Goal: Task Accomplishment & Management: Use online tool/utility

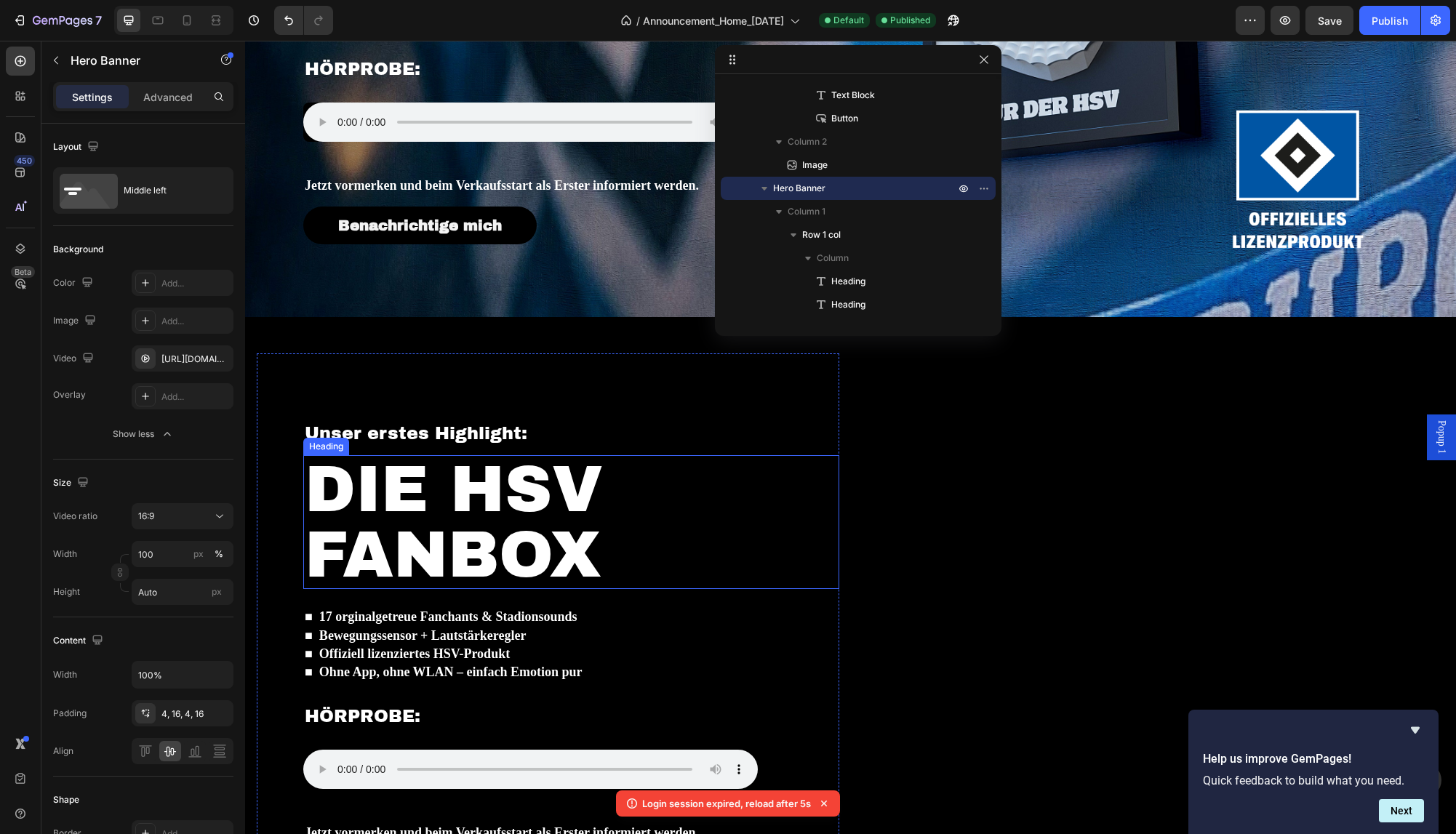
scroll to position [1016, 0]
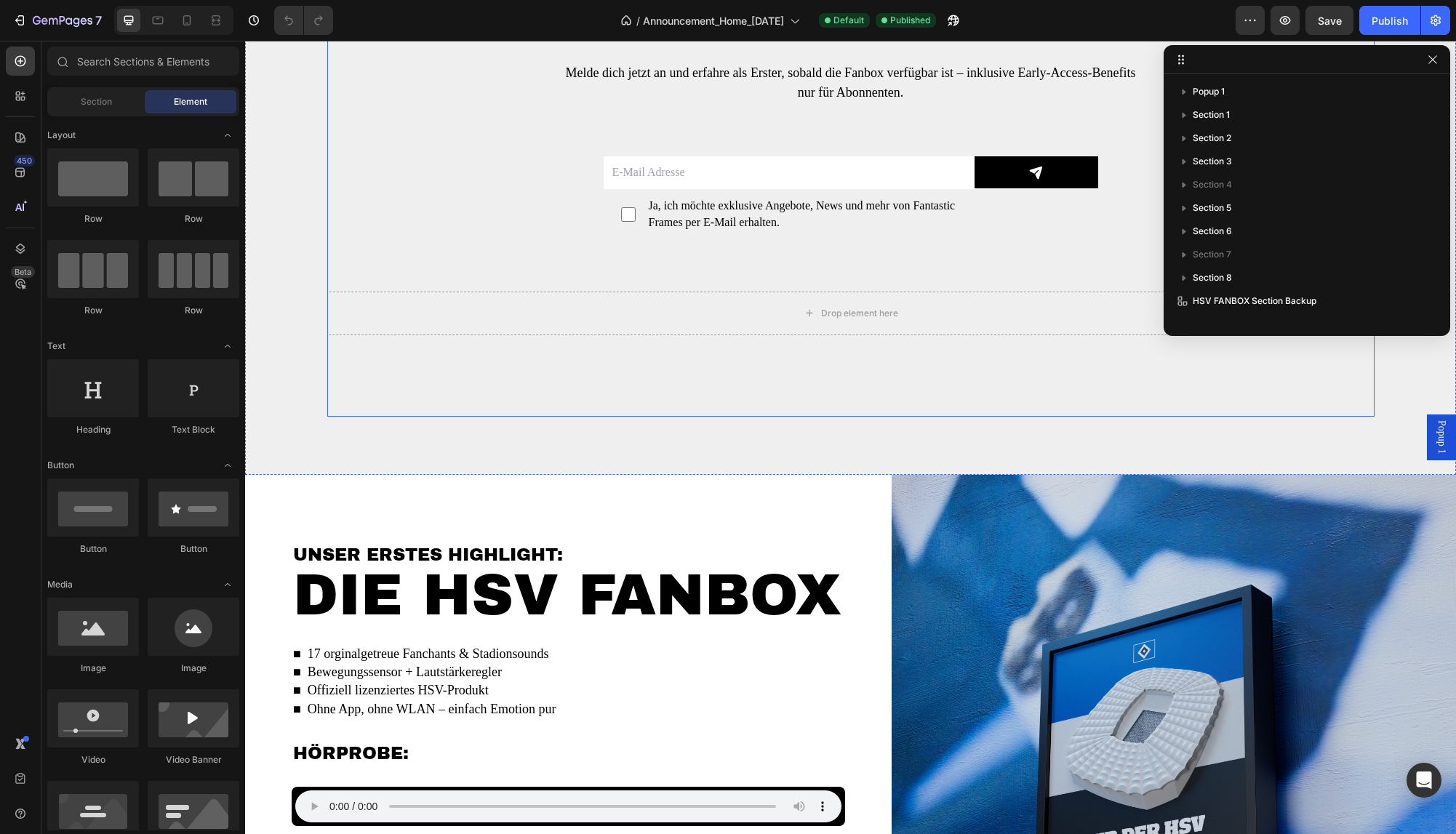
scroll to position [3109, 0]
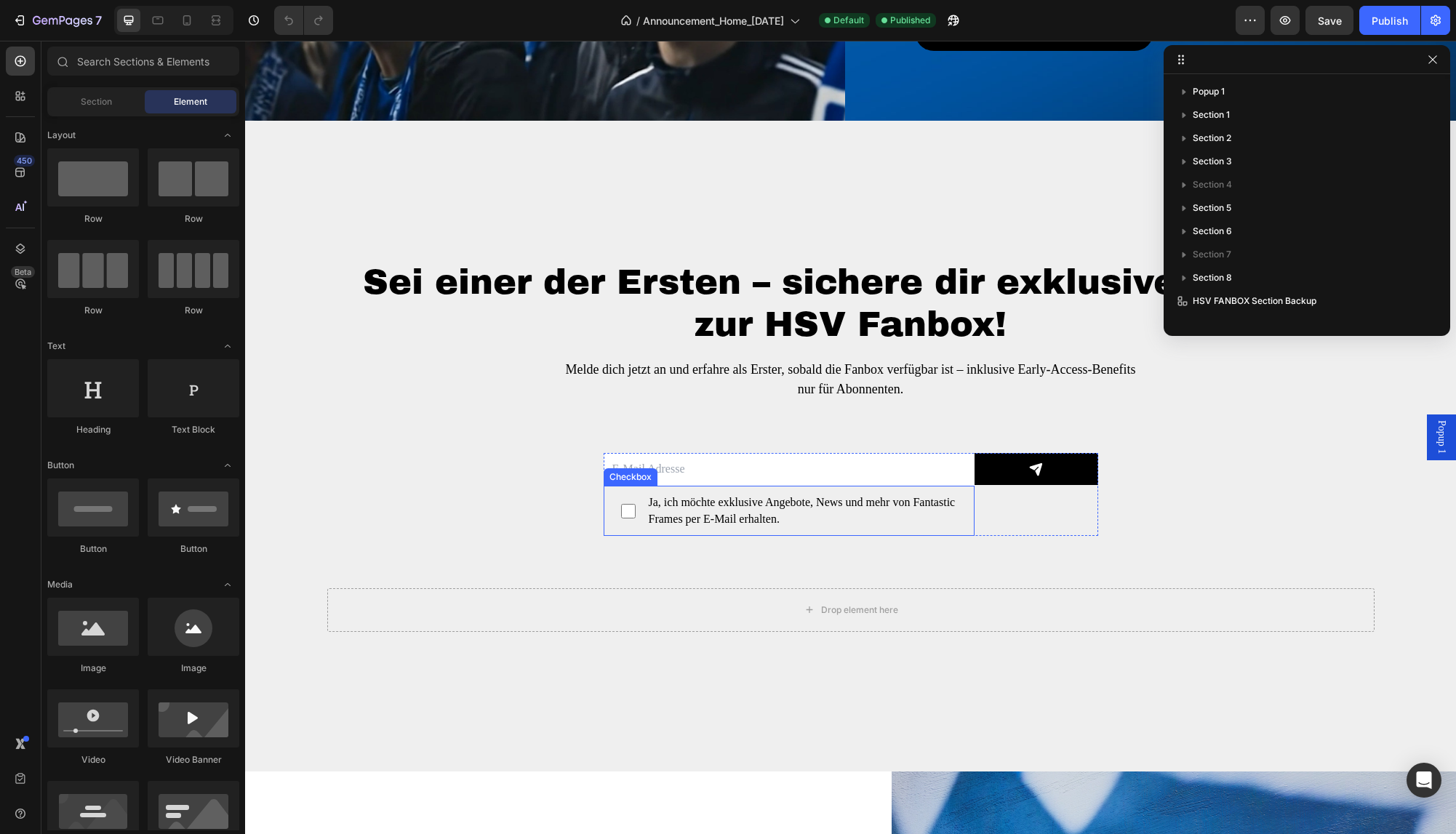
click at [734, 513] on span "Ja, ich möchte exklusive Angebote, News und mehr von Fantastic Frames per E-Mai…" at bounding box center [796, 510] width 321 height 32
click at [635, 513] on input "Ja, ich möchte exklusive Angebote, News und mehr von Fantastic Frames per E-Mai…" at bounding box center [628, 511] width 14 height 14
checkbox input "false"
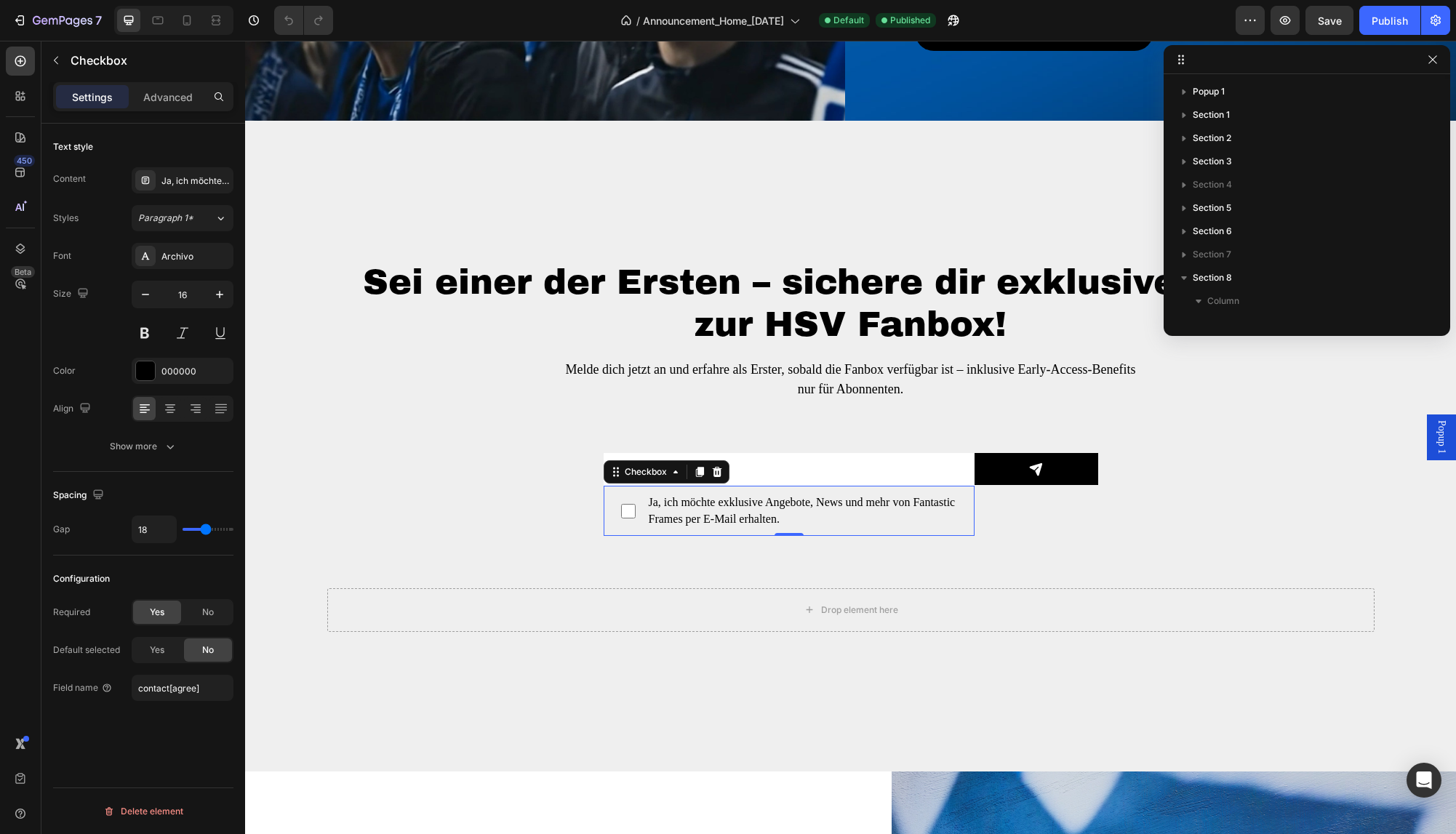
scroll to position [295, 0]
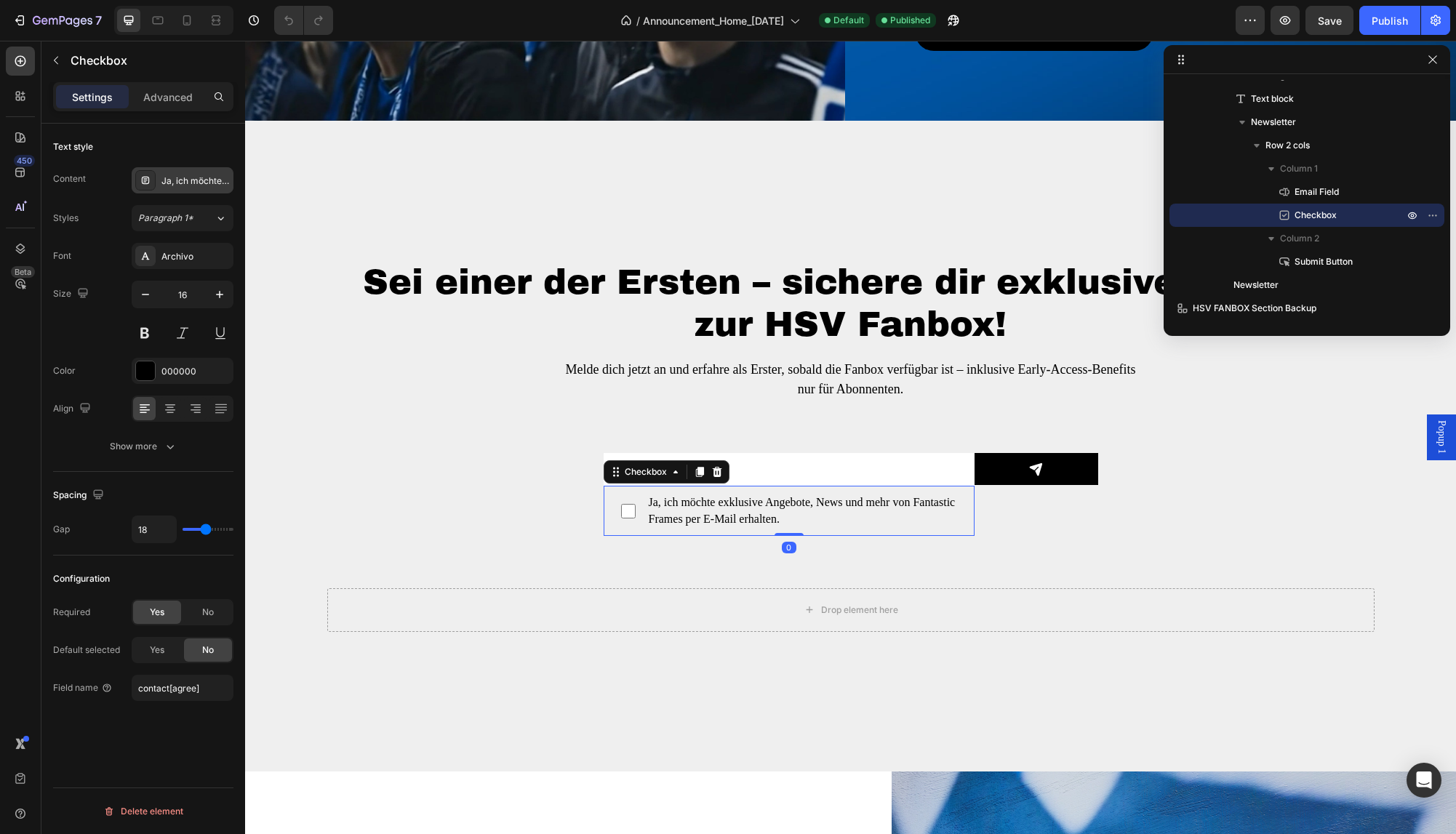
click at [176, 181] on div "Ja, ich möchte exklusive Angebote, News und mehr von Fantastic Frames per E-Mai…" at bounding box center [195, 181] width 68 height 13
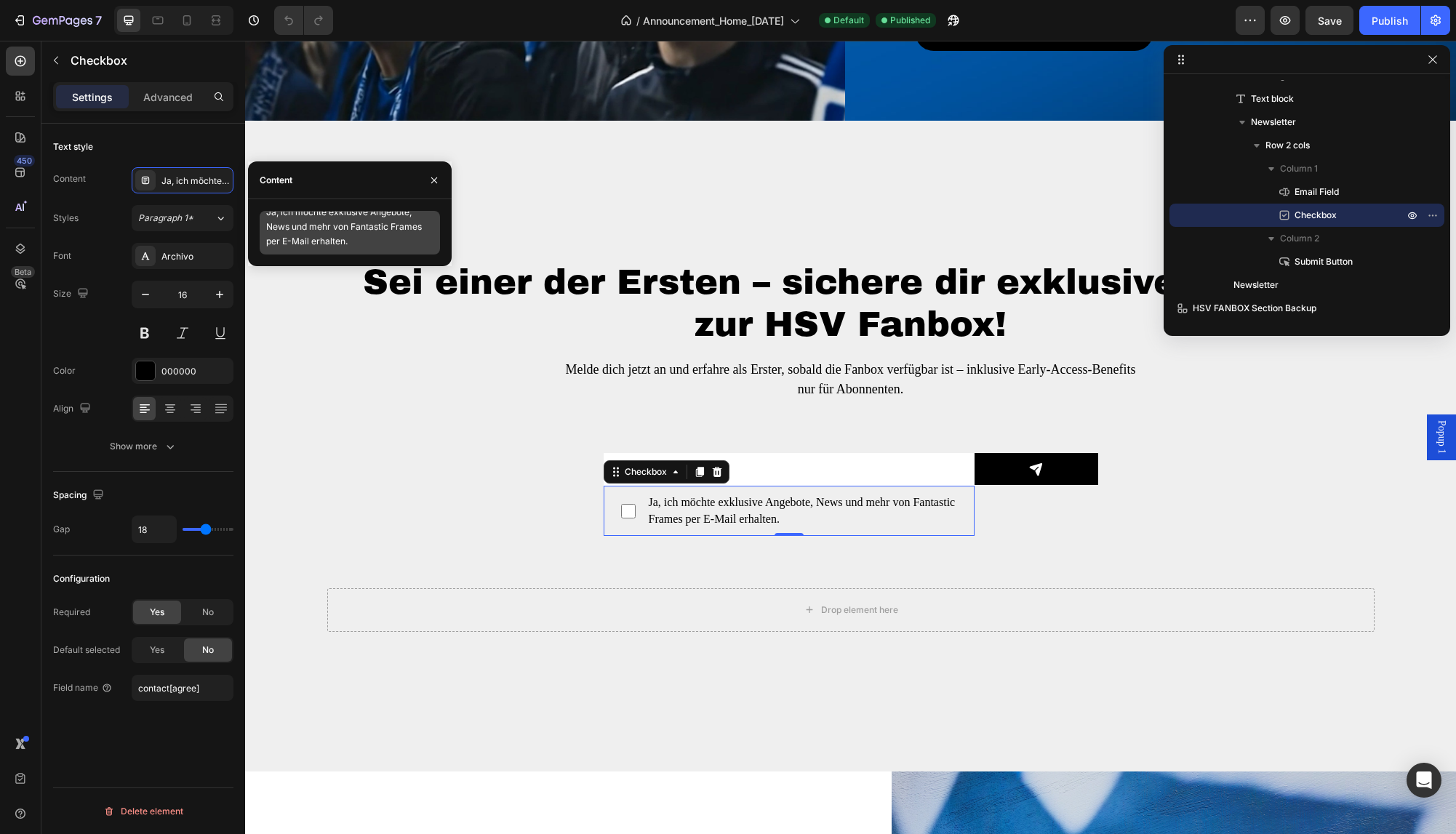
scroll to position [13, 0]
drag, startPoint x: 323, startPoint y: 240, endPoint x: 293, endPoint y: 241, distance: 30.0
click at [293, 241] on textarea "Ja, ich möchte exklusive Angebote, News und mehr von Fantastic Frames per E-Mai…" at bounding box center [350, 233] width 180 height 44
click at [308, 232] on textarea "Ja, ich möchte exklusive Angebote, News und mehr von Fantastic Frames per E-Mai…" at bounding box center [350, 233] width 180 height 44
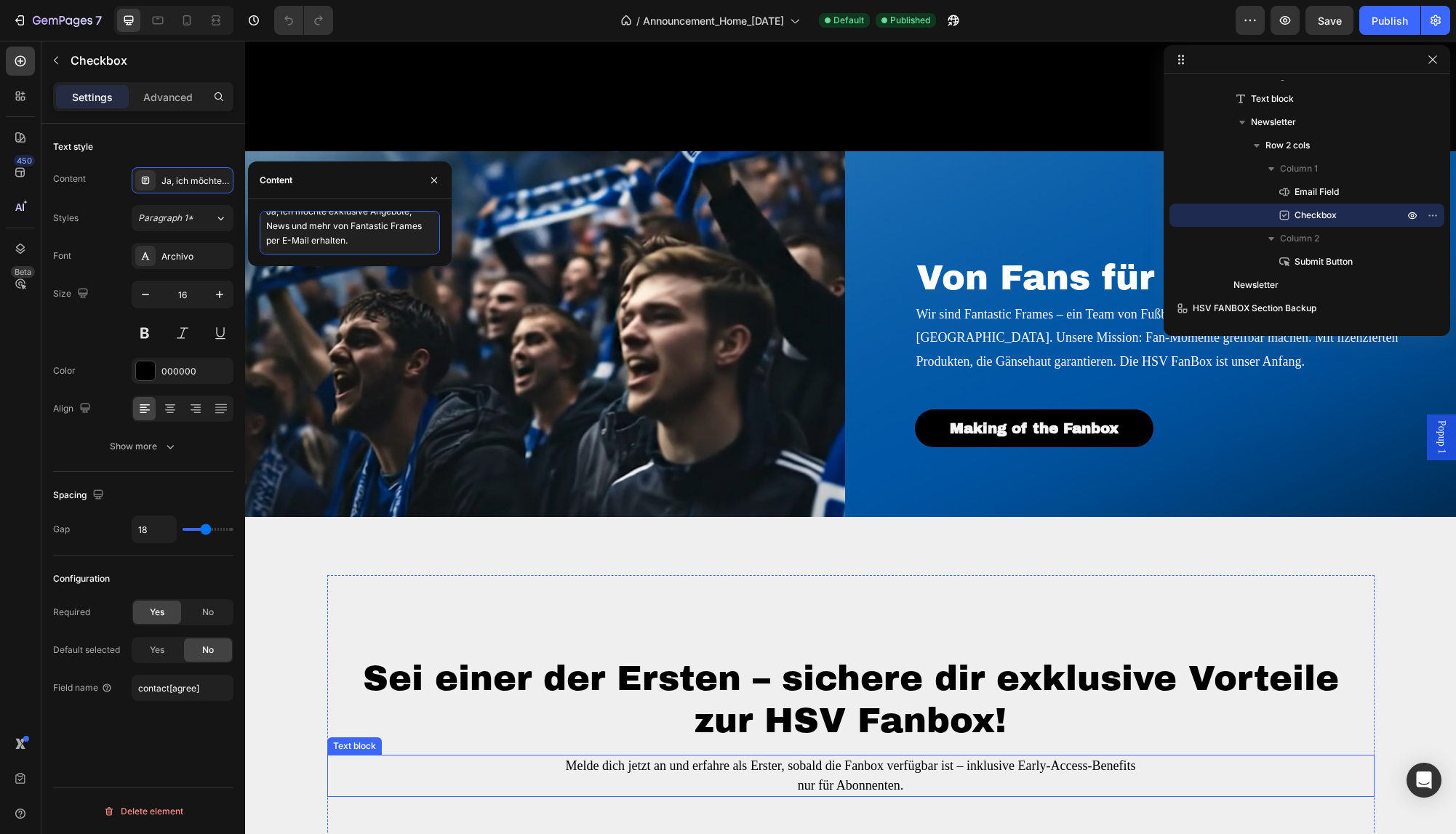
scroll to position [2664, 0]
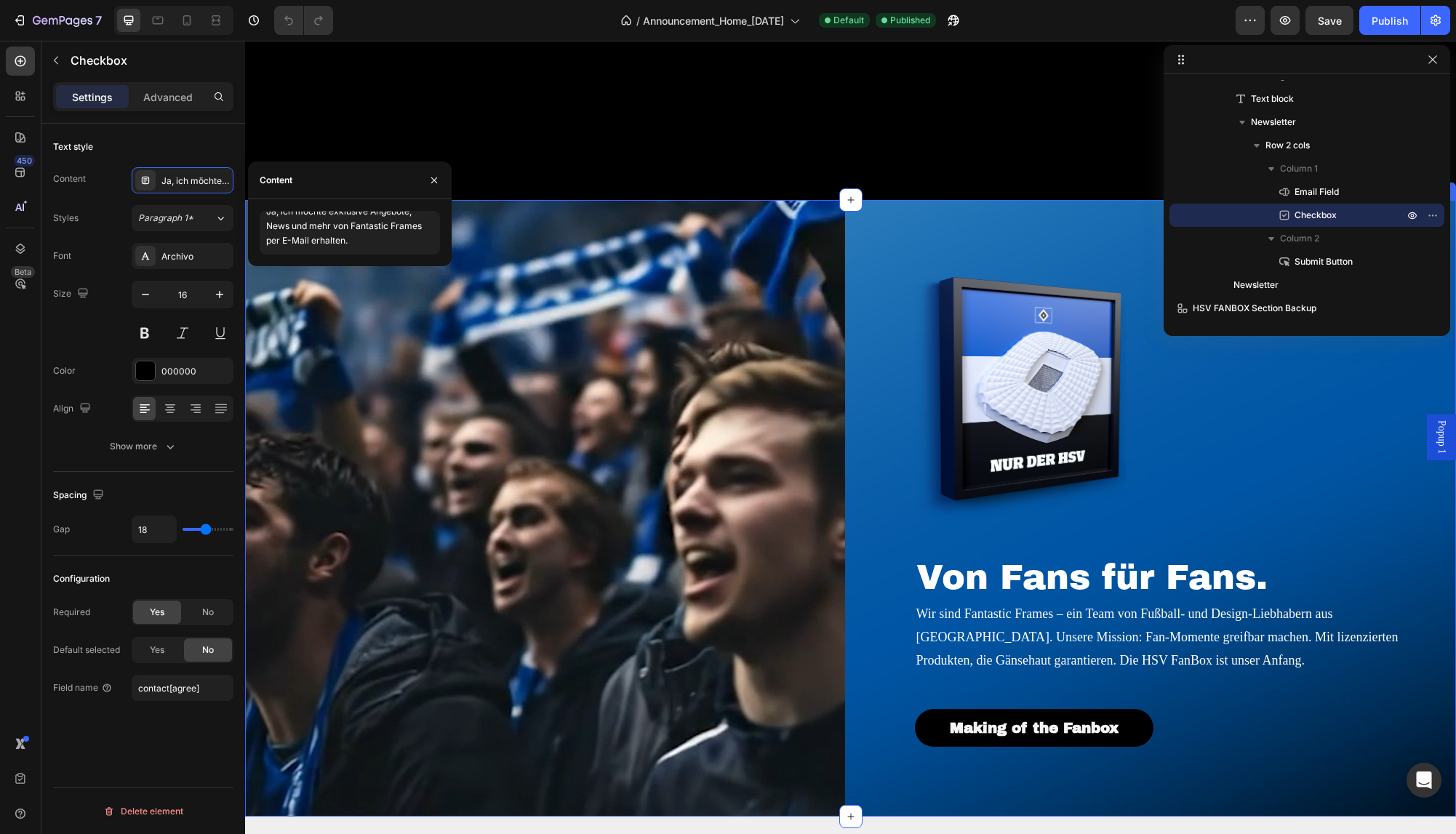
click at [867, 477] on div "Image Von Fans für Fans. Heading Wir sind Fantastic Frames – ein Team von Fußba…" at bounding box center [1156, 508] width 599 height 616
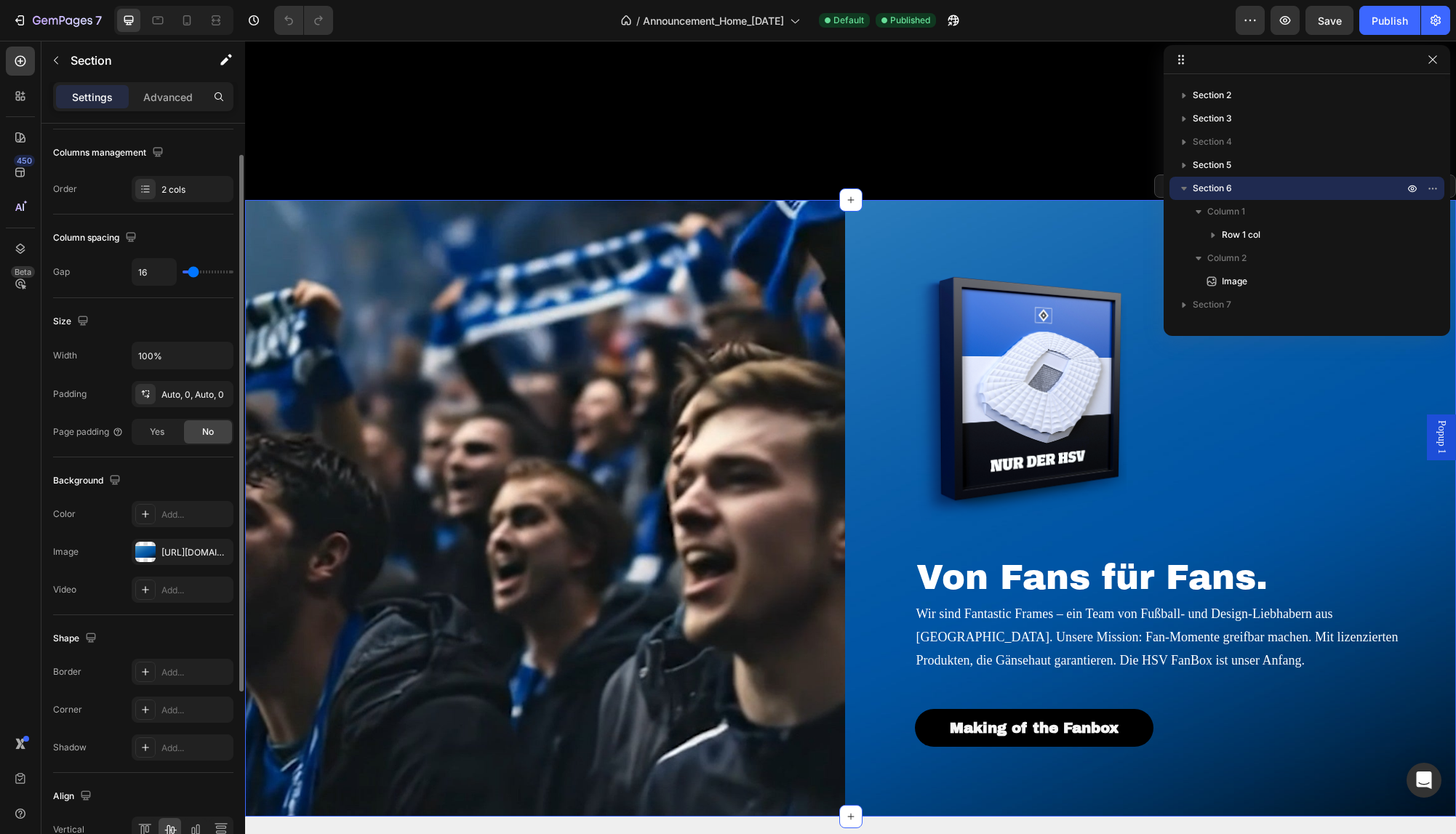
scroll to position [297, 0]
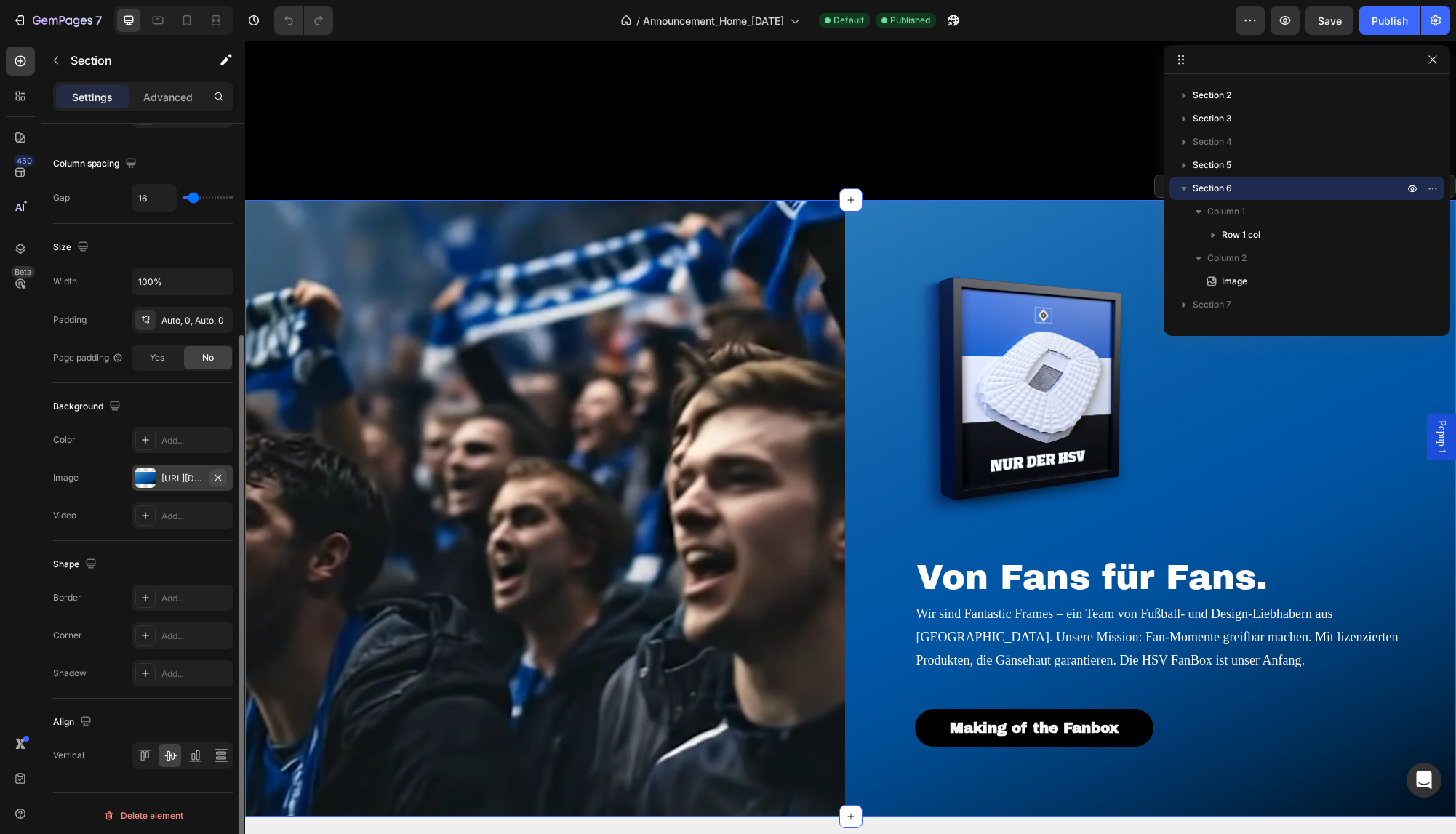
click at [221, 476] on icon "button" at bounding box center [217, 478] width 12 height 12
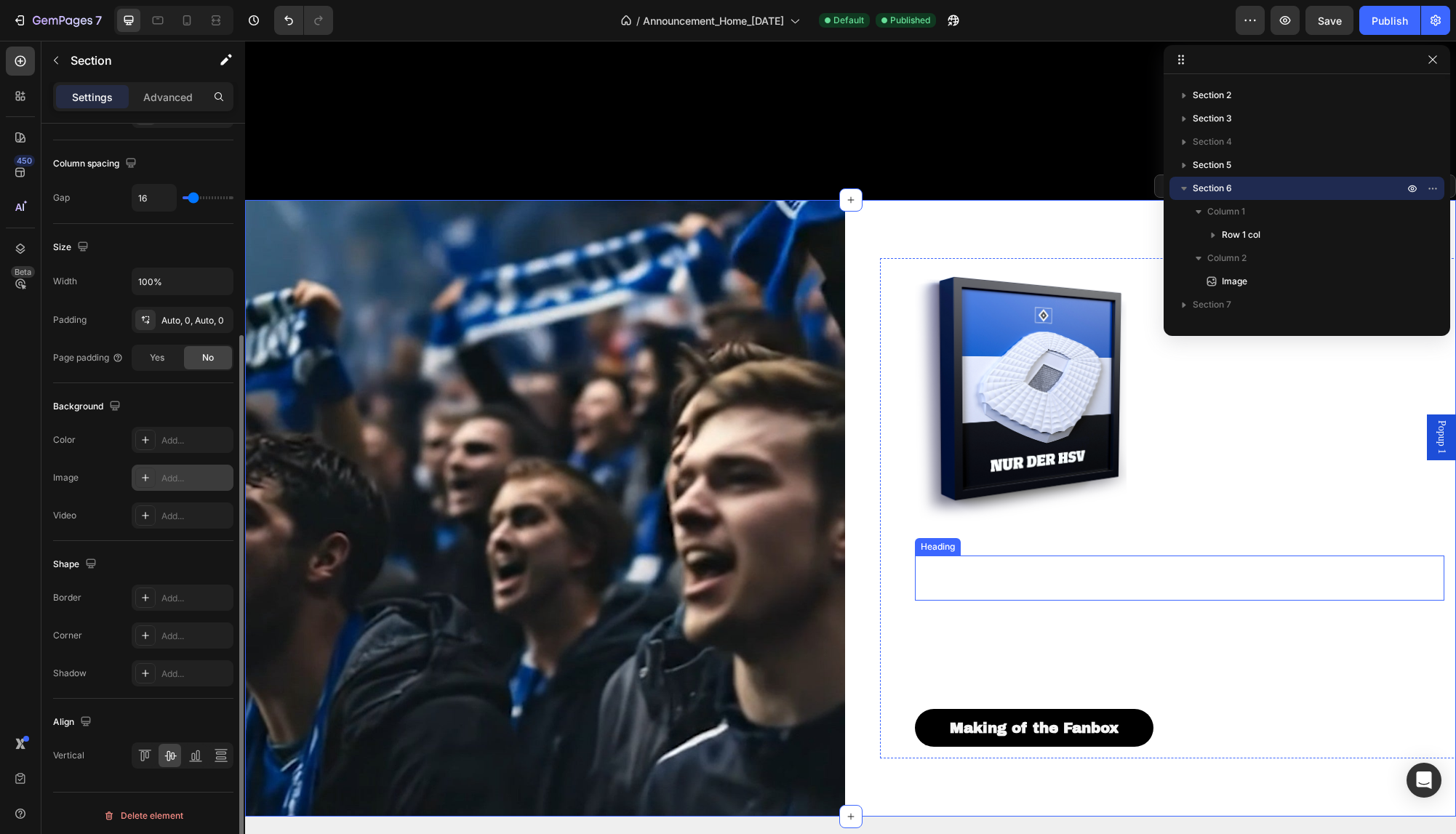
click at [1121, 567] on span "Von Fans für Fans." at bounding box center [1091, 578] width 351 height 38
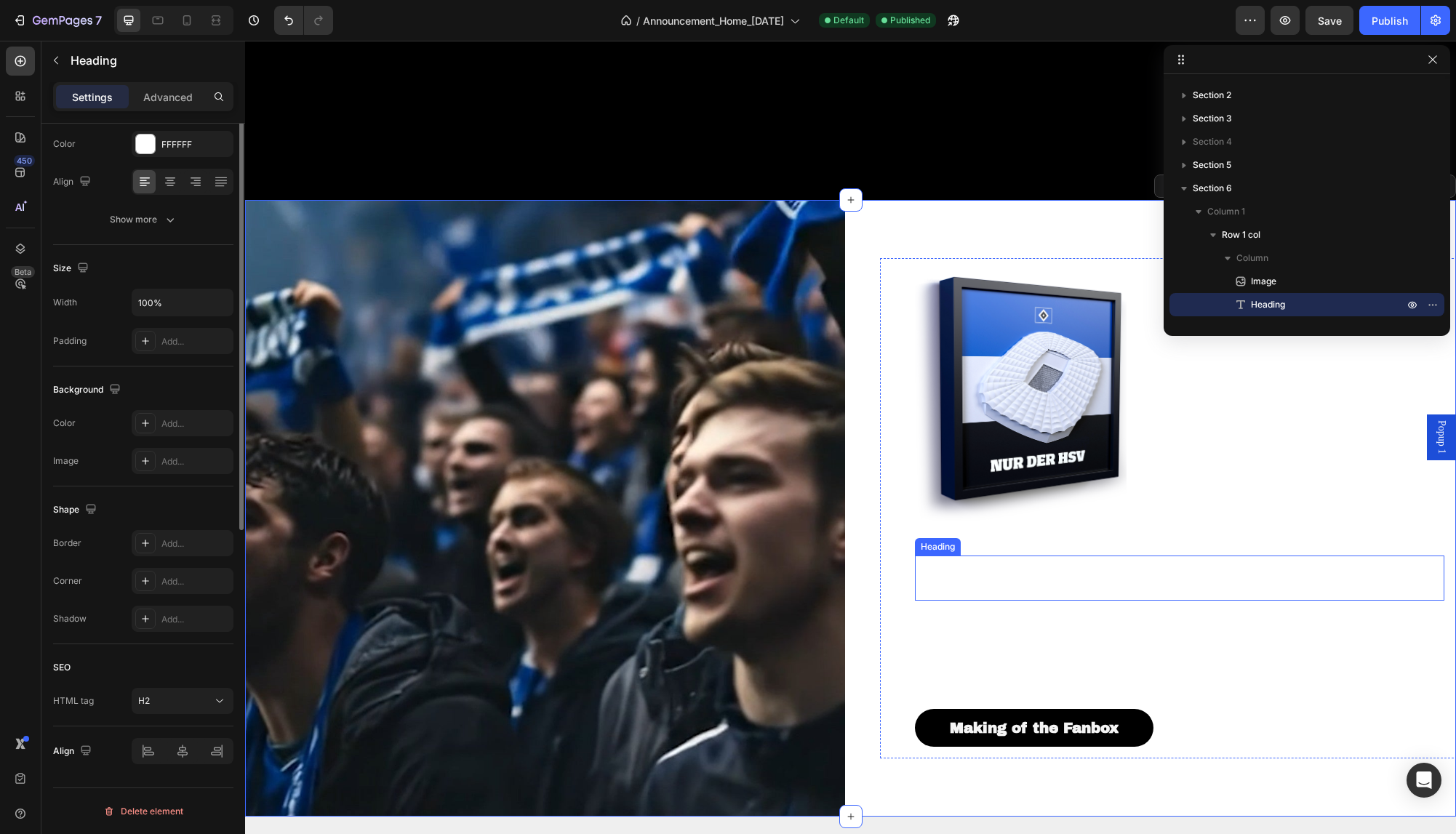
scroll to position [0, 0]
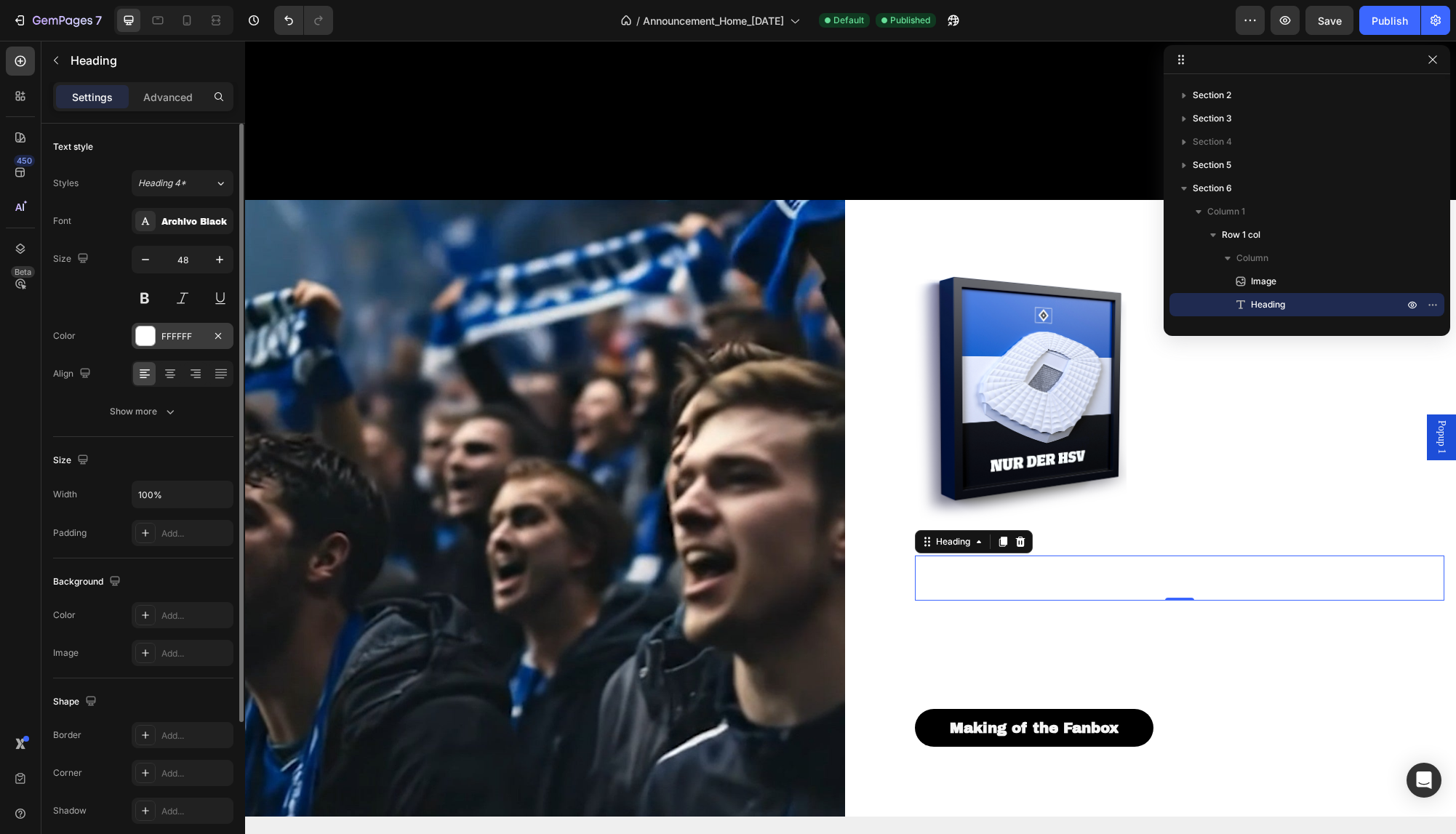
click at [155, 338] on div at bounding box center [146, 336] width 21 height 21
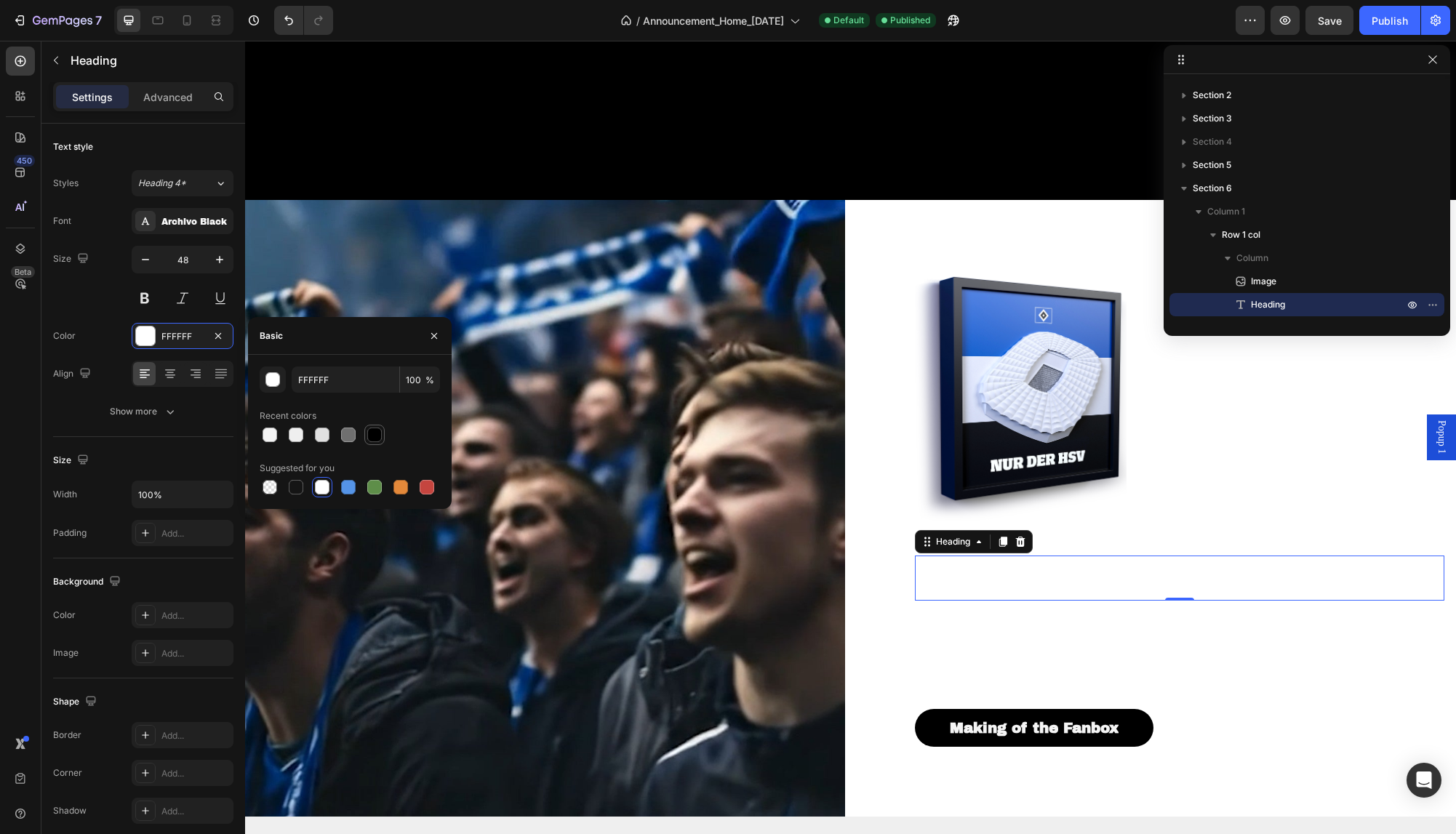
click at [373, 435] on div at bounding box center [374, 435] width 14 height 14
type input "000000"
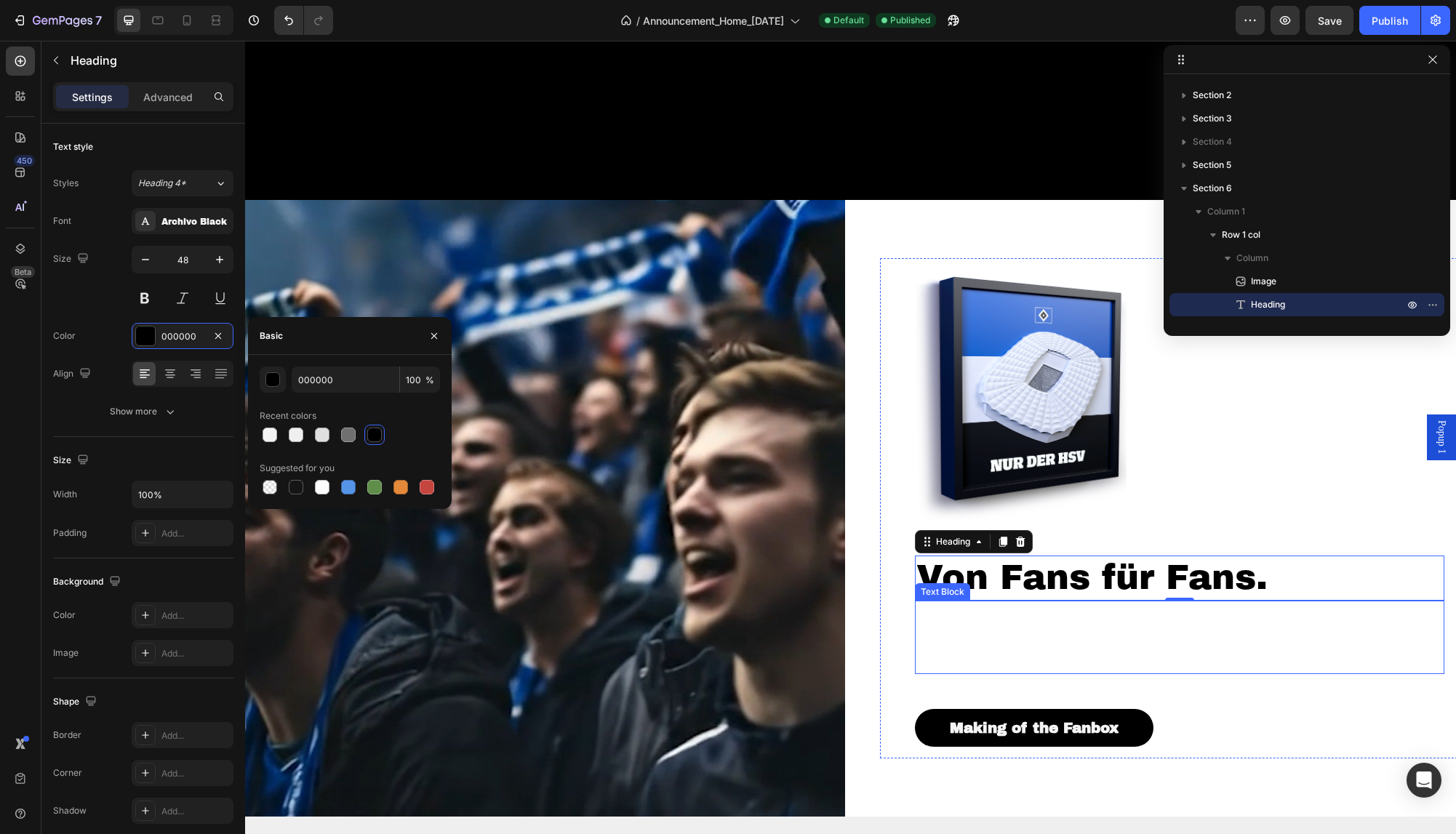
click at [1062, 654] on p "Wir sind Fantastic Frames – ein Team von Fußball- und Design-Liebhabern aus [GE…" at bounding box center [1179, 637] width 528 height 70
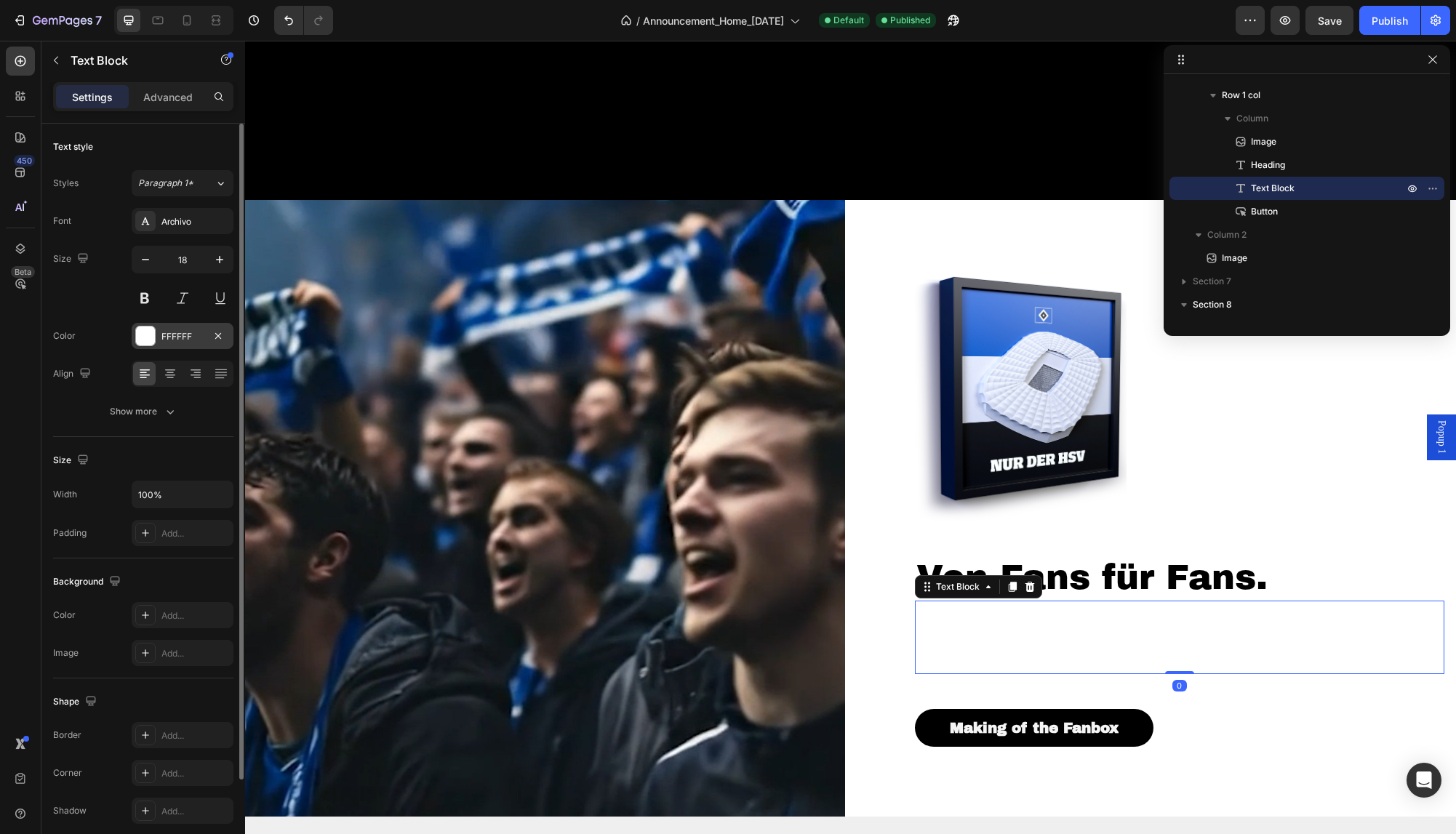
click at [194, 335] on div "FFFFFF" at bounding box center [182, 336] width 42 height 13
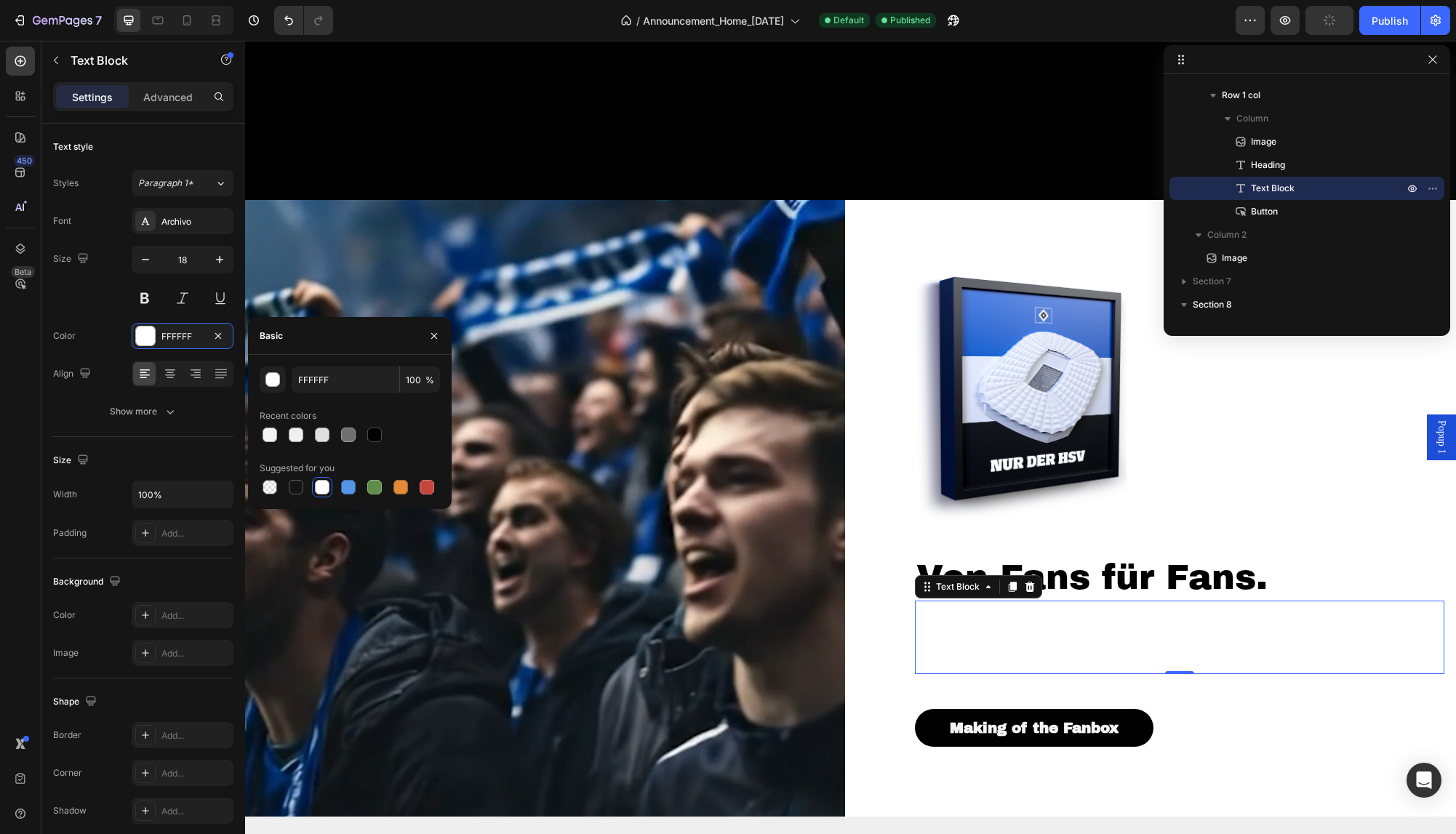
drag, startPoint x: 369, startPoint y: 442, endPoint x: 381, endPoint y: 452, distance: 15.6
click at [369, 442] on div at bounding box center [374, 435] width 17 height 17
type input "000000"
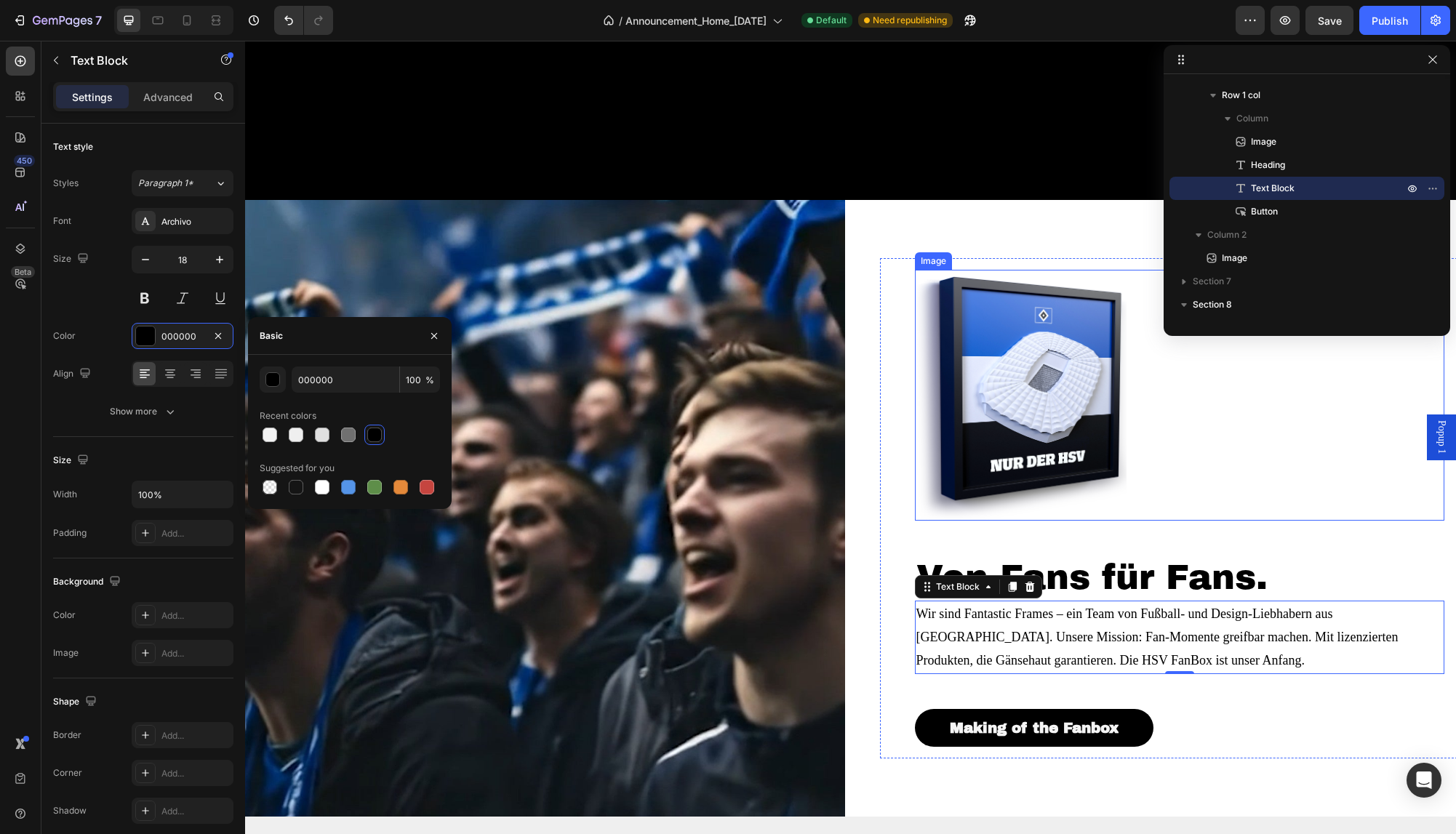
click at [998, 473] on img at bounding box center [1021, 395] width 212 height 251
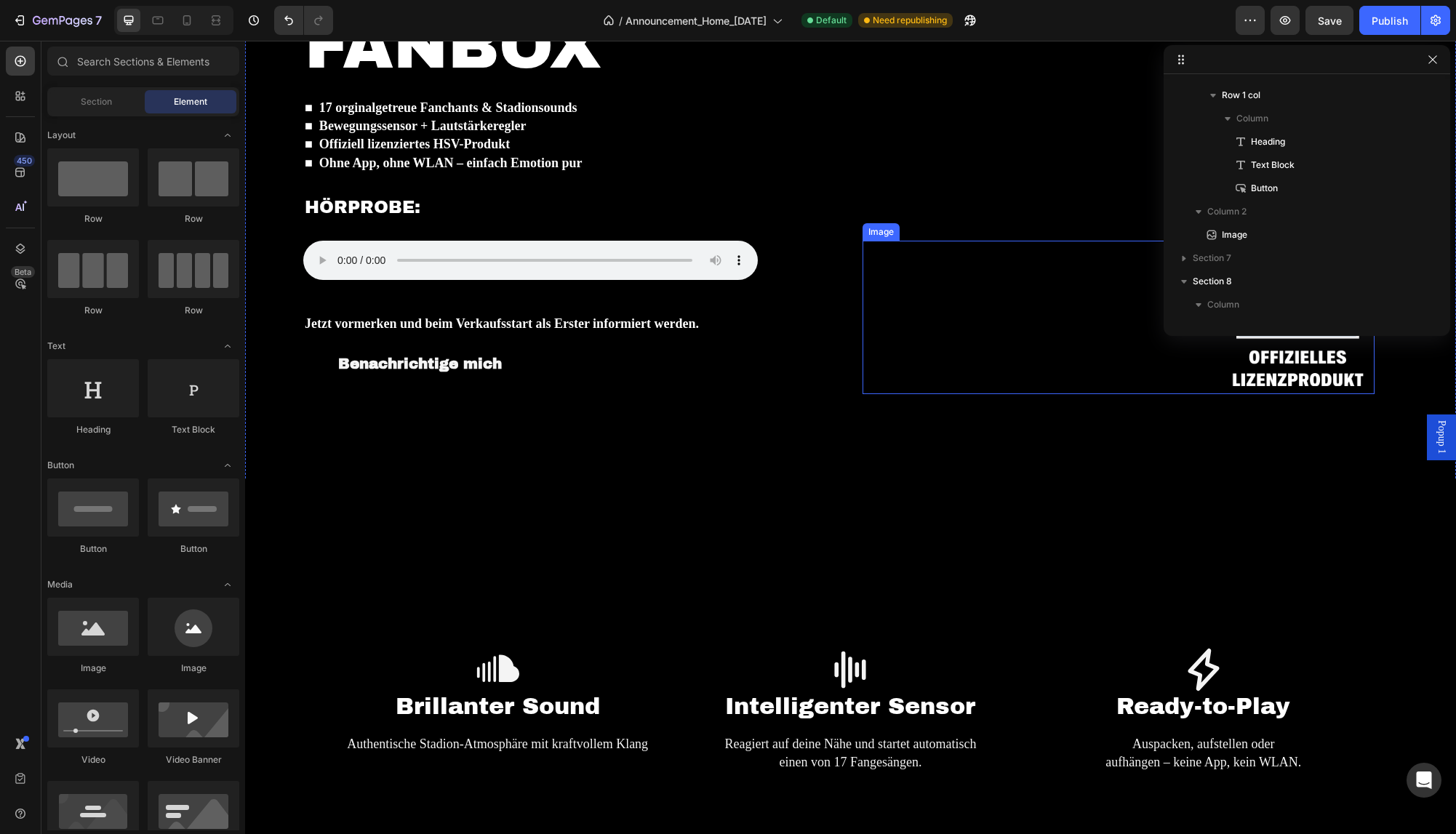
scroll to position [1625, 0]
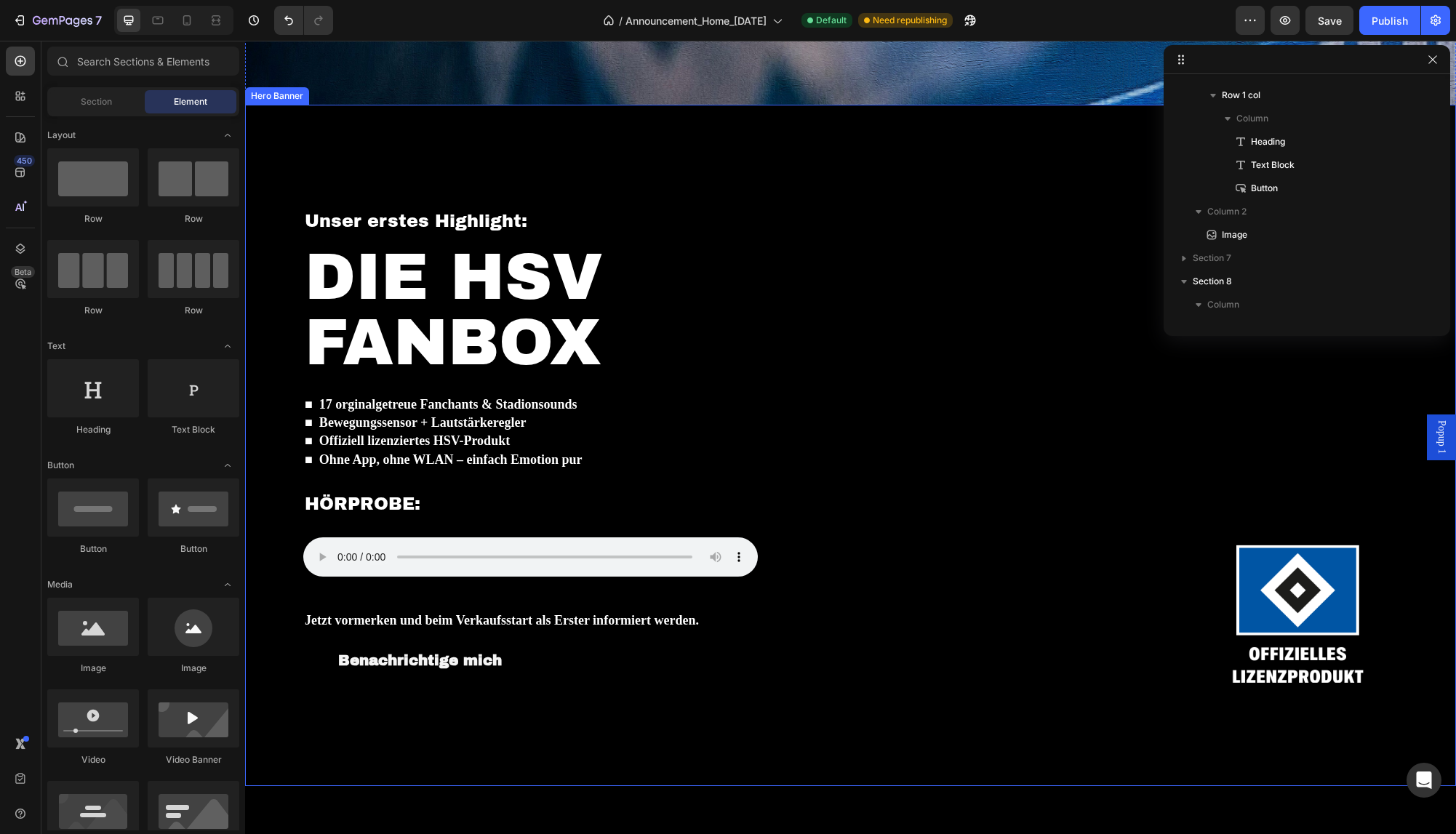
click at [889, 191] on div "Image" at bounding box center [1153, 445] width 582 height 608
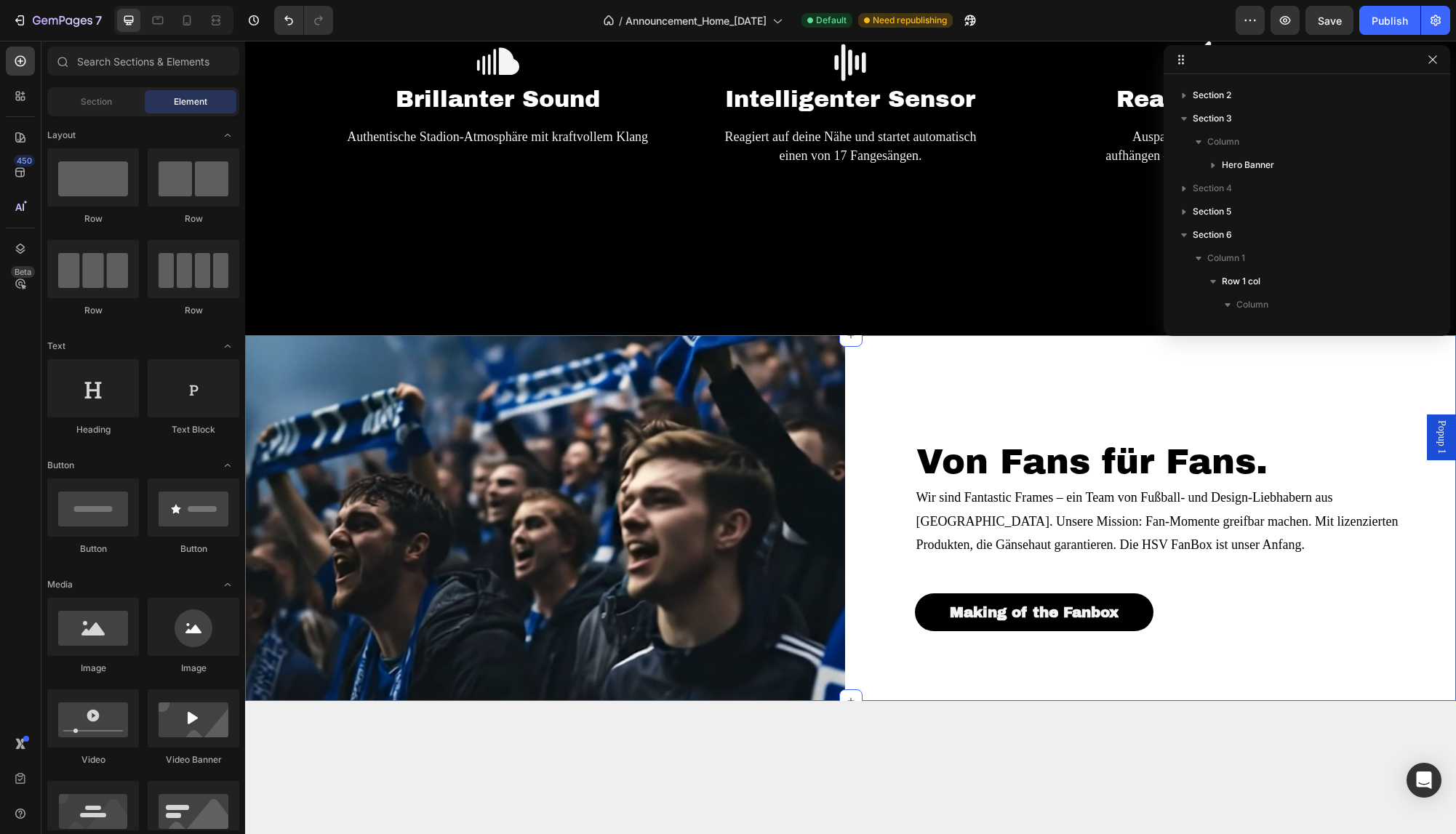
scroll to position [1477, 0]
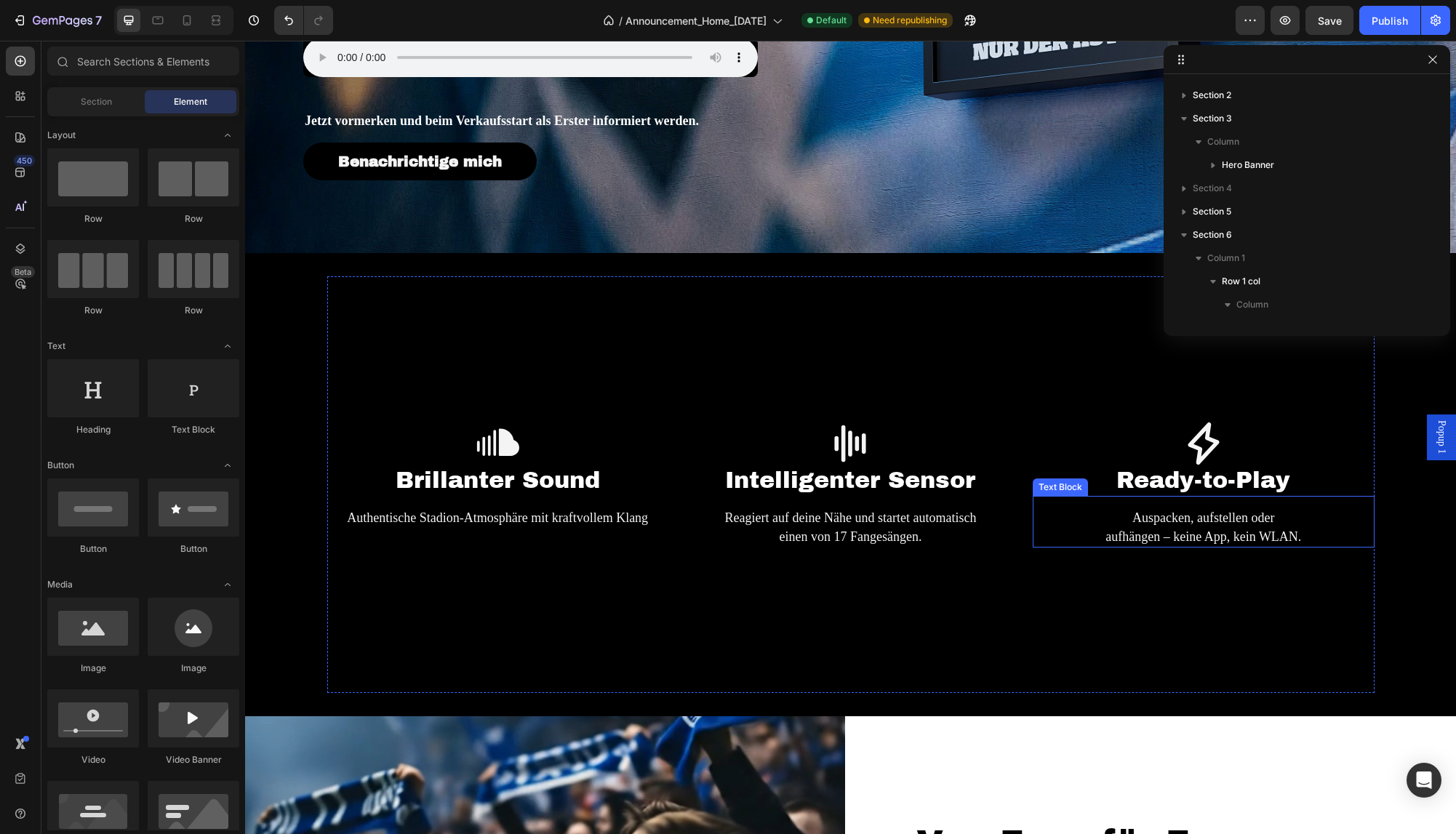
click at [1229, 531] on p "Auspacken, aufstellen oder aufhängen – keine App, kein WLAN." at bounding box center [1202, 528] width 338 height 36
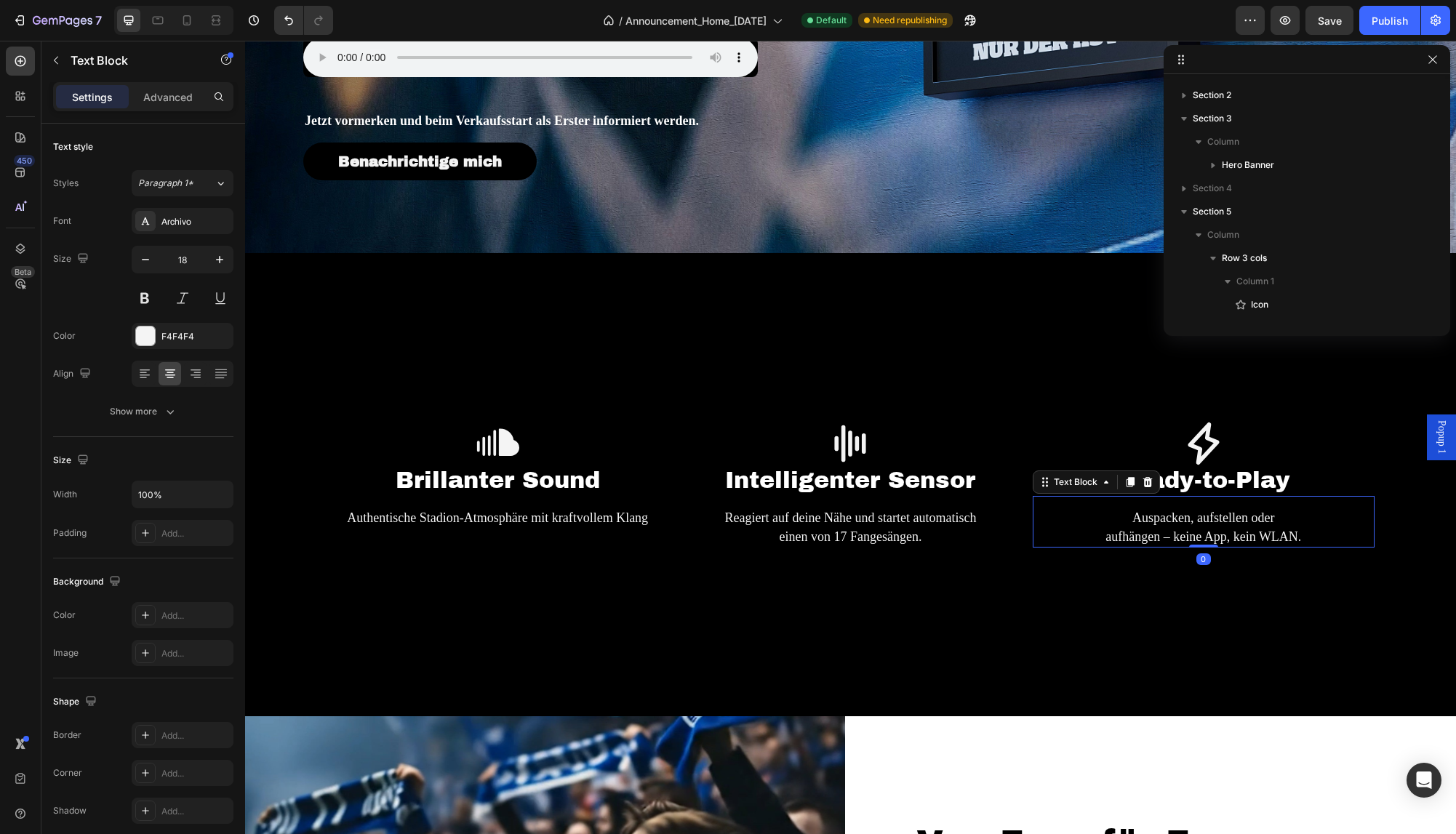
scroll to position [392, 0]
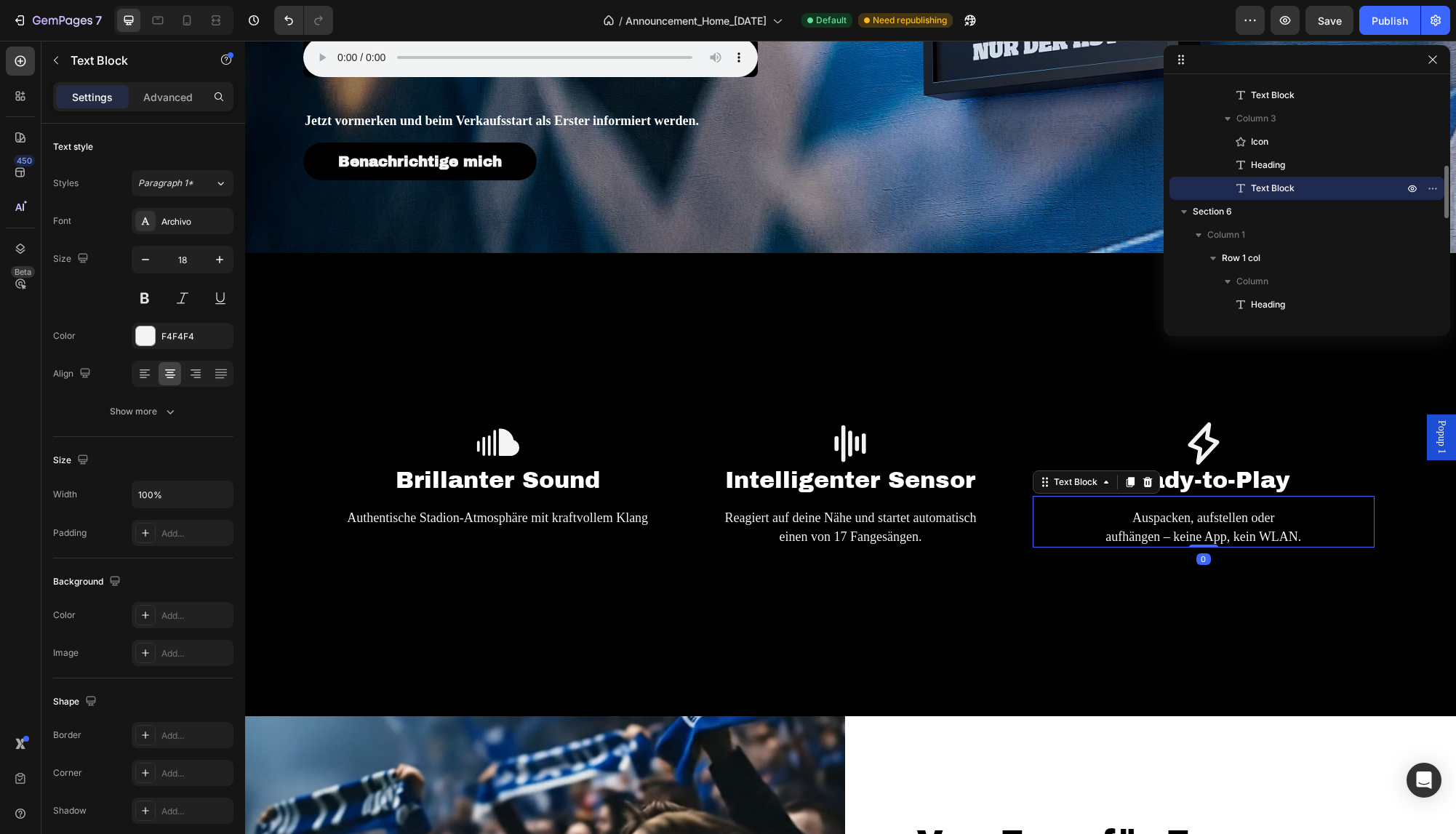
click at [1229, 531] on p "Auspacken, aufstellen oder aufhängen – keine App, kein WLAN." at bounding box center [1202, 528] width 338 height 36
click at [1231, 529] on p "Auspacken, aufstellen oder aufhängen – keine App, kein WLAN." at bounding box center [1202, 528] width 338 height 36
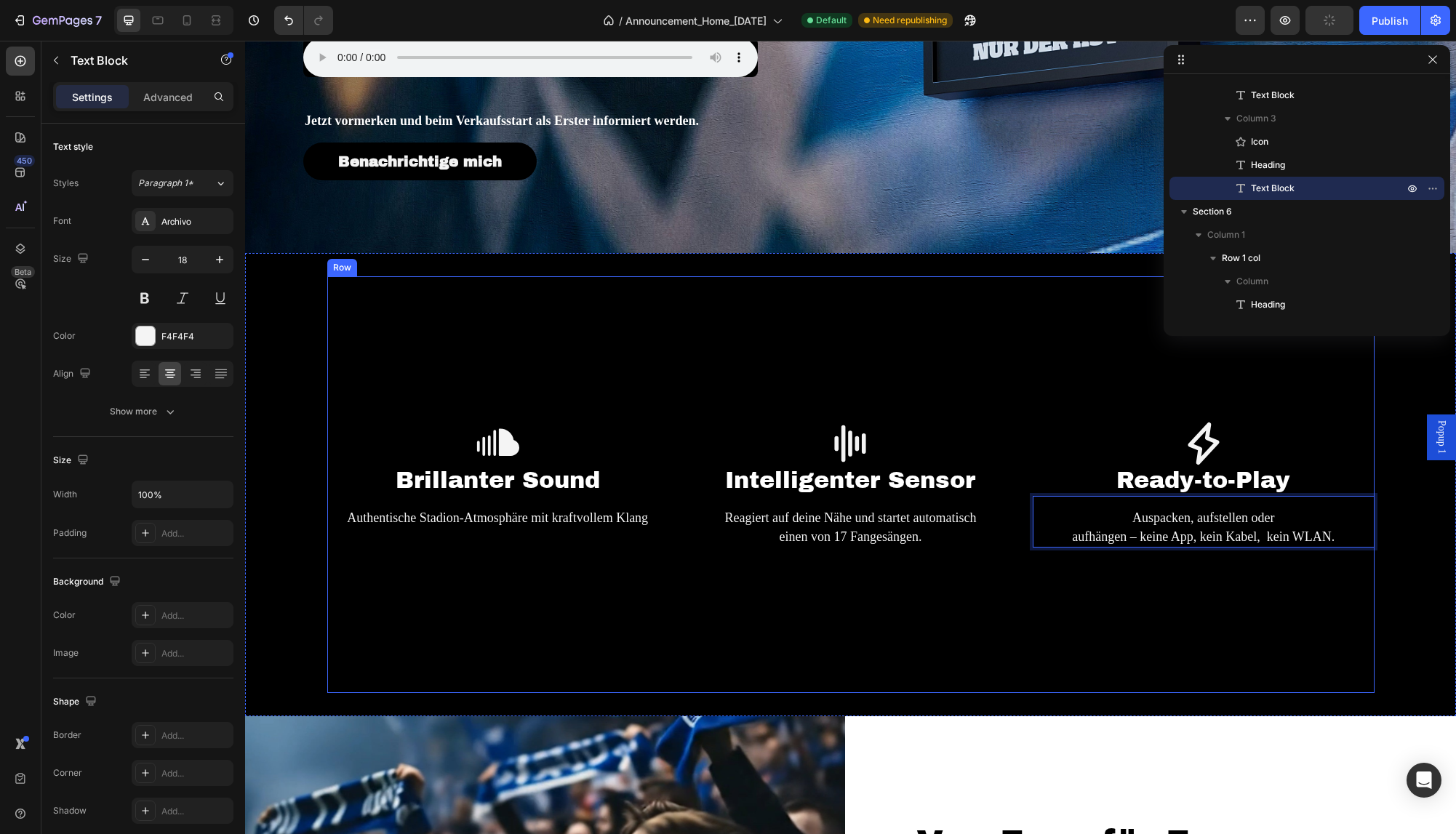
click at [1241, 607] on div "Icon Brillanter Sound Heading Authentische Stadion-Atmosphäre mit kraftvollem K…" at bounding box center [851, 484] width 1047 height 417
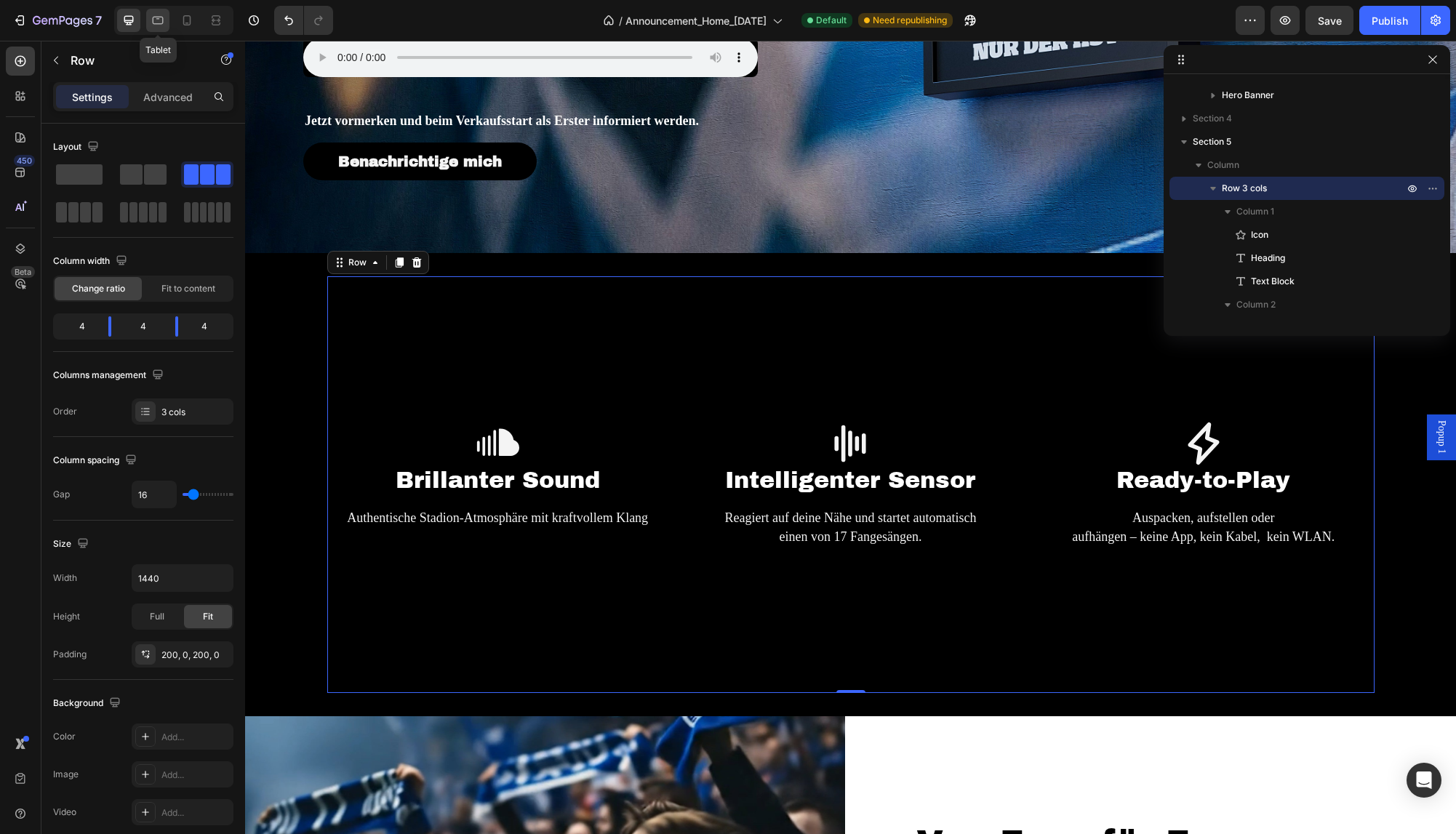
click at [155, 21] on icon at bounding box center [157, 21] width 14 height 14
type input "90%"
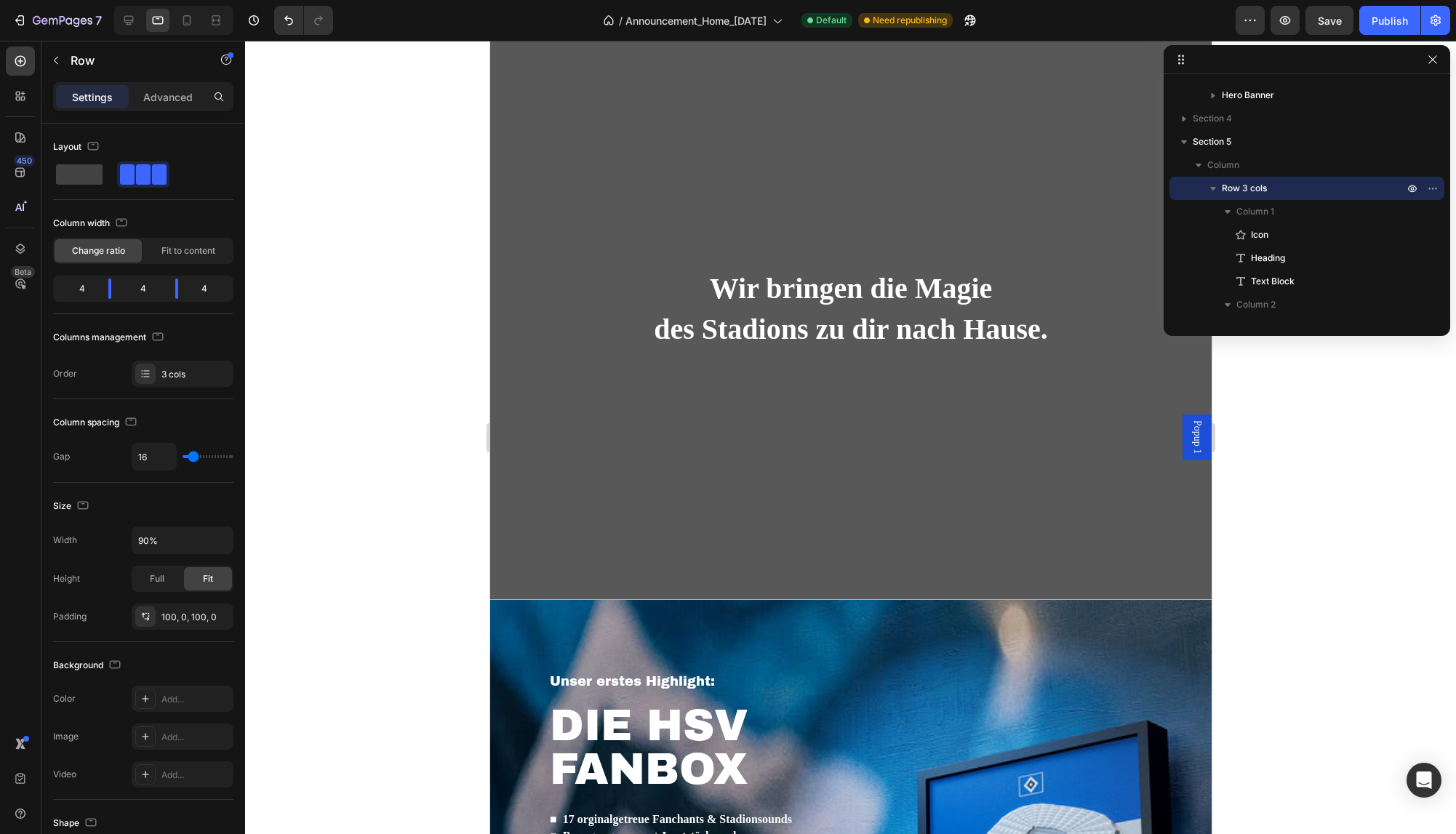
scroll to position [647, 0]
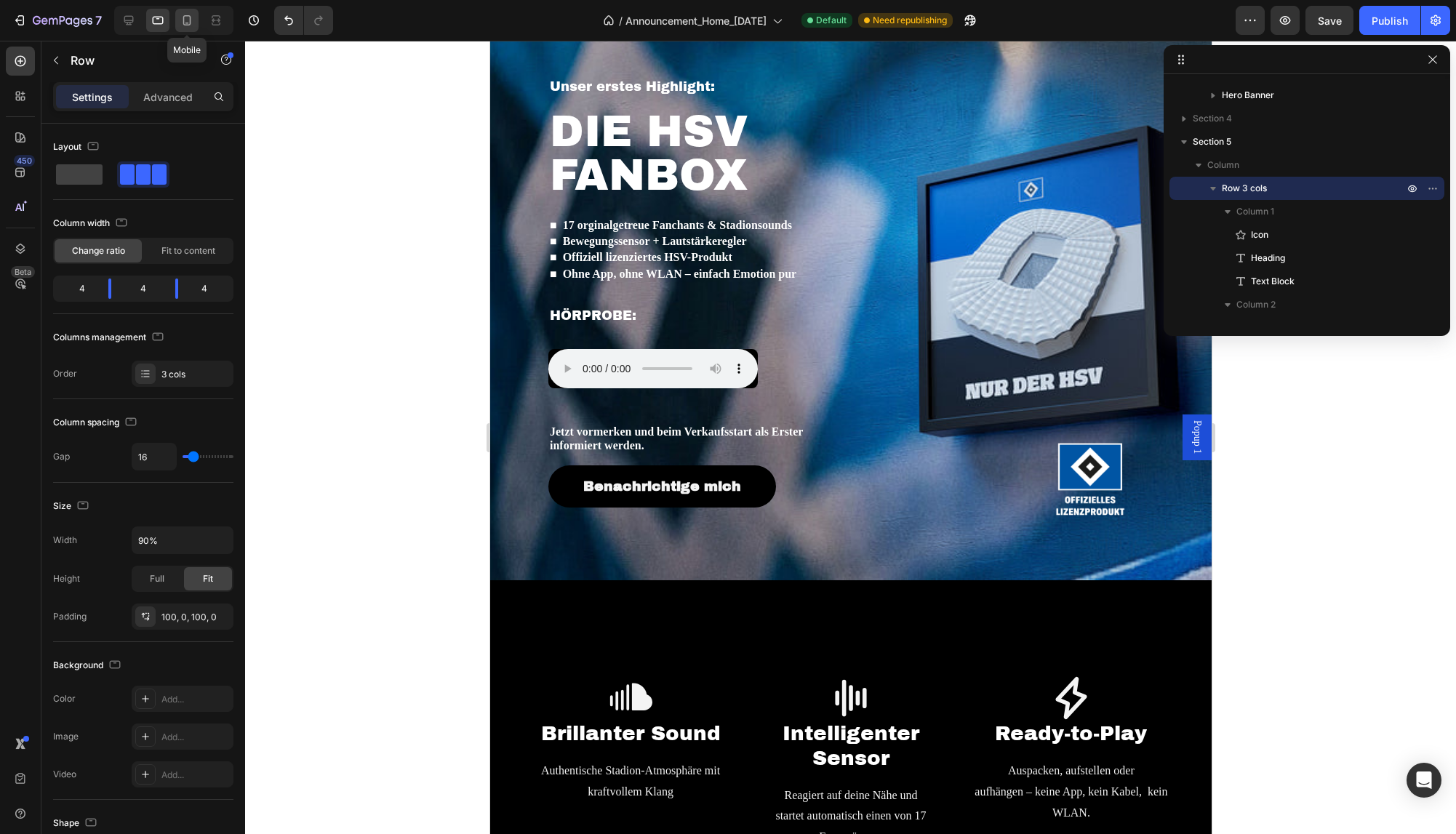
click at [187, 22] on icon at bounding box center [187, 21] width 14 height 14
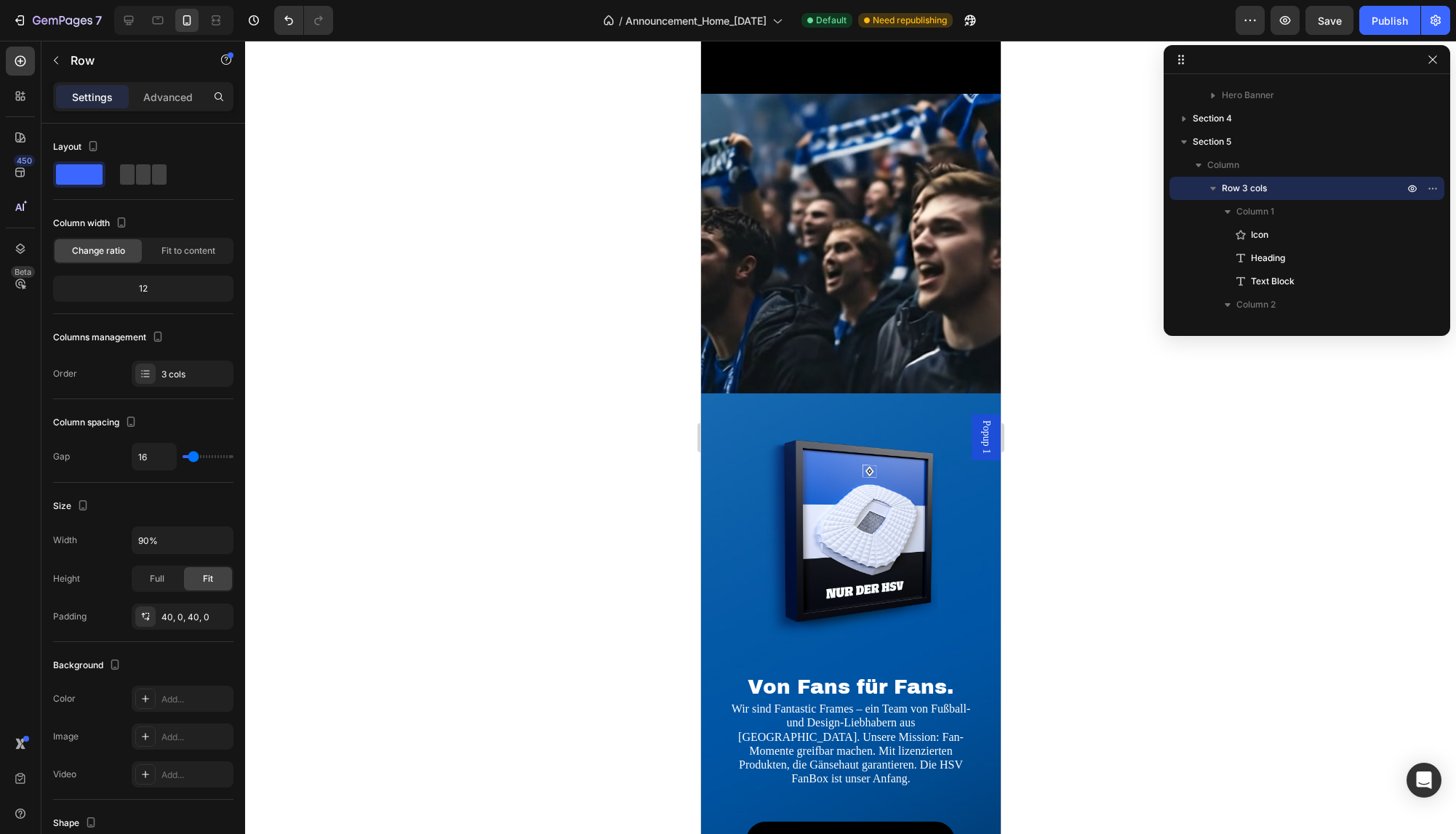
scroll to position [2639, 0]
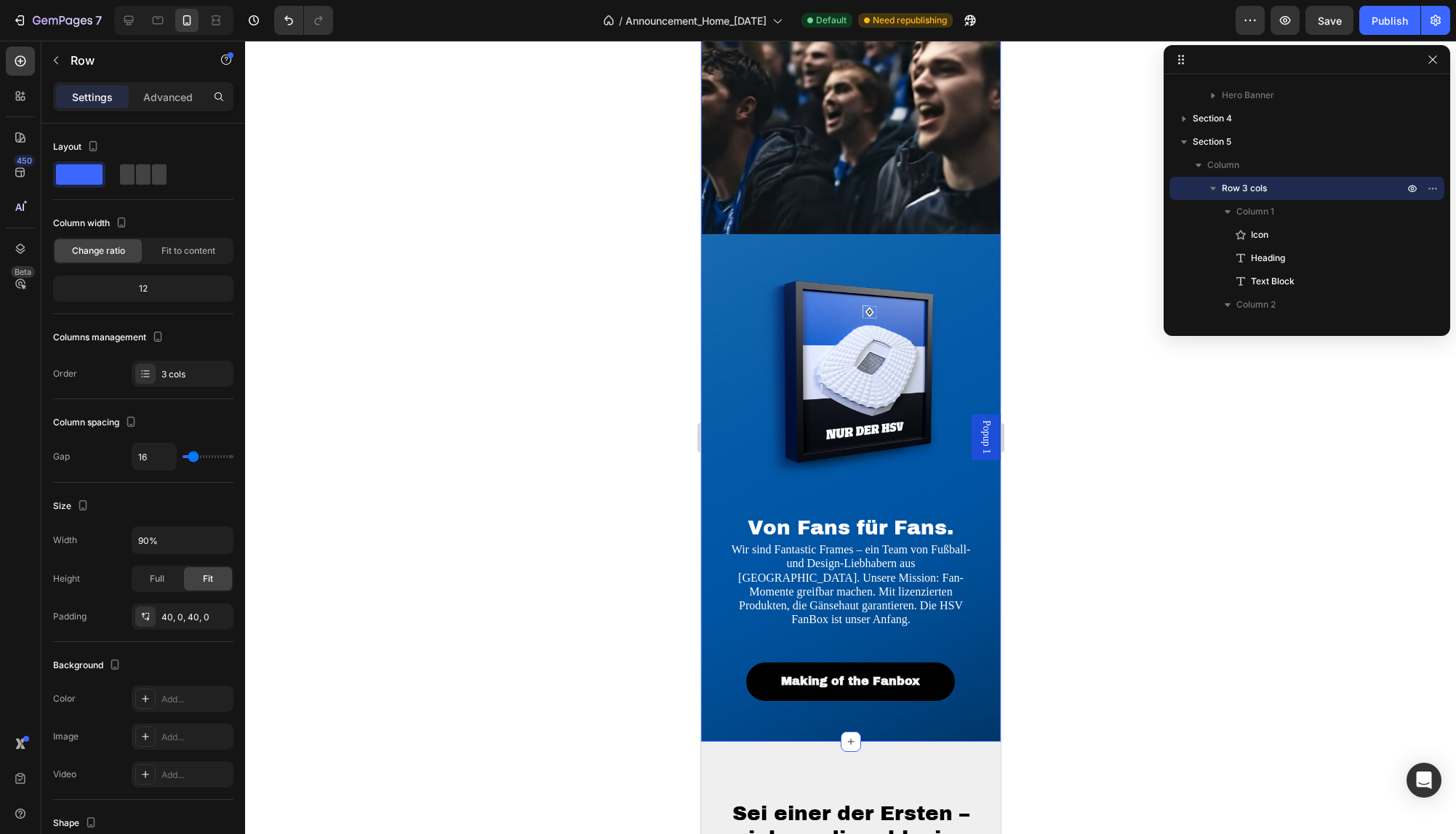
click at [714, 313] on div "Image Von Fans für Fans. Heading Wir sind Fantastic Frames – ein Team von Fußba…" at bounding box center [849, 488] width 300 height 508
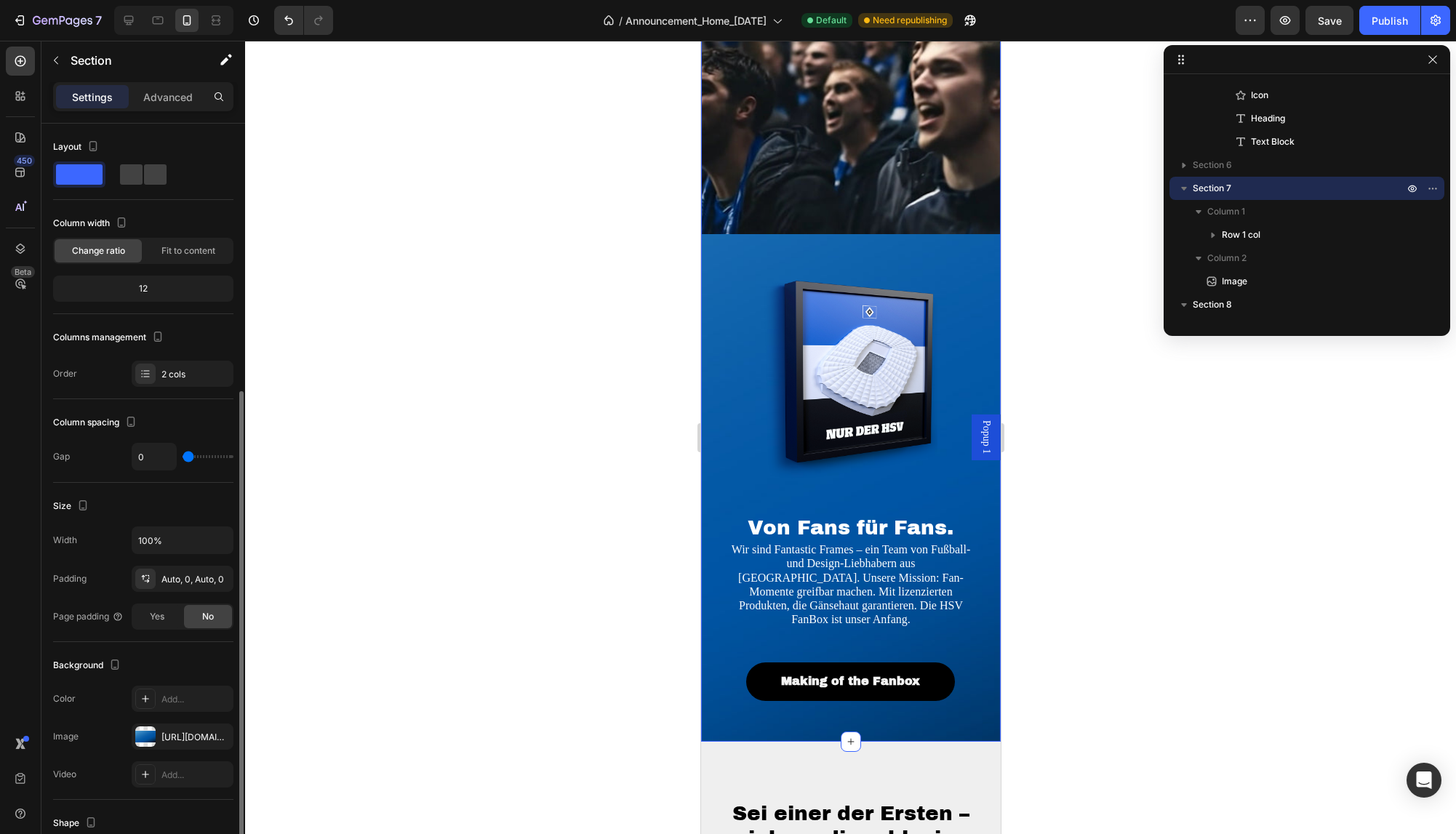
scroll to position [181, 0]
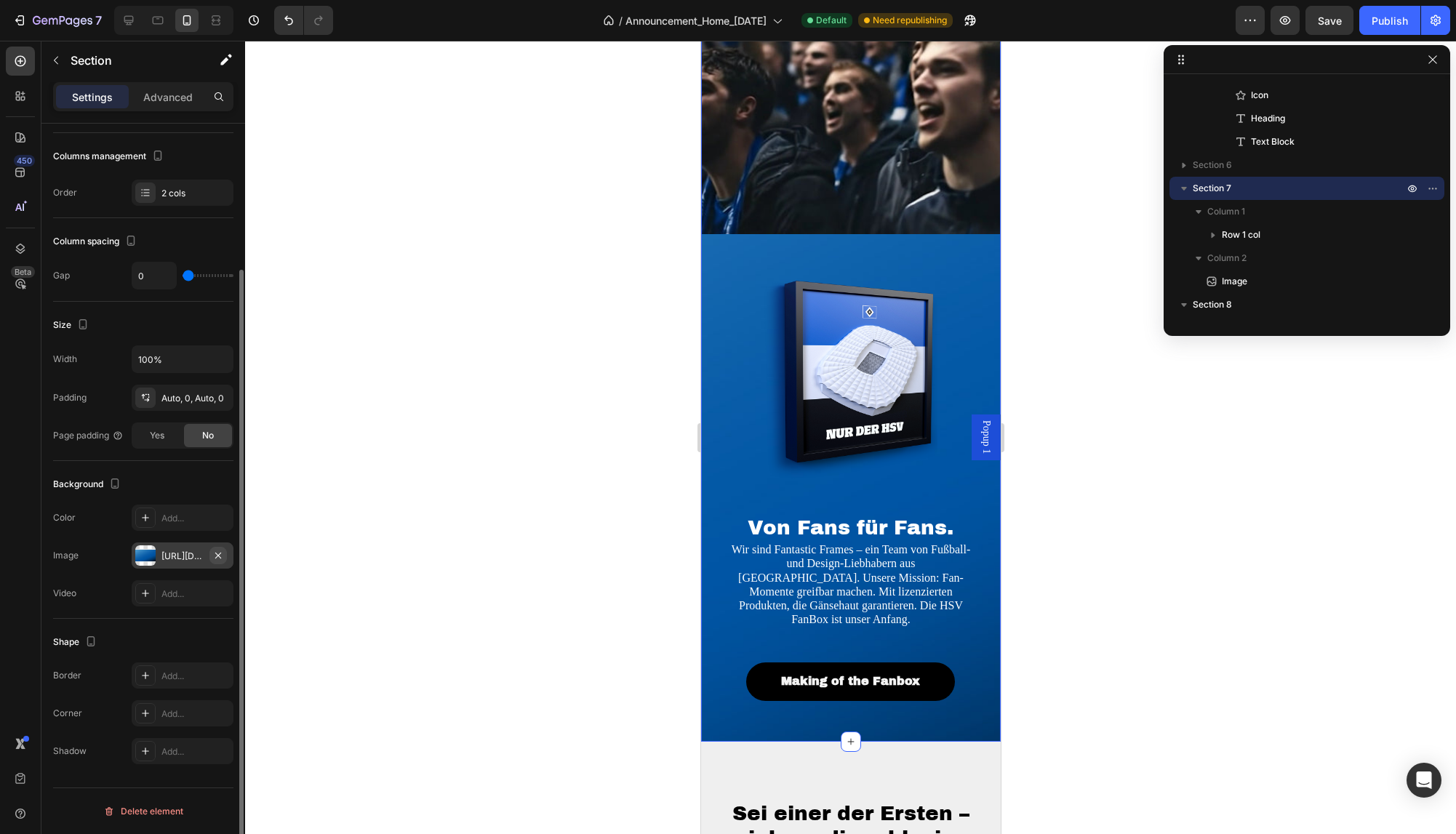
click at [221, 555] on icon "button" at bounding box center [217, 555] width 12 height 12
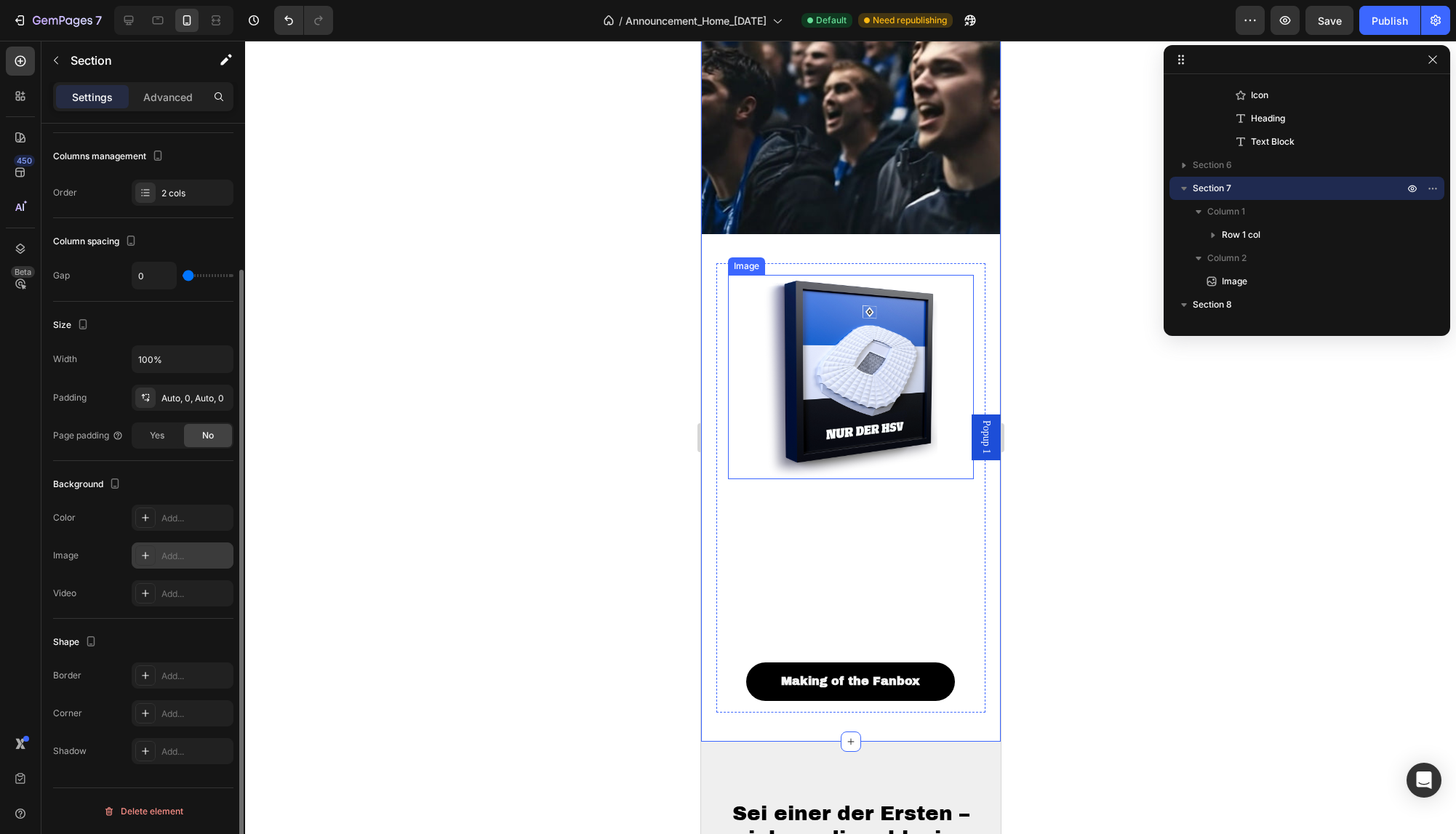
click at [867, 422] on img at bounding box center [849, 377] width 172 height 203
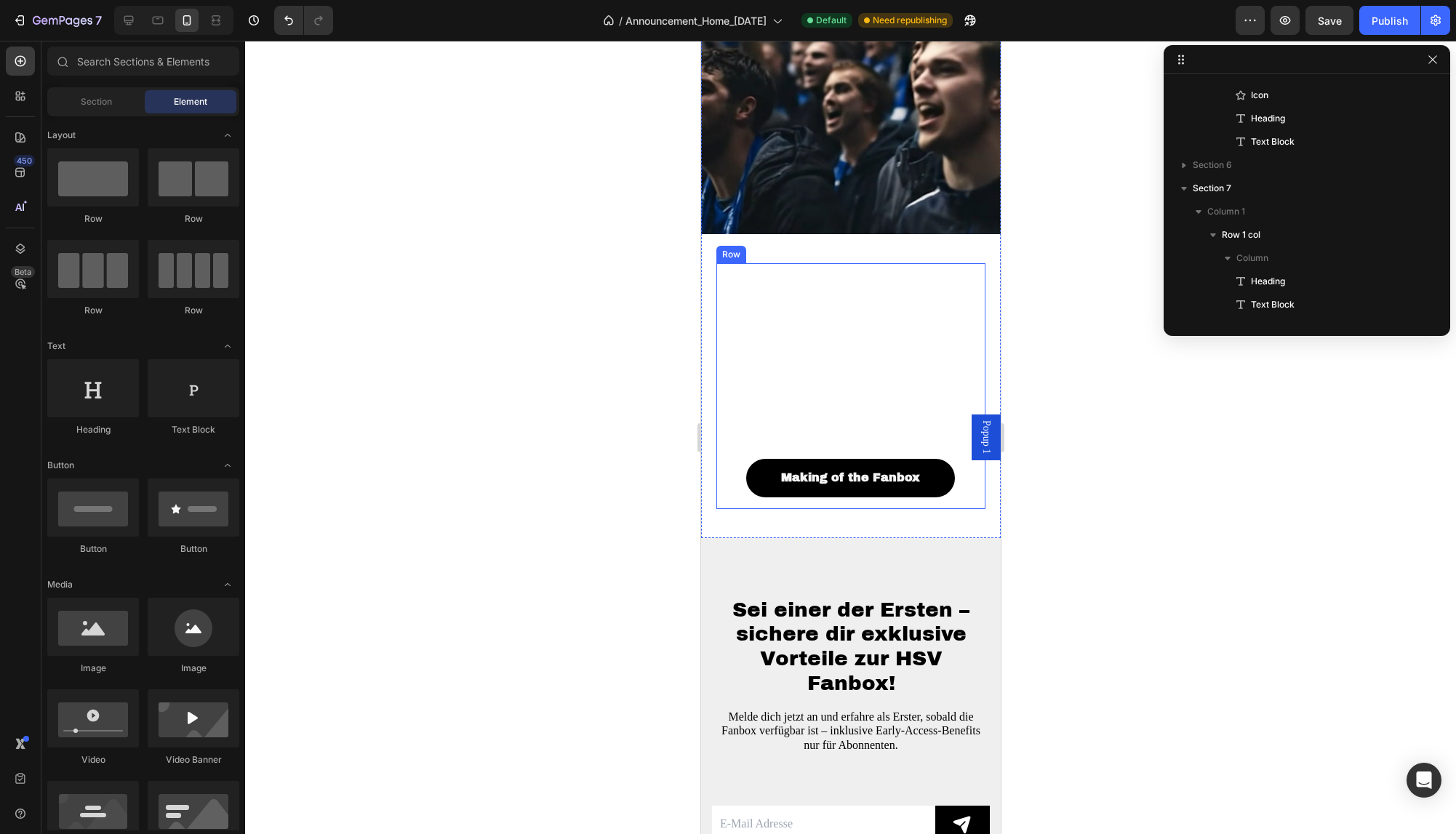
click at [834, 286] on div "Von Fans für Fans. Heading Wir sind Fantastic Frames – ein Team von Fußball- un…" at bounding box center [850, 386] width 247 height 222
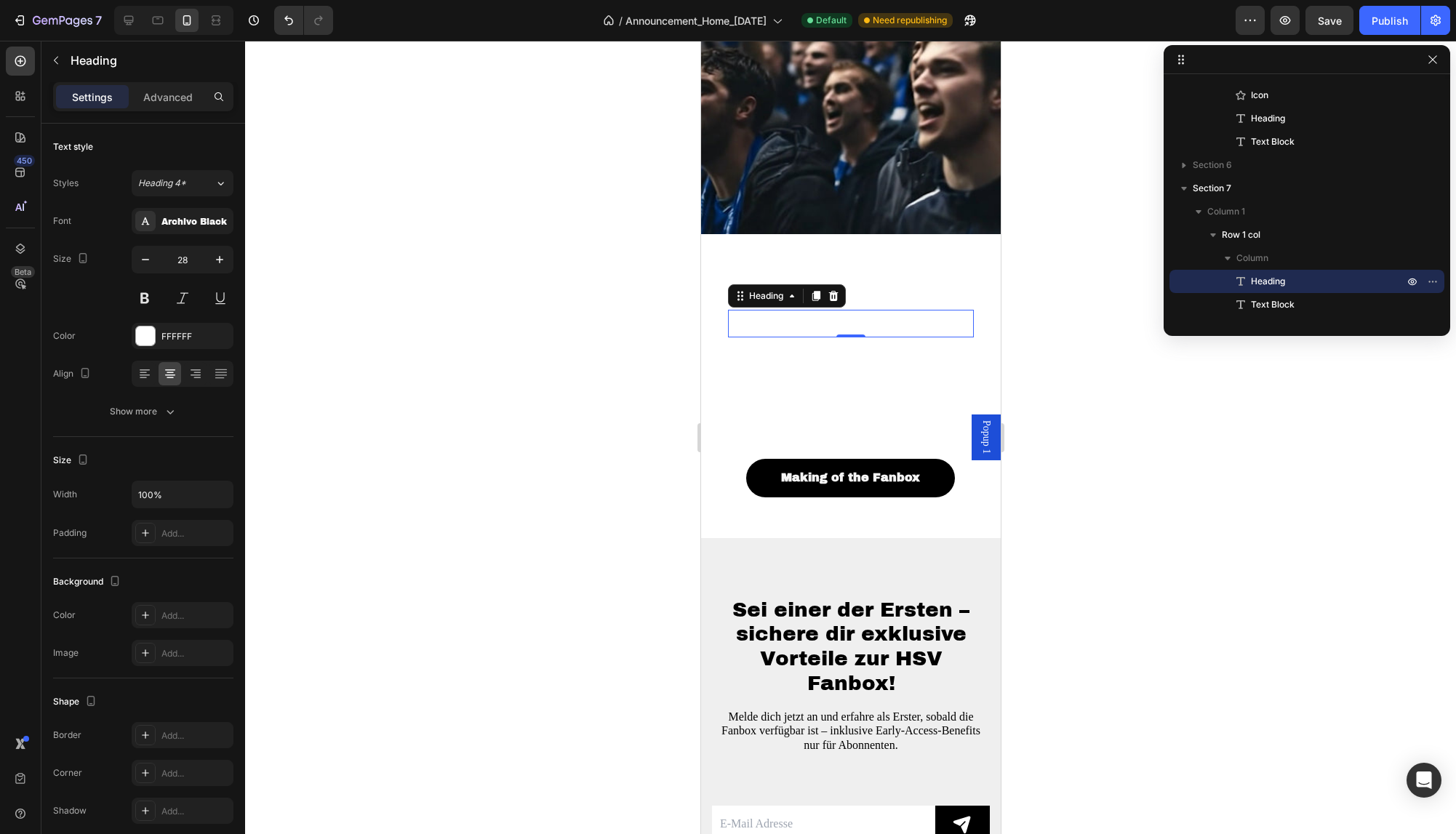
click at [842, 312] on span "Von Fans für Fans." at bounding box center [849, 323] width 206 height 22
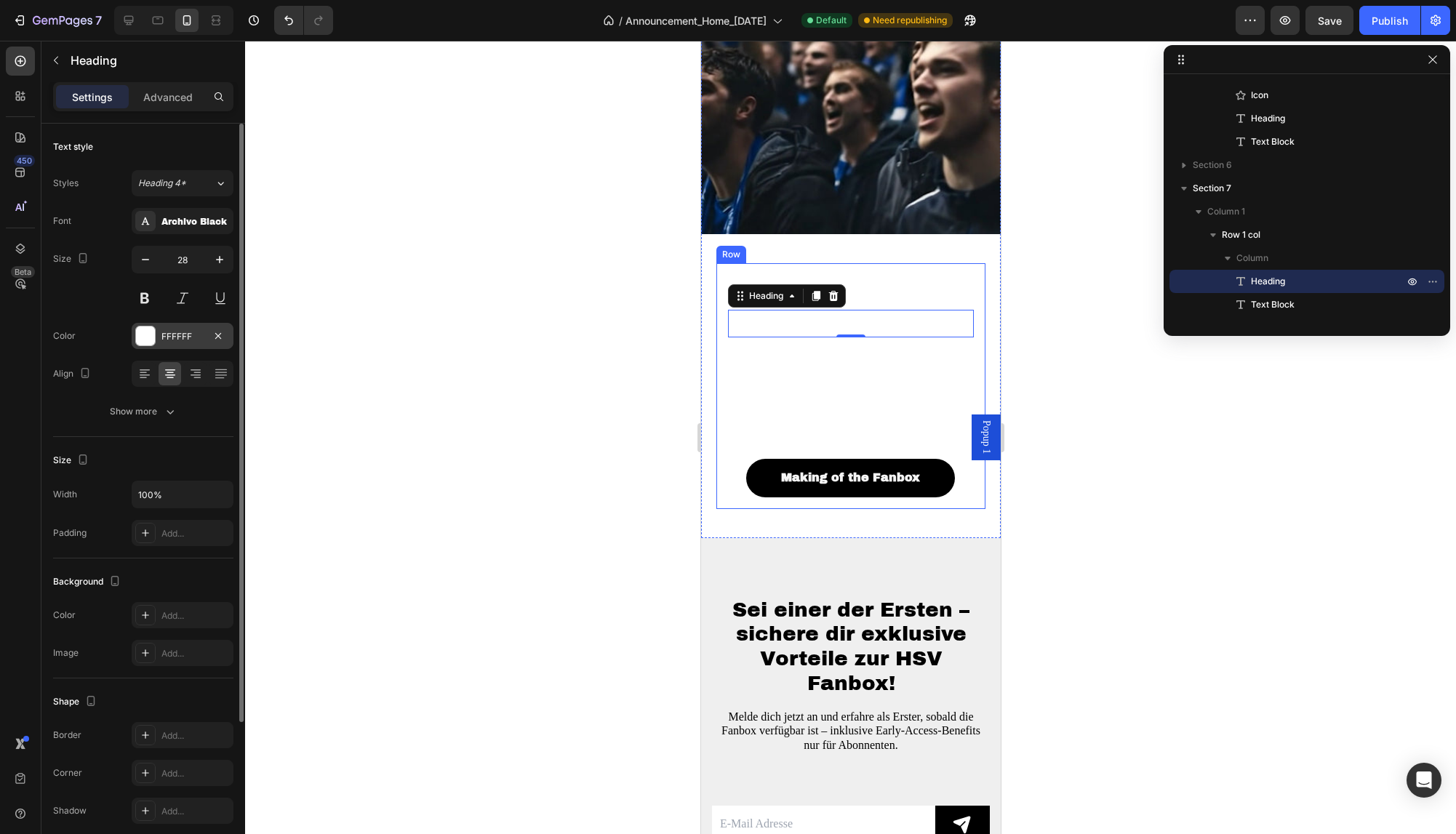
click at [168, 343] on div "FFFFFF" at bounding box center [182, 336] width 42 height 13
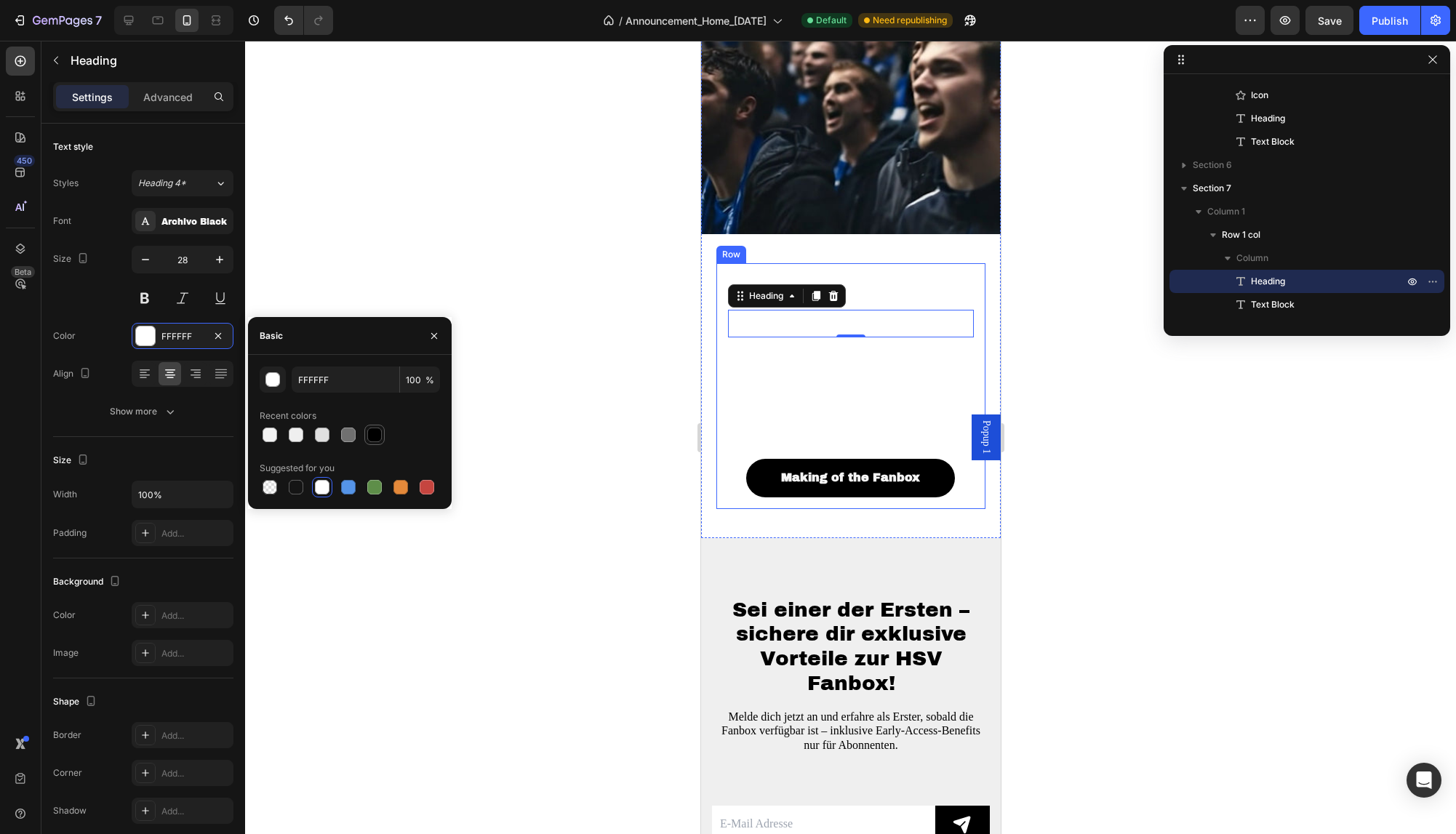
click at [378, 434] on div at bounding box center [374, 435] width 14 height 14
type input "000000"
click at [804, 364] on p "Wir sind Fantastic Frames – ein Team von Fußball- und Design-Liebhabern aus [GE…" at bounding box center [850, 381] width 244 height 84
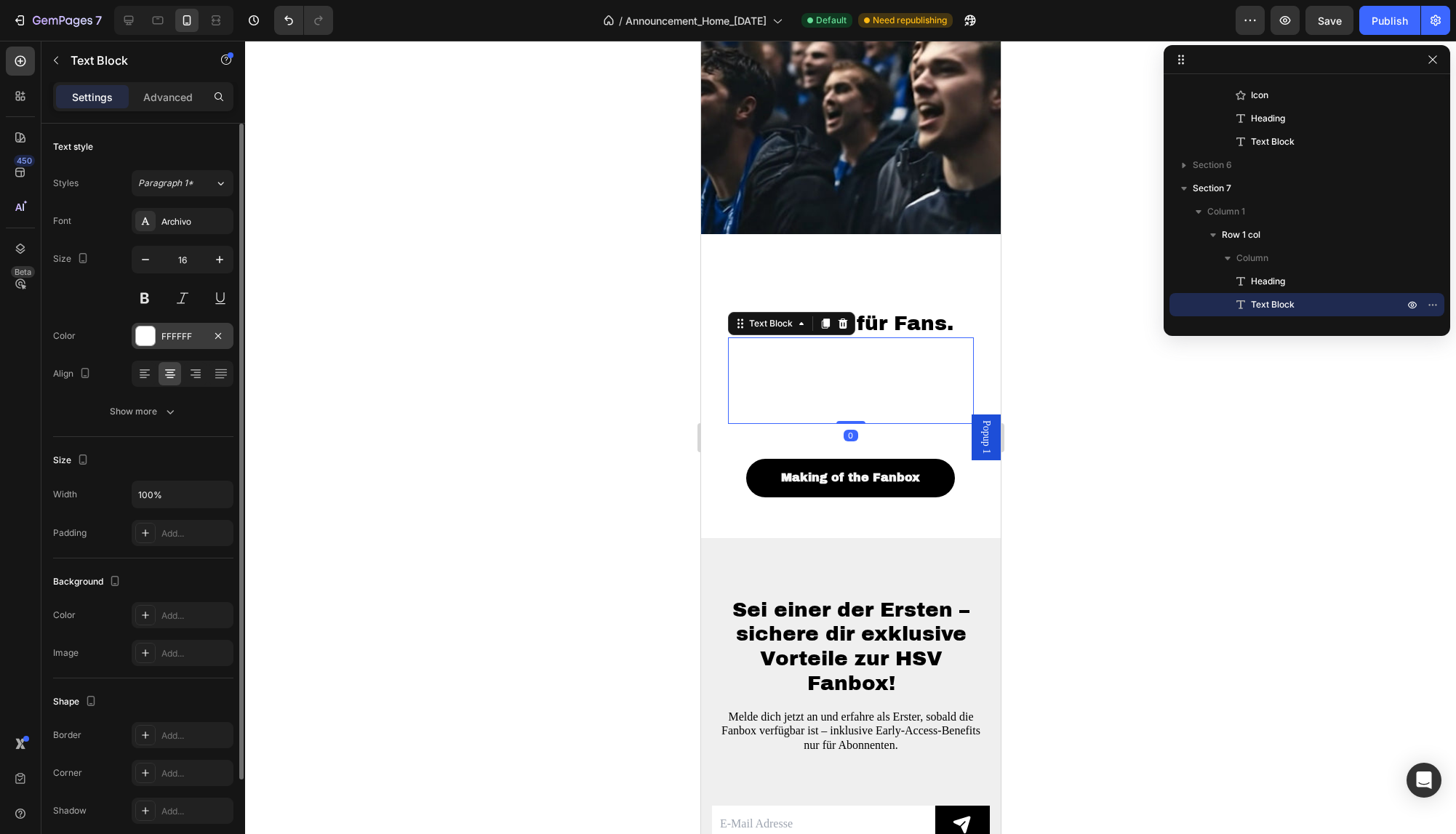
click at [165, 333] on div "FFFFFF" at bounding box center [182, 336] width 42 height 13
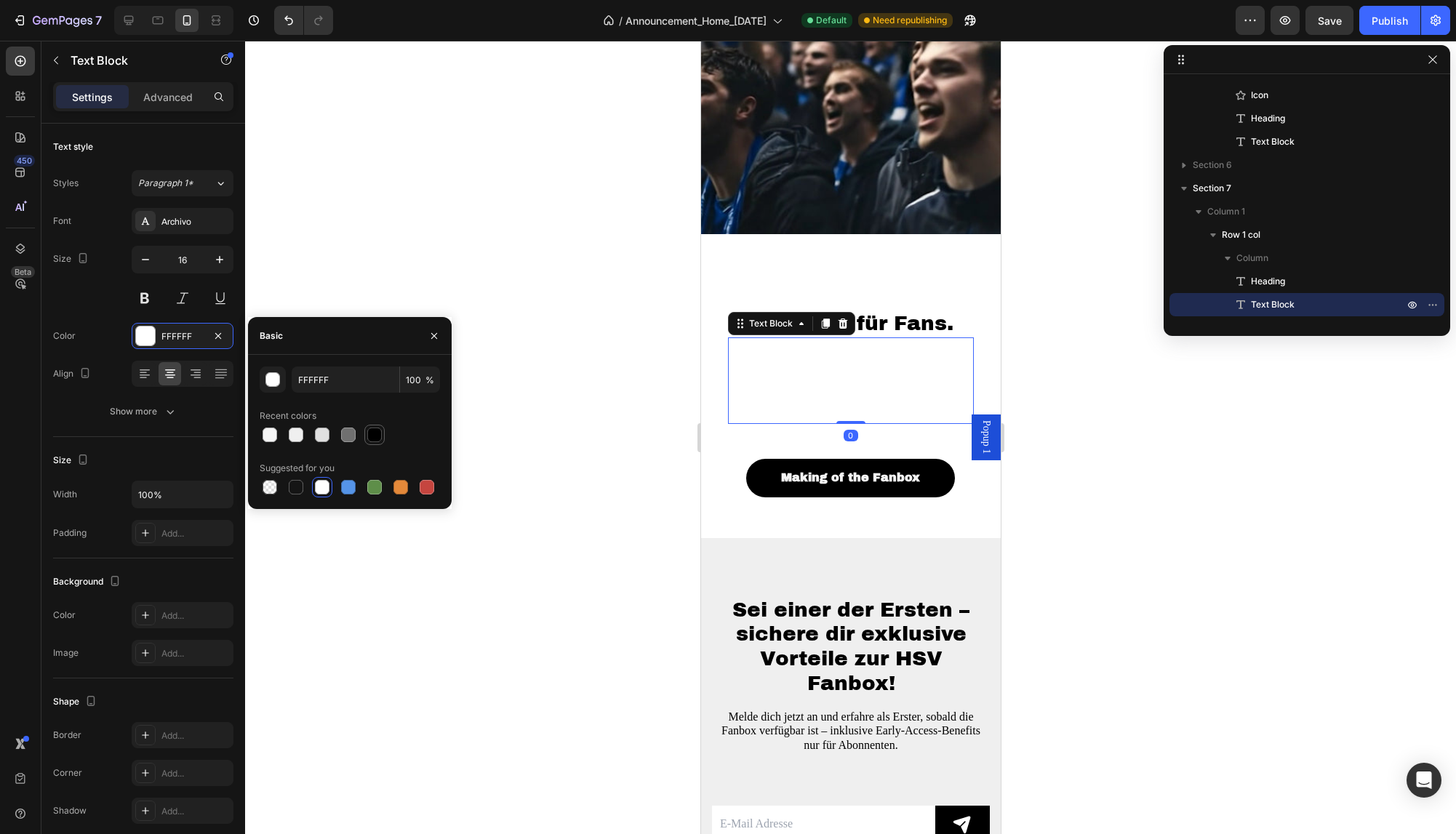
click at [373, 433] on div at bounding box center [374, 435] width 14 height 14
type input "000000"
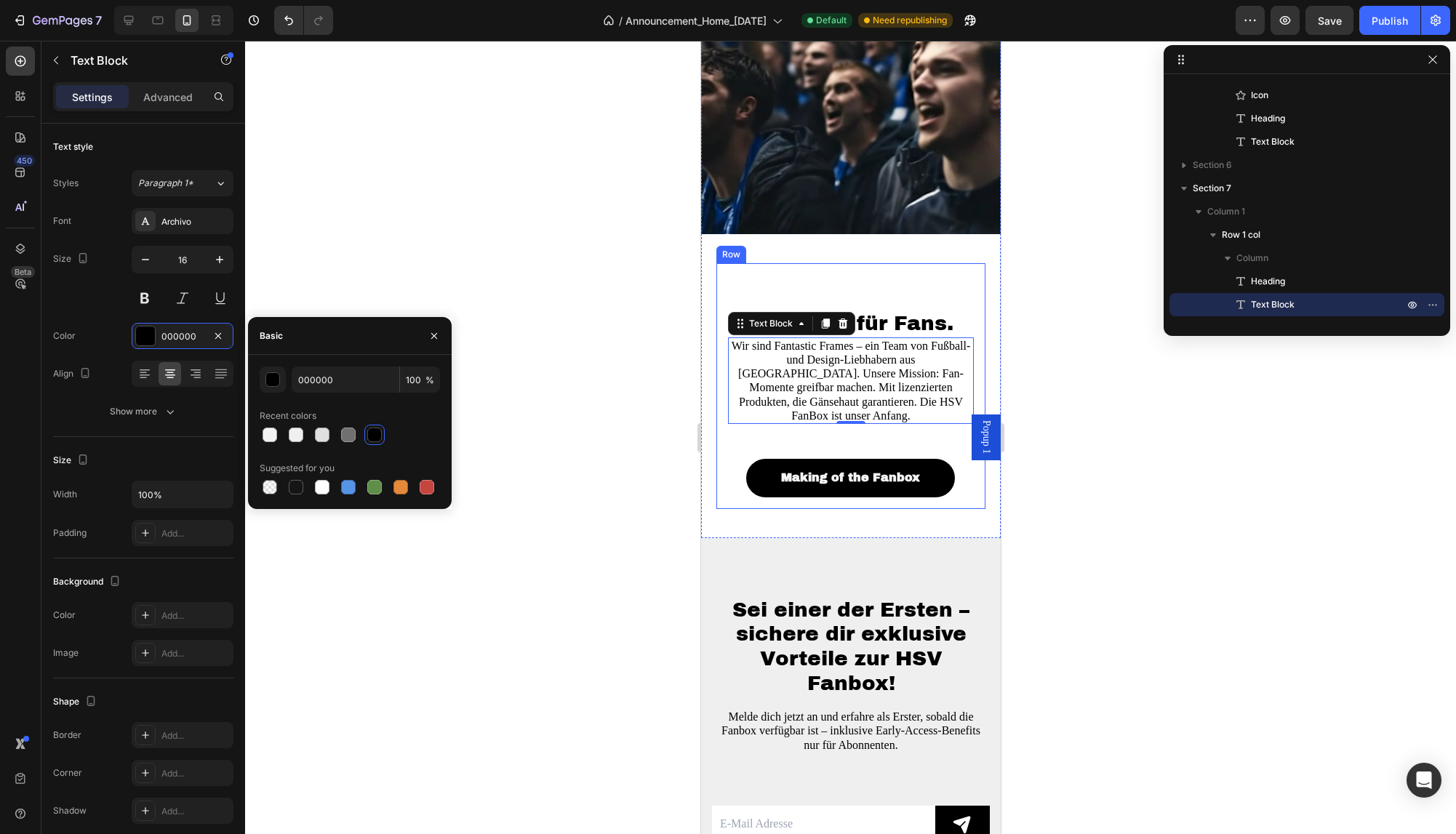
click at [908, 280] on div "Von Fans für Fans. Heading Wir sind Fantastic Frames – ein Team von Fußball- un…" at bounding box center [850, 386] width 247 height 222
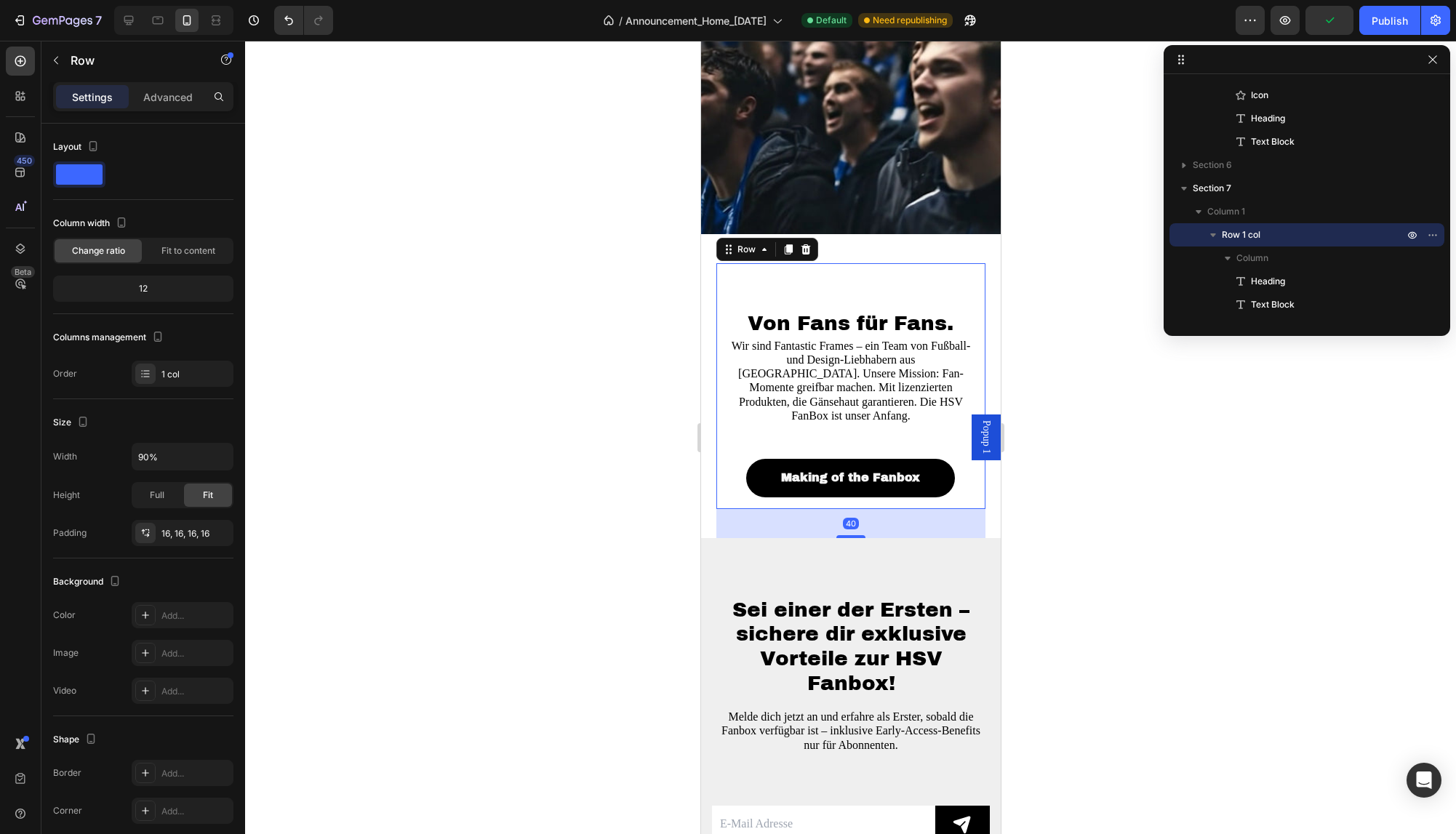
click at [911, 297] on div "Von Fans für Fans. Heading Wir sind Fantastic Frames – ein Team von Fußball- un…" at bounding box center [850, 386] width 247 height 222
click at [801, 322] on span "Von Fans für Fans." at bounding box center [849, 323] width 206 height 22
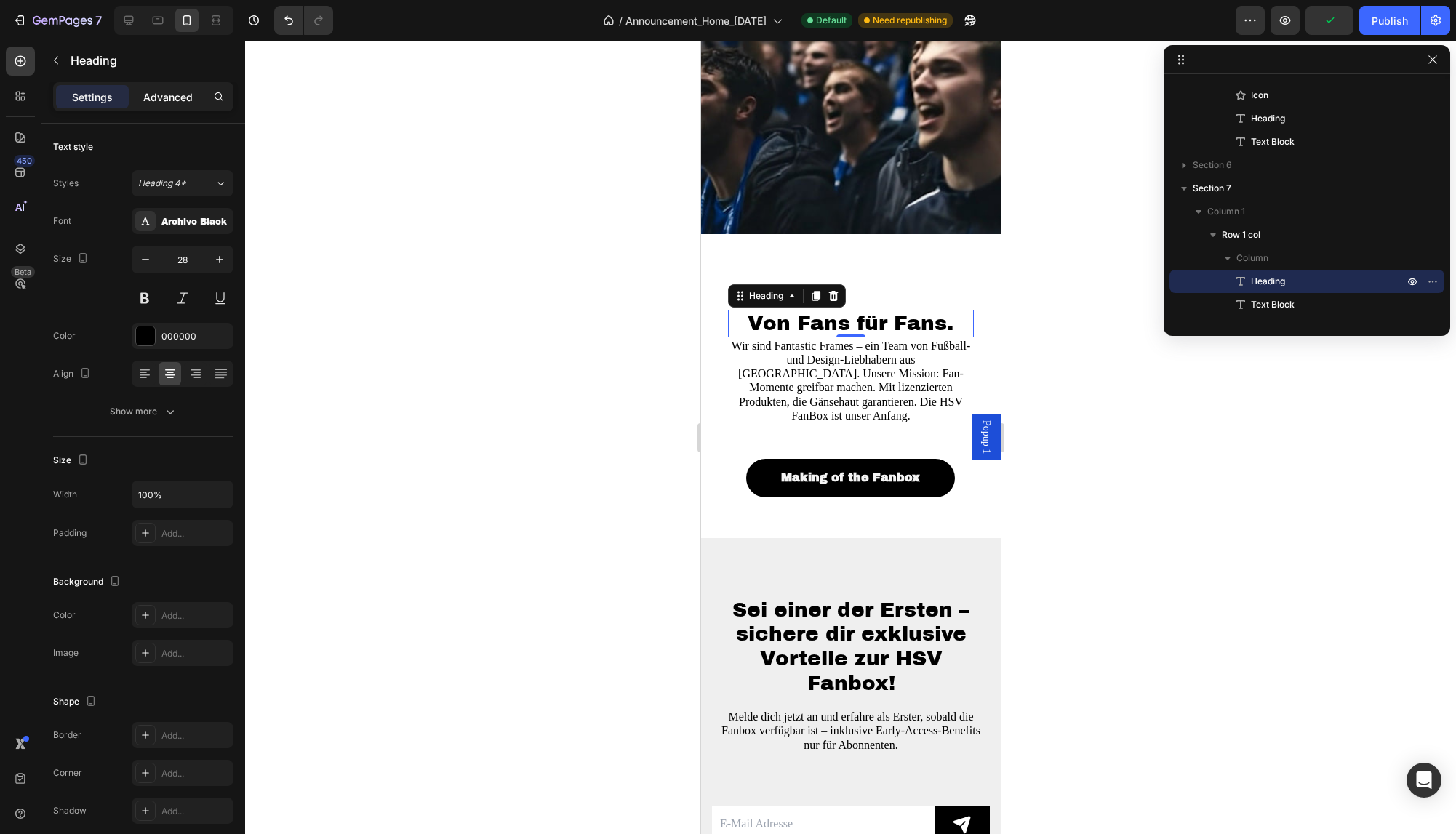
click at [159, 97] on p "Advanced" at bounding box center [168, 97] width 50 height 15
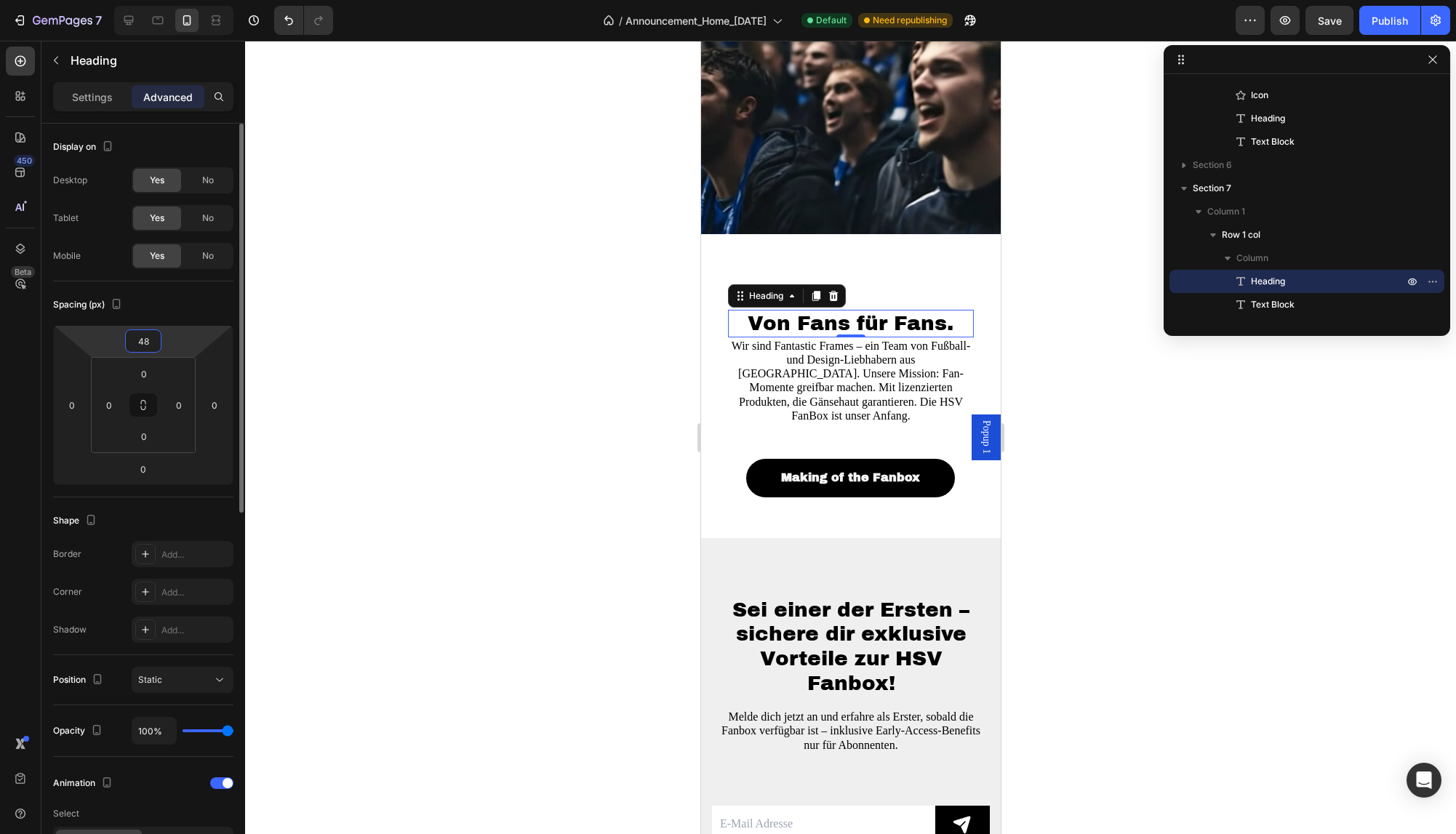
click at [142, 341] on input "48" at bounding box center [143, 341] width 29 height 22
type input "0"
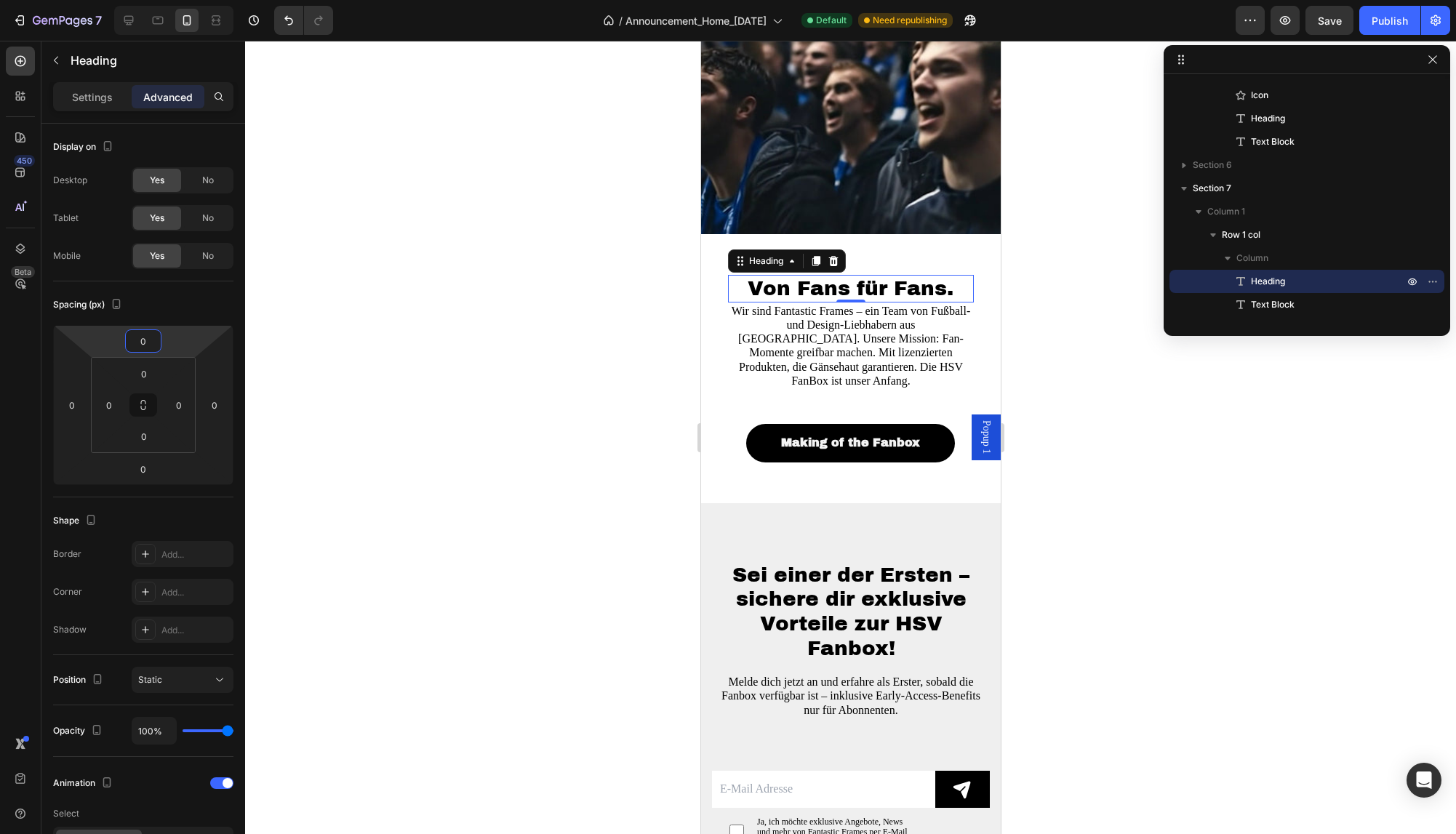
click at [1091, 392] on div at bounding box center [850, 437] width 1211 height 794
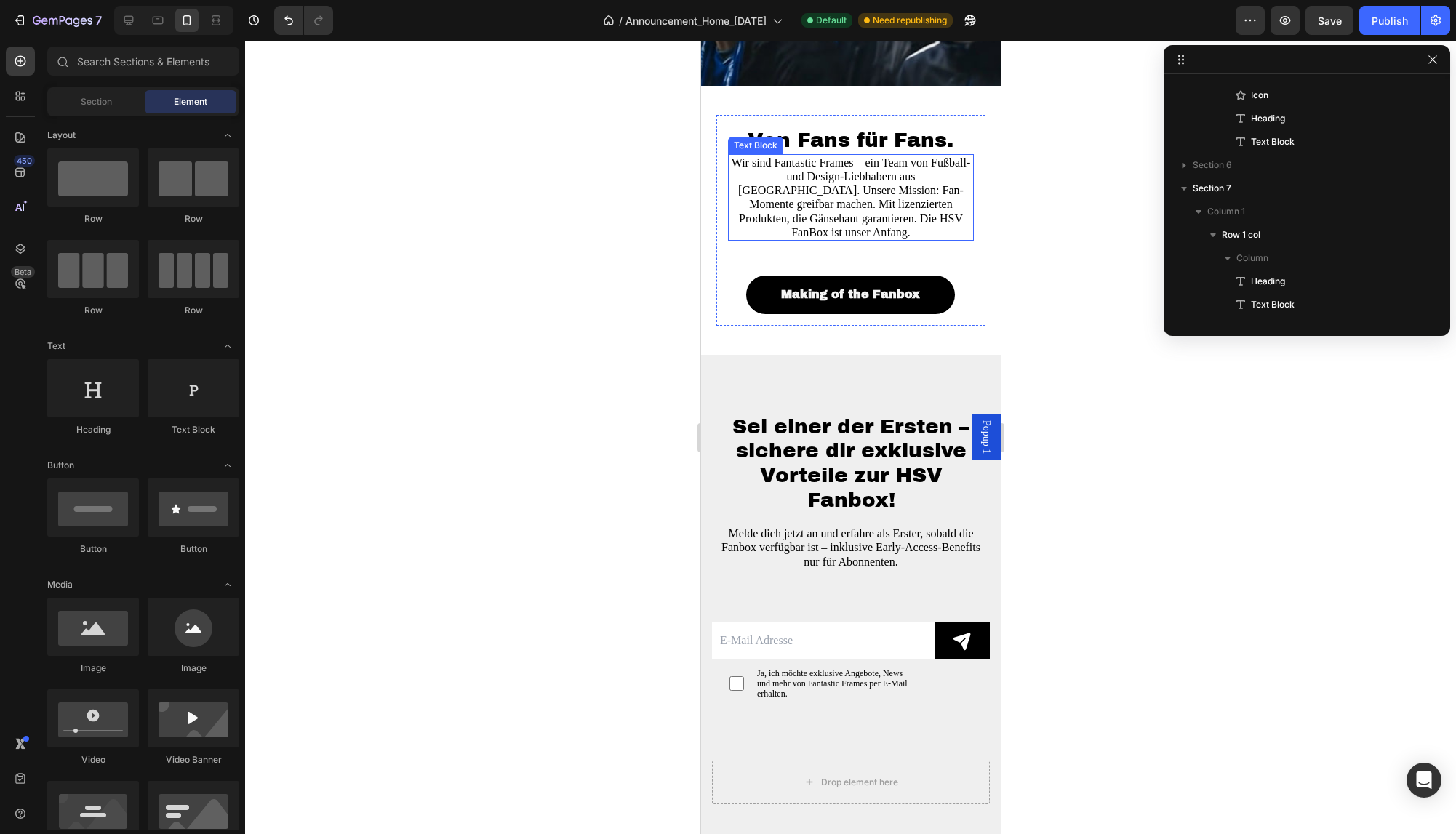
scroll to position [2417, 0]
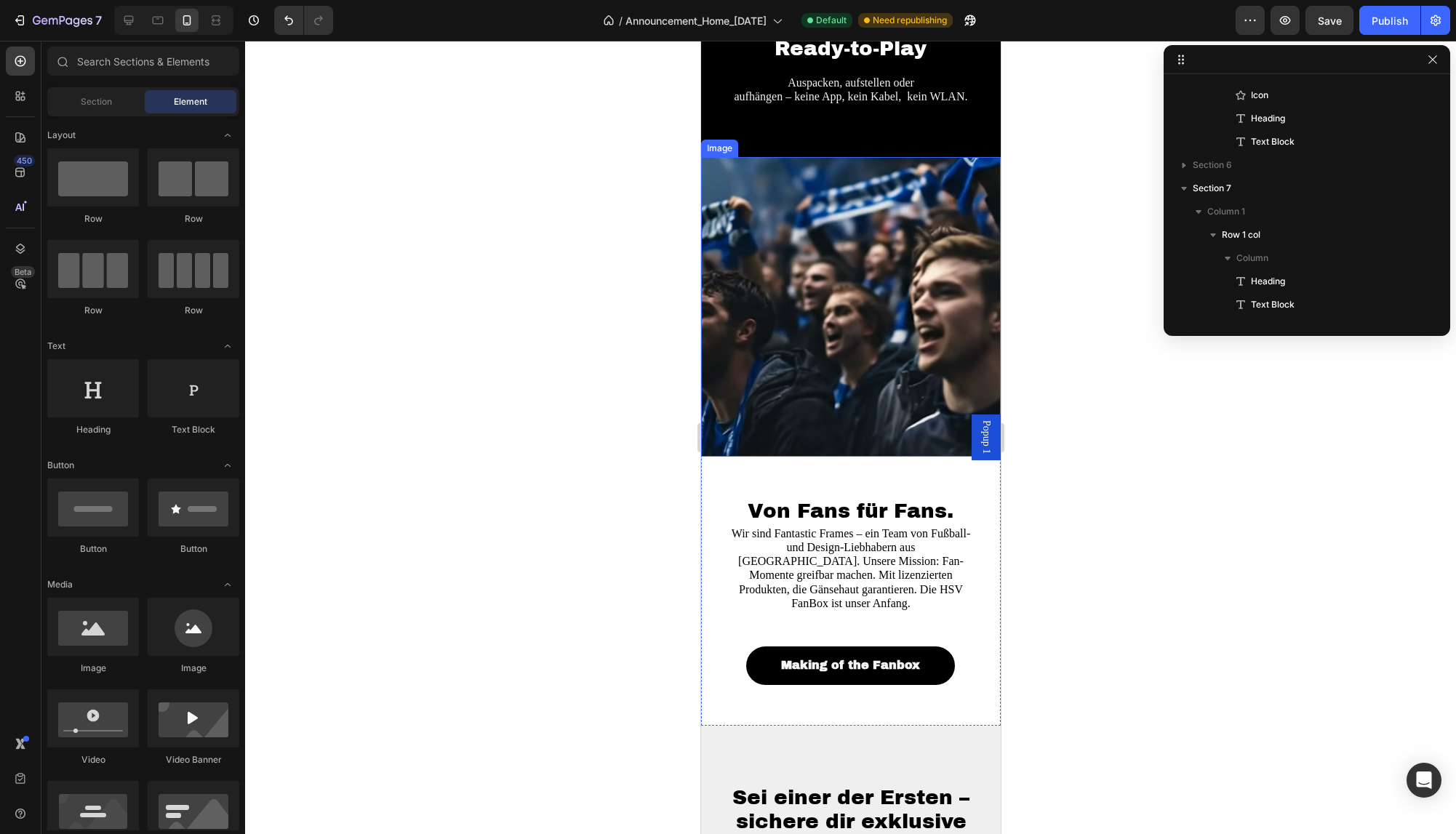
click at [913, 329] on img at bounding box center [849, 307] width 300 height 300
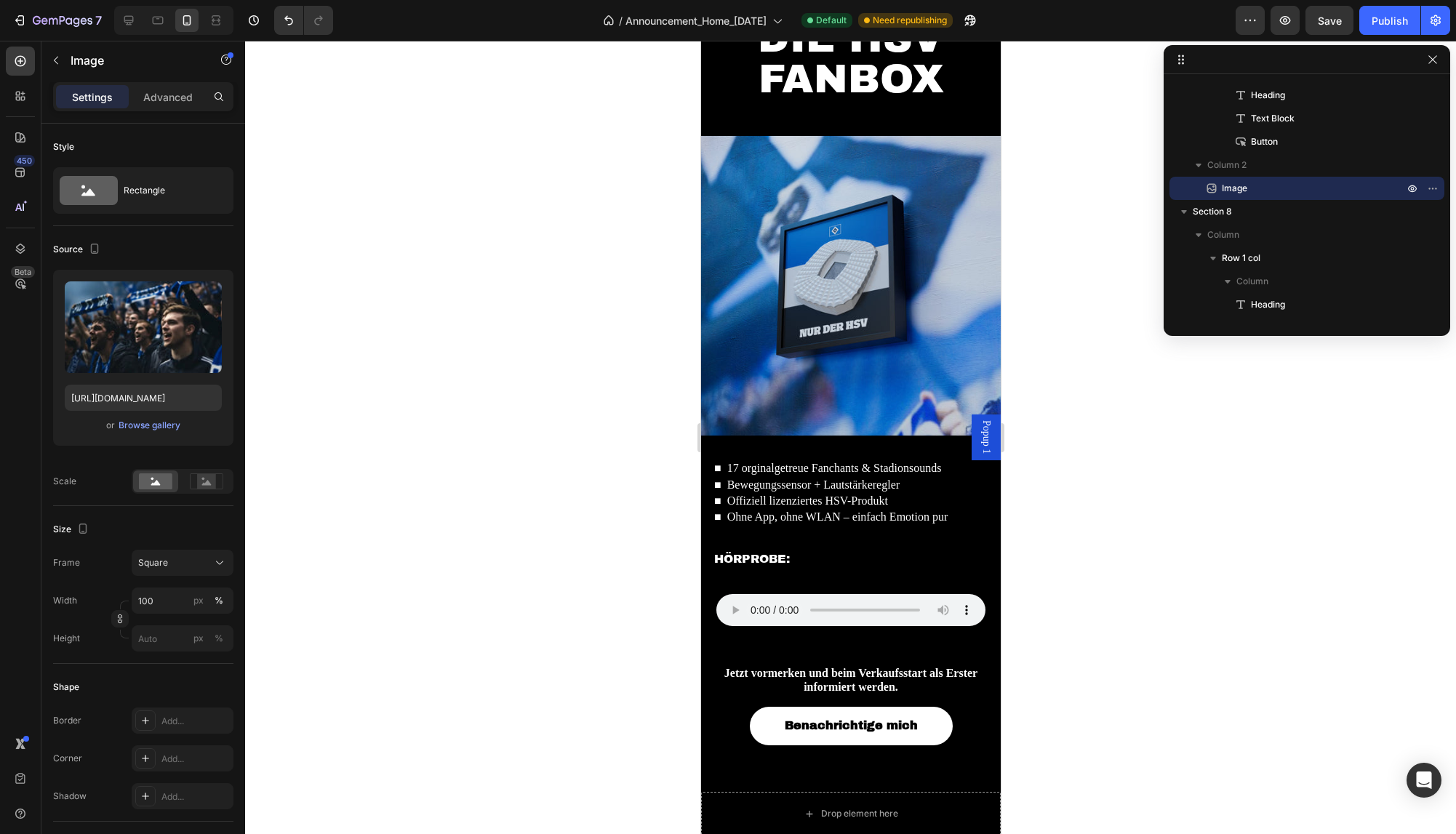
scroll to position [1296, 0]
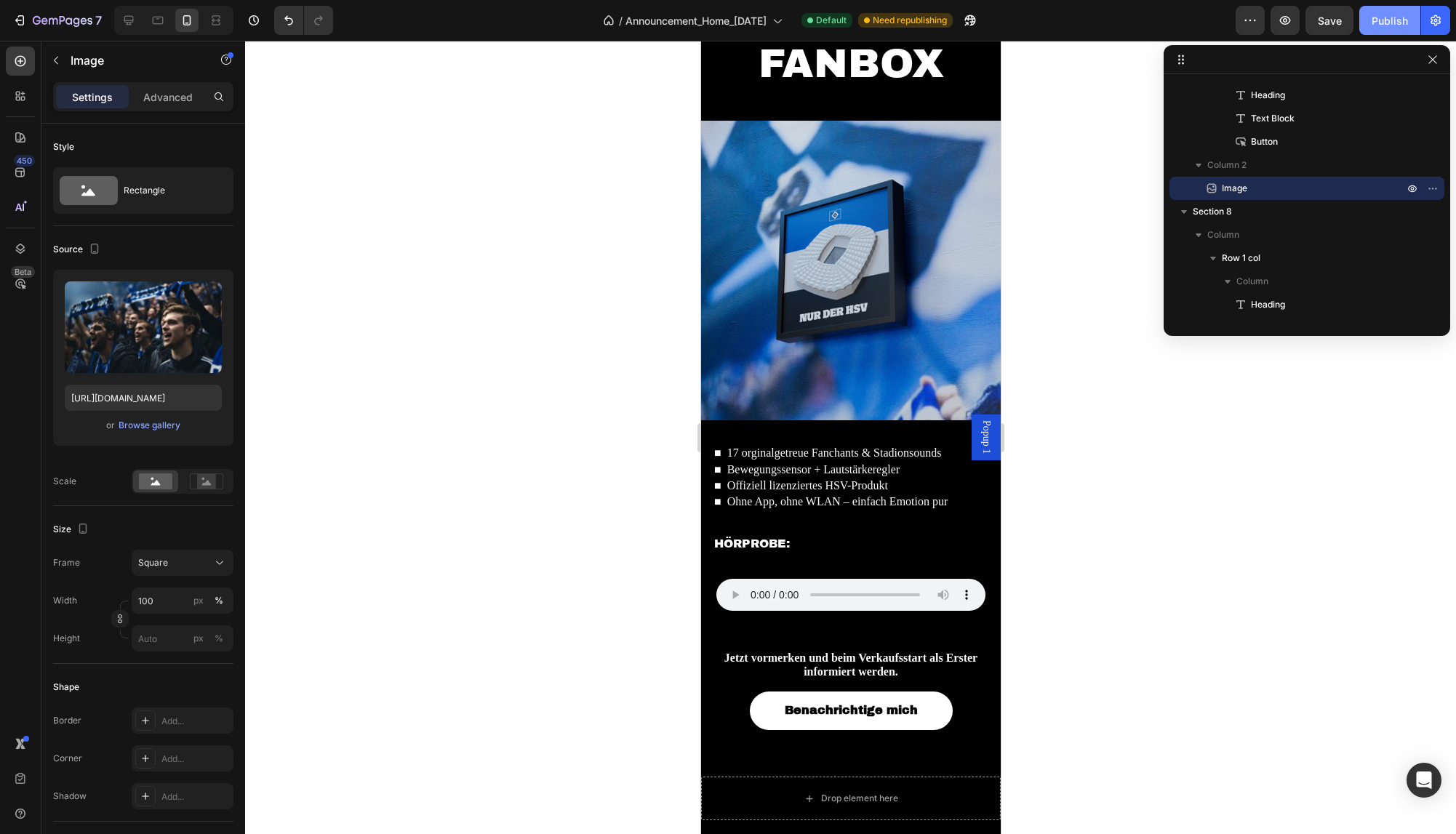
click at [1378, 26] on div "Publish" at bounding box center [1390, 21] width 36 height 15
click at [167, 24] on div at bounding box center [157, 20] width 23 height 23
type input "[URL][DOMAIN_NAME][DATE]"
type input "100"
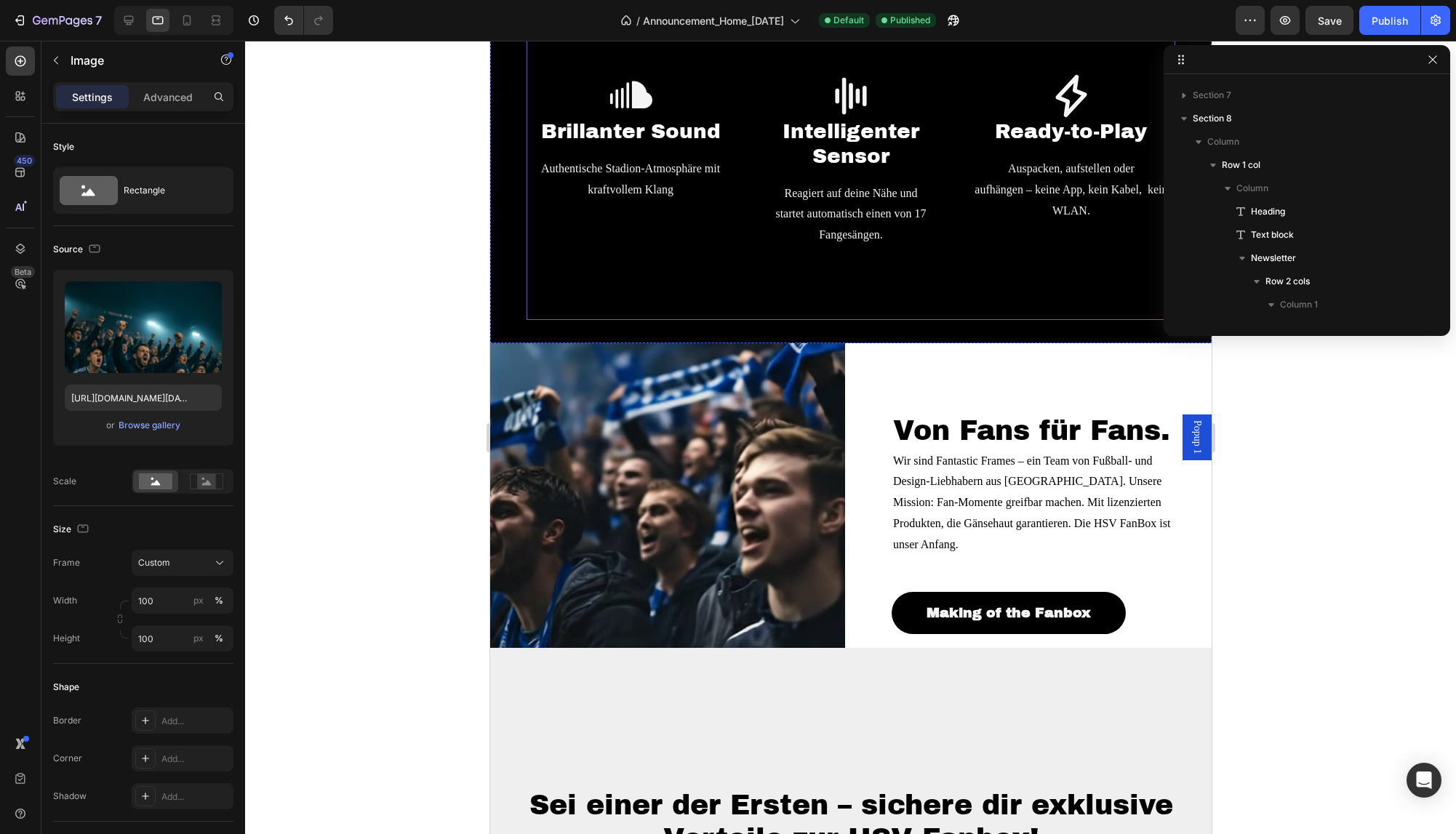
scroll to position [1393, 0]
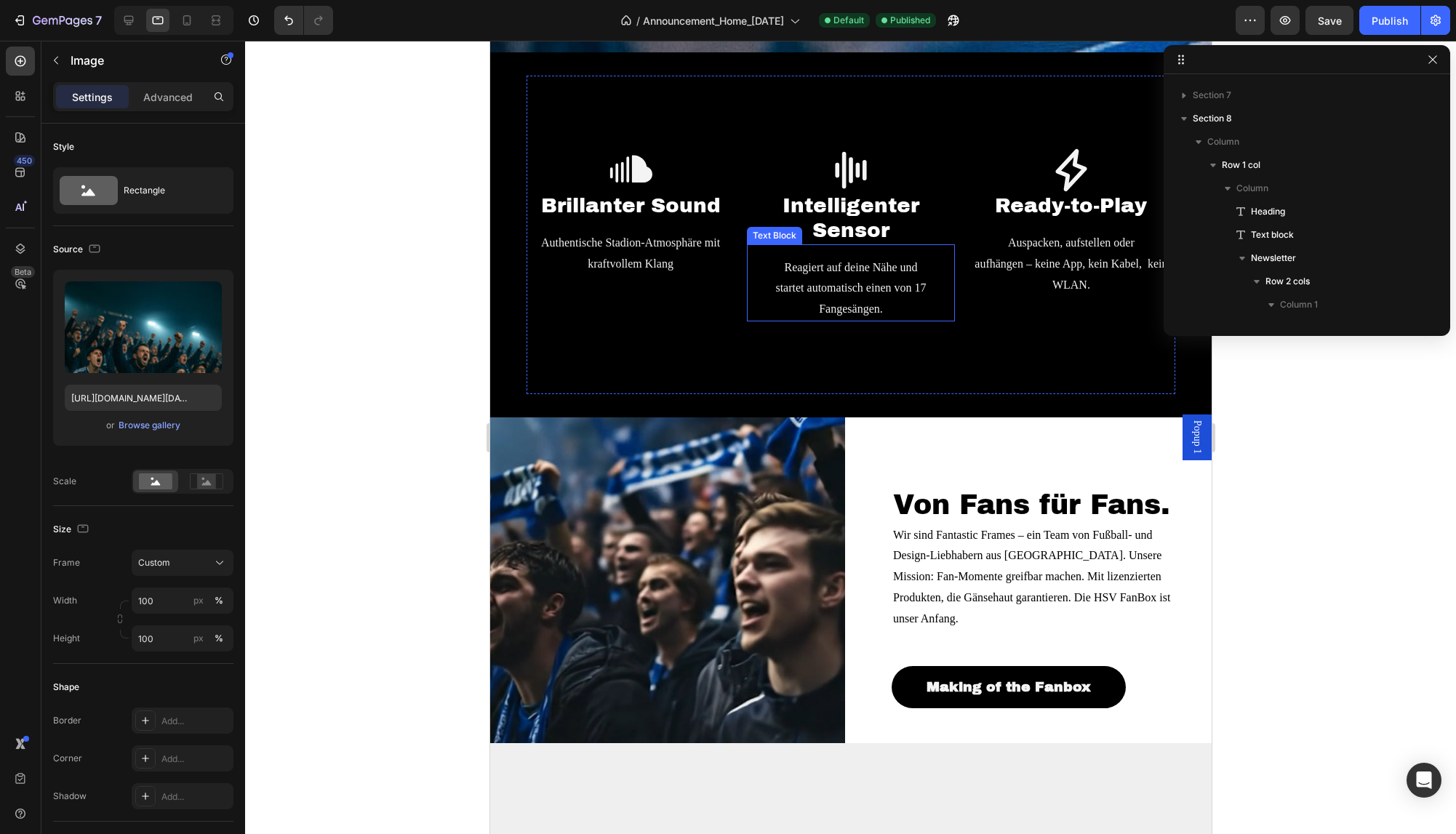
click at [853, 280] on p "Reagiert auf deine Nähe und startet automatisch einen von 17 Fangesängen." at bounding box center [850, 288] width 165 height 63
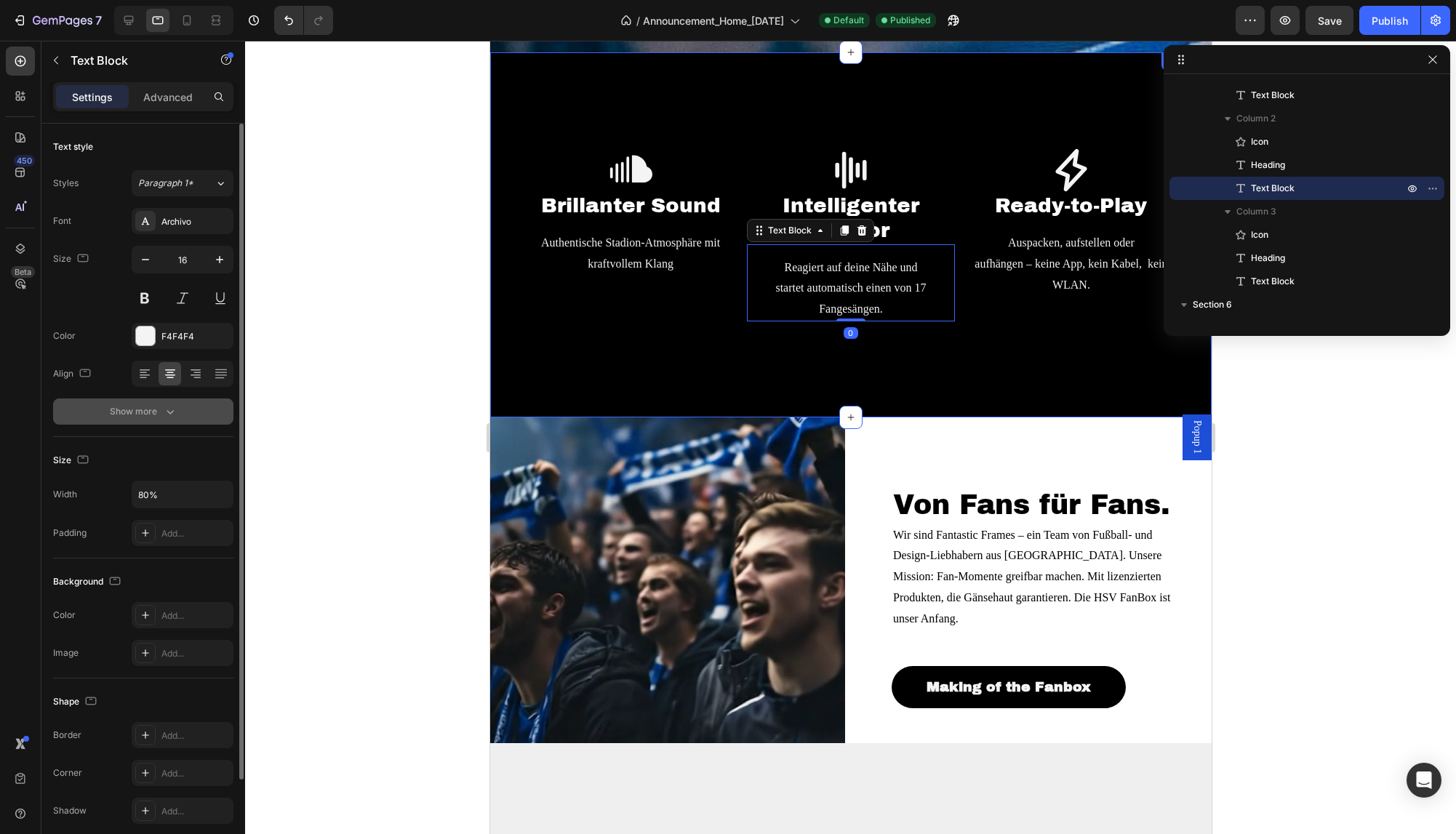
click at [167, 408] on icon "button" at bounding box center [170, 411] width 14 height 14
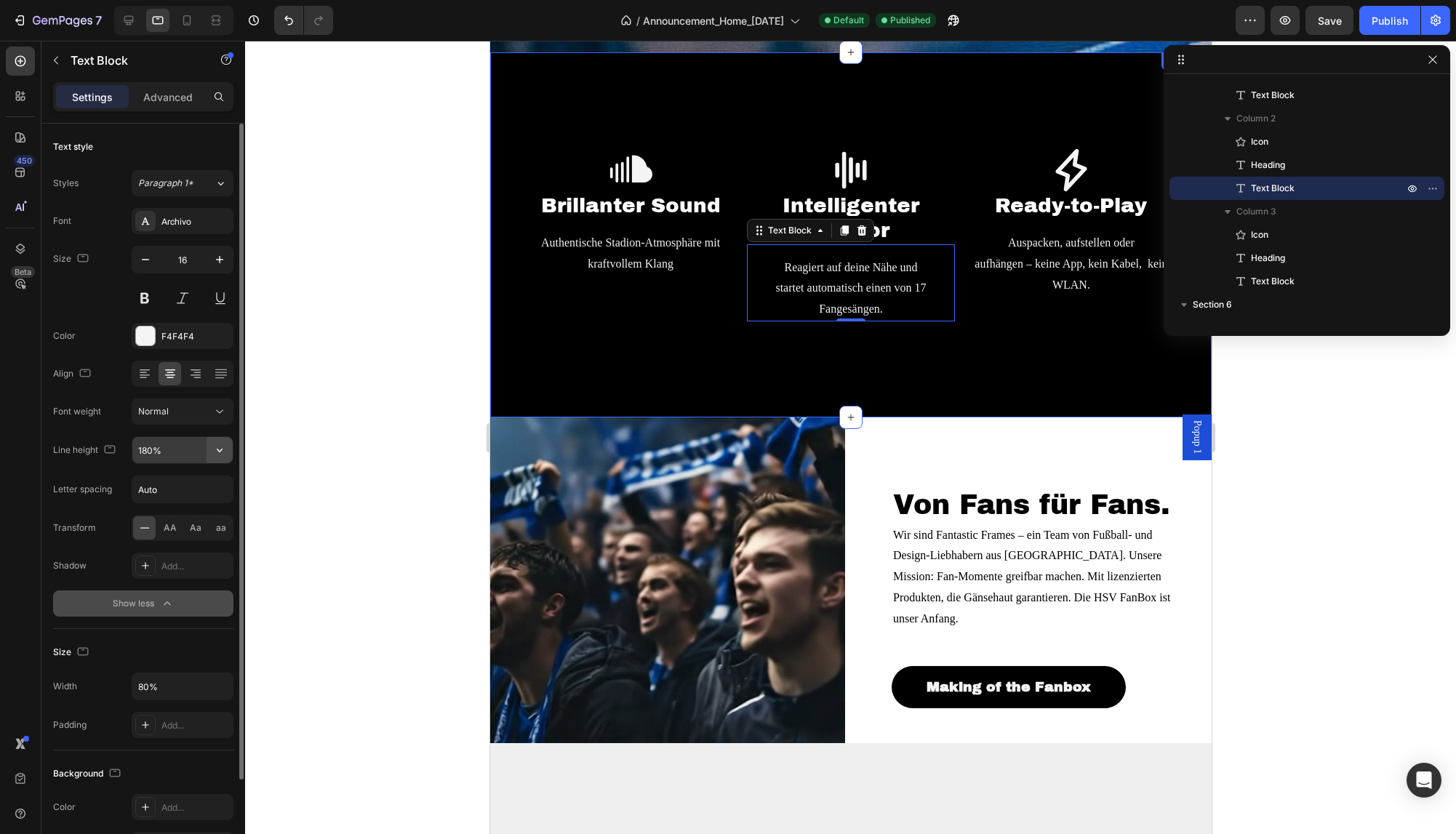
click at [213, 453] on icon "button" at bounding box center [219, 450] width 14 height 14
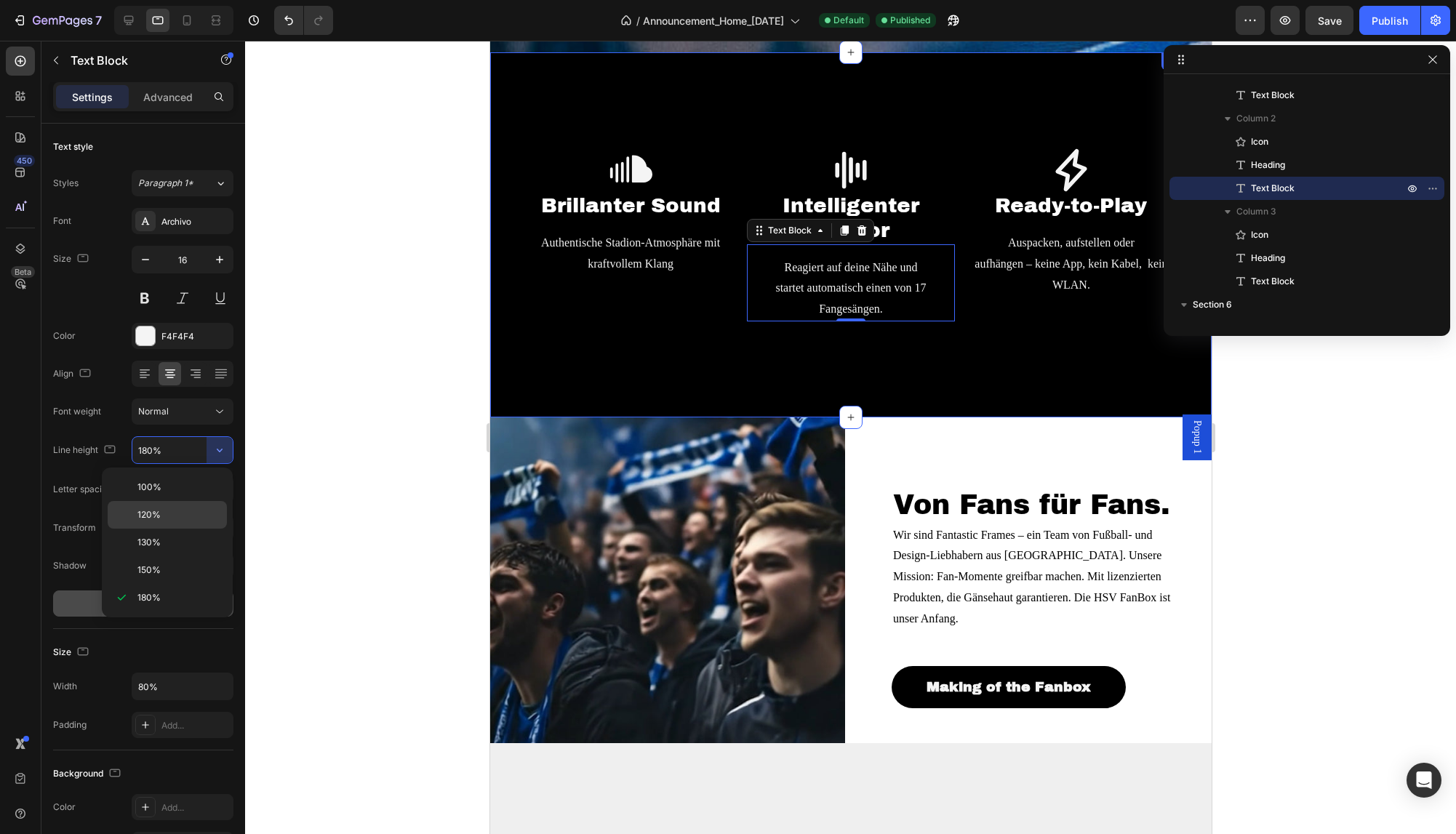
click at [182, 506] on div "120%" at bounding box center [167, 514] width 119 height 28
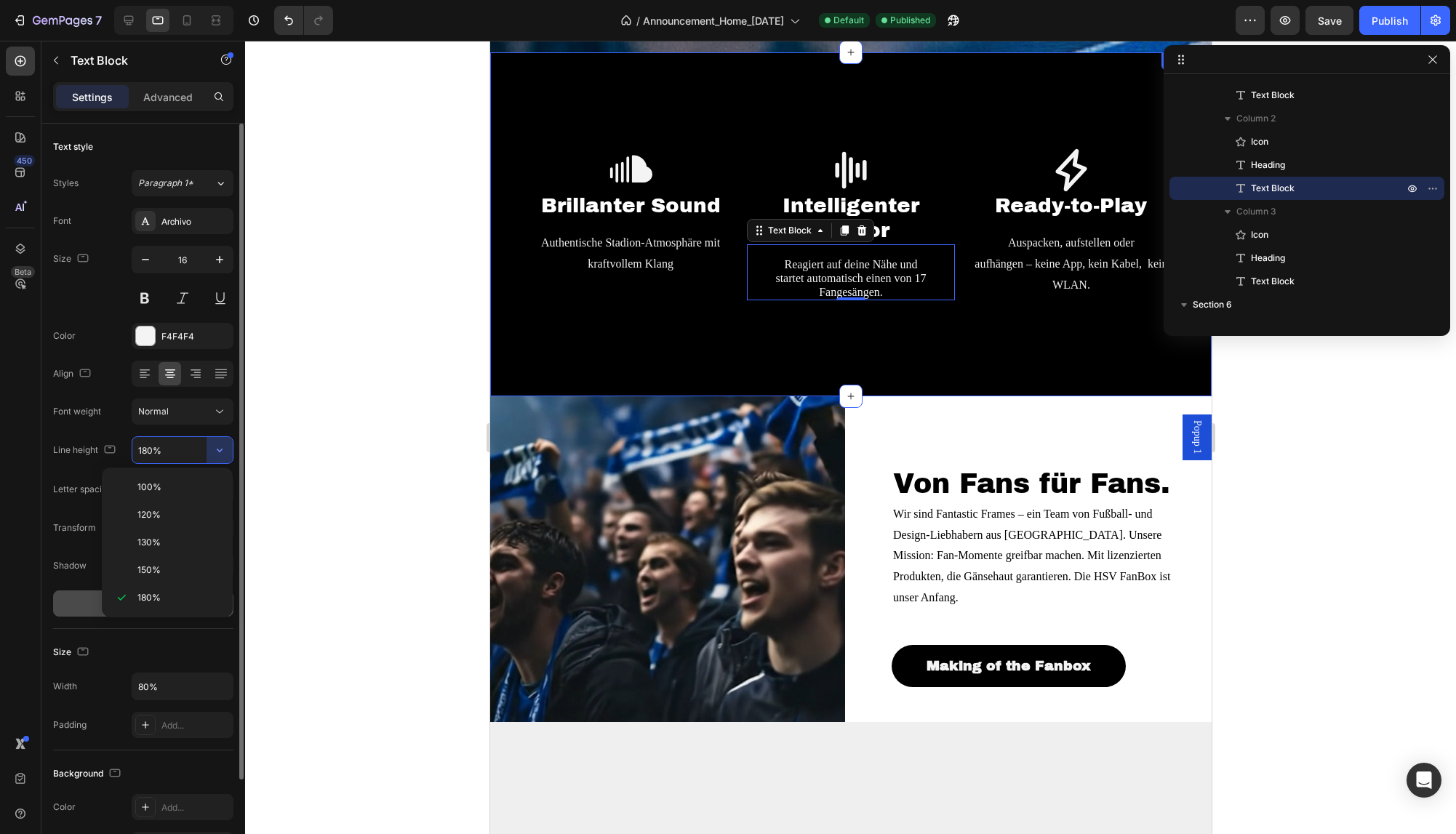
type input "120%"
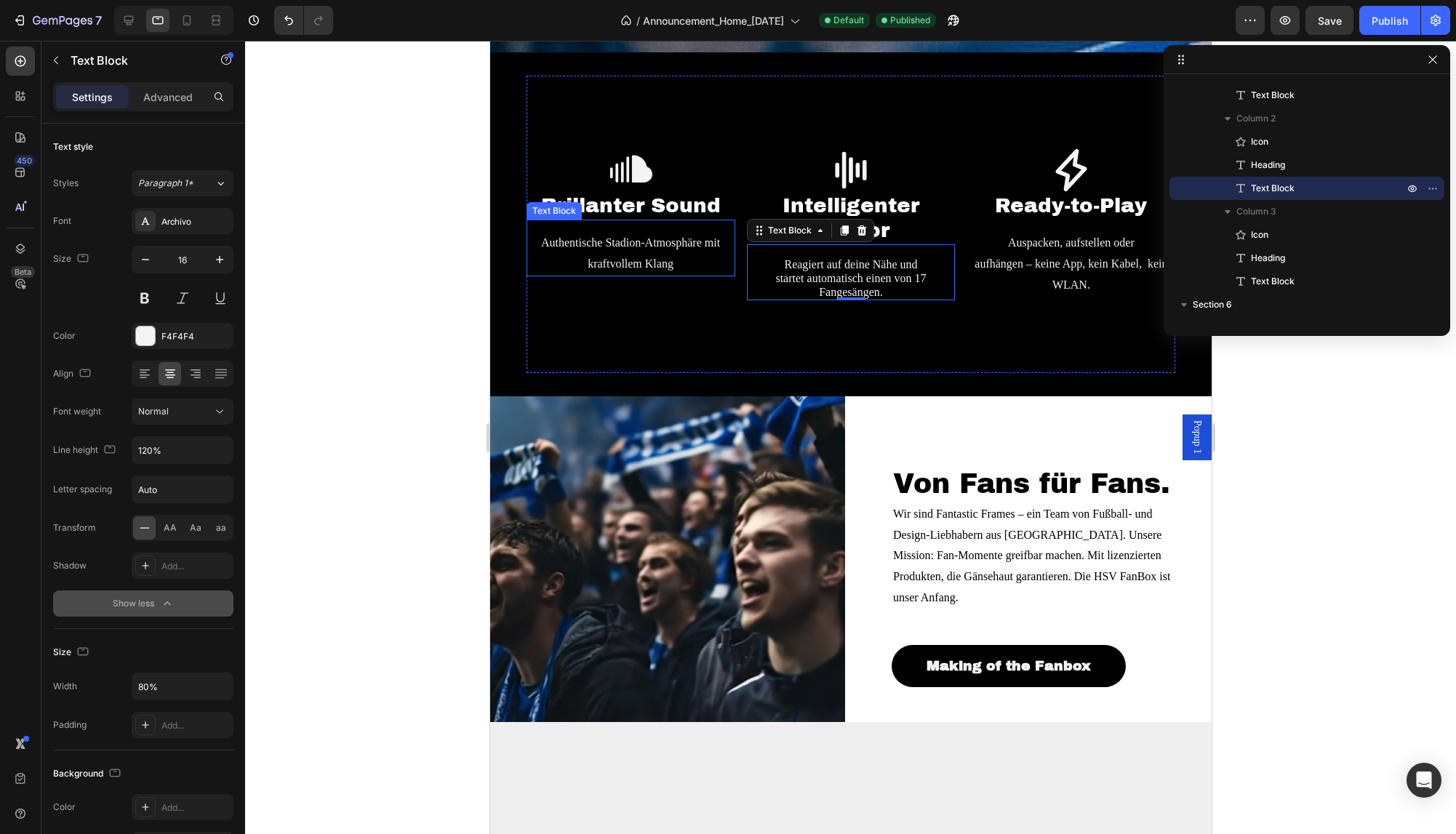
click at [637, 254] on p "Authentische Stadion-Atmosphäre mit kraftvollem Klang" at bounding box center [630, 253] width 206 height 42
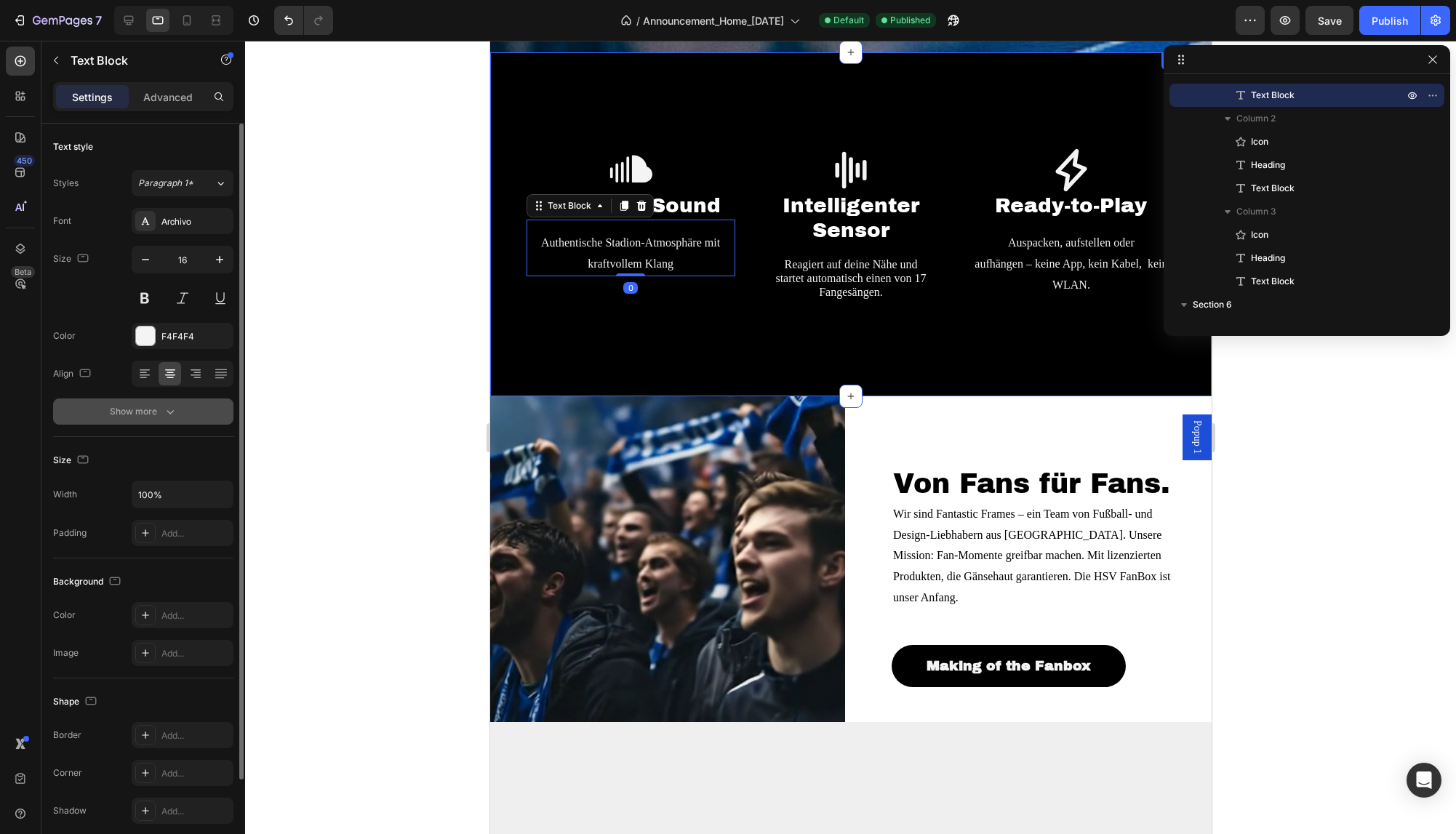
click at [165, 408] on icon "button" at bounding box center [170, 411] width 14 height 14
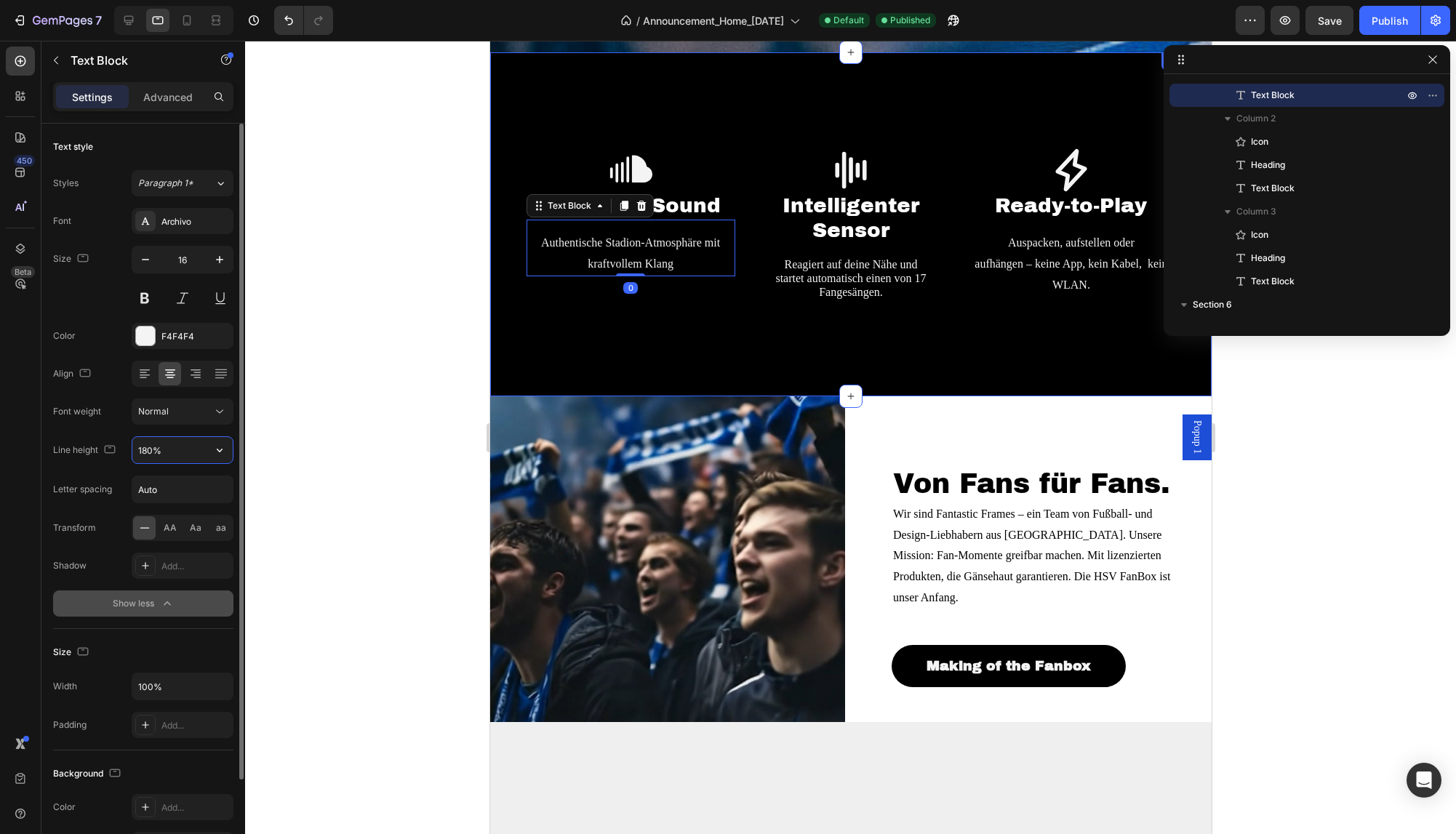
click at [187, 453] on input "180%" at bounding box center [182, 450] width 100 height 26
click at [211, 456] on button "button" at bounding box center [219, 450] width 26 height 26
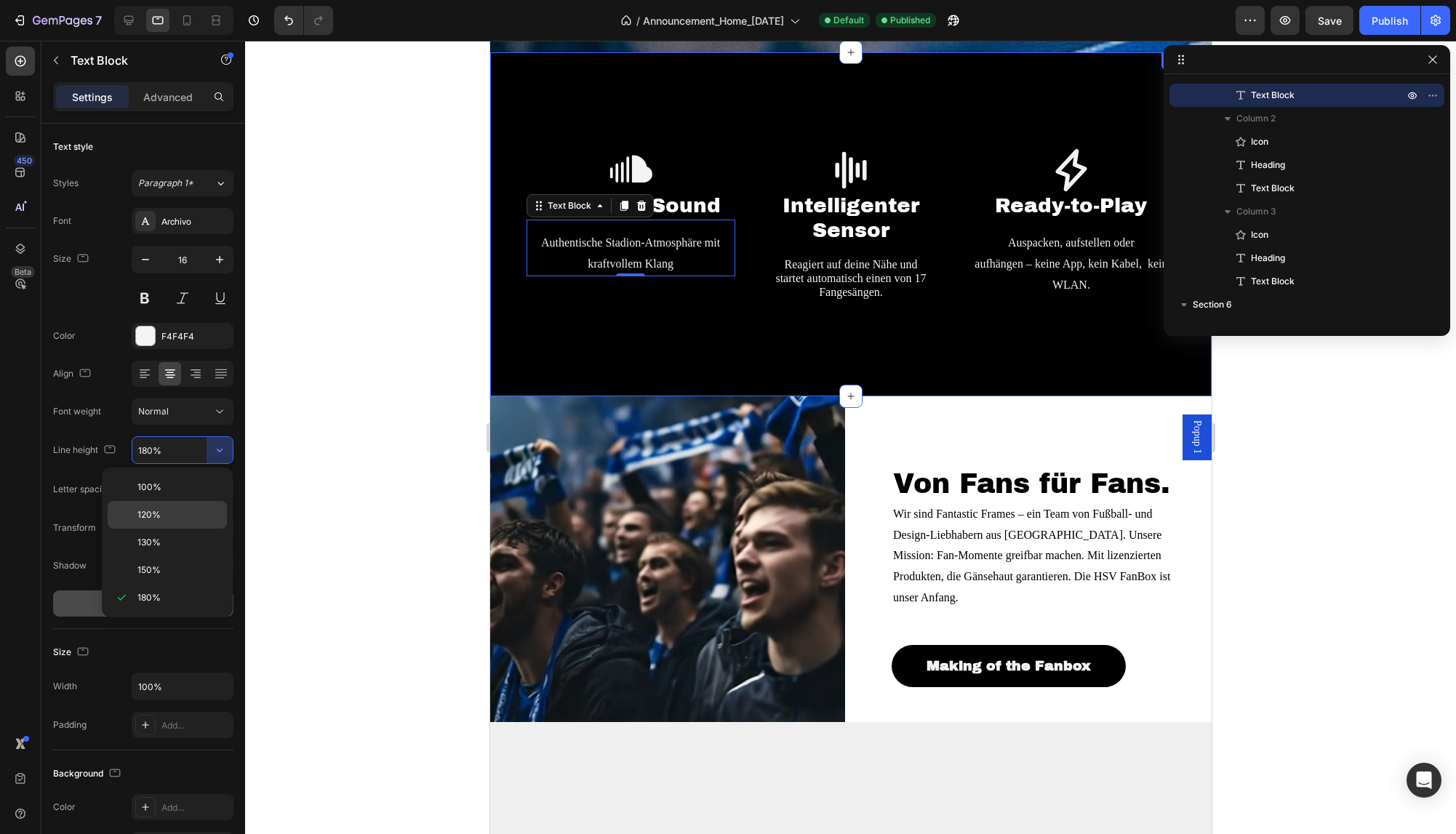
click at [189, 516] on p "120%" at bounding box center [179, 515] width 83 height 13
type input "120%"
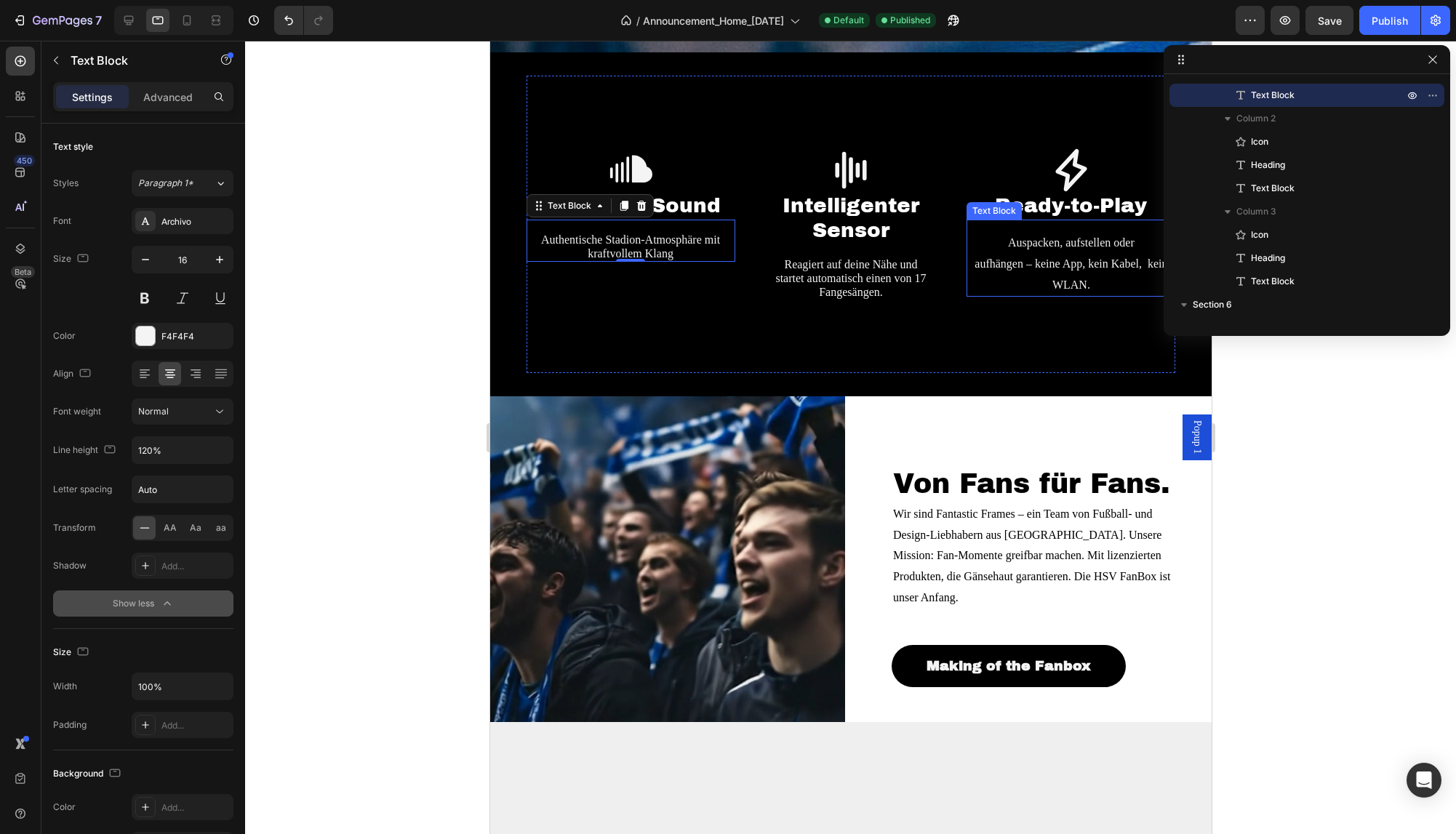
click at [1085, 257] on p "Auspacken, aufstellen oder aufhängen – keine App, kein Kabel, kein WLAN." at bounding box center [1070, 263] width 206 height 63
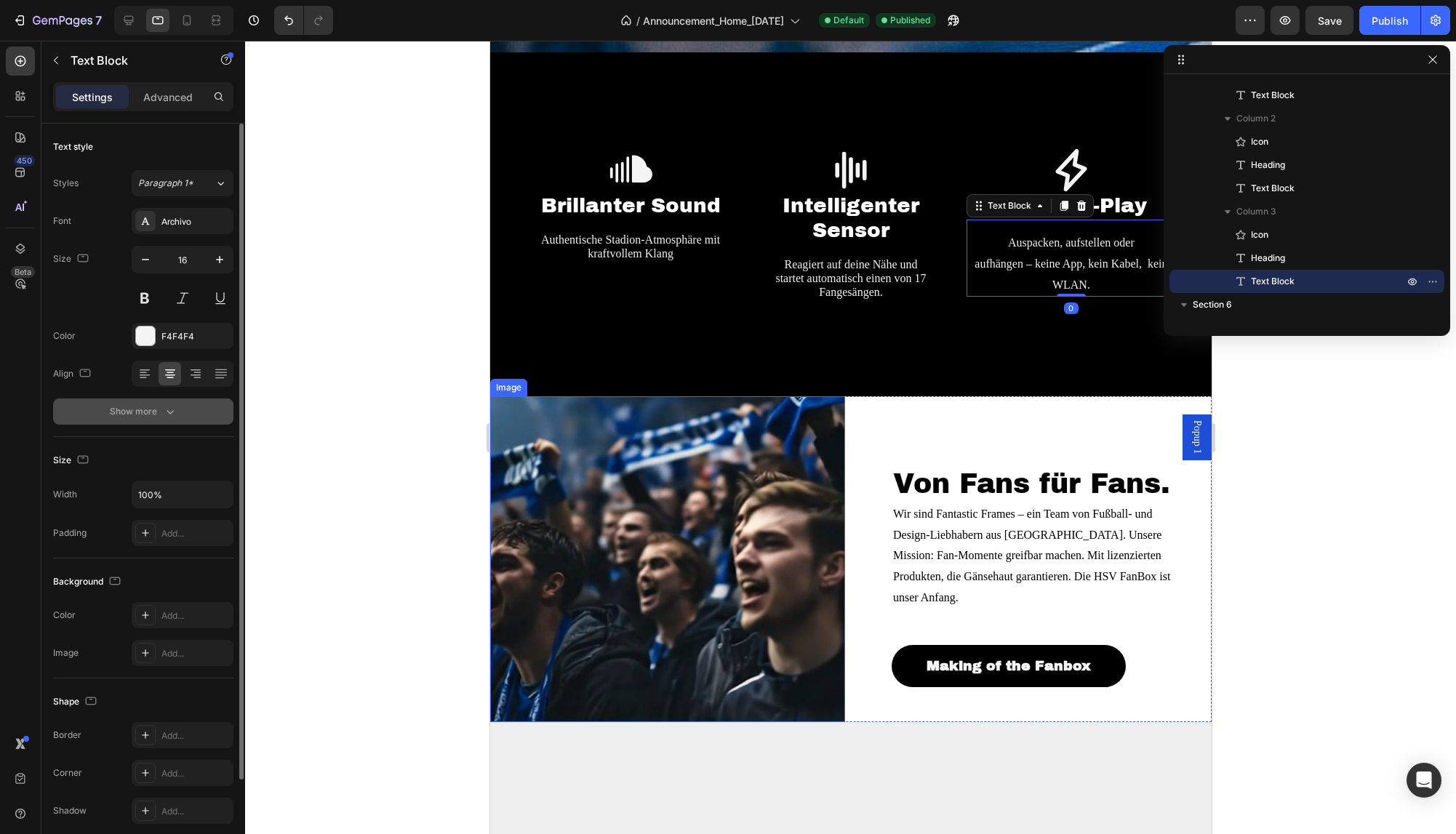
click at [163, 415] on icon "button" at bounding box center [170, 411] width 14 height 14
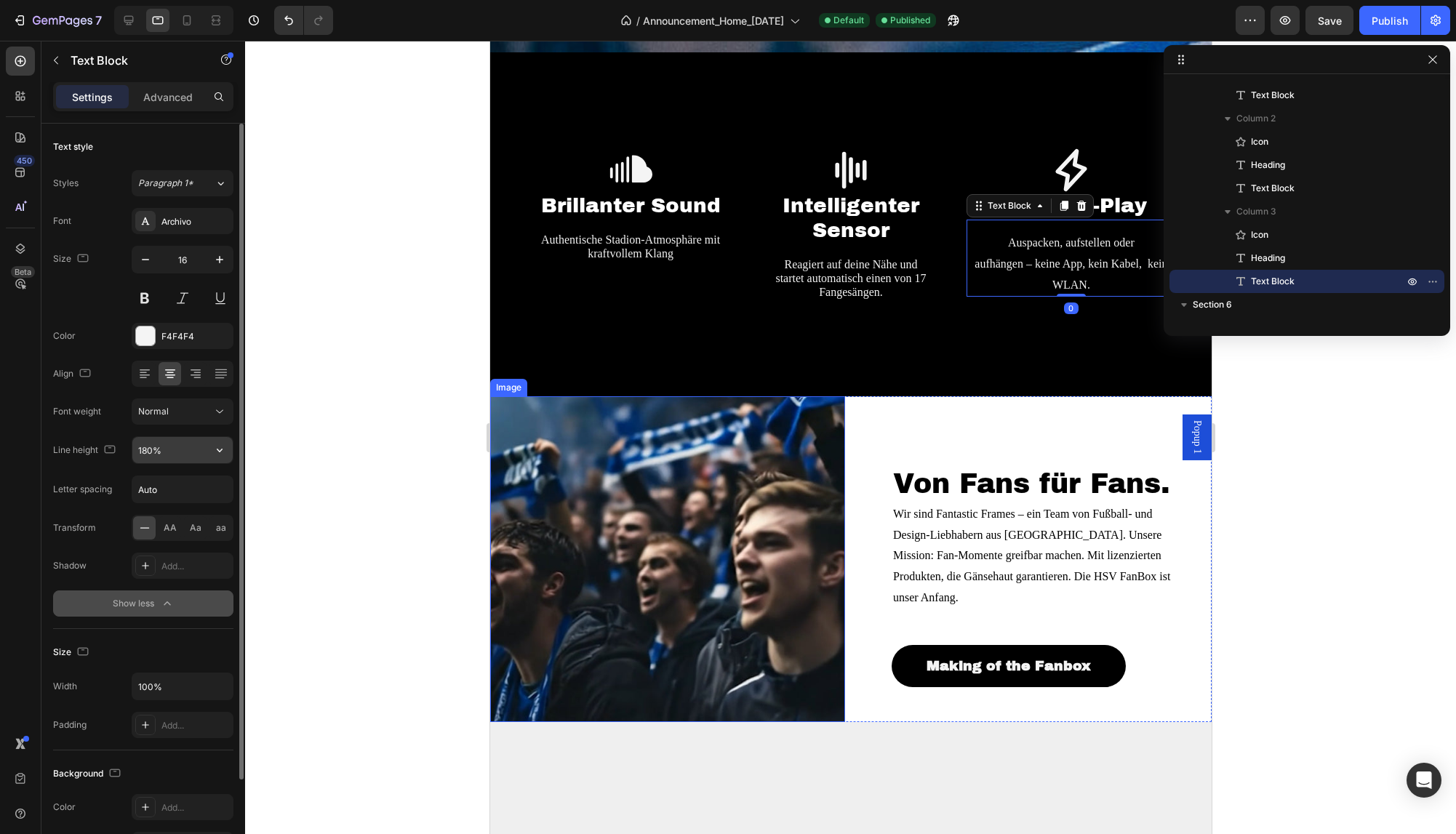
click at [203, 454] on input "180%" at bounding box center [182, 450] width 100 height 26
click at [220, 453] on icon "button" at bounding box center [219, 450] width 6 height 4
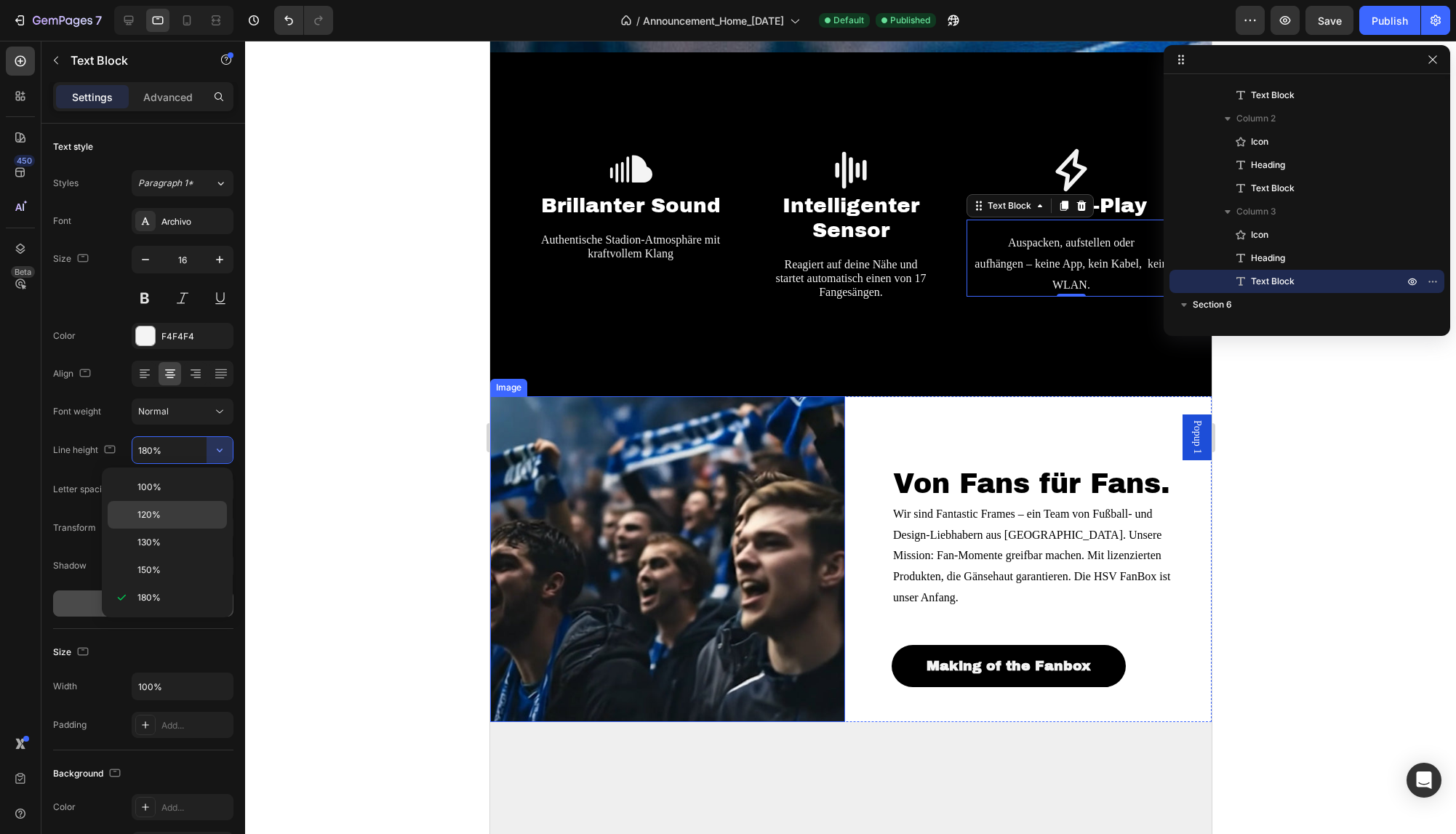
click at [186, 516] on p "120%" at bounding box center [179, 515] width 83 height 13
type input "120%"
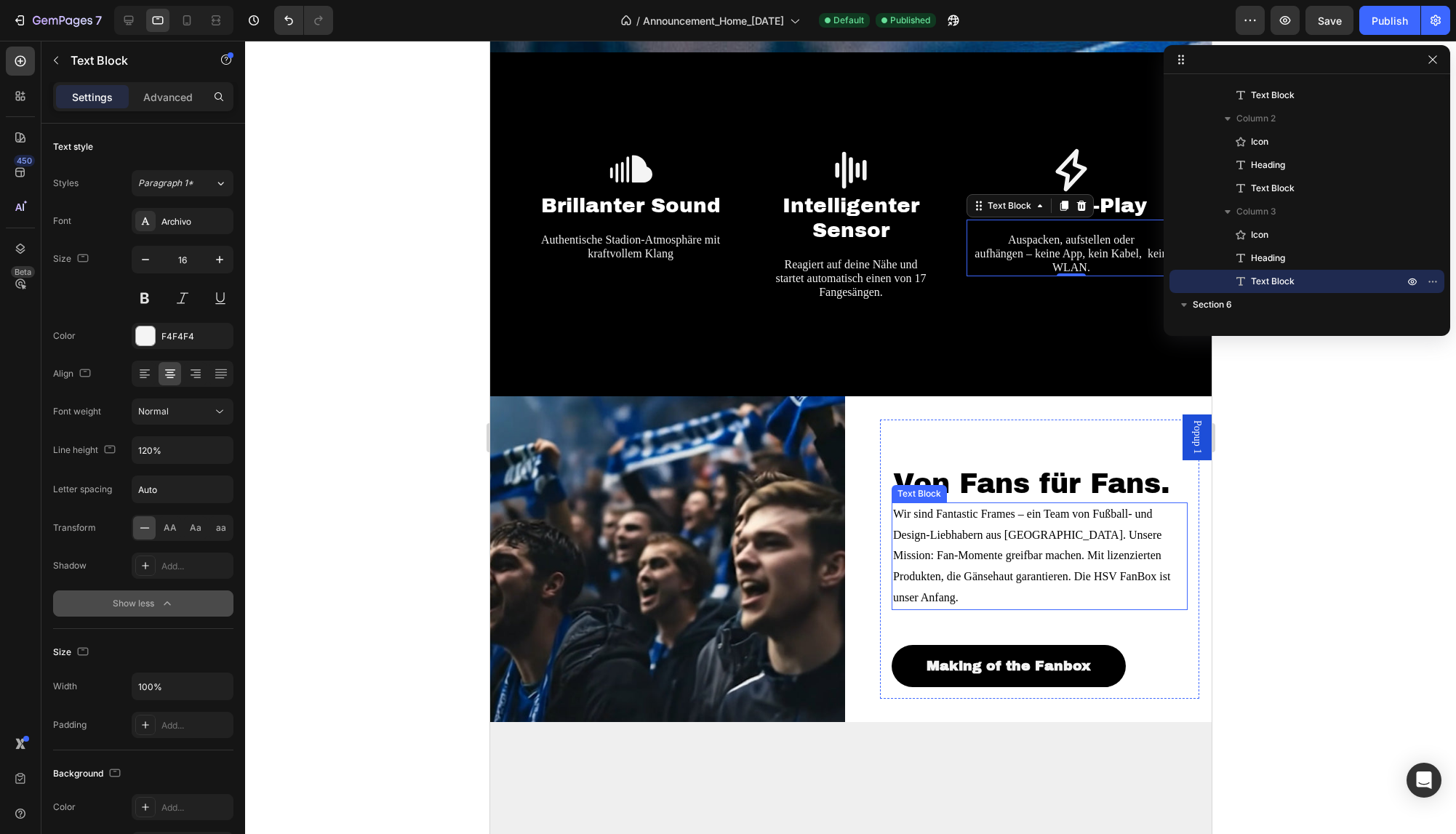
click at [1017, 518] on p "Wir sind Fantastic Frames – ein Team von Fußball- und Design-Liebhabern aus [GE…" at bounding box center [1038, 556] width 293 height 104
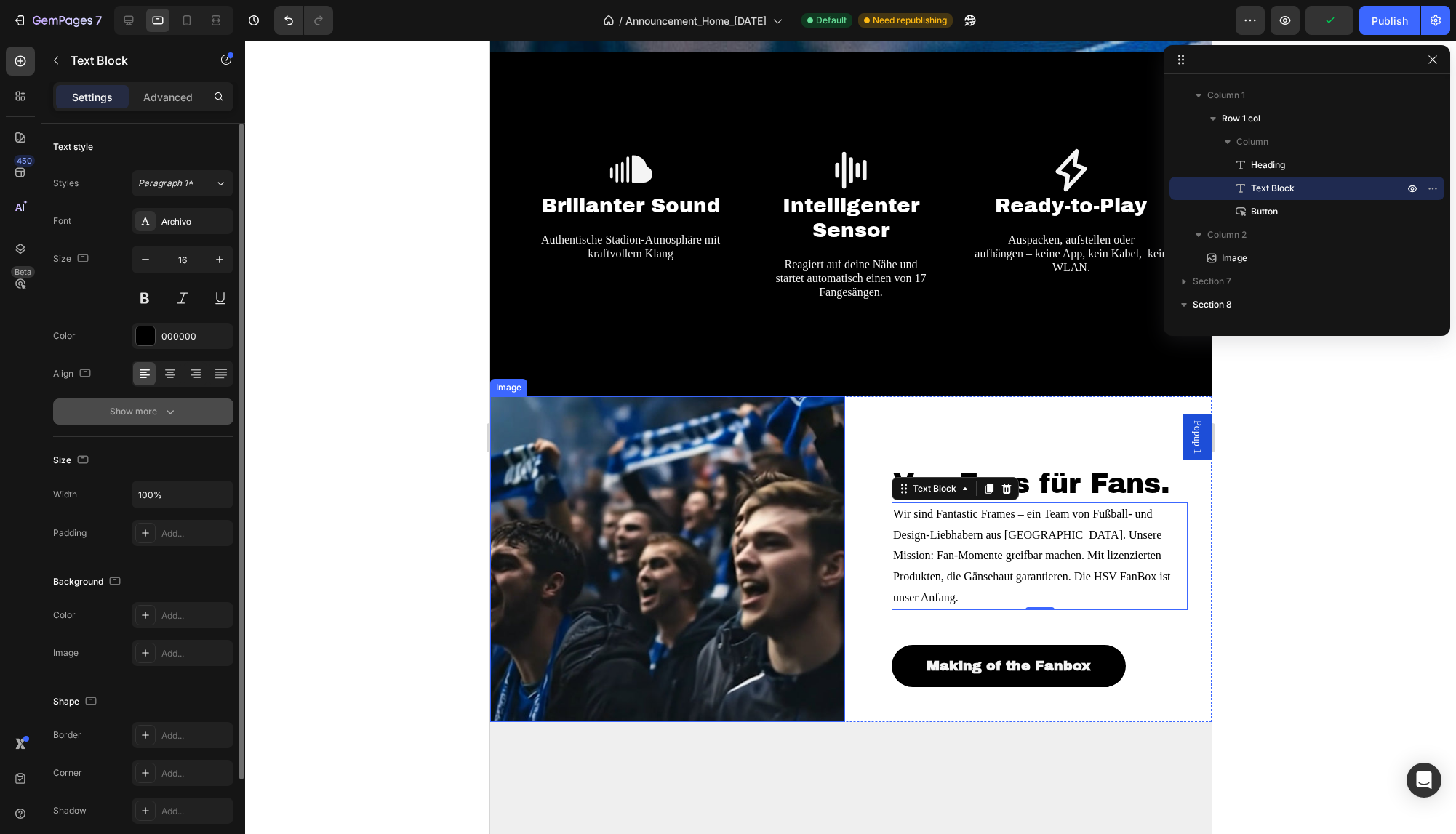
click at [168, 414] on icon "button" at bounding box center [170, 411] width 14 height 14
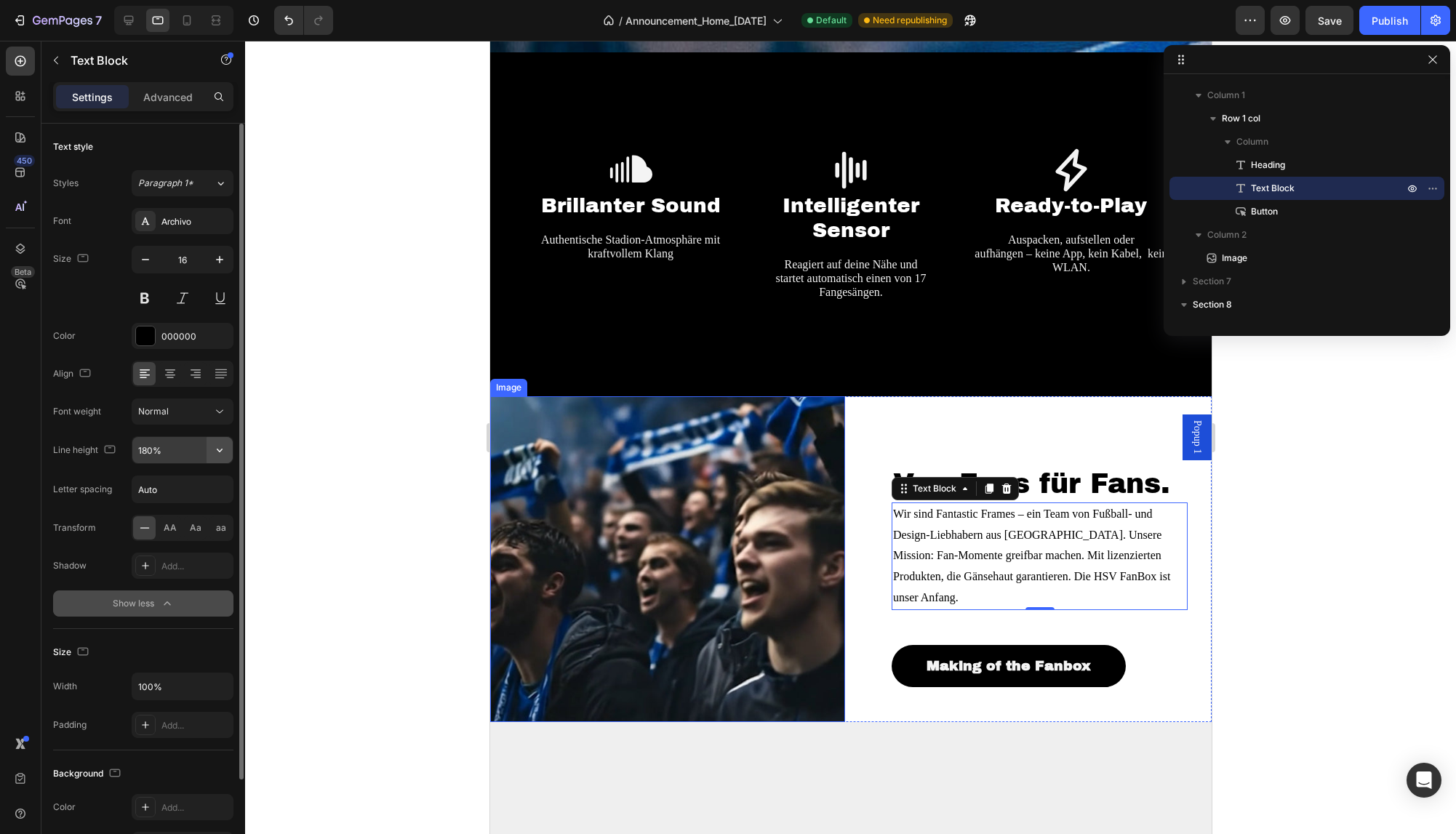
click at [218, 456] on icon "button" at bounding box center [219, 450] width 14 height 14
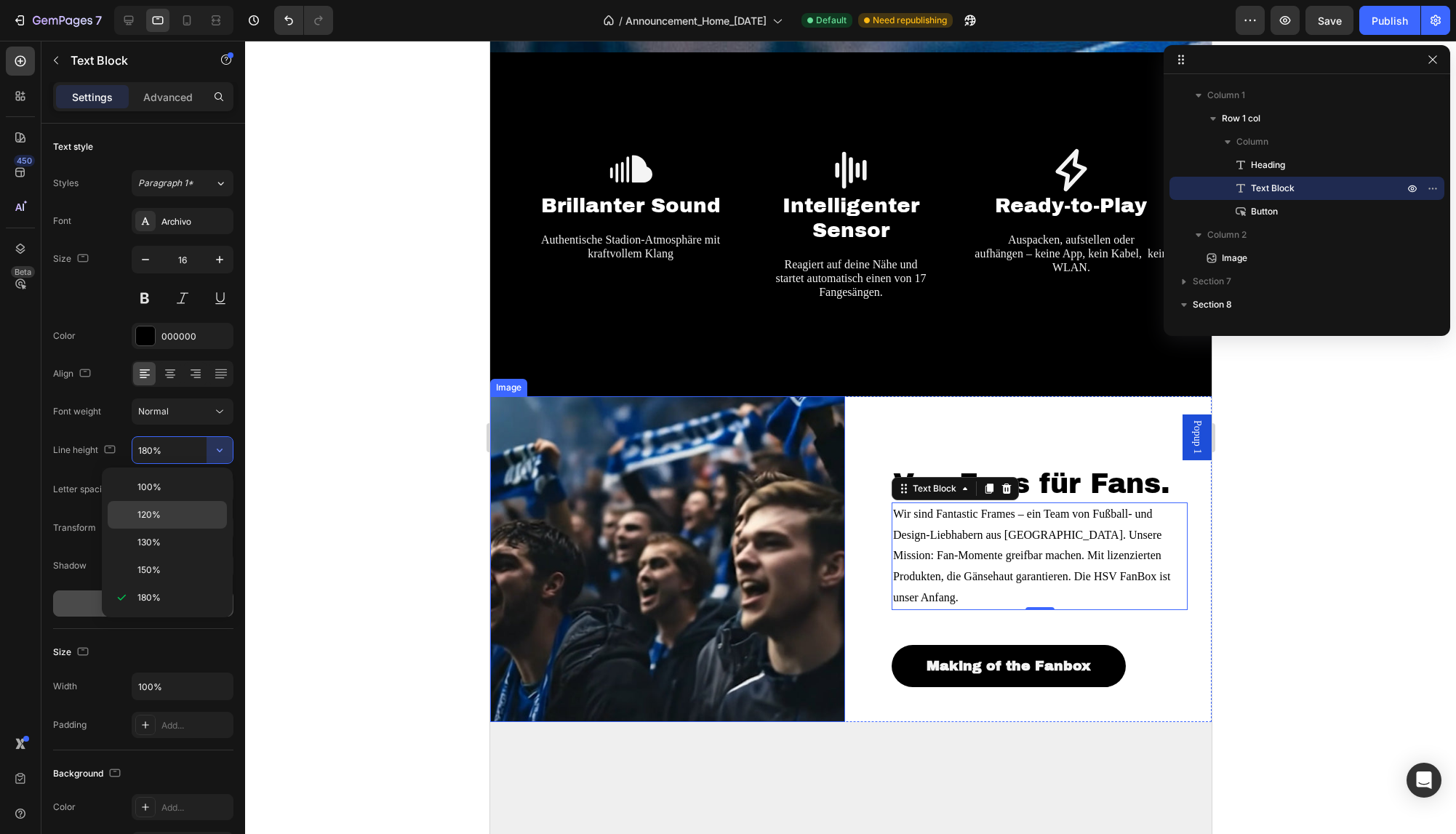
click at [202, 514] on p "120%" at bounding box center [179, 515] width 83 height 13
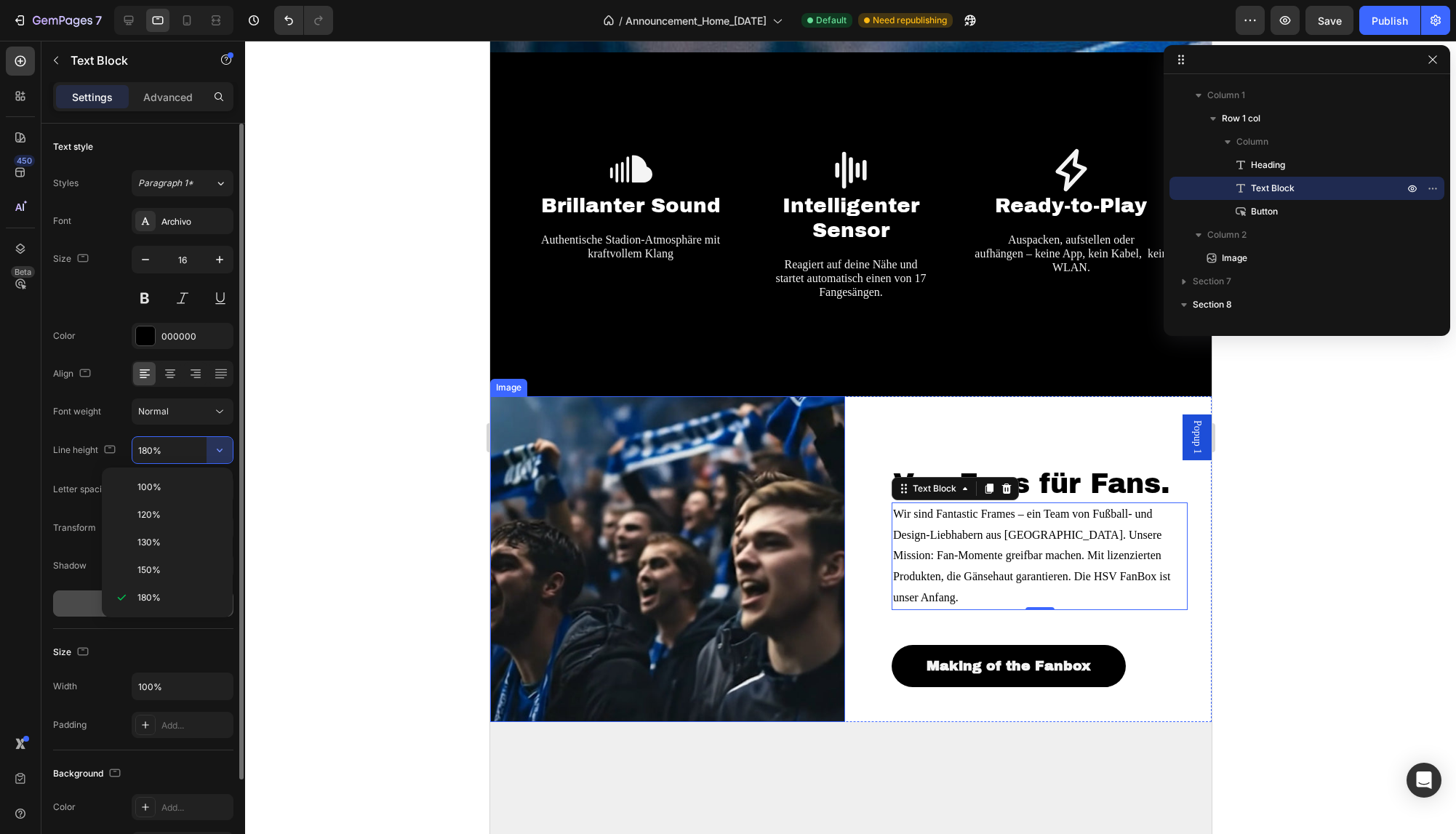
type input "120%"
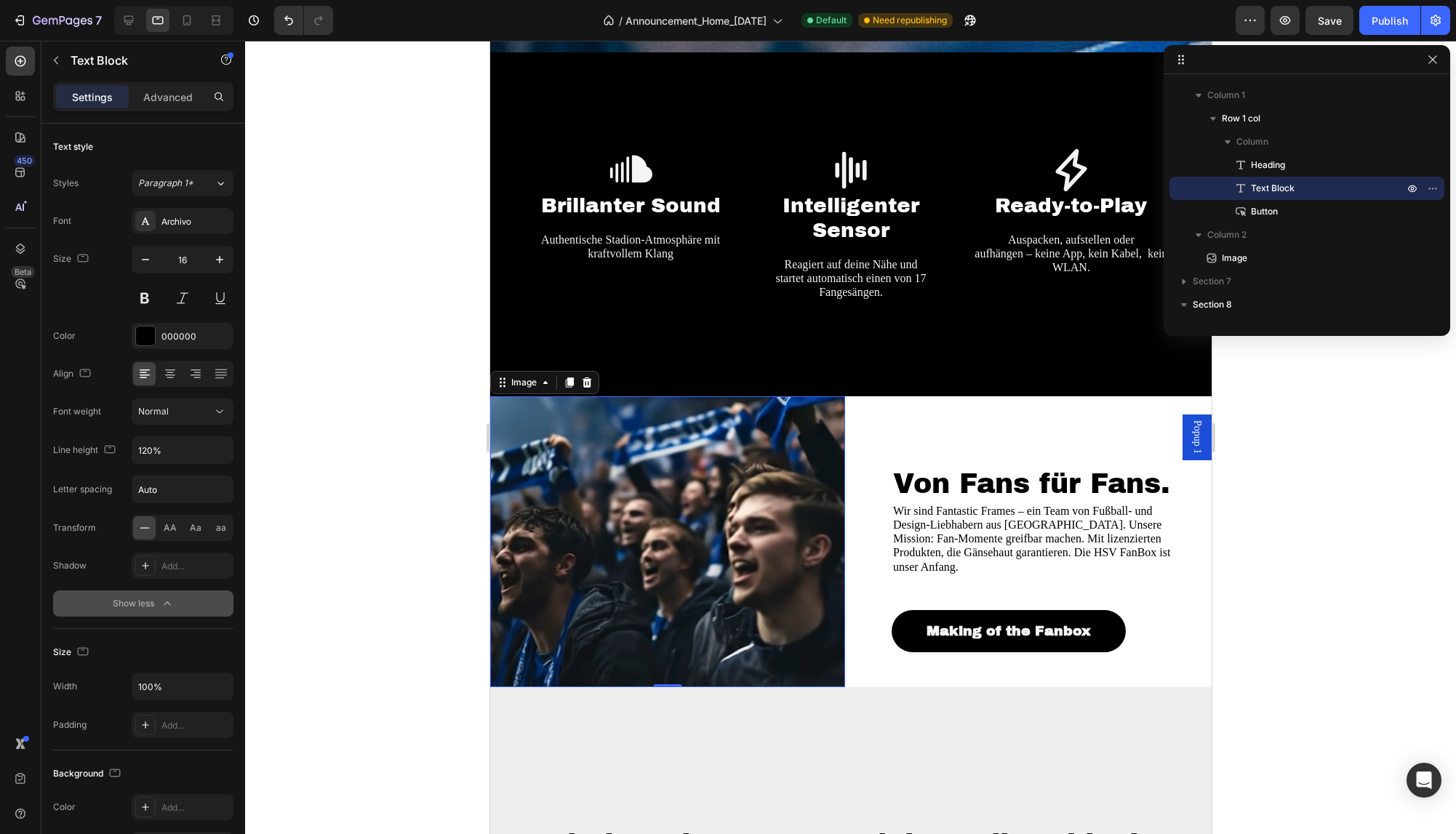
click at [749, 466] on img at bounding box center [667, 542] width 355 height 291
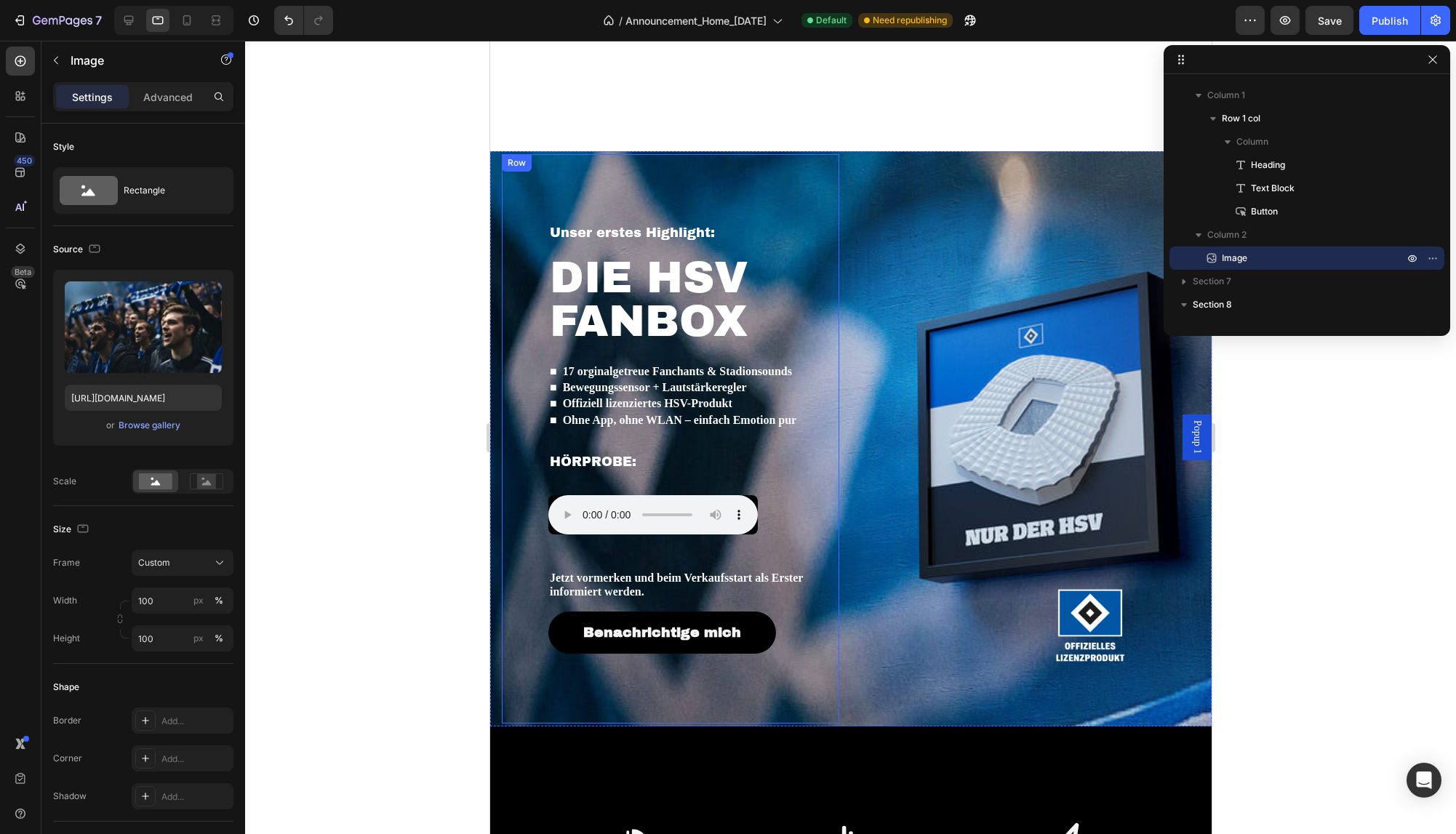
scroll to position [645, 0]
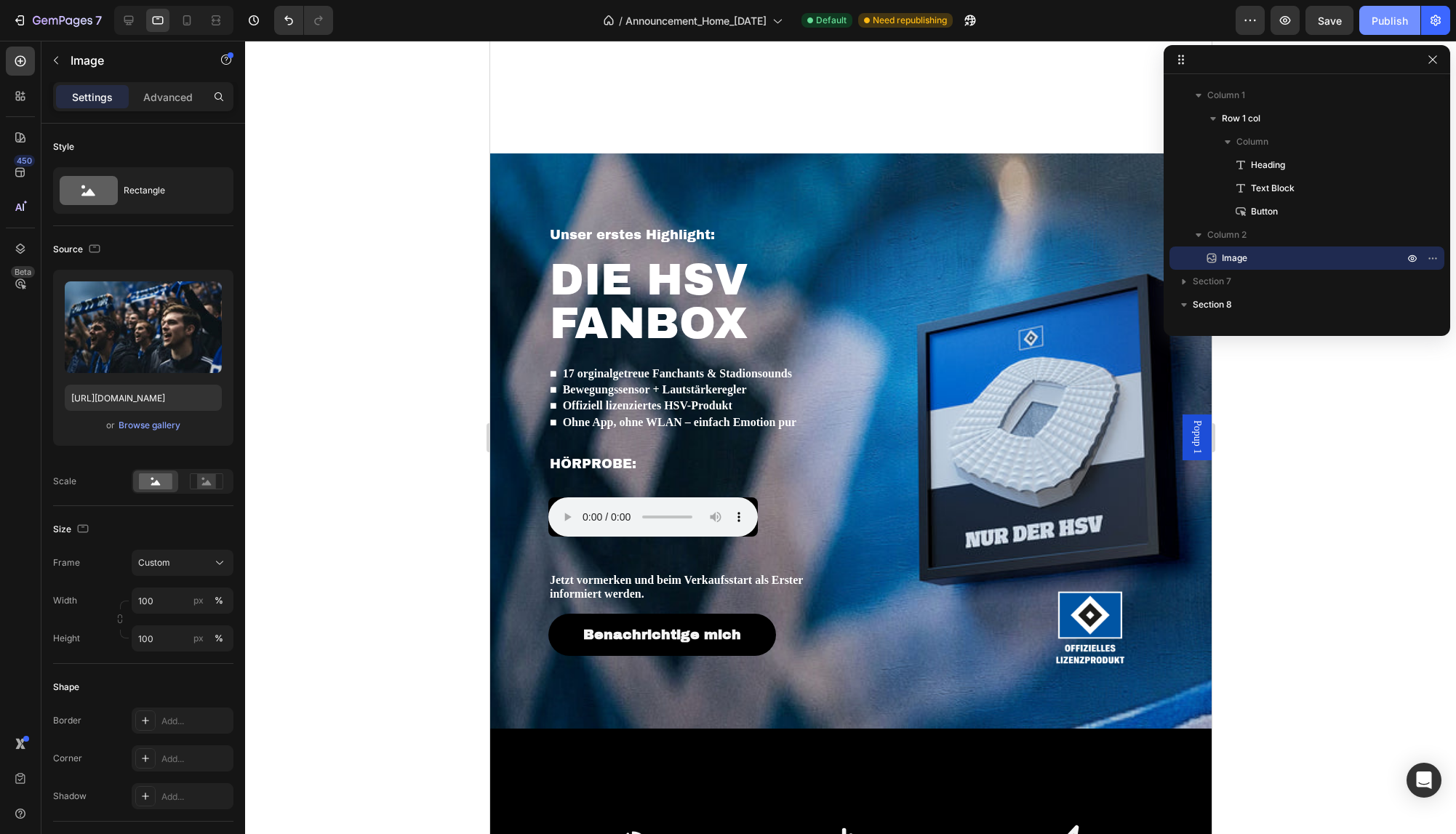
click at [1390, 27] on div "Publish" at bounding box center [1390, 21] width 36 height 15
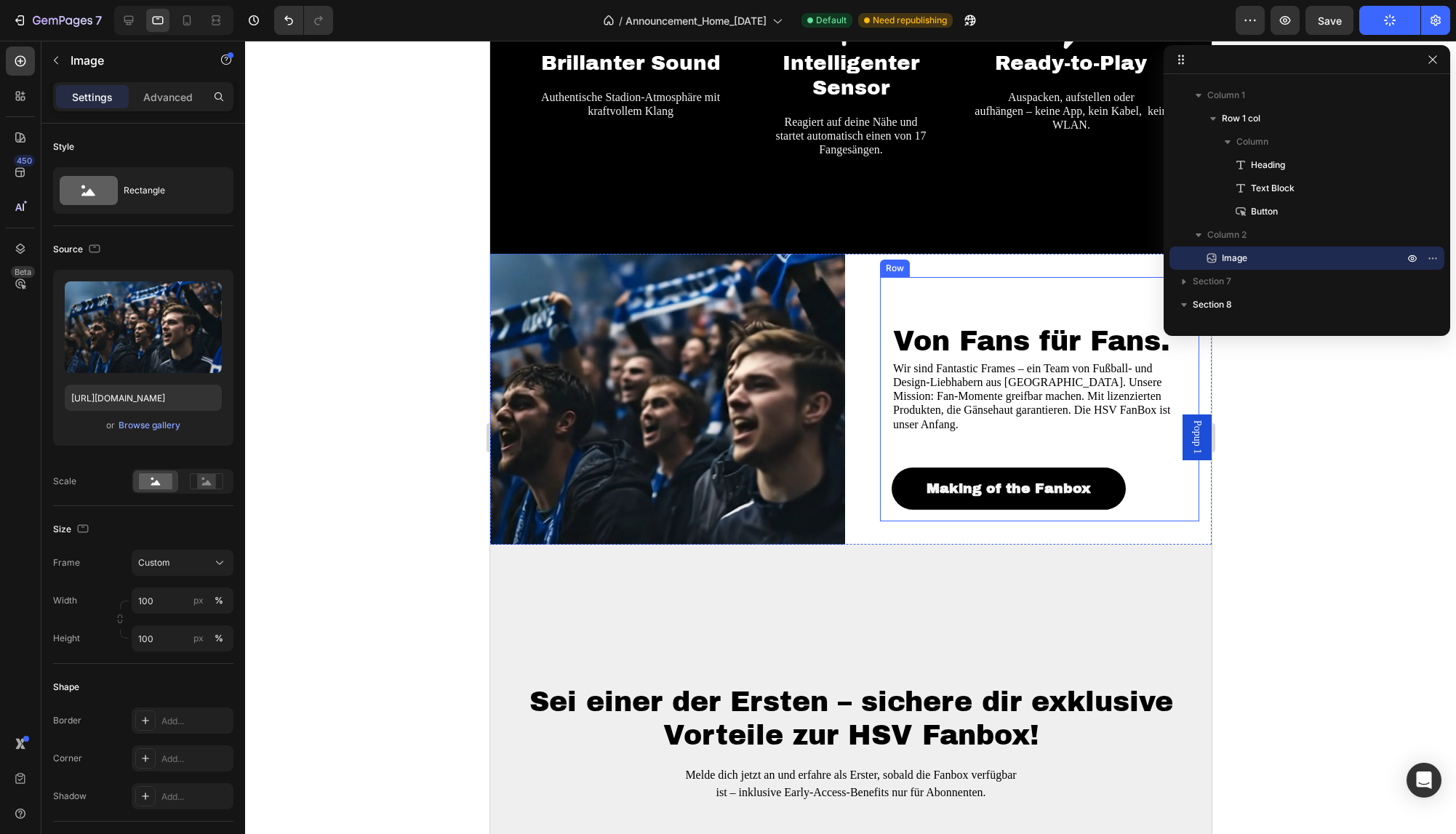
scroll to position [1379, 0]
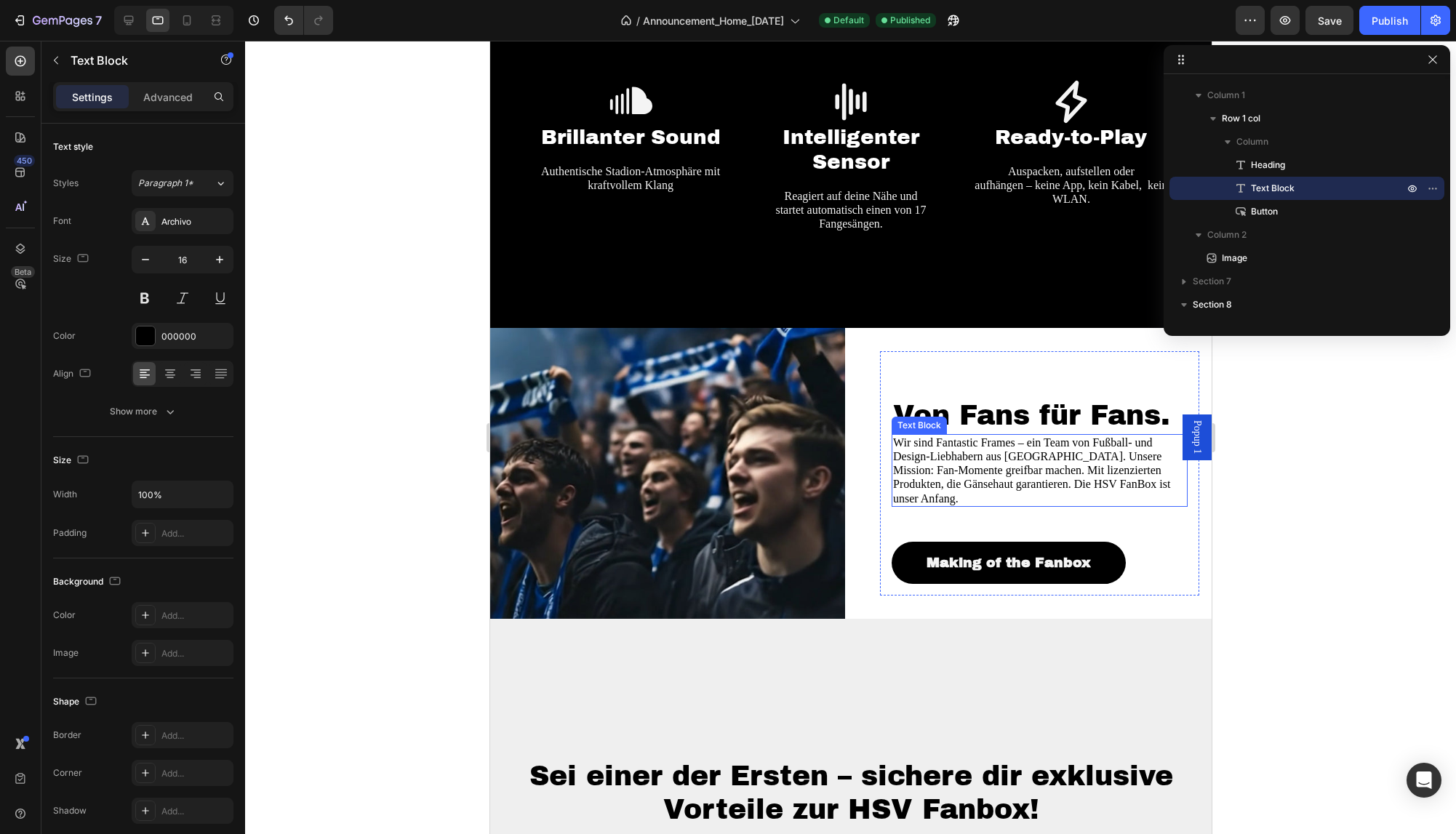
click at [1046, 441] on p "Wir sind Fantastic Frames – ein Team von Fußball- und Design-Liebhabern aus [GE…" at bounding box center [1038, 471] width 293 height 70
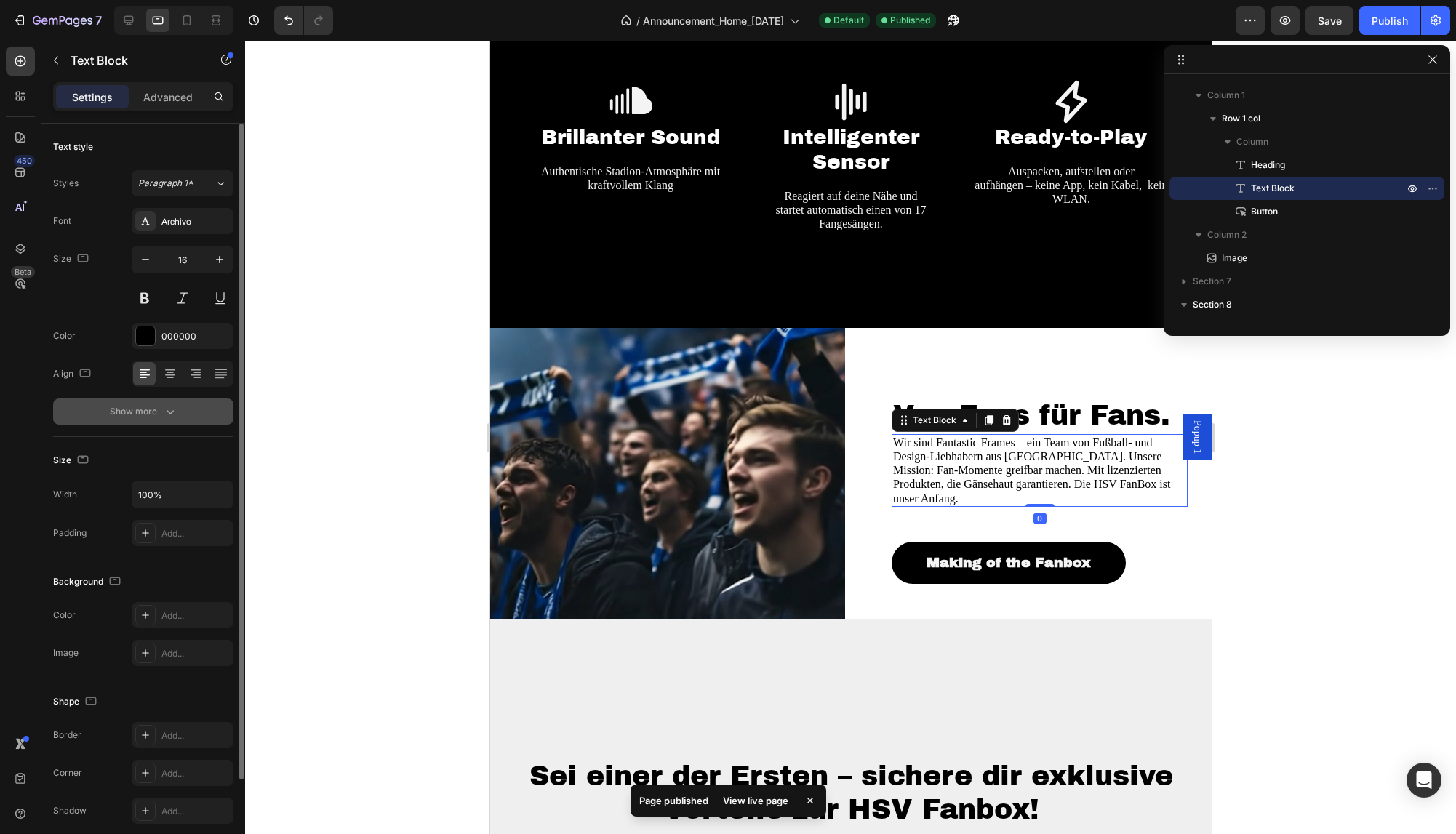
click at [161, 414] on div "Show more" at bounding box center [143, 411] width 67 height 14
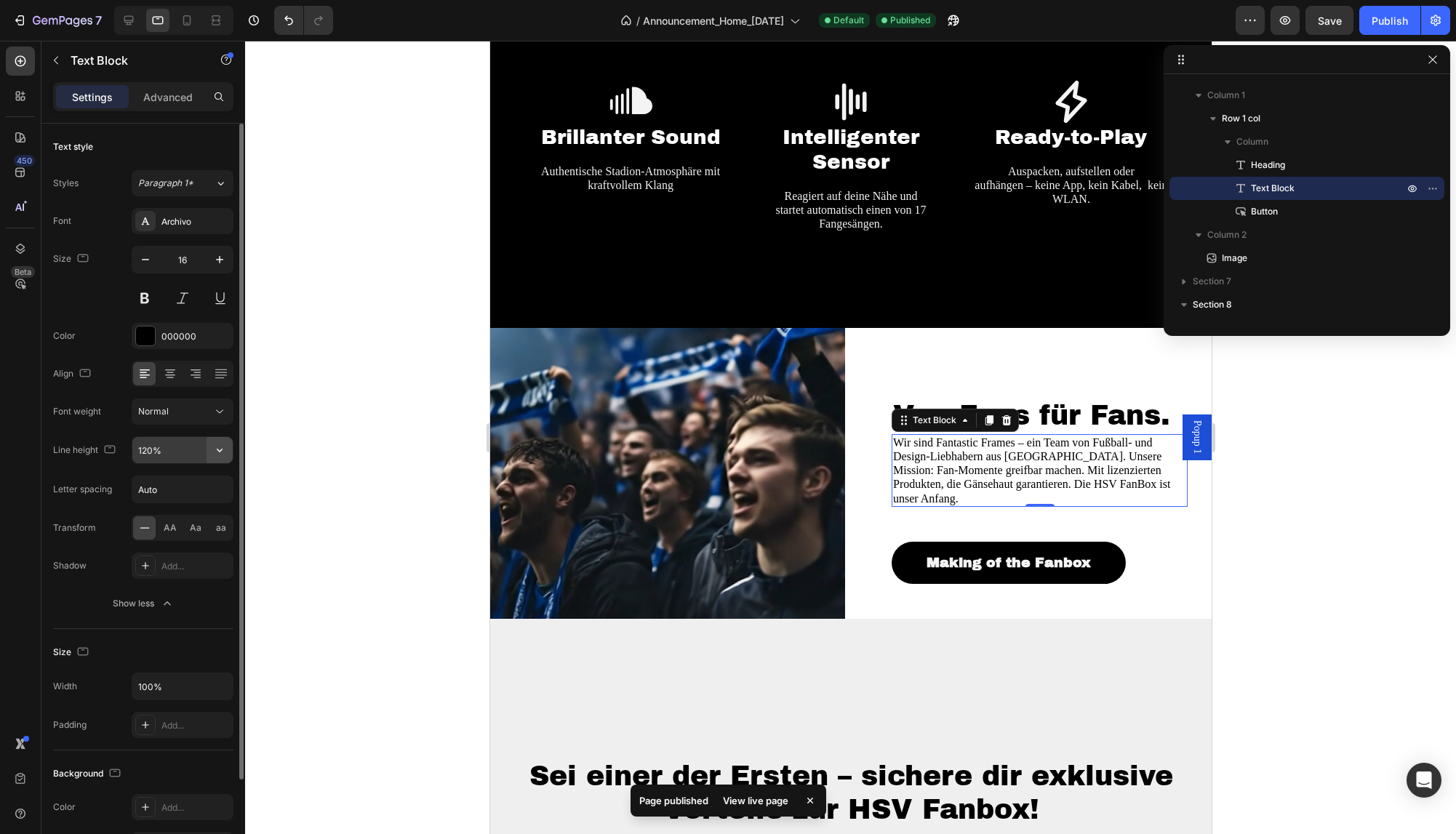
click at [217, 452] on icon "button" at bounding box center [219, 450] width 14 height 14
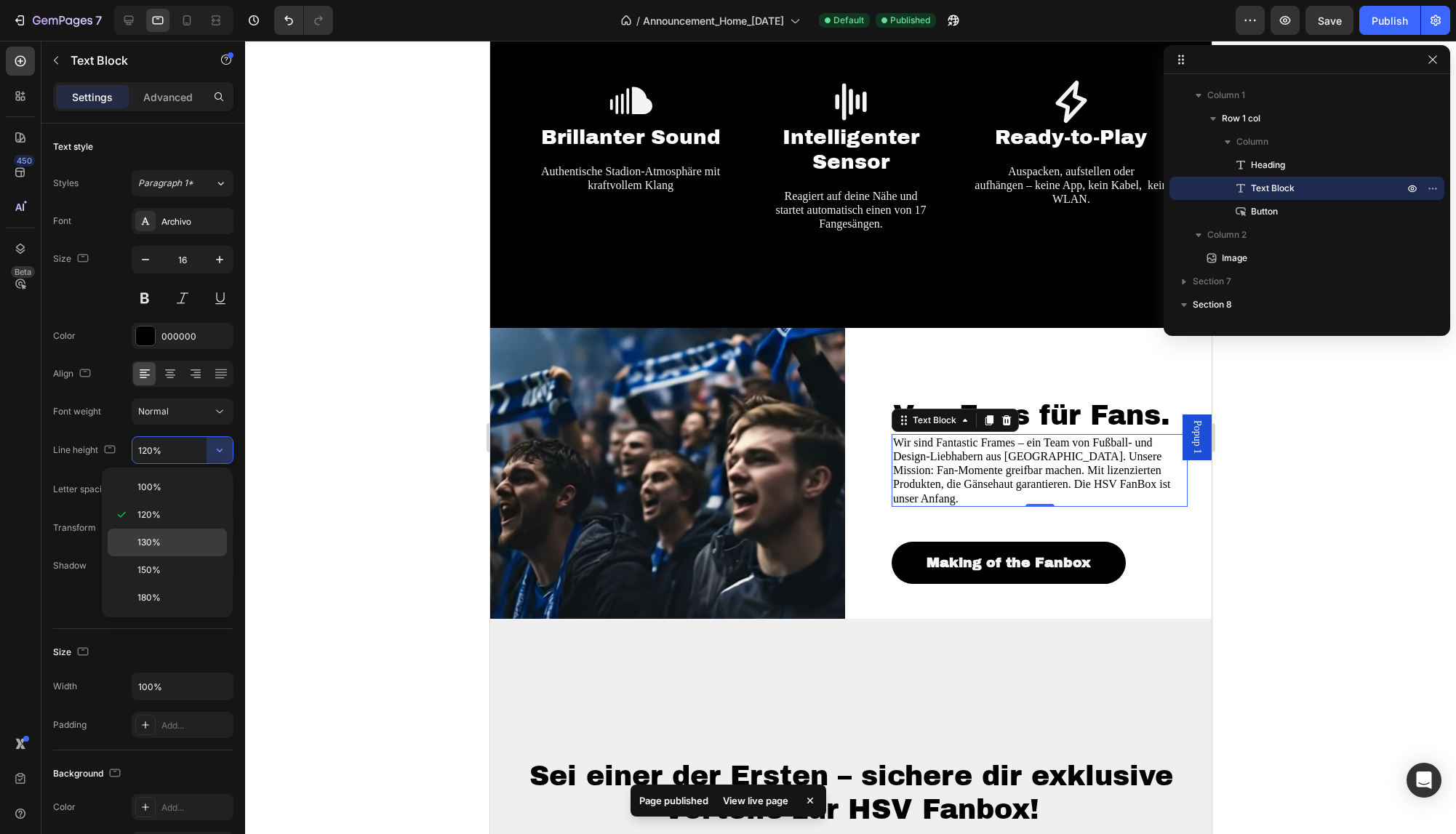
click at [170, 550] on div "130%" at bounding box center [167, 542] width 119 height 28
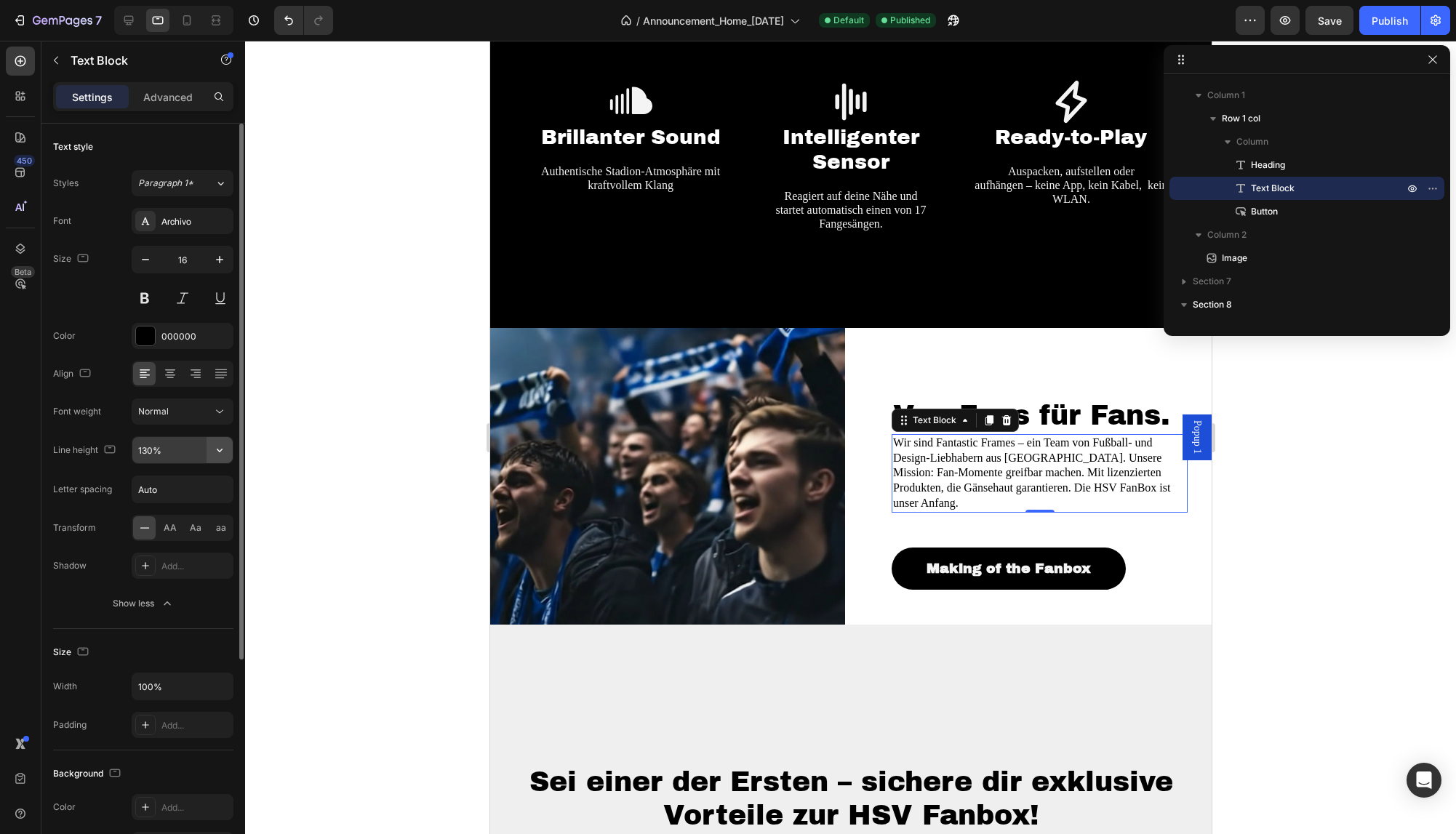
click at [221, 449] on icon "button" at bounding box center [219, 450] width 14 height 14
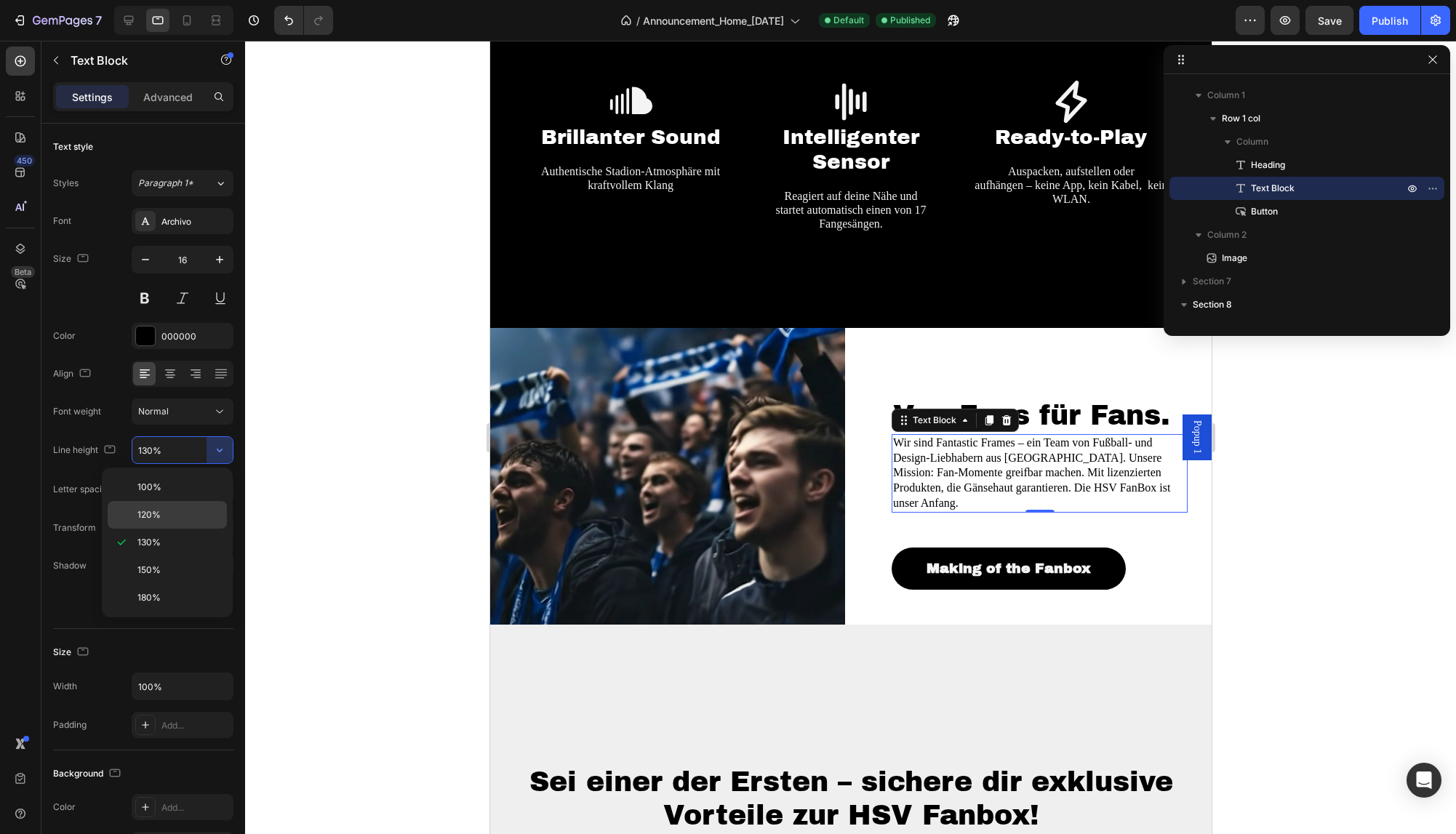
click at [186, 515] on p "120%" at bounding box center [179, 515] width 83 height 13
type input "120%"
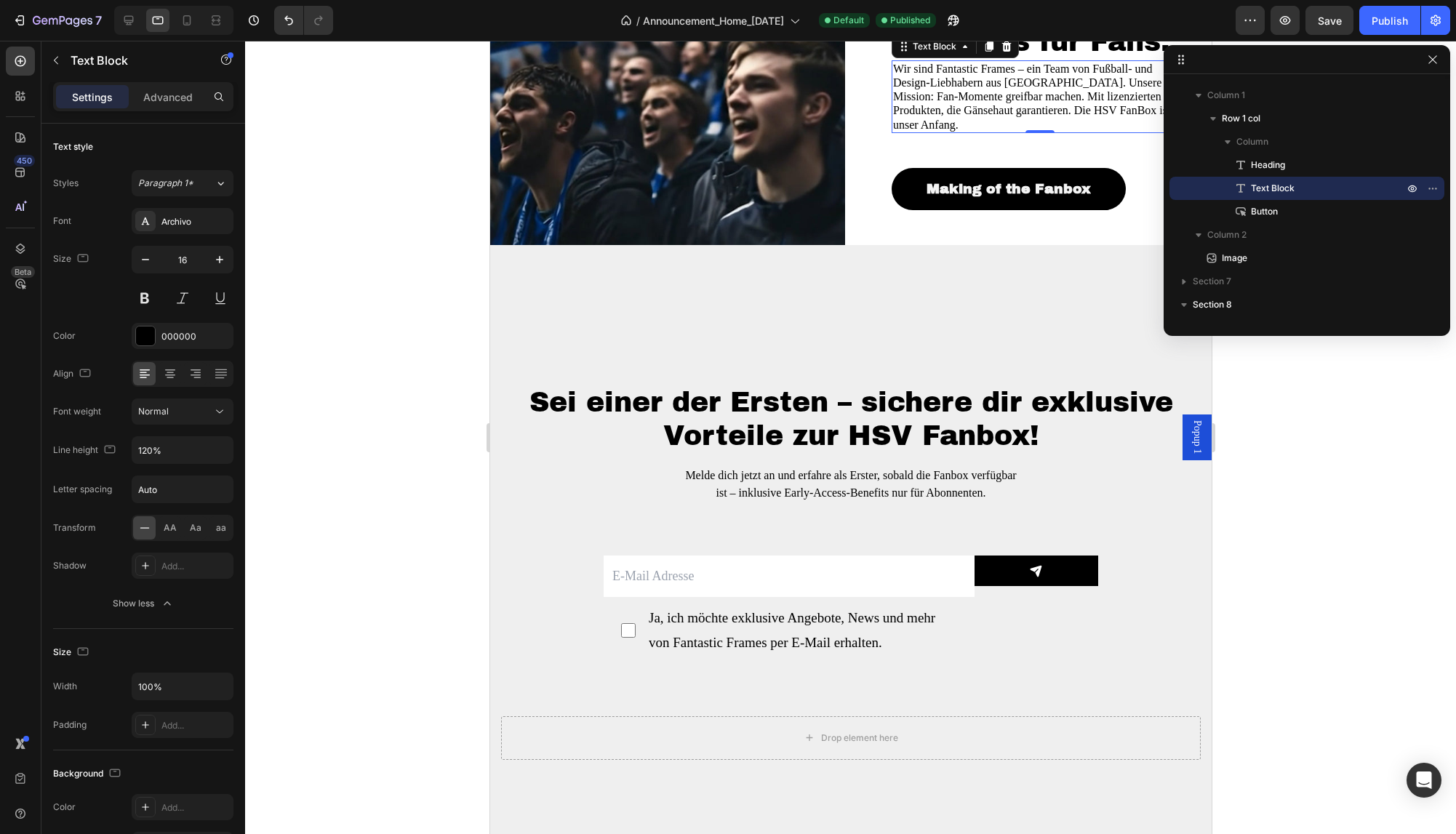
scroll to position [1825, 0]
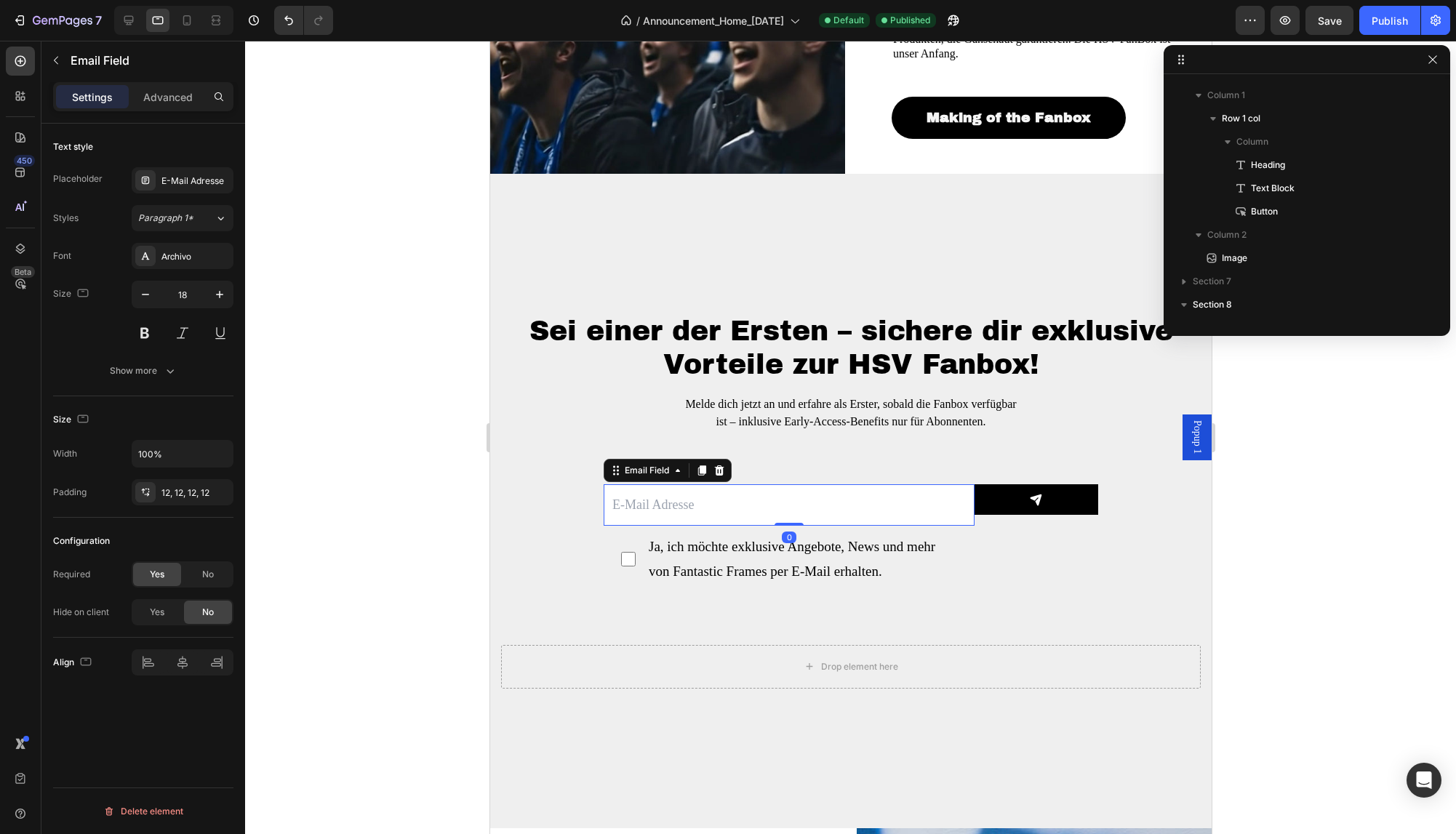
click at [888, 491] on input "email" at bounding box center [788, 504] width 371 height 40
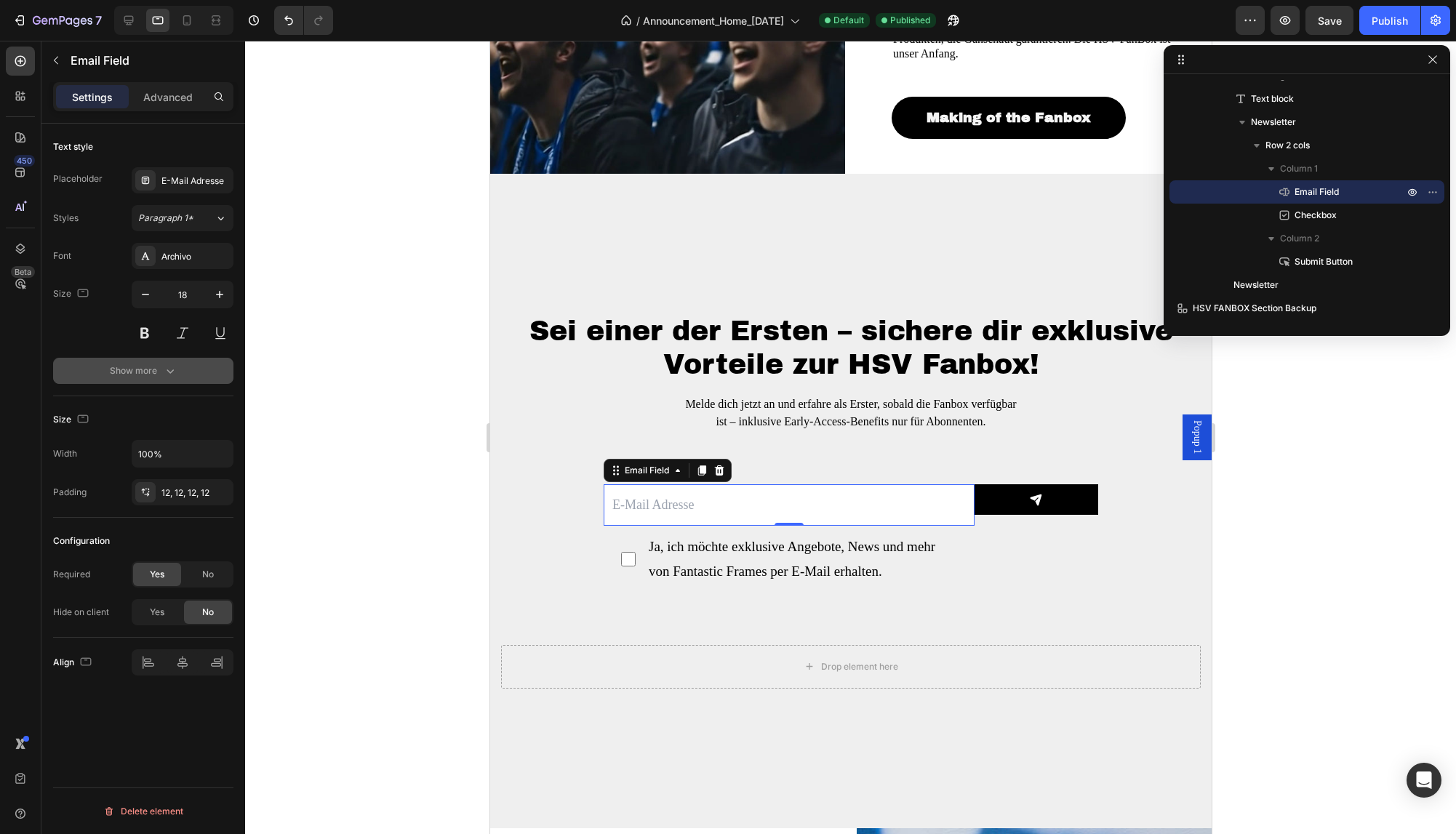
click at [172, 370] on icon "button" at bounding box center [170, 371] width 14 height 14
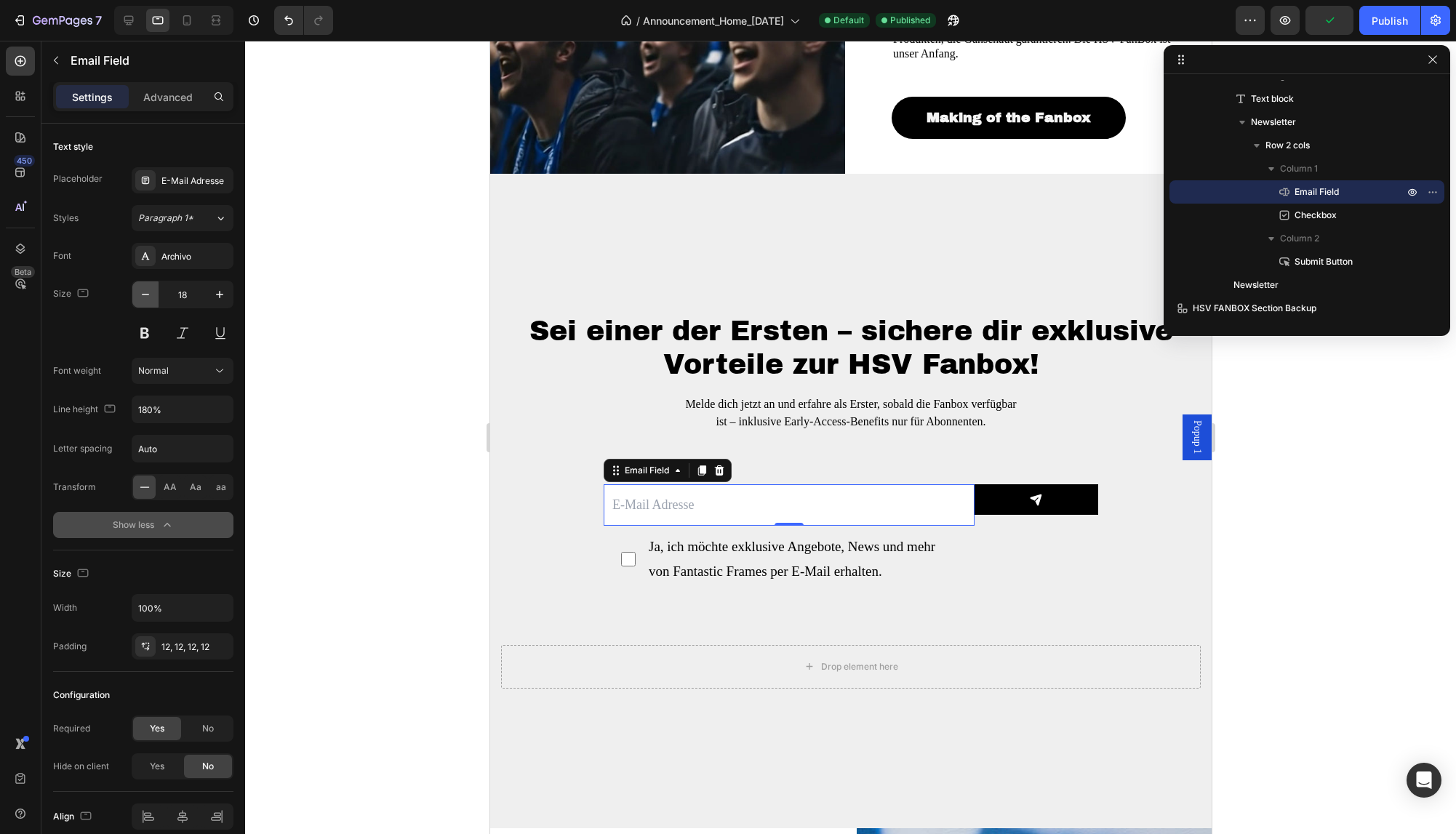
click at [147, 299] on icon "button" at bounding box center [146, 294] width 14 height 14
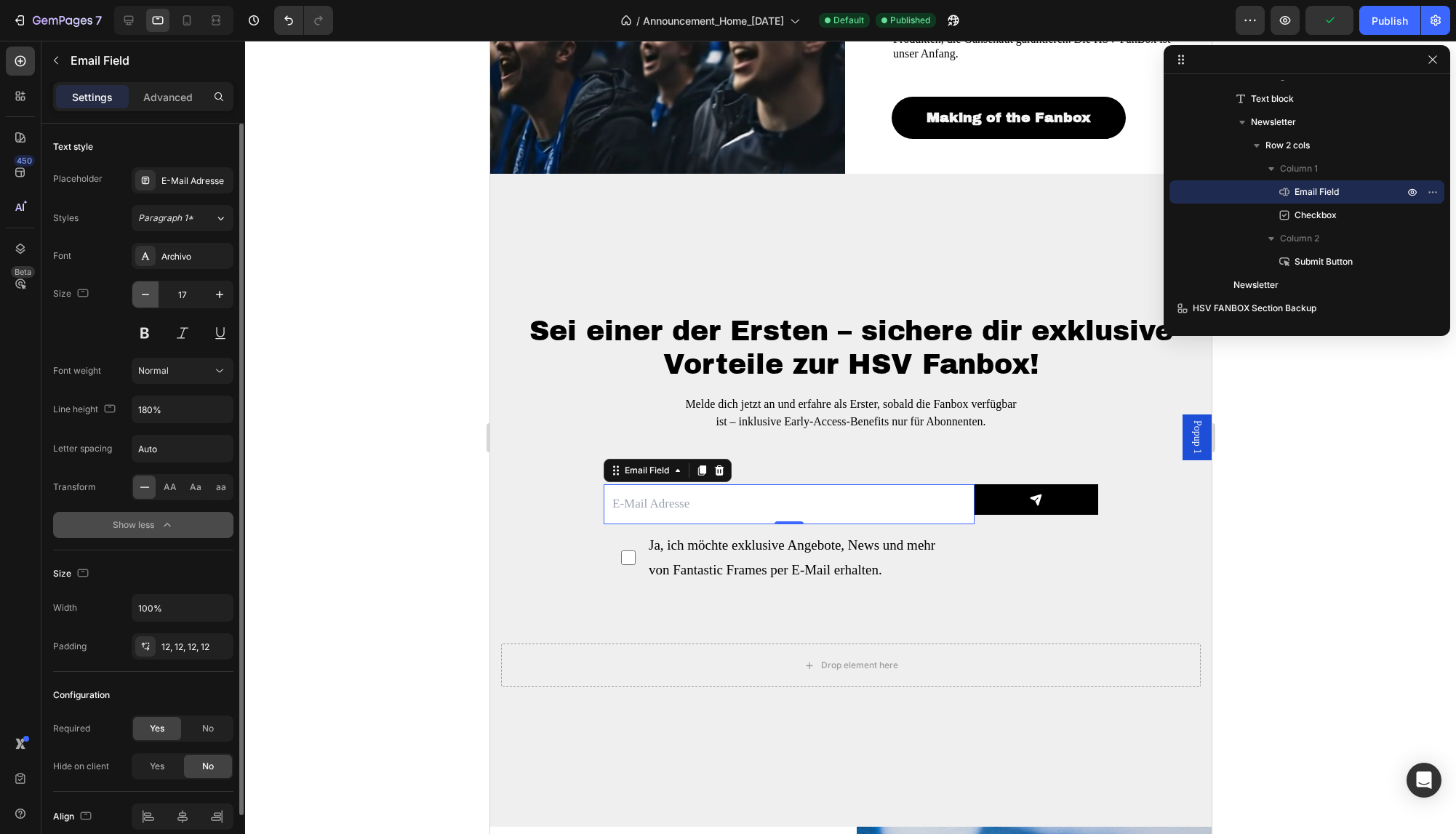
click at [147, 299] on icon "button" at bounding box center [146, 294] width 14 height 14
type input "16"
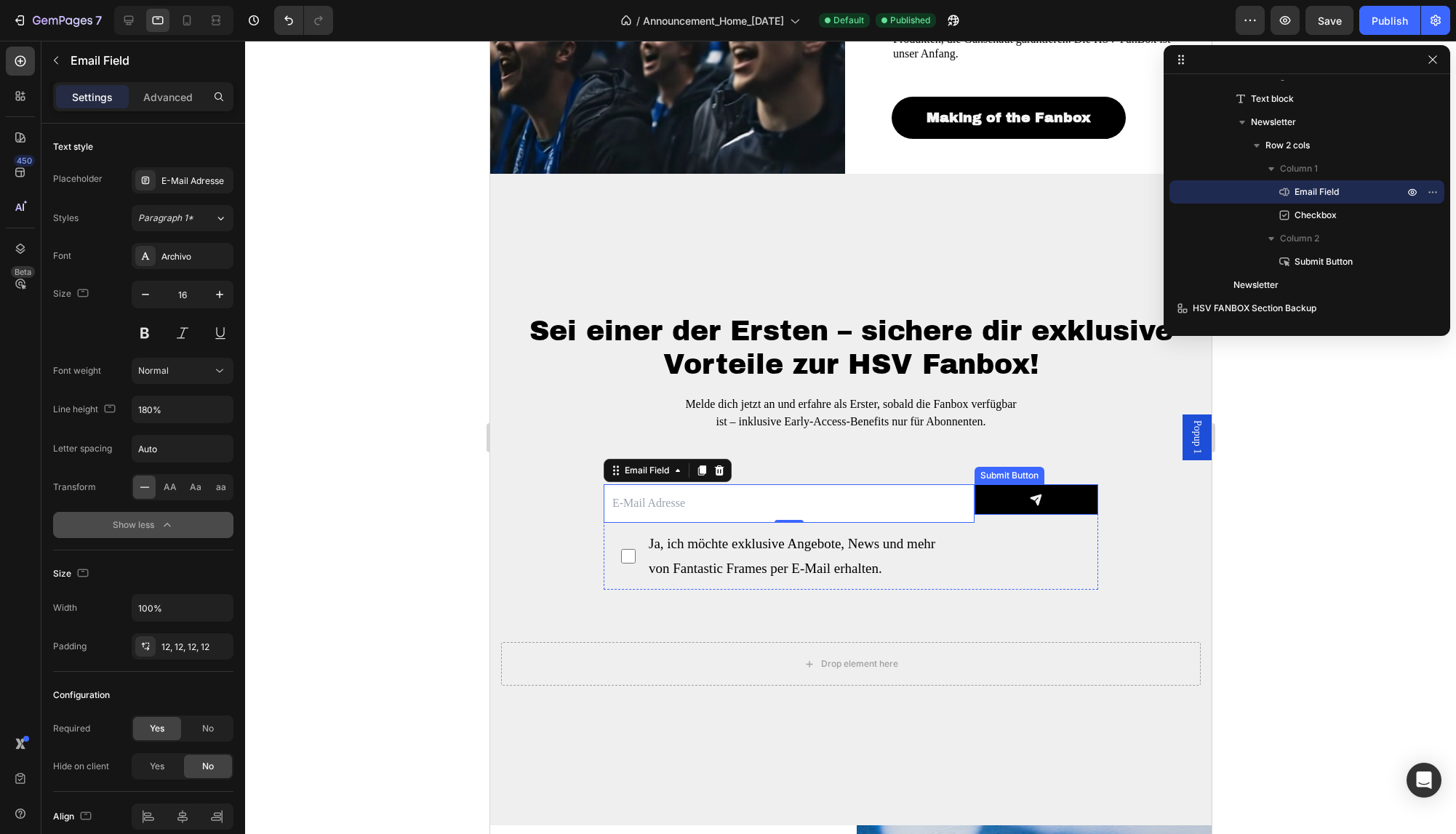
click at [991, 484] on button at bounding box center [1035, 499] width 123 height 31
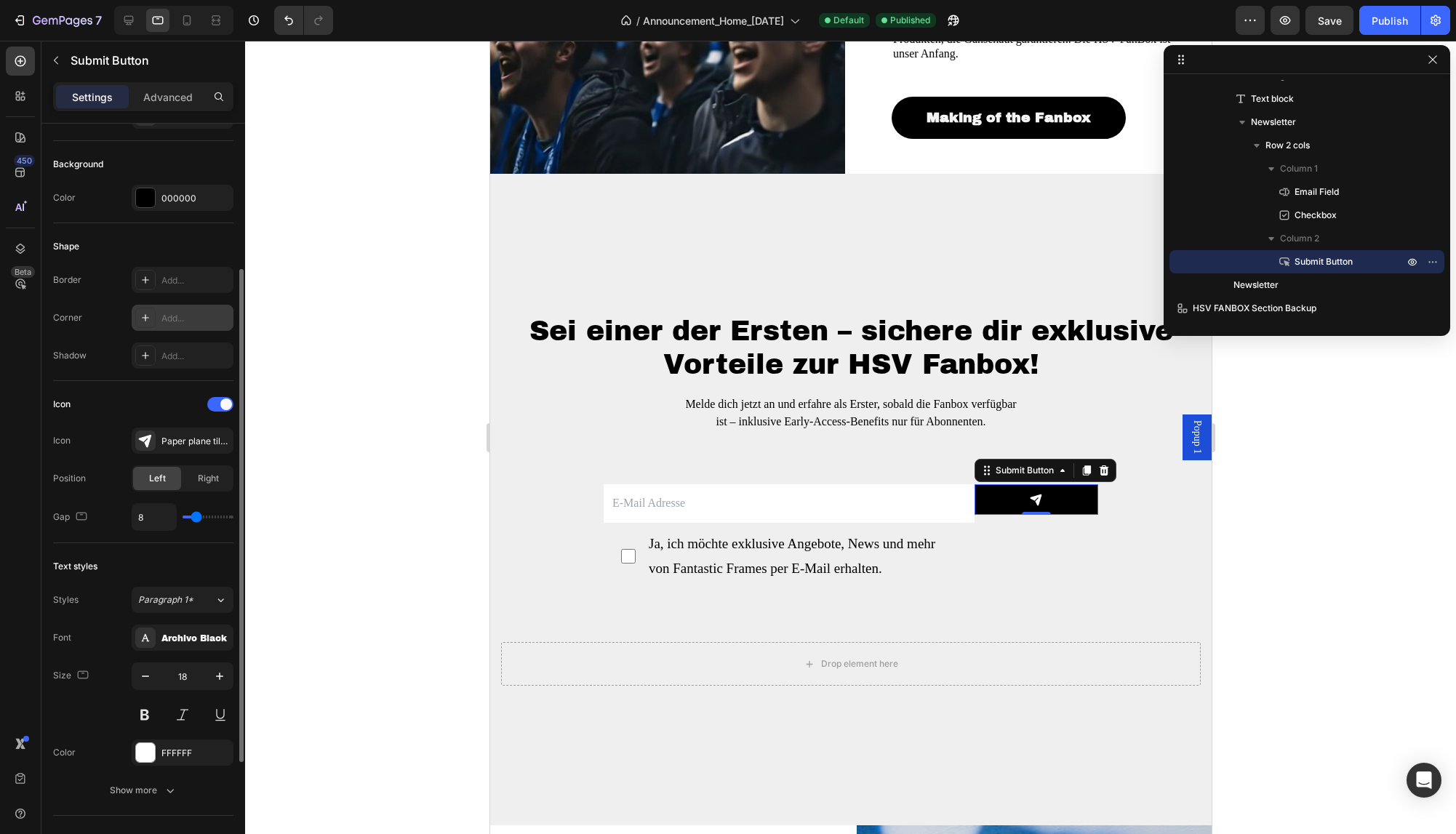
scroll to position [297, 0]
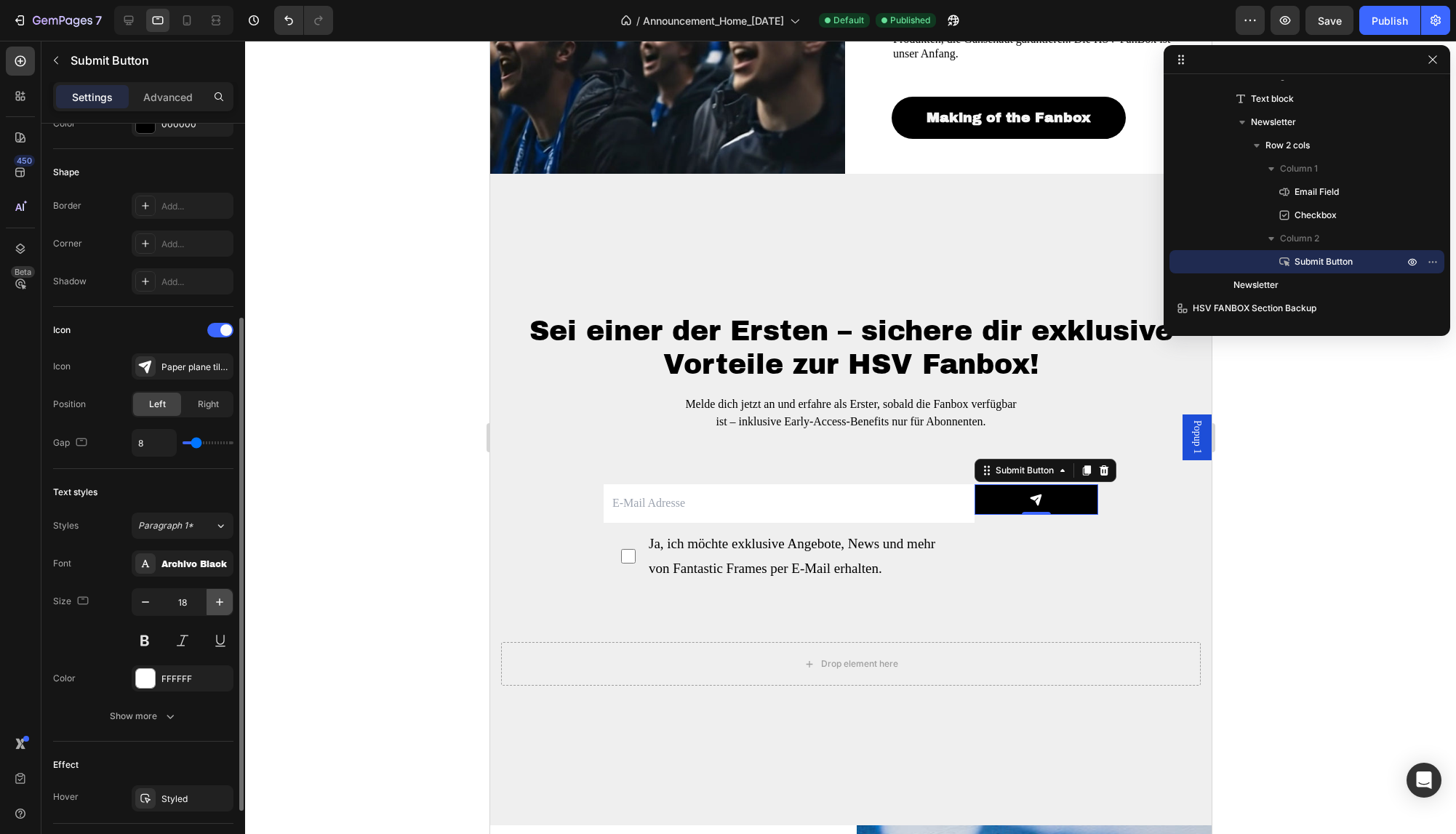
click at [217, 601] on icon "button" at bounding box center [219, 602] width 14 height 14
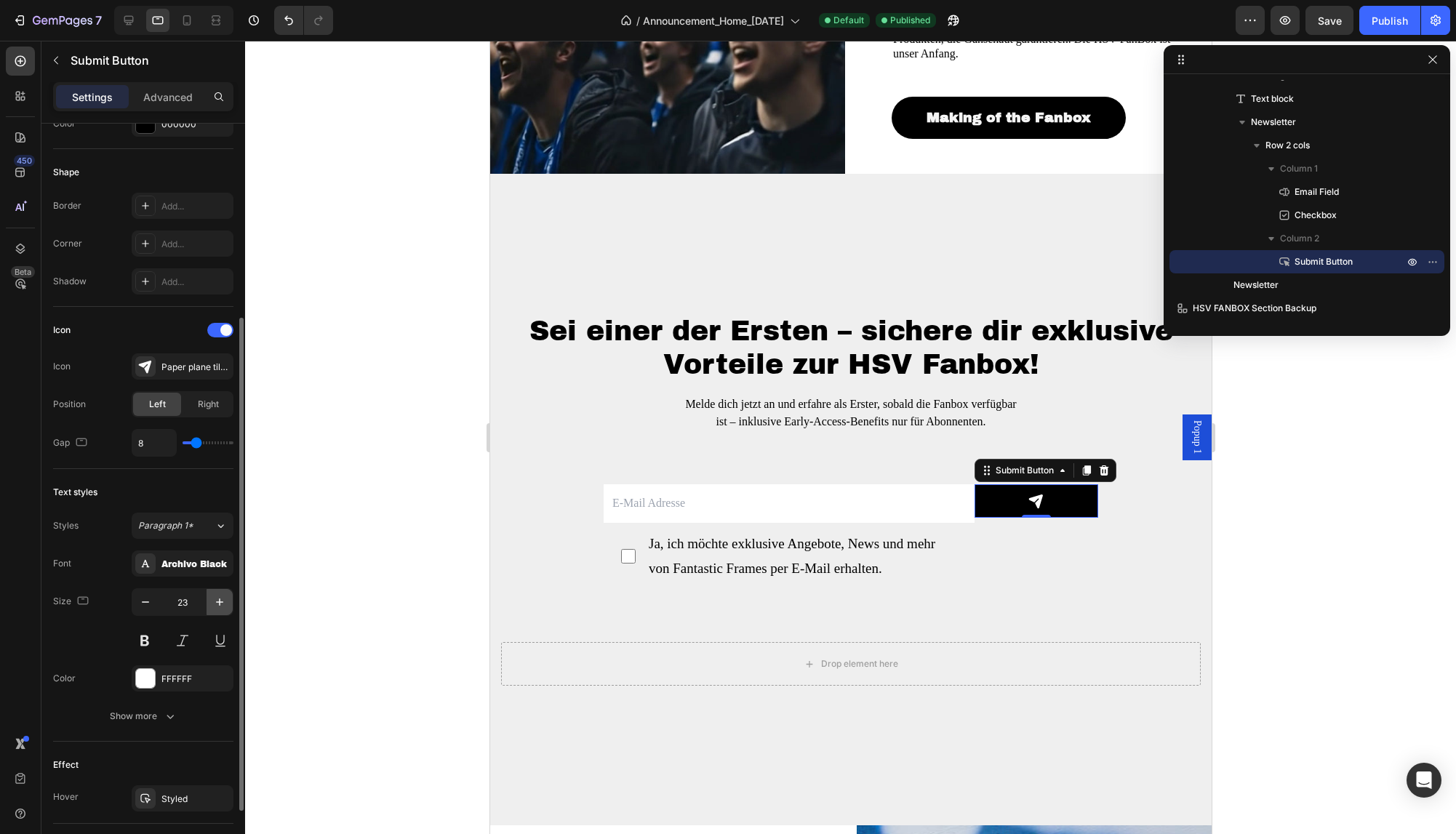
click at [217, 601] on icon "button" at bounding box center [219, 602] width 14 height 14
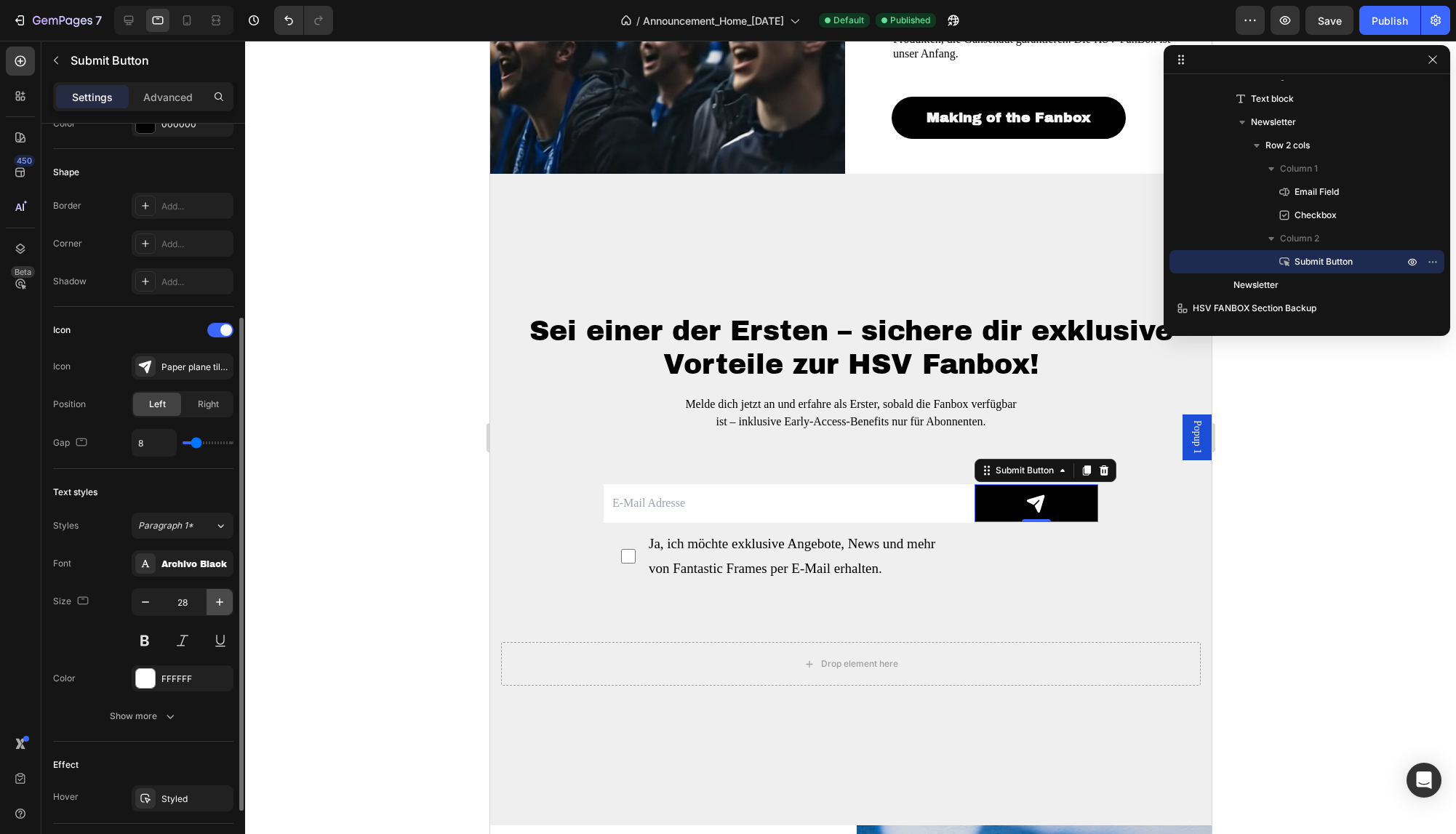
click at [217, 601] on icon "button" at bounding box center [219, 602] width 14 height 14
type input "29"
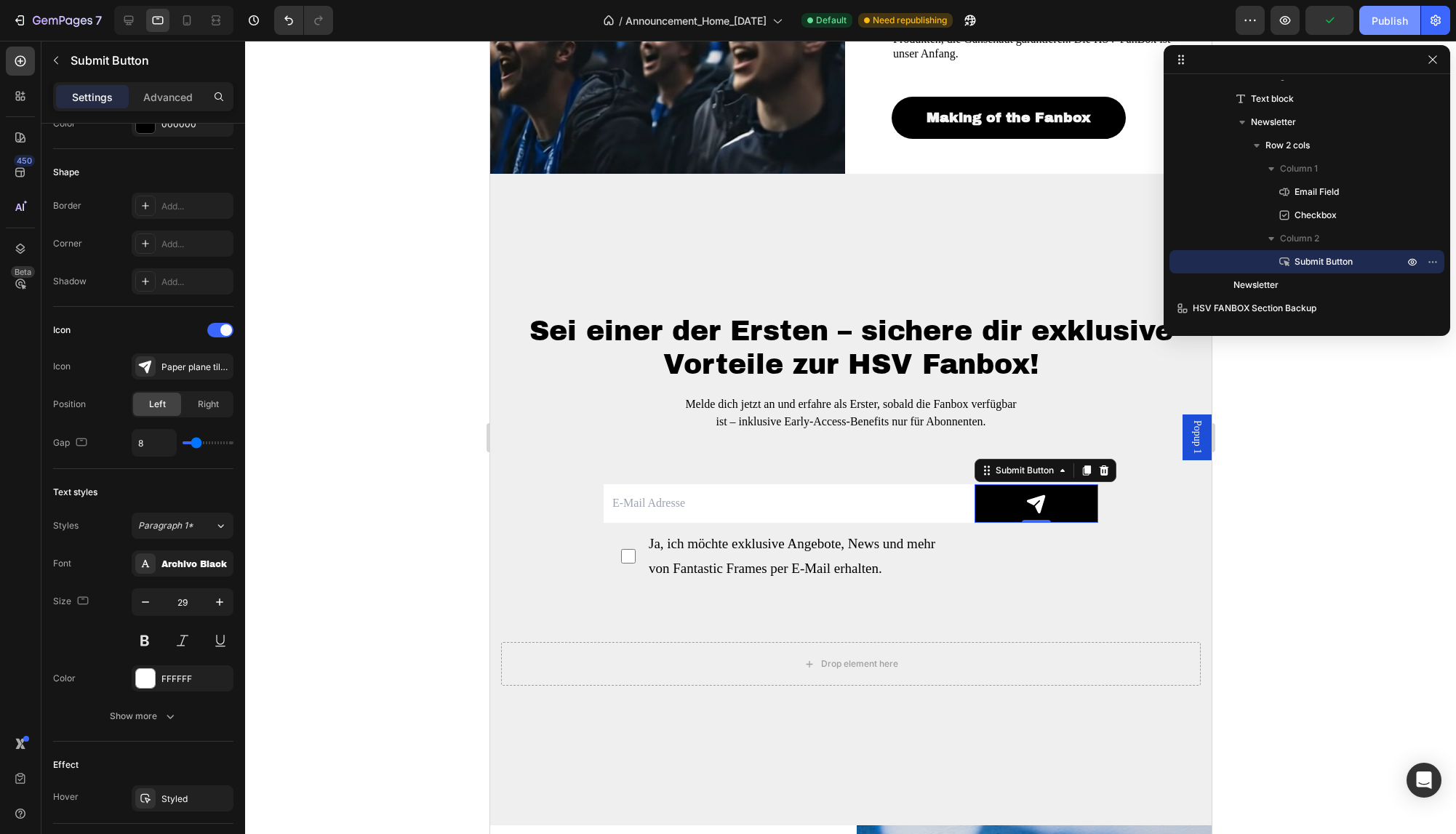
click at [1397, 22] on div "Publish" at bounding box center [1390, 21] width 36 height 15
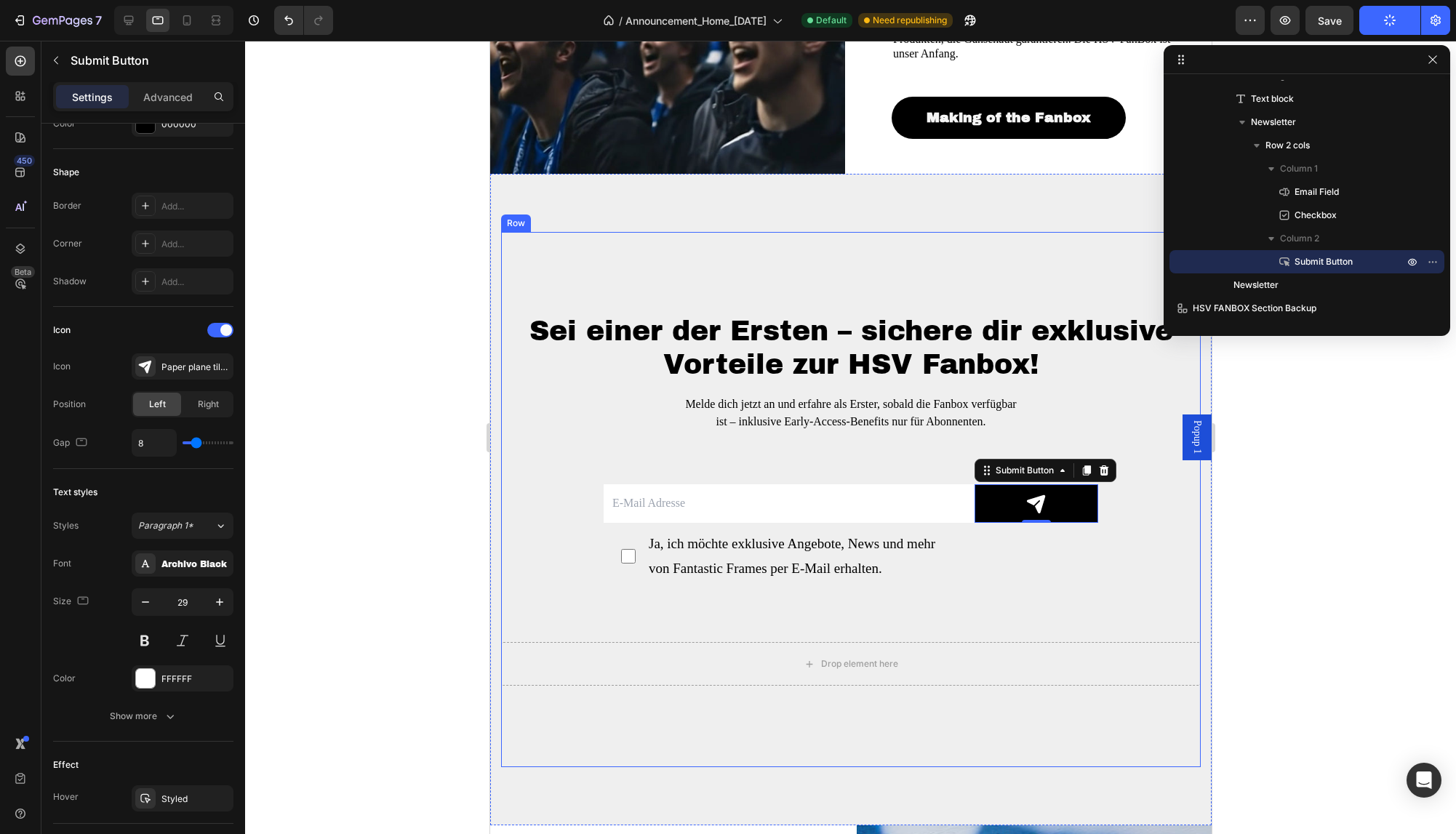
scroll to position [2344, 0]
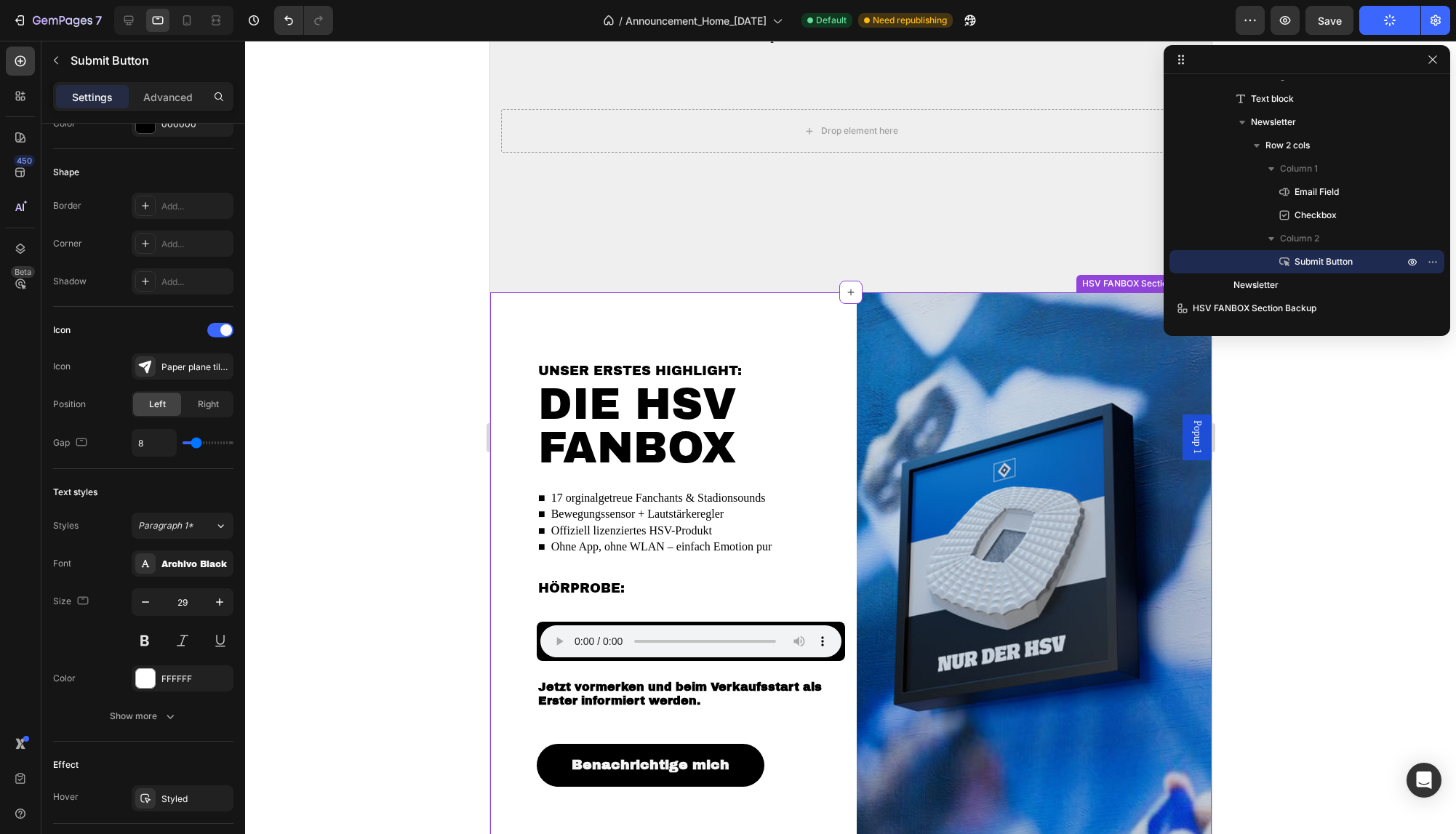
click at [668, 320] on div "Unser erstes Highlight: Heading DIE HSV FANBOX Heading ■ 17 orginalgetreue Fanc…" at bounding box center [667, 574] width 355 height 563
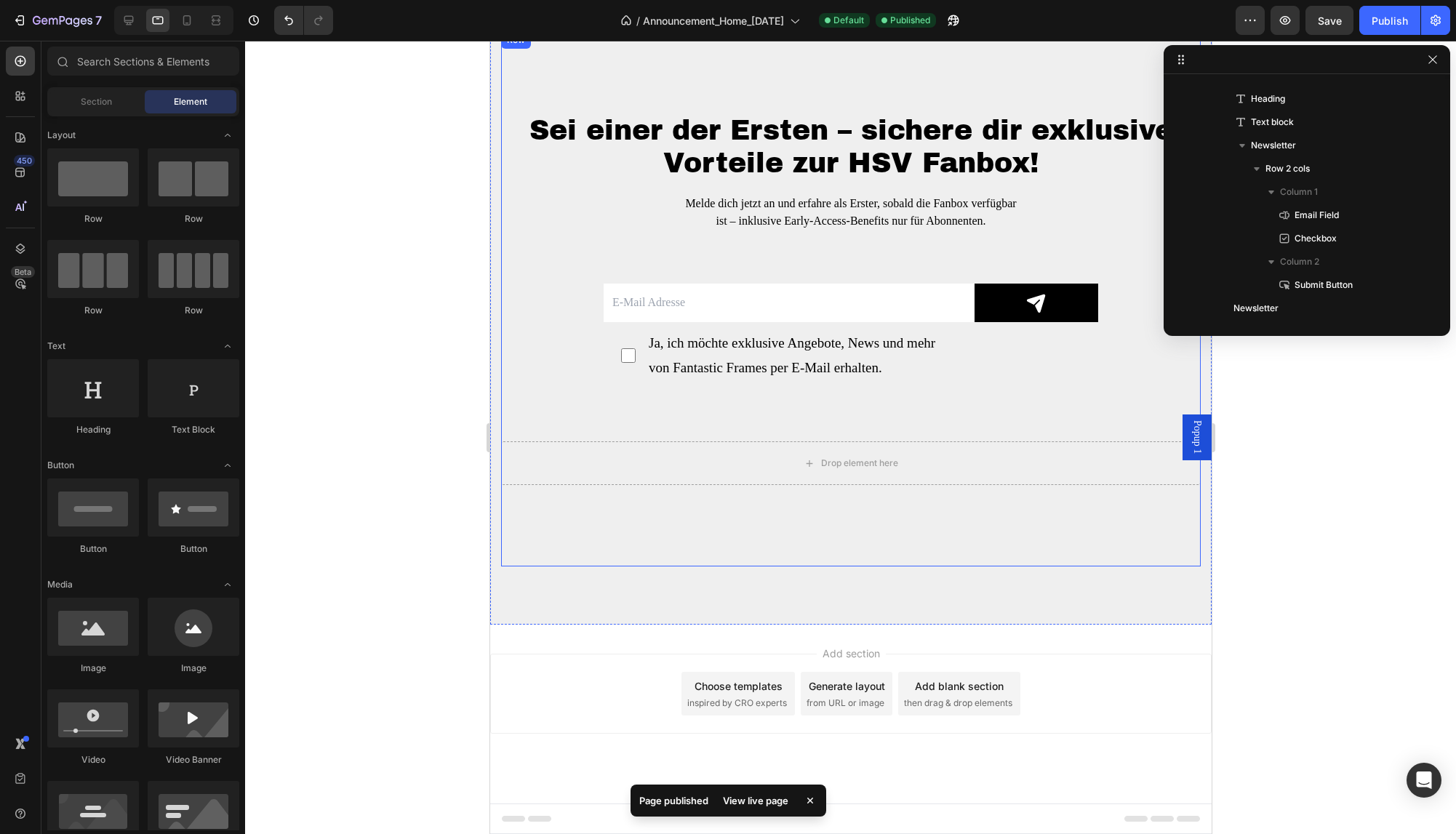
scroll to position [1640, 0]
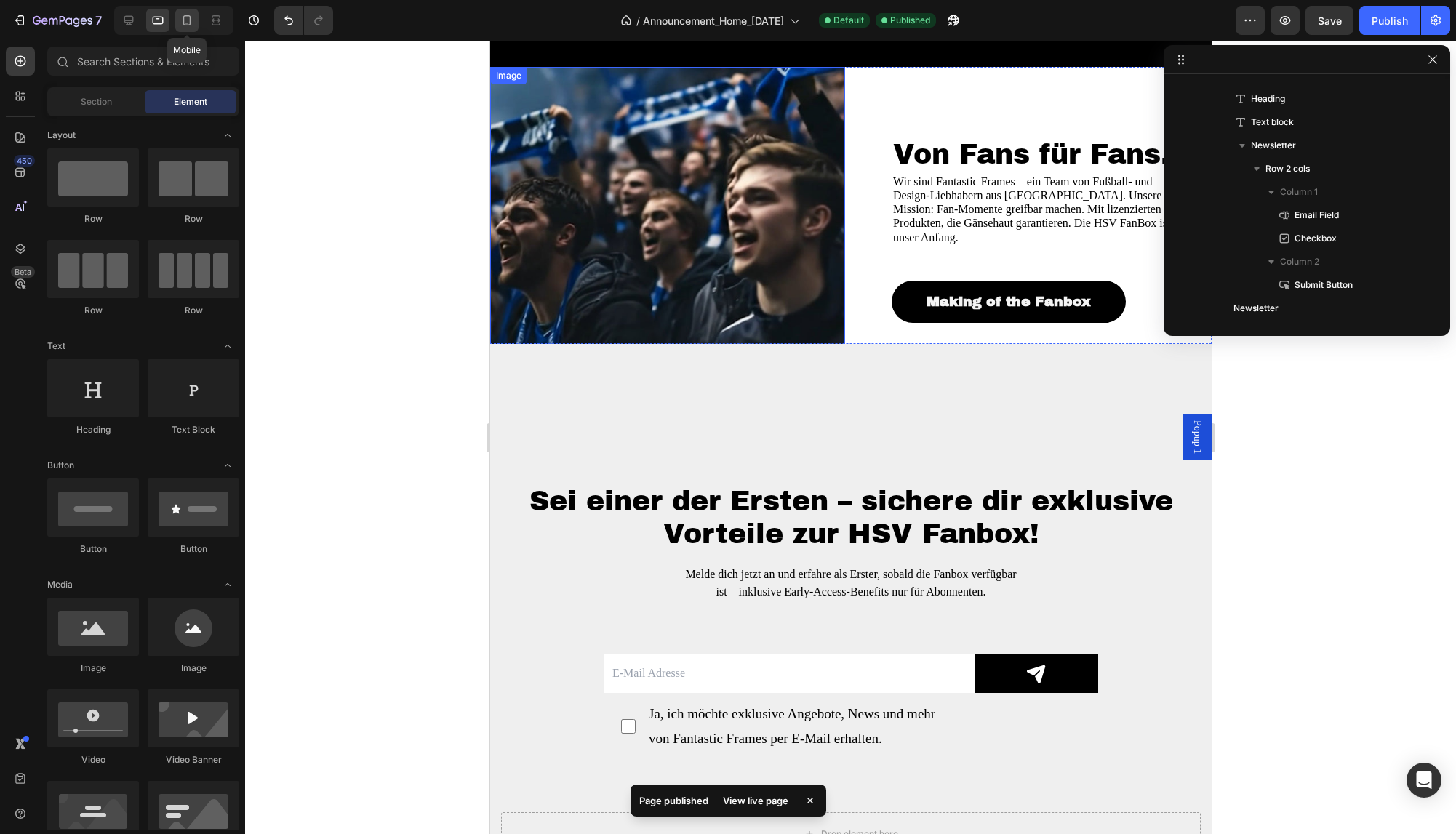
click at [181, 17] on icon at bounding box center [187, 21] width 14 height 14
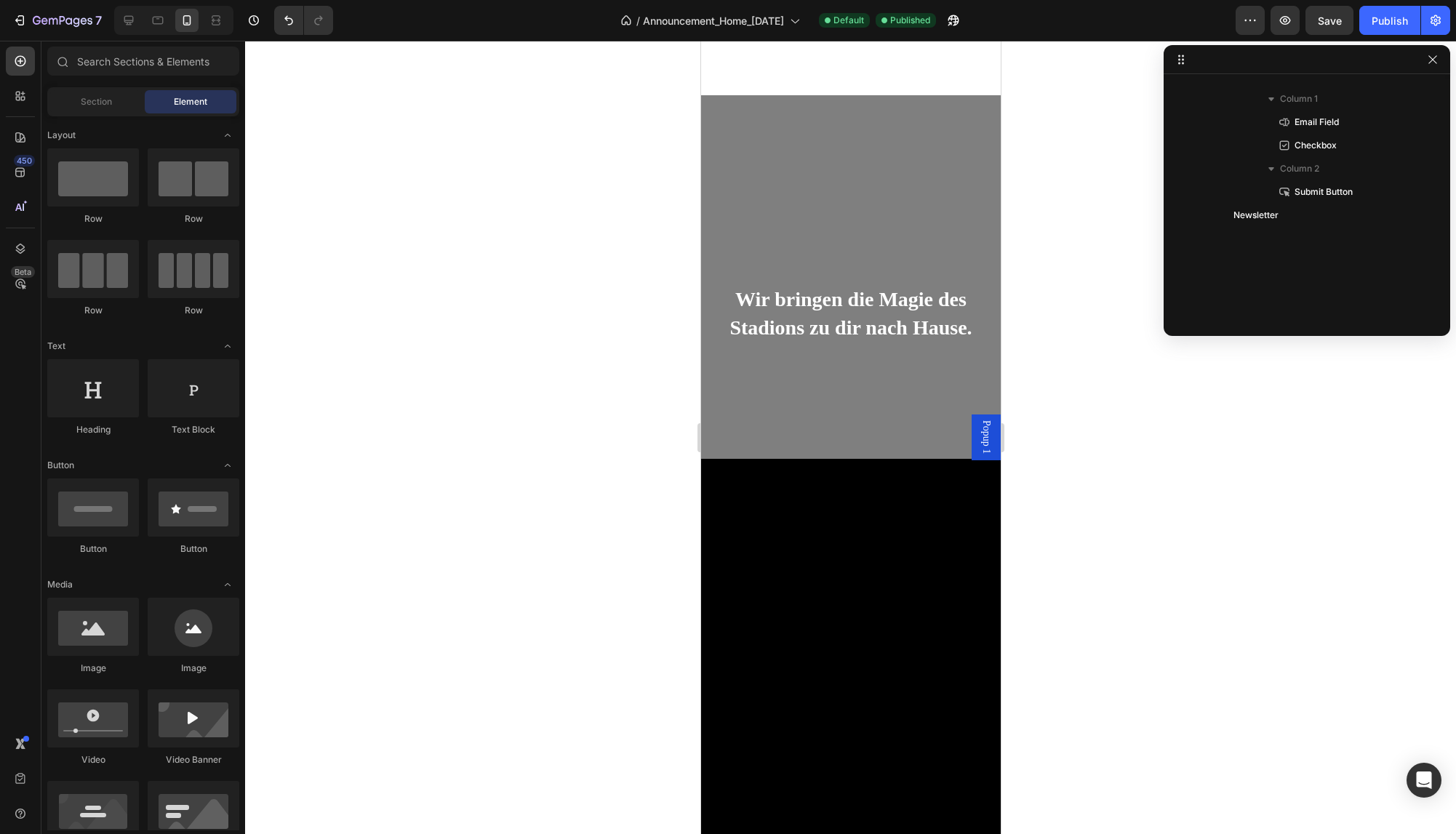
scroll to position [42, 0]
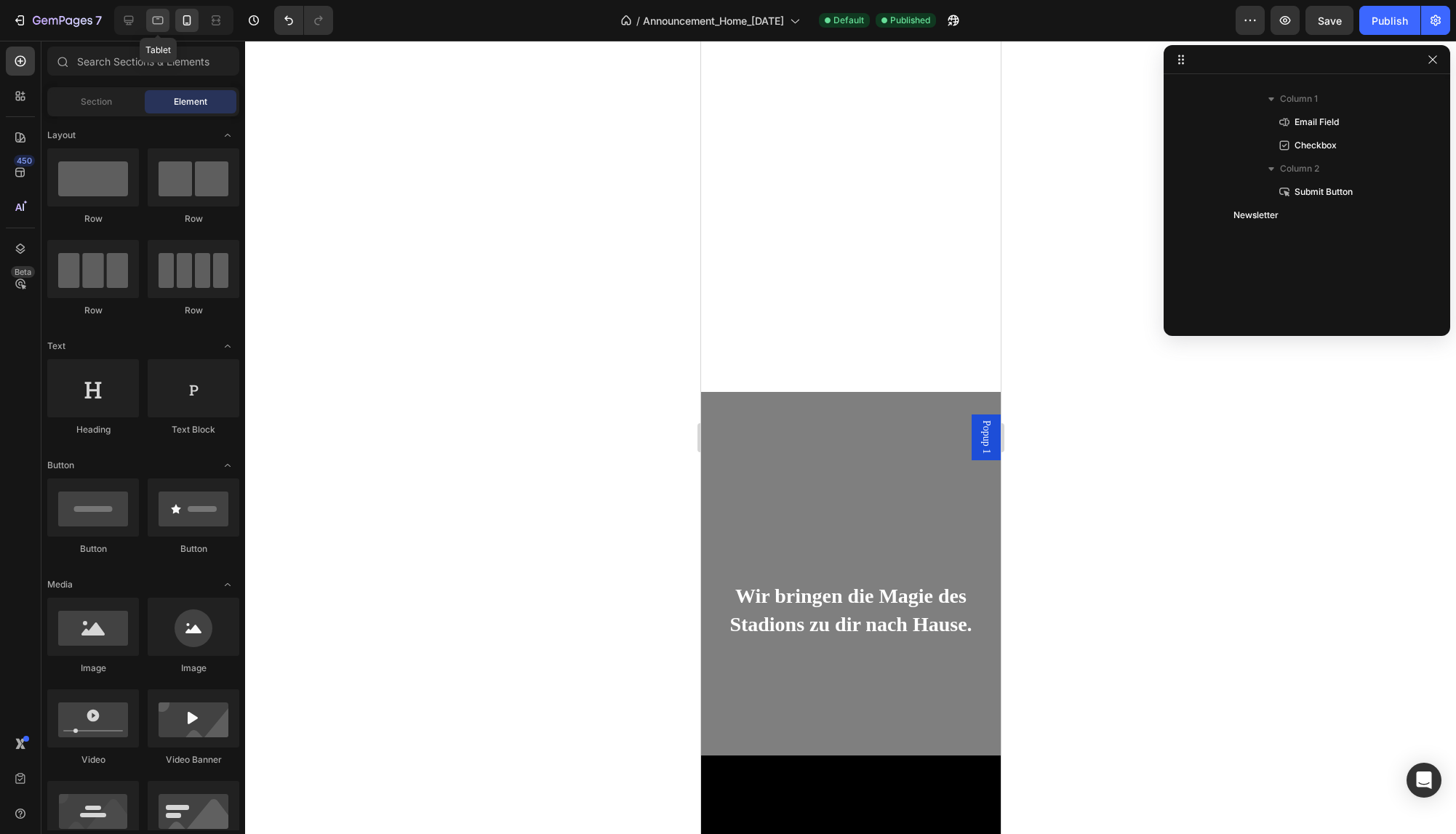
click at [163, 24] on icon at bounding box center [157, 21] width 14 height 14
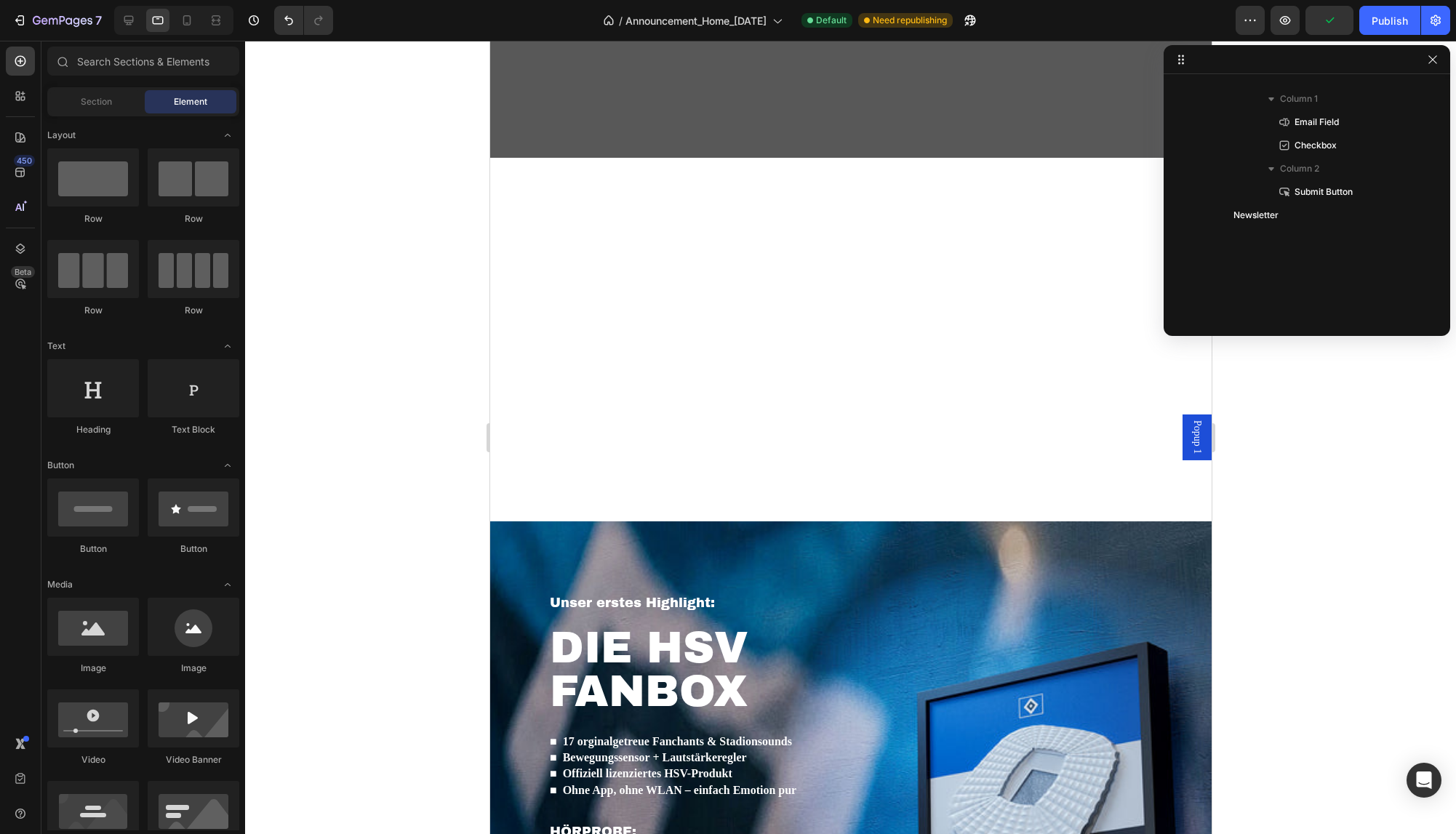
scroll to position [198, 0]
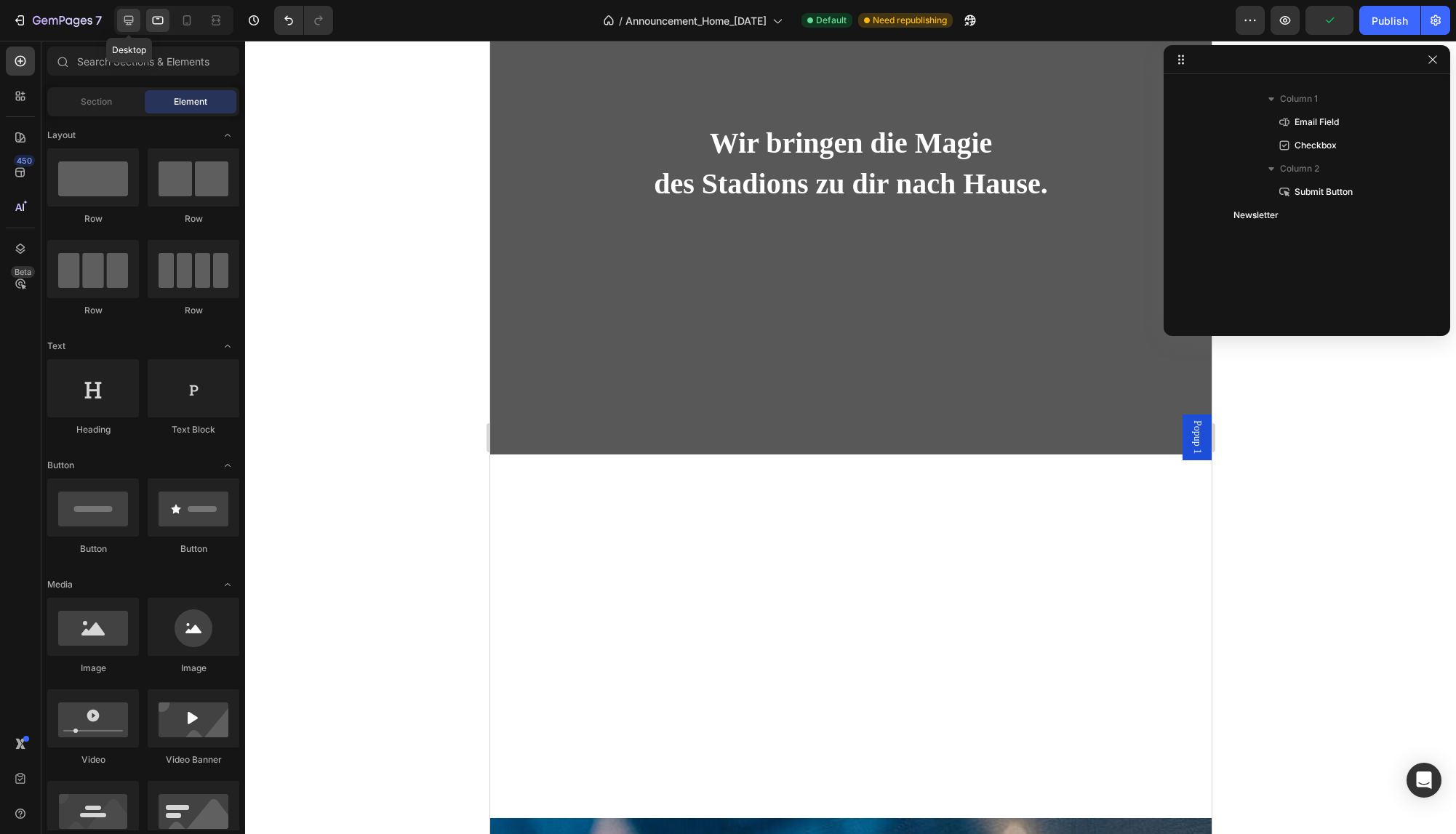
click at [124, 15] on icon at bounding box center [129, 21] width 14 height 14
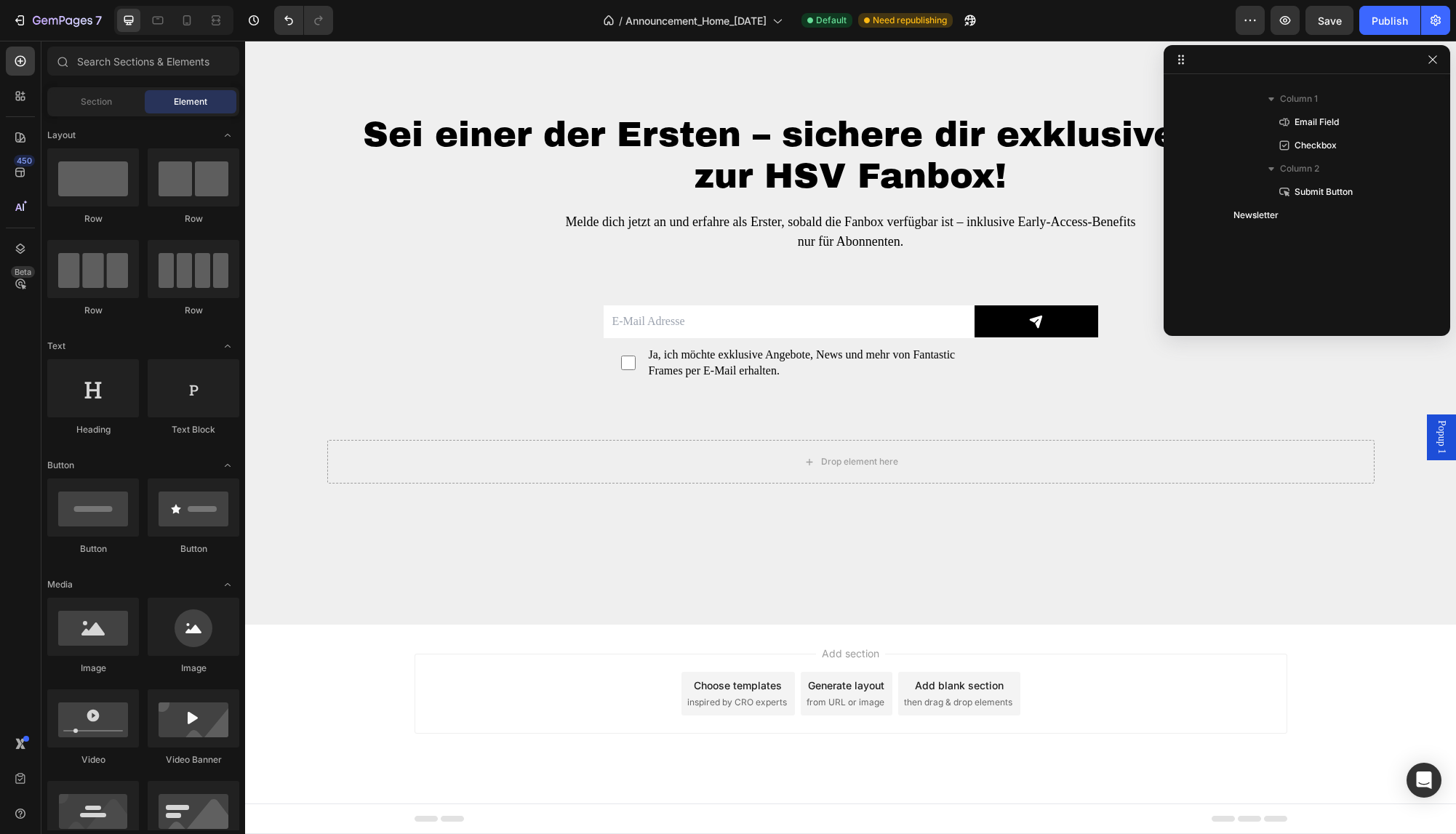
scroll to position [2038, 0]
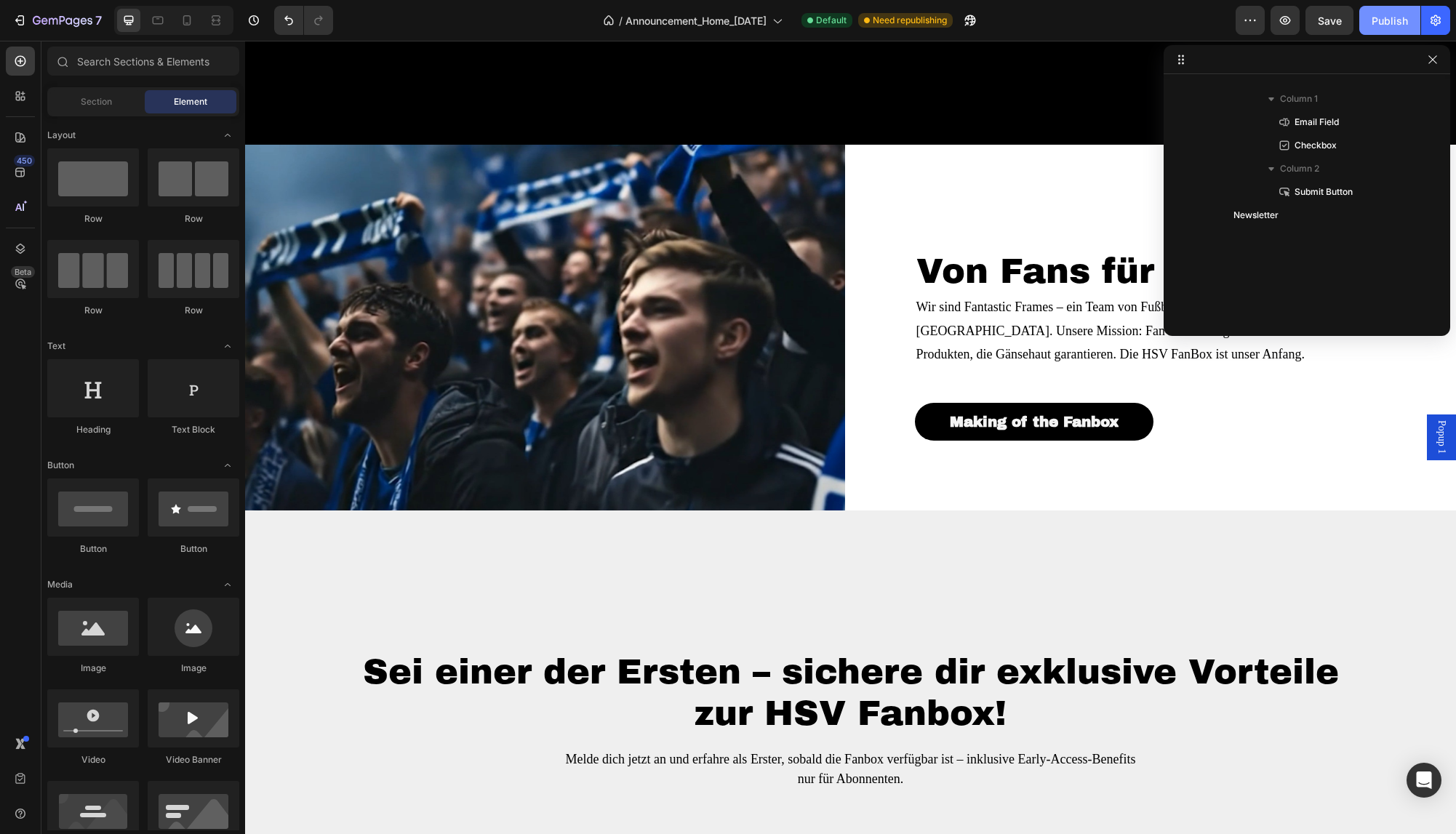
click at [1392, 27] on div "Publish" at bounding box center [1390, 21] width 36 height 15
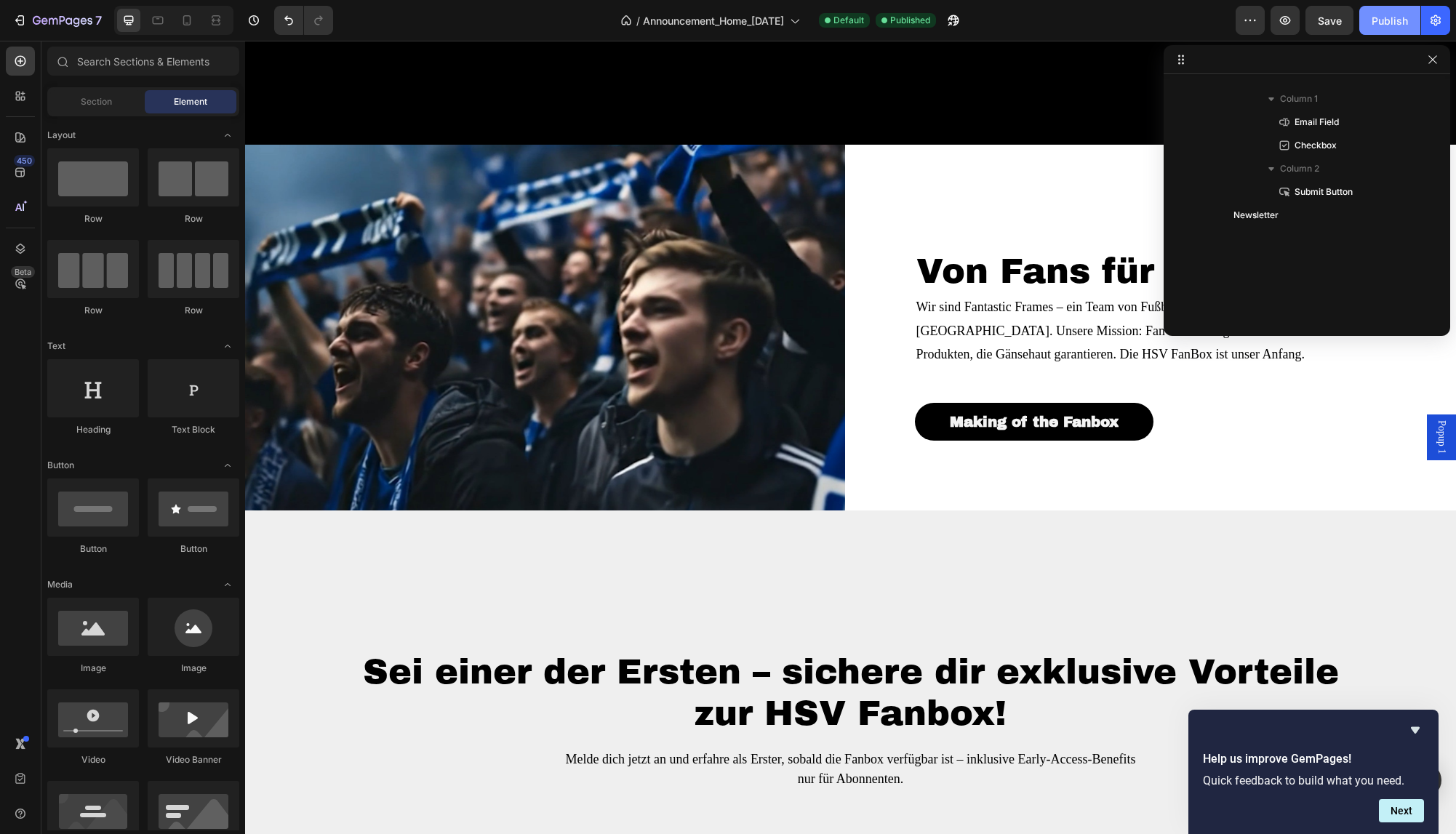
click at [1379, 22] on div "Publish" at bounding box center [1390, 21] width 36 height 15
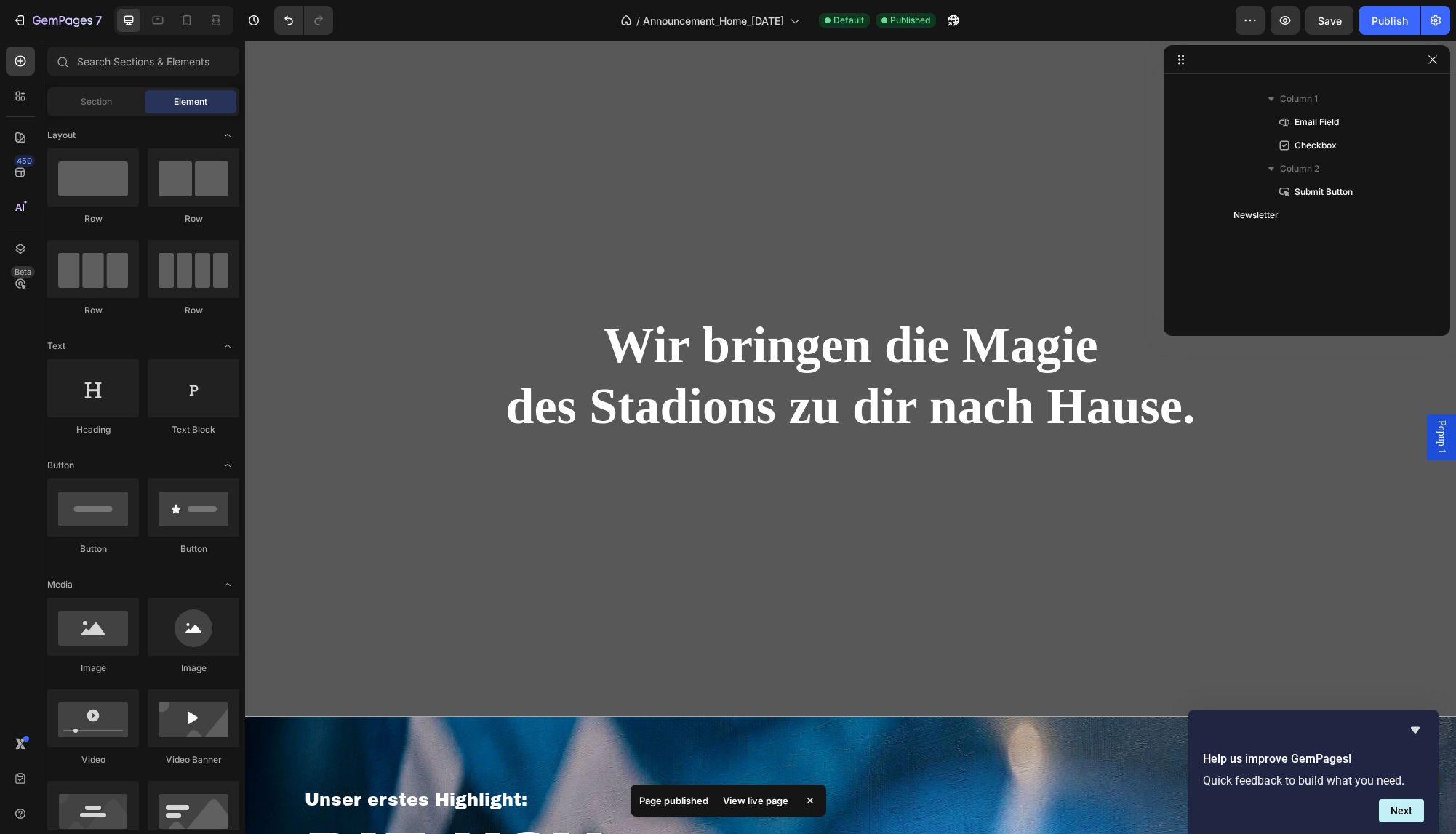
scroll to position [0, 0]
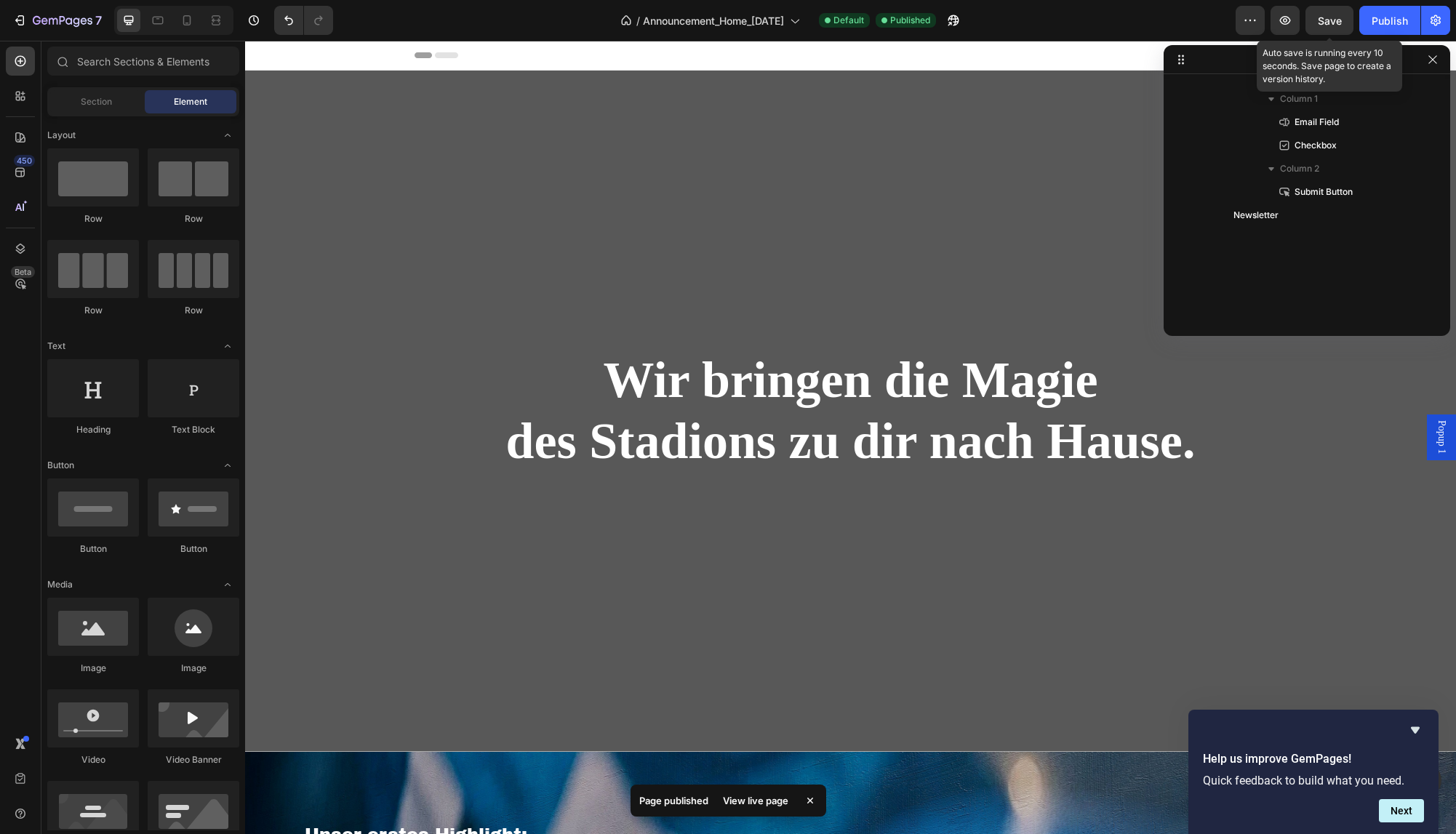
click at [1323, 28] on div "Save" at bounding box center [1329, 21] width 24 height 15
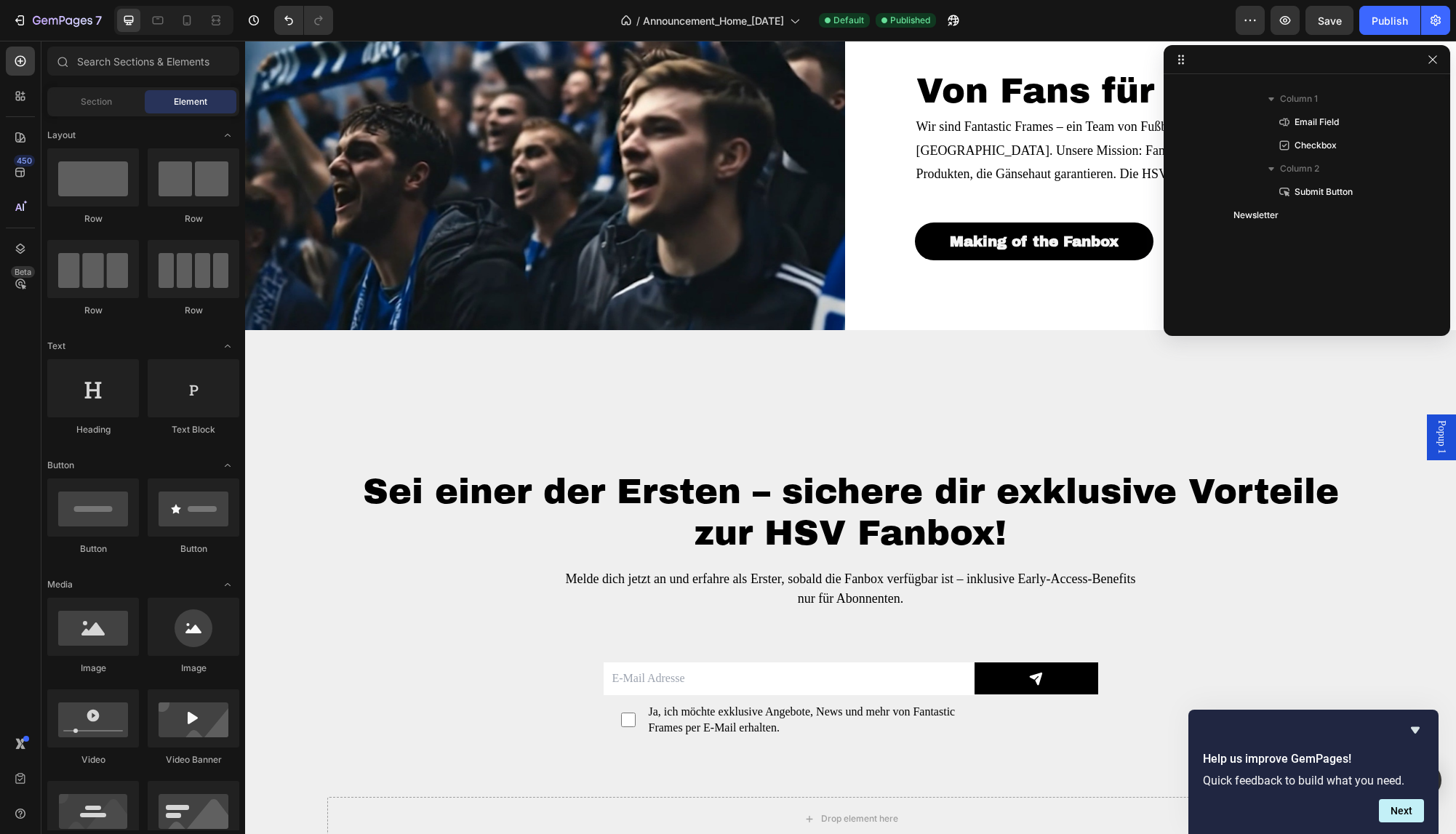
scroll to position [2515, 0]
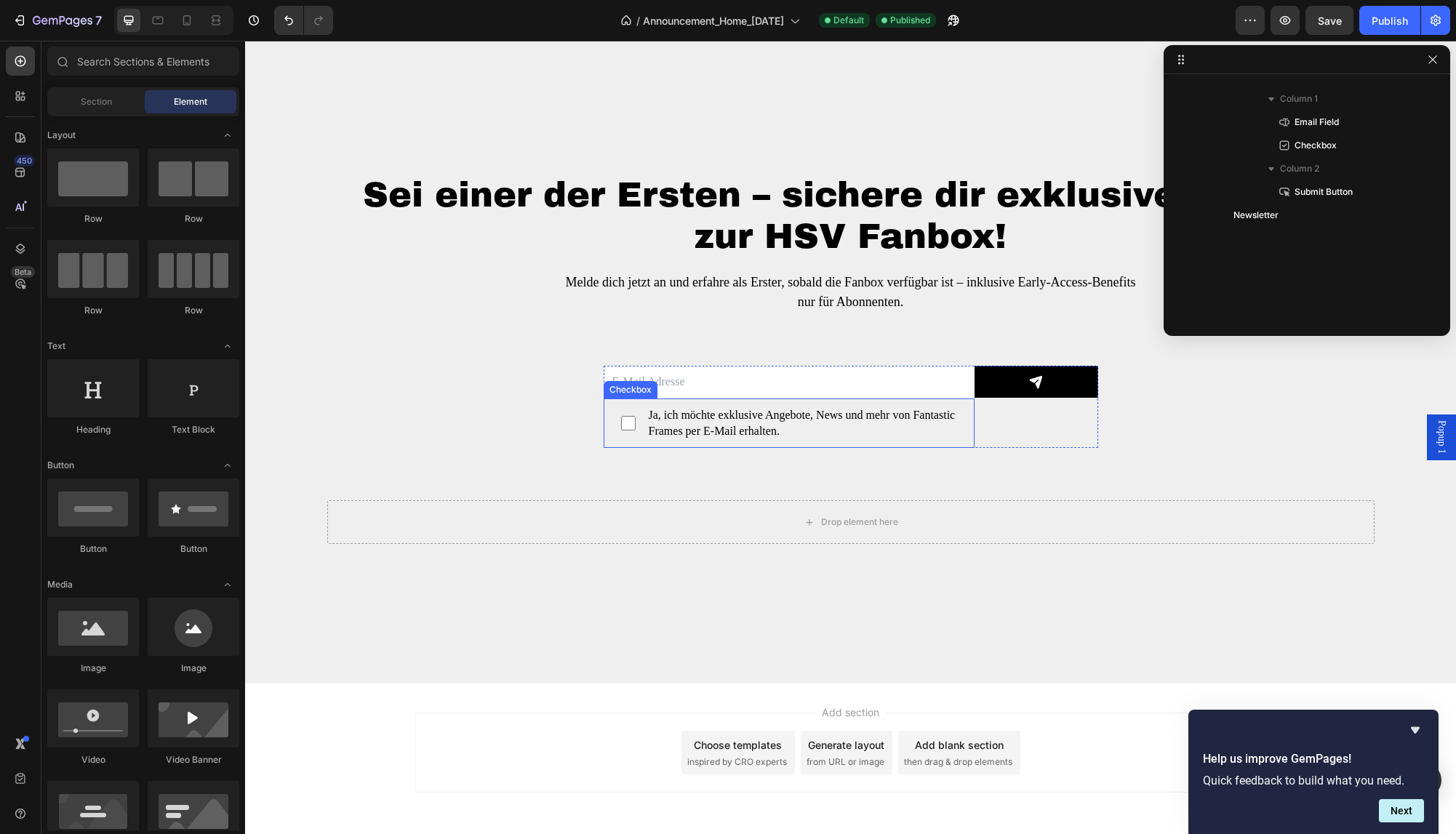
click at [770, 426] on span "Ja, ich möchte exklusive Angebote, News und mehr von Fantastic Frames per E-Mai…" at bounding box center [796, 423] width 321 height 32
click at [635, 426] on input "Ja, ich möchte exklusive Angebote, News und mehr von Fantastic Frames per E-Mai…" at bounding box center [628, 423] width 14 height 14
checkbox input "false"
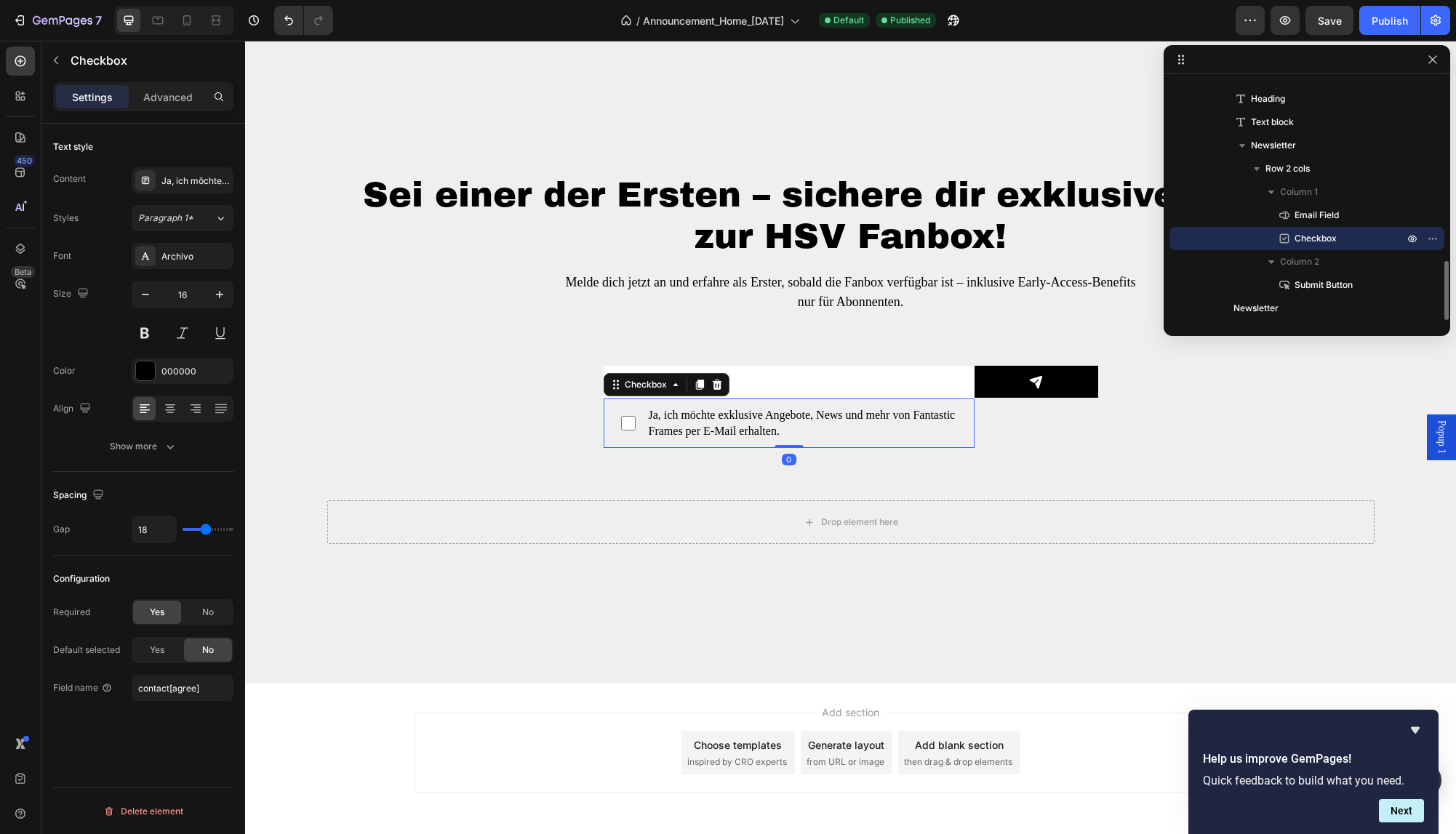
scroll to position [737, 0]
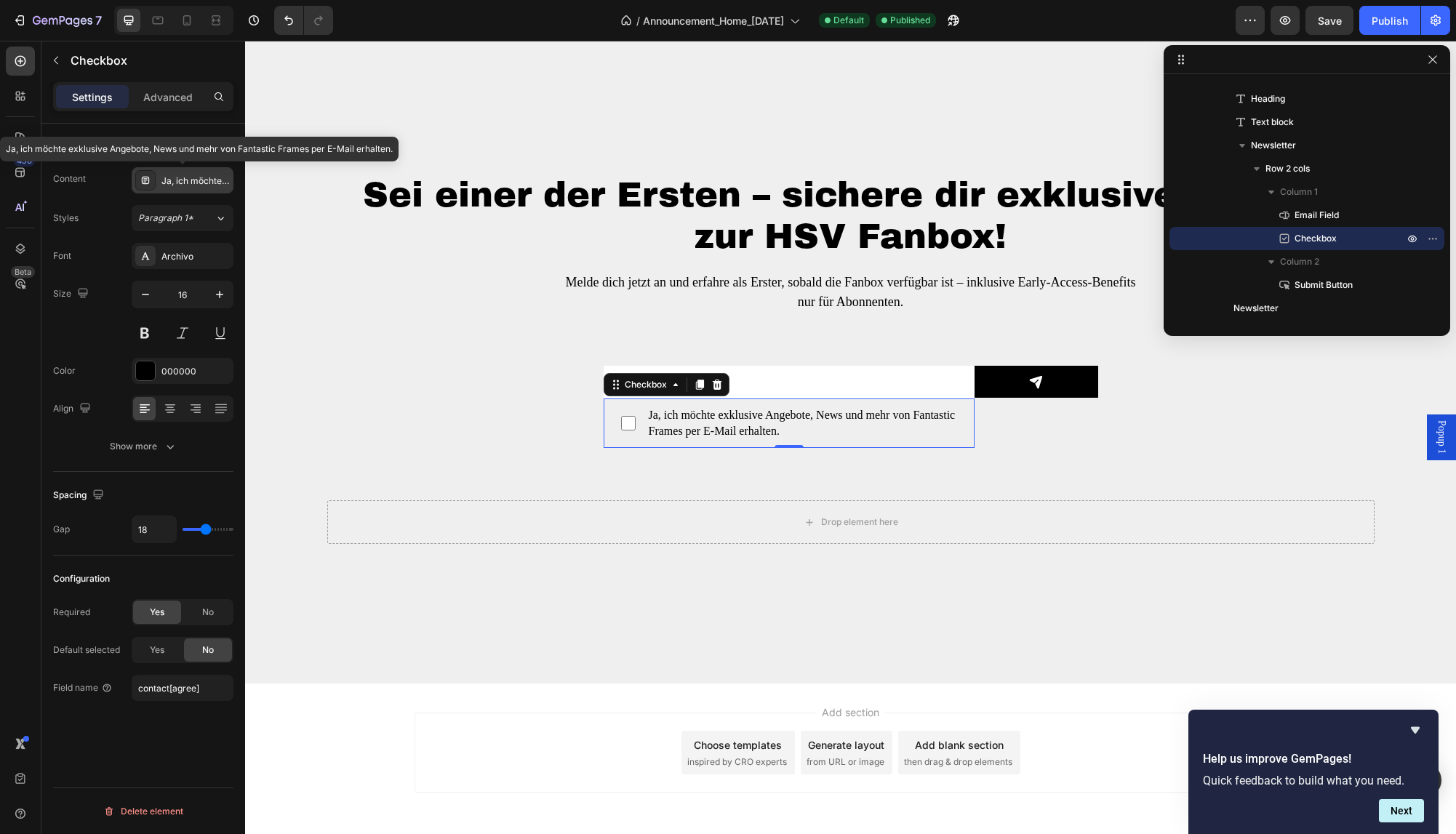
click at [149, 178] on icon at bounding box center [145, 180] width 7 height 7
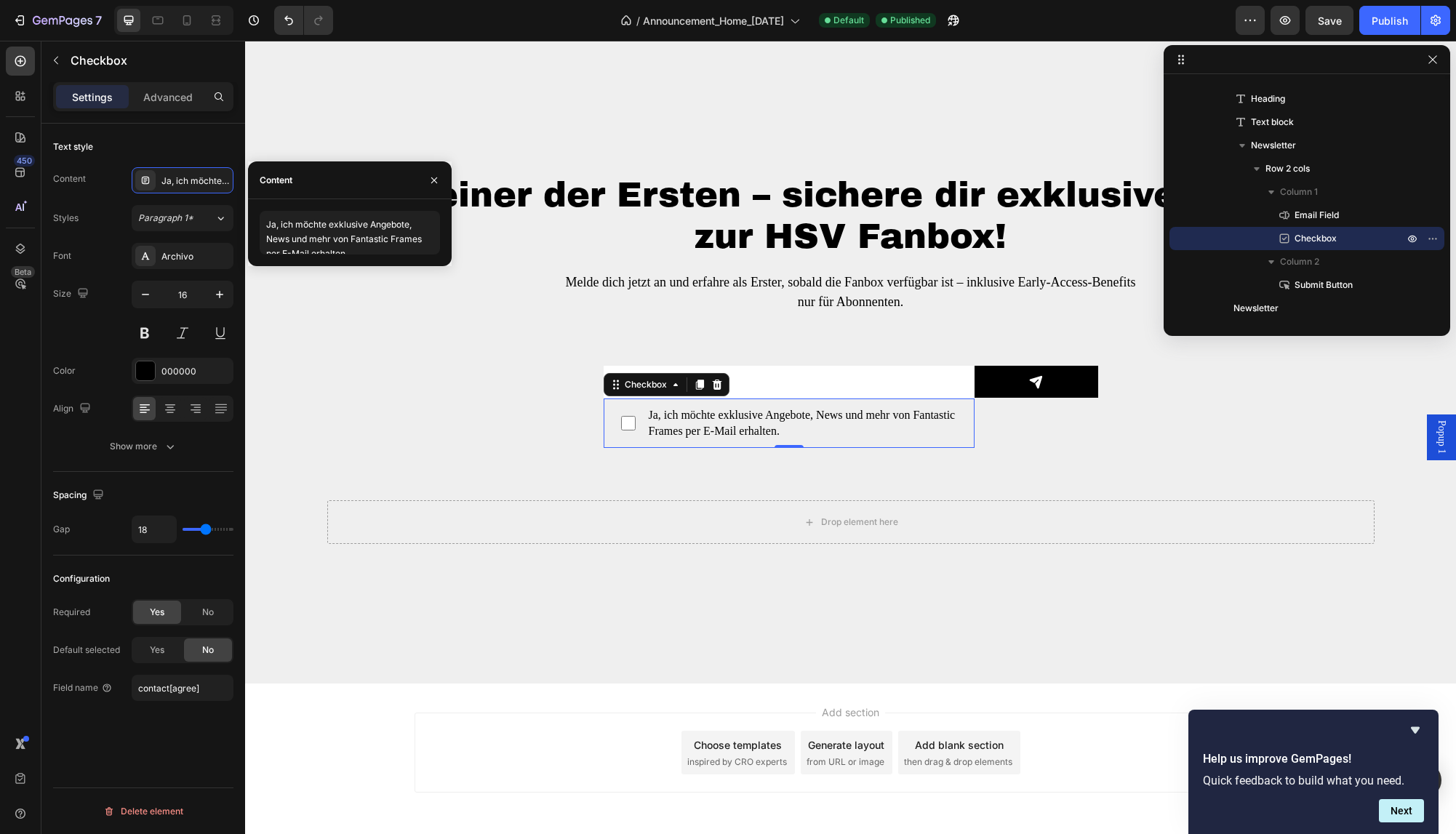
click at [127, 149] on div "Text style" at bounding box center [143, 146] width 180 height 23
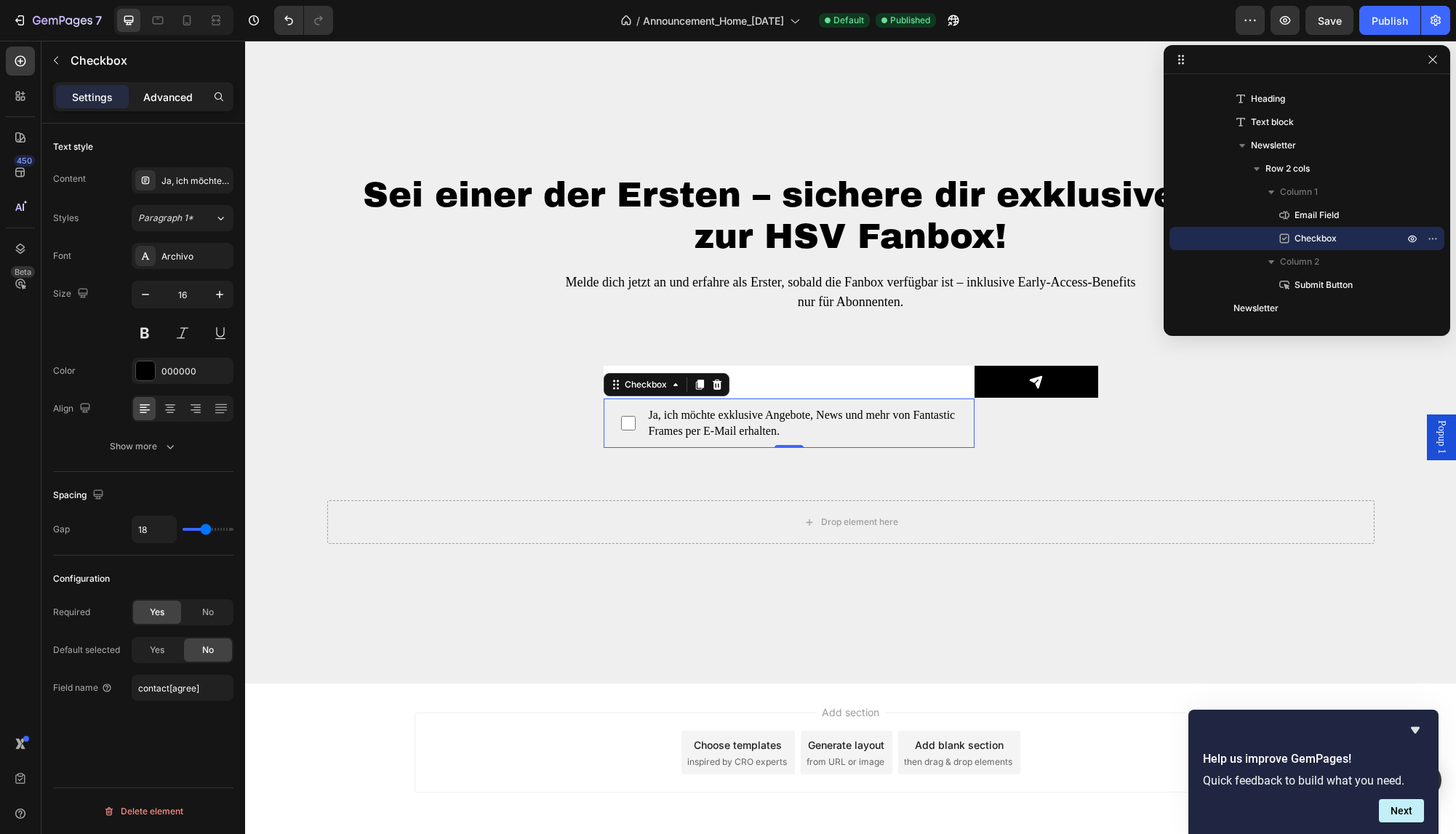
click at [167, 96] on p "Advanced" at bounding box center [168, 97] width 50 height 15
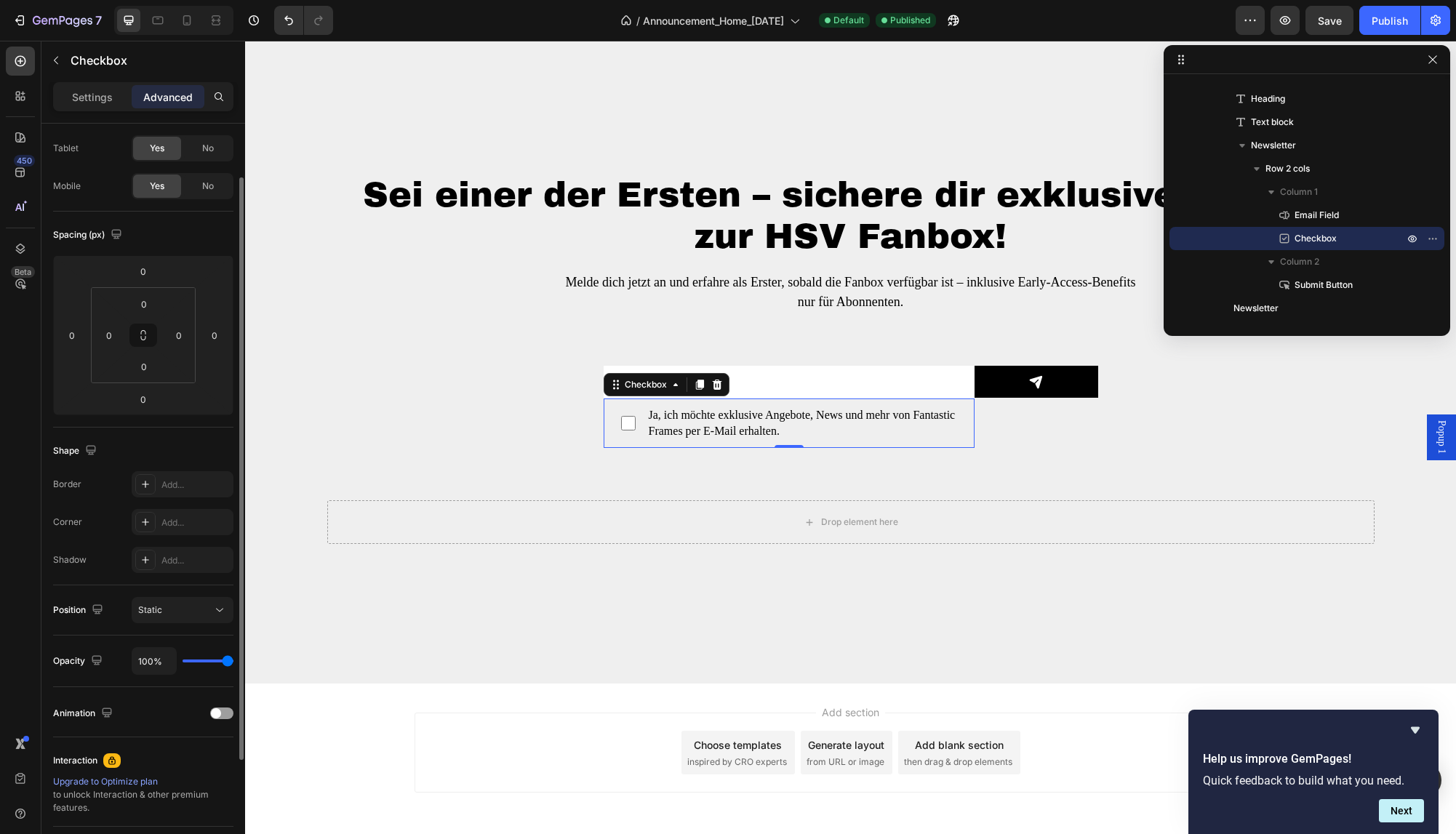
scroll to position [0, 0]
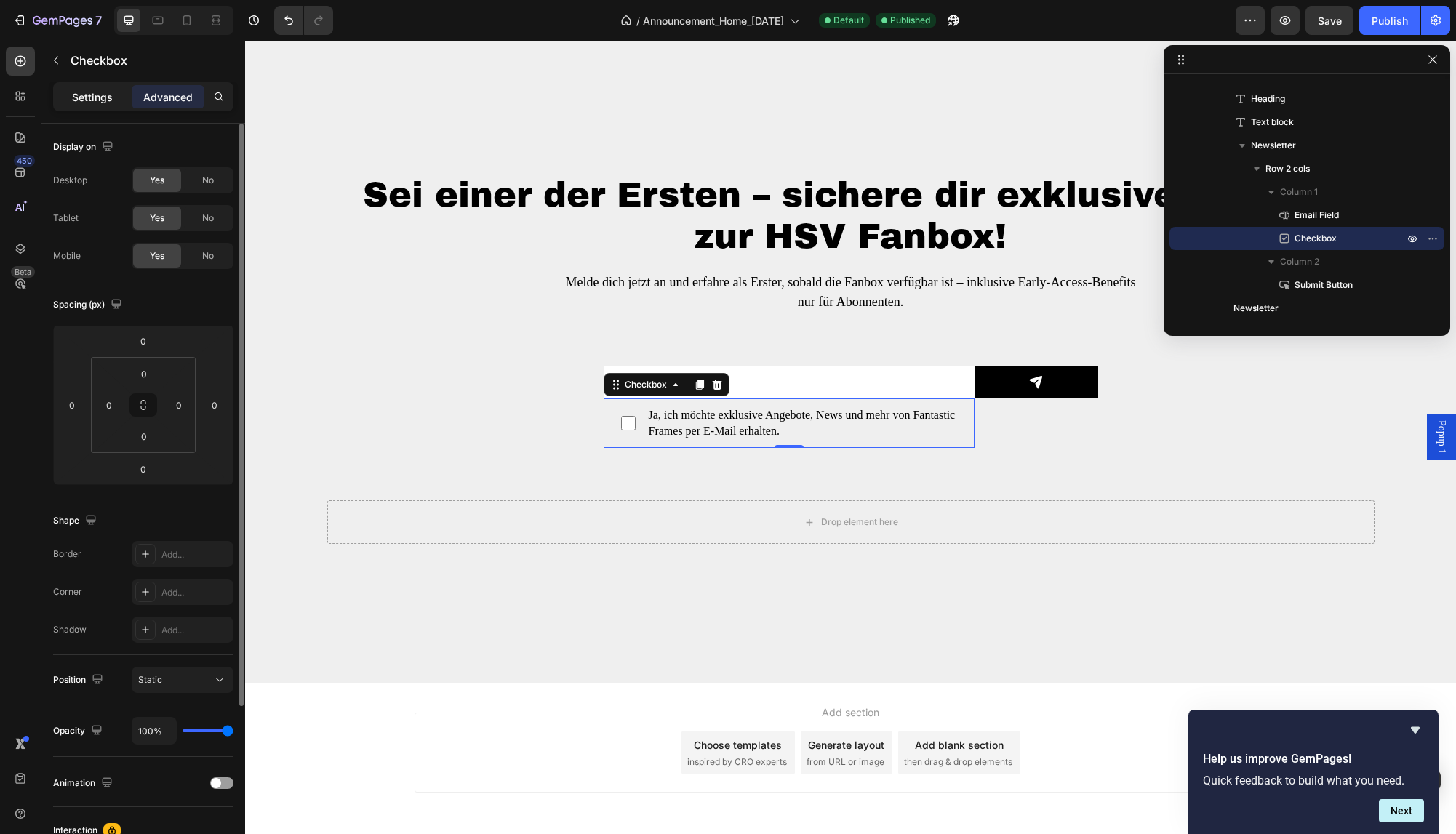
click at [100, 95] on p "Settings" at bounding box center [92, 97] width 40 height 15
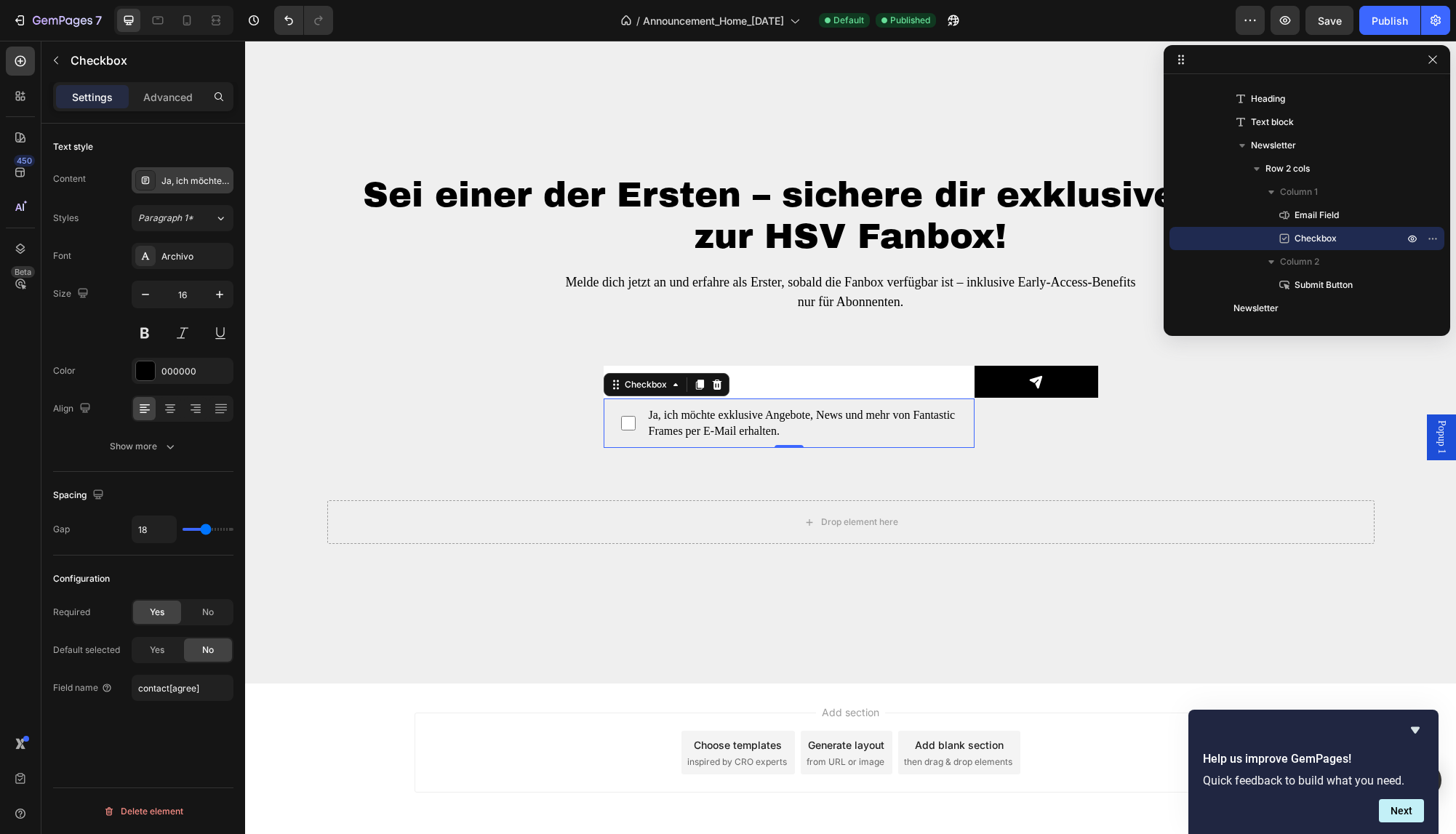
click at [180, 174] on div "Ja, ich möchte exklusive Angebote, News und mehr von Fantastic Frames per E-Mai…" at bounding box center [182, 180] width 102 height 26
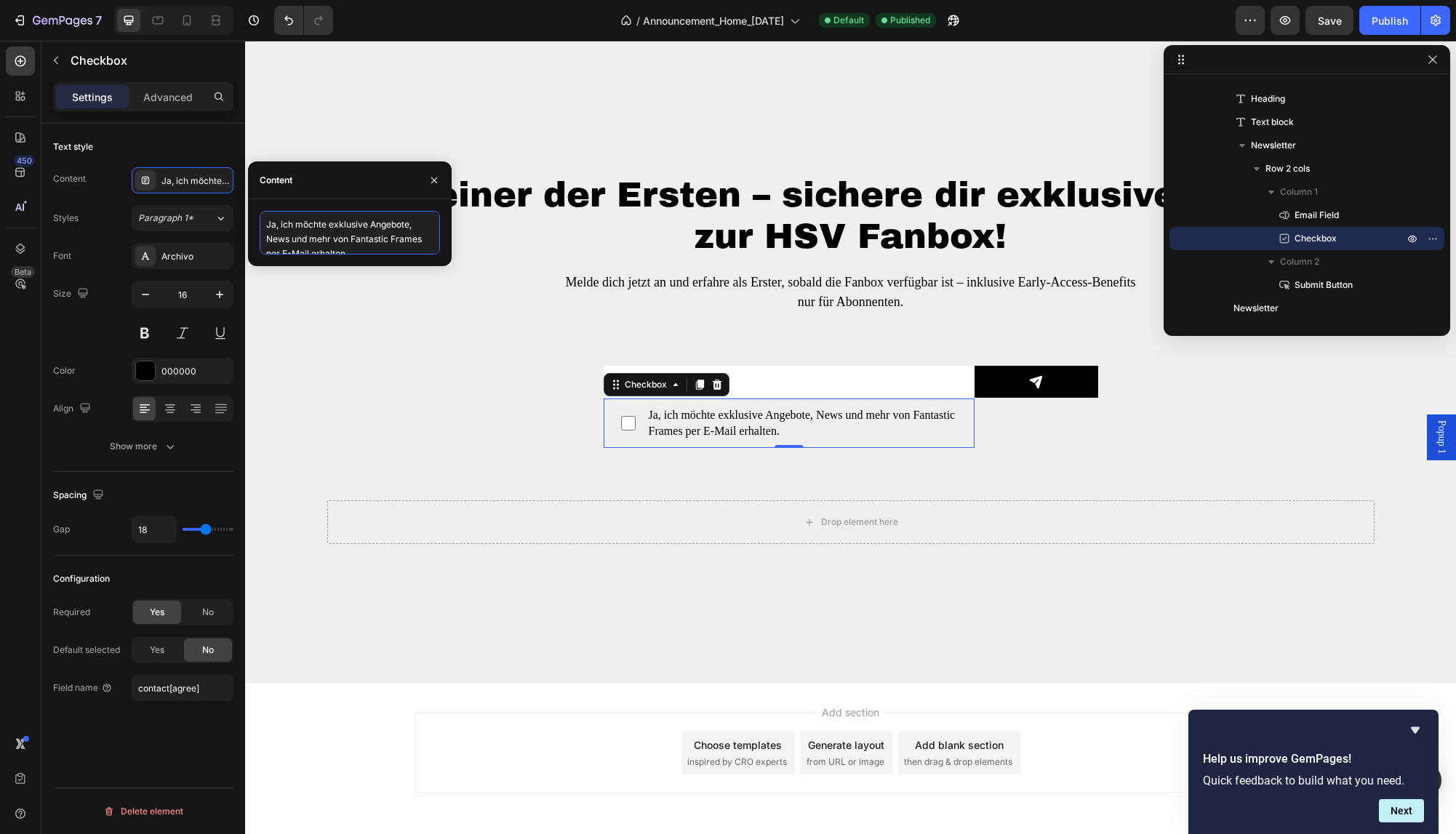
click at [350, 233] on textarea "Ja, ich möchte exklusive Angebote, News und mehr von Fantastic Frames per E-Mai…" at bounding box center [350, 233] width 180 height 44
paste textarea "<label> <input type="checkbox" name="privacy" required> Ja, ich möchte exklusiv…"
type textarea "<label> <input type="checkbox" name="privacy" required> Ja, ich möchte exklusiv…"
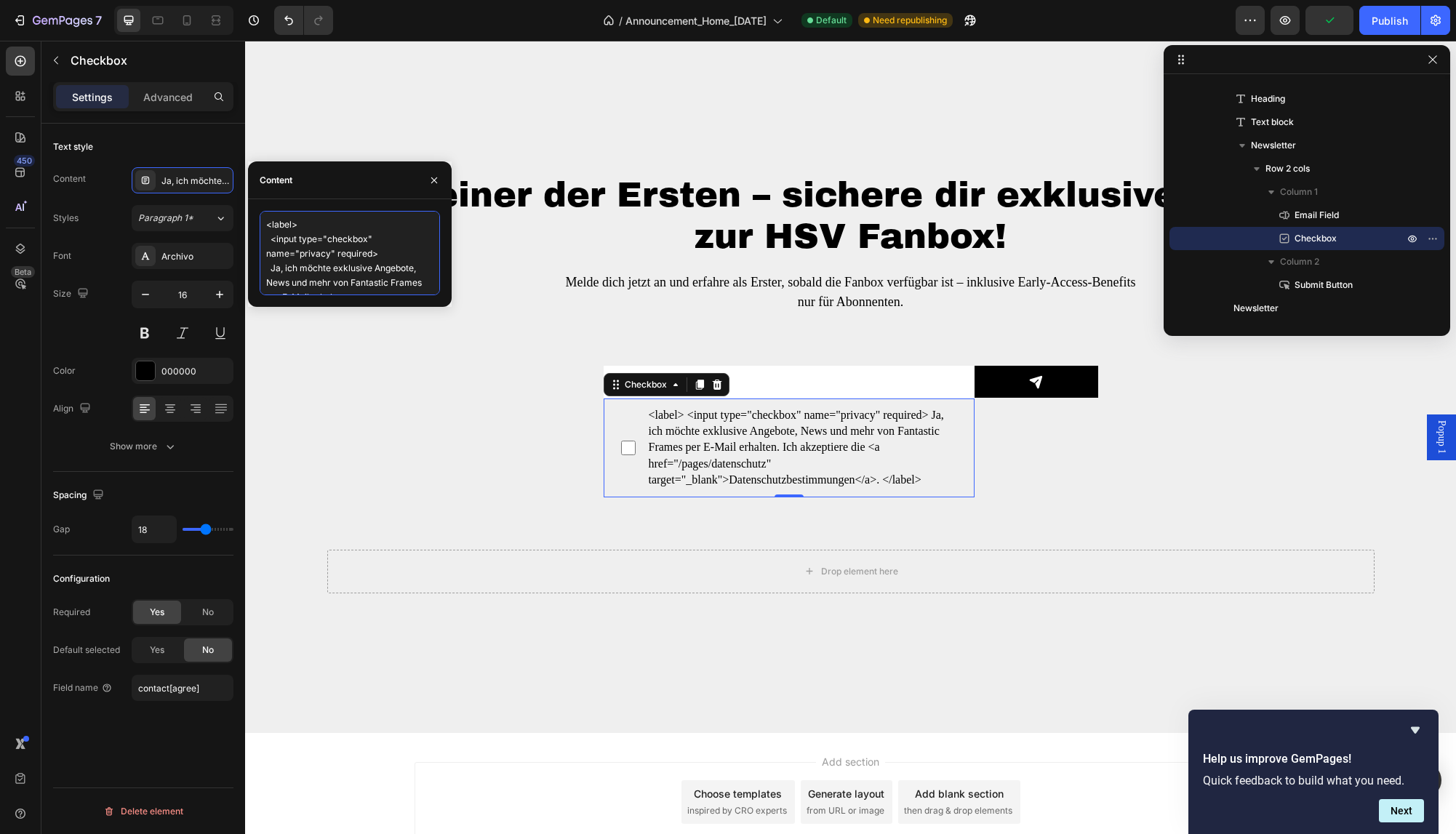
drag, startPoint x: 354, startPoint y: 286, endPoint x: 176, endPoint y: 165, distance: 215.2
click at [259, 211] on textarea "<label> <input type="checkbox" name="privacy" required> Ja, ich möchte exklusiv…" at bounding box center [350, 253] width 180 height 85
click at [259, 146] on div "Sei einer der Ersten – sichere dir exklusive Vorteile zur HSV Fanbox! Heading M…" at bounding box center [850, 383] width 1189 height 583
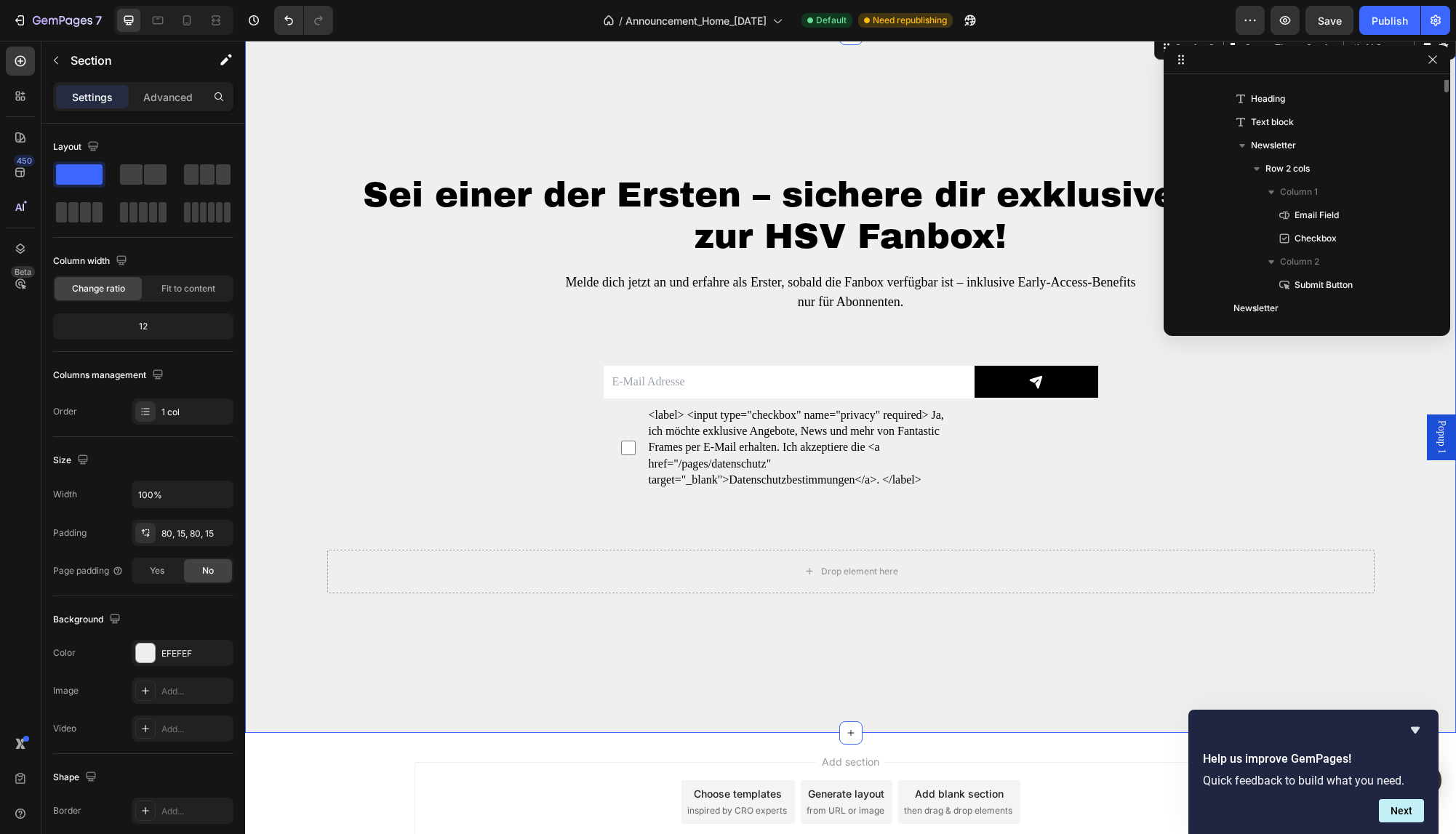
scroll to position [555, 0]
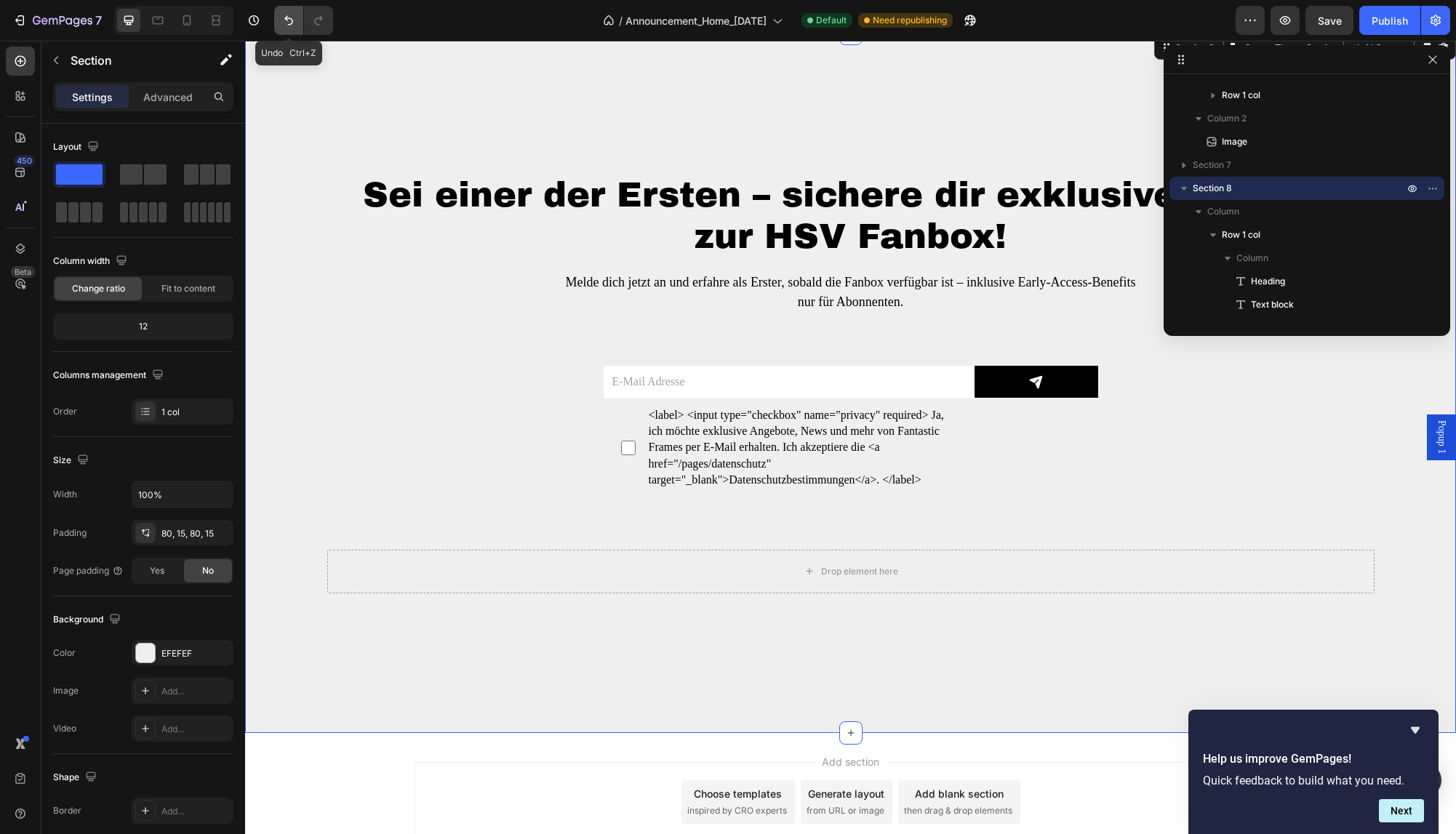
click at [289, 15] on icon "Undo/Redo" at bounding box center [289, 21] width 14 height 14
click at [287, 21] on icon "Undo/Redo" at bounding box center [289, 21] width 14 height 14
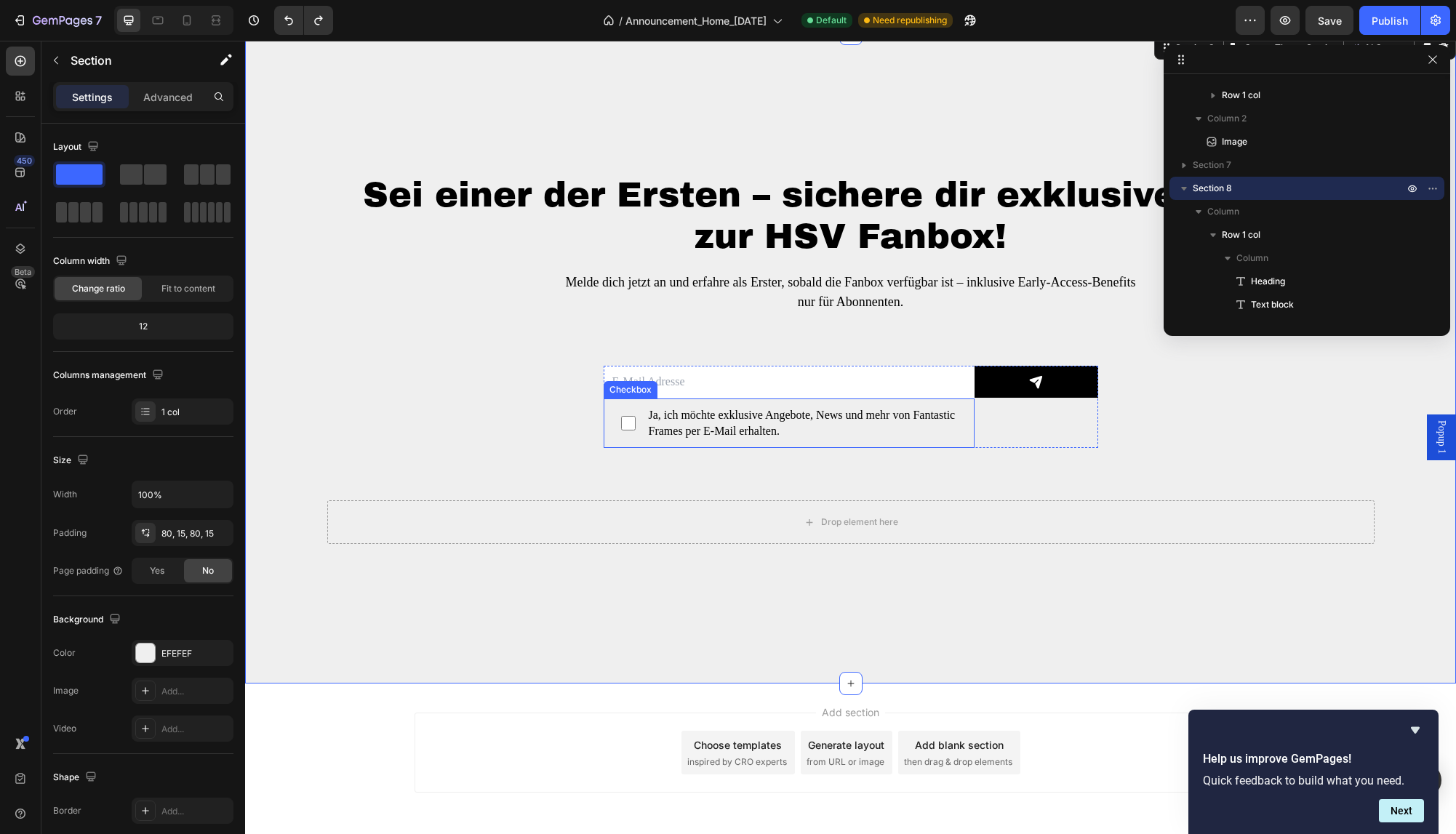
click at [762, 432] on span "Ja, ich möchte exklusive Angebote, News und mehr von Fantastic Frames per E-Mai…" at bounding box center [796, 423] width 321 height 32
click at [635, 430] on input "Ja, ich möchte exklusive Angebote, News und mehr von Fantastic Frames per E-Mai…" at bounding box center [628, 423] width 14 height 14
checkbox input "false"
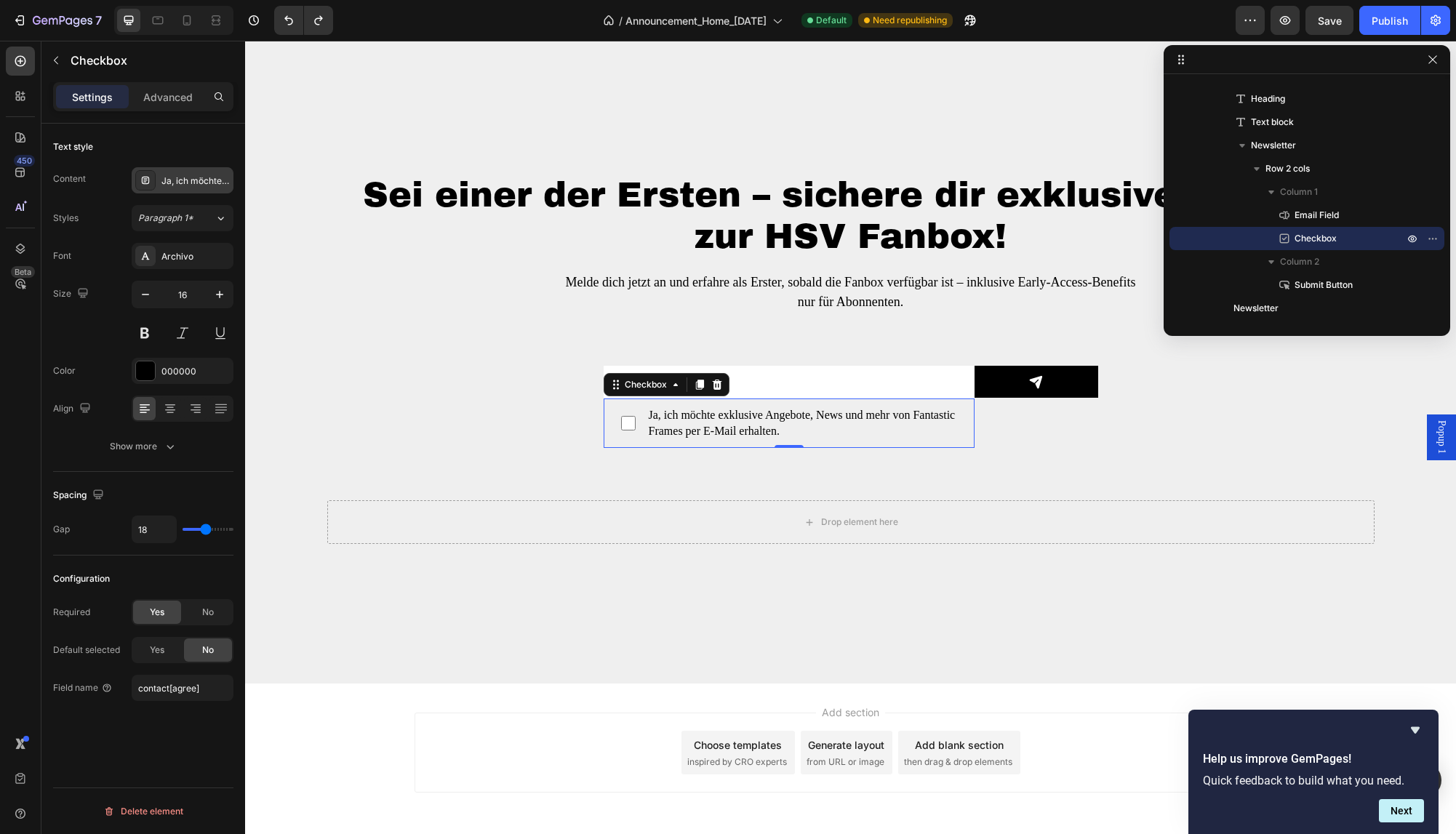
click at [189, 180] on div "Ja, ich möchte exklusive Angebote, News und mehr von Fantastic Frames per E-Mai…" at bounding box center [195, 181] width 68 height 13
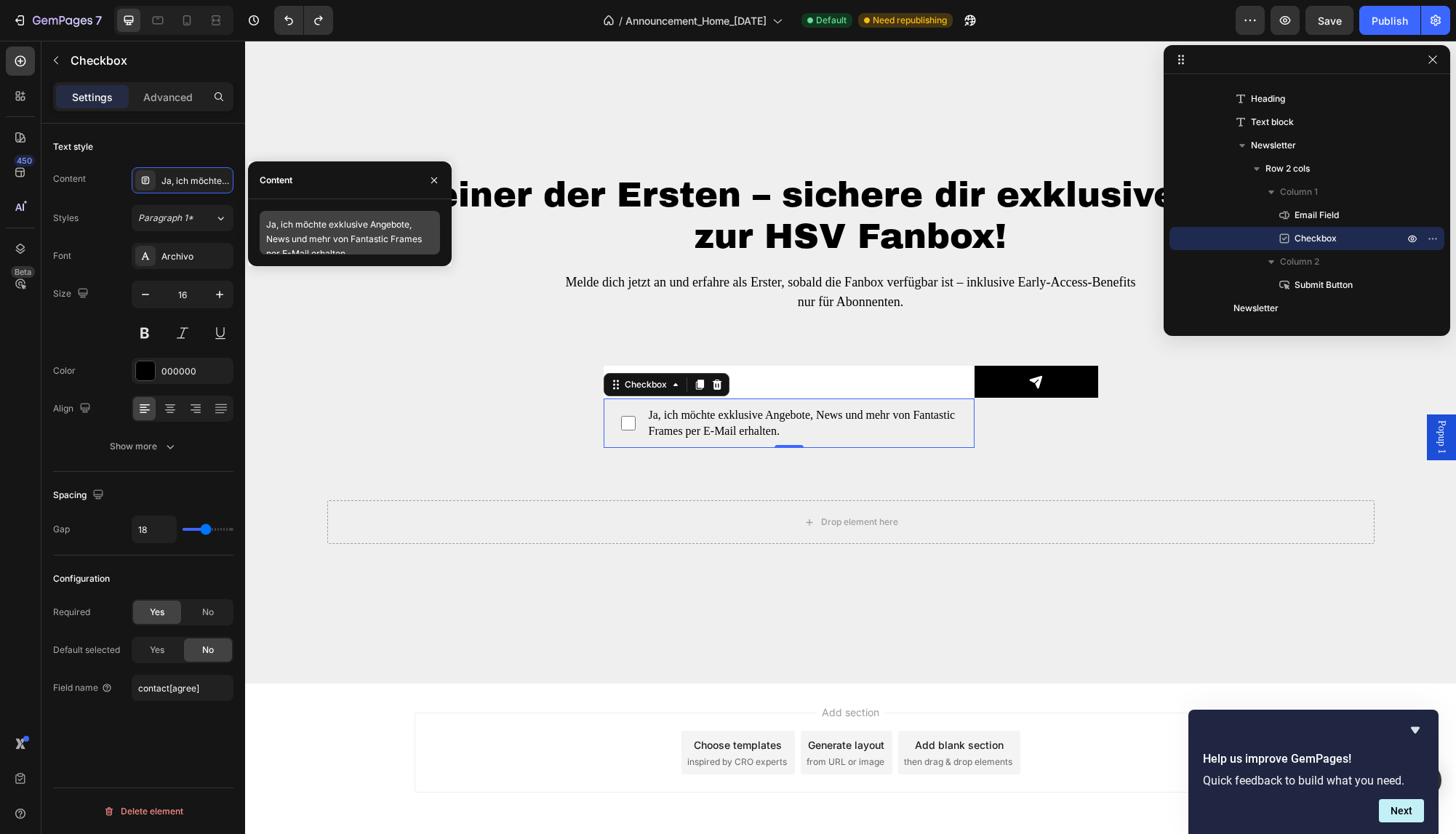
scroll to position [13, 0]
click at [359, 240] on textarea "Ja, ich möchte exklusive Angebote, News und mehr von Fantastic Frames per E-Mai…" at bounding box center [350, 233] width 180 height 44
paste textarea "Ich akzeptiere die"
click at [424, 240] on textarea "Ja, ich möchte exklusive Angebote, News und mehr von Fantastic Frames per E-Mai…" at bounding box center [350, 233] width 180 height 44
paste textarea "Datenschutzbestimmungen"
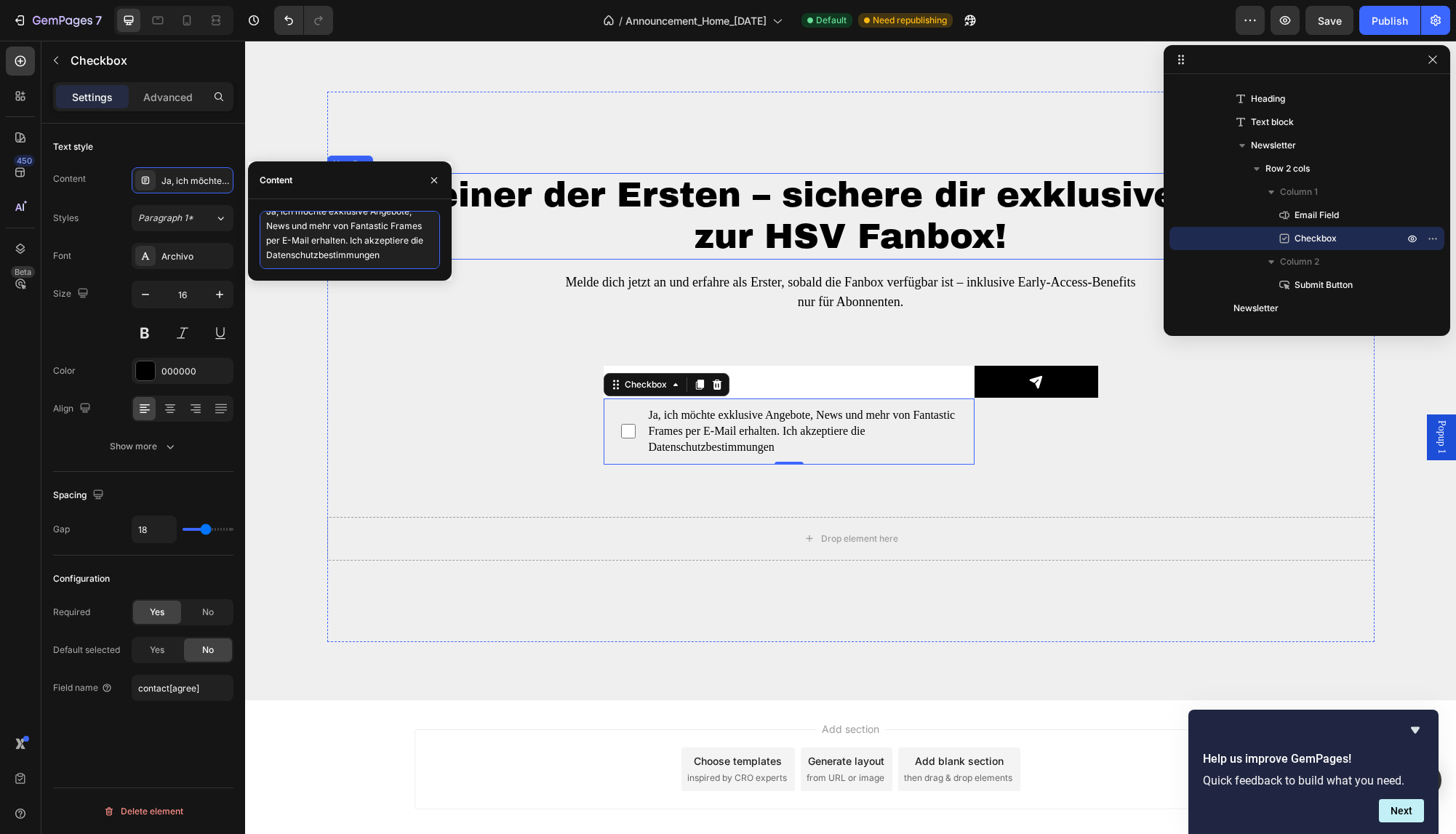
type textarea "Ja, ich möchte exklusive Angebote, News und mehr von Fantastic Frames per E-Mai…"
drag, startPoint x: 377, startPoint y: 257, endPoint x: 266, endPoint y: 254, distance: 111.0
click at [266, 254] on textarea "Ja, ich möchte exklusive Angebote, News und mehr von Fantastic Frames per E-Mai…" at bounding box center [350, 241] width 180 height 59
click at [295, 254] on textarea "Ja, ich möchte exklusive Angebote, News und mehr von Fantastic Frames per E-Mai…" at bounding box center [350, 241] width 180 height 59
click at [753, 450] on span "Ja, ich möchte exklusive Angebote, News und mehr von Fantastic Frames per E-Mai…" at bounding box center [796, 432] width 321 height 49
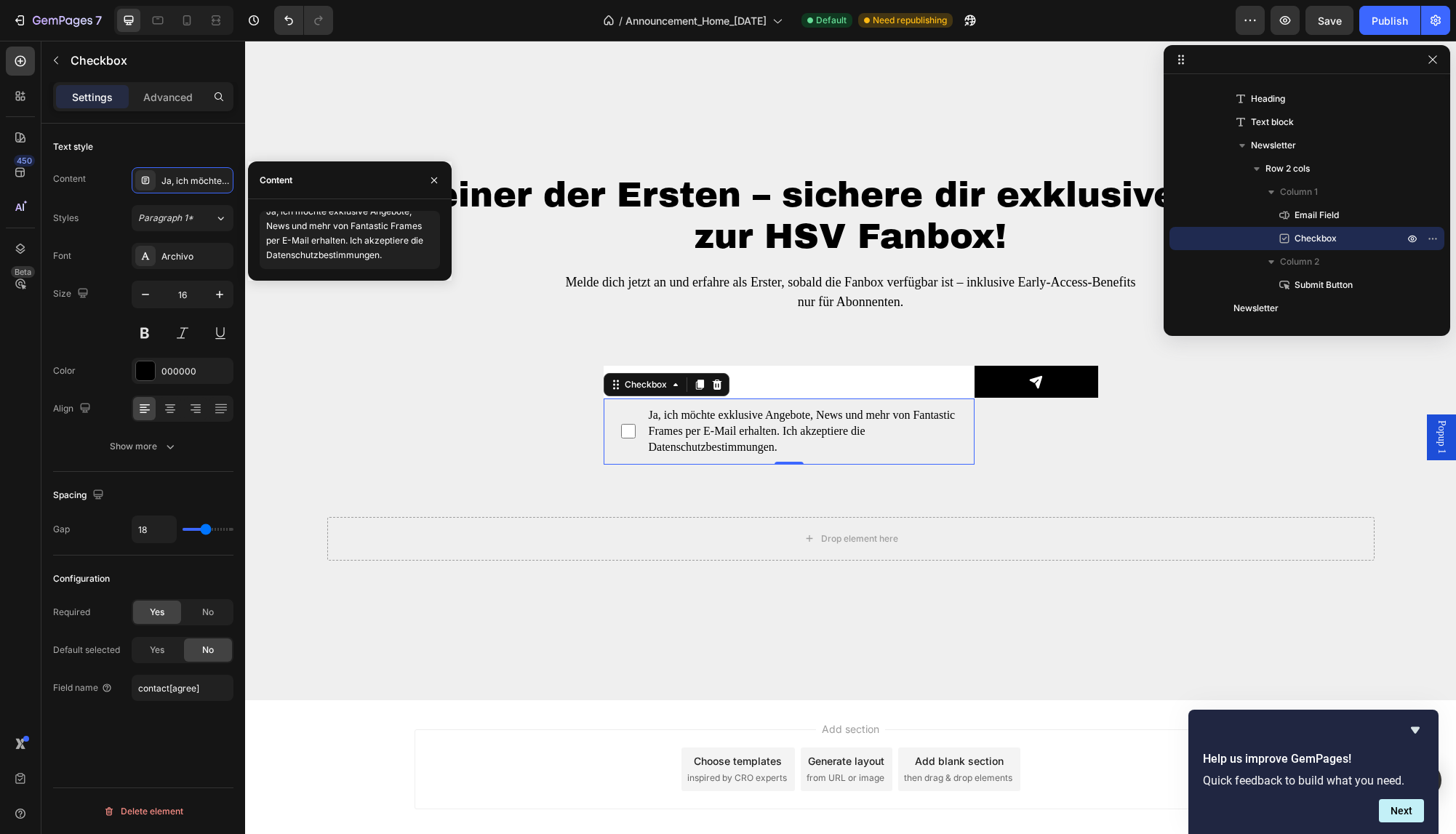
click at [635, 438] on input "Ja, ich möchte exklusive Angebote, News und mehr von Fantastic Frames per E-Mai…" at bounding box center [628, 431] width 14 height 14
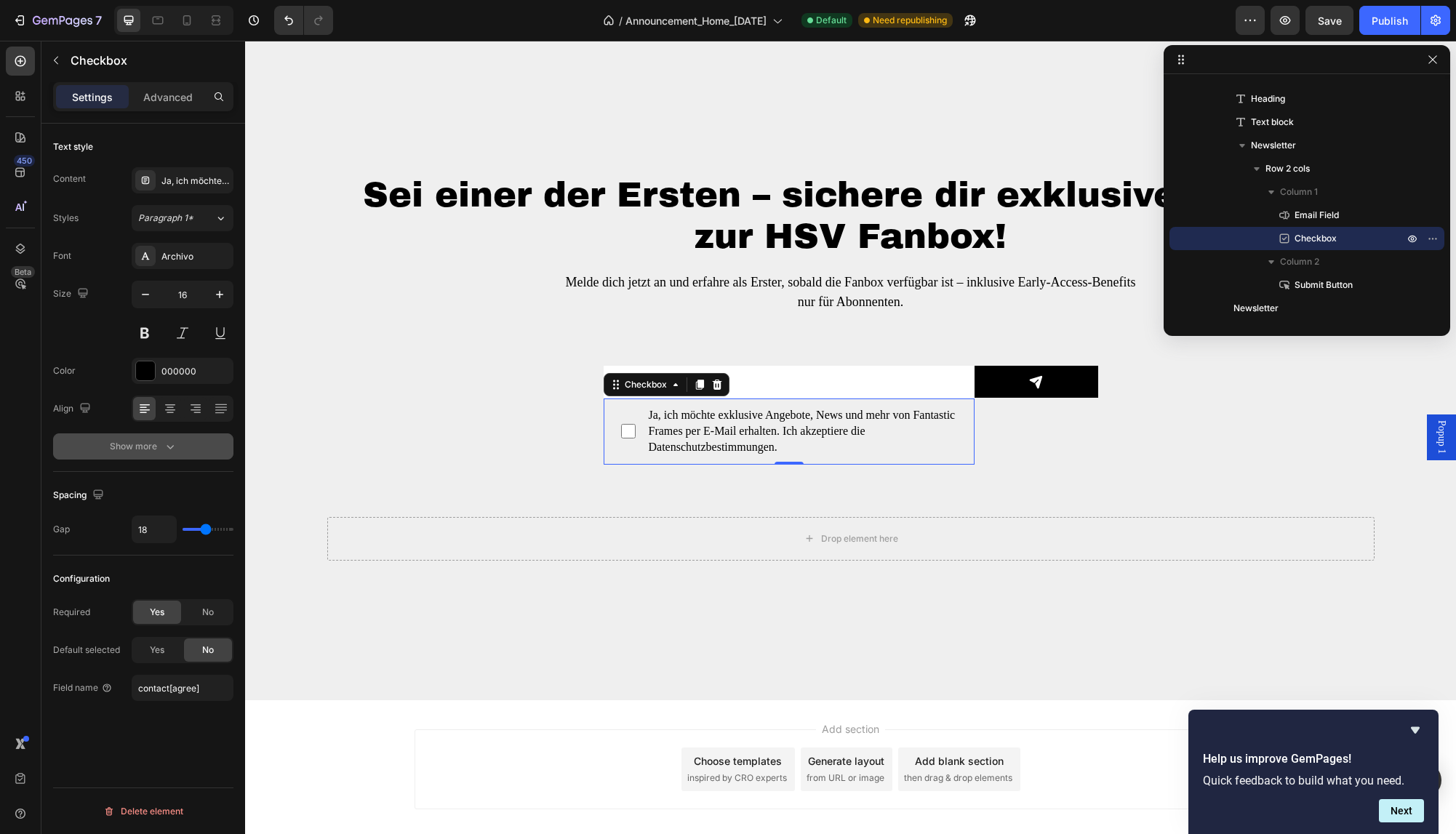
click at [165, 442] on icon "button" at bounding box center [170, 446] width 14 height 14
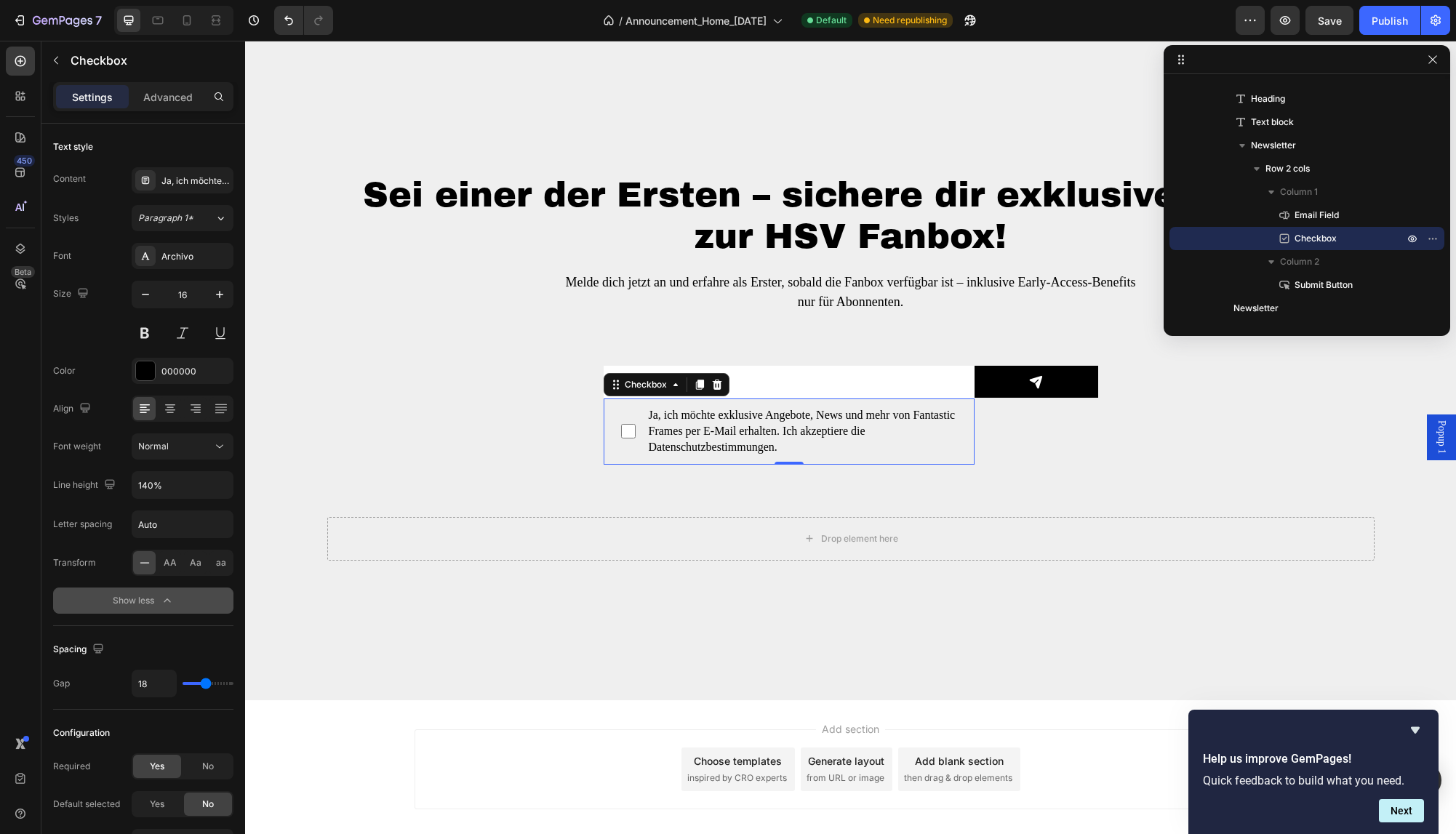
click at [157, 599] on div "Show less" at bounding box center [143, 601] width 62 height 14
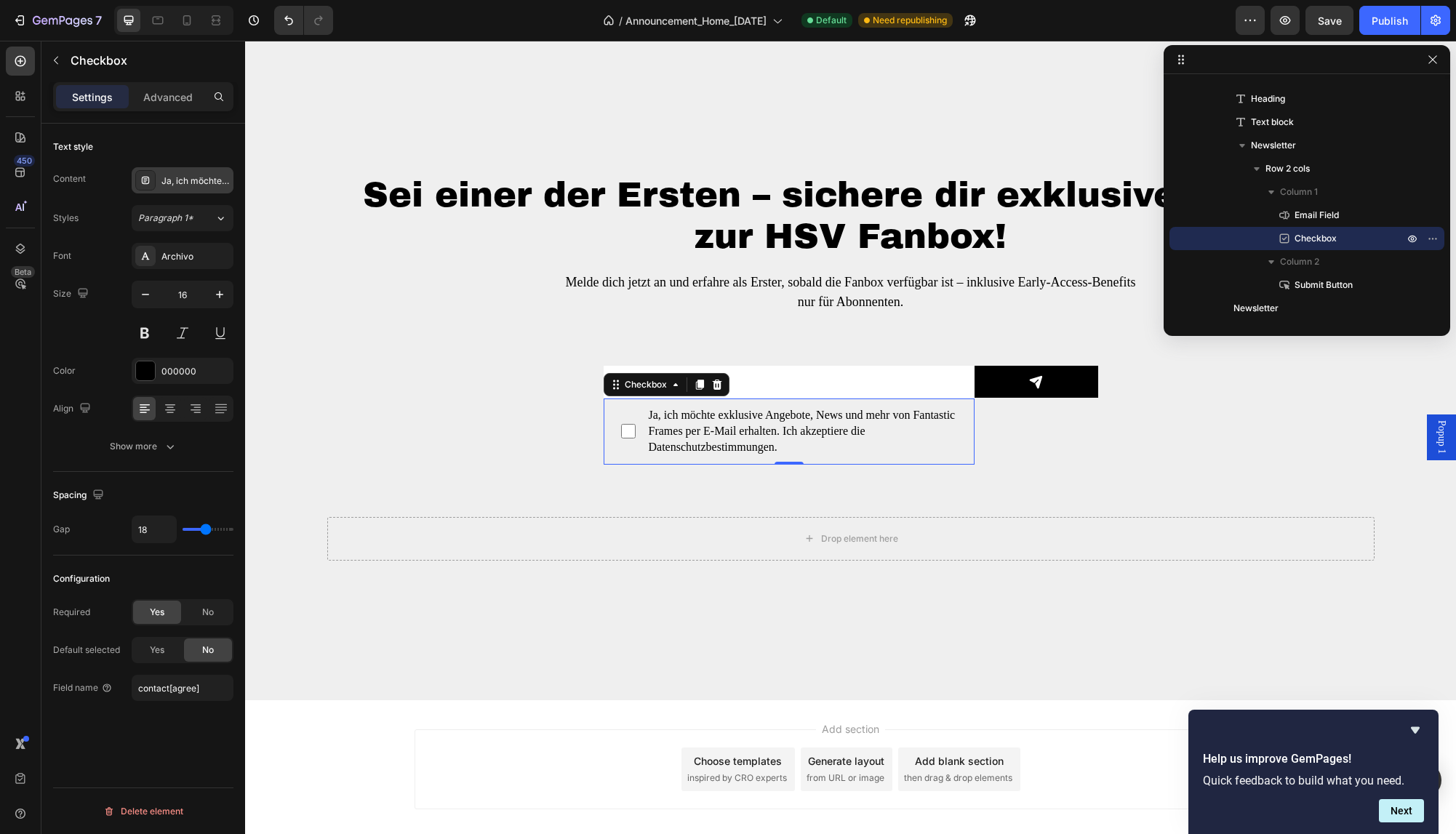
click at [148, 176] on icon at bounding box center [146, 180] width 12 height 12
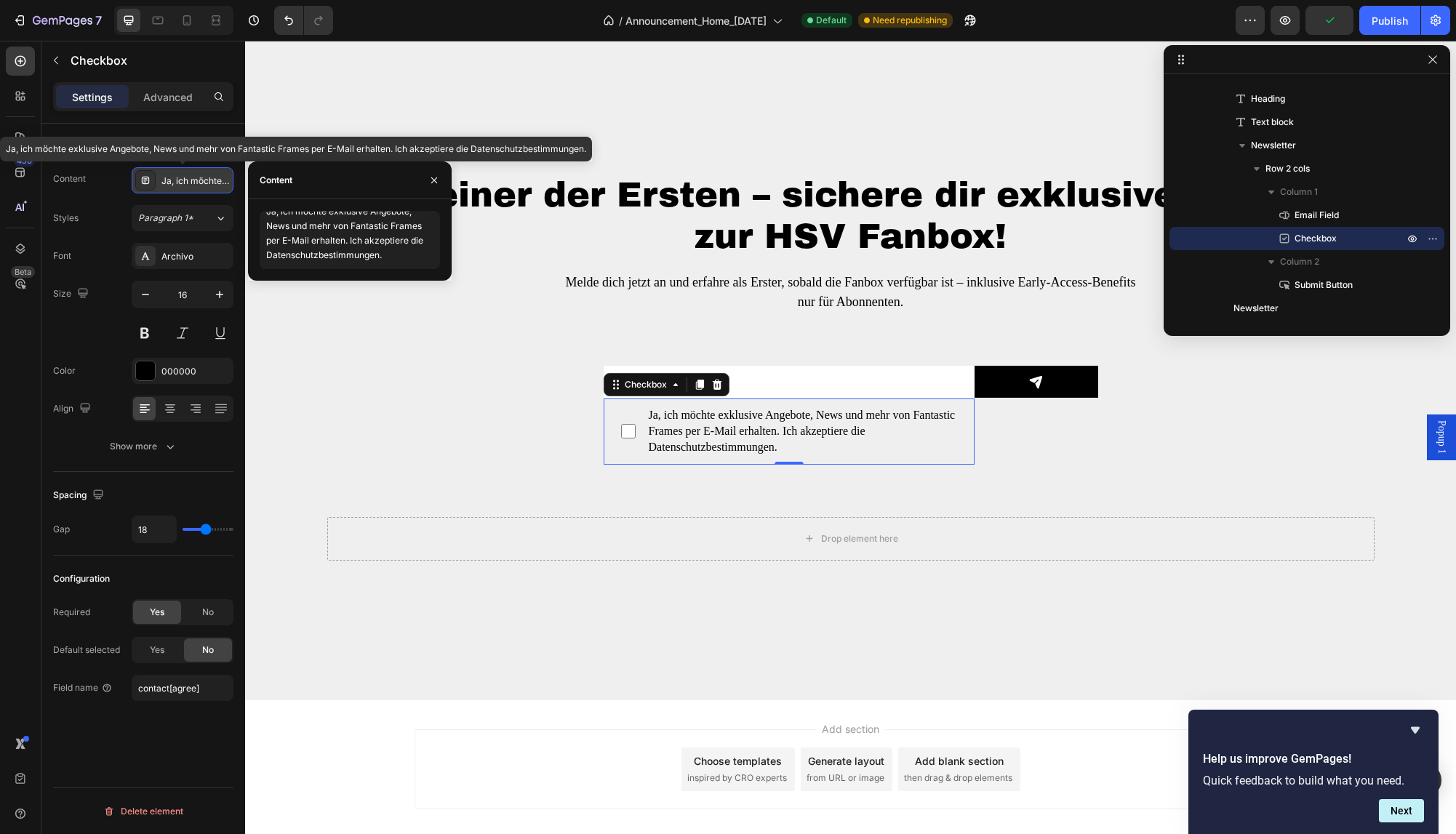
click at [148, 176] on icon at bounding box center [145, 180] width 7 height 7
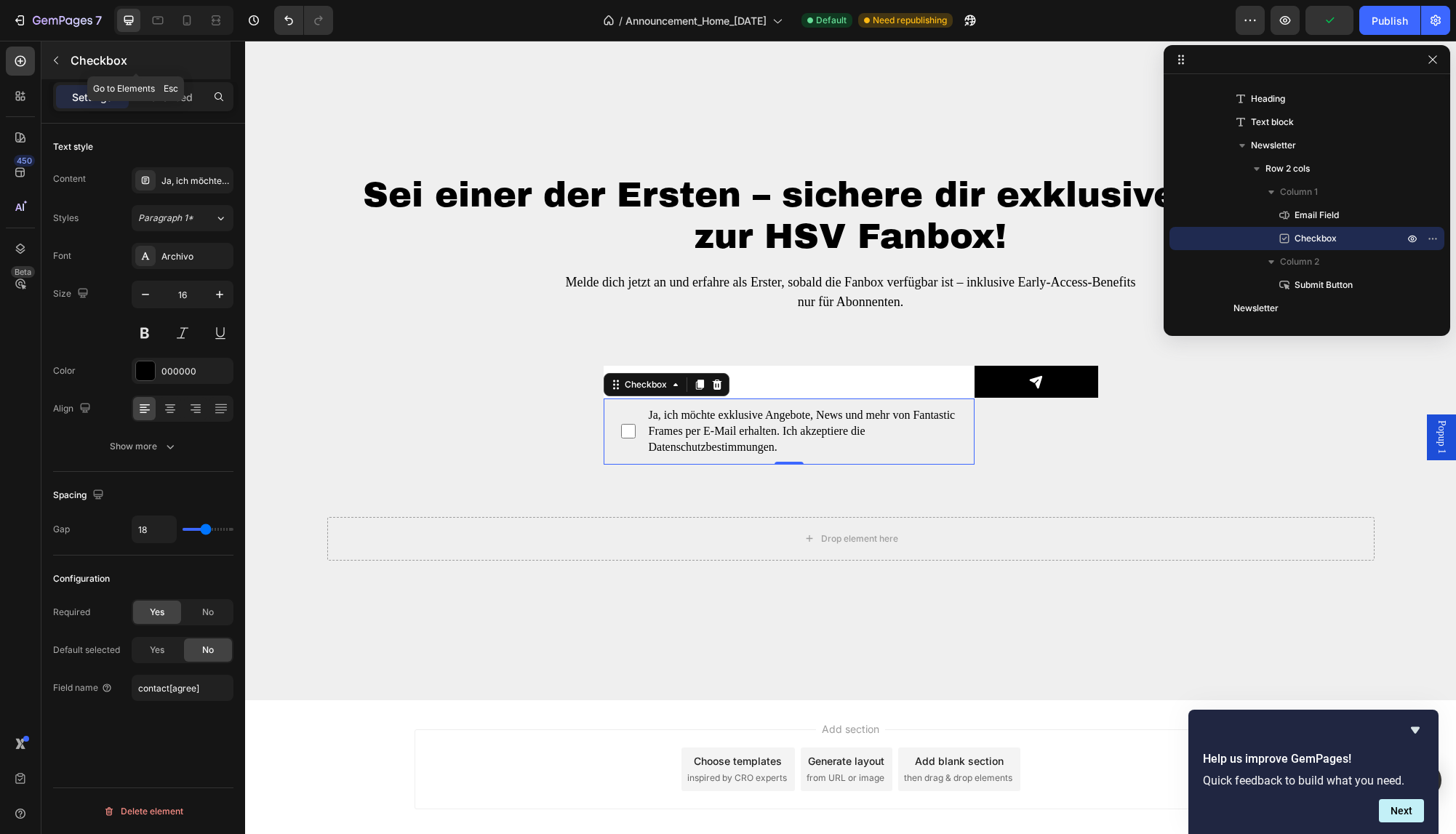
click at [52, 50] on button "button" at bounding box center [55, 60] width 23 height 23
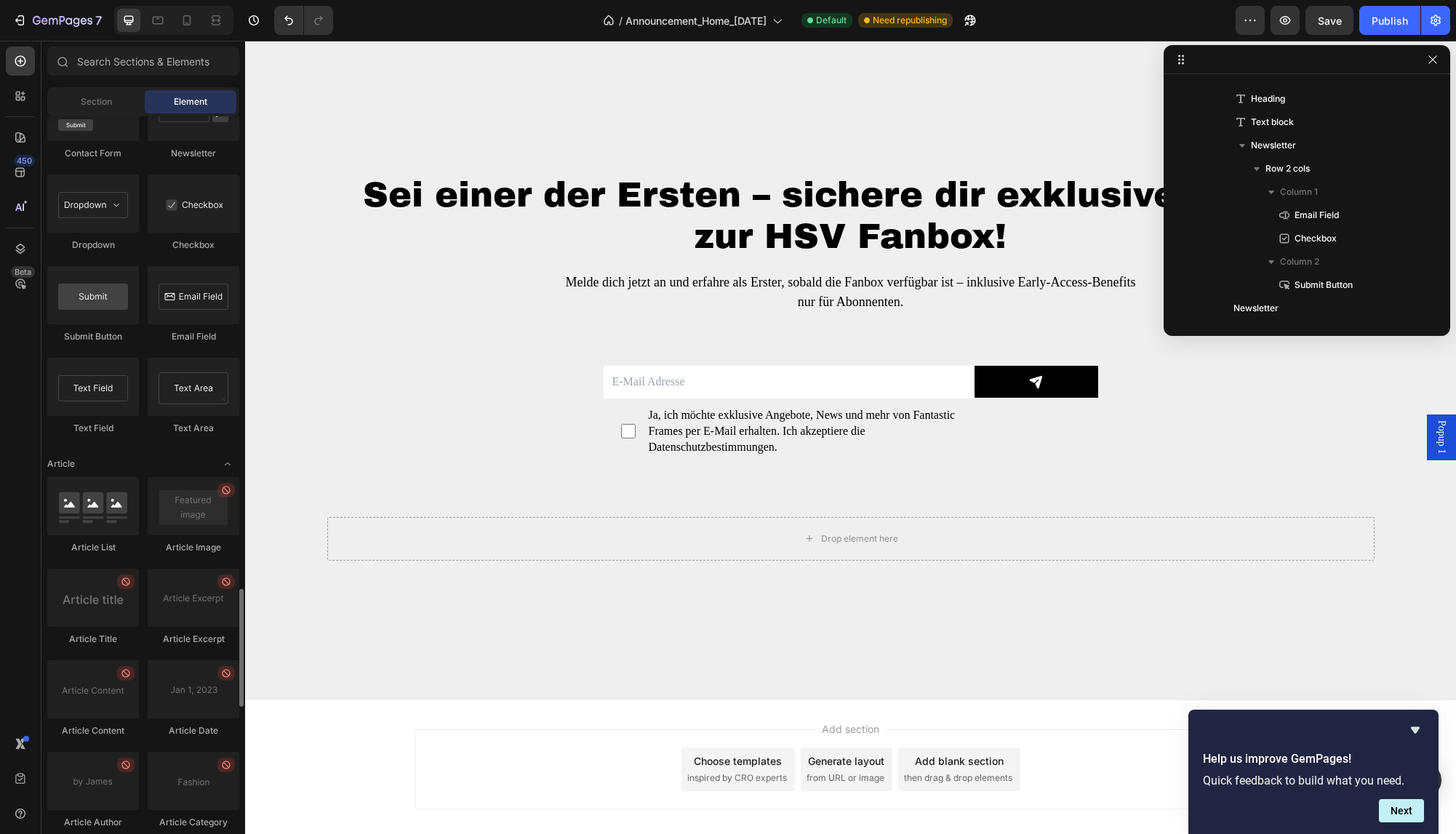
scroll to position [3300, 0]
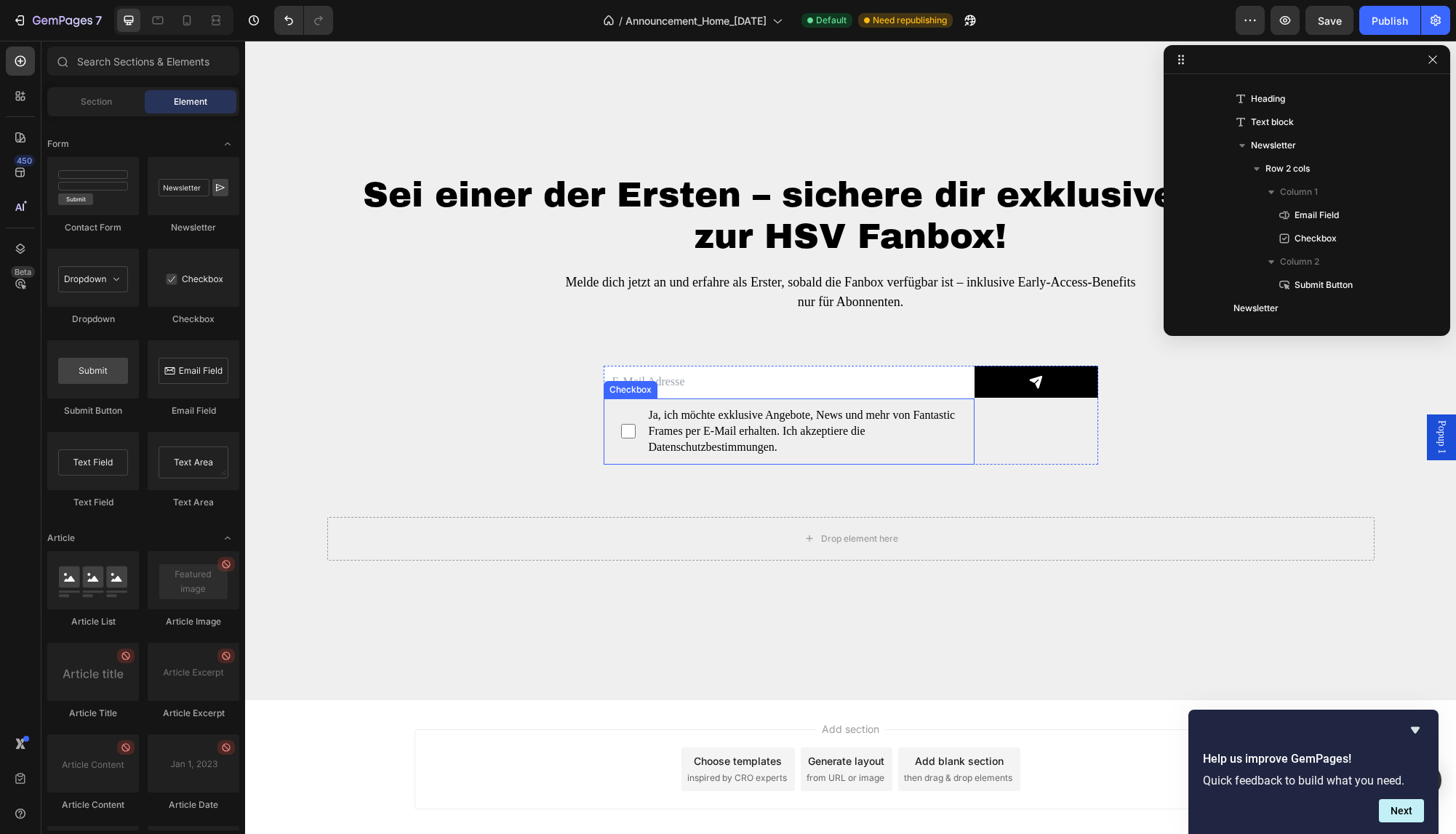
click at [728, 419] on span "Ja, ich möchte exklusive Angebote, News und mehr von Fantastic Frames per E-Mai…" at bounding box center [796, 432] width 321 height 49
click at [635, 424] on input "Ja, ich möchte exklusive Angebote, News und mehr von Fantastic Frames per E-Mai…" at bounding box center [628, 431] width 14 height 14
checkbox input "false"
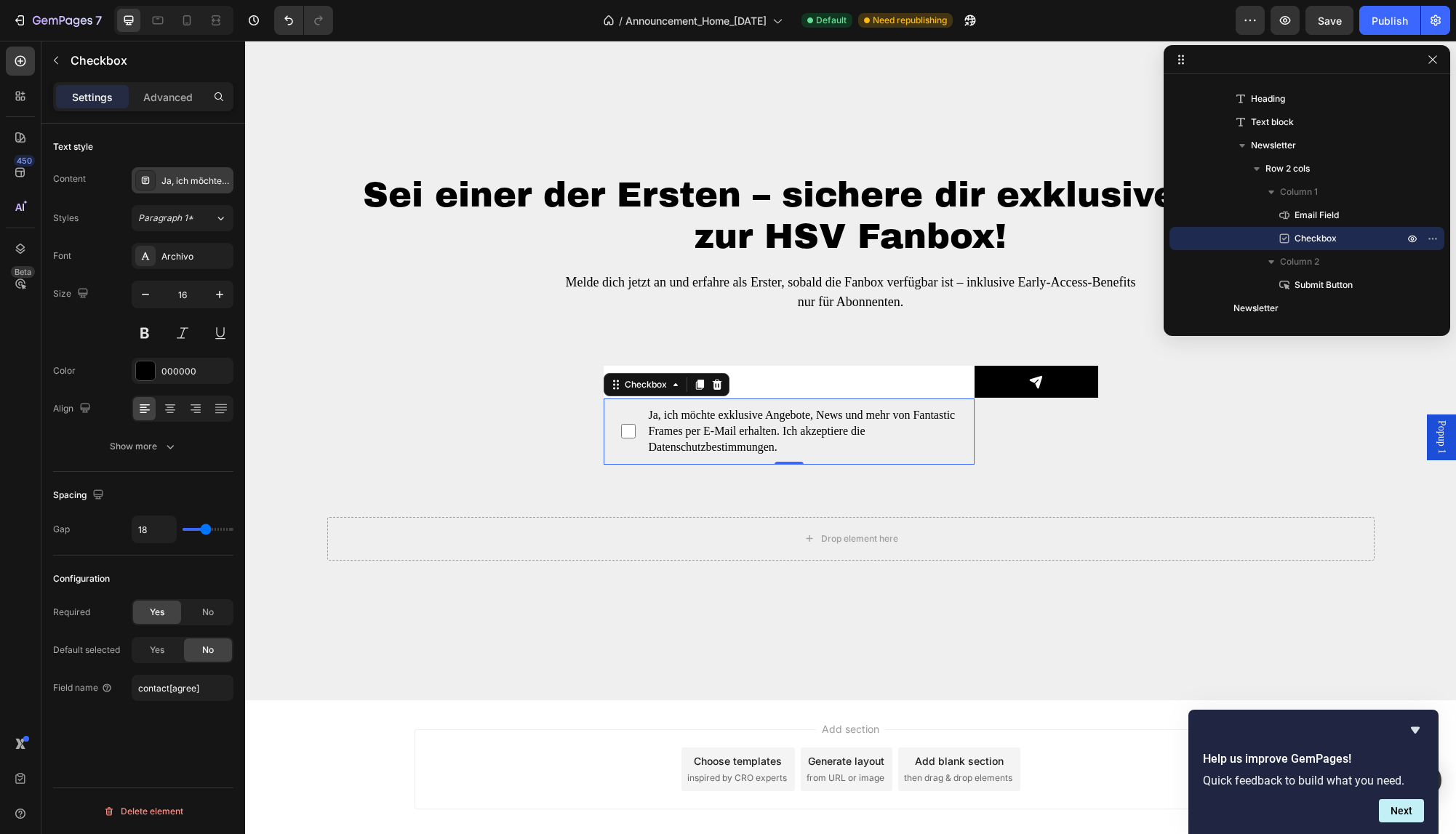
click at [167, 185] on div "Ja, ich möchte exklusive Angebote, News und mehr von Fantastic Frames per E-Mai…" at bounding box center [195, 181] width 68 height 13
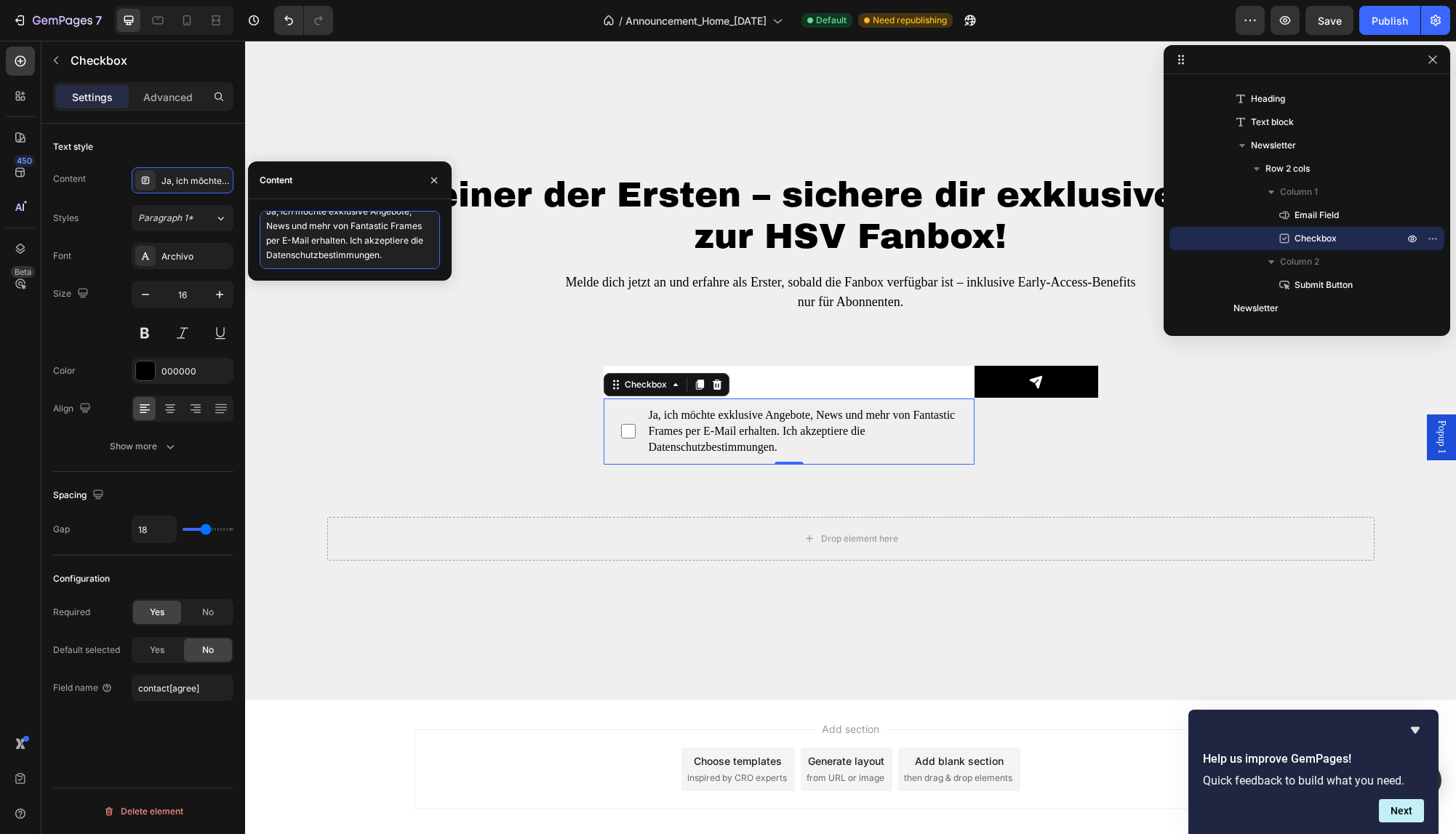
scroll to position [0, 0]
drag, startPoint x: 400, startPoint y: 260, endPoint x: 25, endPoint y: 150, distance: 390.8
click at [259, 211] on textarea "Ja, ich möchte exklusive Angebote, News und mehr von Fantastic Frames per E-Mai…" at bounding box center [350, 241] width 180 height 59
click at [202, 176] on div "Ja, ich möchte exklusive Angebote, News und mehr von Fantastic Frames per E-Mai…" at bounding box center [195, 181] width 68 height 13
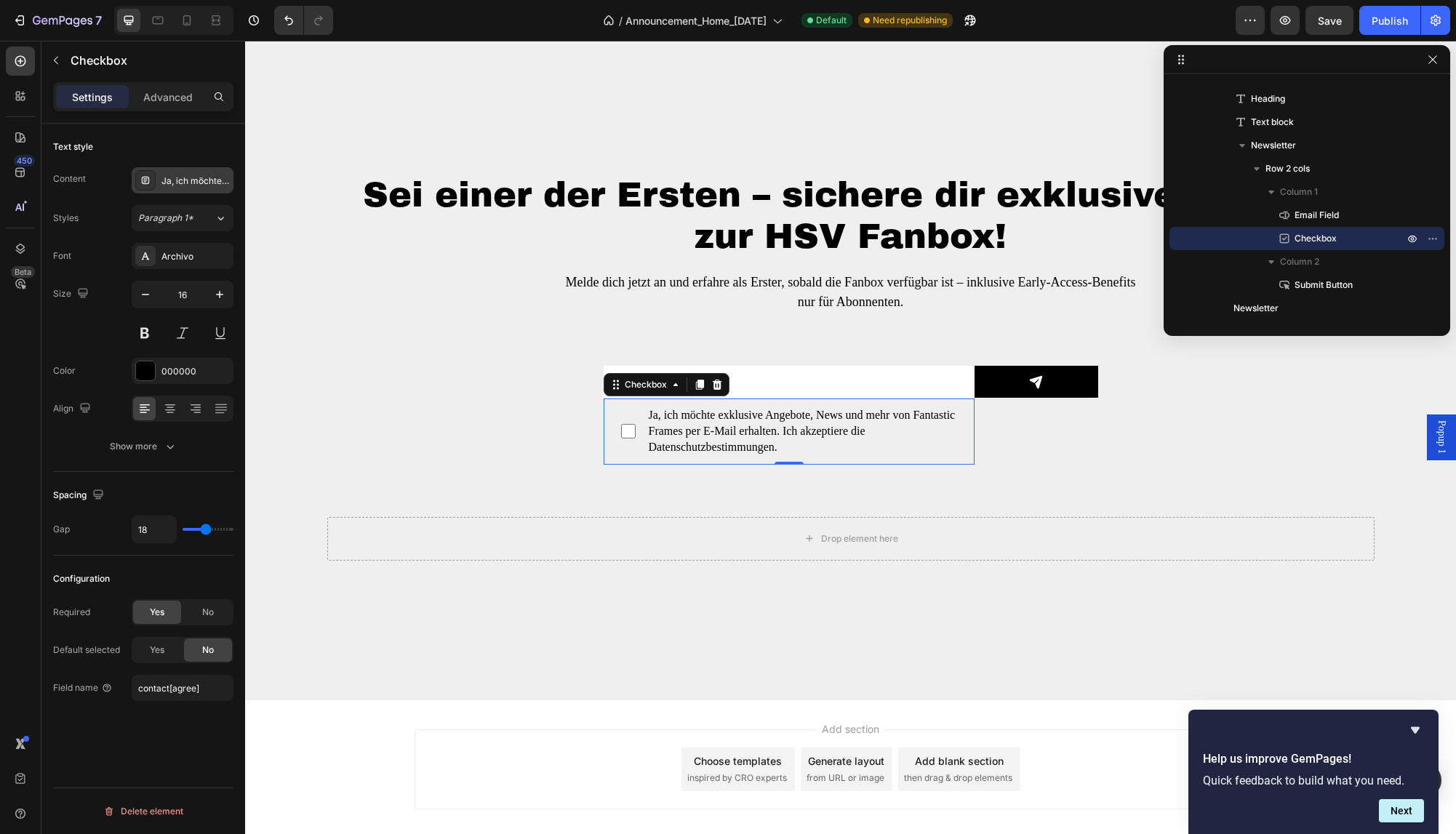
click at [187, 174] on div "Ja, ich möchte exklusive Angebote, News und mehr von Fantastic Frames per E-Mai…" at bounding box center [182, 180] width 102 height 26
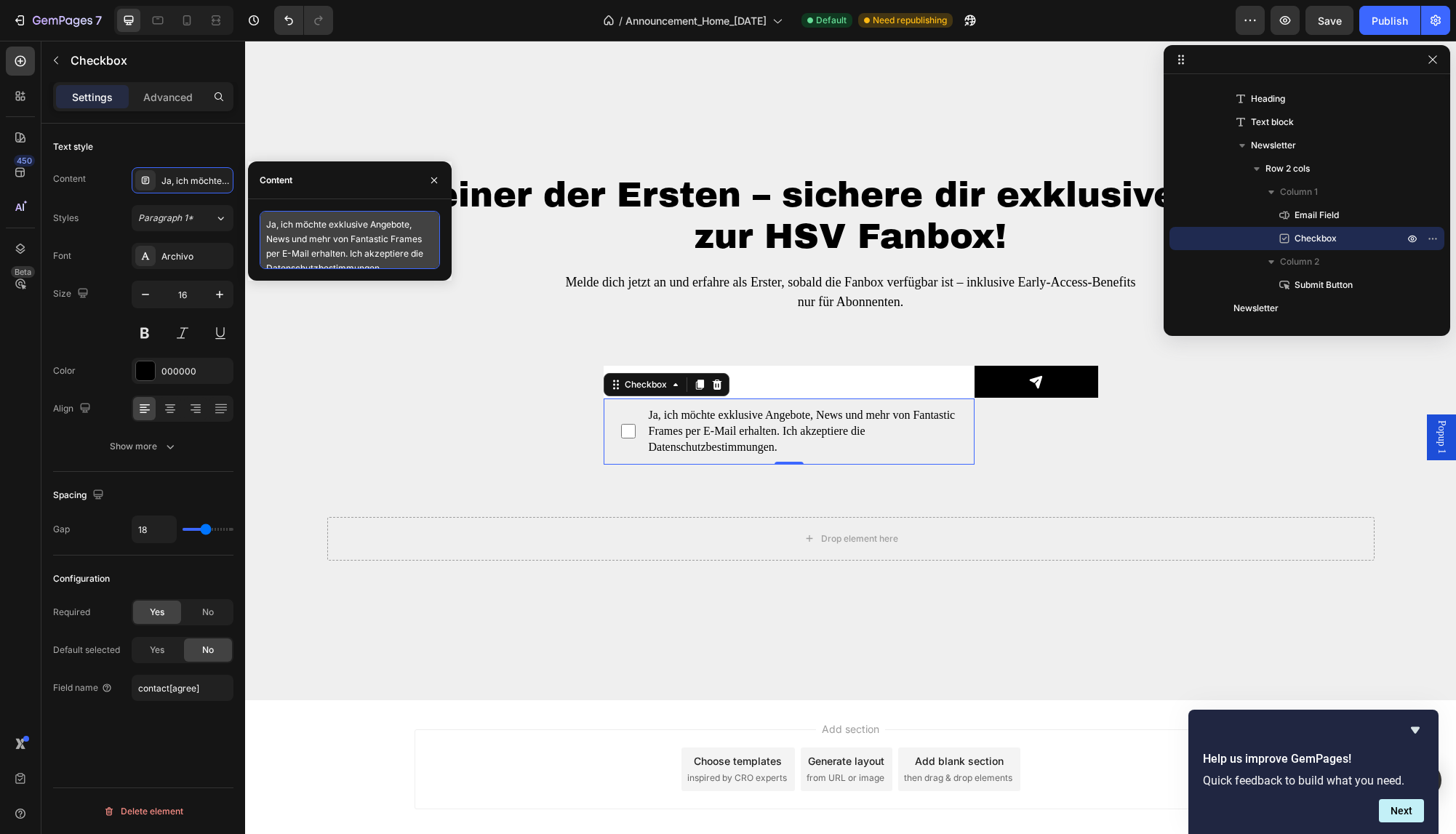
click at [368, 245] on textarea "Ja, ich möchte exklusive Angebote, News und mehr von Fantastic Frames per E-Mai…" at bounding box center [350, 241] width 180 height 59
paste textarea
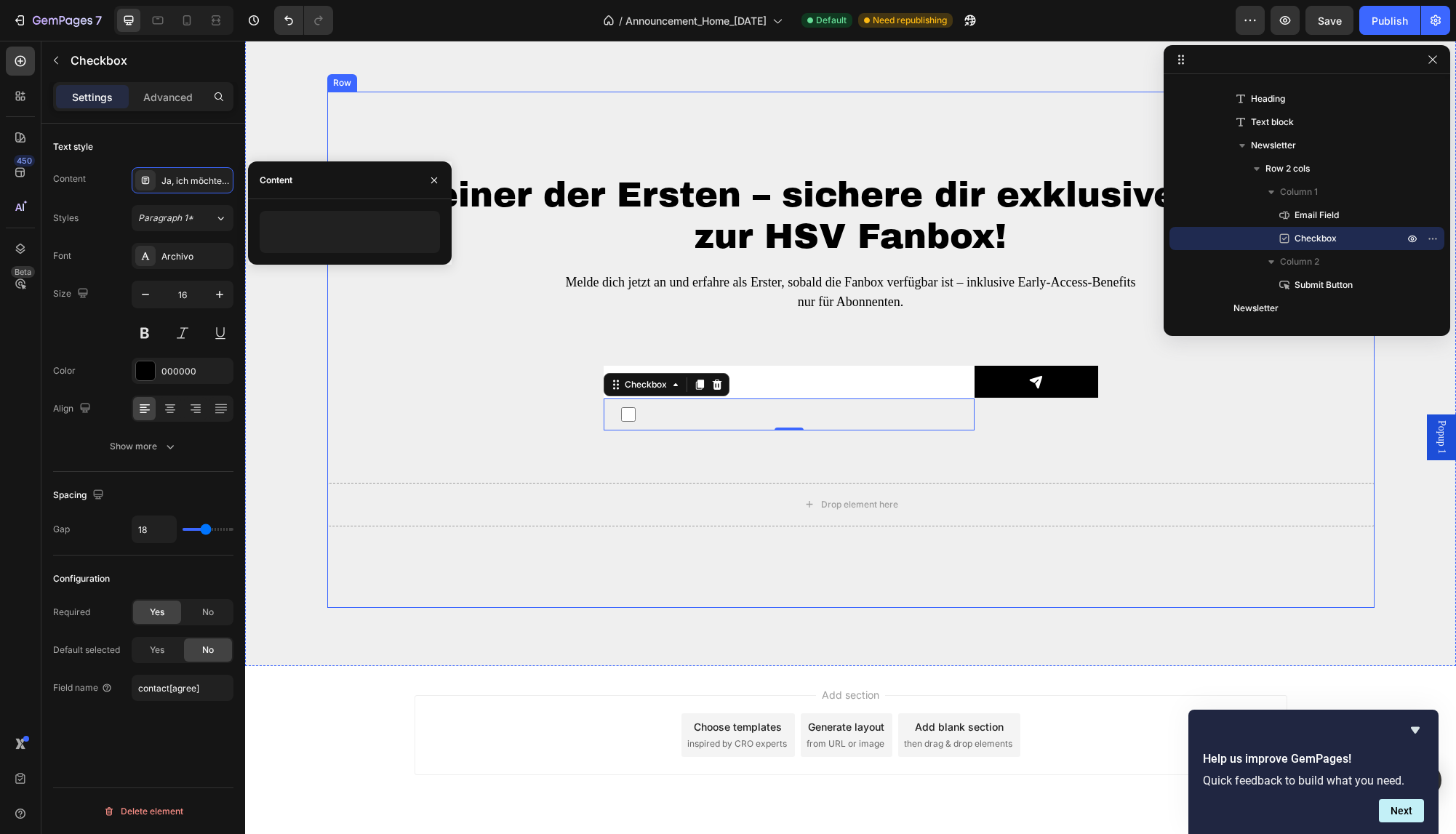
click at [526, 378] on div "Sei einer der Ersten – sichere dir exklusive Vorteile zur HSV Fanbox! Heading M…" at bounding box center [851, 350] width 1047 height 354
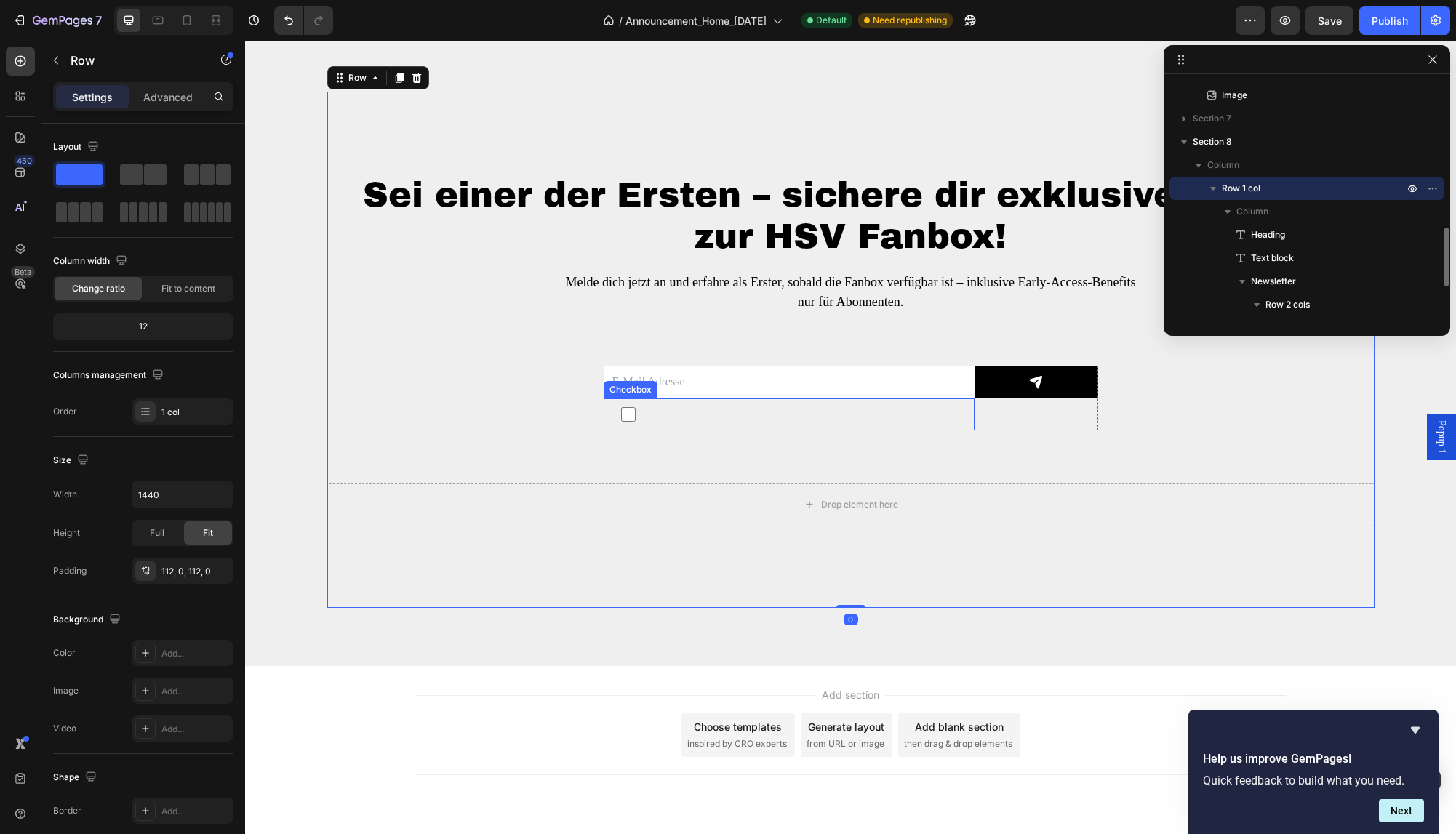
click at [754, 419] on label at bounding box center [789, 415] width 371 height 32
click at [635, 419] on input "checkbox" at bounding box center [628, 415] width 14 height 14
checkbox input "false"
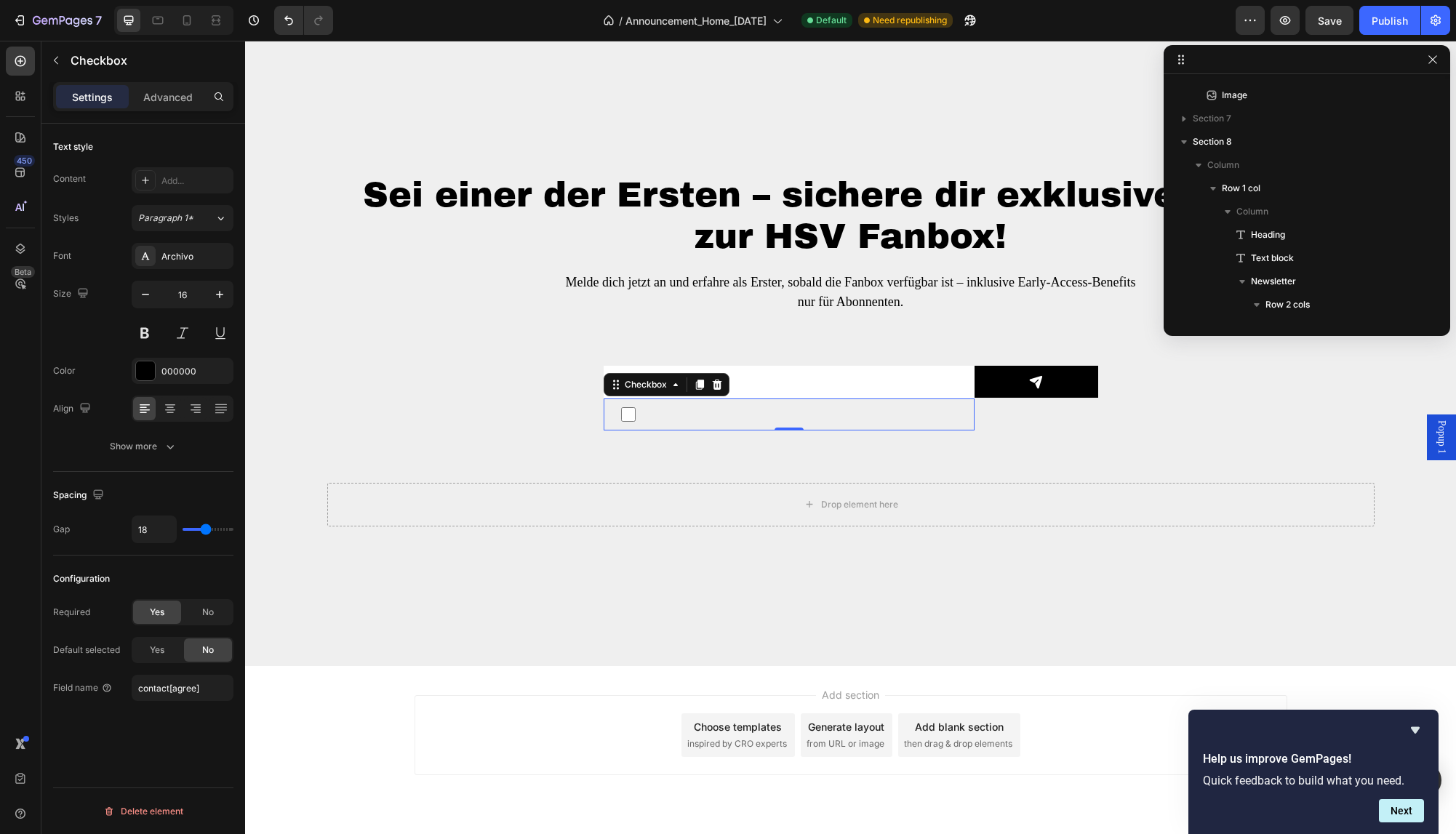
scroll to position [737, 0]
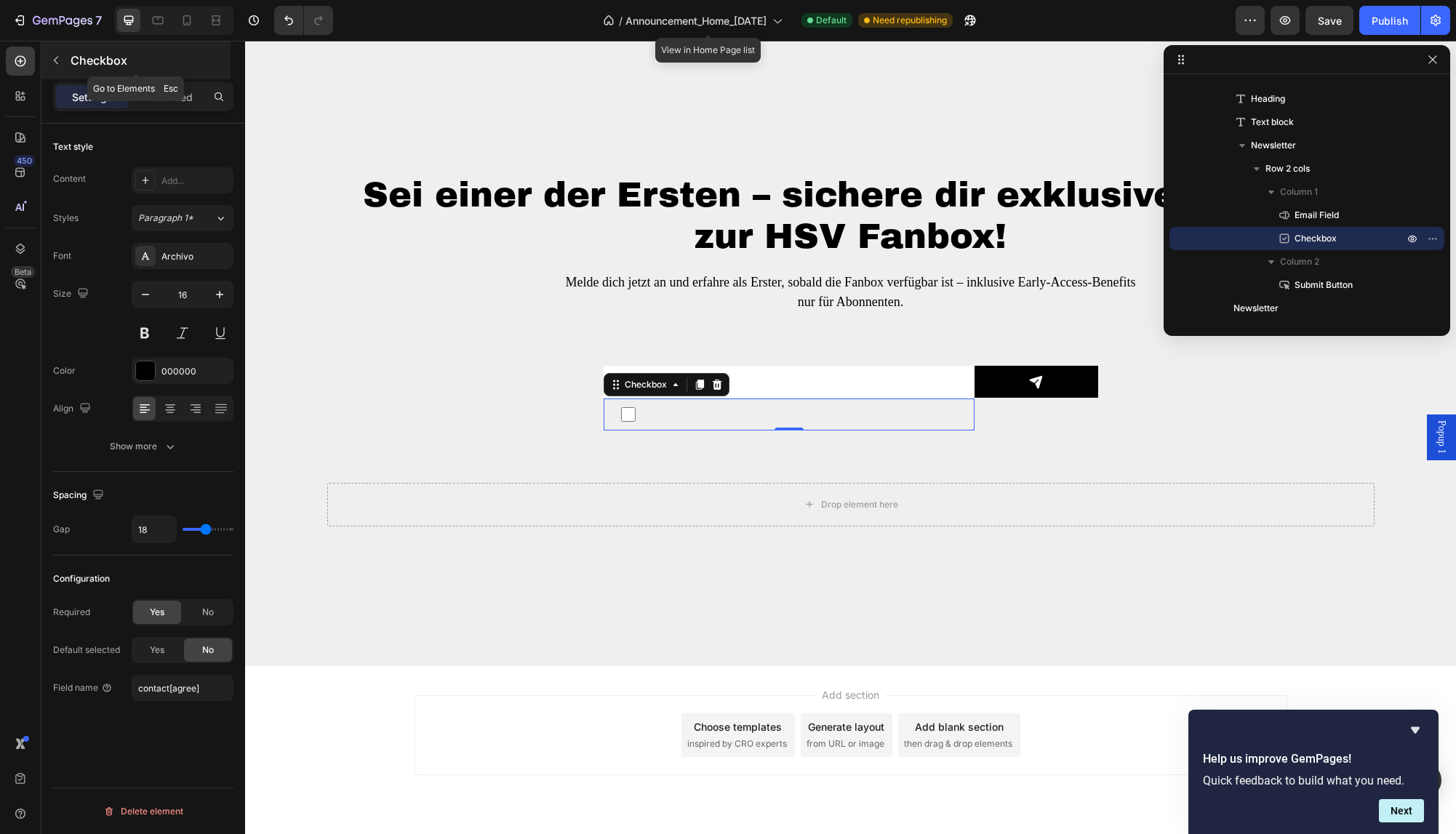
click at [50, 57] on icon "button" at bounding box center [55, 60] width 12 height 12
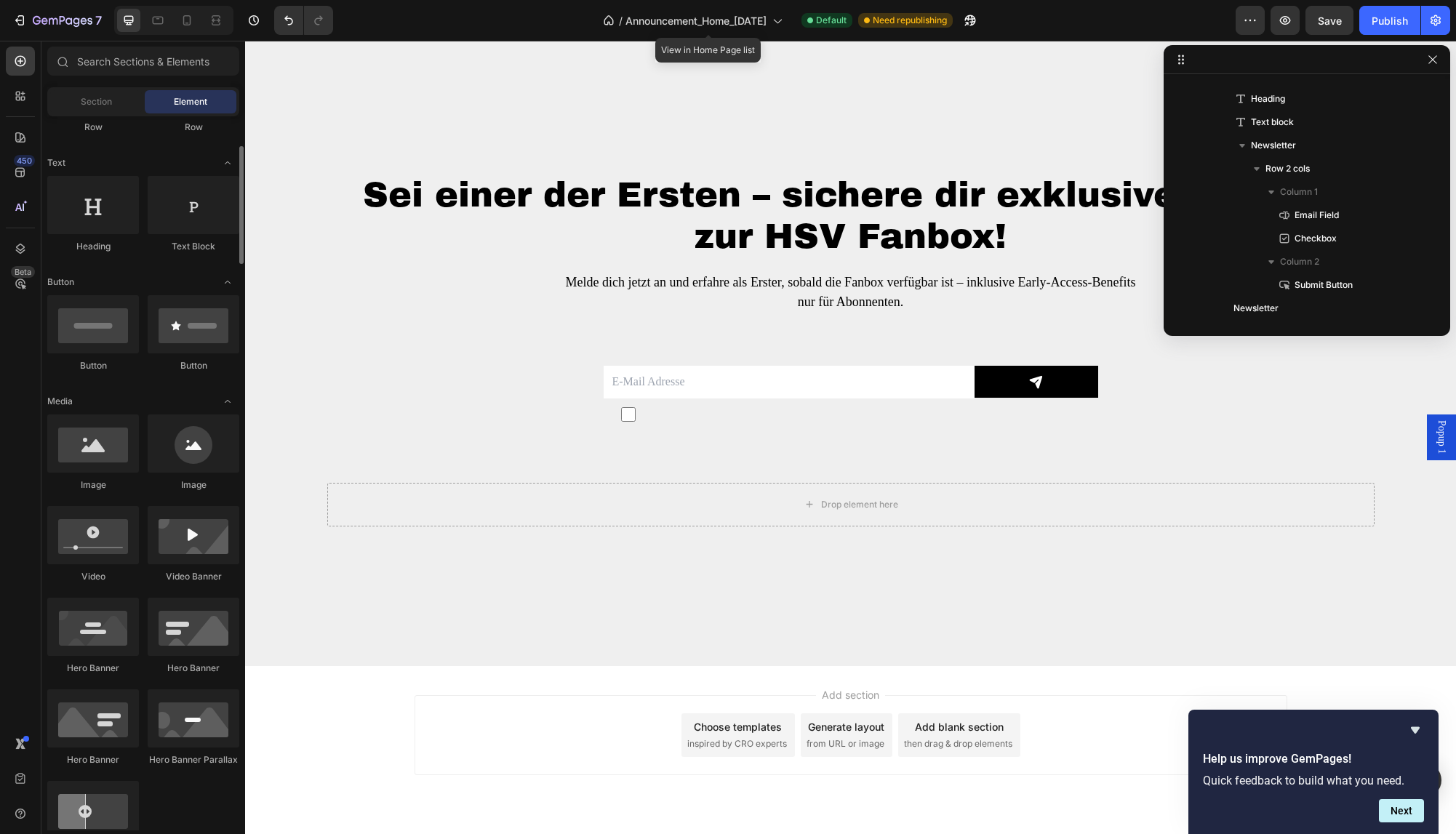
scroll to position [0, 0]
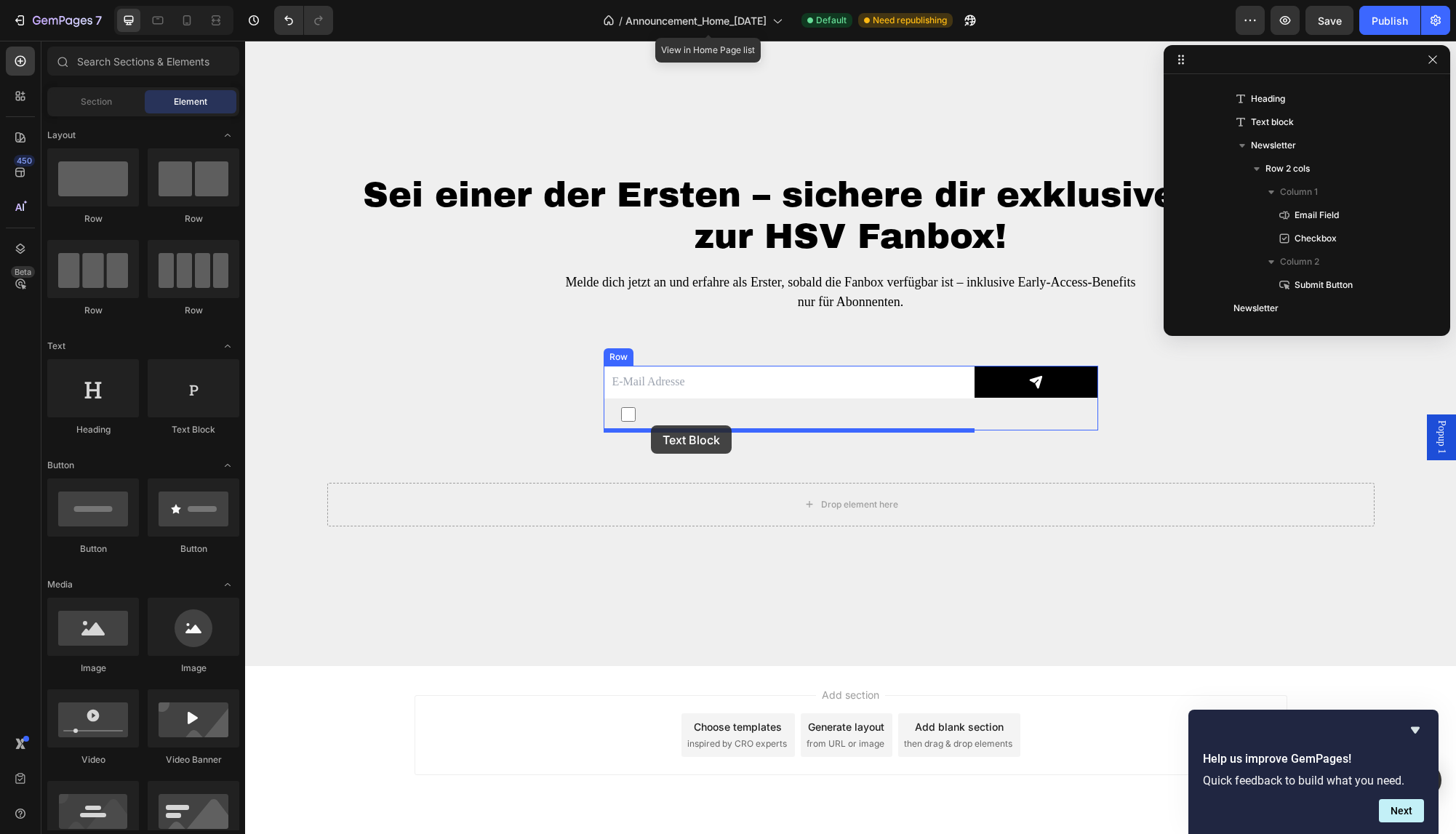
drag, startPoint x: 446, startPoint y: 437, endPoint x: 651, endPoint y: 426, distance: 205.3
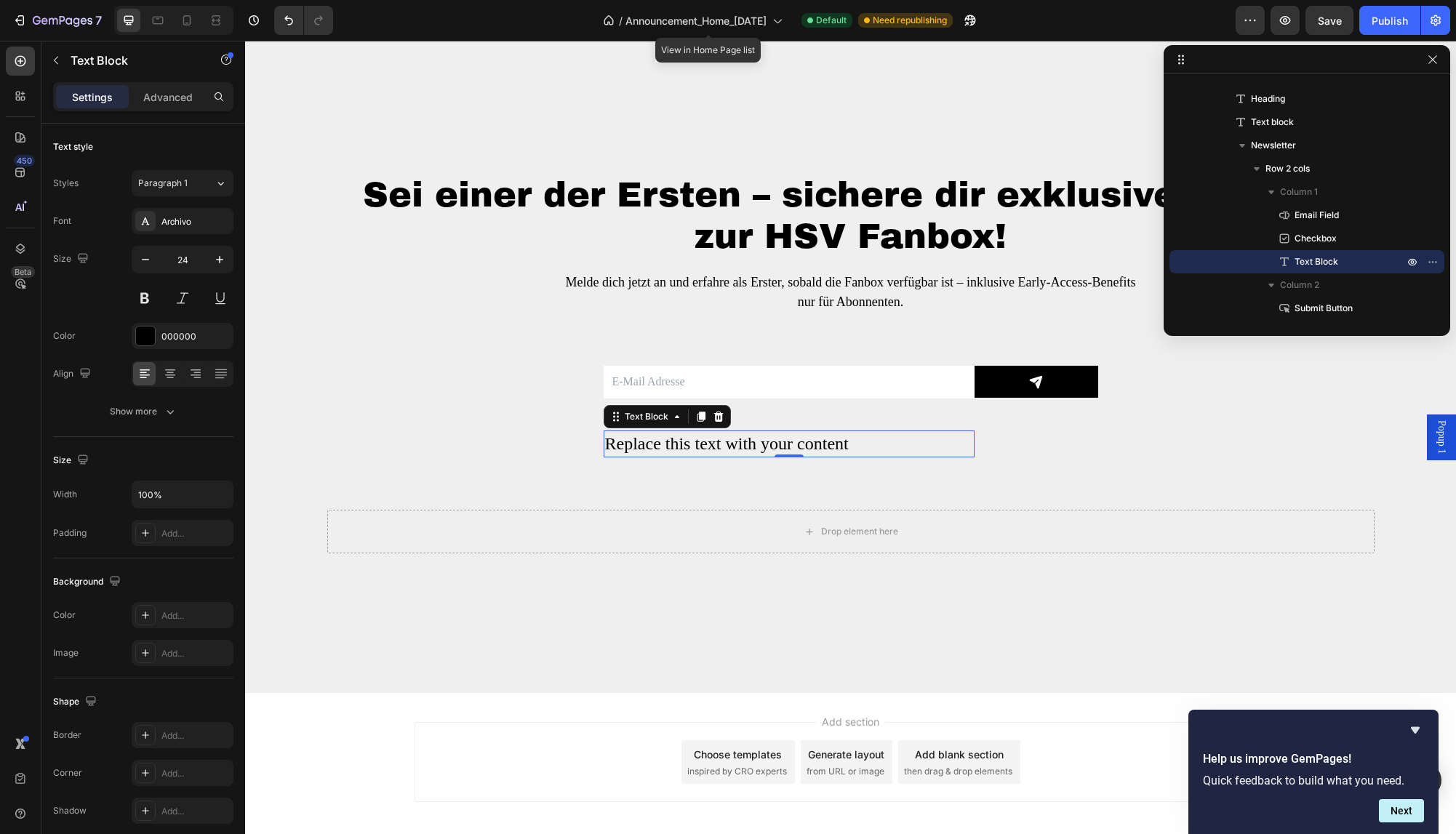
click at [843, 445] on div "Replace this text with your content" at bounding box center [789, 444] width 371 height 28
click at [843, 445] on p "Replace this text with your content" at bounding box center [789, 444] width 368 height 25
click at [839, 442] on div "Rich Text Editor. Editing area: main" at bounding box center [789, 444] width 371 height 28
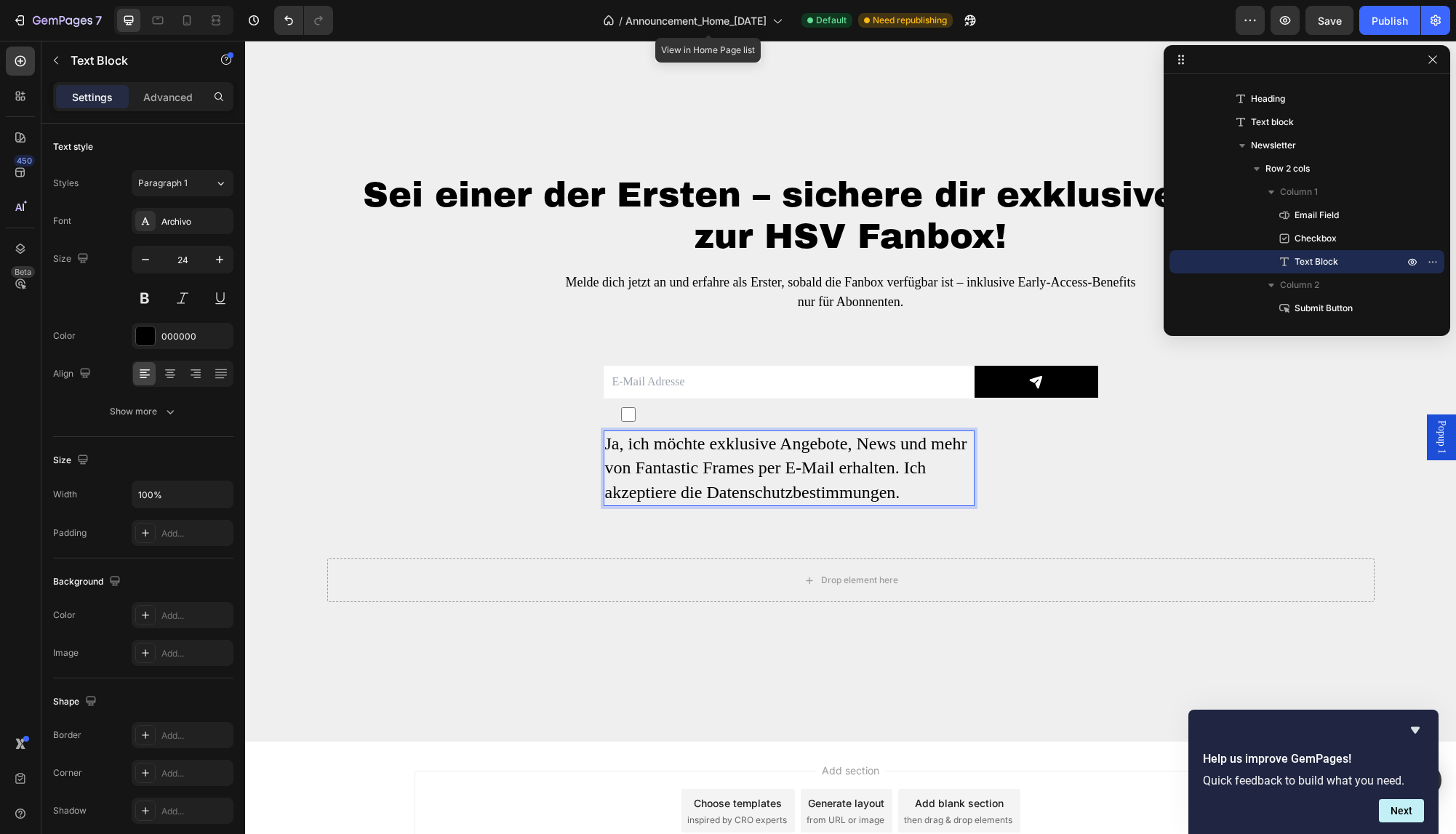
click at [896, 487] on p "Ja, ich möchte exklusive Angebote, News und mehr von Fantastic Frames per E-Mai…" at bounding box center [789, 468] width 368 height 74
drag, startPoint x: 880, startPoint y: 494, endPoint x: 712, endPoint y: 506, distance: 168.4
click at [712, 506] on div "Ja, ich möchte exklusive Angebote, News und mehr von Fantastic Frames per E-Mai…" at bounding box center [789, 468] width 371 height 77
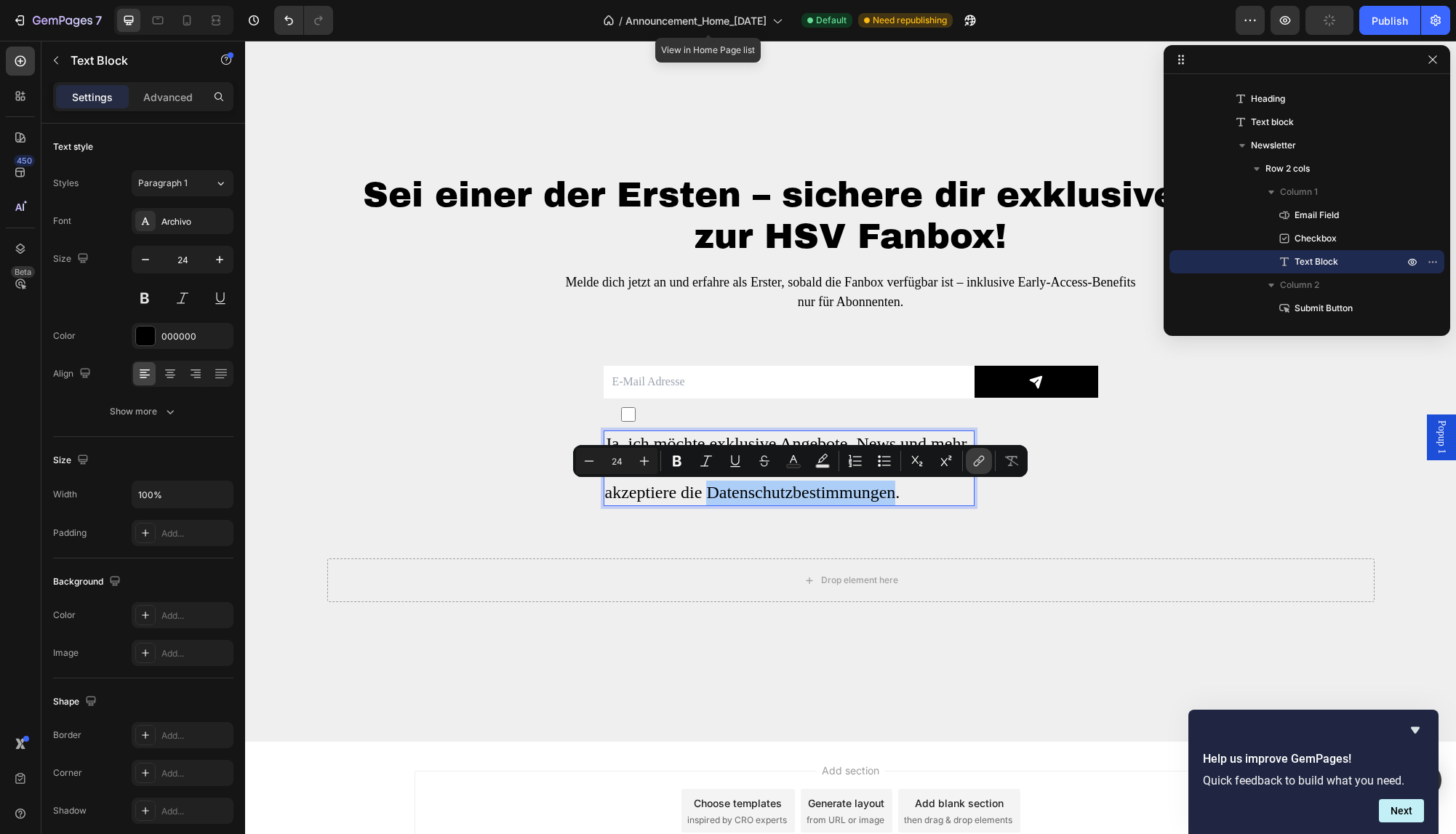
click at [980, 458] on icon "Editor contextual toolbar" at bounding box center [978, 461] width 14 height 14
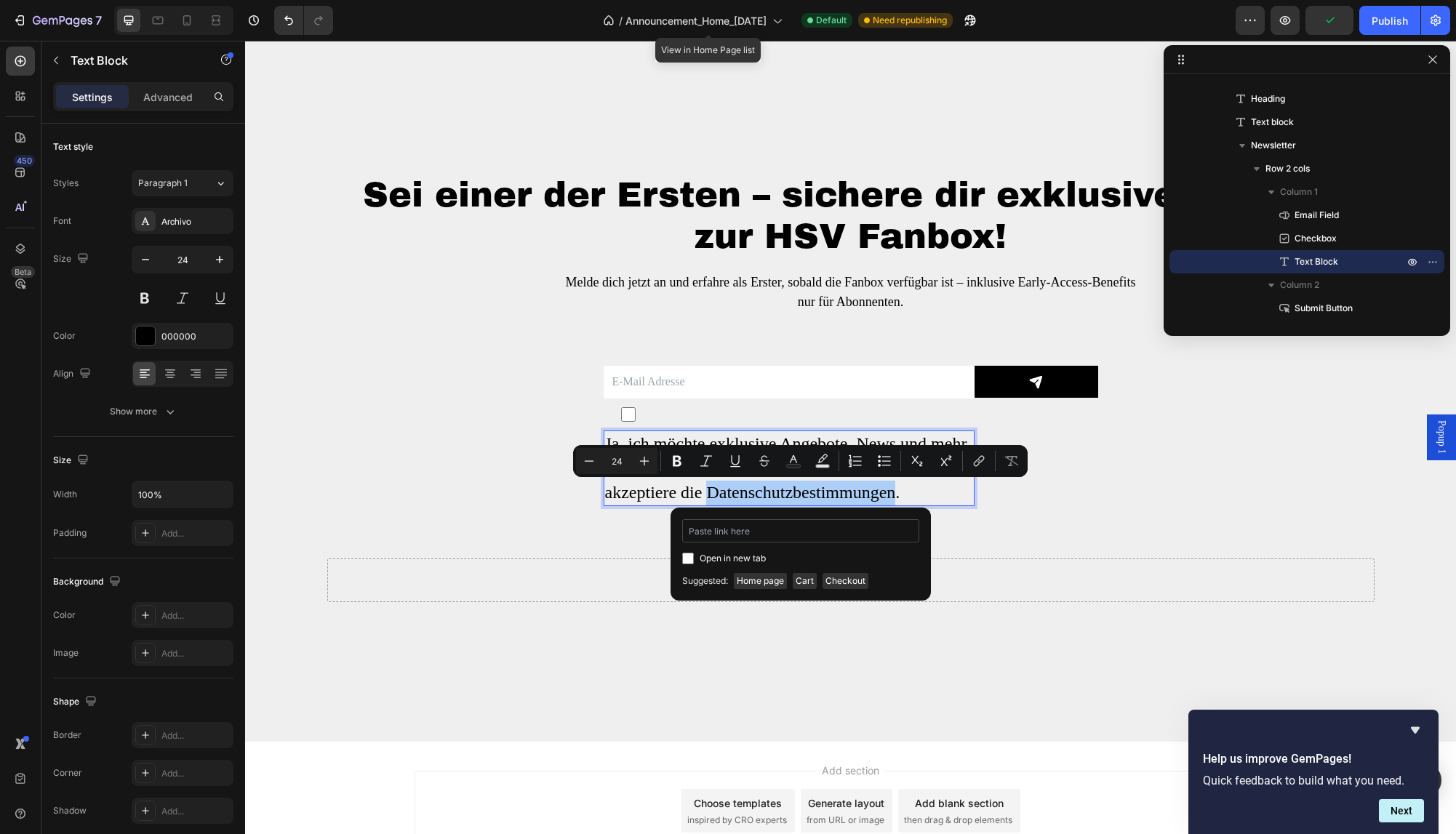
click at [804, 531] on input "Editor contextual toolbar" at bounding box center [800, 530] width 237 height 23
type input "[URL][DOMAIN_NAME]"
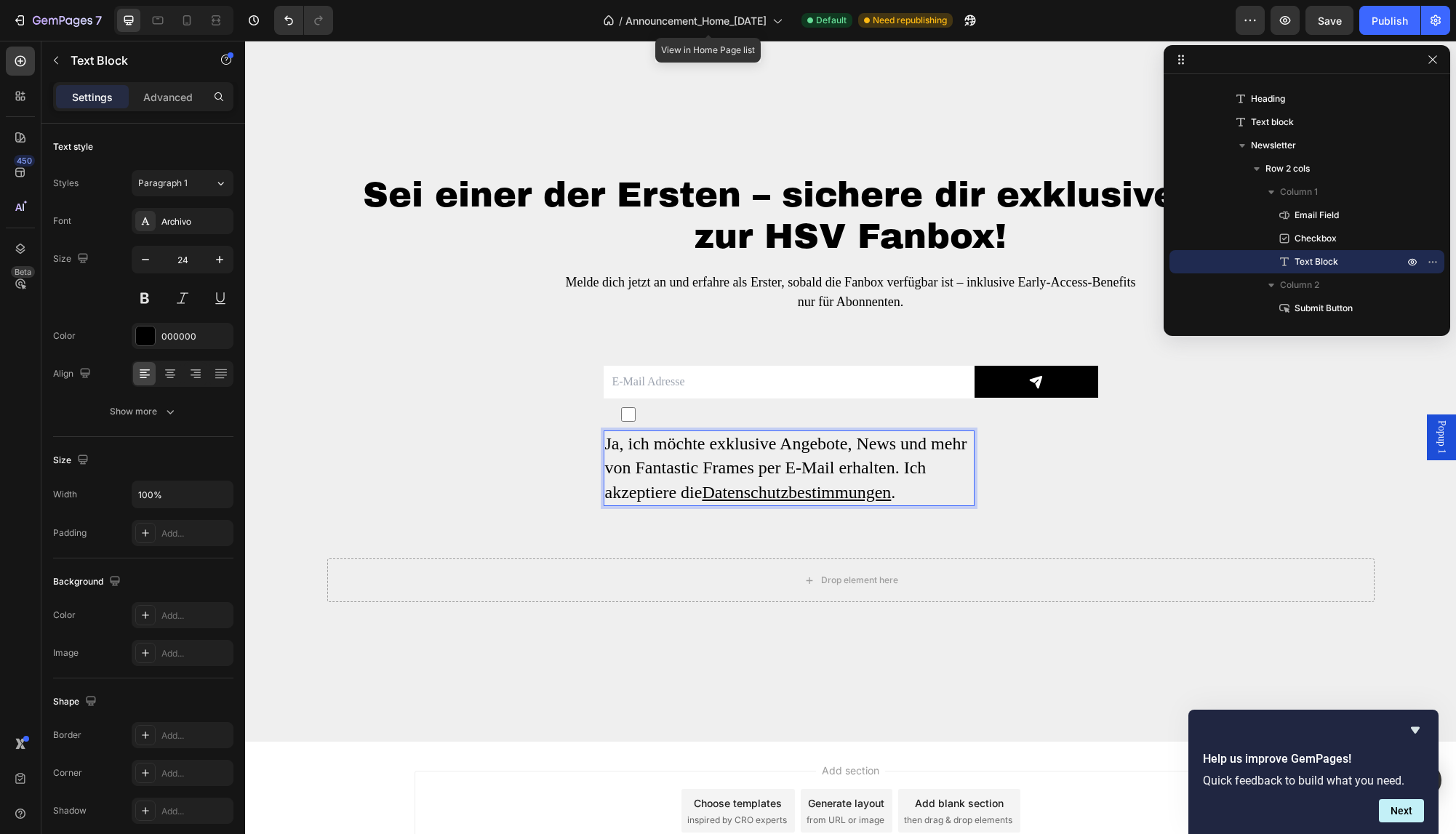
click at [870, 480] on p "Ja, ich möchte exklusive Angebote, News und mehr von Fantastic Frames per E-Mai…" at bounding box center [789, 468] width 368 height 74
click at [507, 476] on div "Sei einer der Ersten – sichere dir exklusive Vorteile zur HSV Fanbox! Heading M…" at bounding box center [851, 388] width 1047 height 430
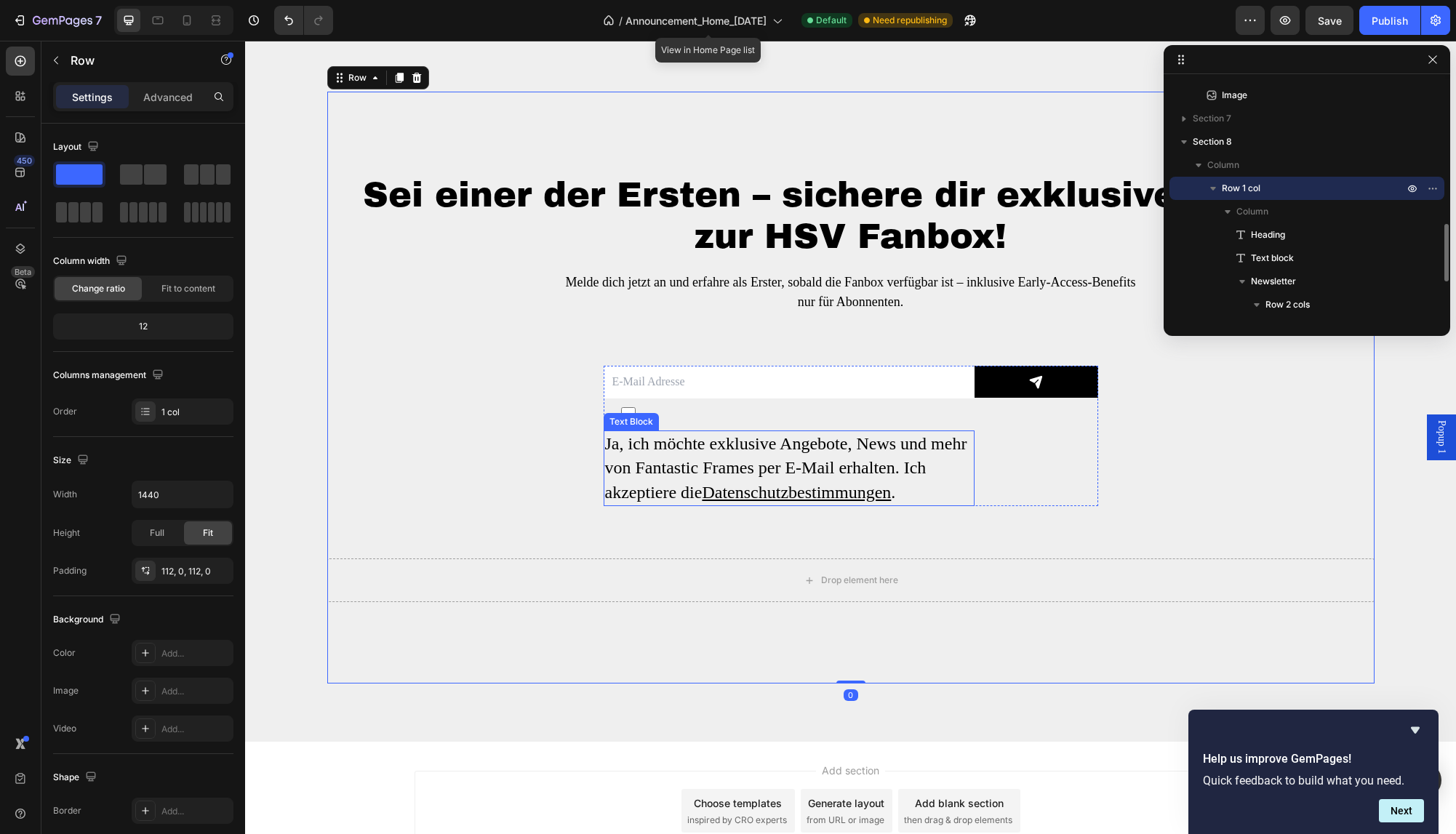
click at [681, 451] on p "Ja, ich möchte exklusive Angebote, News und mehr von Fantastic Frames per E-Mai…" at bounding box center [789, 468] width 368 height 74
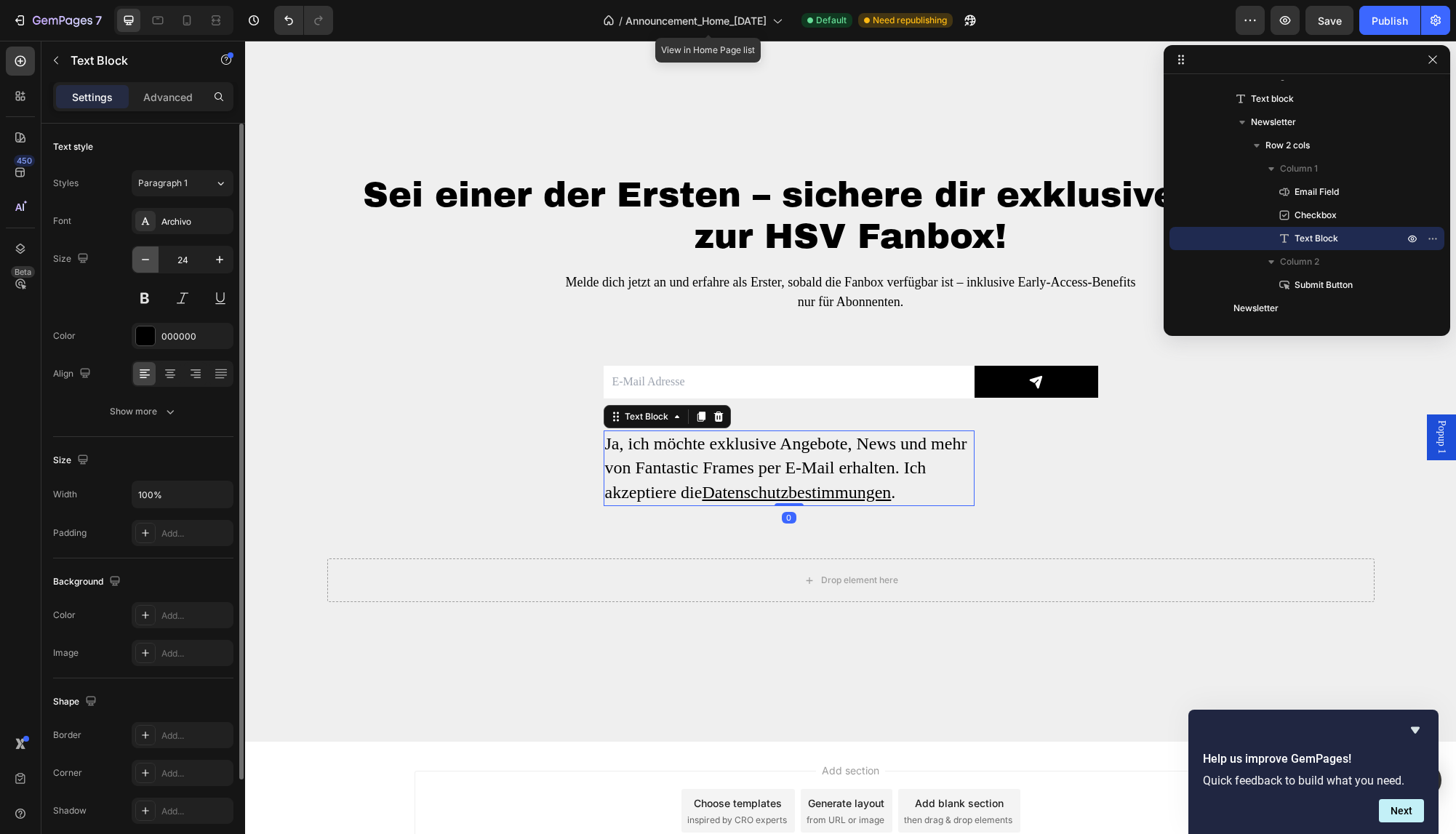
click at [149, 262] on icon "button" at bounding box center [146, 260] width 14 height 14
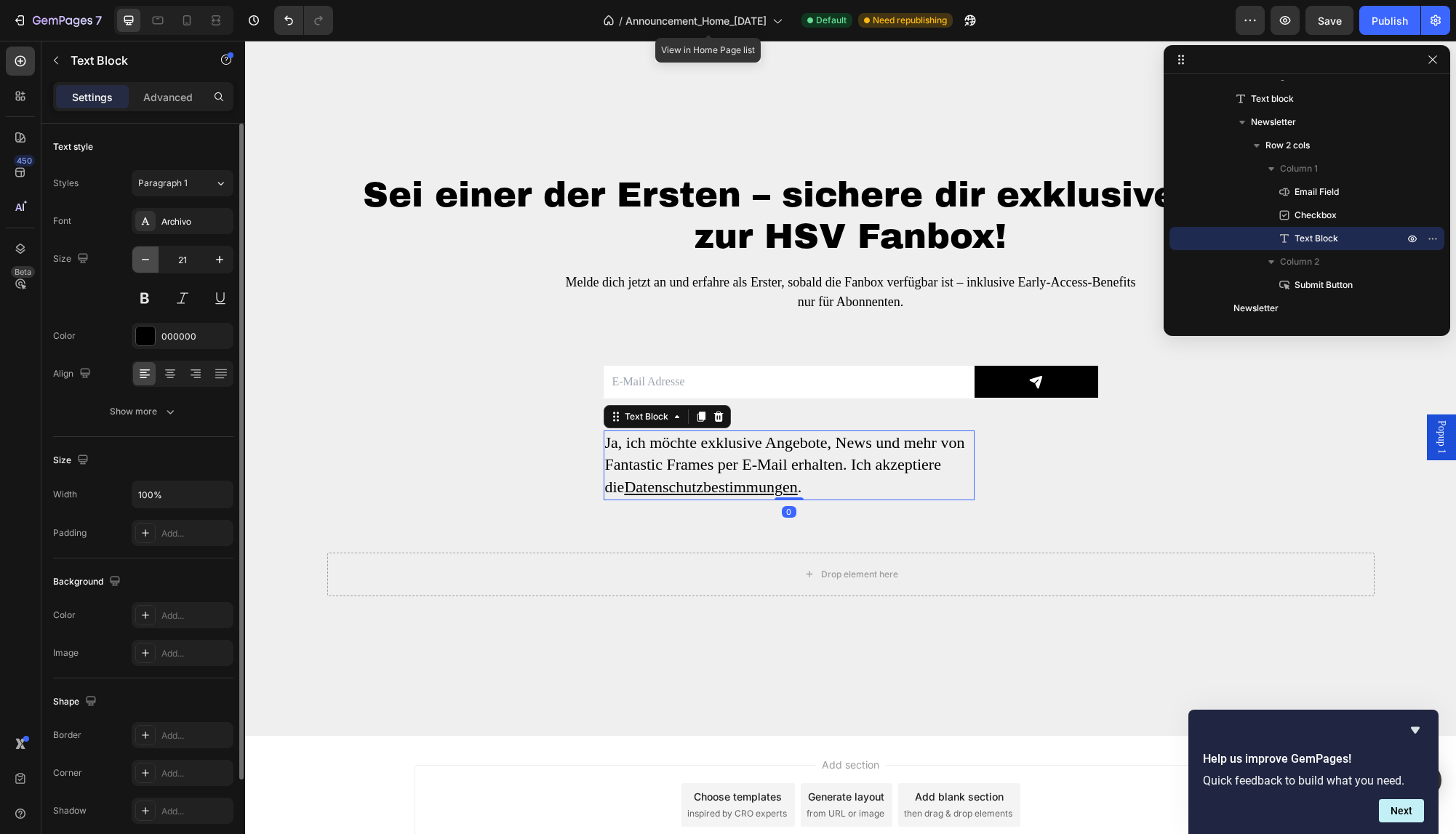
click at [149, 262] on icon "button" at bounding box center [146, 260] width 14 height 14
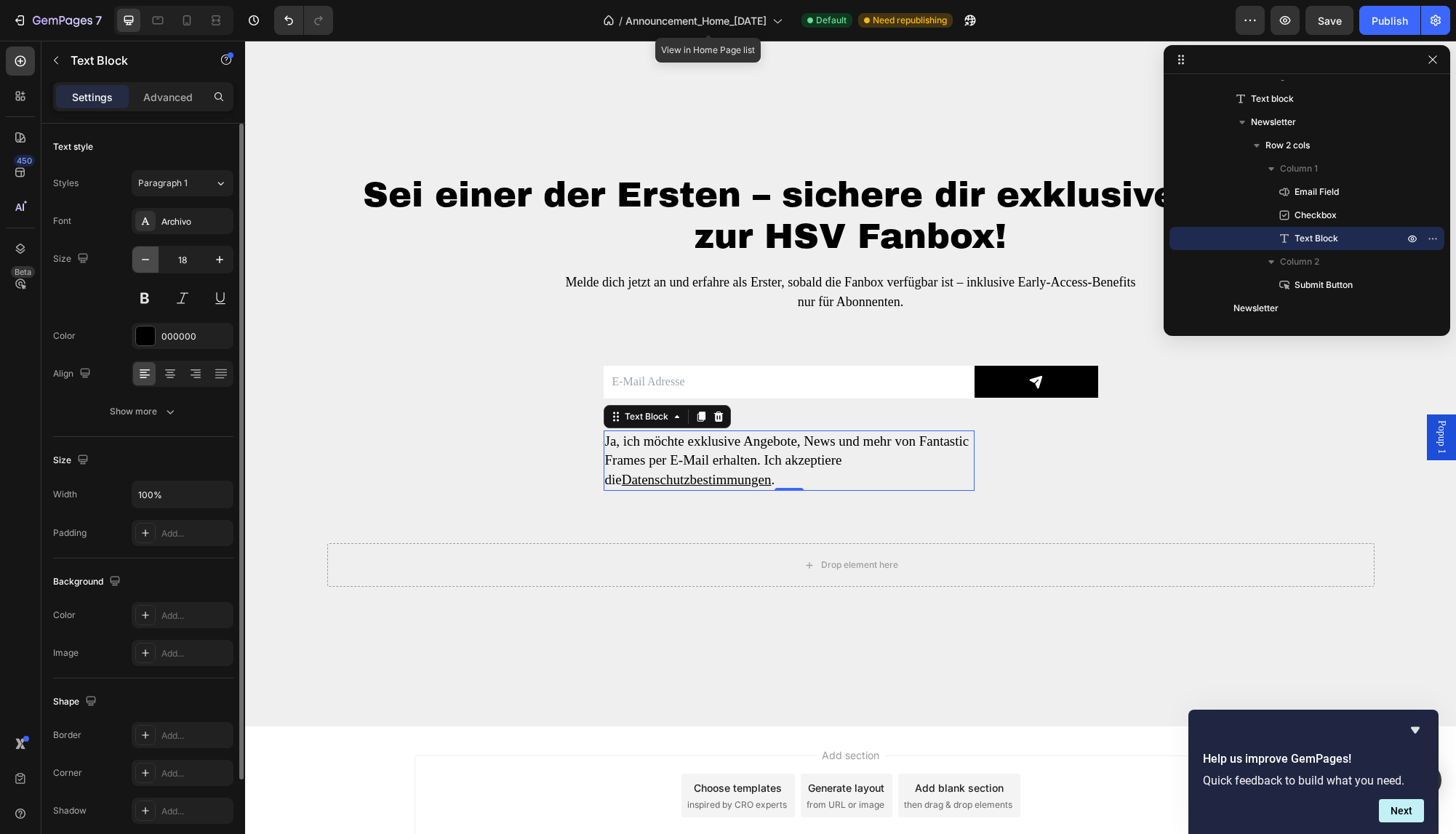
click at [149, 262] on icon "button" at bounding box center [146, 260] width 14 height 14
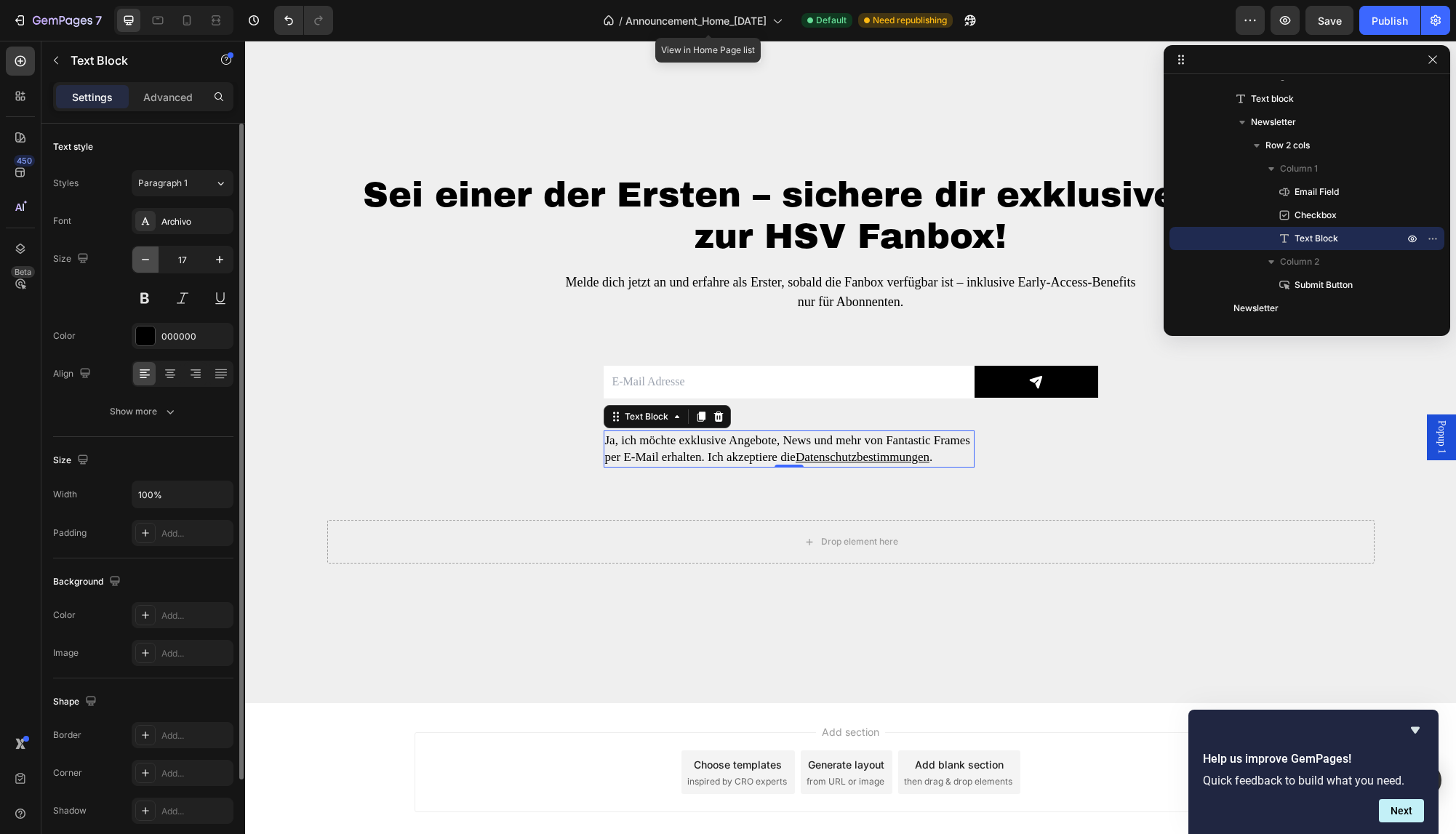
click at [149, 262] on icon "button" at bounding box center [146, 260] width 14 height 14
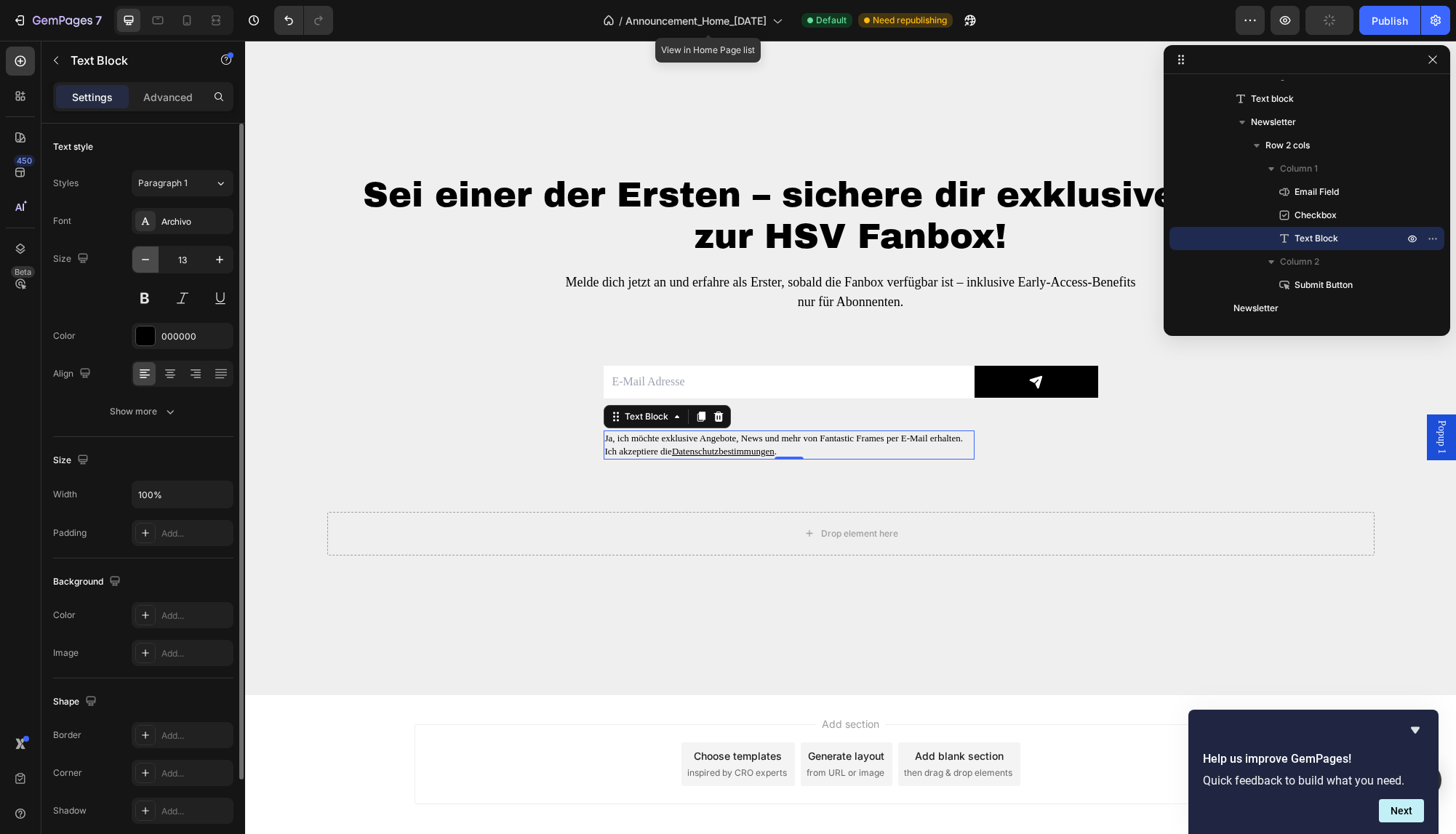
type input "12"
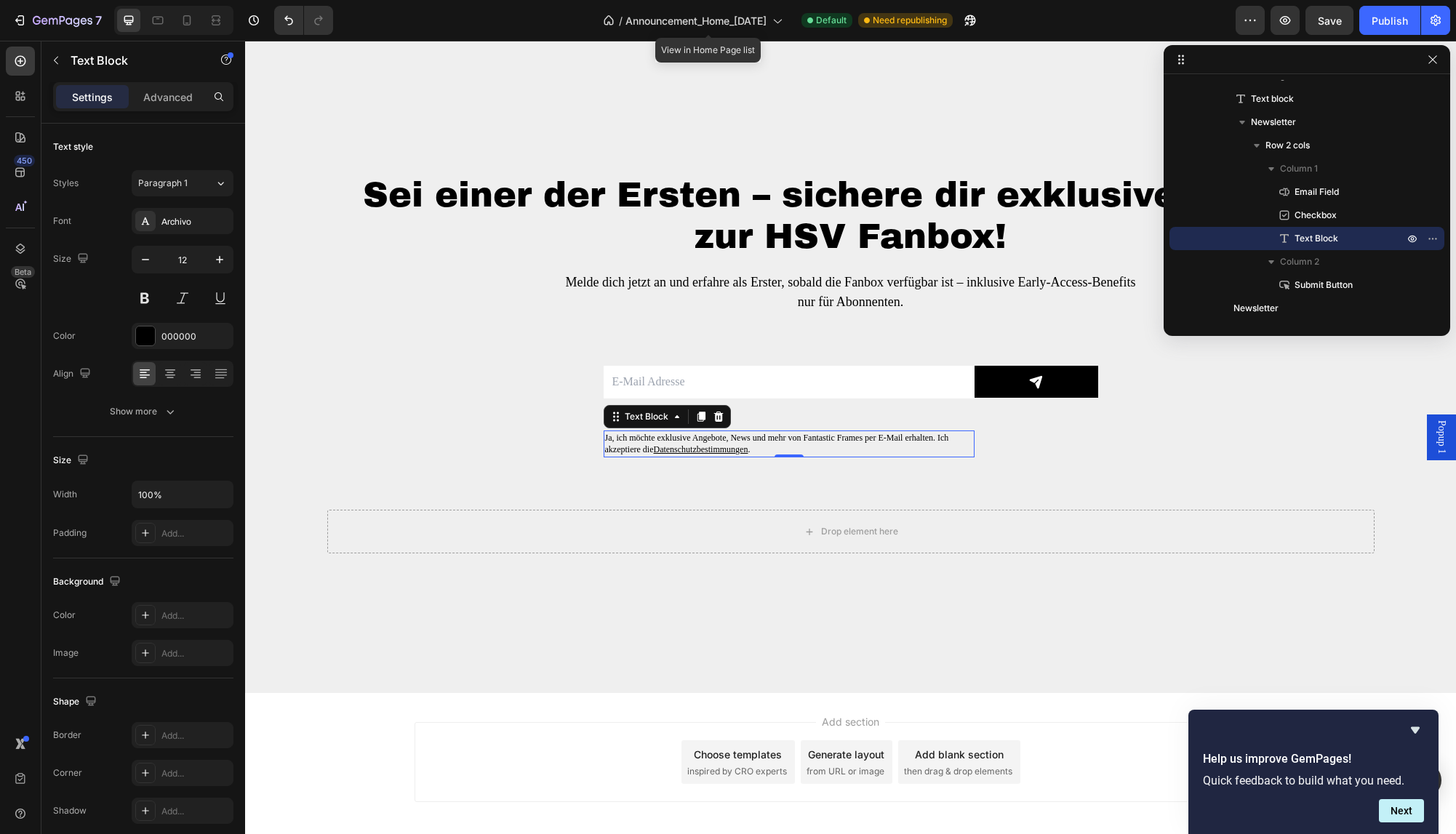
click at [373, 380] on div "Sei einer der Ersten – sichere dir exklusive Vorteile zur HSV Fanbox! Heading M…" at bounding box center [851, 364] width 1047 height 381
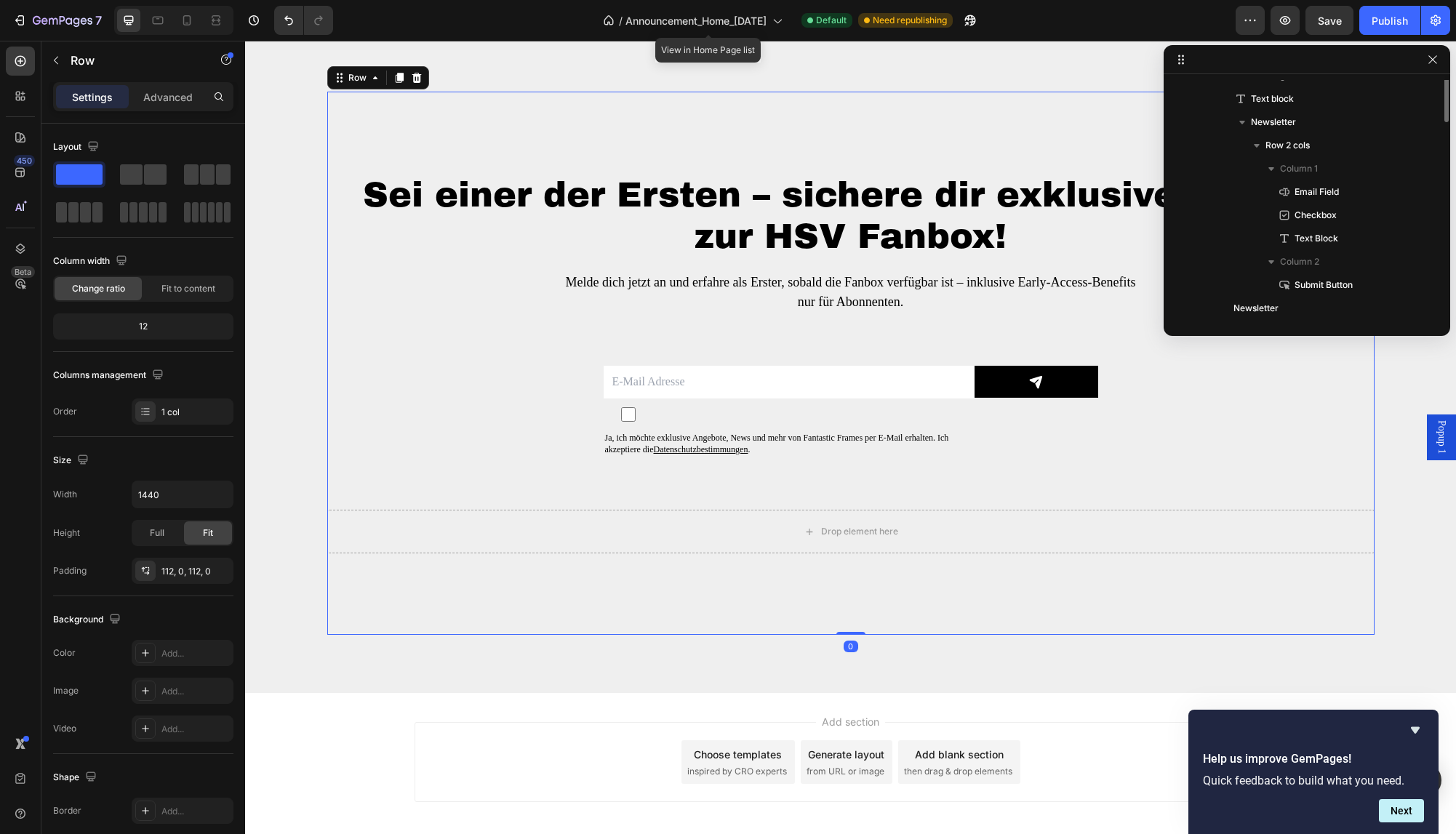
scroll to position [601, 0]
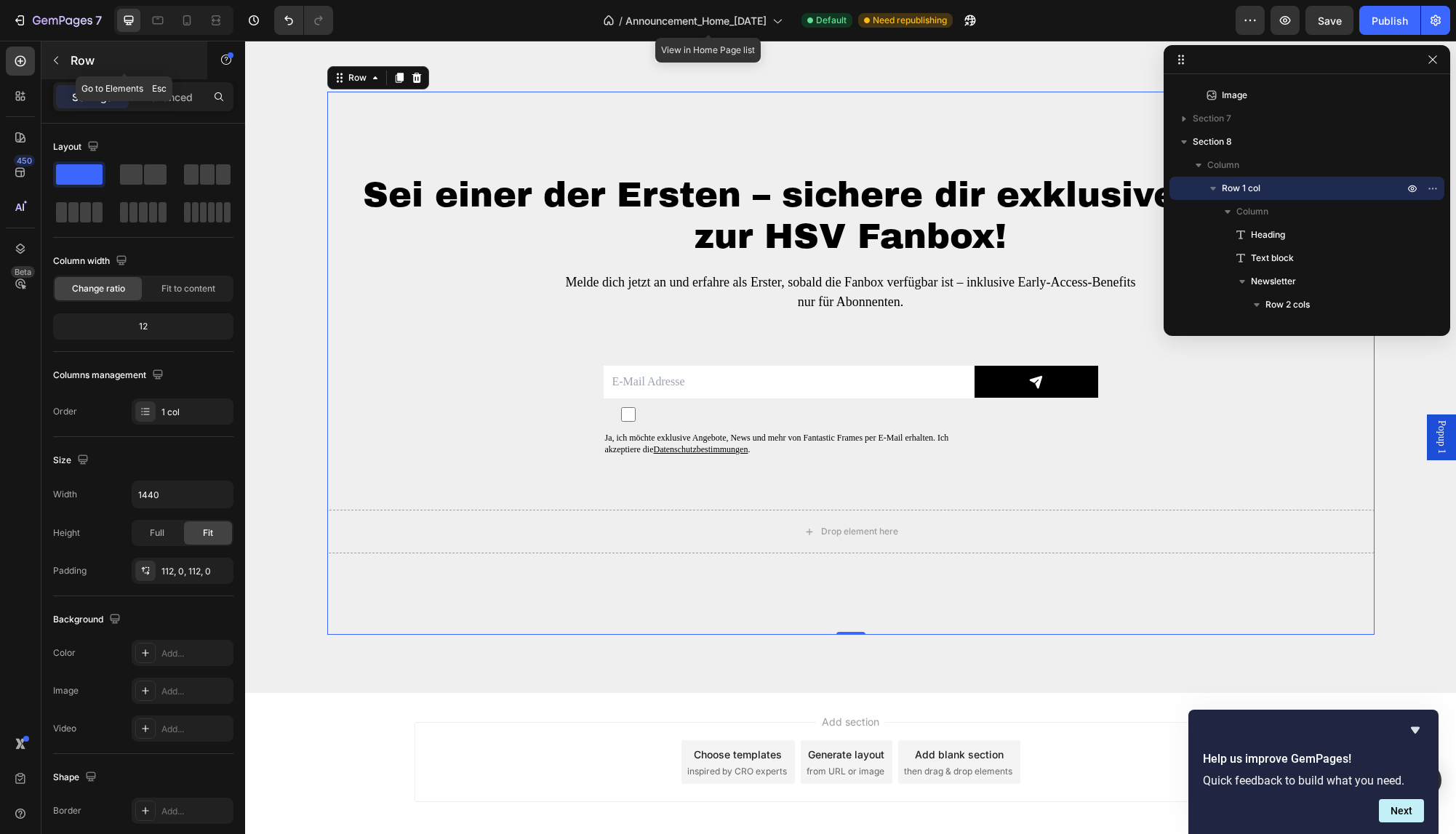
click at [60, 55] on icon "button" at bounding box center [55, 60] width 12 height 12
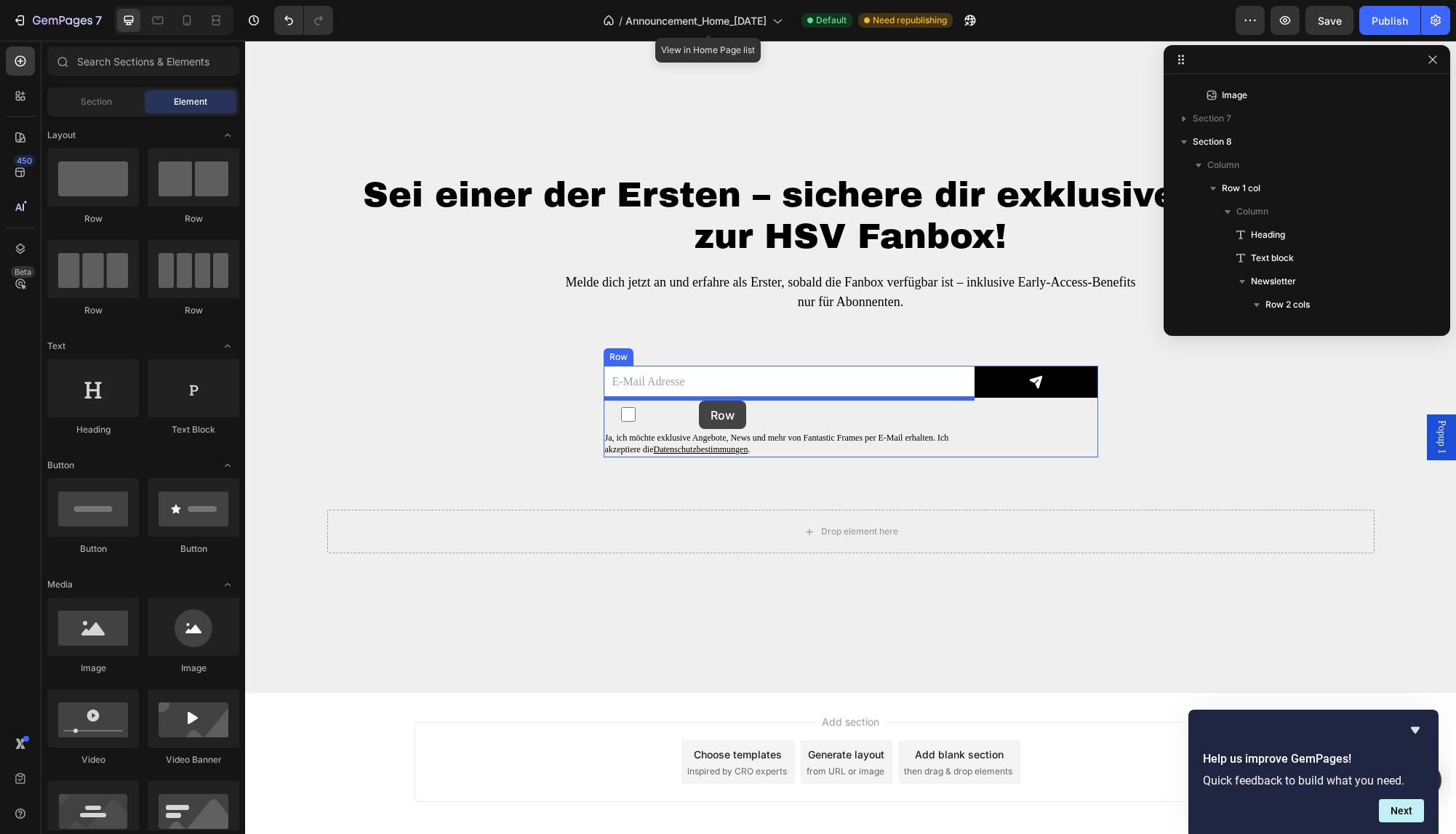
drag, startPoint x: 425, startPoint y: 222, endPoint x: 698, endPoint y: 401, distance: 326.5
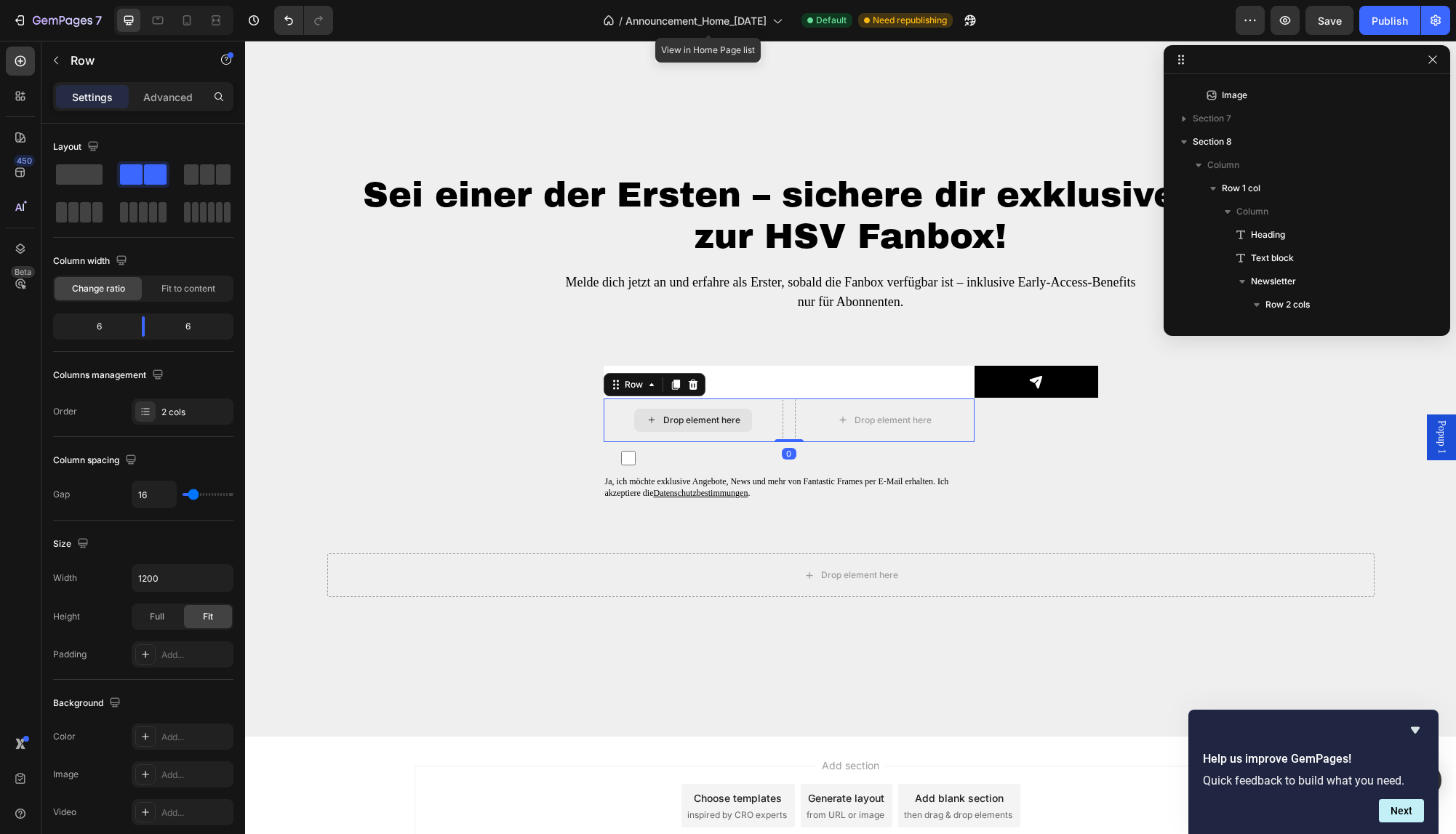
scroll to position [784, 0]
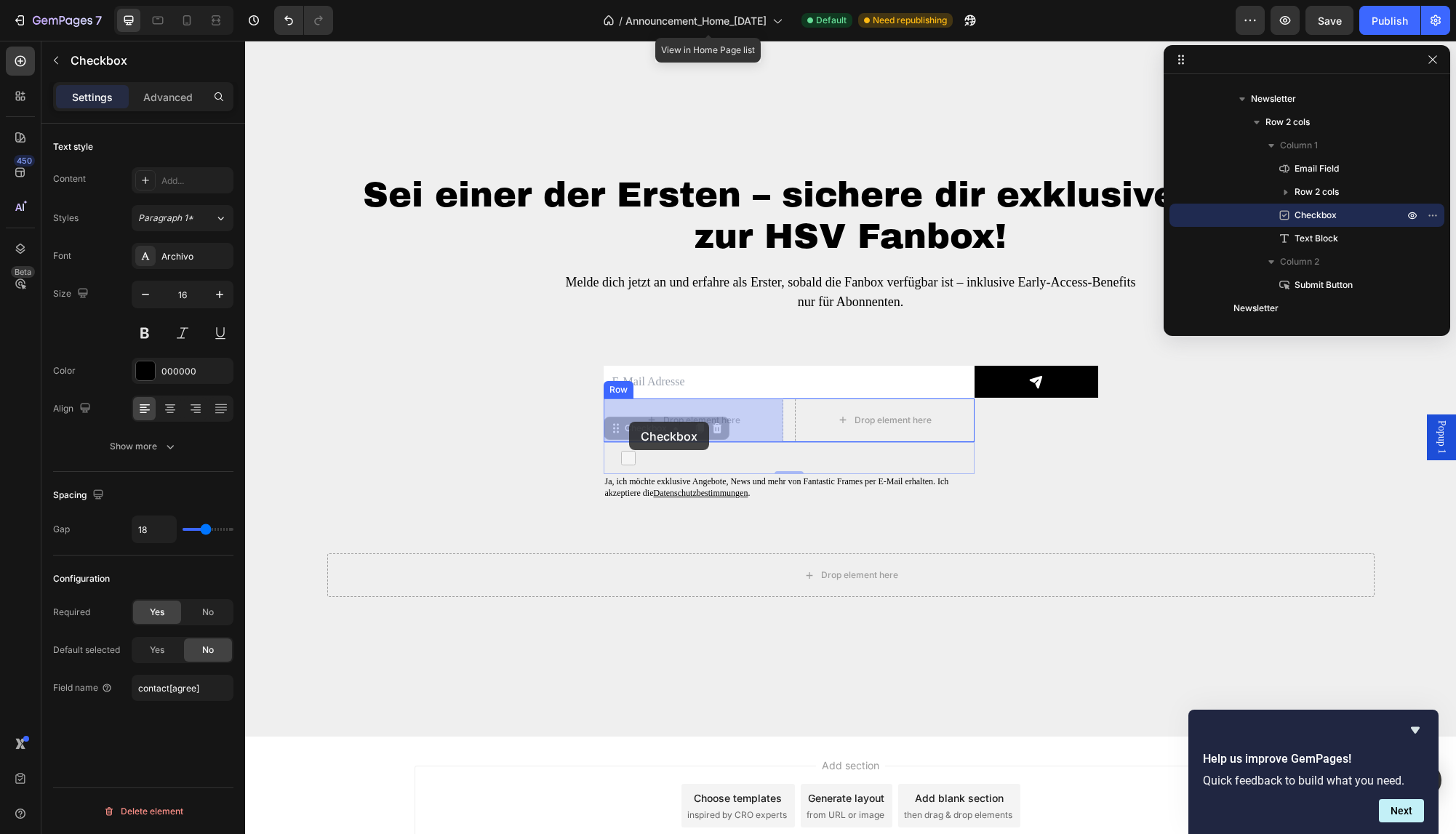
drag, startPoint x: 619, startPoint y: 466, endPoint x: 629, endPoint y: 422, distance: 45.1
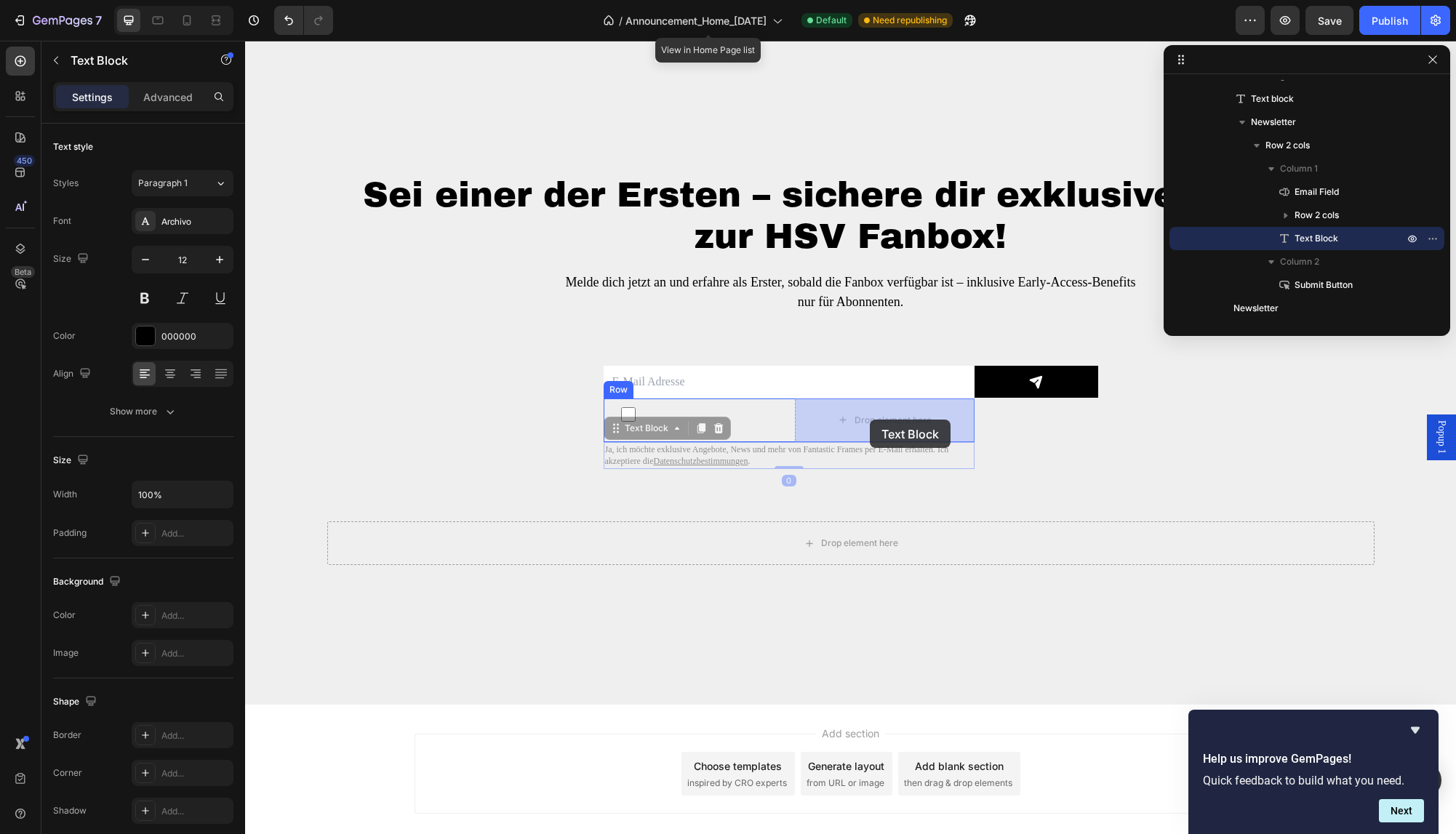
drag, startPoint x: 613, startPoint y: 443, endPoint x: 870, endPoint y: 419, distance: 258.1
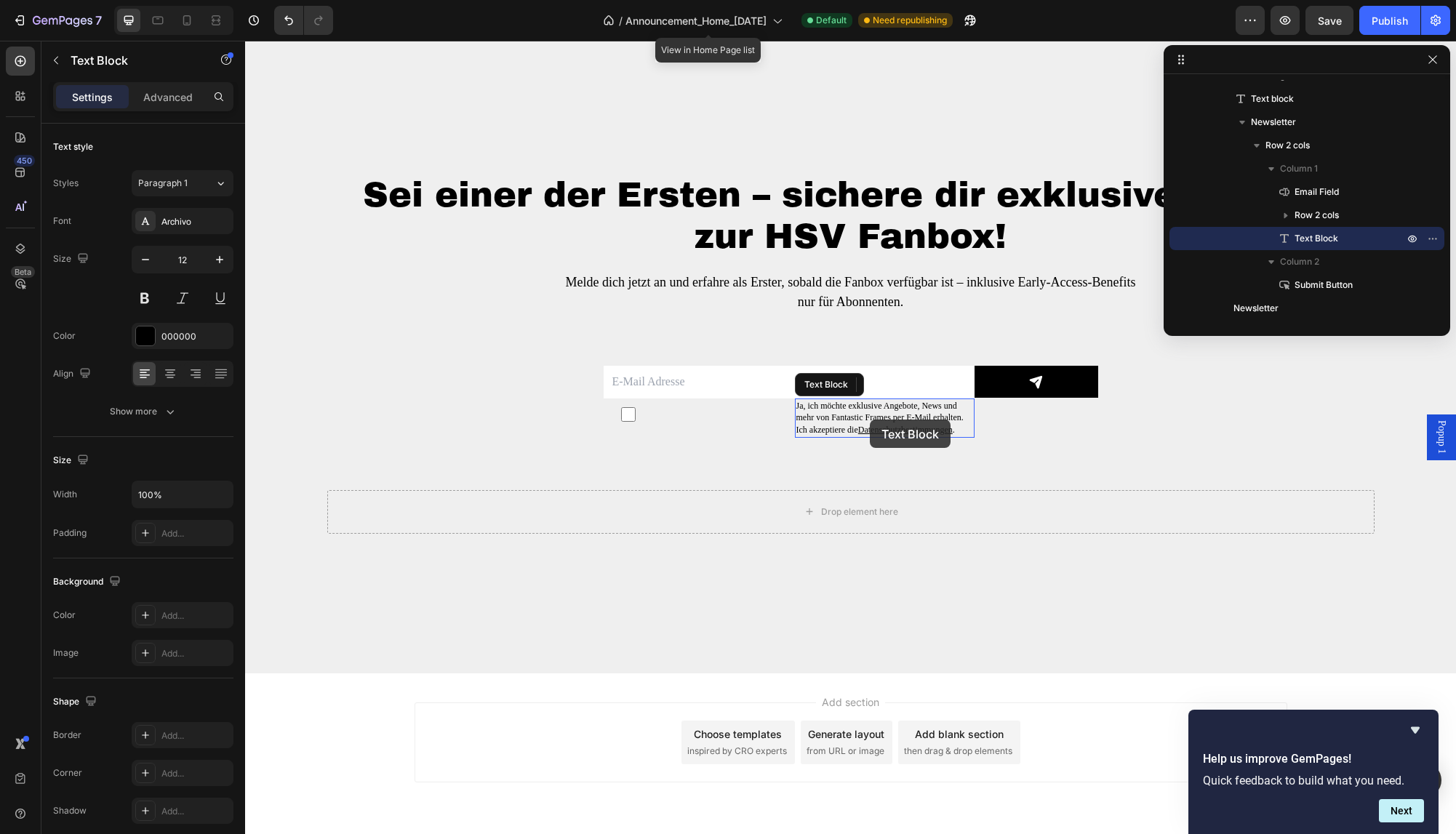
scroll to position [737, 0]
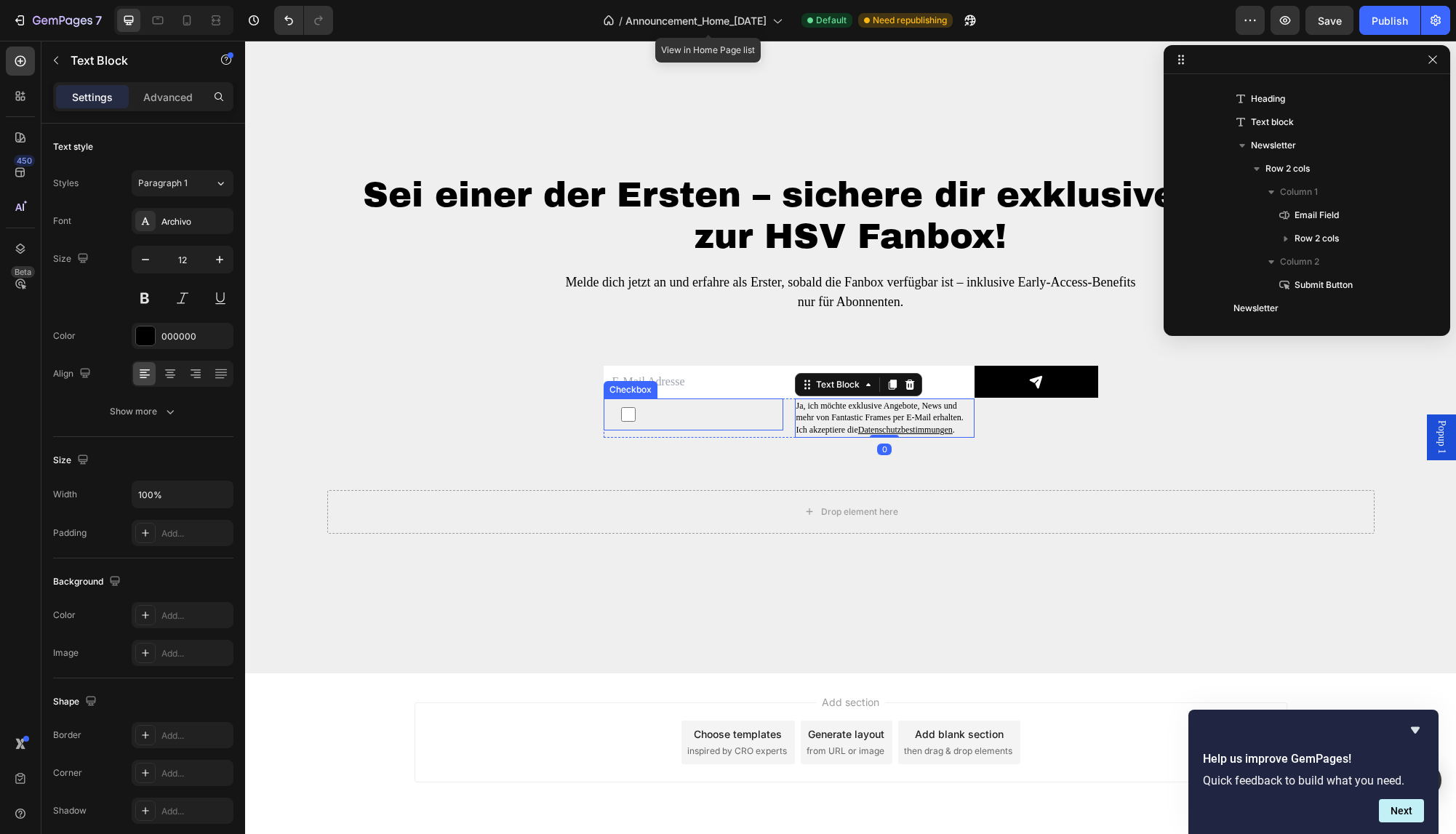
click at [672, 413] on label at bounding box center [693, 415] width 180 height 32
click at [635, 413] on input "checkbox" at bounding box center [628, 415] width 14 height 14
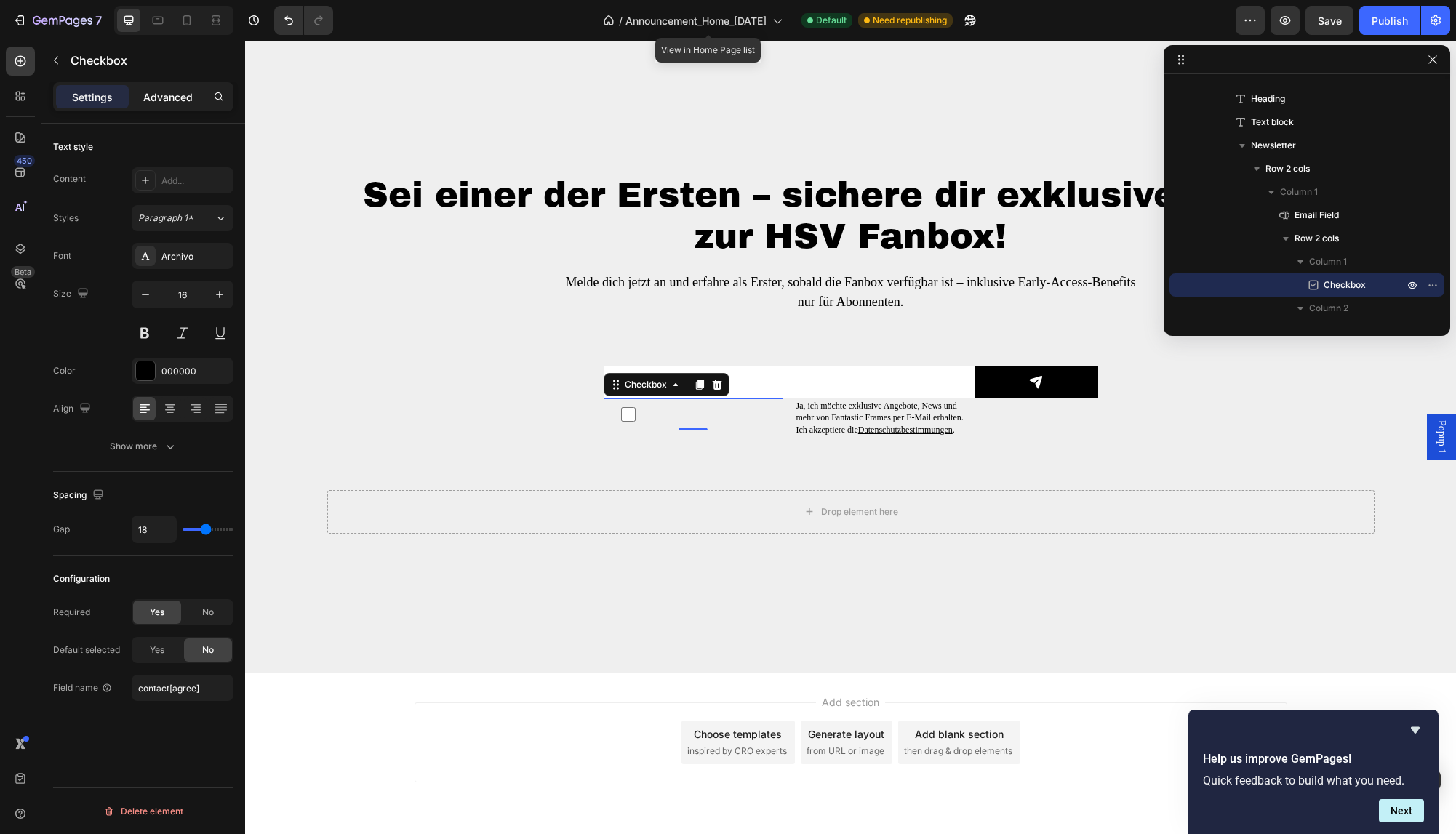
click at [151, 101] on p "Advanced" at bounding box center [168, 97] width 50 height 15
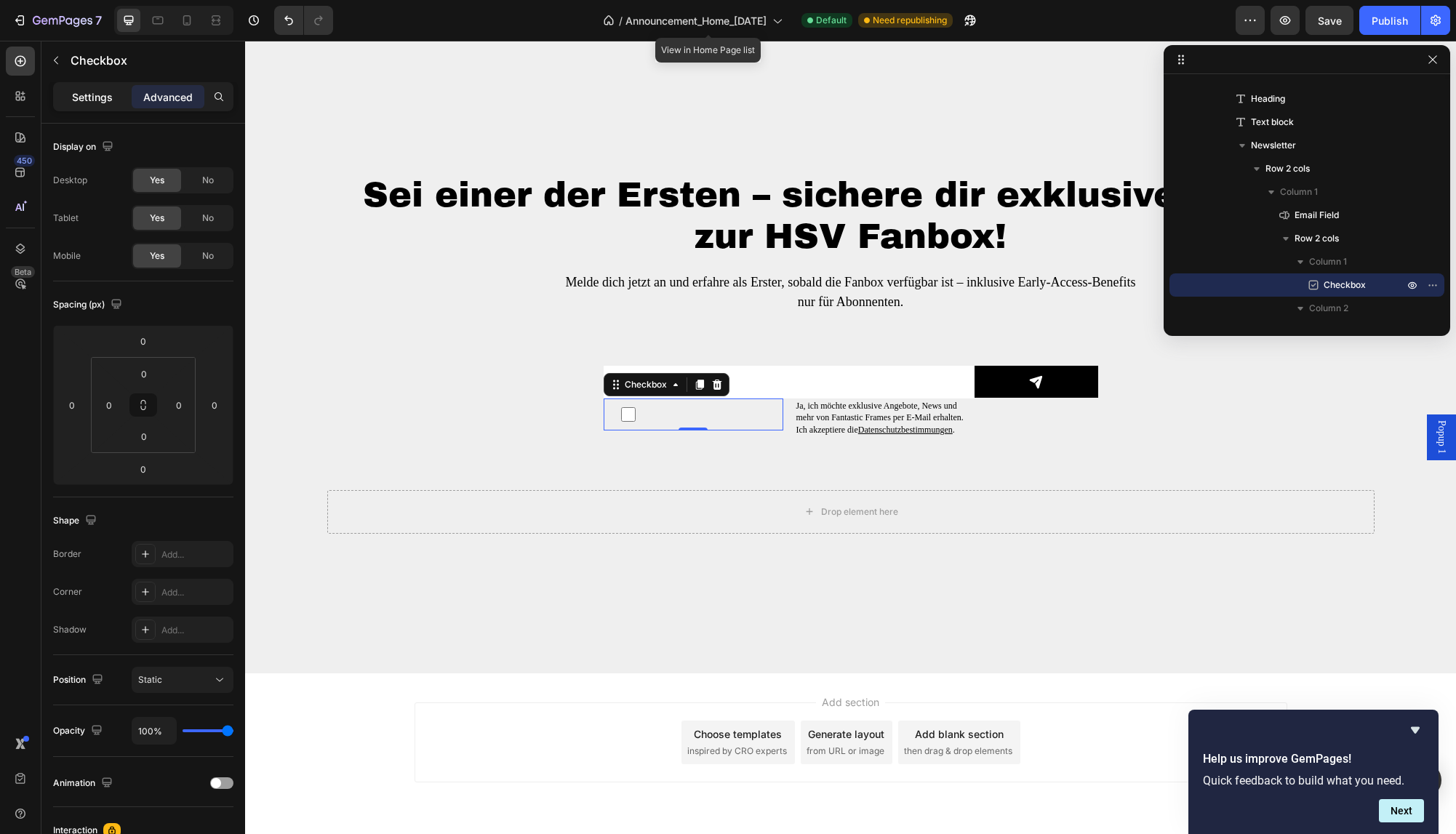
click at [88, 99] on p "Settings" at bounding box center [92, 97] width 40 height 15
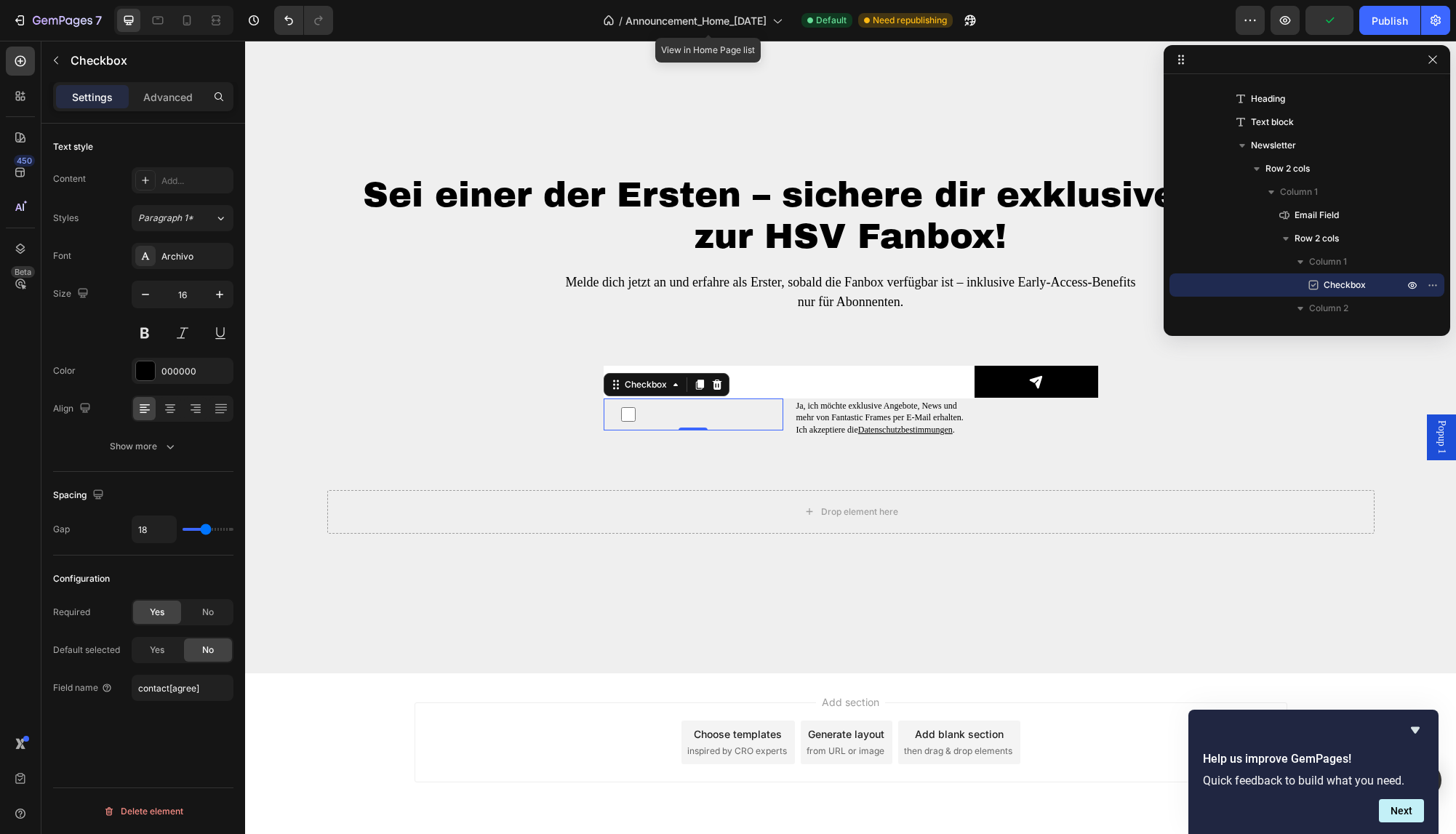
click at [681, 415] on label at bounding box center [693, 415] width 180 height 32
click at [635, 415] on input "checkbox" at bounding box center [628, 415] width 14 height 14
click at [157, 642] on div "Yes" at bounding box center [157, 650] width 48 height 23
click at [202, 644] on span "No" at bounding box center [208, 650] width 12 height 13
checkbox input "false"
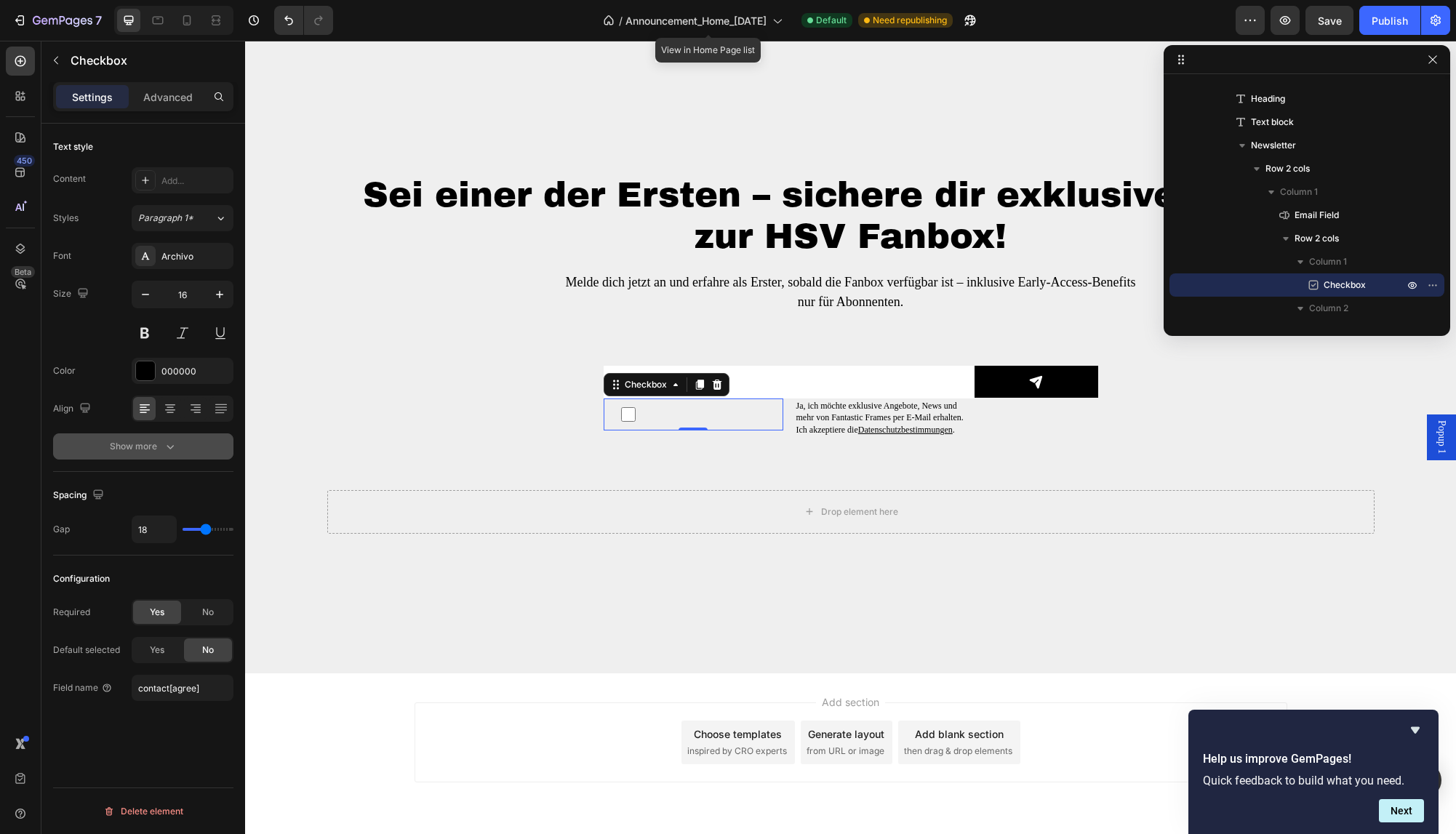
click at [151, 449] on div "Show more" at bounding box center [143, 446] width 67 height 14
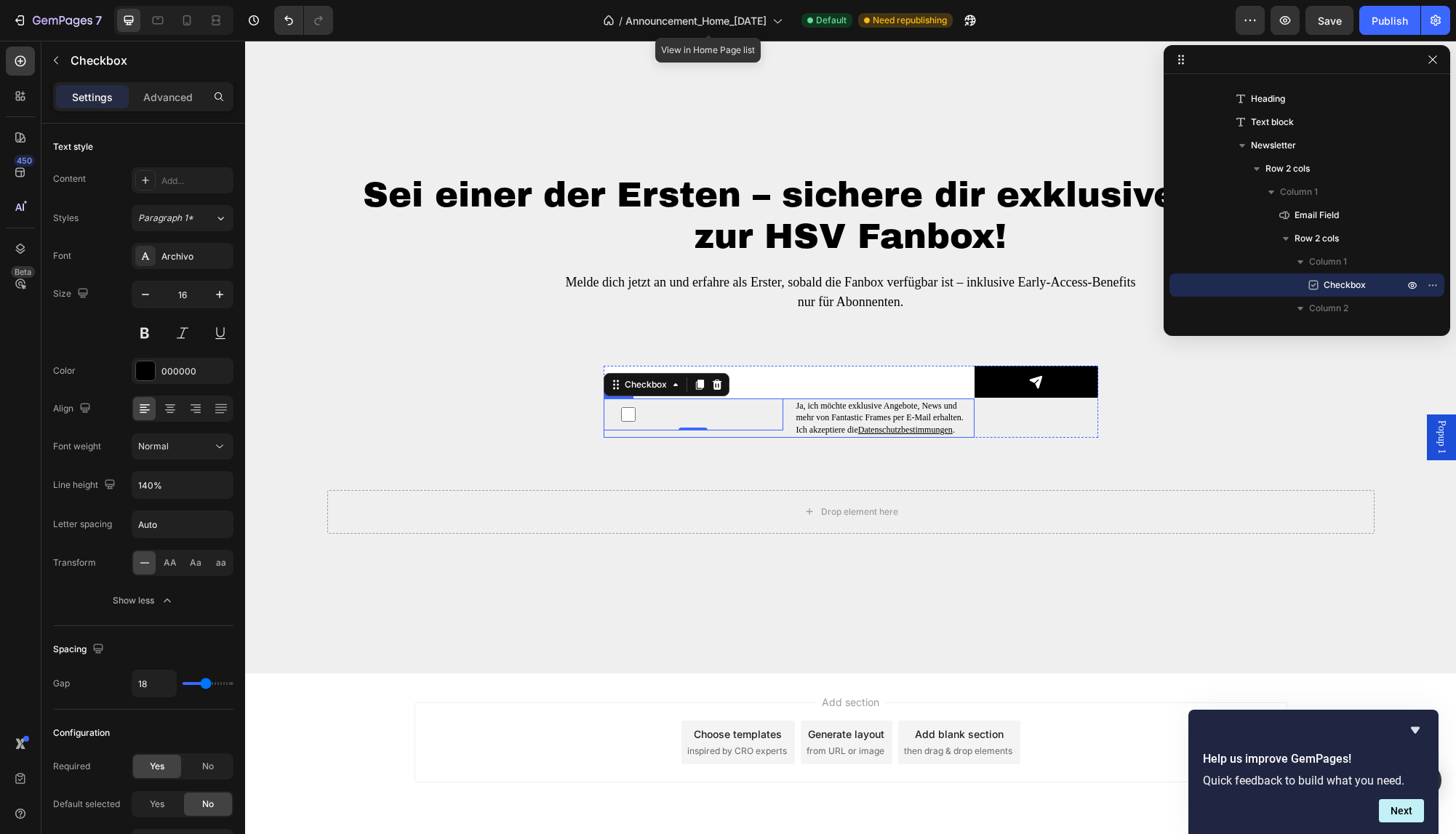
click at [787, 428] on div "Checkbox 0 Ja, ich möchte exklusive Angebote, News und mehr von Fantastic Frame…" at bounding box center [789, 419] width 371 height 40
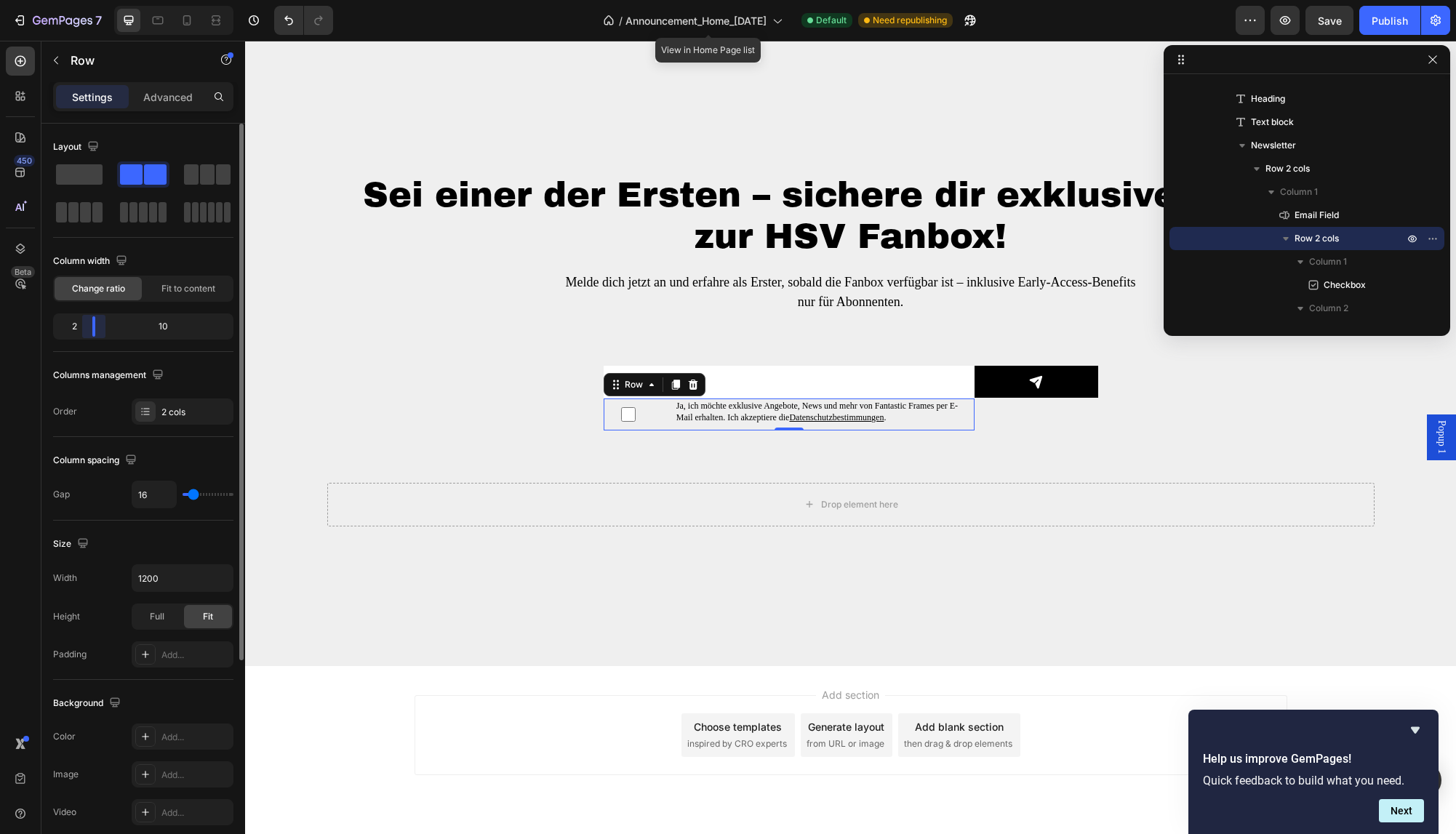
drag, startPoint x: 138, startPoint y: 328, endPoint x: 79, endPoint y: 329, distance: 59.0
click at [79, 329] on div "Layout Column width Change ratio Fit to content 2 10 Columns management Order 2…" at bounding box center [142, 499] width 203 height 752
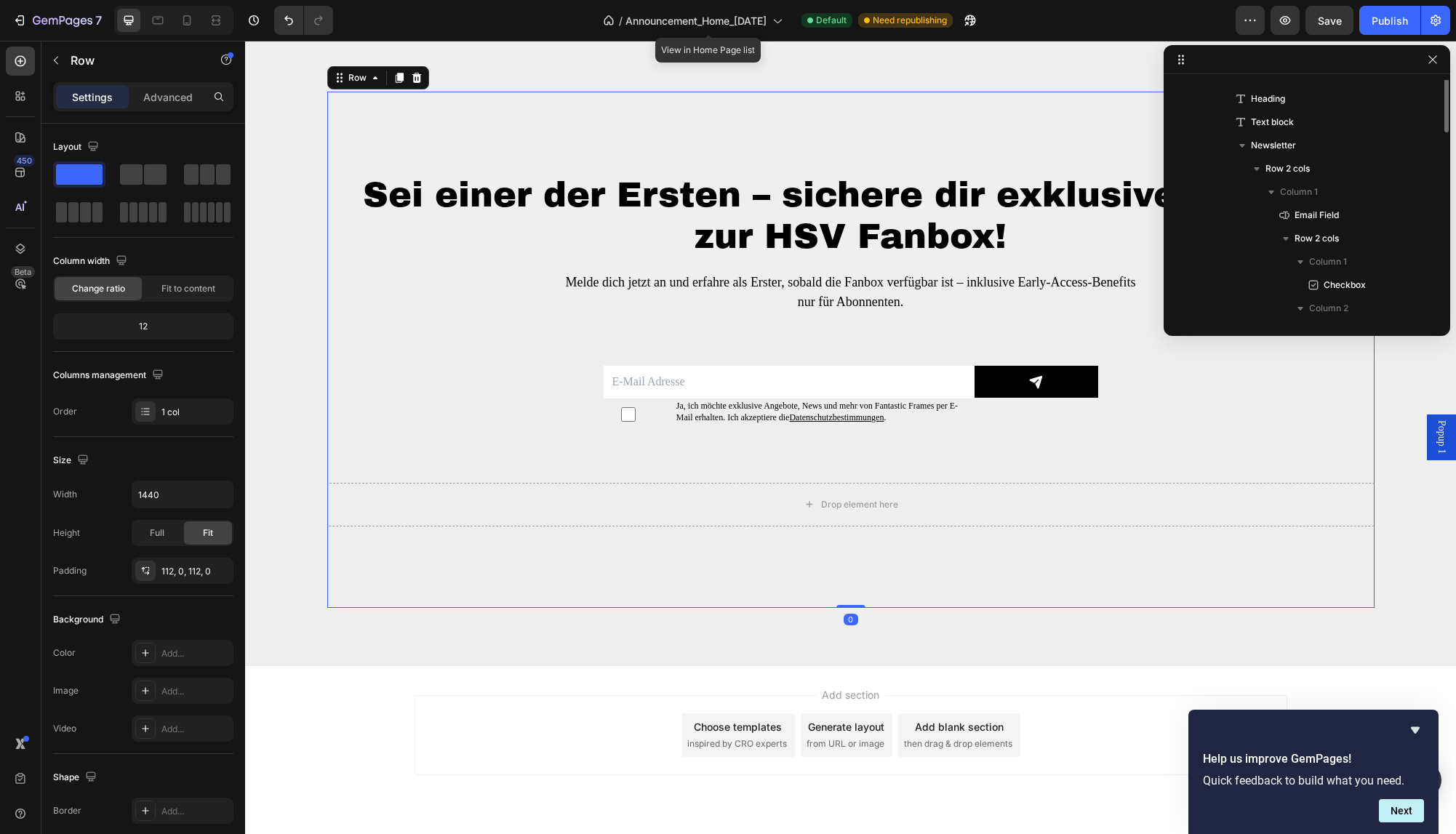
click at [567, 430] on div "Sei einer der Ersten – sichere dir exklusive Vorteile zur HSV Fanbox! Heading M…" at bounding box center [851, 350] width 1047 height 354
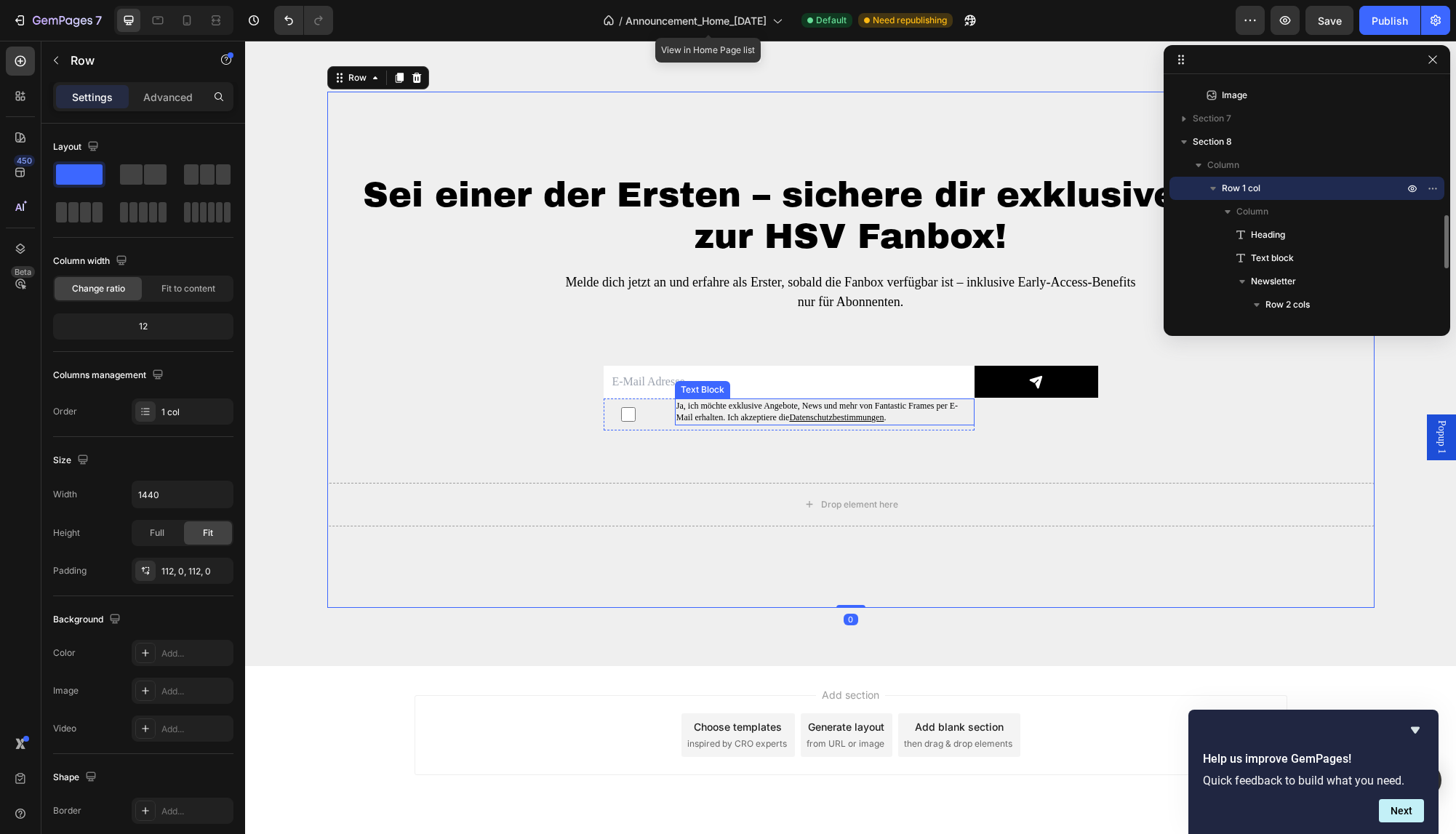
click at [743, 409] on p "Ja, ich möchte exklusive Angebote, News und mehr von Fantastic Frames per E-Mai…" at bounding box center [824, 412] width 297 height 25
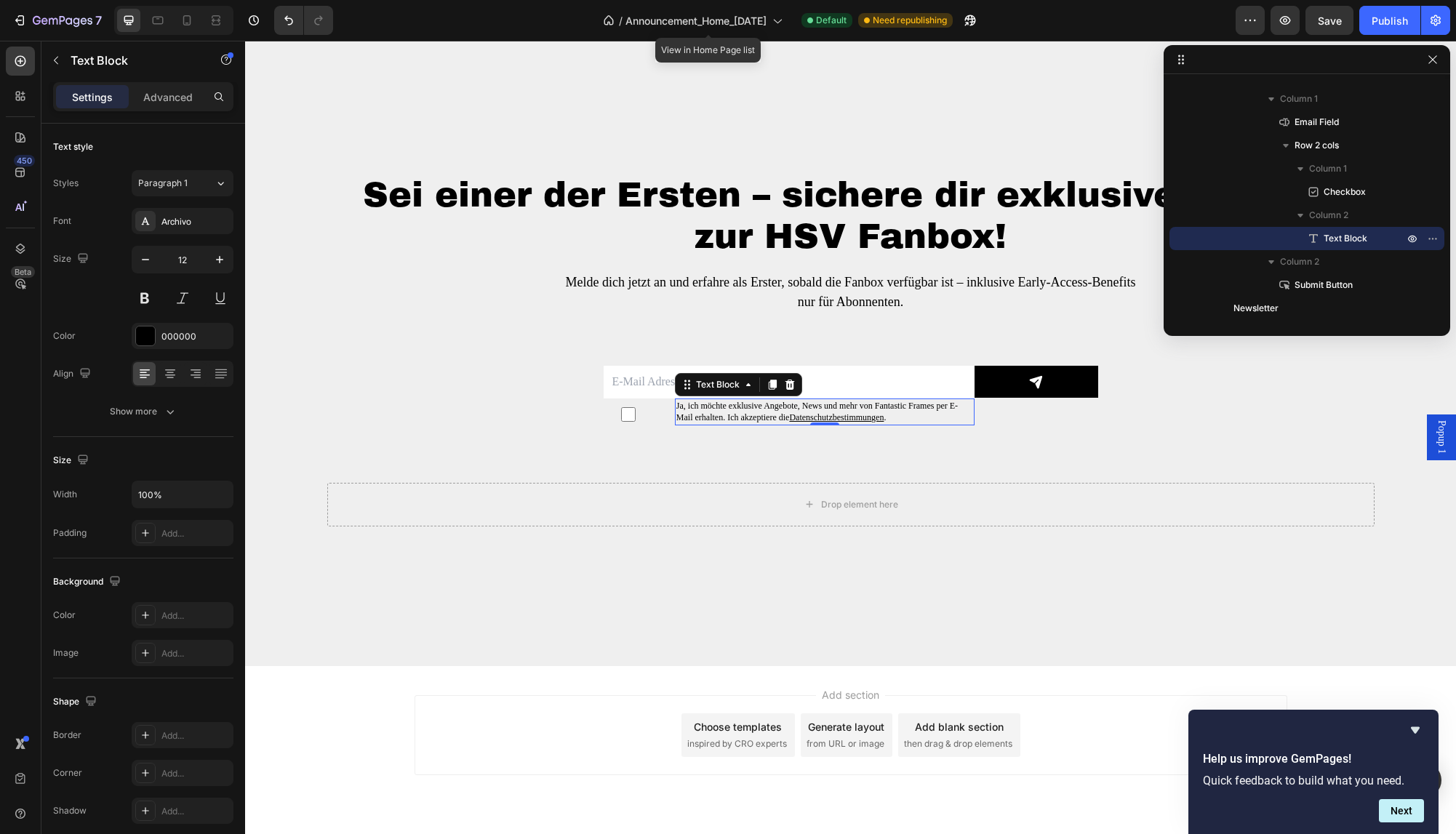
click at [683, 416] on p "Ja, ich möchte exklusive Angebote, News und mehr von Fantastic Frames per E-Mai…" at bounding box center [824, 412] width 297 height 25
click at [666, 428] on div "Checkbox Ja, ich möchte exklusive Angebote, News und mehr von Fantastic Frames …" at bounding box center [789, 415] width 371 height 32
click at [697, 418] on p "Ja, ich möchte exklusive Angebote, News und mehr von Fantastic Frames per E-Mai…" at bounding box center [824, 412] width 297 height 25
click at [597, 456] on div "Sei einer der Ersten – sichere dir exklusive Vorteile zur HSV Fanbox! Heading M…" at bounding box center [851, 350] width 1047 height 354
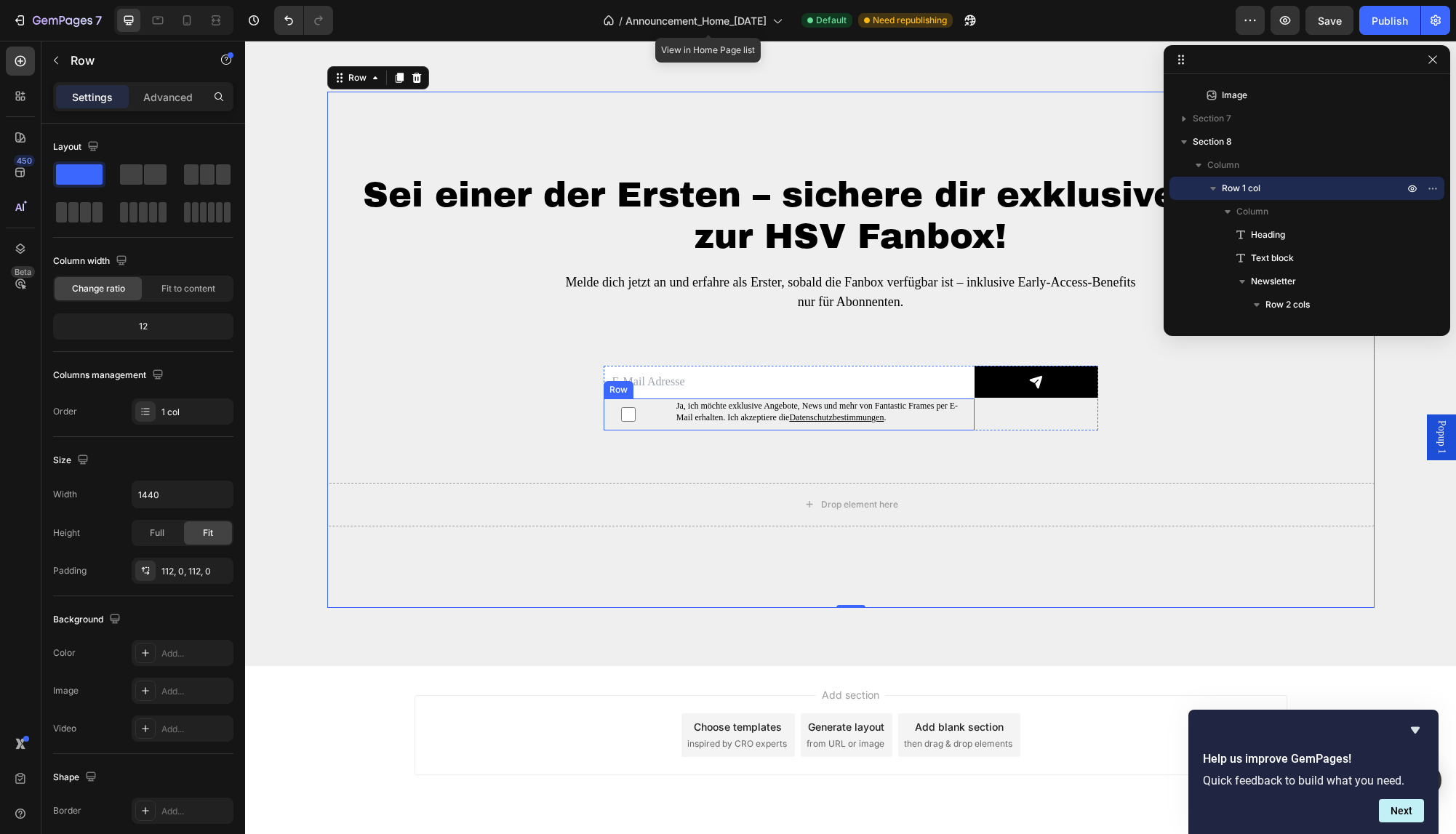
click at [666, 419] on div "Checkbox Ja, ich möchte exklusive Angebote, News und mehr von Fantastic Frames …" at bounding box center [789, 415] width 371 height 32
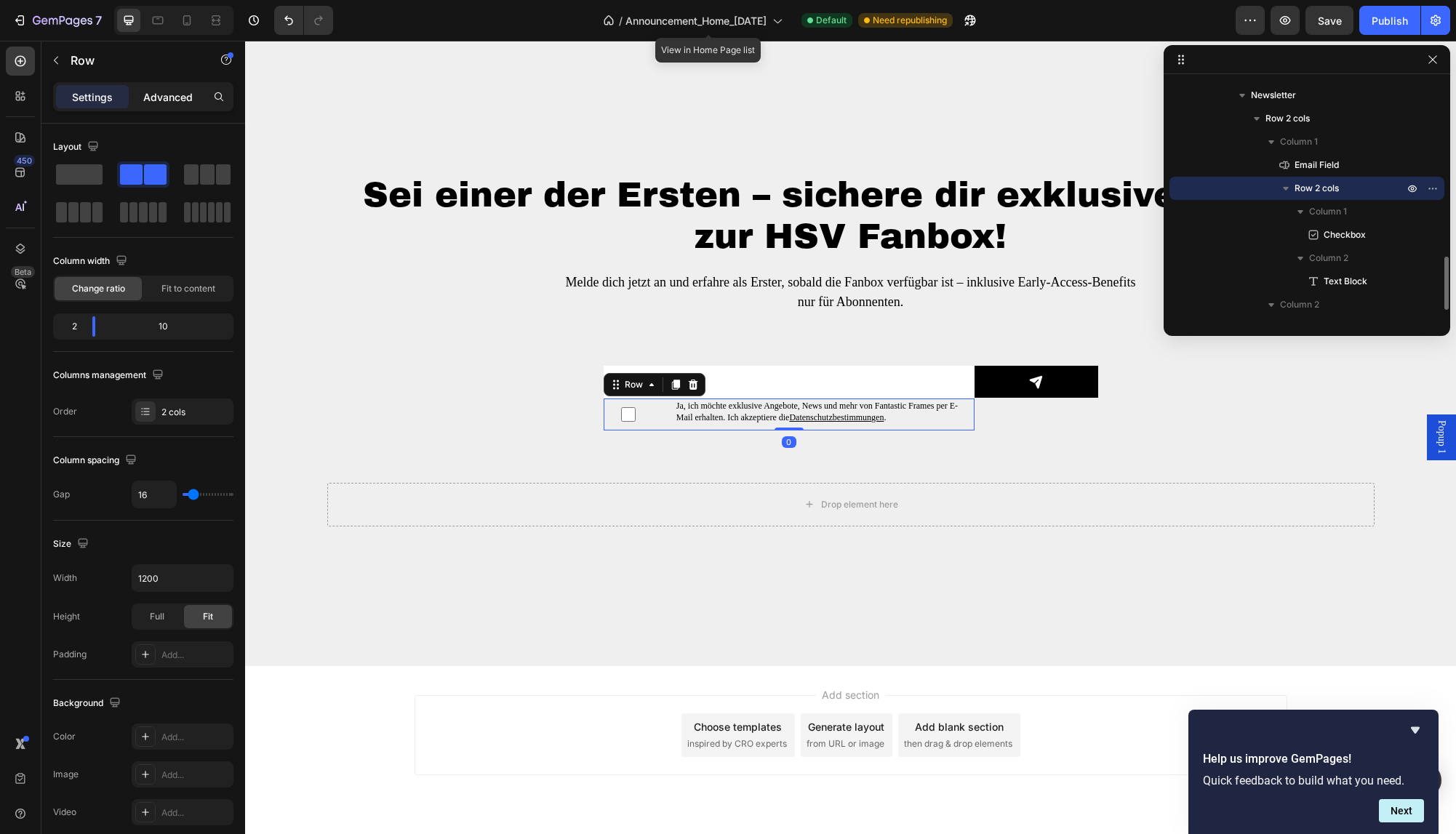
click at [170, 93] on p "Advanced" at bounding box center [168, 97] width 50 height 15
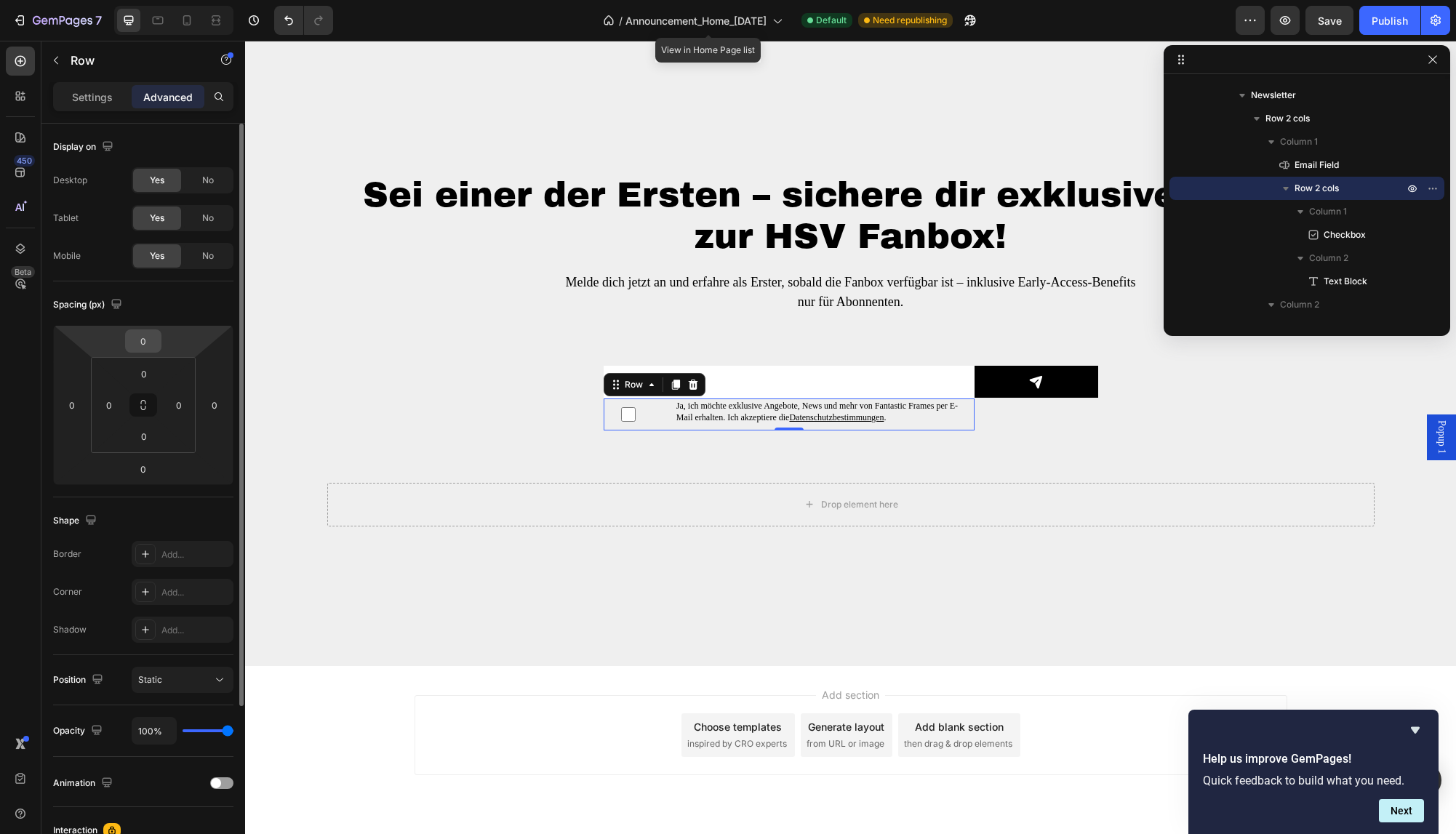
click at [141, 338] on input "0" at bounding box center [143, 341] width 29 height 22
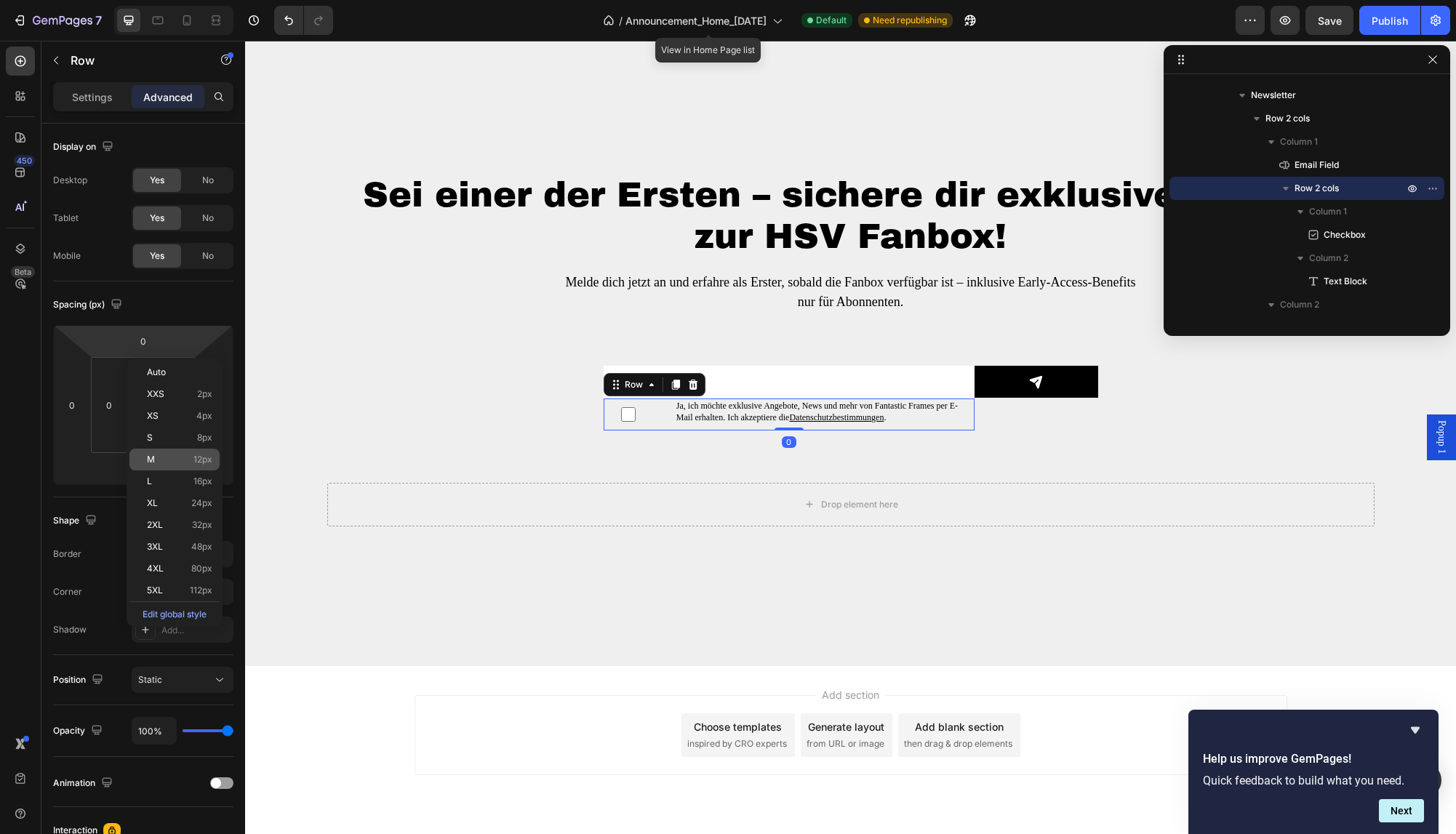
click at [179, 451] on div "M 12px" at bounding box center [175, 460] width 90 height 22
type input "12"
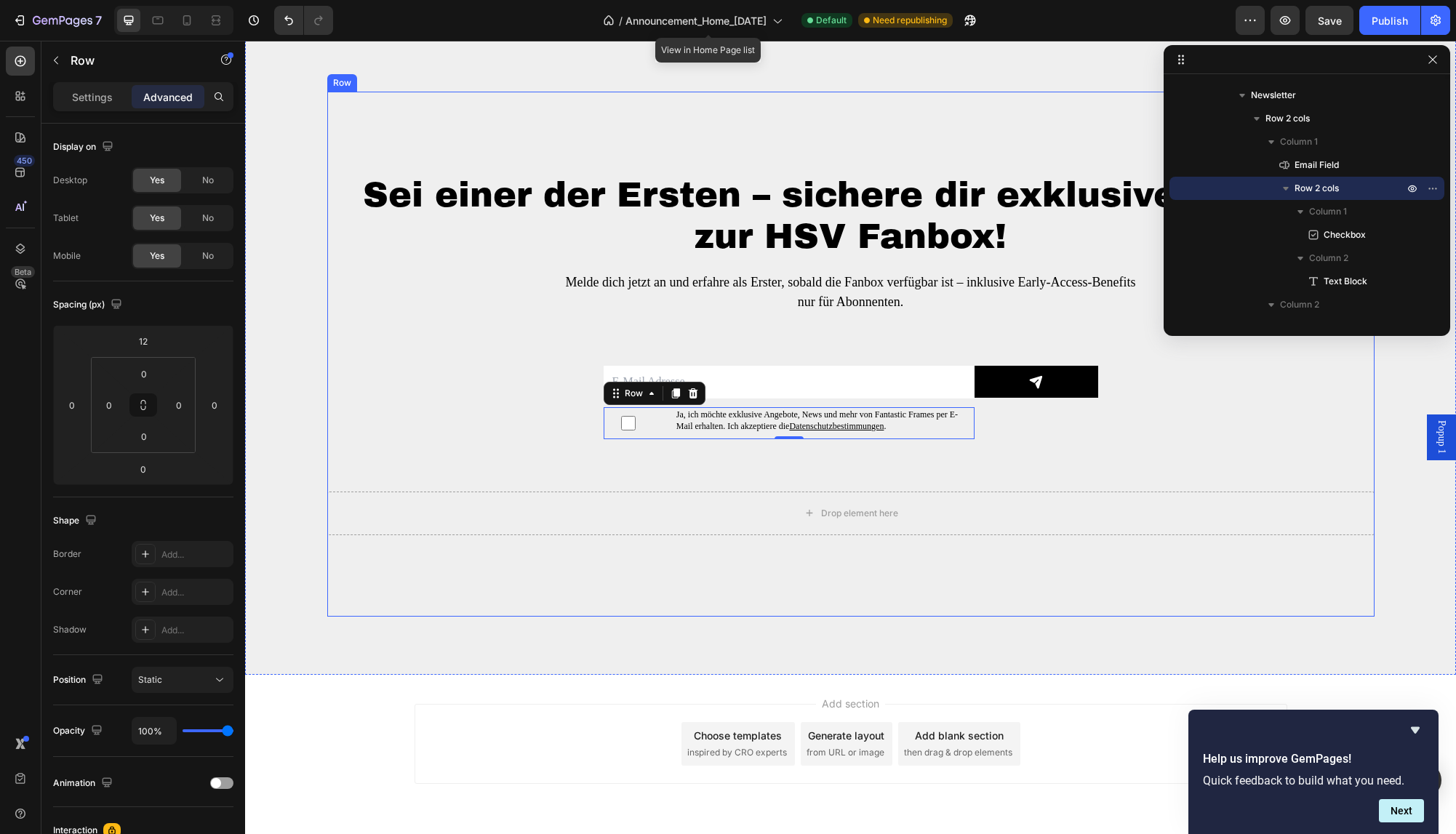
click at [408, 411] on div "Sei einer der Ersten – sichere dir exklusive Vorteile zur HSV Fanbox! Heading M…" at bounding box center [851, 354] width 1047 height 362
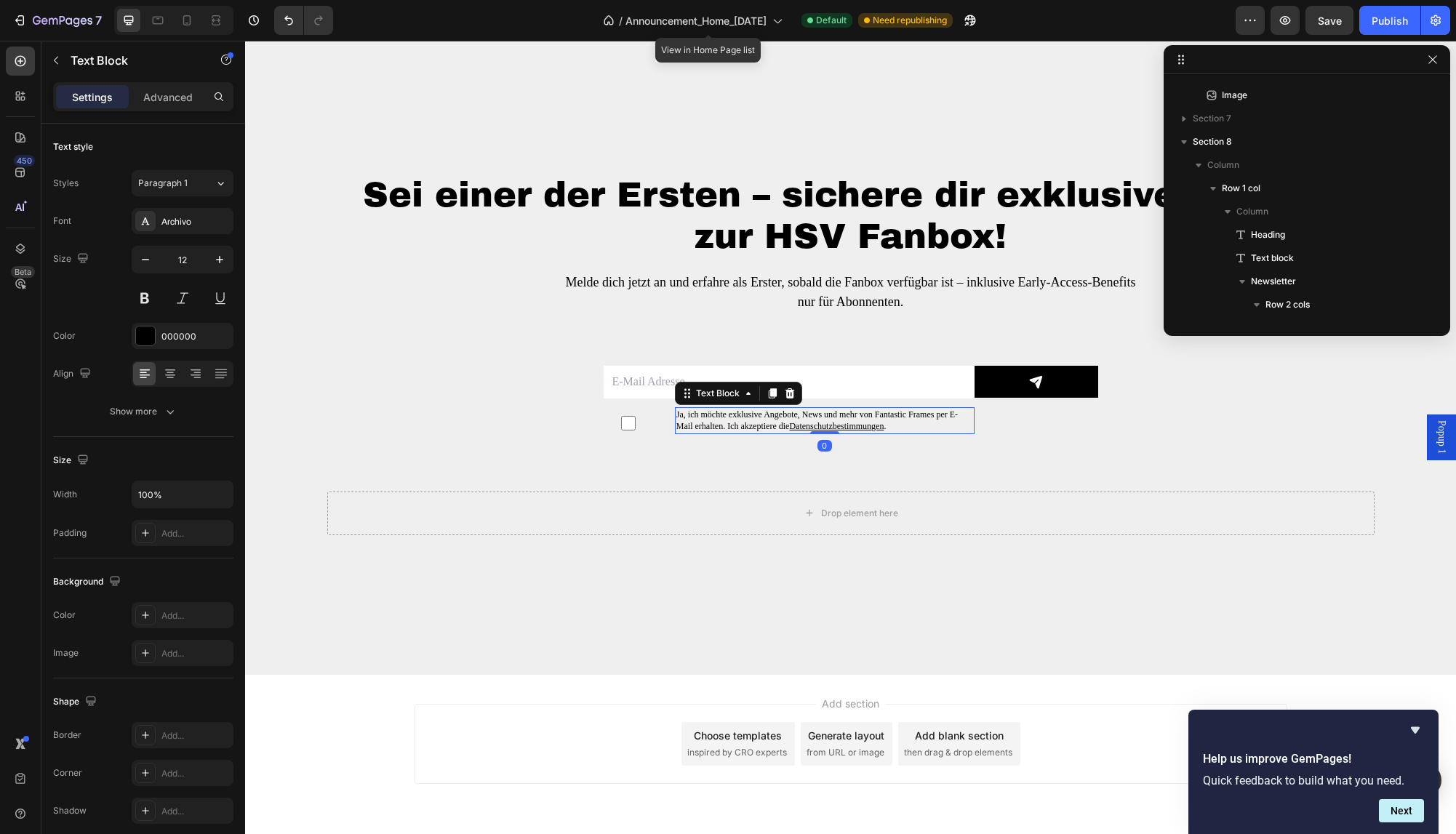
click at [762, 417] on p "Ja, ich möchte exklusive Angebote, News und mehr von Fantastic Frames per E-Mai…" at bounding box center [824, 421] width 297 height 25
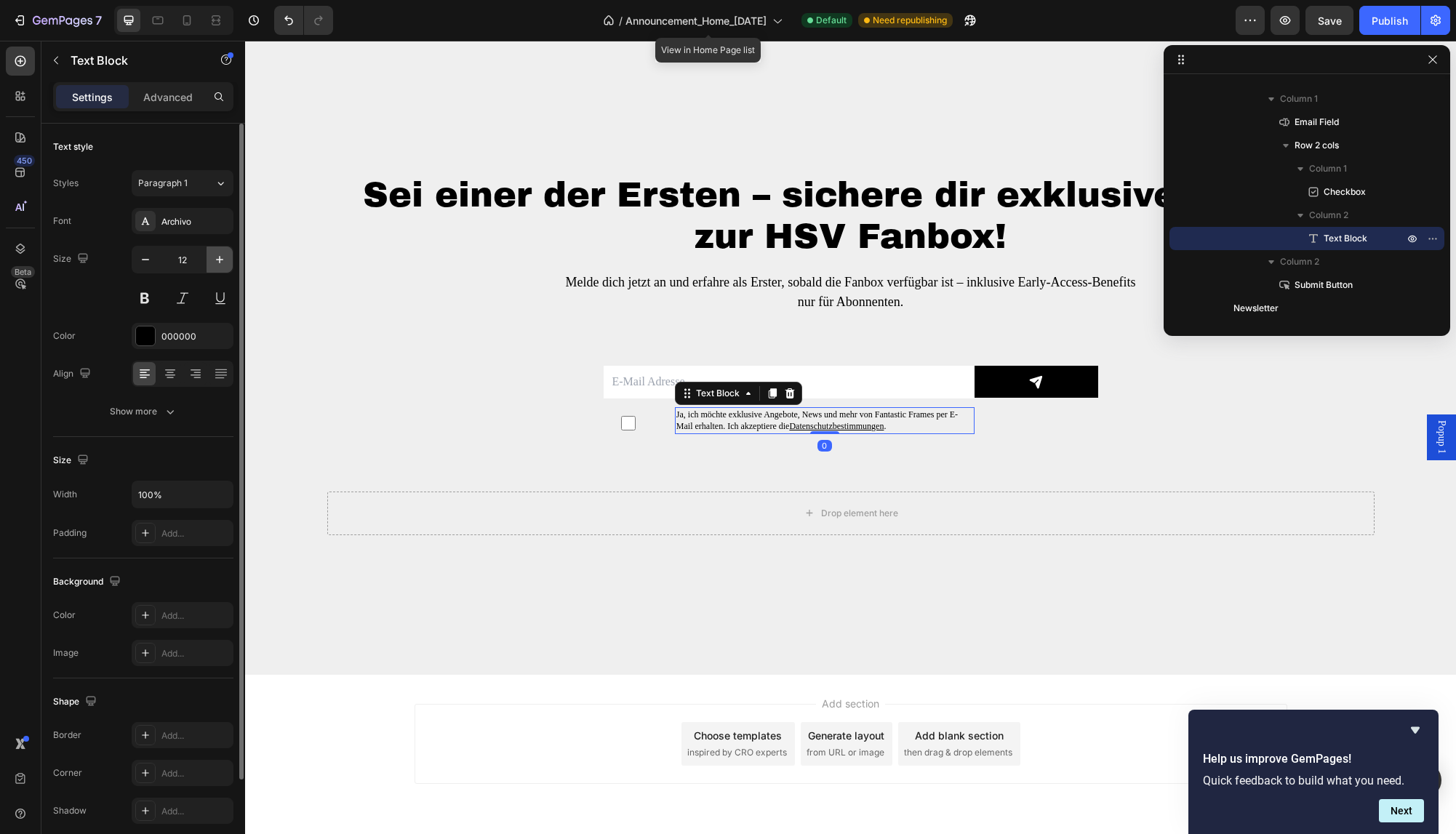
click at [212, 265] on button "button" at bounding box center [219, 260] width 26 height 26
click at [212, 264] on button "button" at bounding box center [219, 260] width 26 height 26
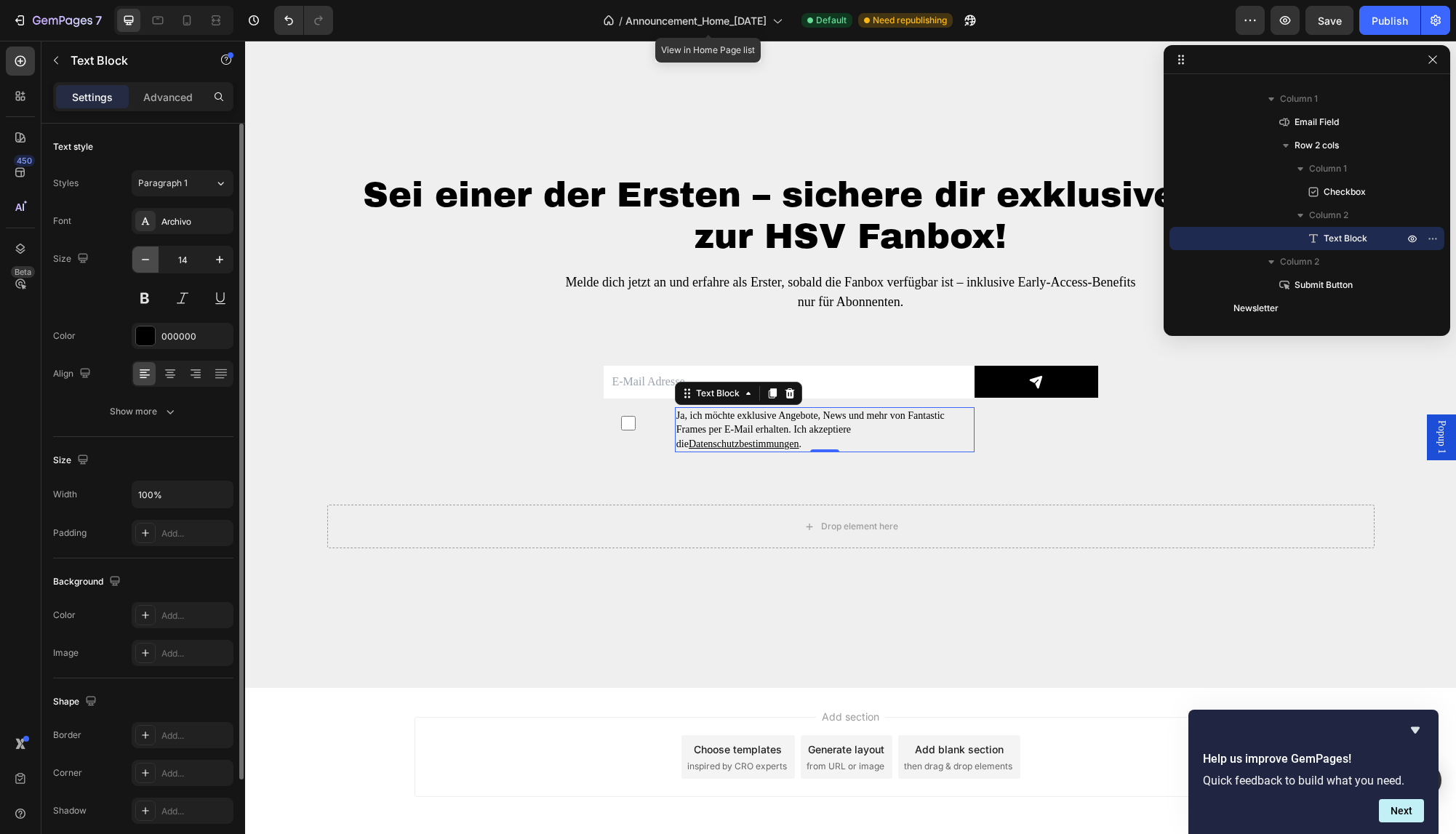
click at [146, 262] on icon "button" at bounding box center [146, 260] width 14 height 14
type input "12"
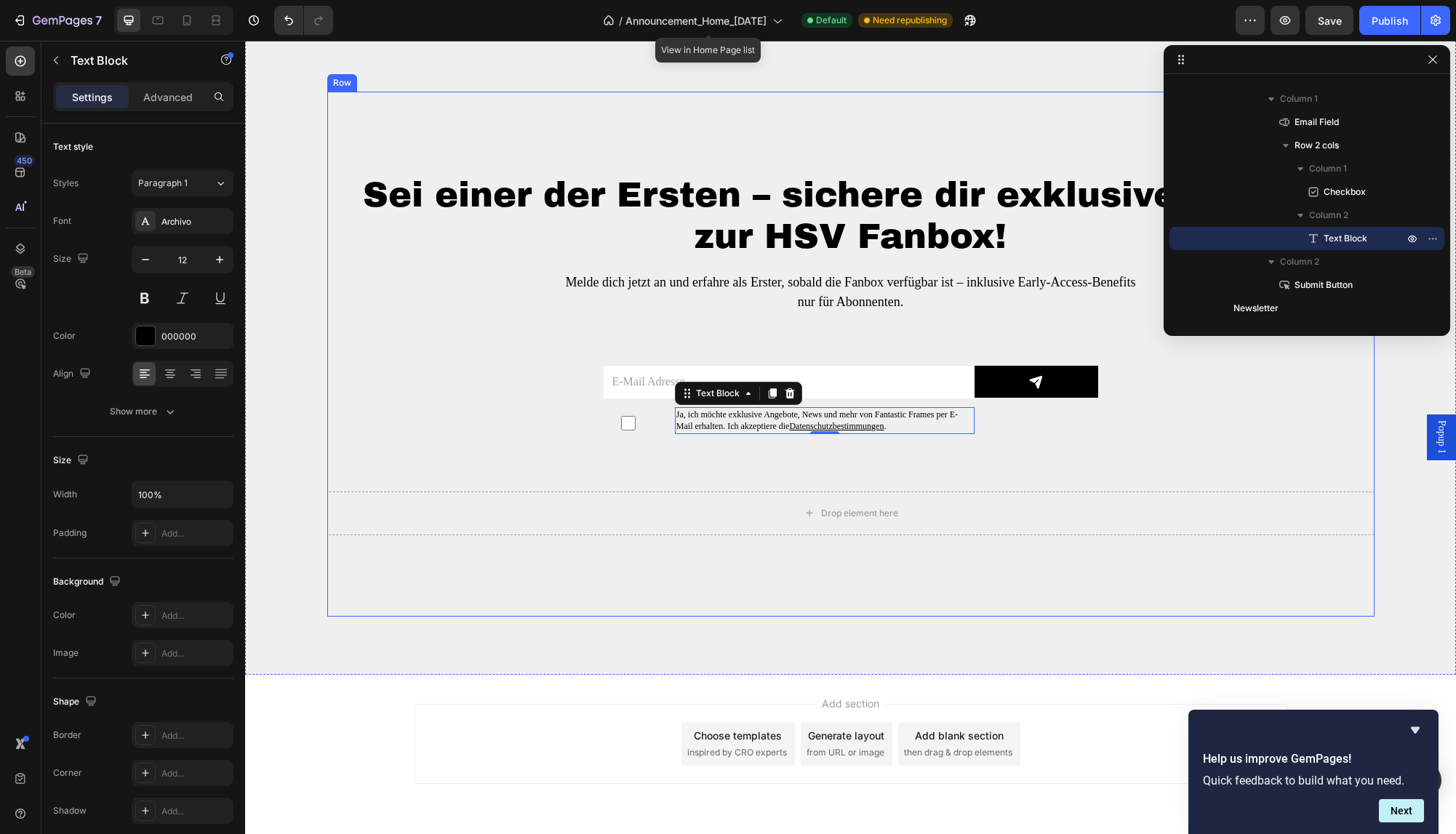
click at [464, 411] on div "Sei einer der Ersten – sichere dir exklusive Vorteile zur HSV Fanbox! Heading M…" at bounding box center [851, 354] width 1047 height 362
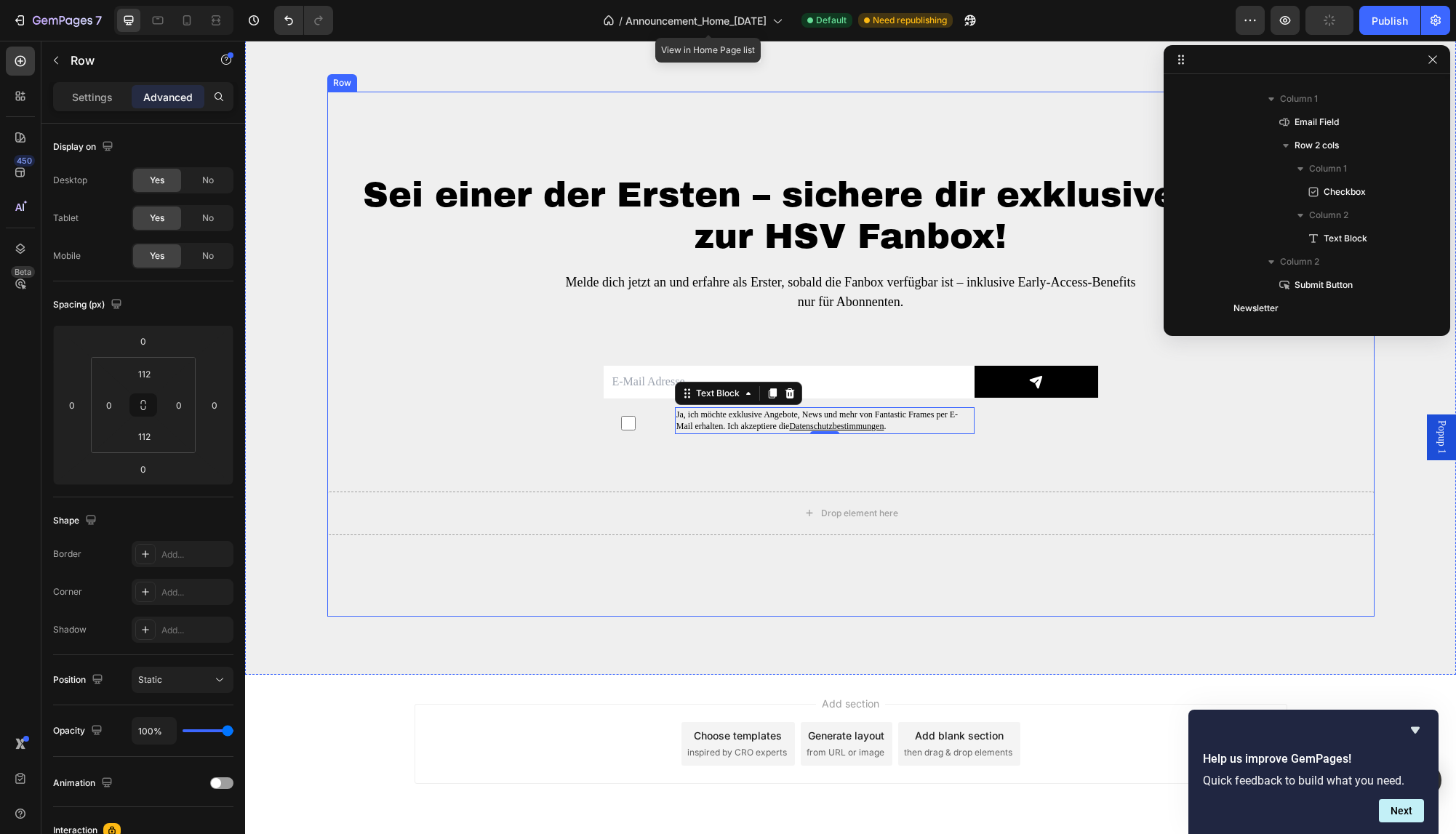
scroll to position [601, 0]
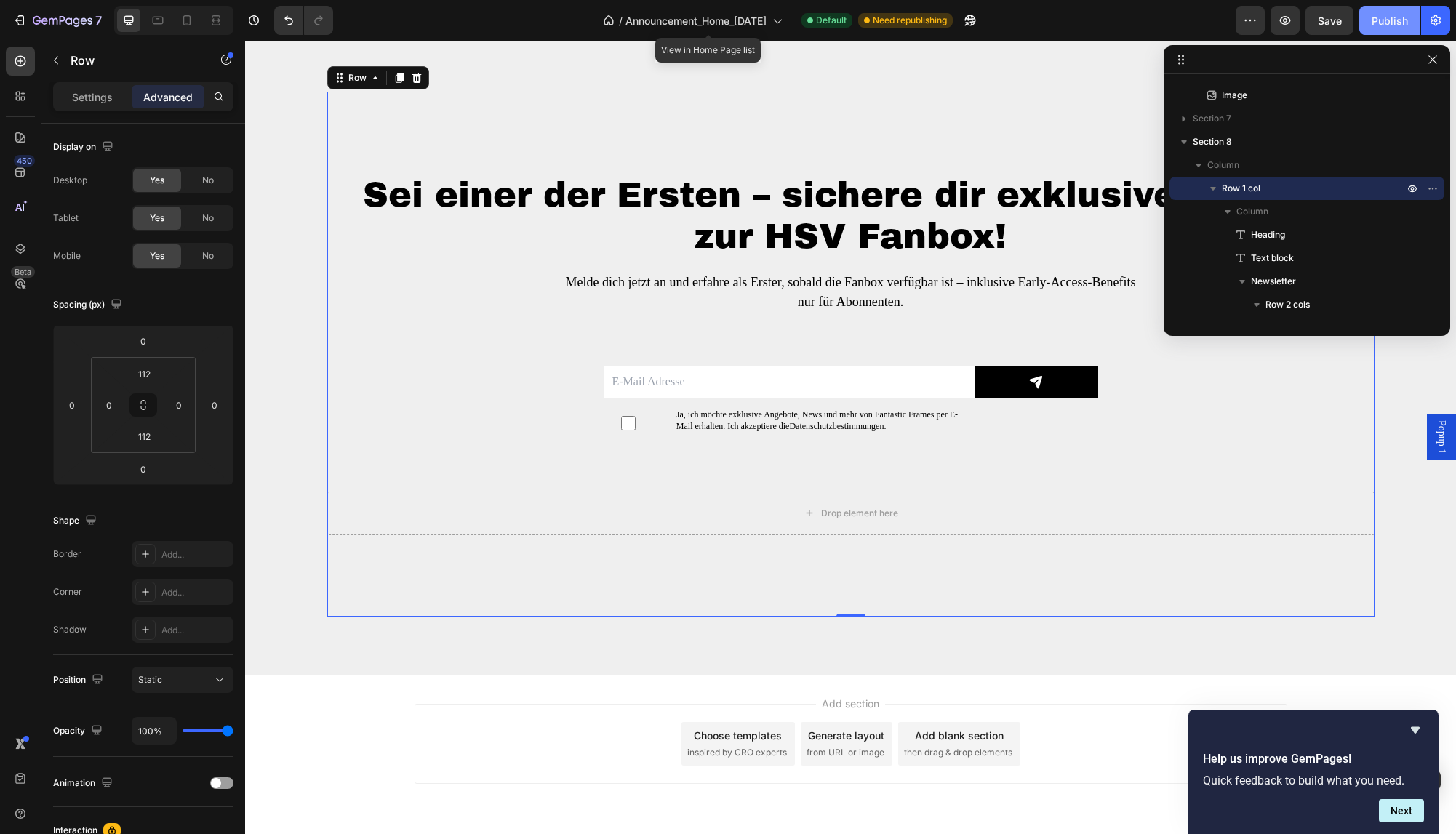
click at [1384, 25] on div "Publish" at bounding box center [1390, 21] width 36 height 15
click at [1439, 434] on span "Popup 1" at bounding box center [1441, 437] width 14 height 33
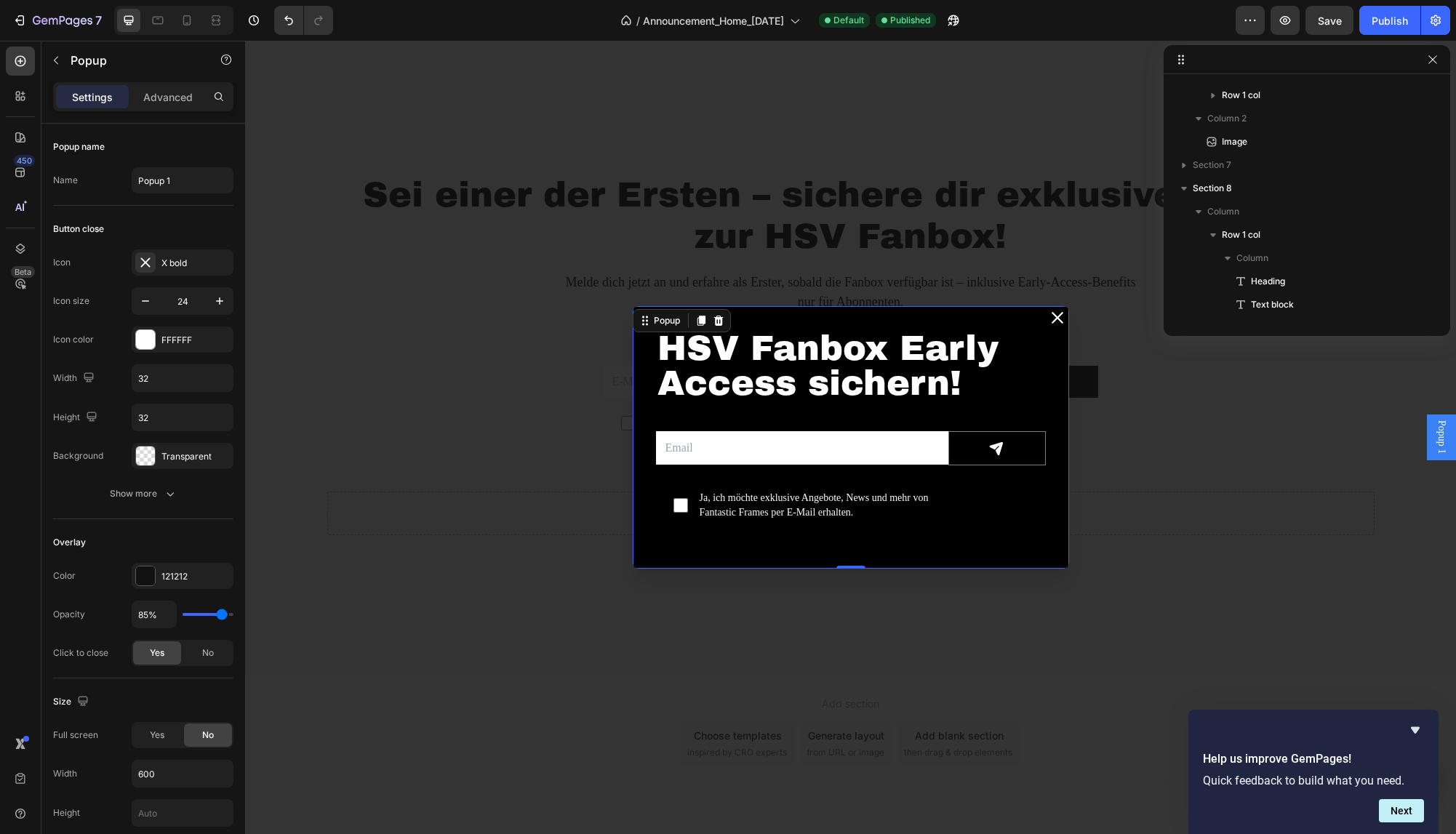
scroll to position [0, 0]
click at [525, 434] on div "Backdrop" at bounding box center [850, 437] width 1211 height 794
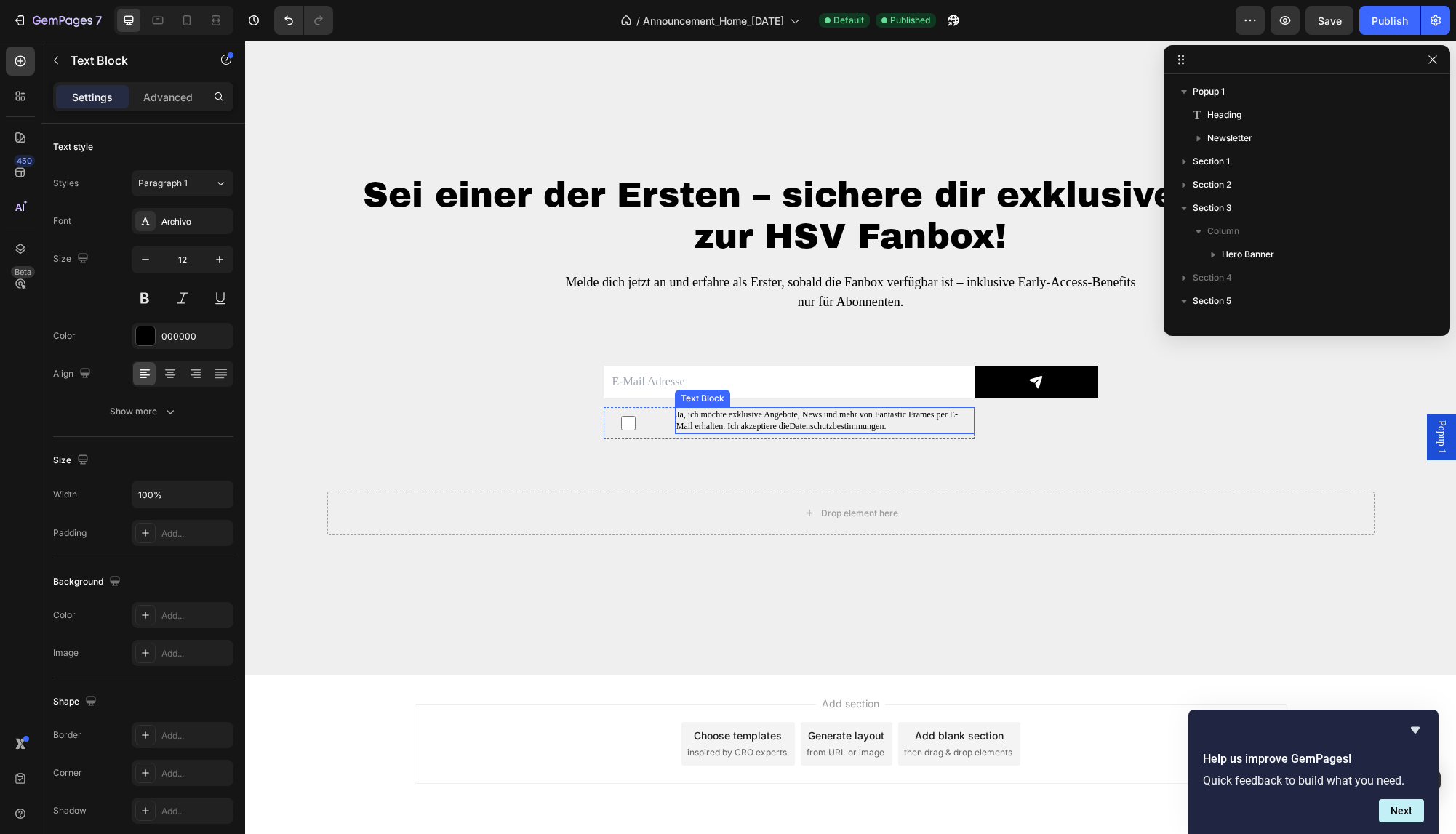
click at [720, 418] on p "Ja, ich möchte exklusive Angebote, News und mehr von Fantastic Frames per E-Mai…" at bounding box center [824, 421] width 297 height 25
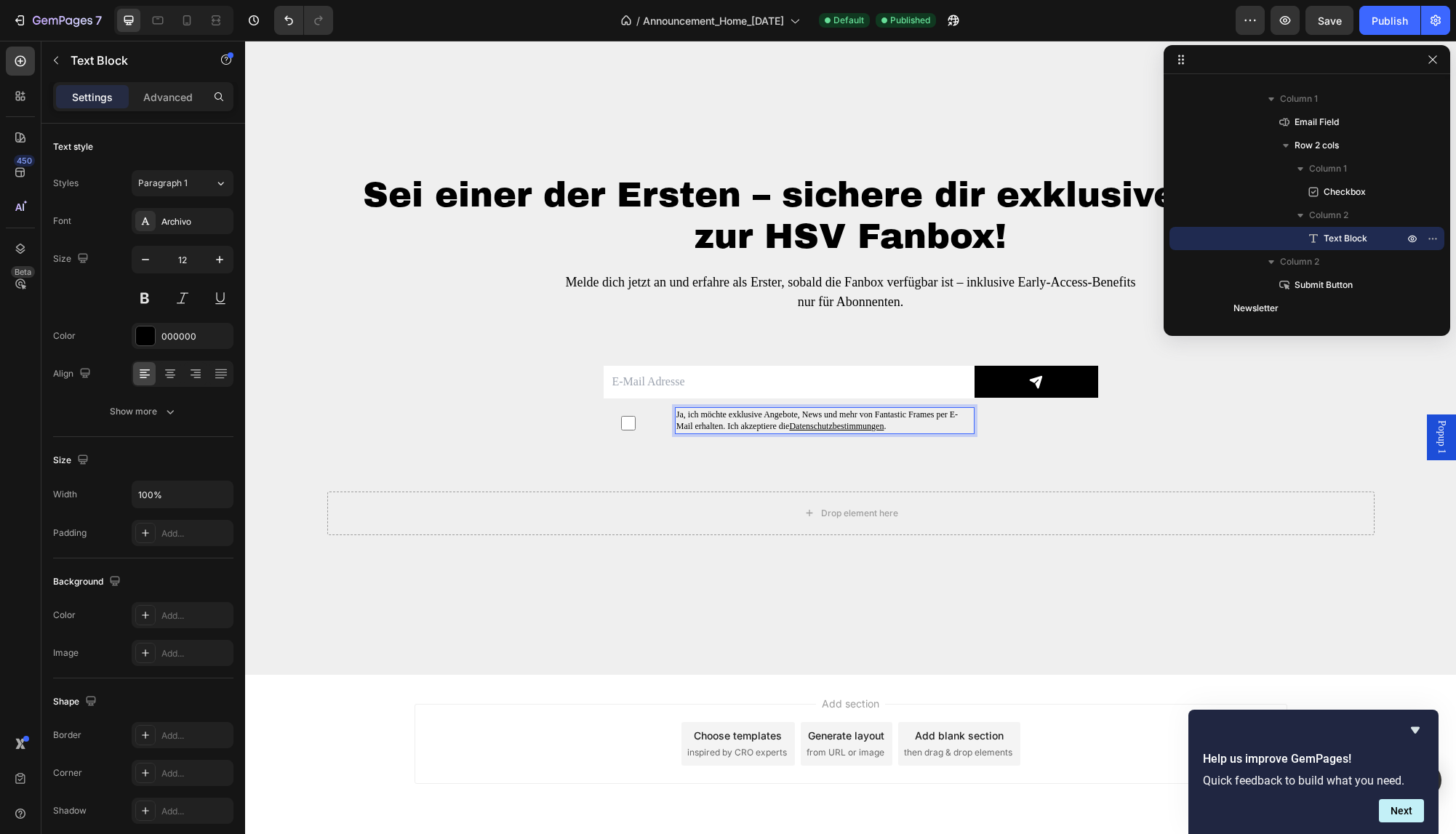
click at [751, 421] on p "Ja, ich möchte exklusive Angebote, News und mehr von Fantastic Frames per E-Mai…" at bounding box center [824, 421] width 297 height 25
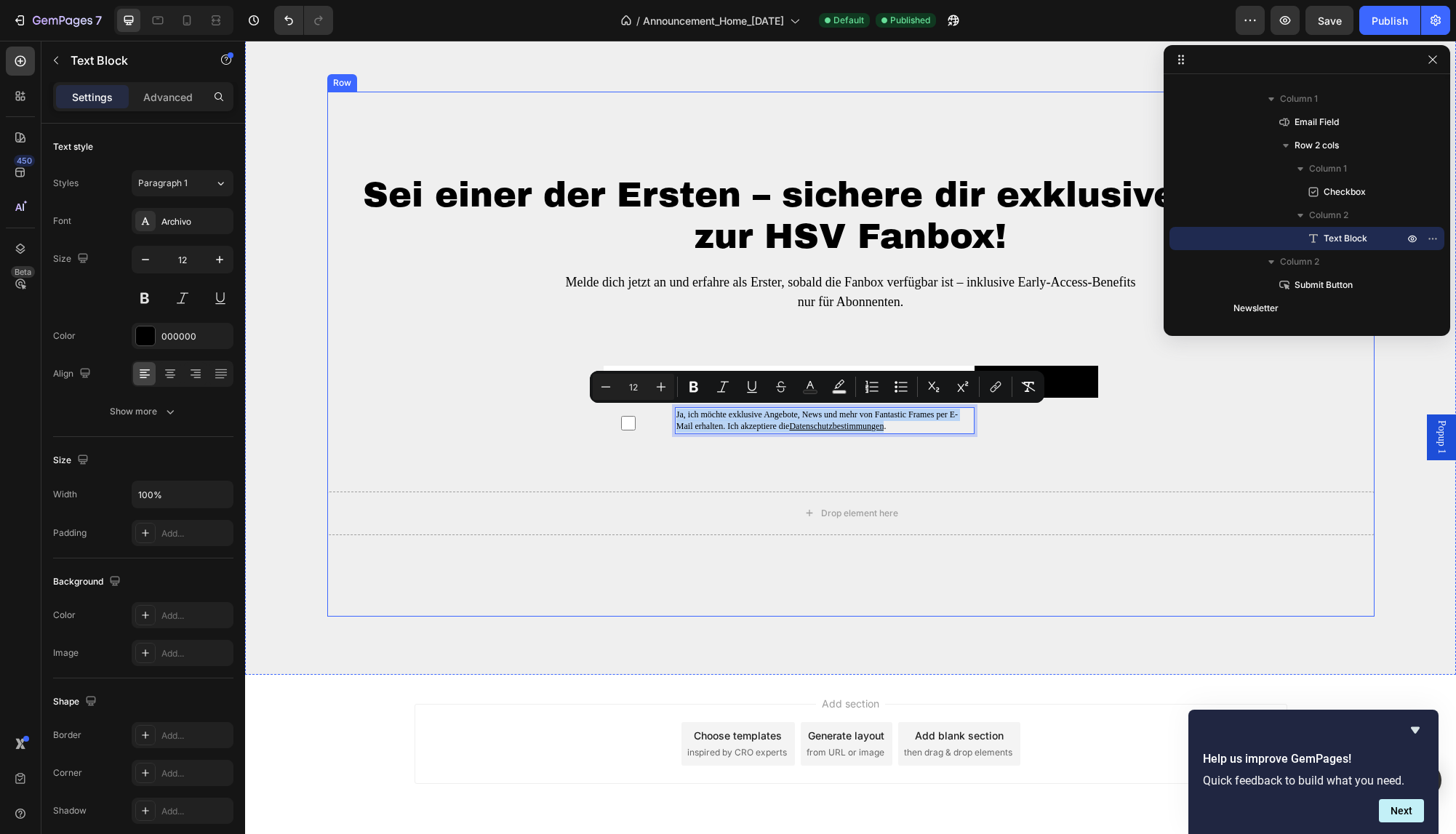
click at [713, 474] on div "Sei einer der Ersten – sichere dir exklusive Vorteile zur HSV Fanbox! Heading M…" at bounding box center [851, 354] width 1047 height 362
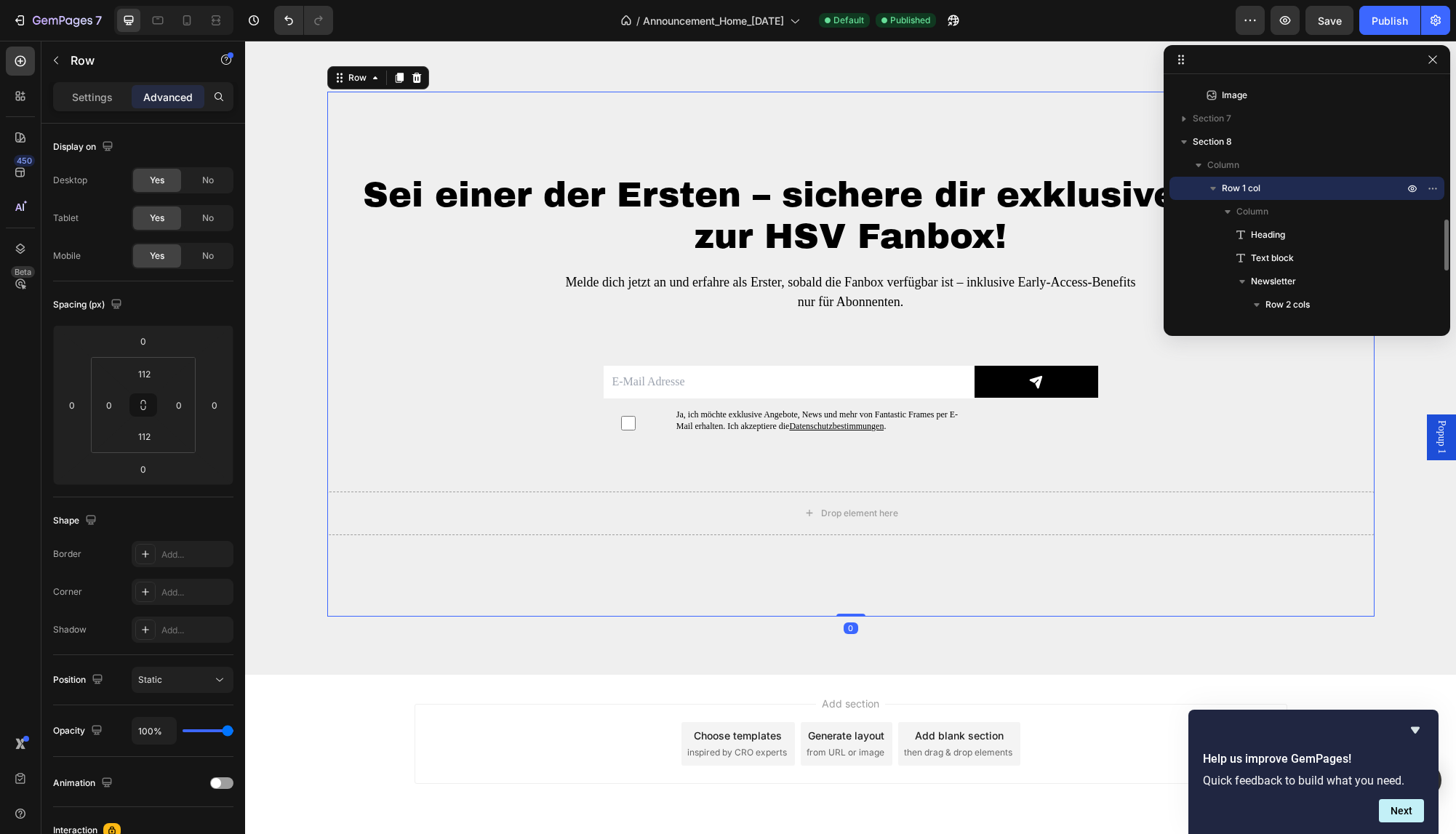
click at [1444, 442] on span "Popup 1" at bounding box center [1441, 437] width 14 height 33
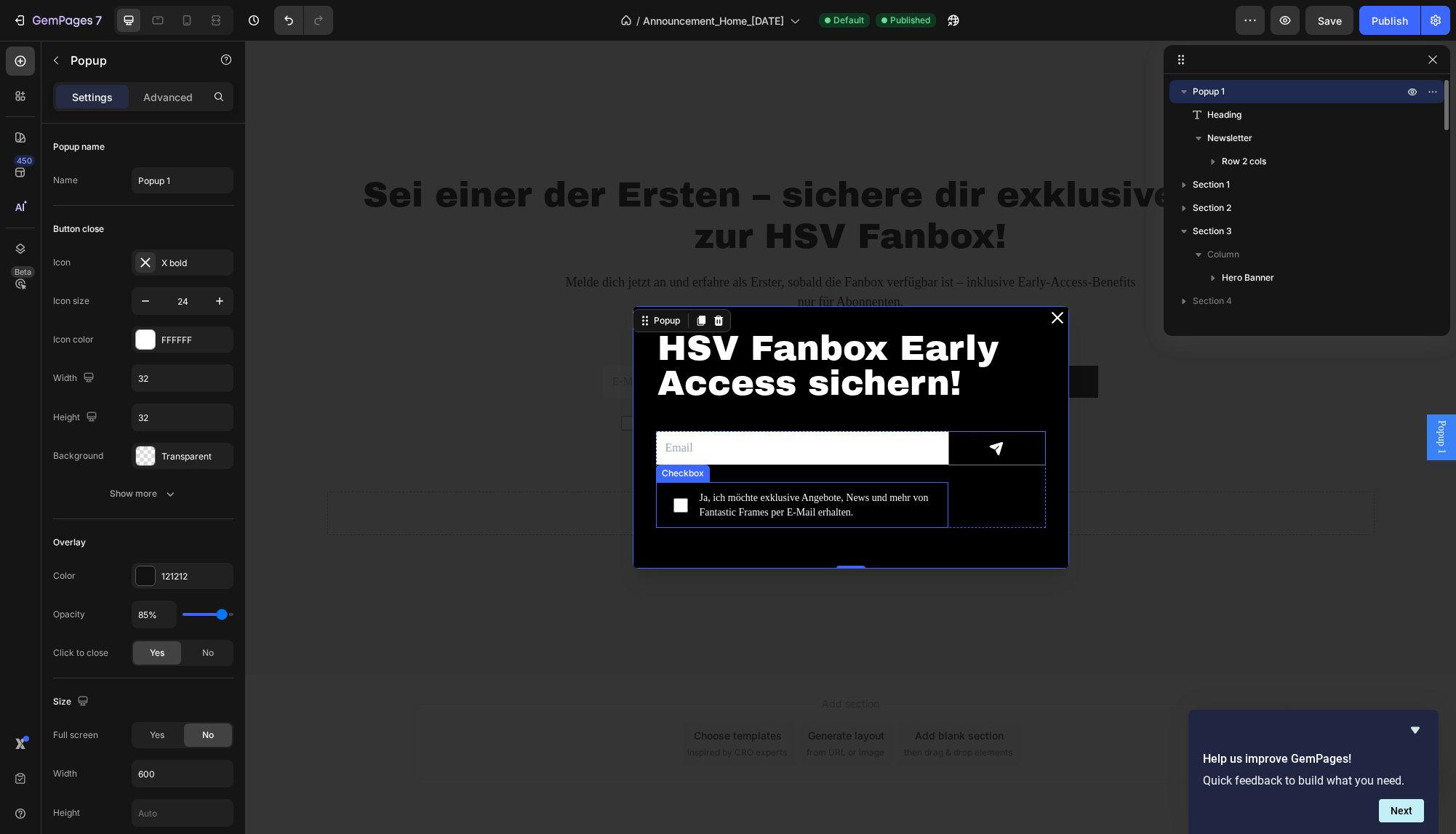
click at [803, 498] on span "Ja, ich möchte exklusive Angebote, News und mehr von Fantastic Frames per E-Mai…" at bounding box center [809, 506] width 243 height 28
click at [688, 499] on input "Ja, ich möchte exklusive Angebote, News und mehr von Fantastic Frames per E-Mai…" at bounding box center [680, 506] width 14 height 14
checkbox input "false"
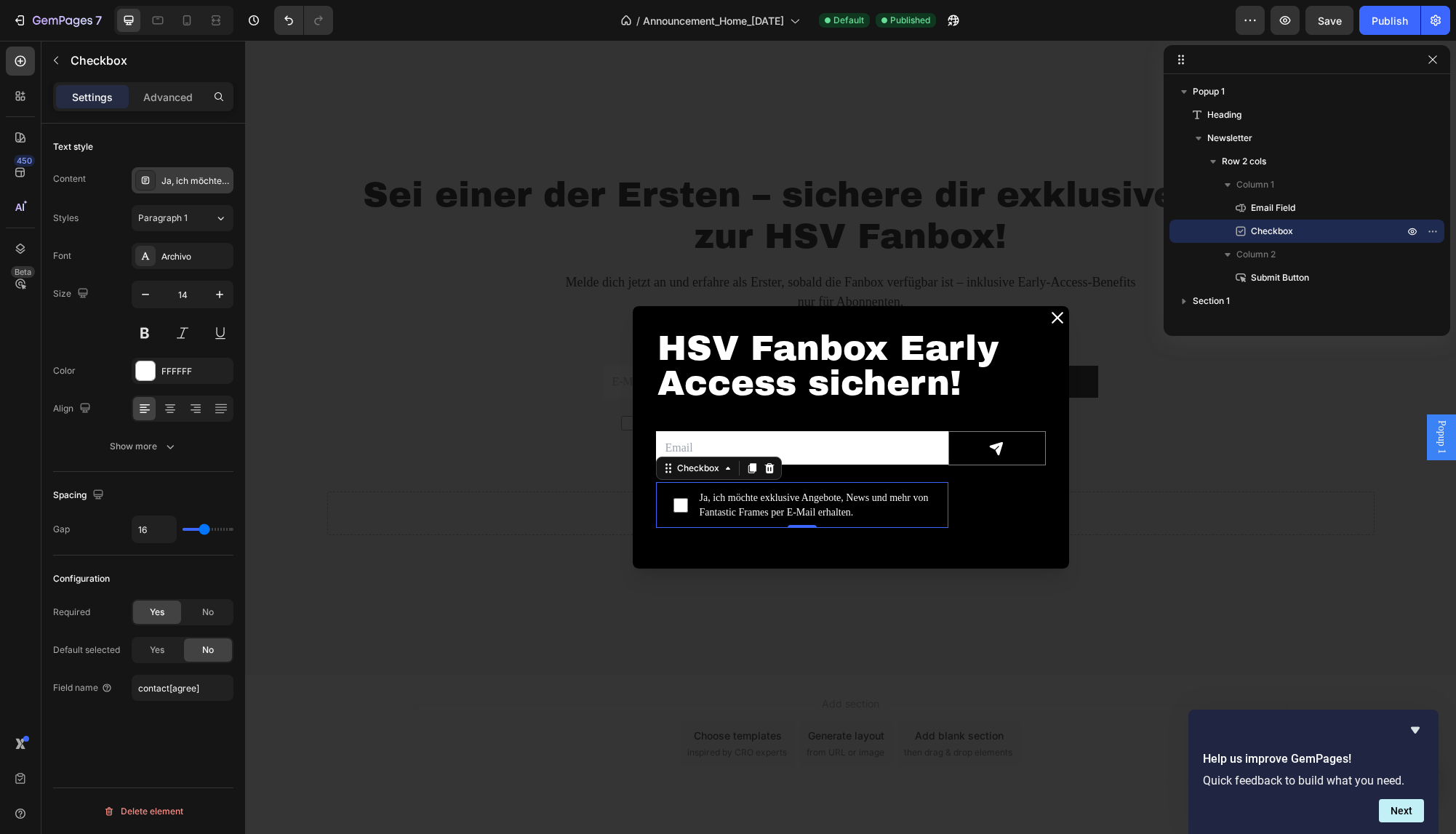
click at [164, 171] on div "Ja, ich möchte exklusive Angebote, News und mehr von Fantastic Frames per E-Mai…" at bounding box center [182, 180] width 102 height 26
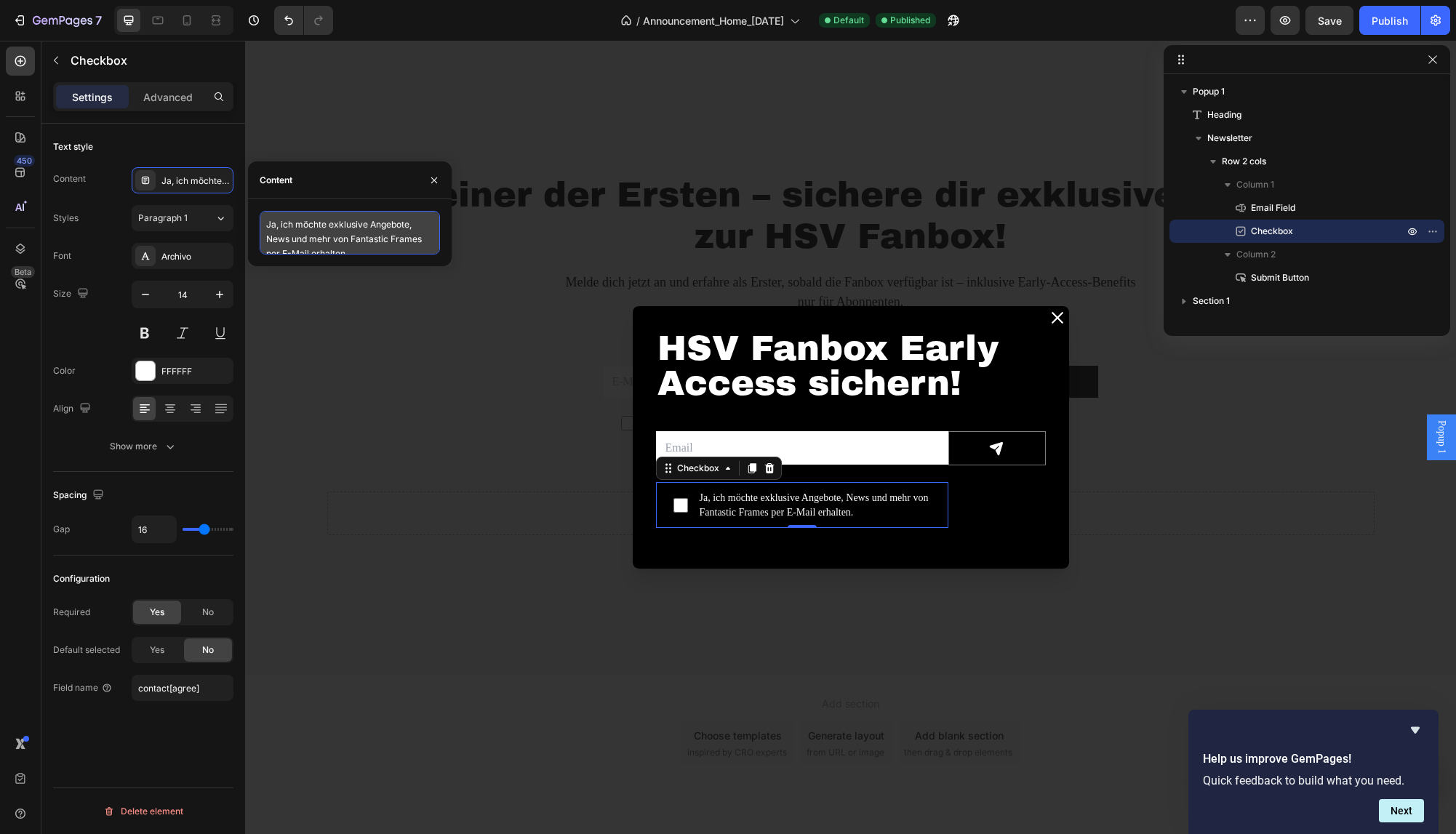
click at [411, 246] on textarea "Ja, ich möchte exklusive Angebote, News und mehr von Fantastic Frames per E-Mai…" at bounding box center [350, 233] width 180 height 44
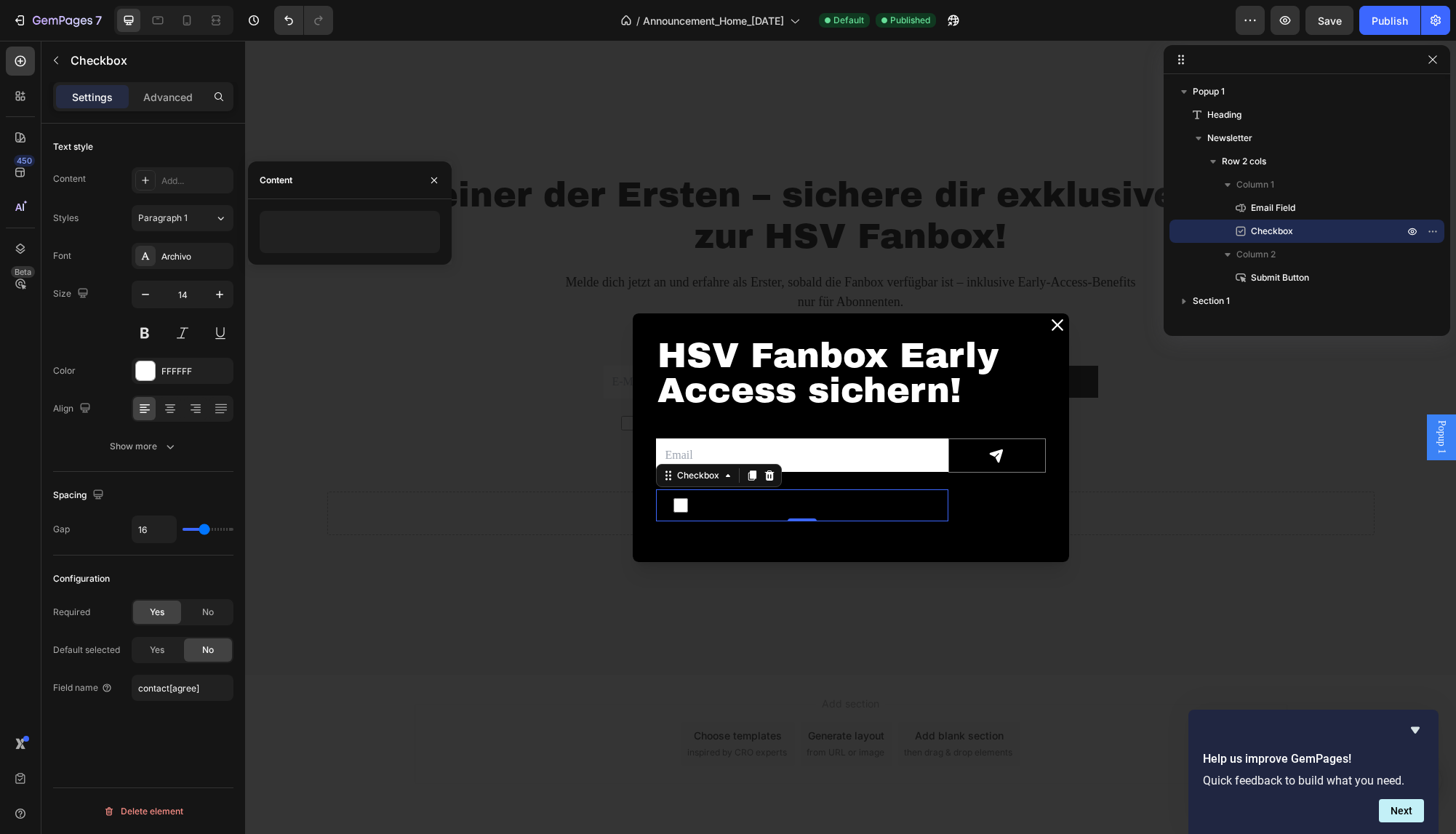
click at [187, 148] on div "Text style" at bounding box center [143, 146] width 180 height 23
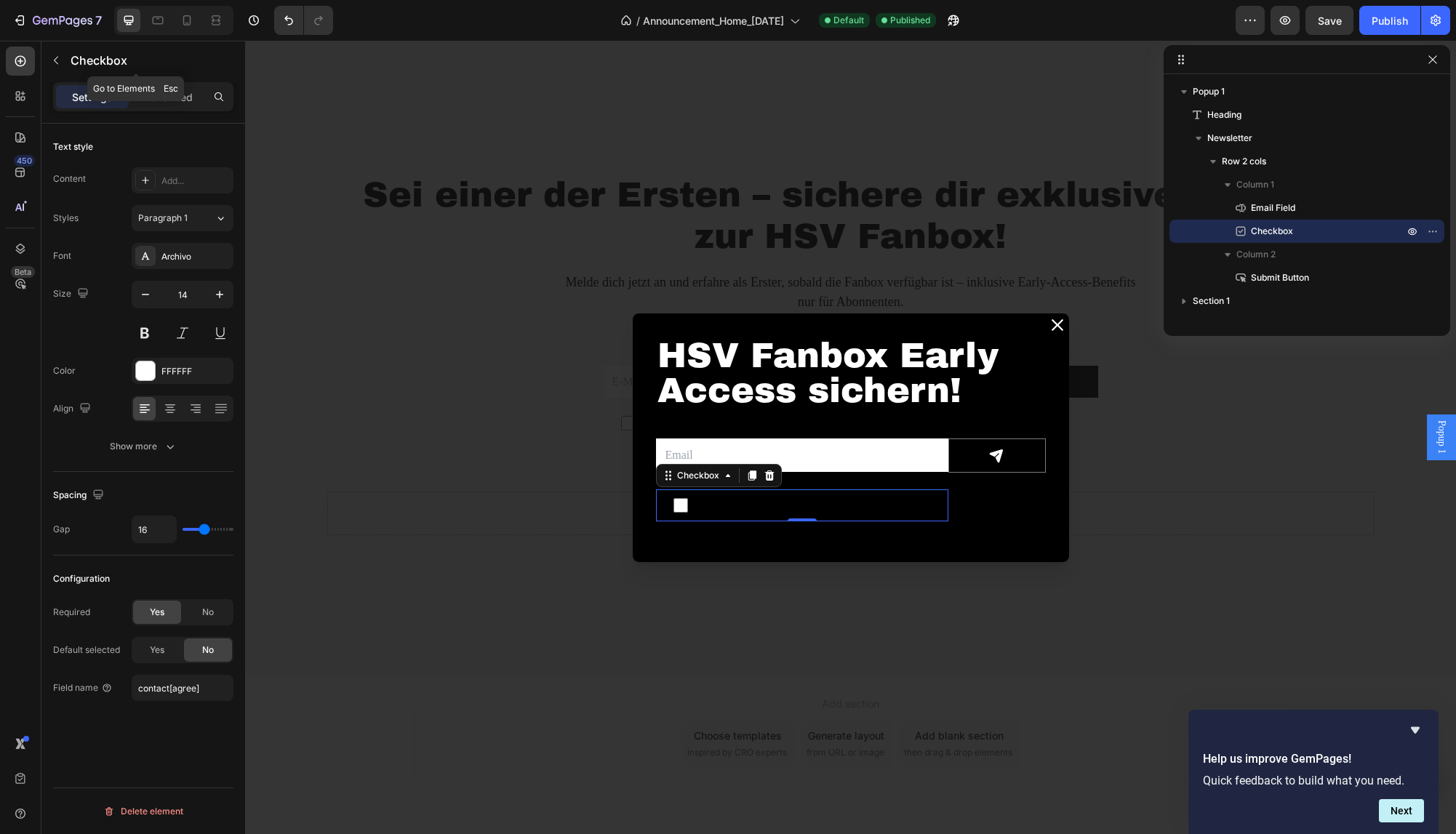
drag, startPoint x: 70, startPoint y: 53, endPoint x: 60, endPoint y: 75, distance: 24.2
click at [69, 53] on div "Checkbox" at bounding box center [135, 60] width 189 height 38
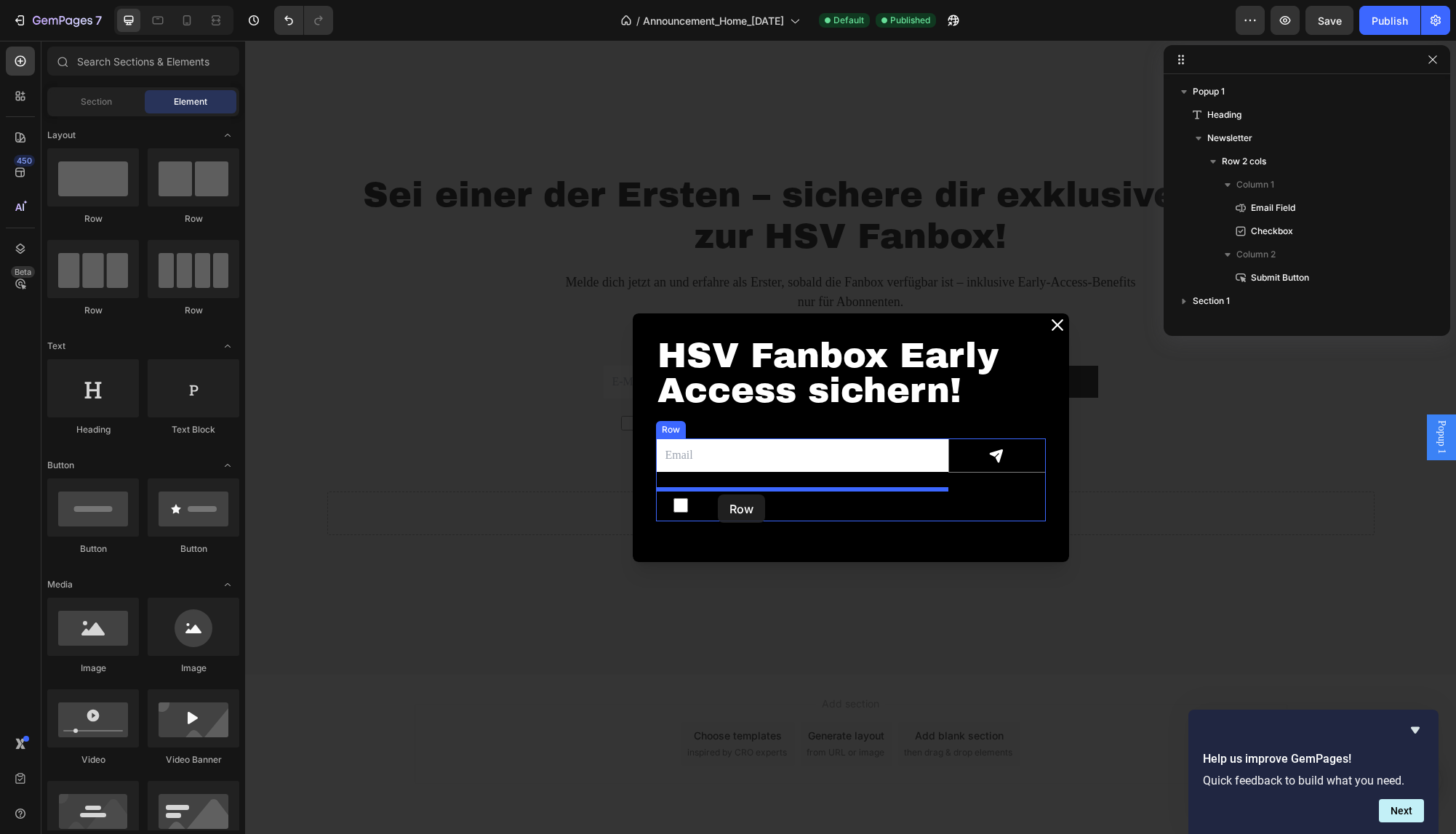
drag, startPoint x: 414, startPoint y: 229, endPoint x: 717, endPoint y: 495, distance: 403.2
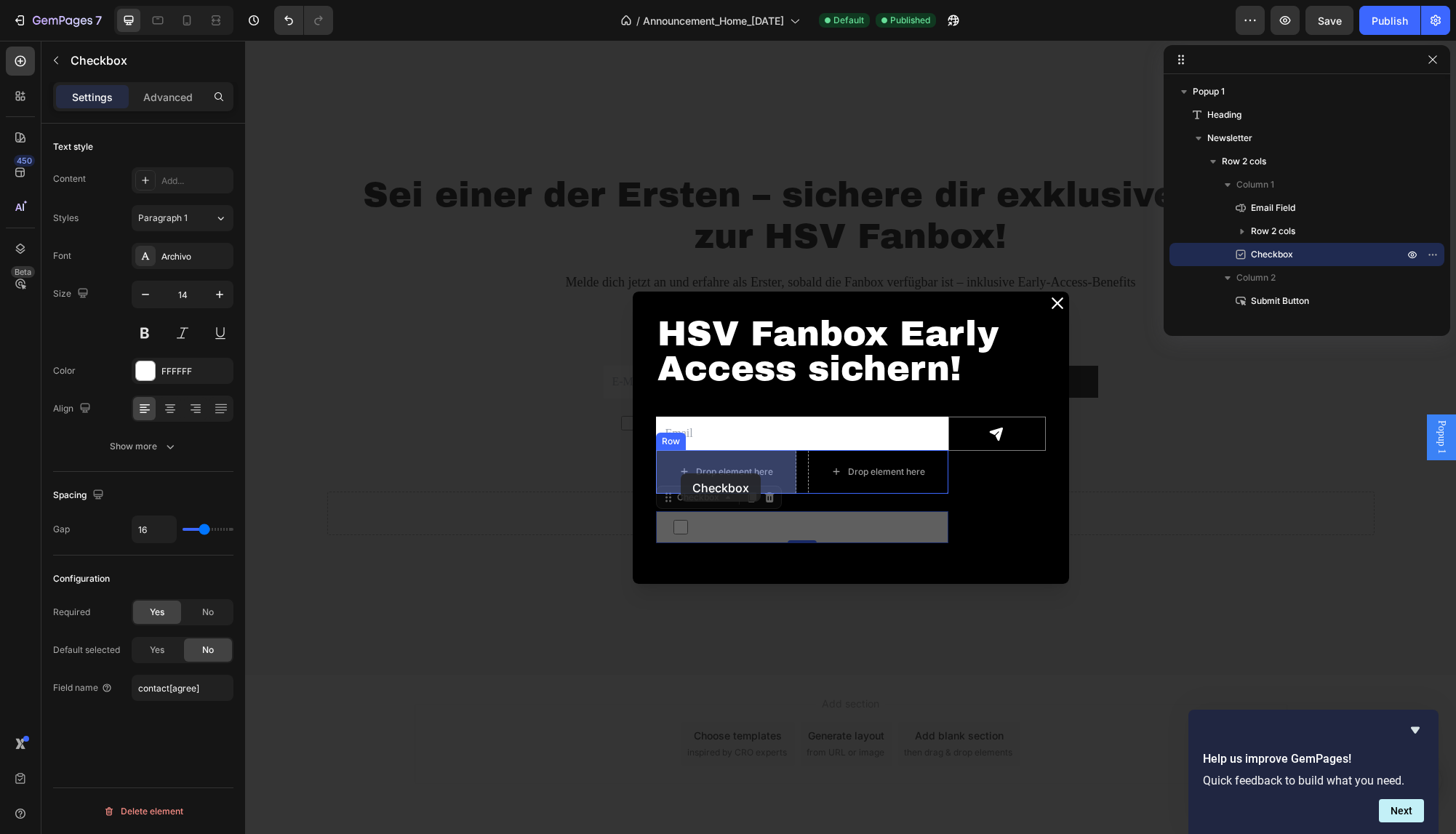
drag, startPoint x: 669, startPoint y: 508, endPoint x: 680, endPoint y: 473, distance: 36.7
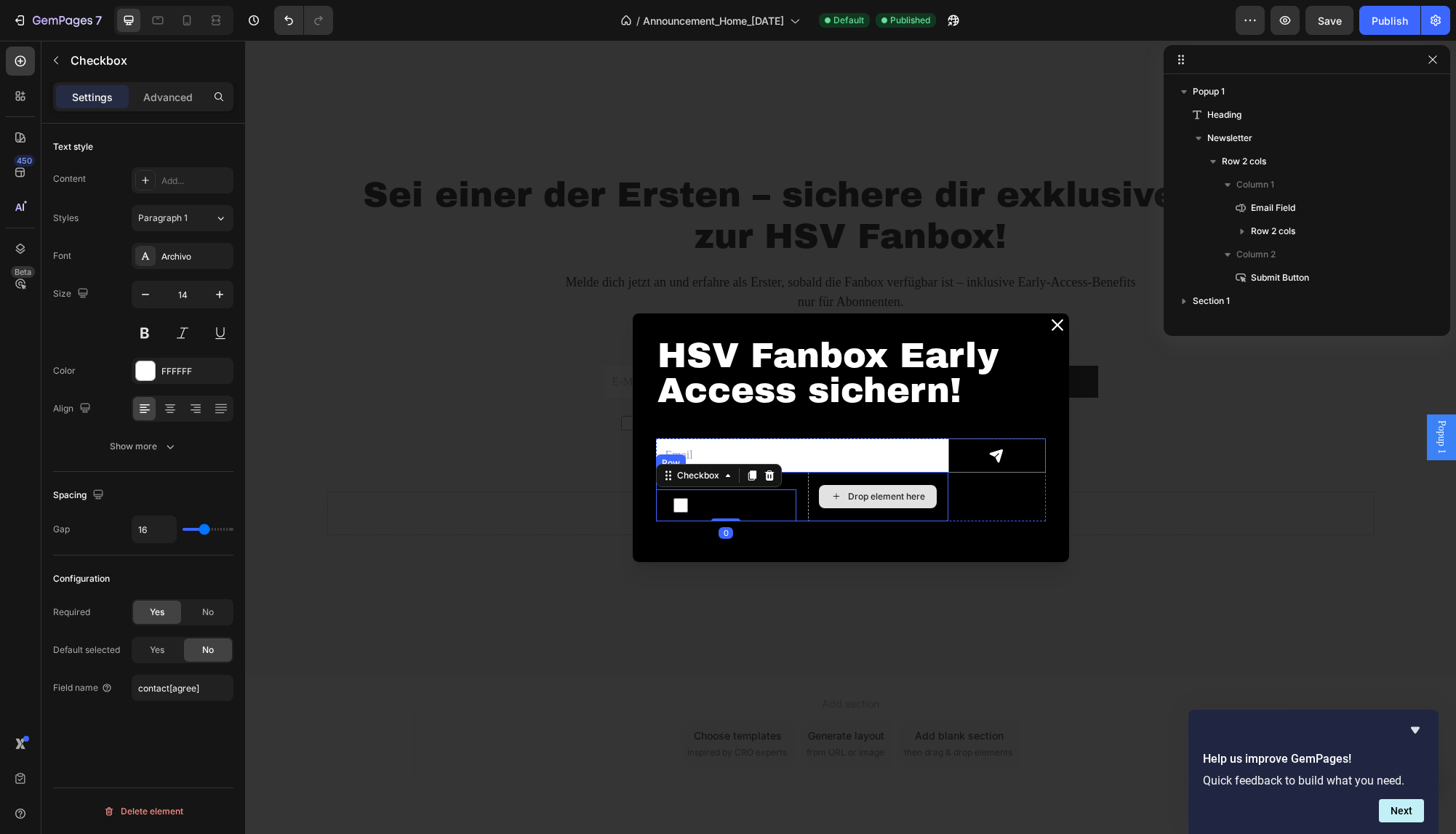
click at [874, 511] on div "Drop element here" at bounding box center [877, 497] width 140 height 50
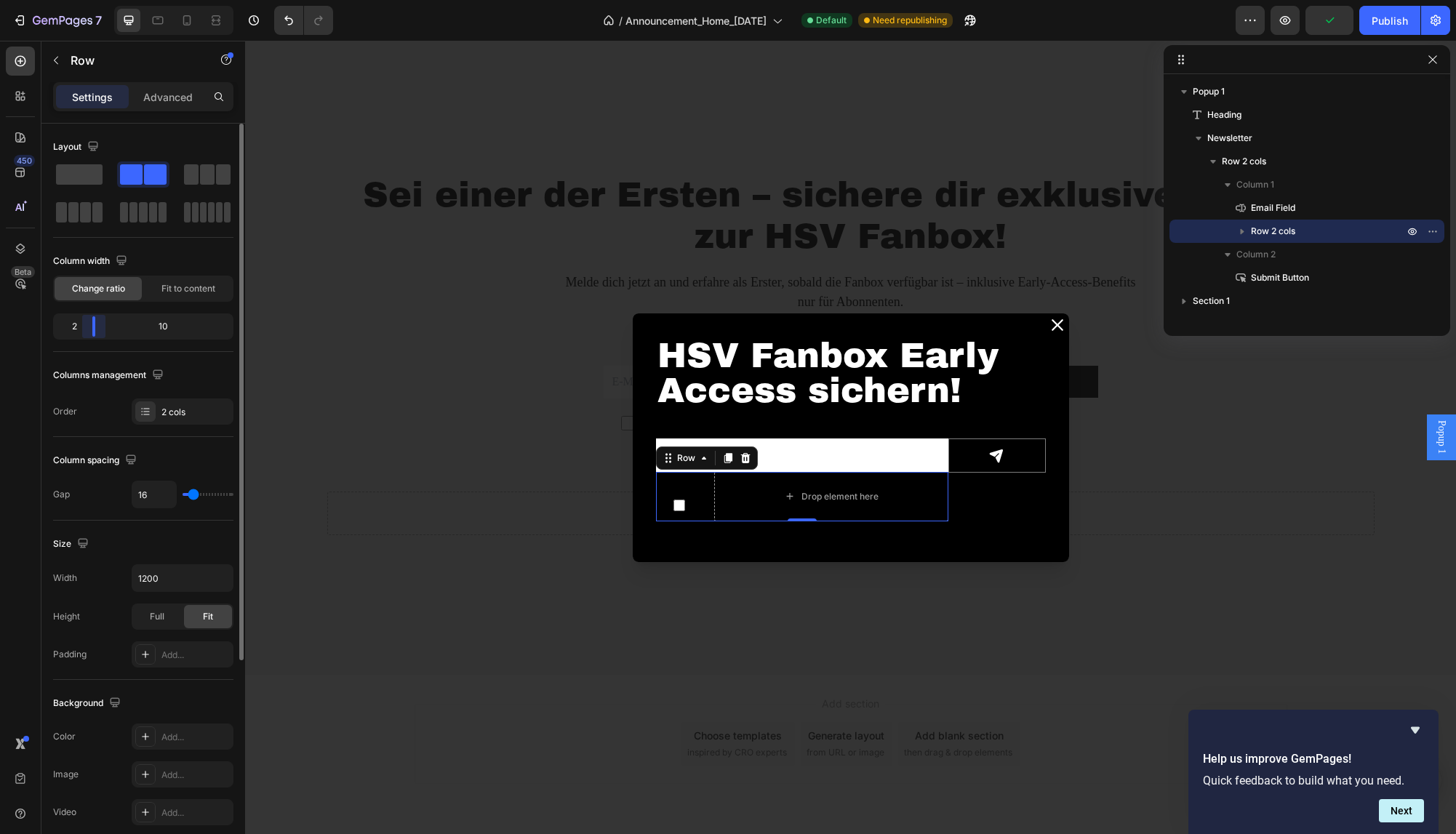
drag, startPoint x: 146, startPoint y: 332, endPoint x: 79, endPoint y: 335, distance: 67.1
click at [79, 335] on div "Layout Column width Change ratio Fit to content 2 10 Columns management Order 2…" at bounding box center [142, 499] width 203 height 752
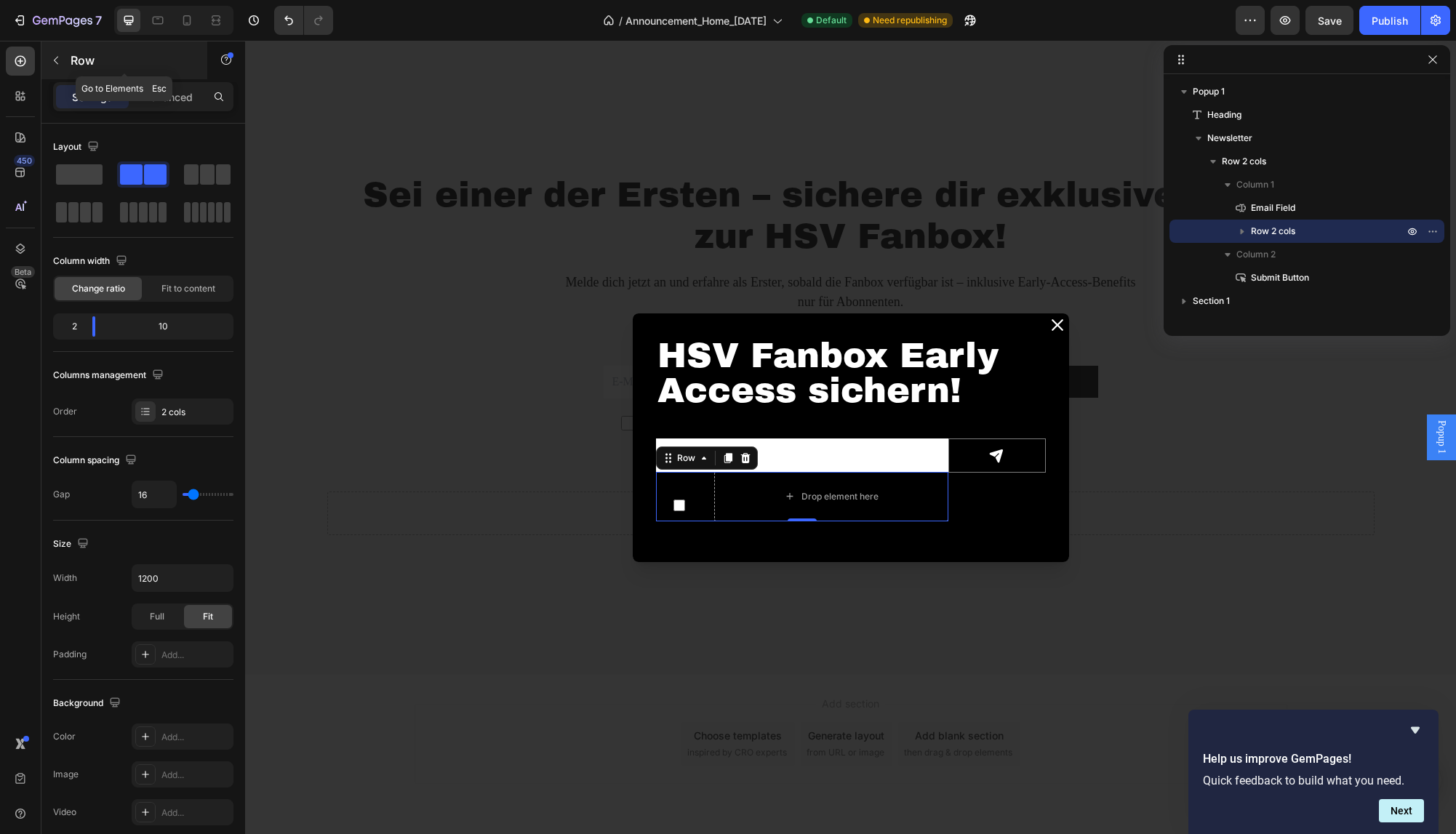
click at [61, 55] on icon "button" at bounding box center [55, 60] width 12 height 12
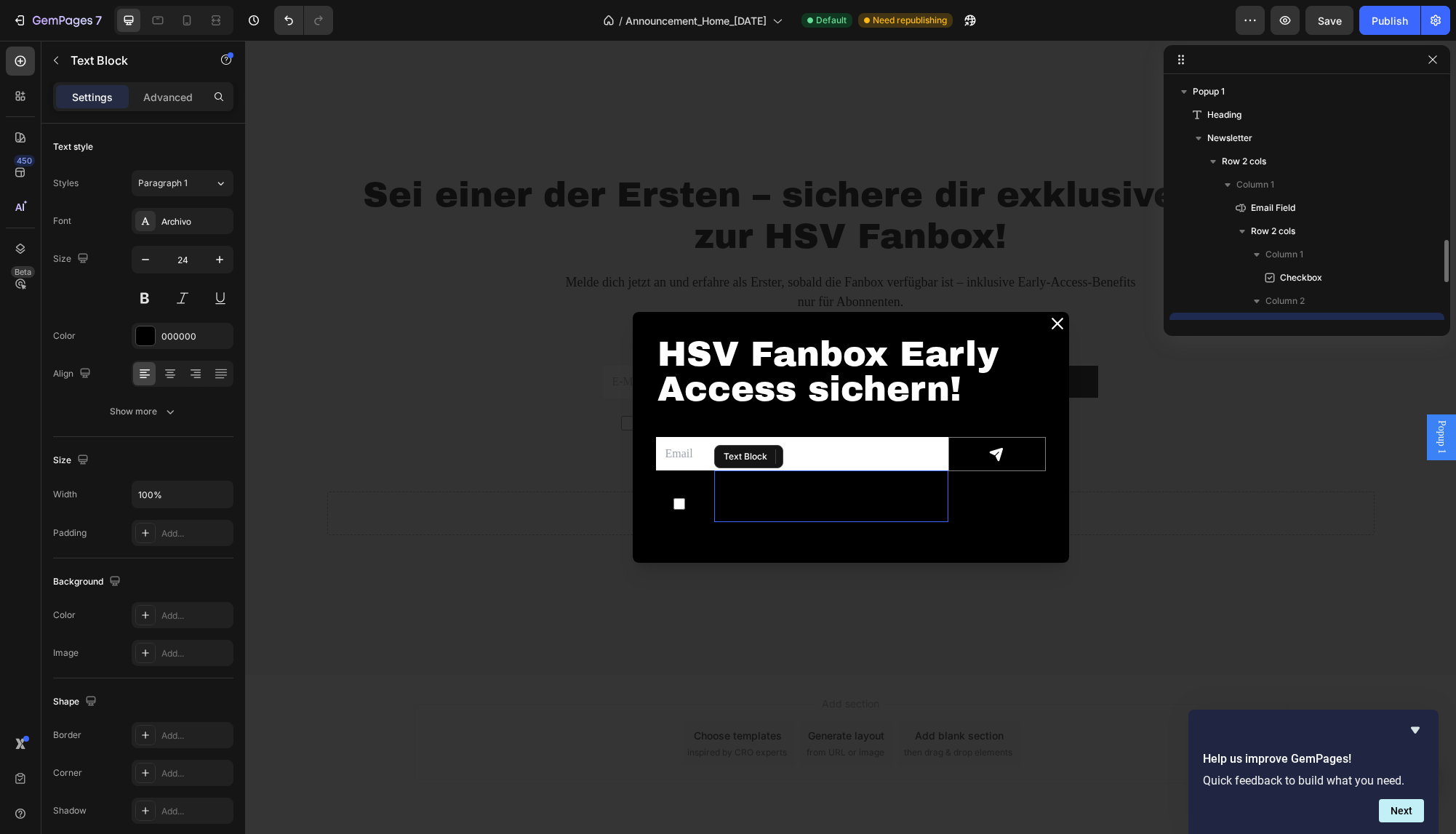
scroll to position [136, 0]
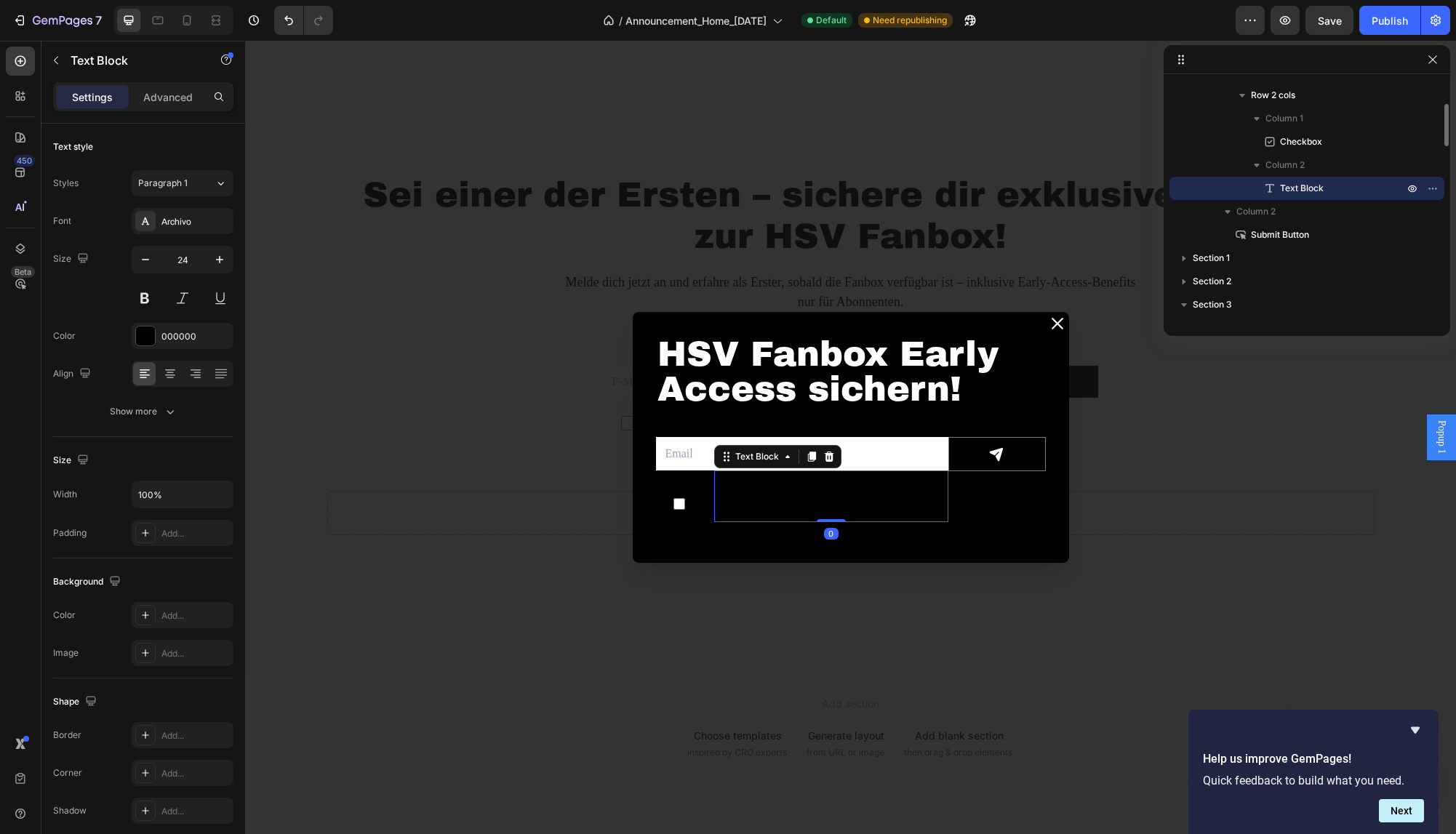
click at [770, 483] on div "Replace this text with your content" at bounding box center [831, 496] width 234 height 51
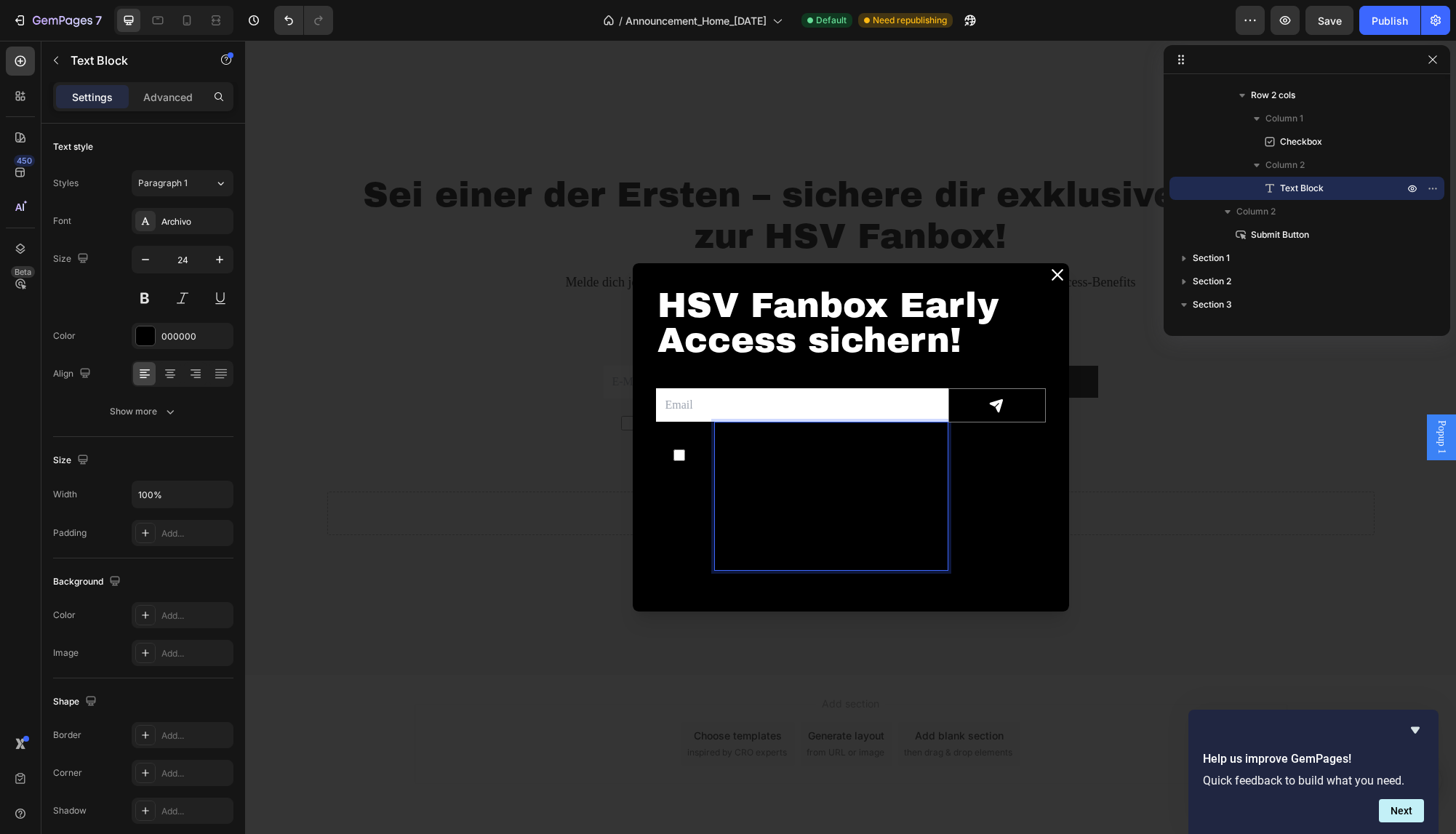
click at [819, 472] on p "Ja, ich möchte exklusive Angebote, News und mehr von Fantastic Frames per E-Mai…" at bounding box center [831, 497] width 231 height 147
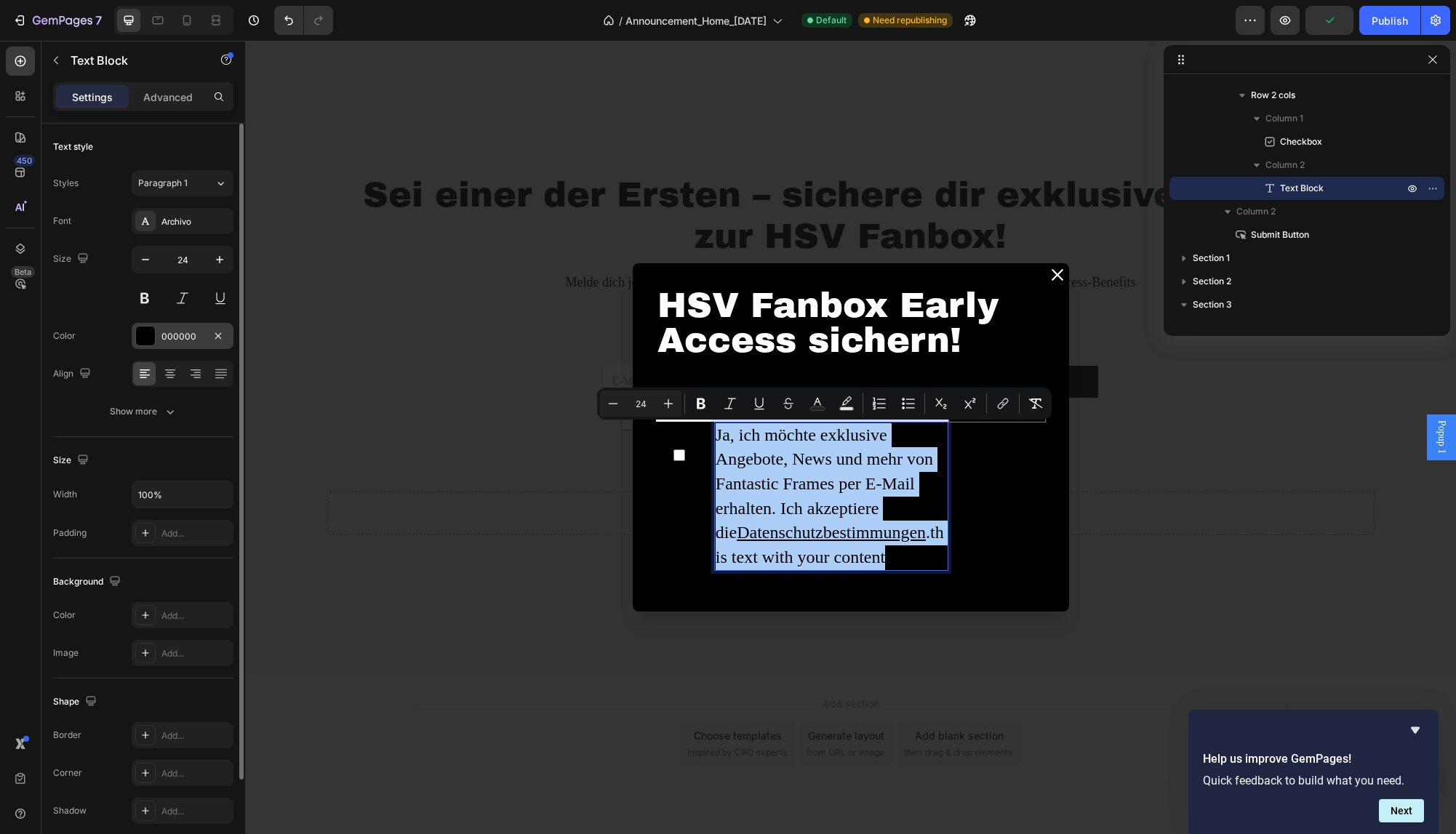
click at [153, 340] on div at bounding box center [146, 336] width 19 height 19
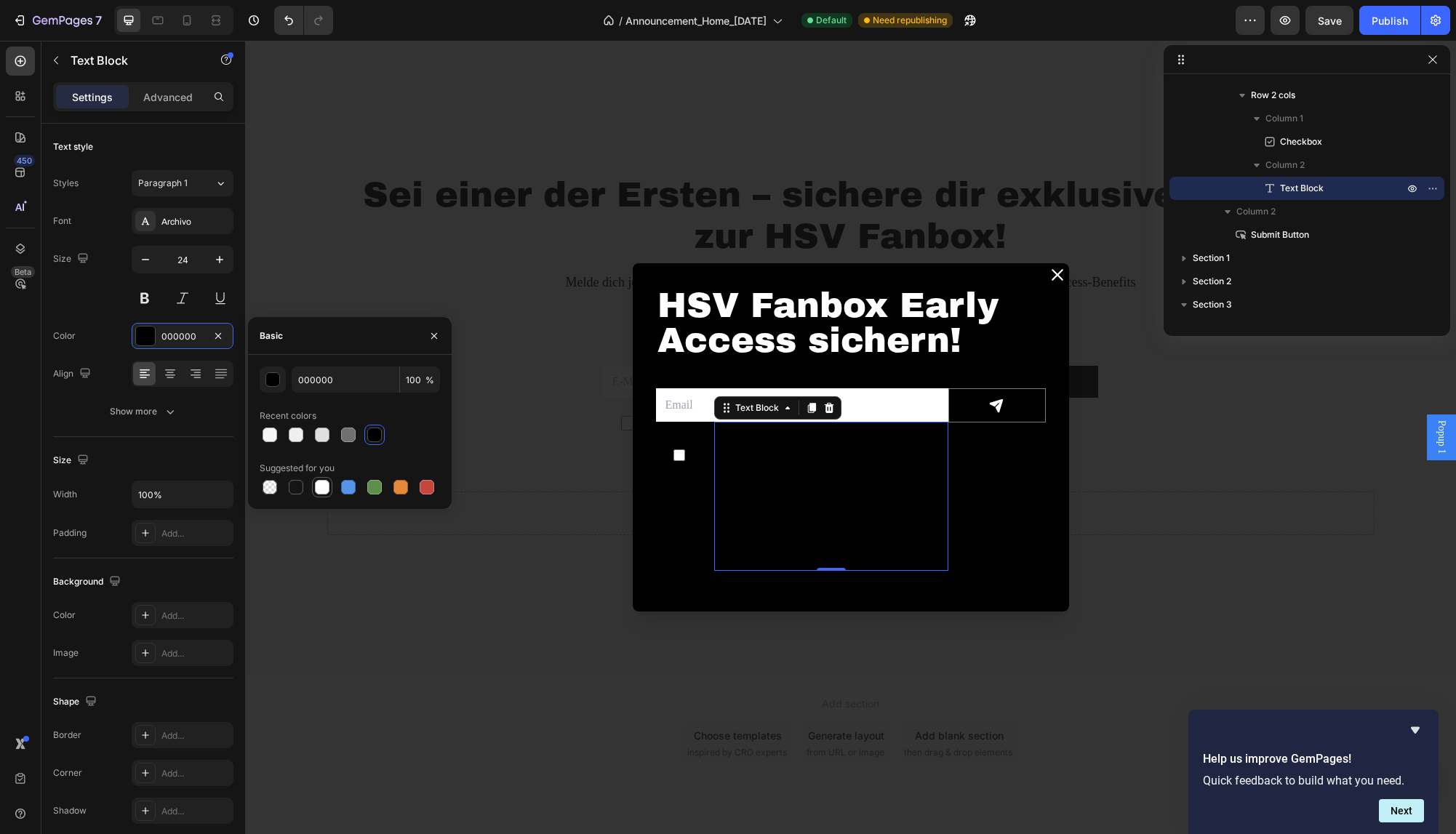
click at [329, 484] on div at bounding box center [322, 487] width 14 height 14
type input "FFFFFF"
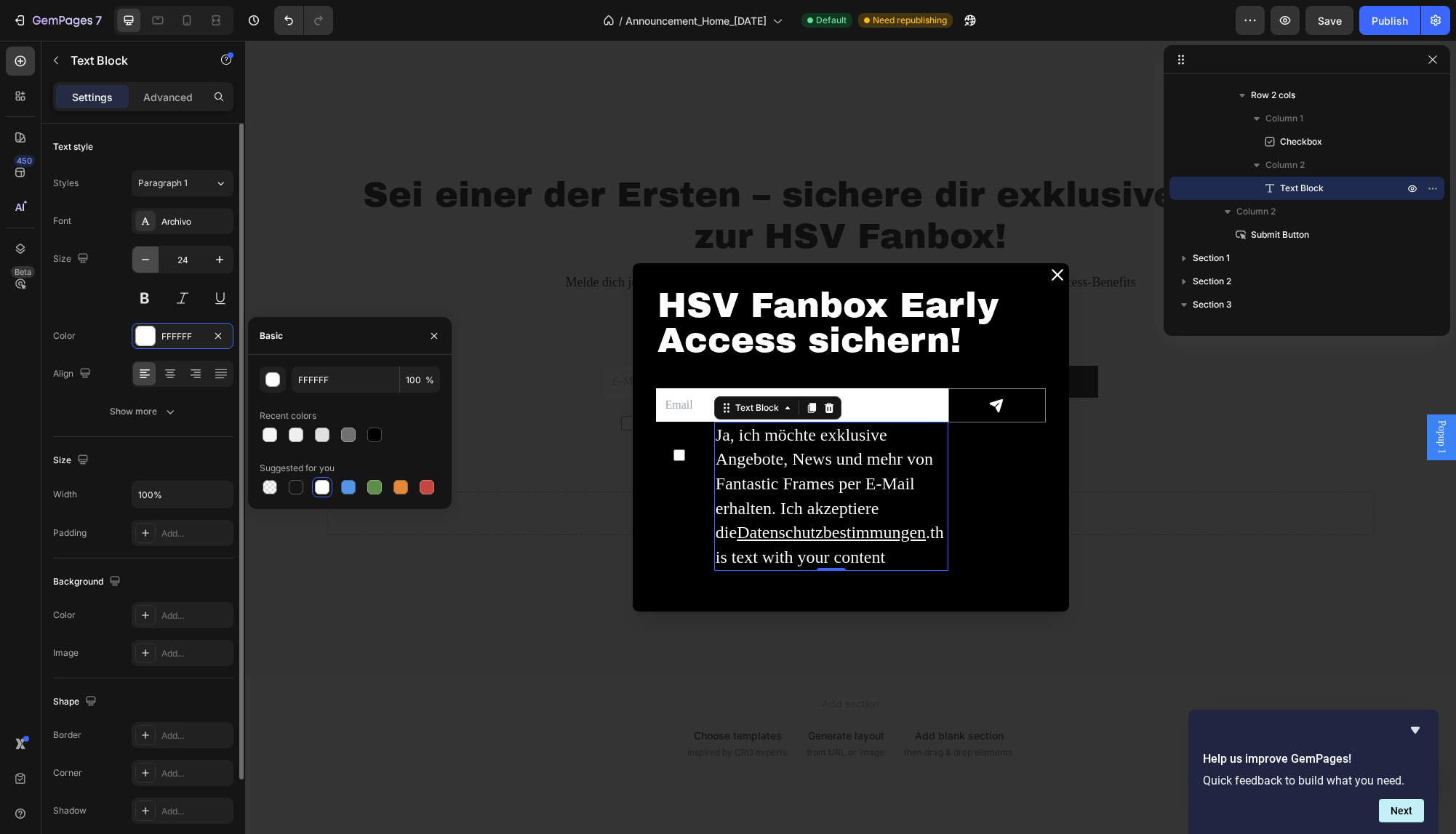
click at [154, 263] on button "button" at bounding box center [145, 260] width 26 height 26
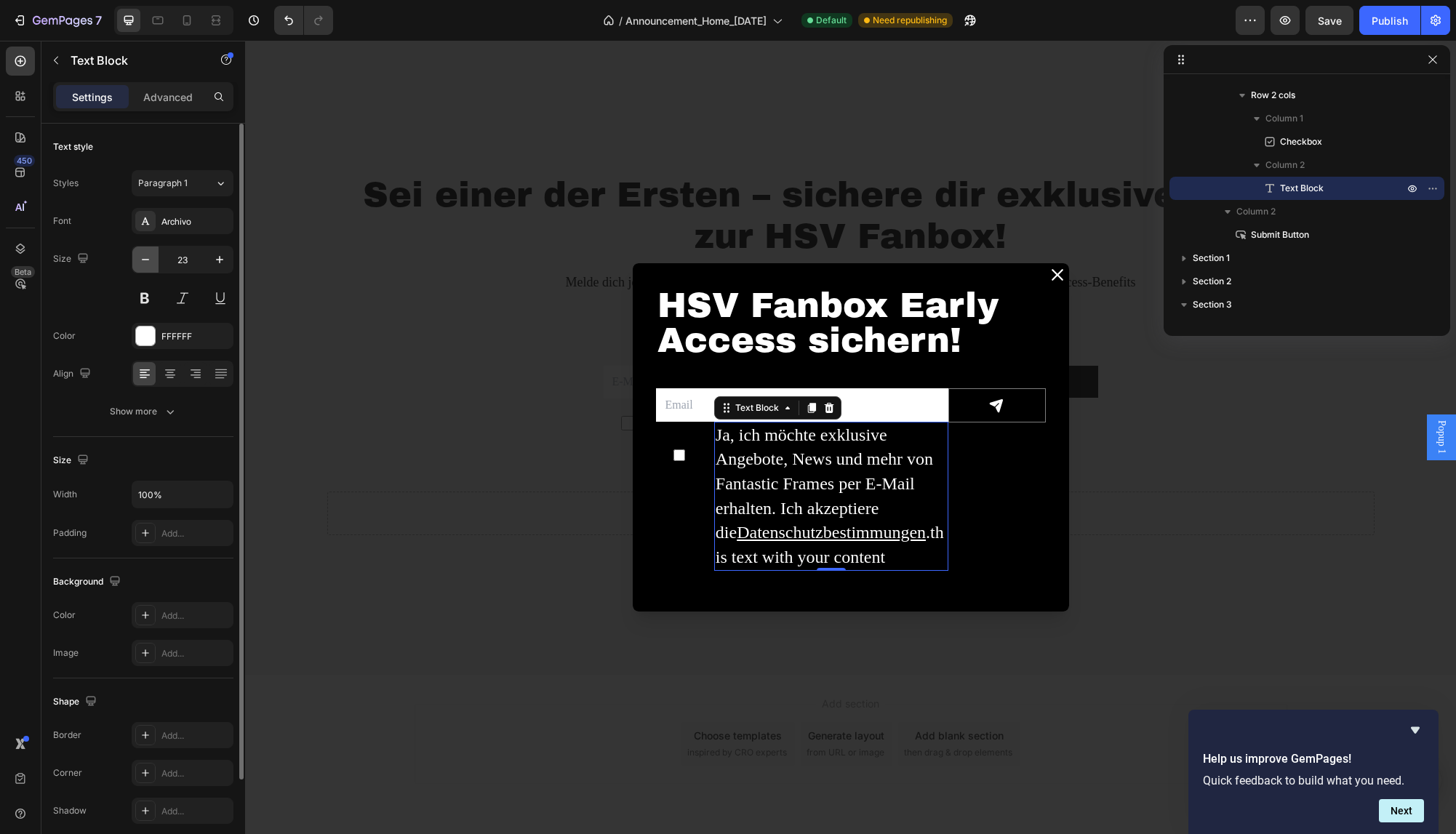
click at [154, 263] on button "button" at bounding box center [145, 260] width 26 height 26
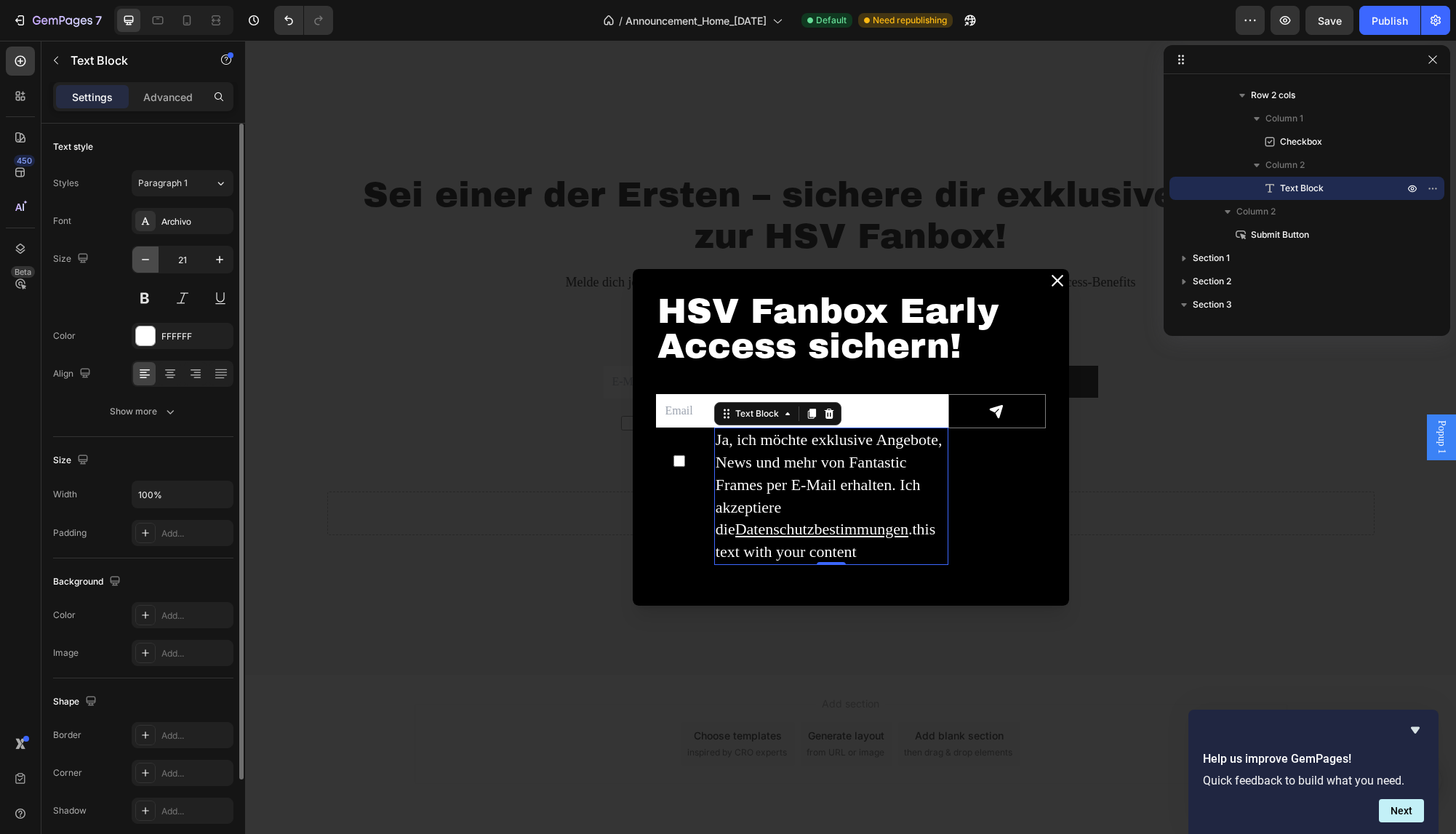
click at [154, 263] on button "button" at bounding box center [145, 260] width 26 height 26
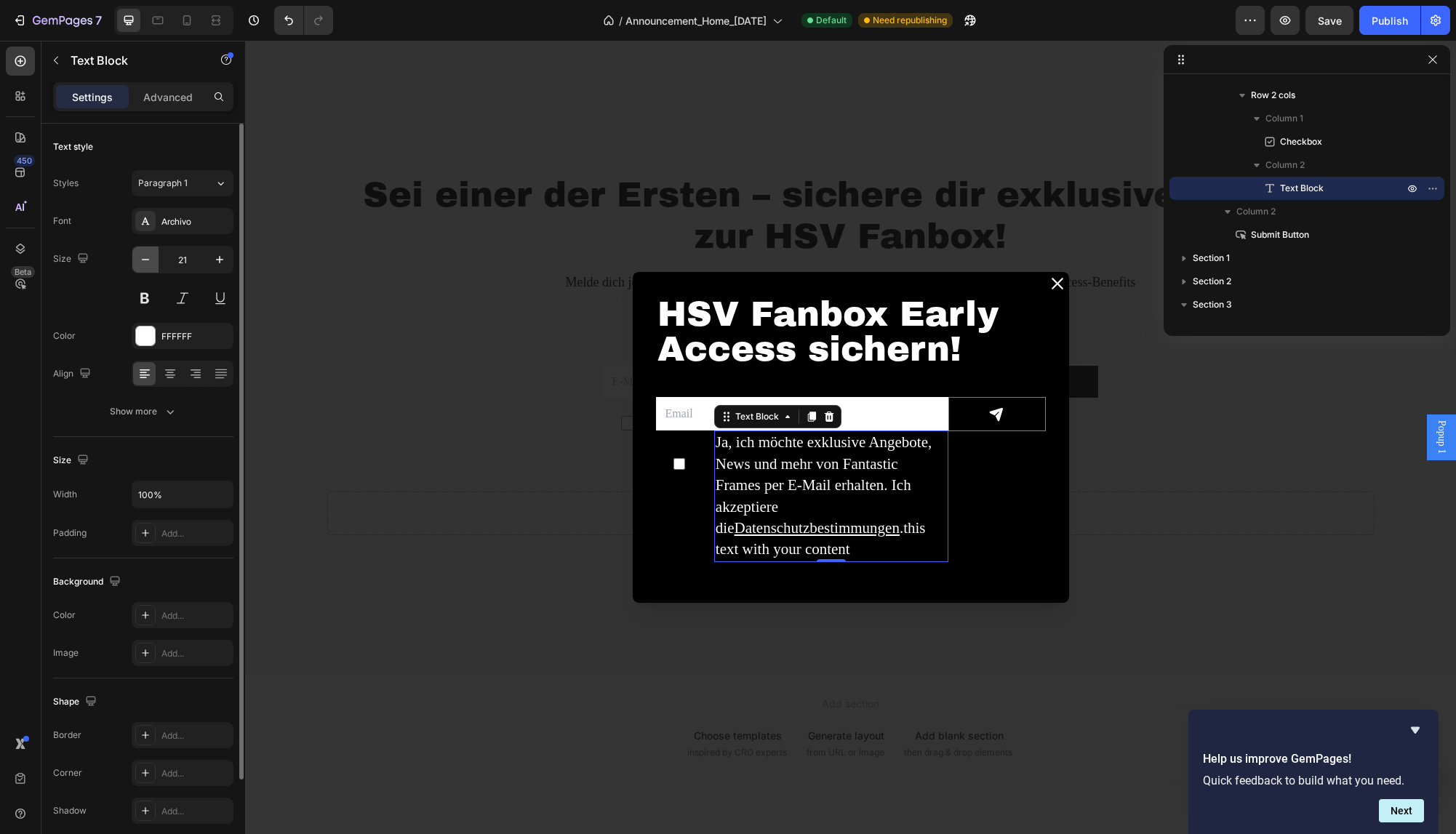
click at [154, 263] on button "button" at bounding box center [145, 260] width 26 height 26
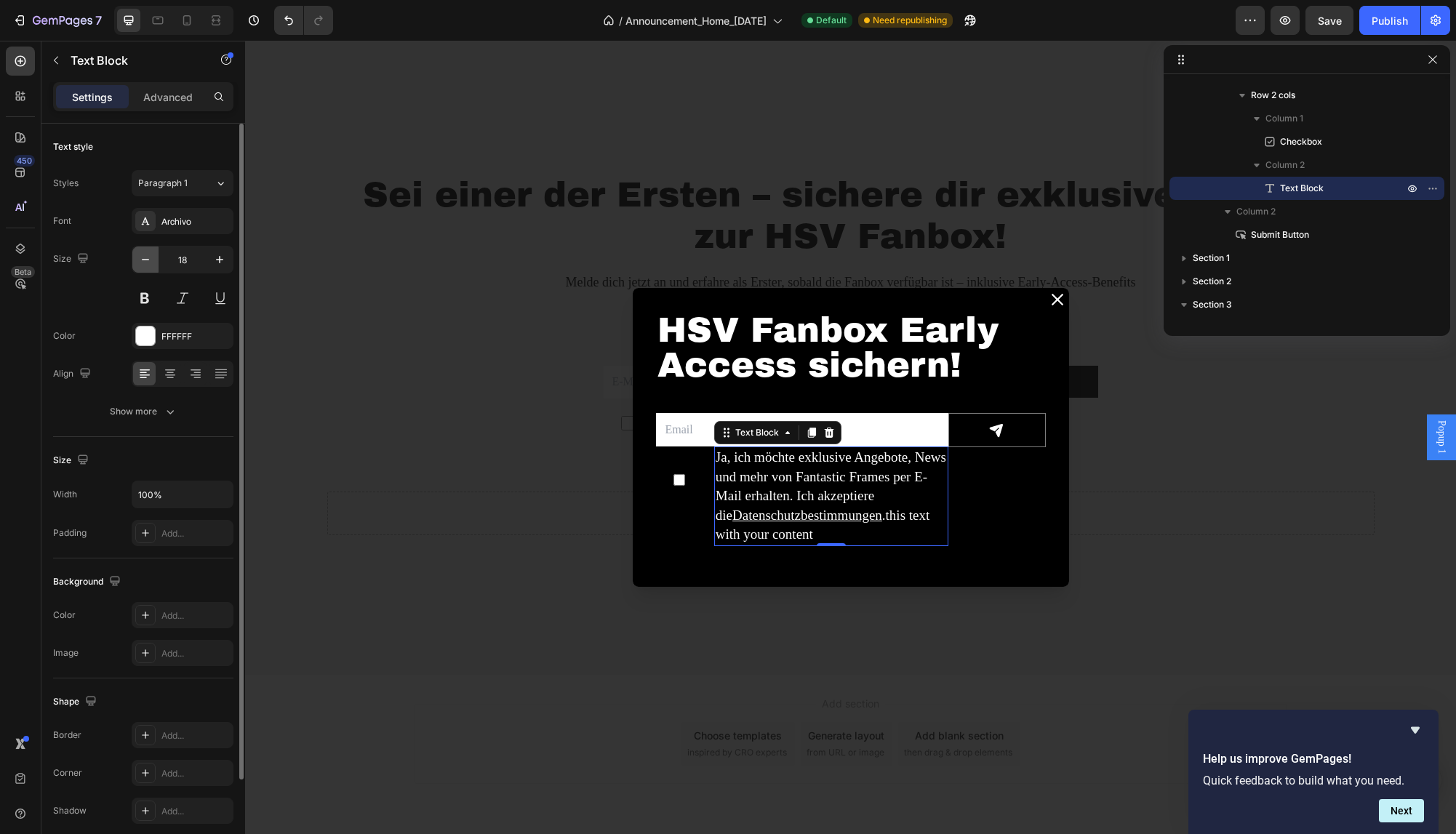
click at [154, 263] on button "button" at bounding box center [145, 260] width 26 height 26
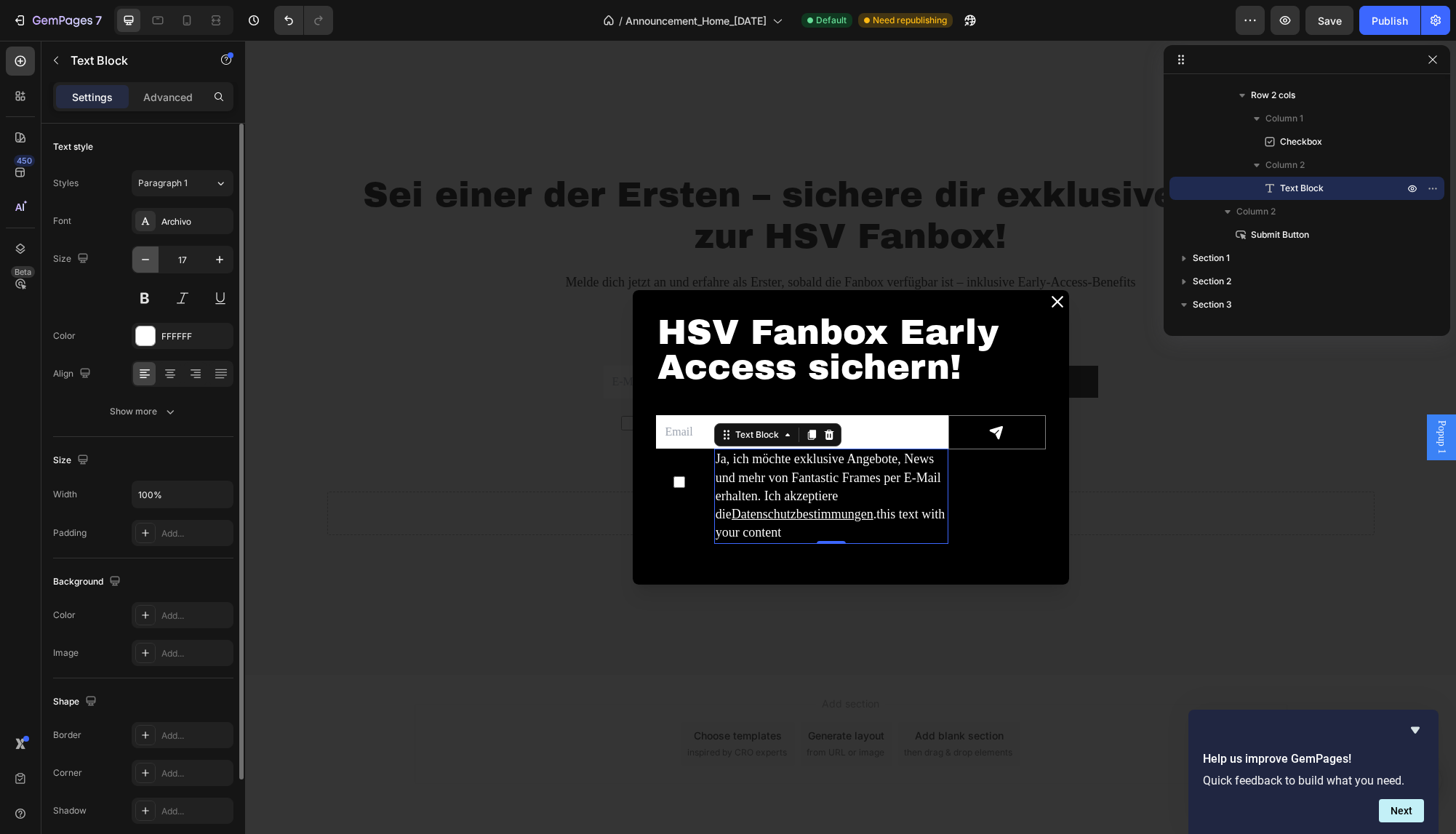
click at [154, 263] on button "button" at bounding box center [145, 260] width 26 height 26
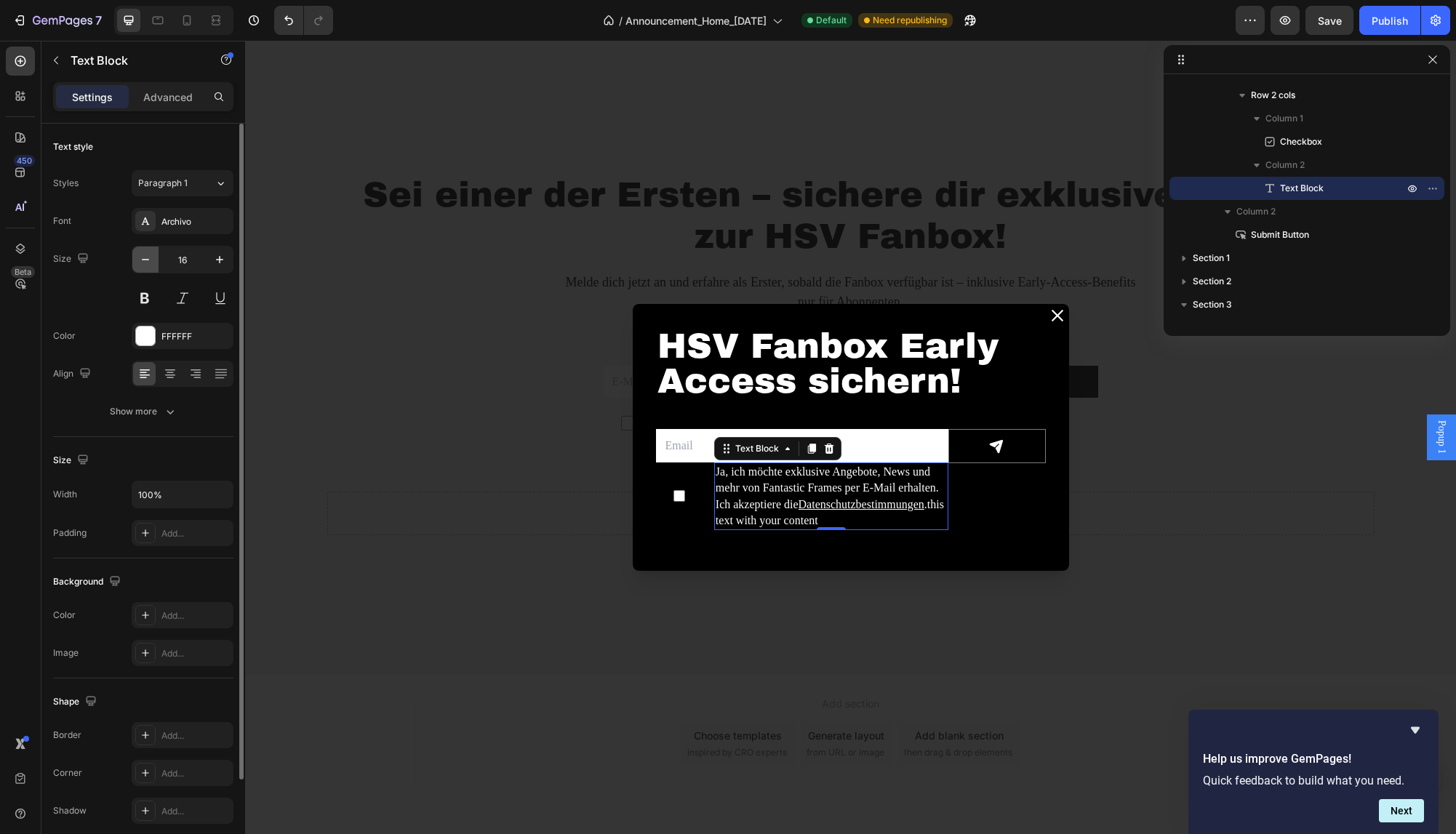
click at [154, 263] on button "button" at bounding box center [145, 260] width 26 height 26
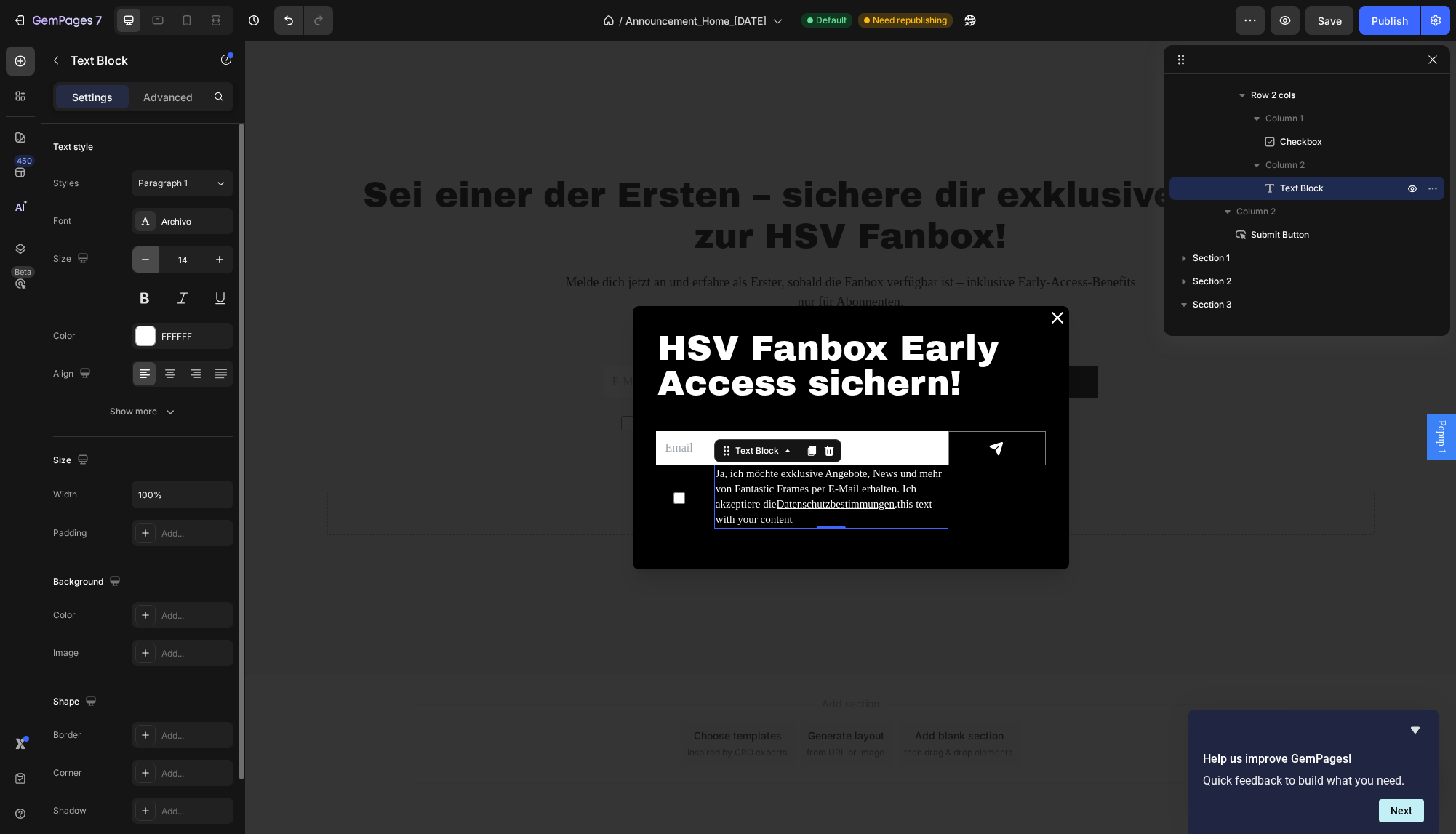
click at [154, 263] on button "button" at bounding box center [145, 260] width 26 height 26
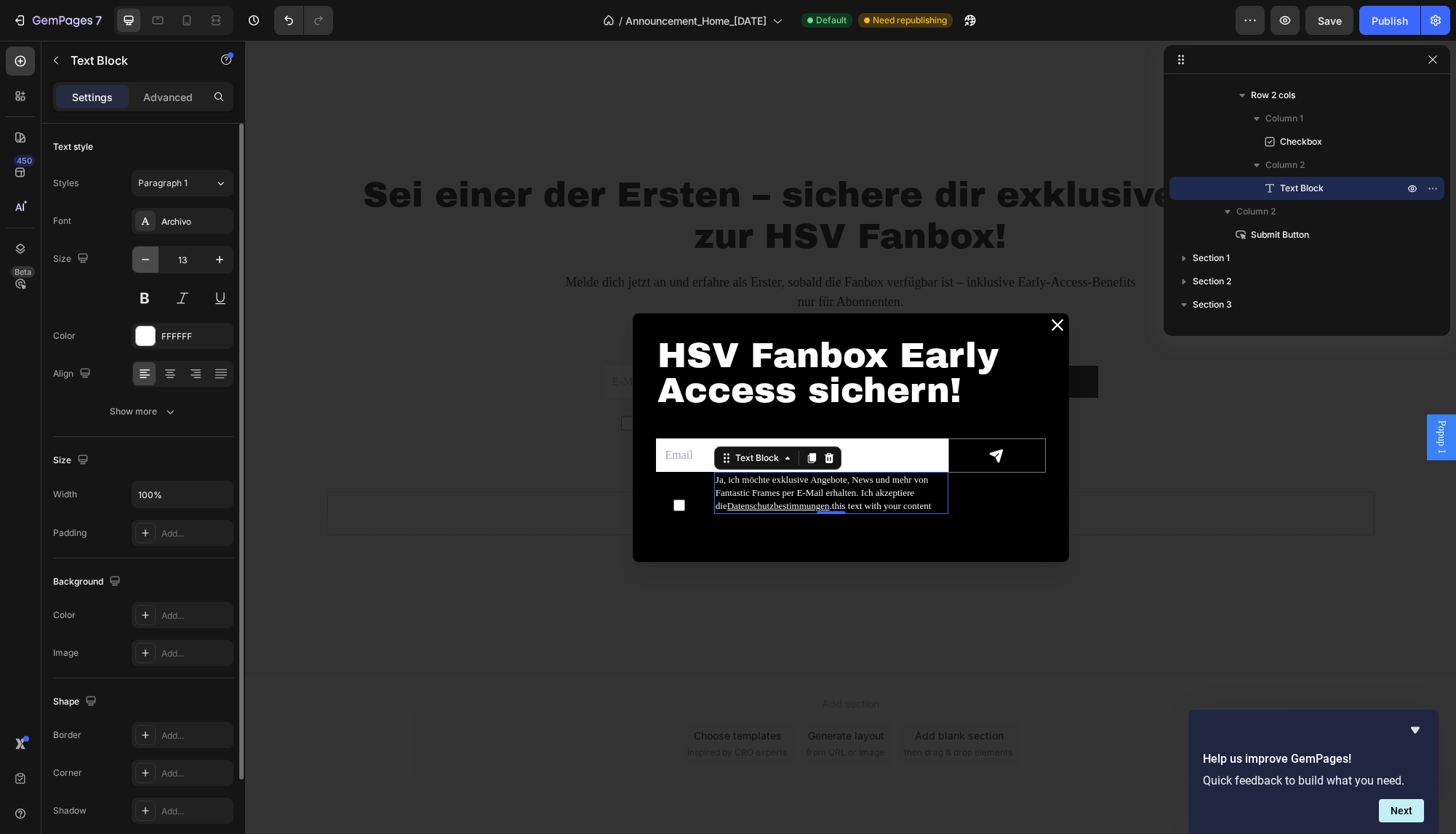
click at [154, 263] on button "button" at bounding box center [145, 260] width 26 height 26
type input "12"
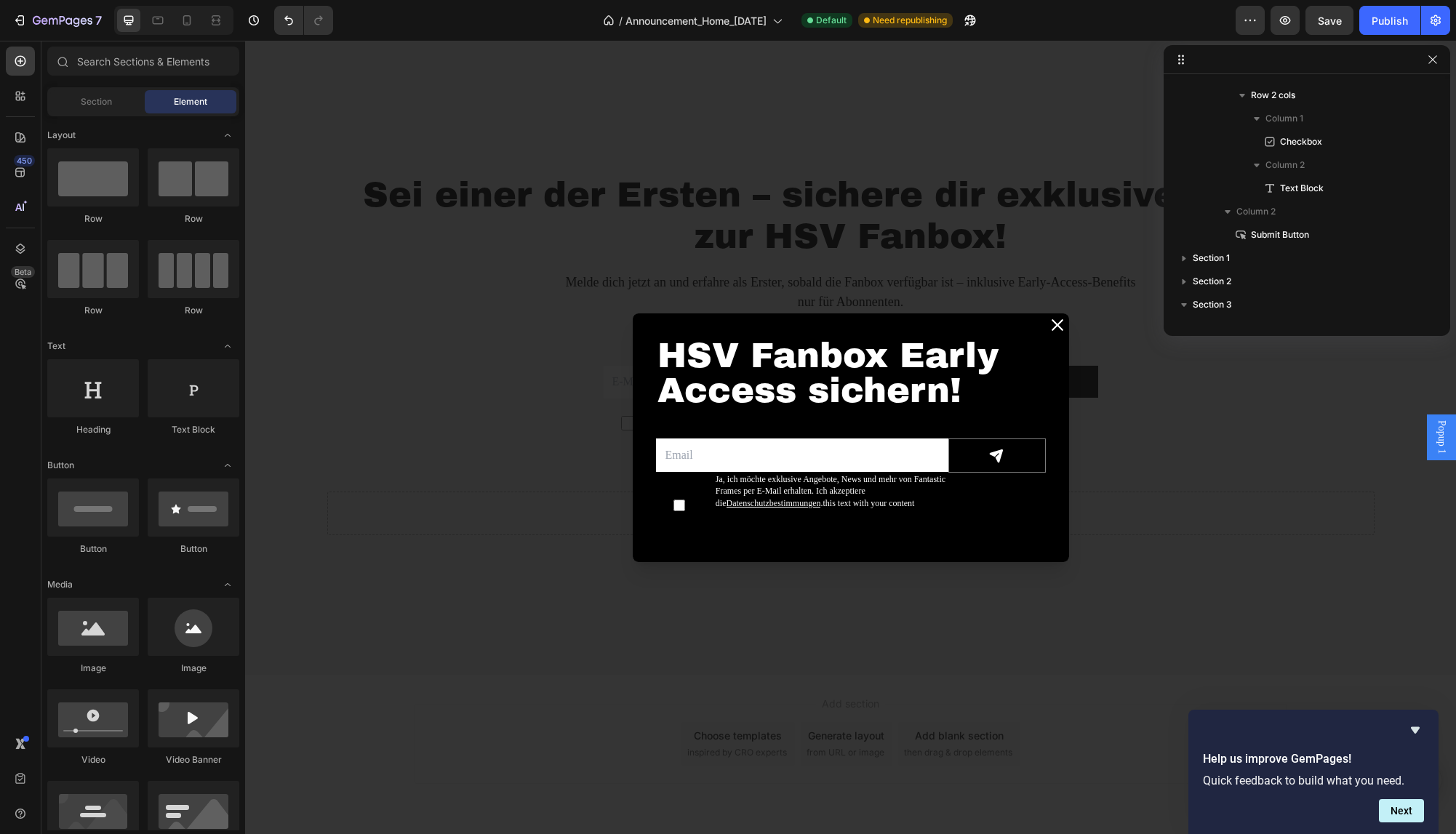
click at [463, 430] on div "Backdrop" at bounding box center [850, 437] width 1211 height 794
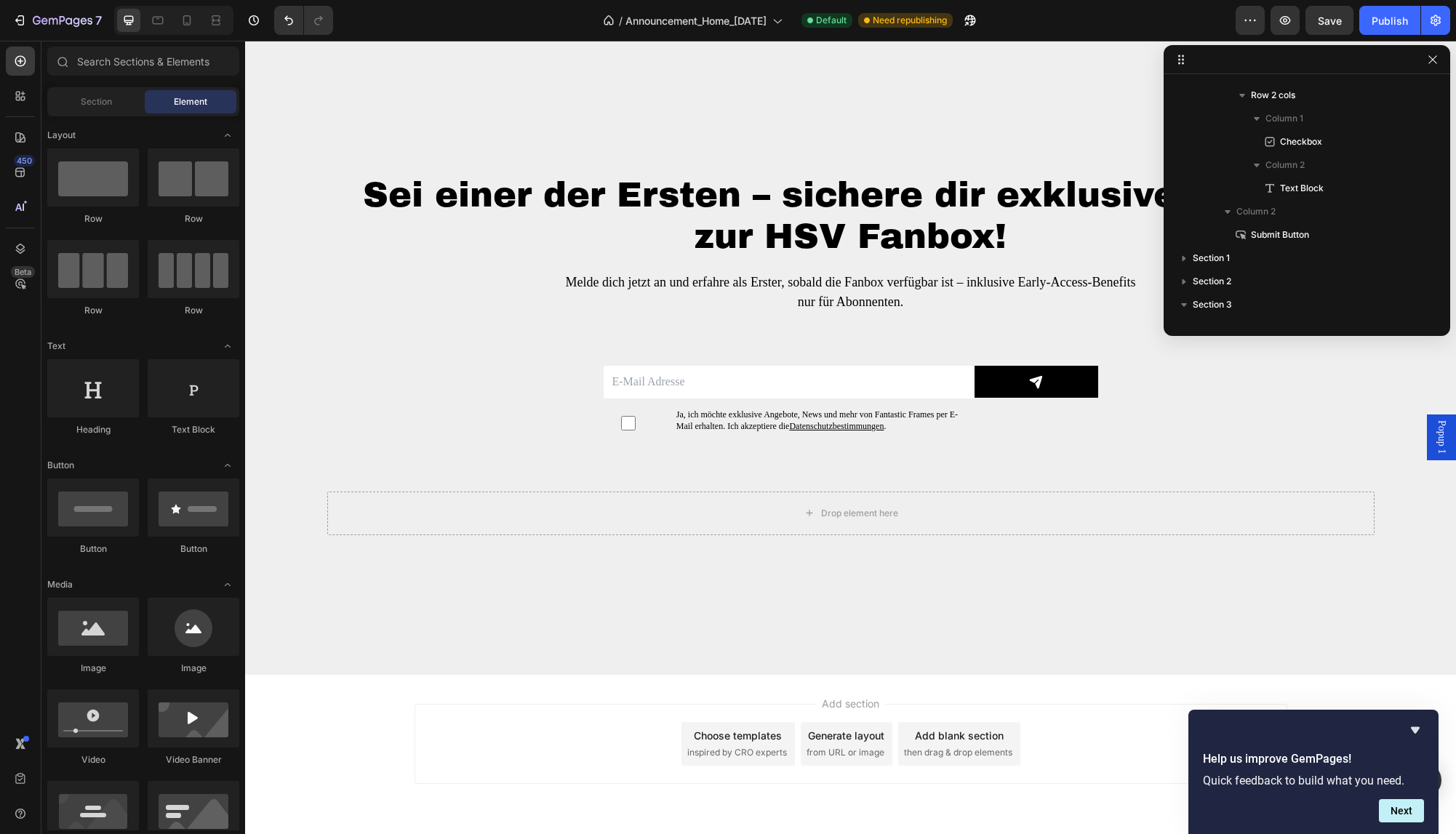
click at [1440, 427] on span "Popup 1" at bounding box center [1441, 437] width 14 height 33
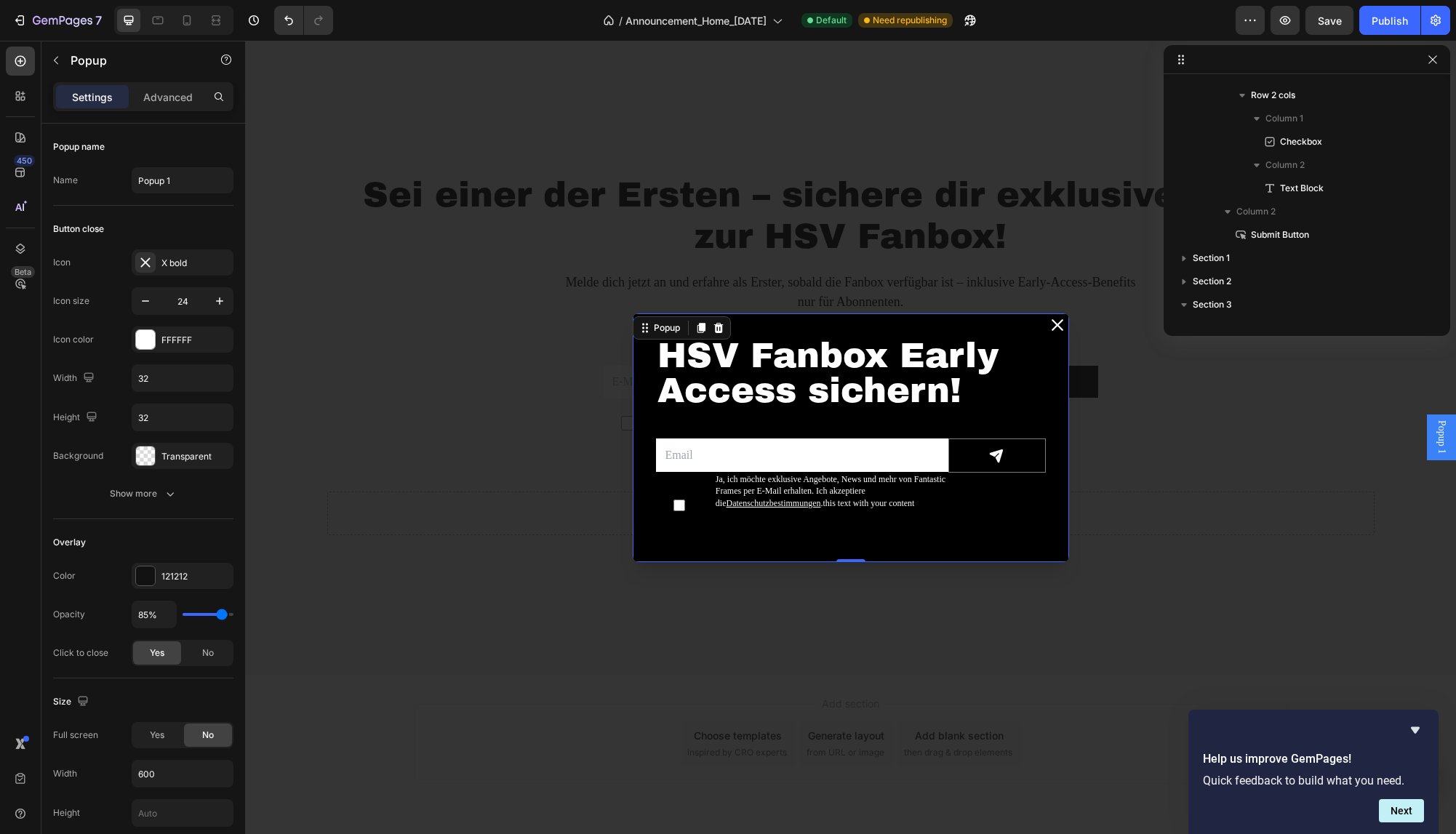
scroll to position [0, 0]
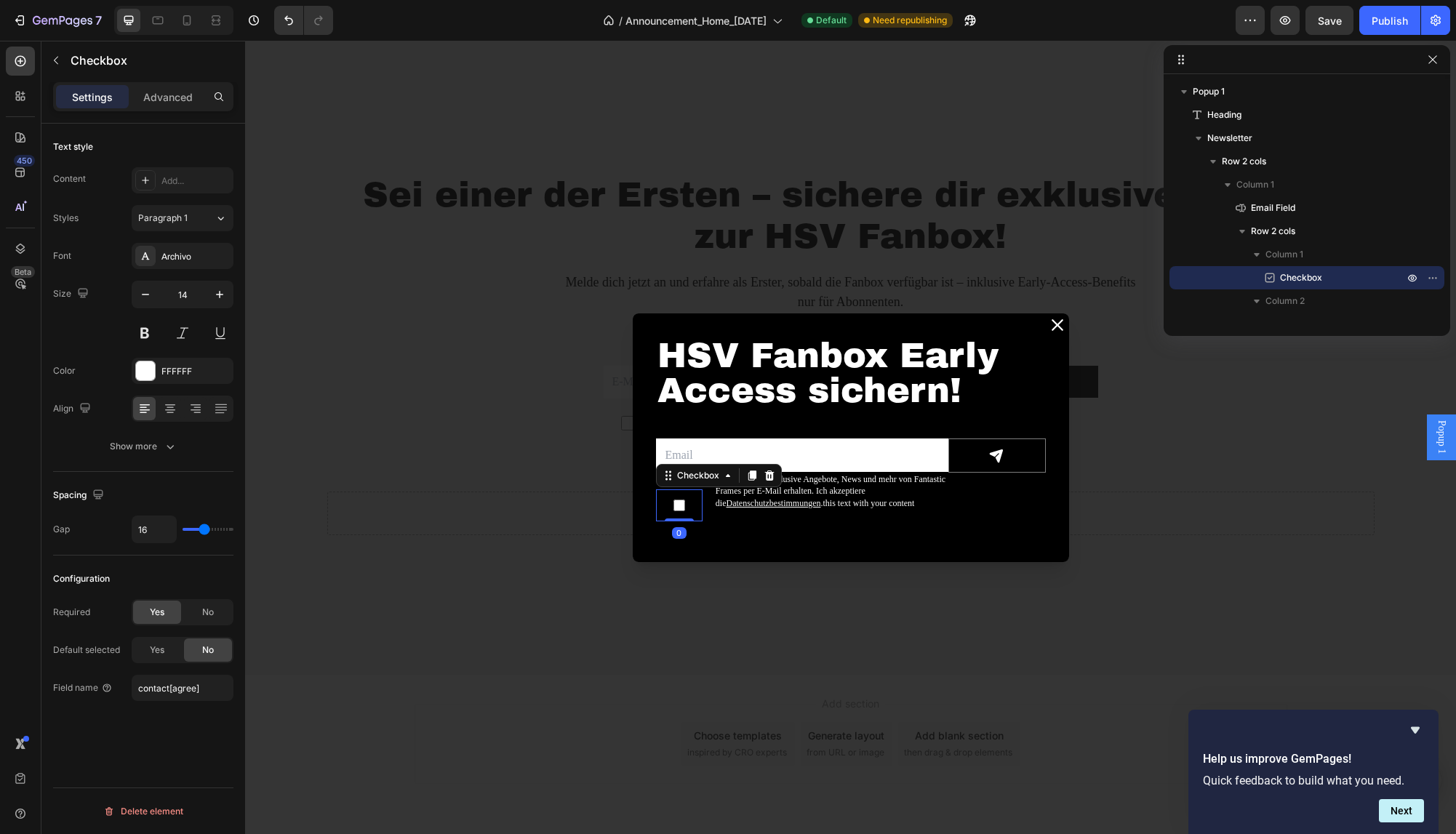
click at [688, 496] on label "Dialog body" at bounding box center [679, 506] width 47 height 32
click at [685, 499] on input "Dialog body" at bounding box center [679, 506] width 12 height 14
checkbox input "false"
click at [168, 97] on p "Advanced" at bounding box center [168, 97] width 50 height 15
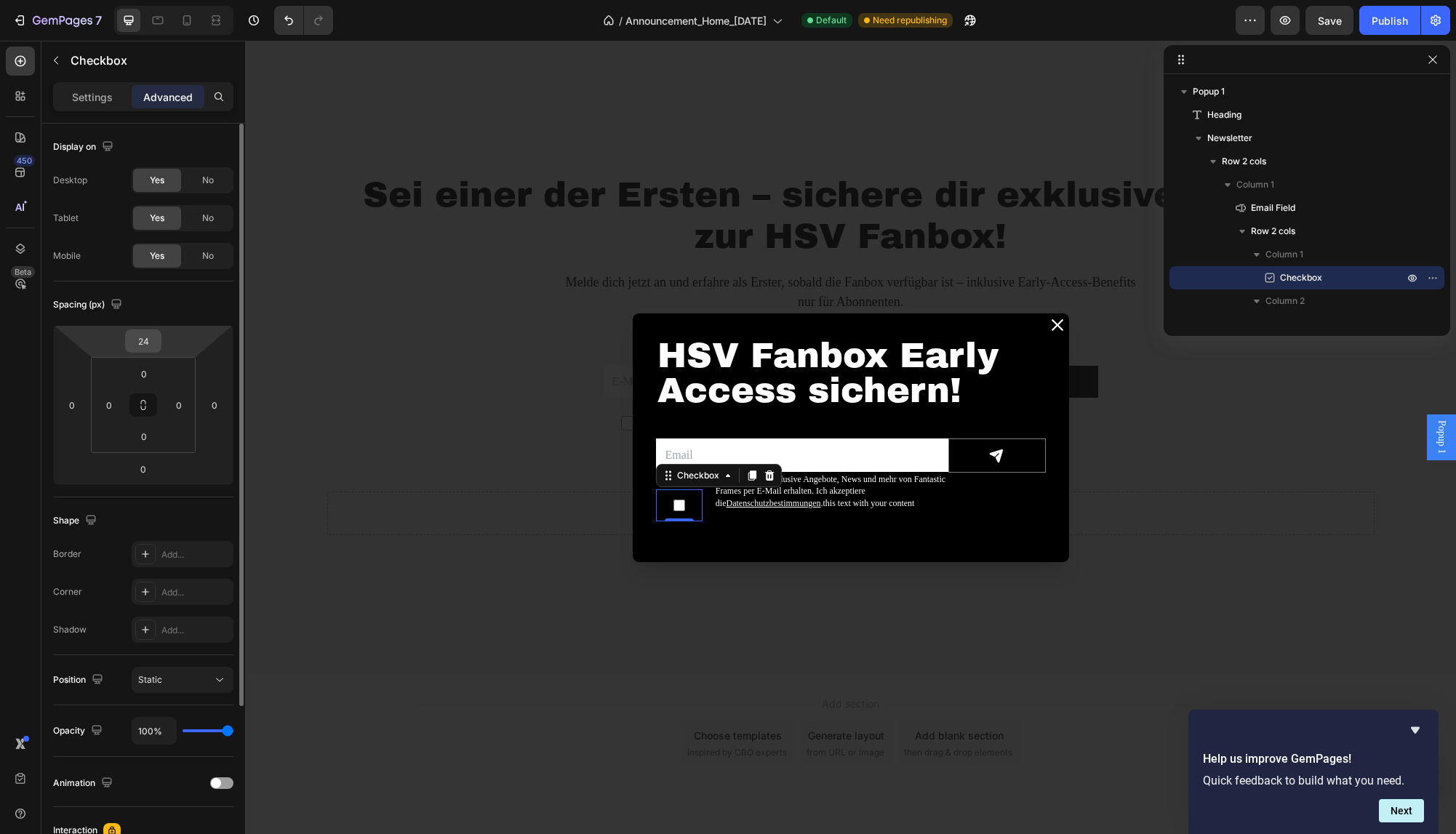
click at [138, 339] on input "24" at bounding box center [143, 341] width 29 height 22
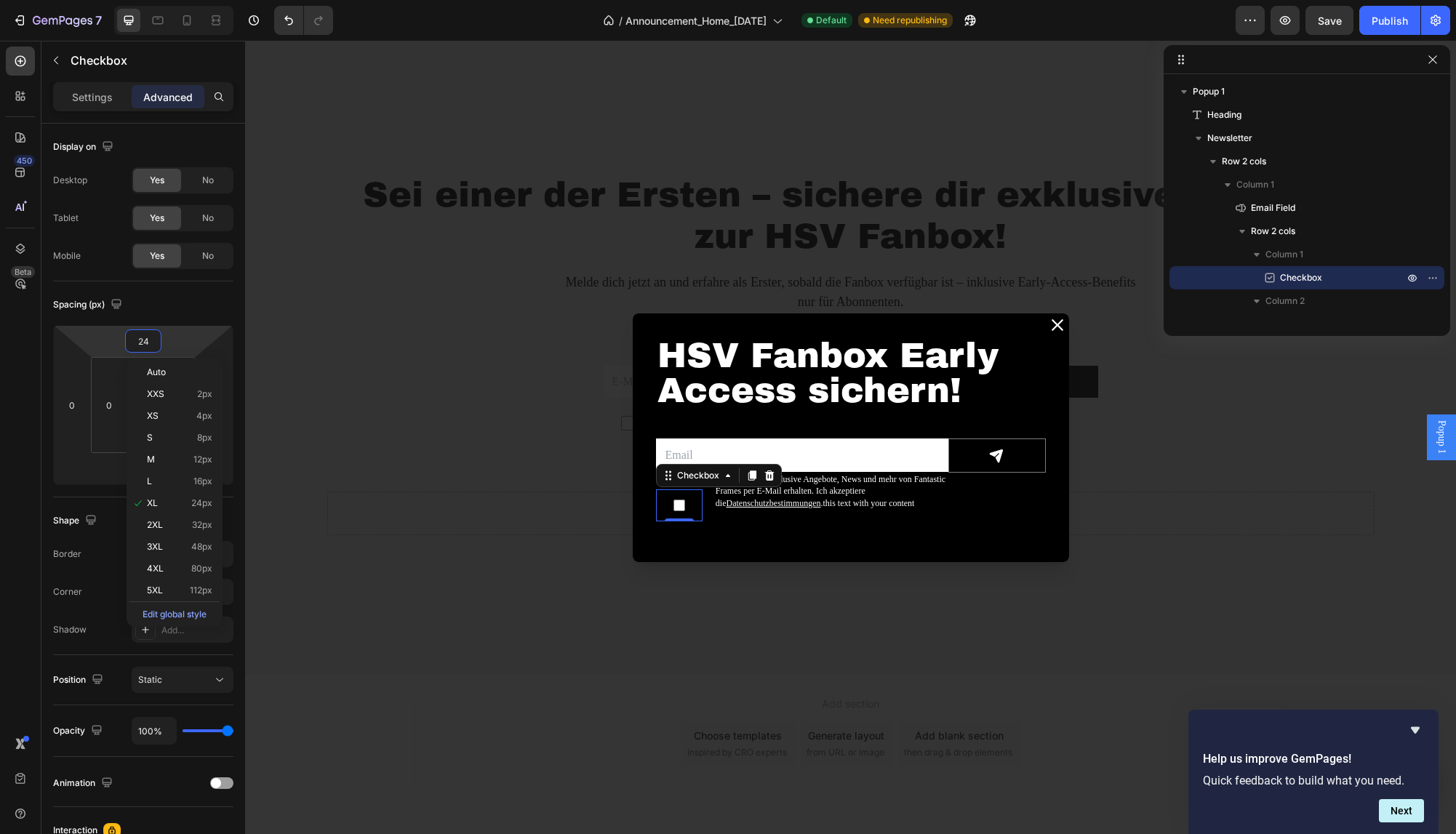
type input "0"
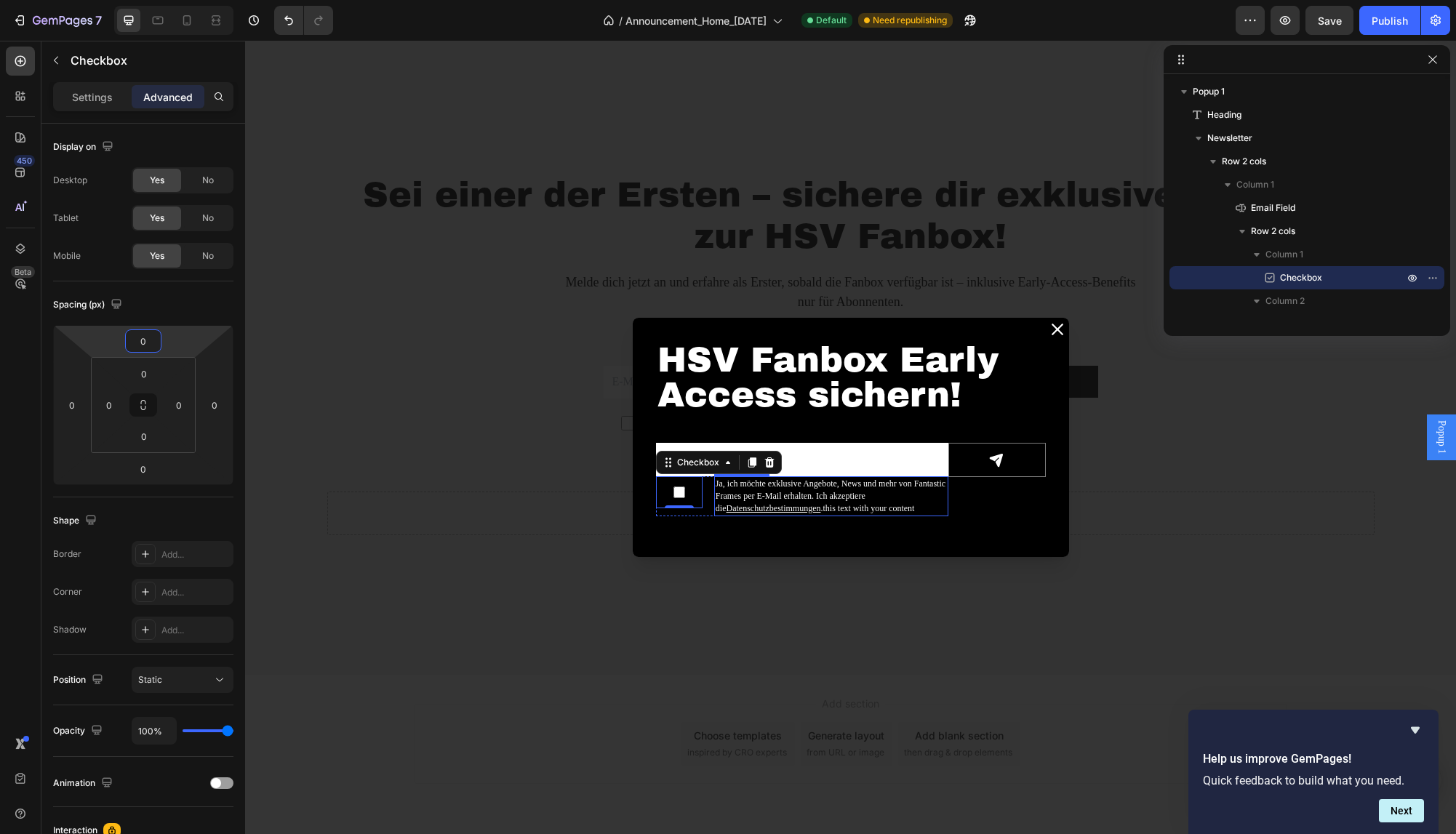
click at [857, 500] on p "Ja, ich möchte exklusive Angebote, News und mehr von Fantastic Frames per E-Mai…" at bounding box center [831, 496] width 231 height 36
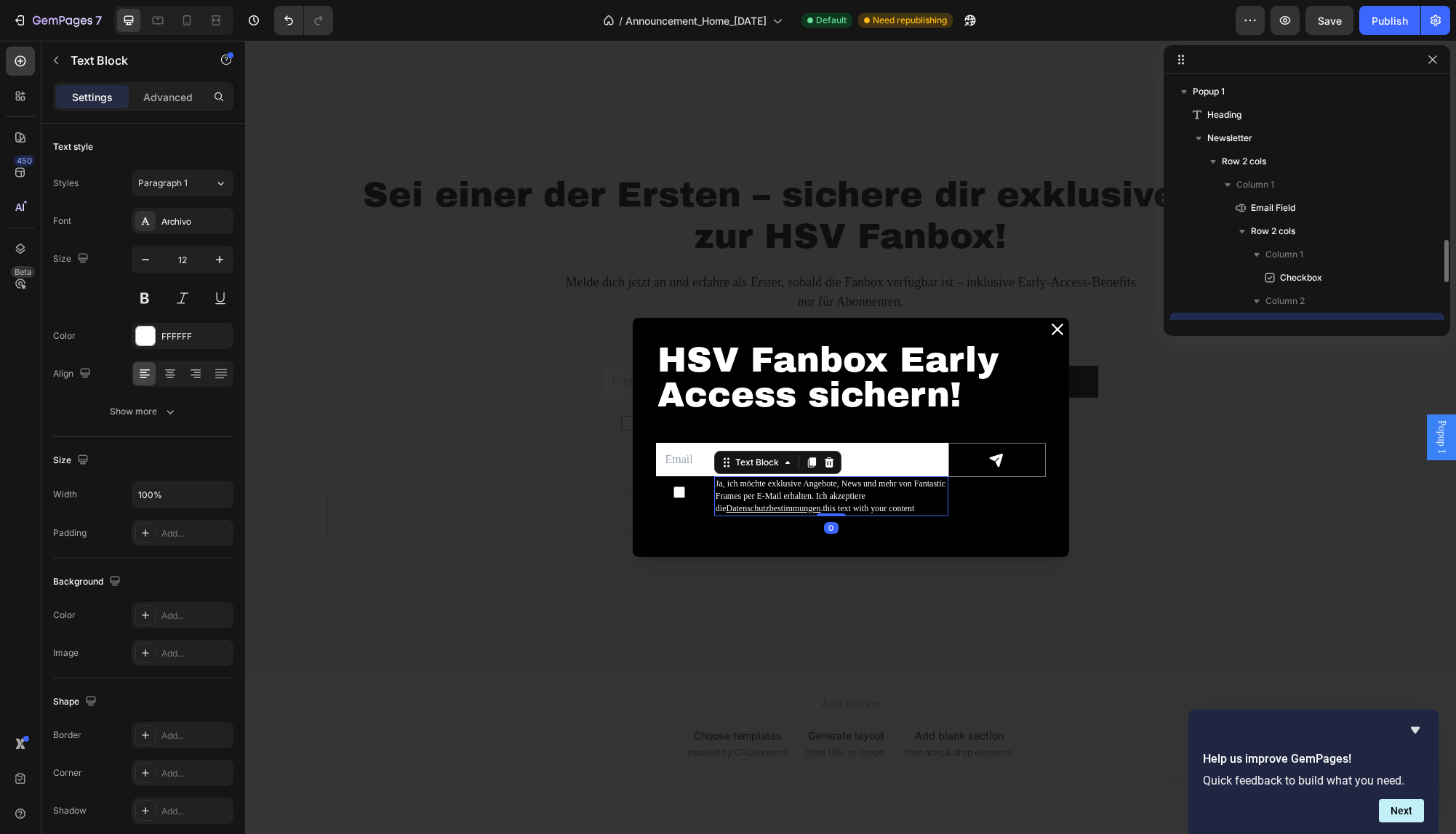
scroll to position [136, 0]
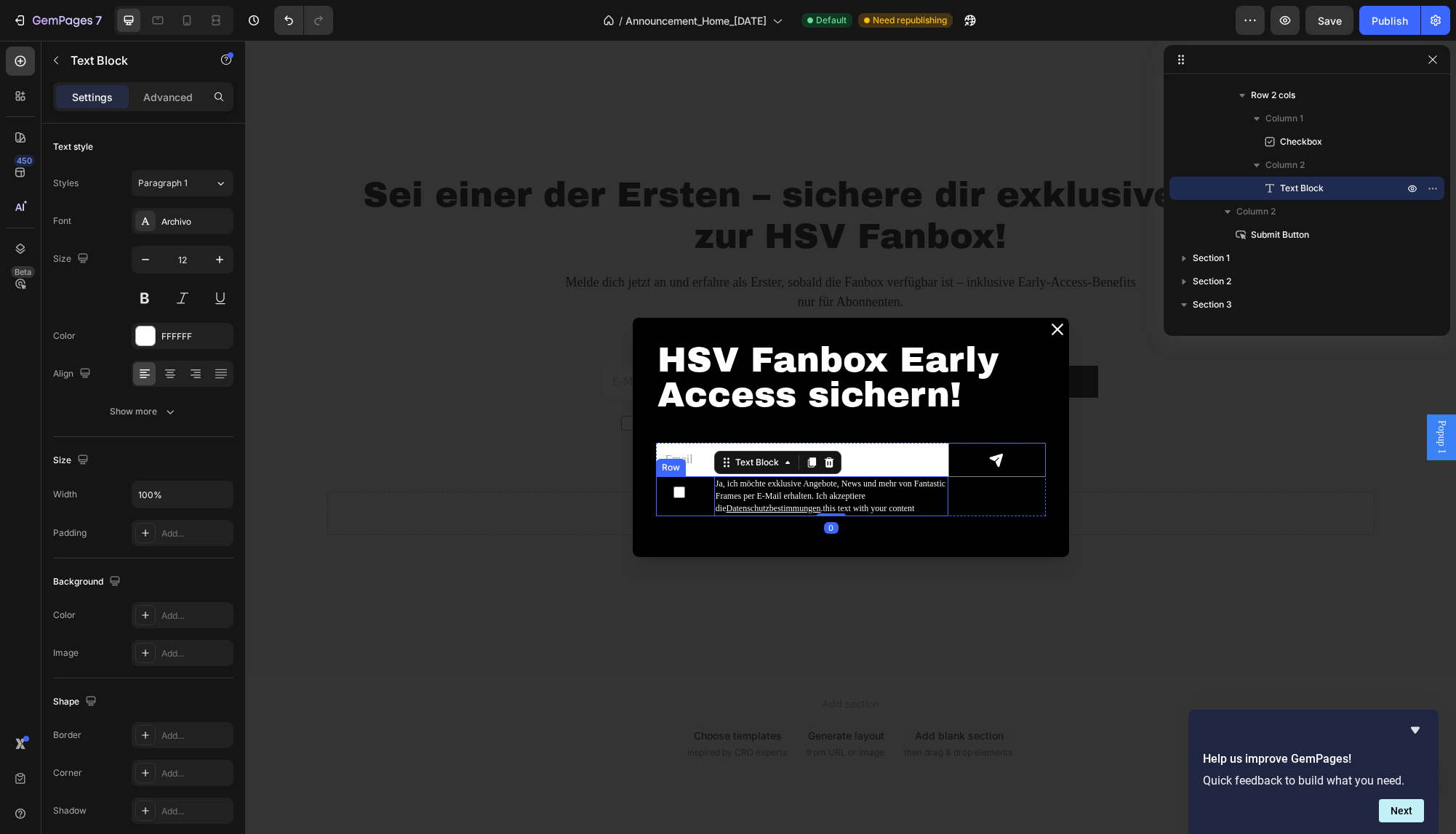
click at [705, 484] on div "Checkbox Ja, ich möchte exklusive Angebote, News und mehr von Fantastic Frames …" at bounding box center [802, 496] width 293 height 40
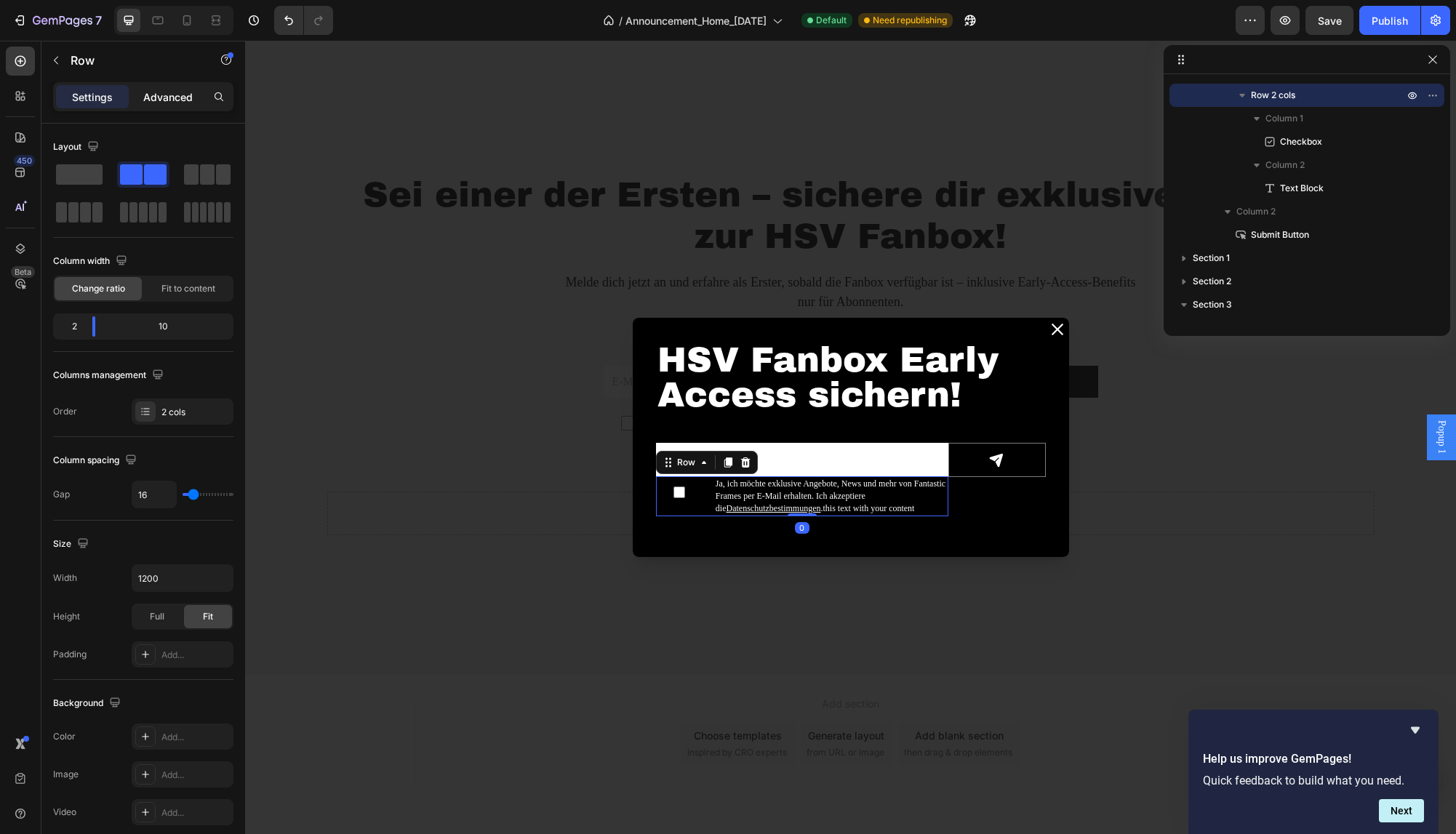
click at [182, 98] on p "Advanced" at bounding box center [168, 97] width 50 height 15
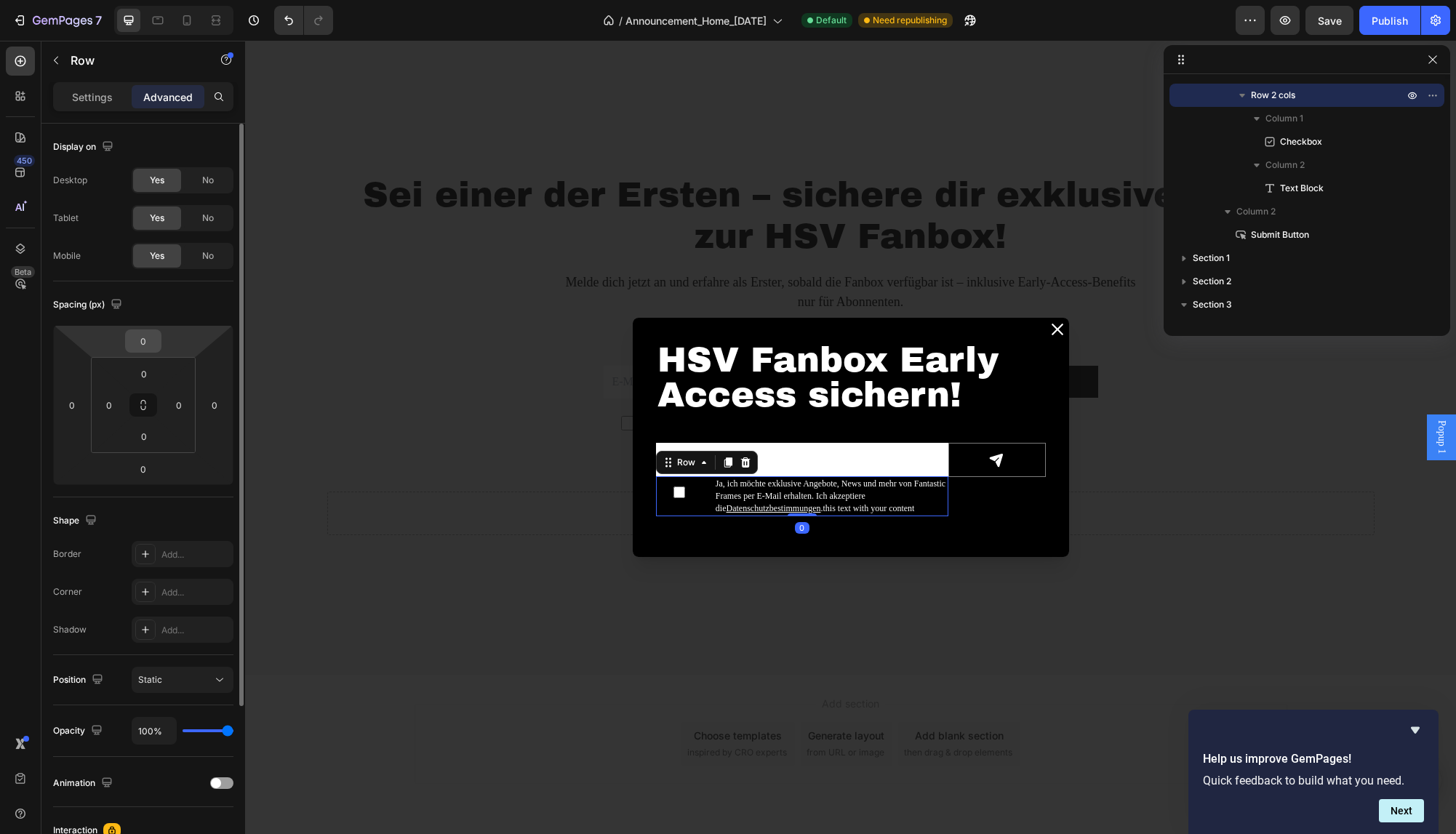
click at [153, 347] on input "0" at bounding box center [143, 341] width 29 height 22
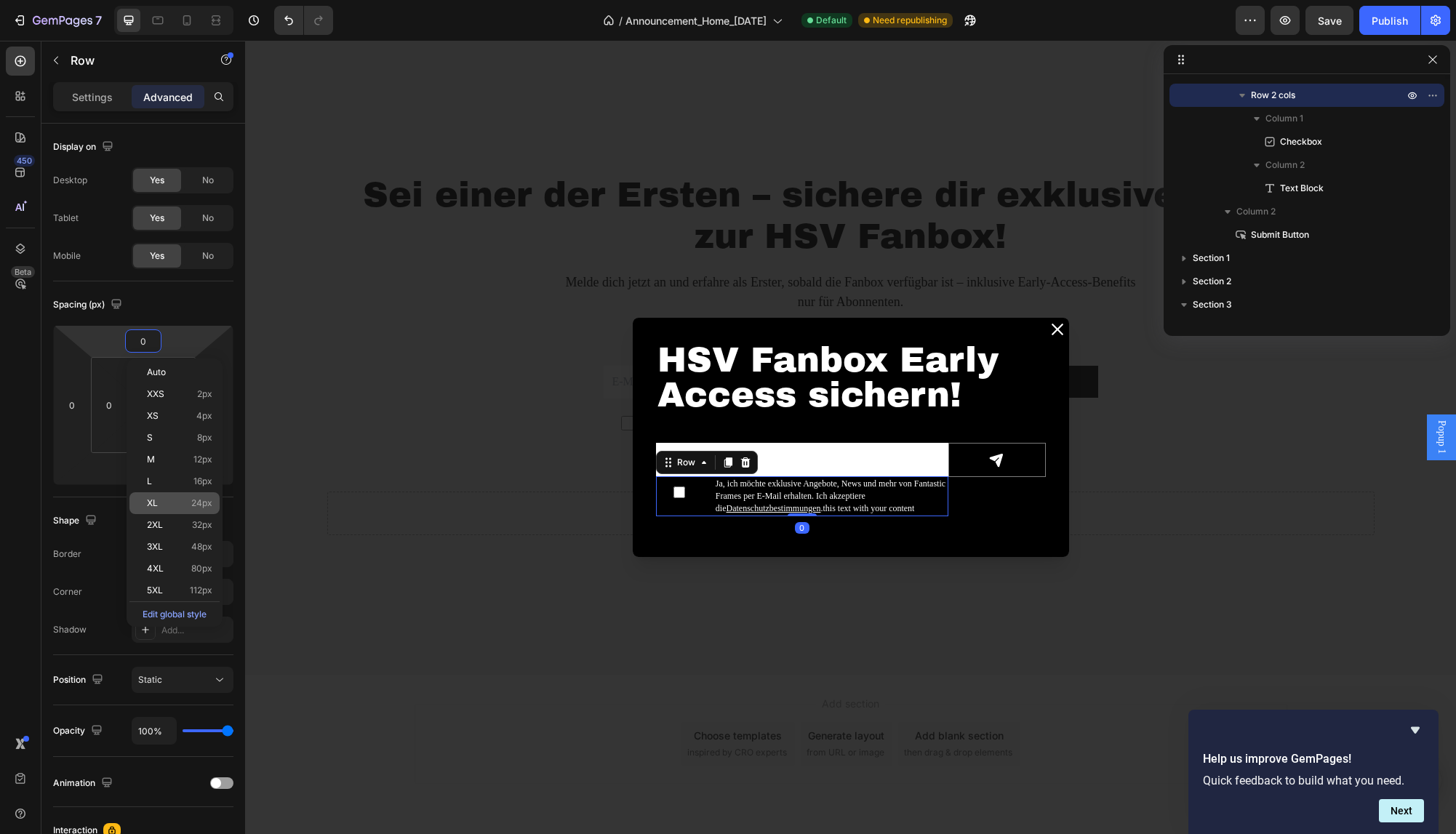
click at [187, 504] on p "XL 24px" at bounding box center [180, 503] width 66 height 10
type input "24"
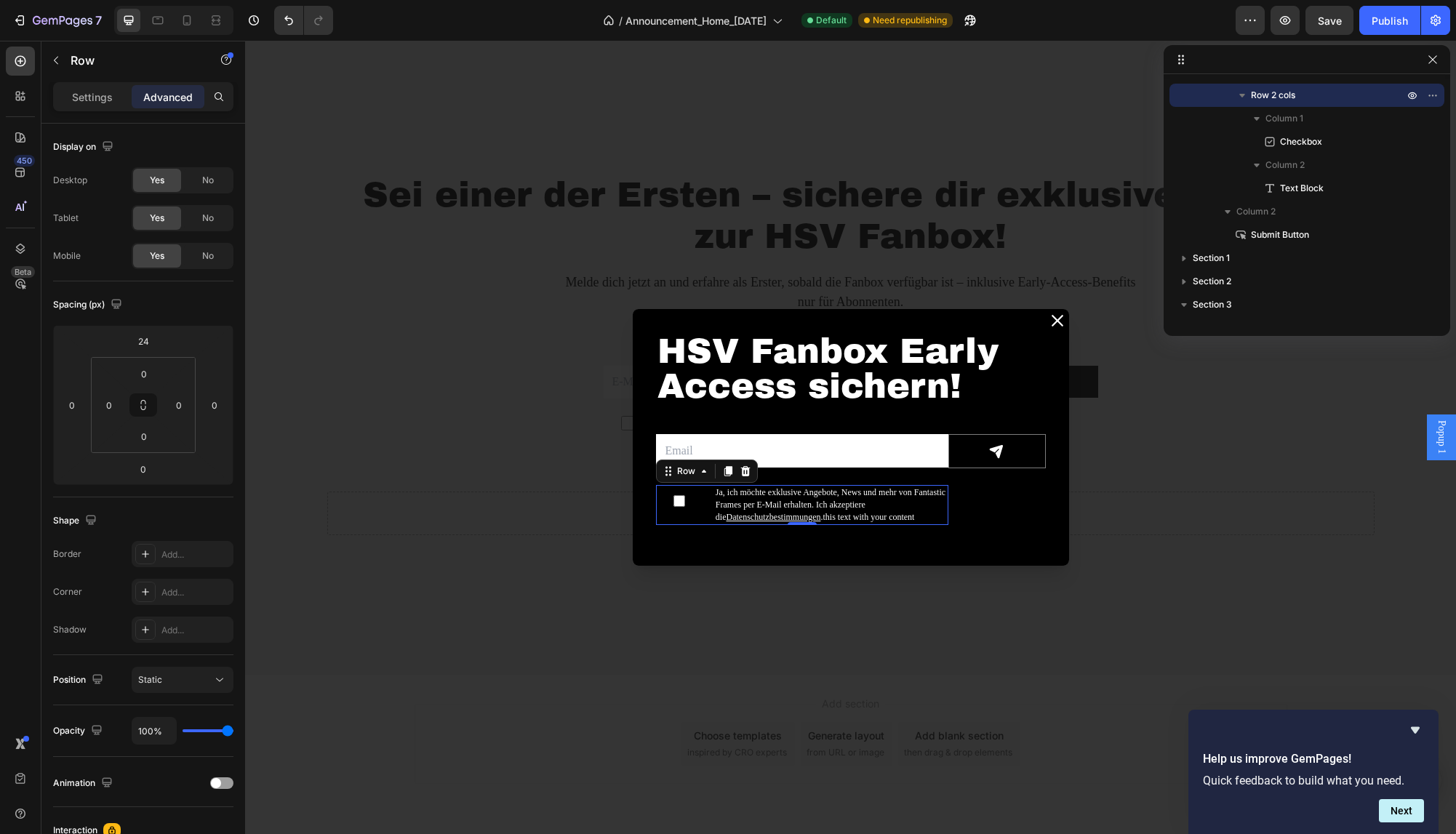
click at [451, 464] on div "Backdrop" at bounding box center [850, 437] width 1211 height 794
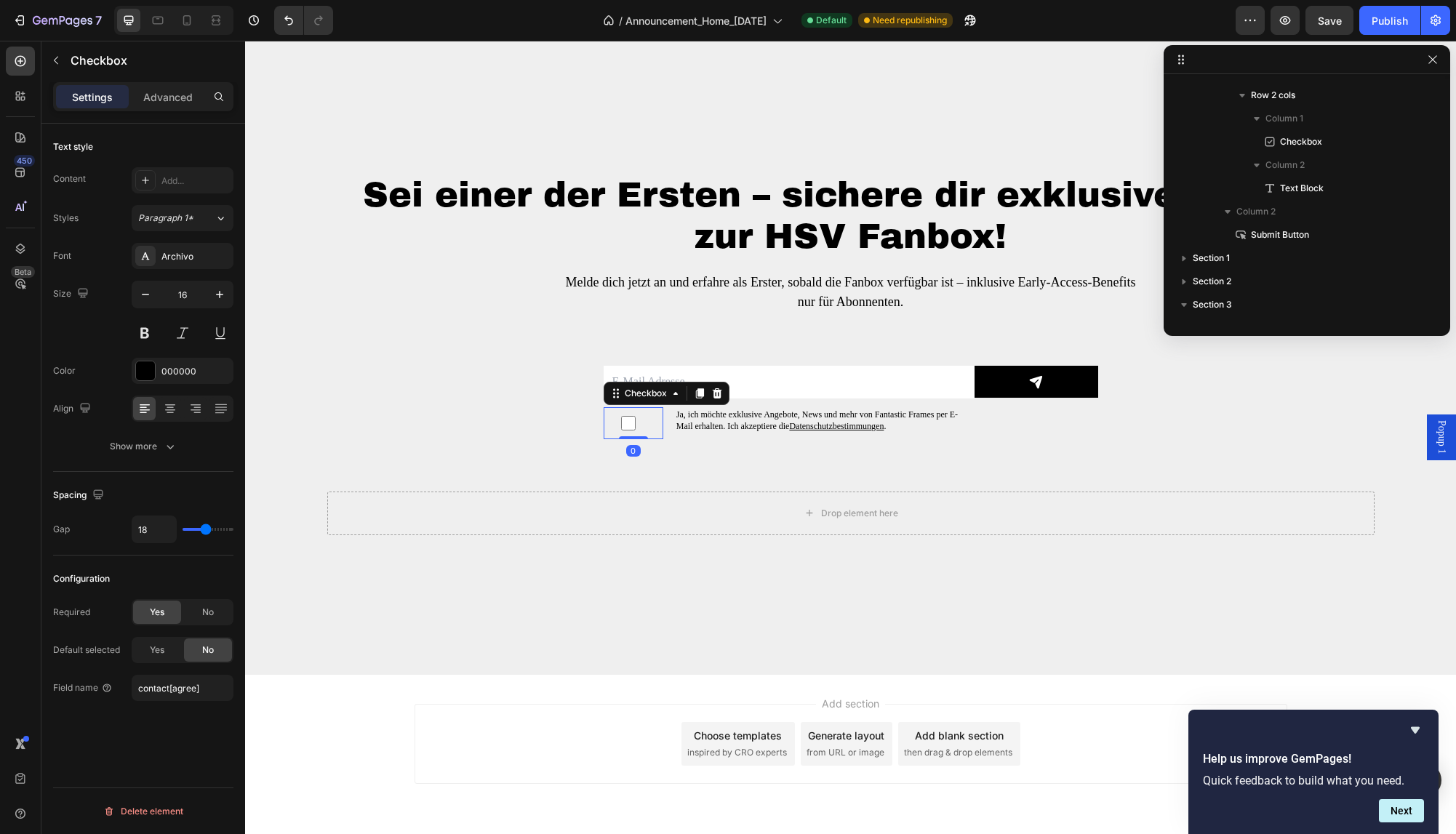
click at [634, 423] on input "checkbox" at bounding box center [628, 423] width 14 height 14
checkbox input "false"
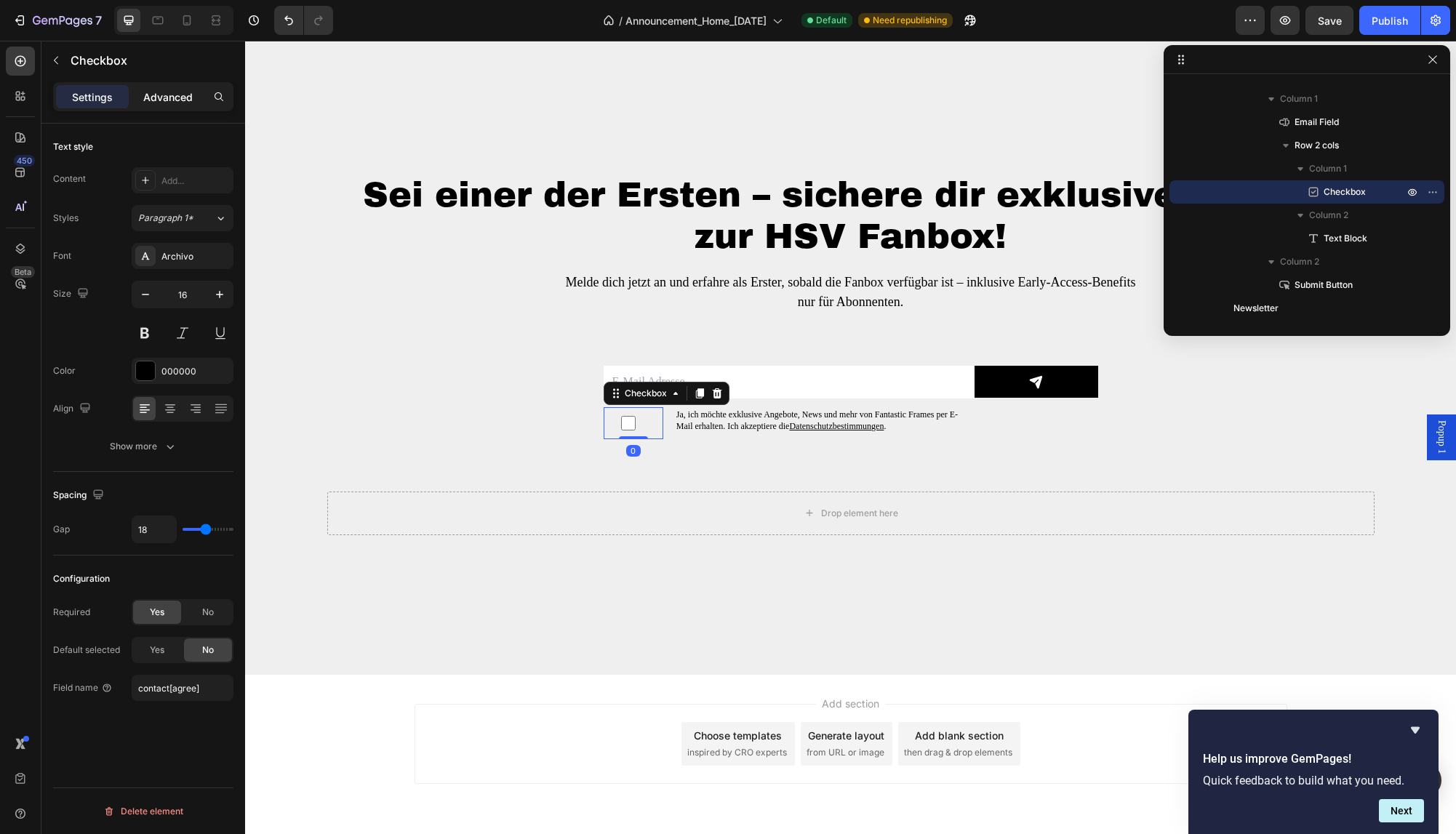
click at [176, 87] on div "Advanced" at bounding box center [168, 97] width 73 height 23
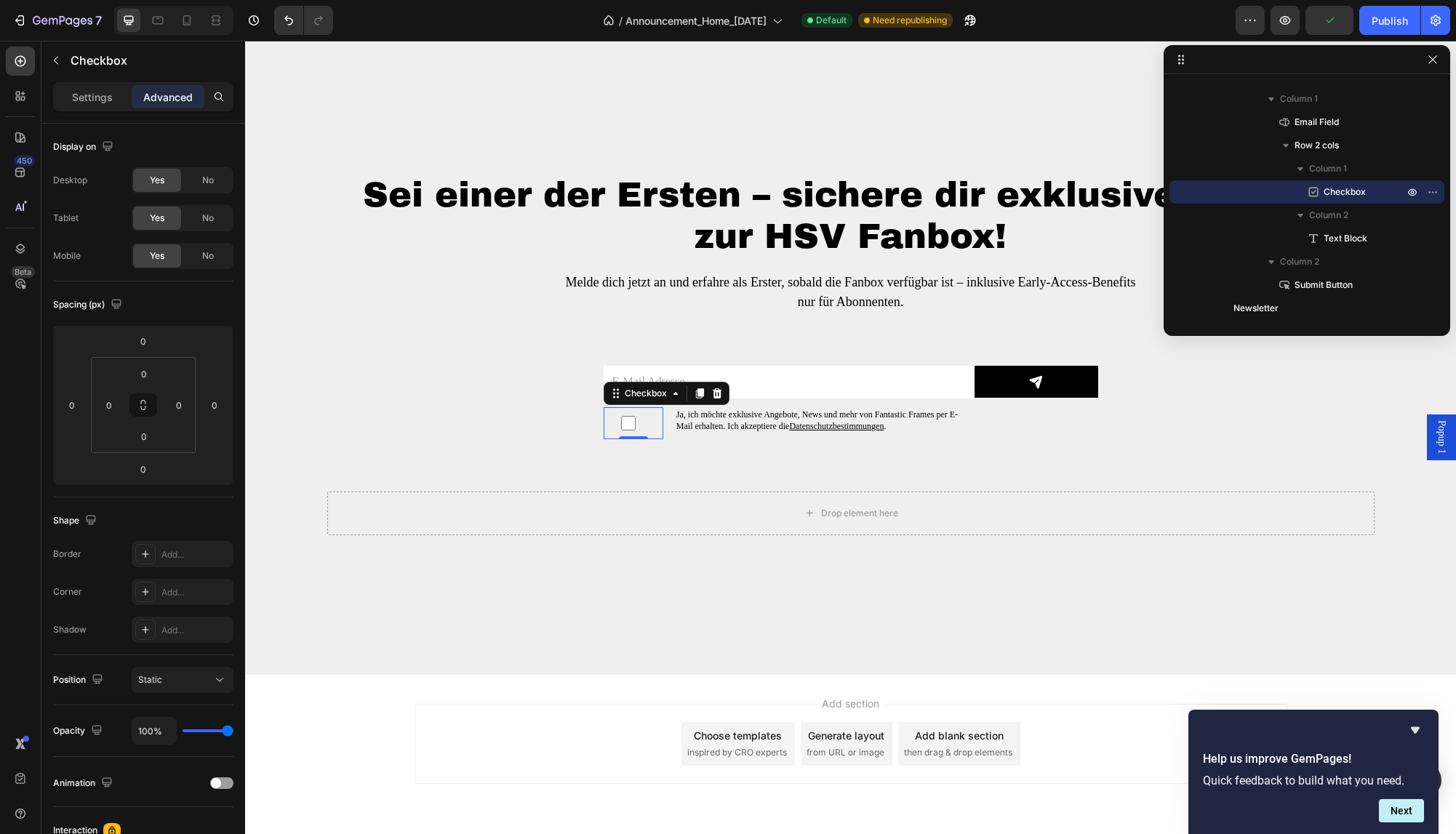
click at [1443, 442] on span "Popup 1" at bounding box center [1441, 437] width 14 height 33
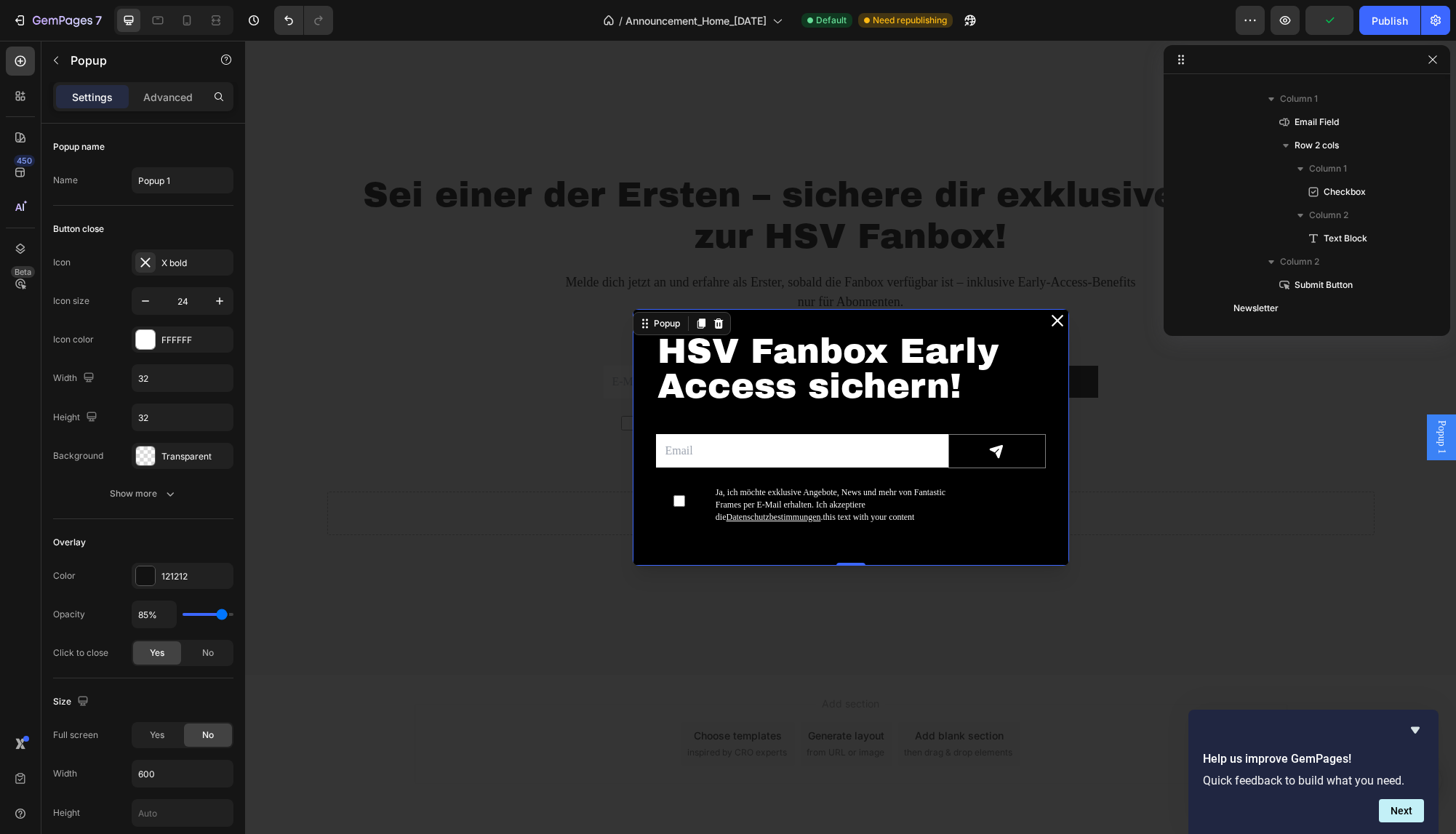
scroll to position [0, 0]
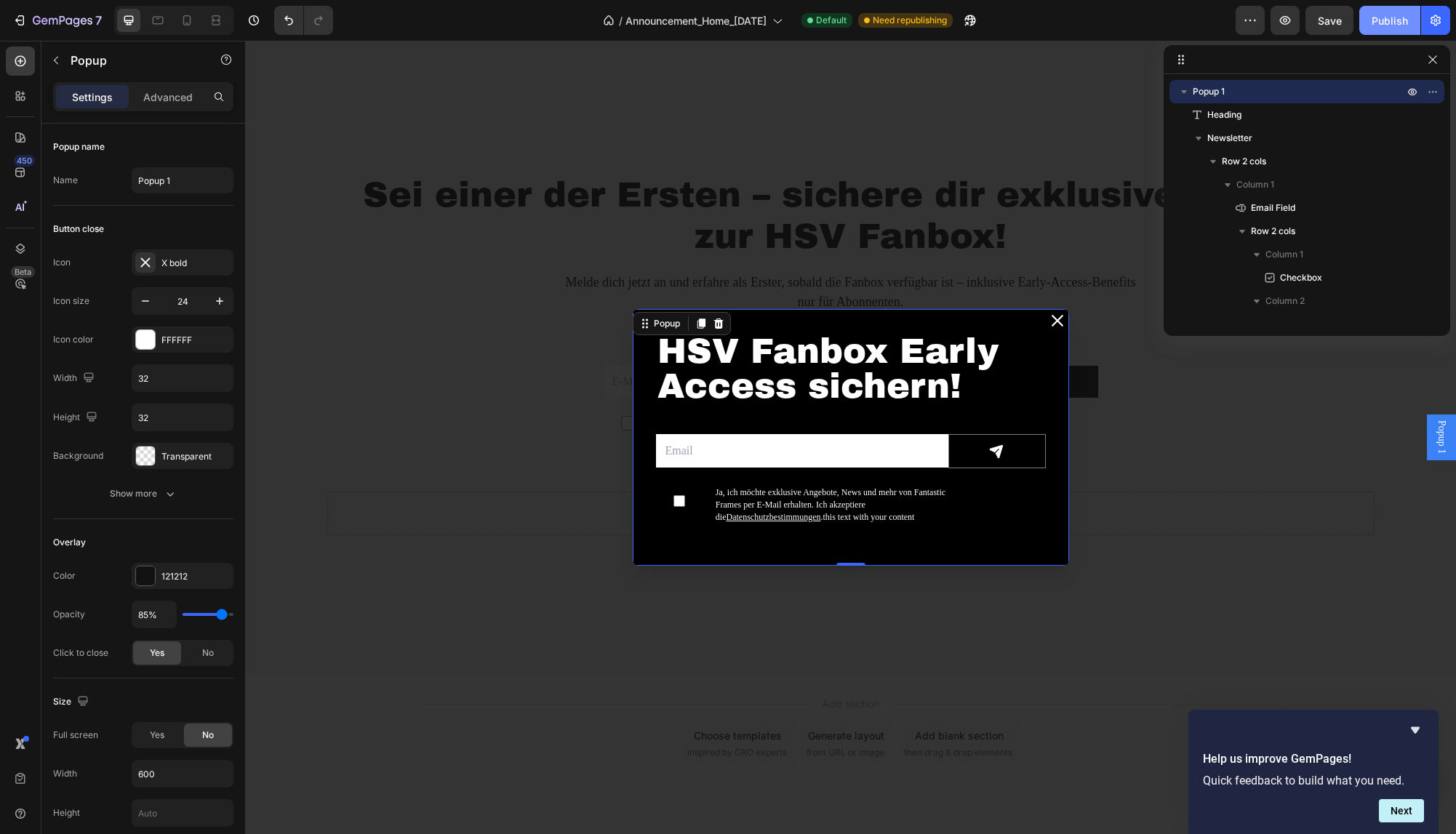
click at [1380, 25] on div "Publish" at bounding box center [1390, 21] width 36 height 15
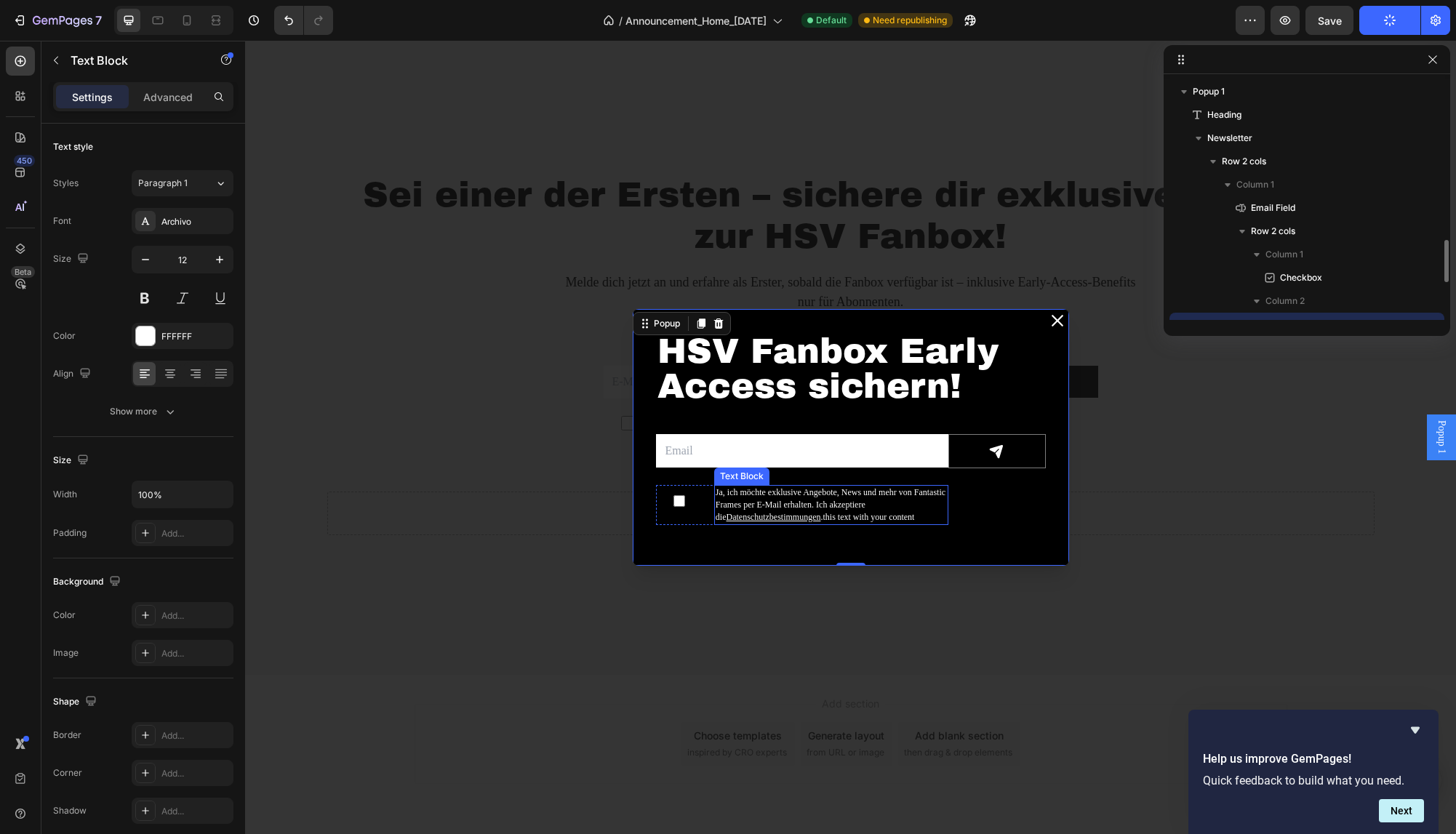
click at [857, 521] on p "Ja, ich möchte exklusive Angebote, News und mehr von Fantastic Frames per E-Mai…" at bounding box center [831, 505] width 231 height 36
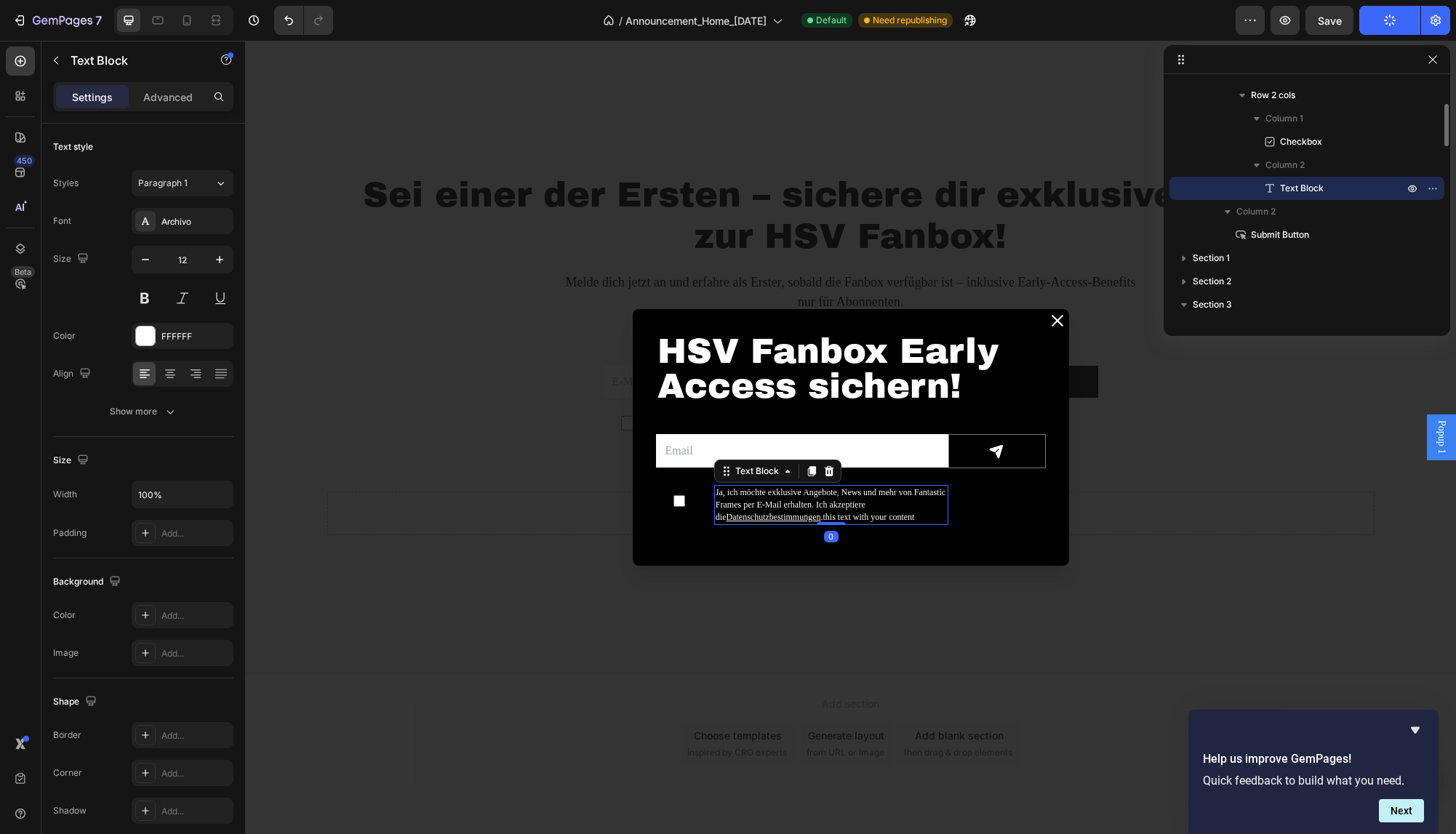
click at [871, 516] on p "Ja, ich möchte exklusive Angebote, News und mehr von Fantastic Frames per E-Mai…" at bounding box center [831, 505] width 231 height 36
click at [895, 516] on p "Ja, ich möchte exklusive Angebote, News und mehr von Fantastic Frames per E-Mai…" at bounding box center [831, 505] width 231 height 36
click at [906, 516] on p "Ja, ich möchte exklusive Angebote, News und mehr von Fantastic Frames per E-Mai…" at bounding box center [831, 505] width 231 height 36
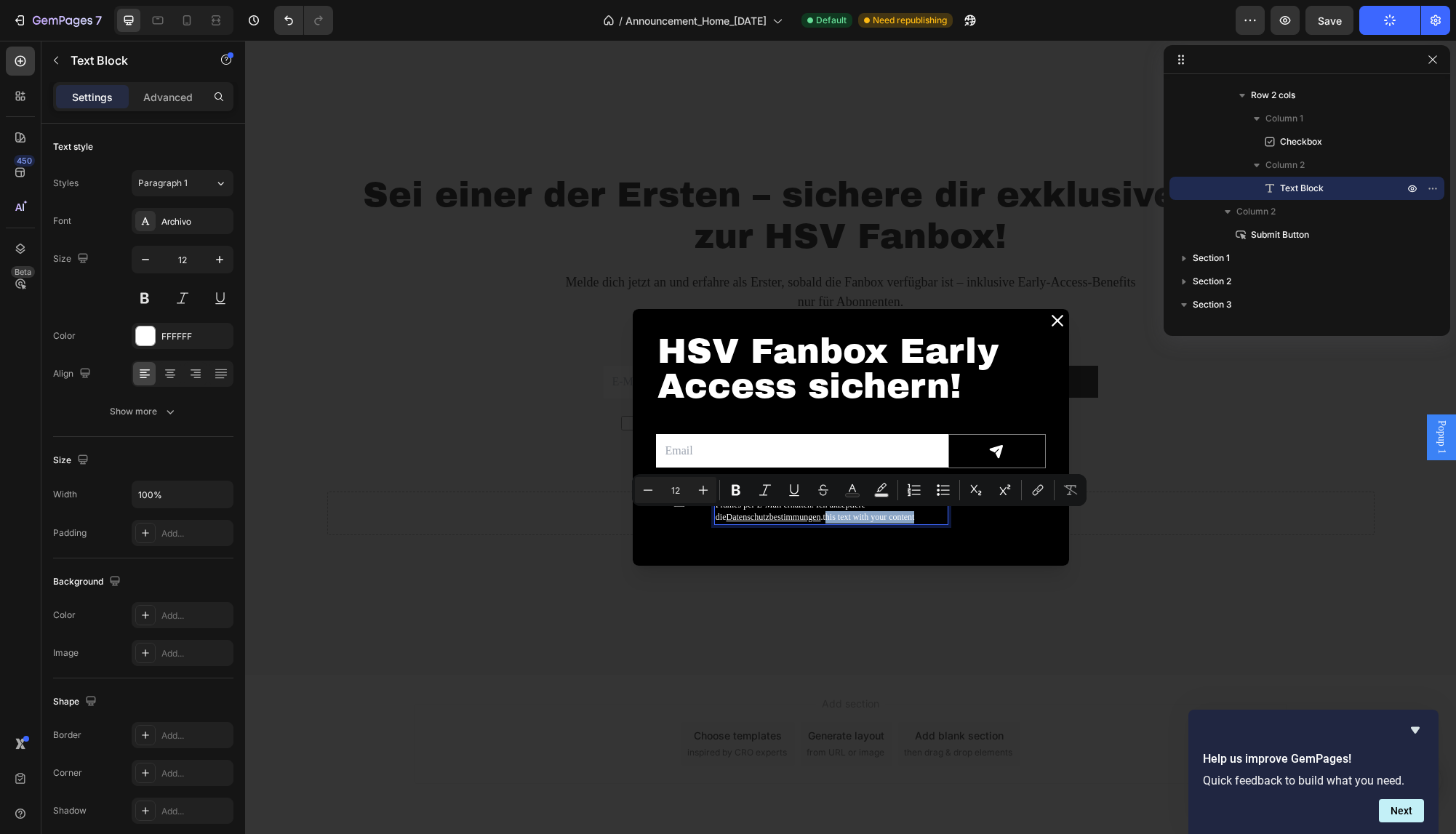
drag, startPoint x: 919, startPoint y: 518, endPoint x: 815, endPoint y: 528, distance: 104.5
click at [815, 525] on div "Ja, ich möchte exklusive Angebote, News und mehr von Fantastic Frames per E-Mai…" at bounding box center [831, 505] width 234 height 40
click at [1103, 528] on div "Backdrop" at bounding box center [850, 437] width 1211 height 794
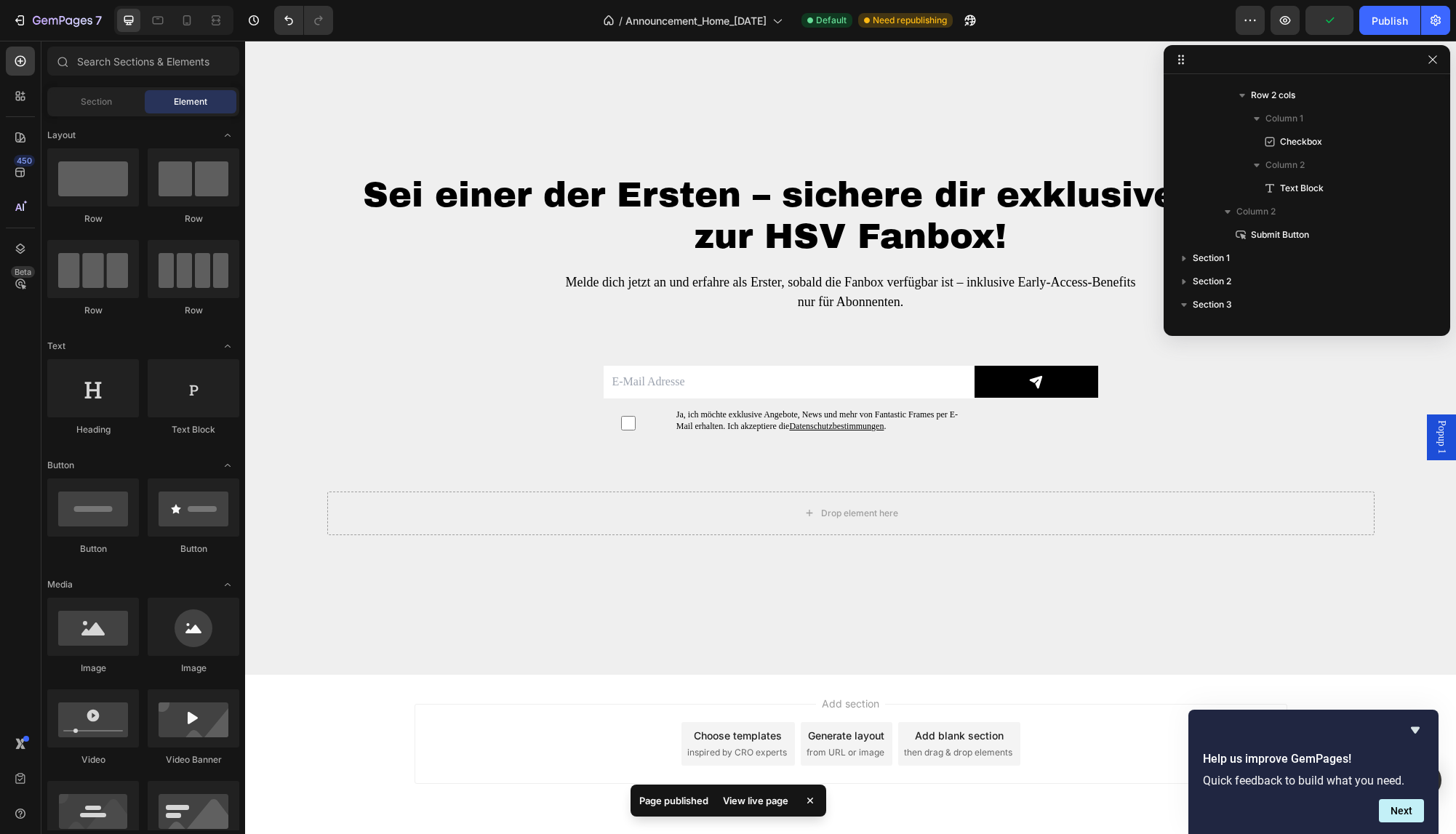
click at [1435, 441] on span "Popup 1" at bounding box center [1441, 437] width 14 height 33
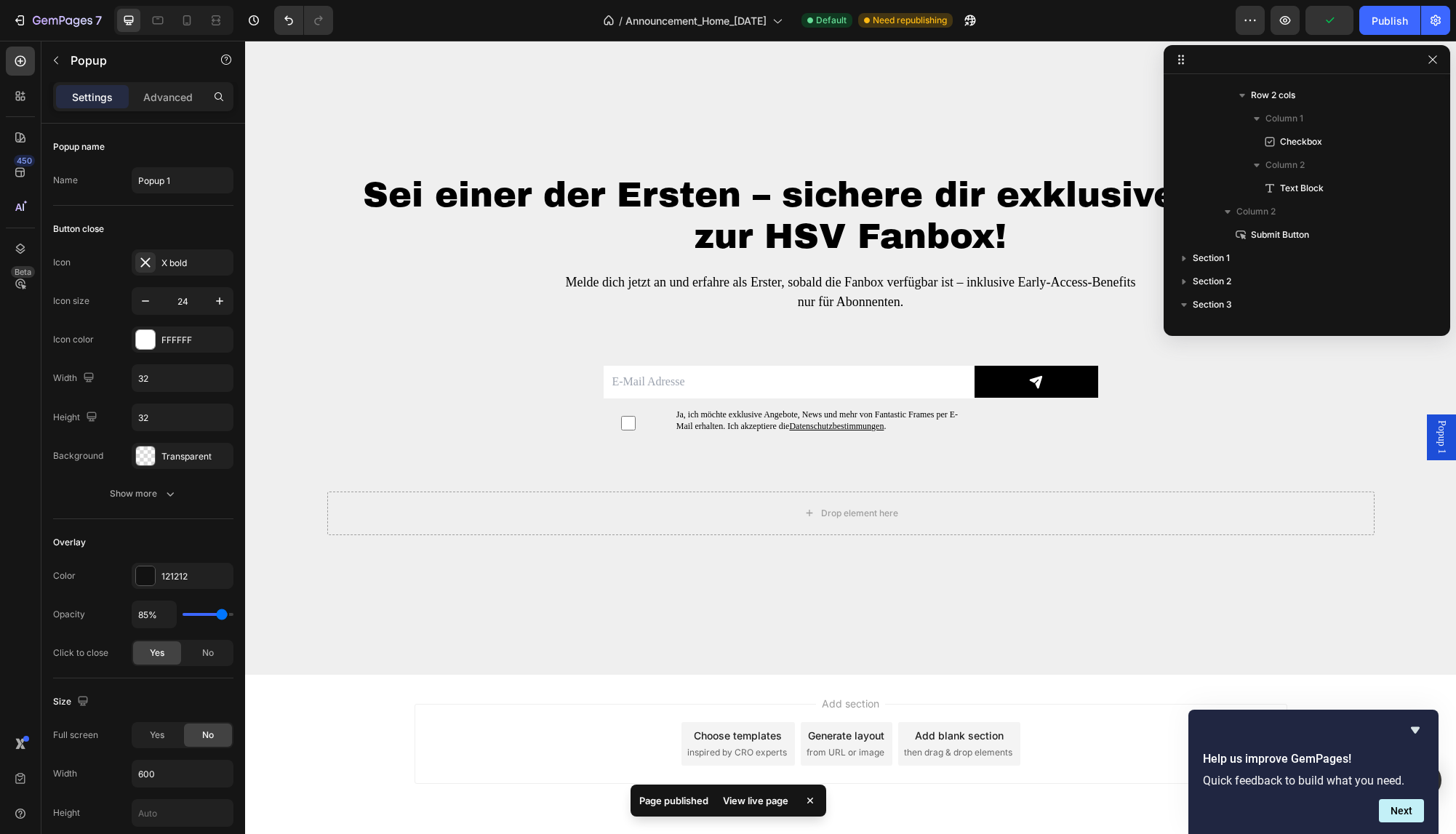
scroll to position [0, 0]
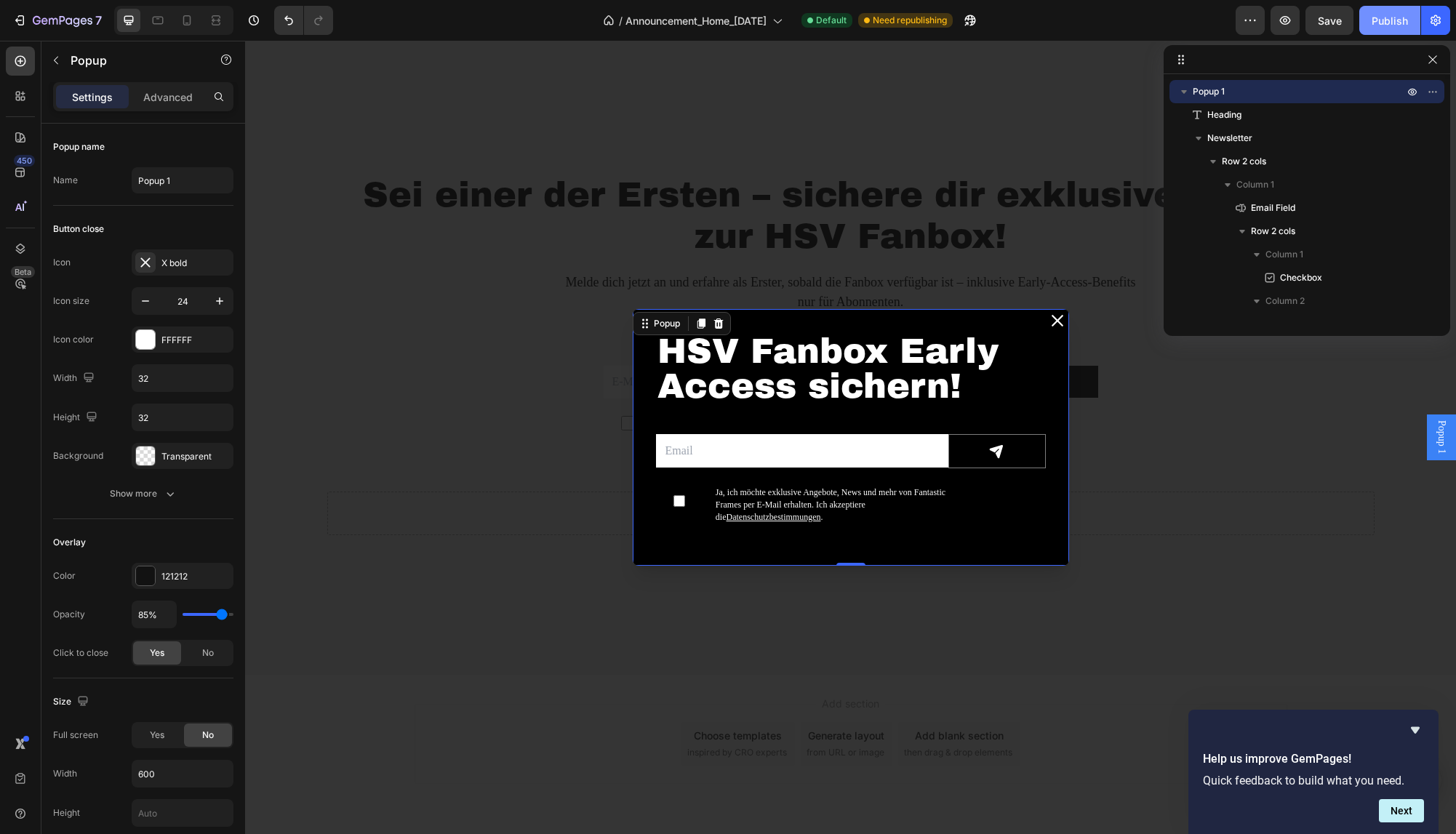
click at [1393, 21] on div "Publish" at bounding box center [1390, 21] width 36 height 15
click at [1401, 20] on div "Publish" at bounding box center [1390, 21] width 36 height 15
click at [182, 22] on icon at bounding box center [187, 21] width 14 height 14
type input "42"
type input "100%"
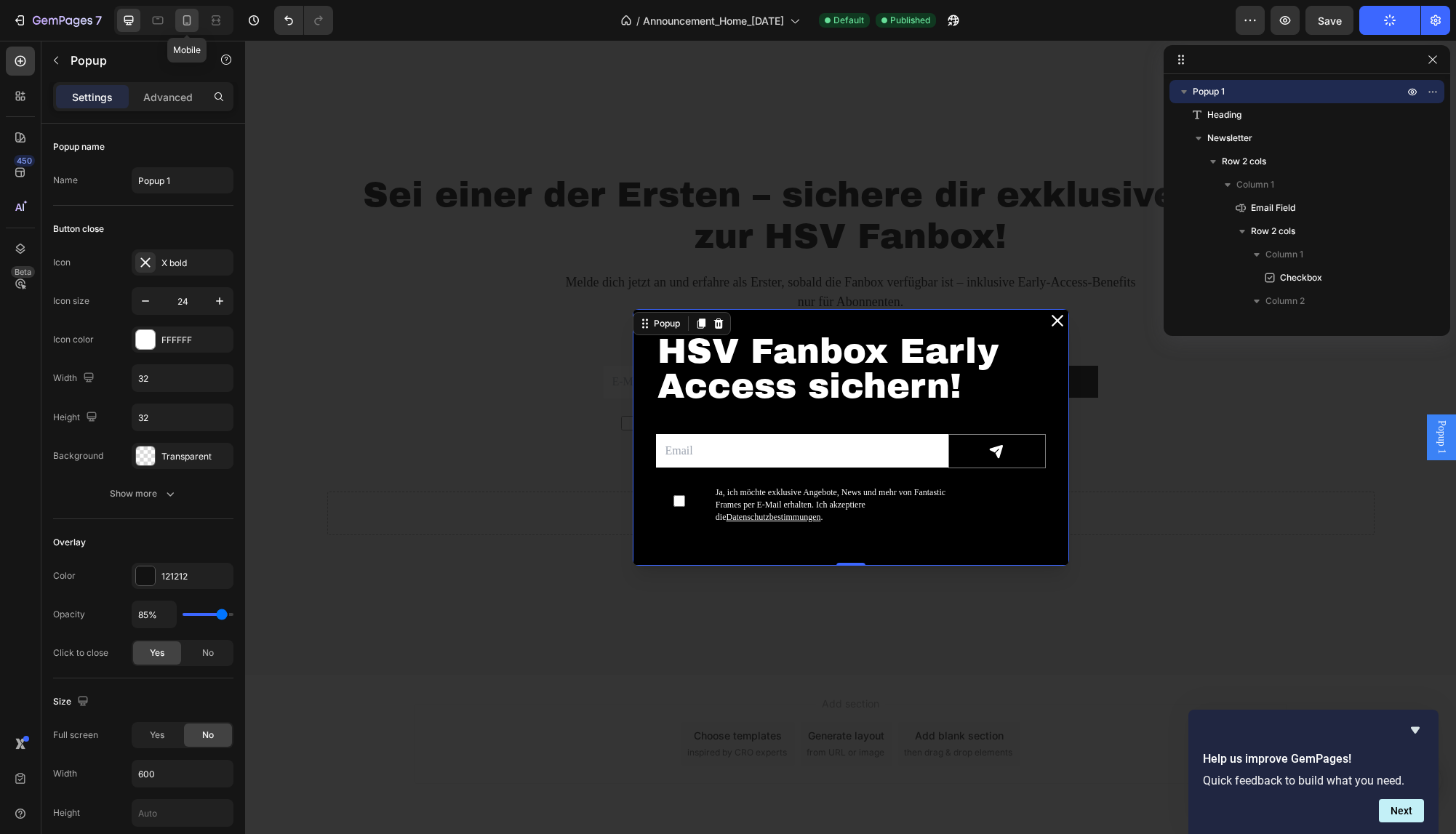
type input "400"
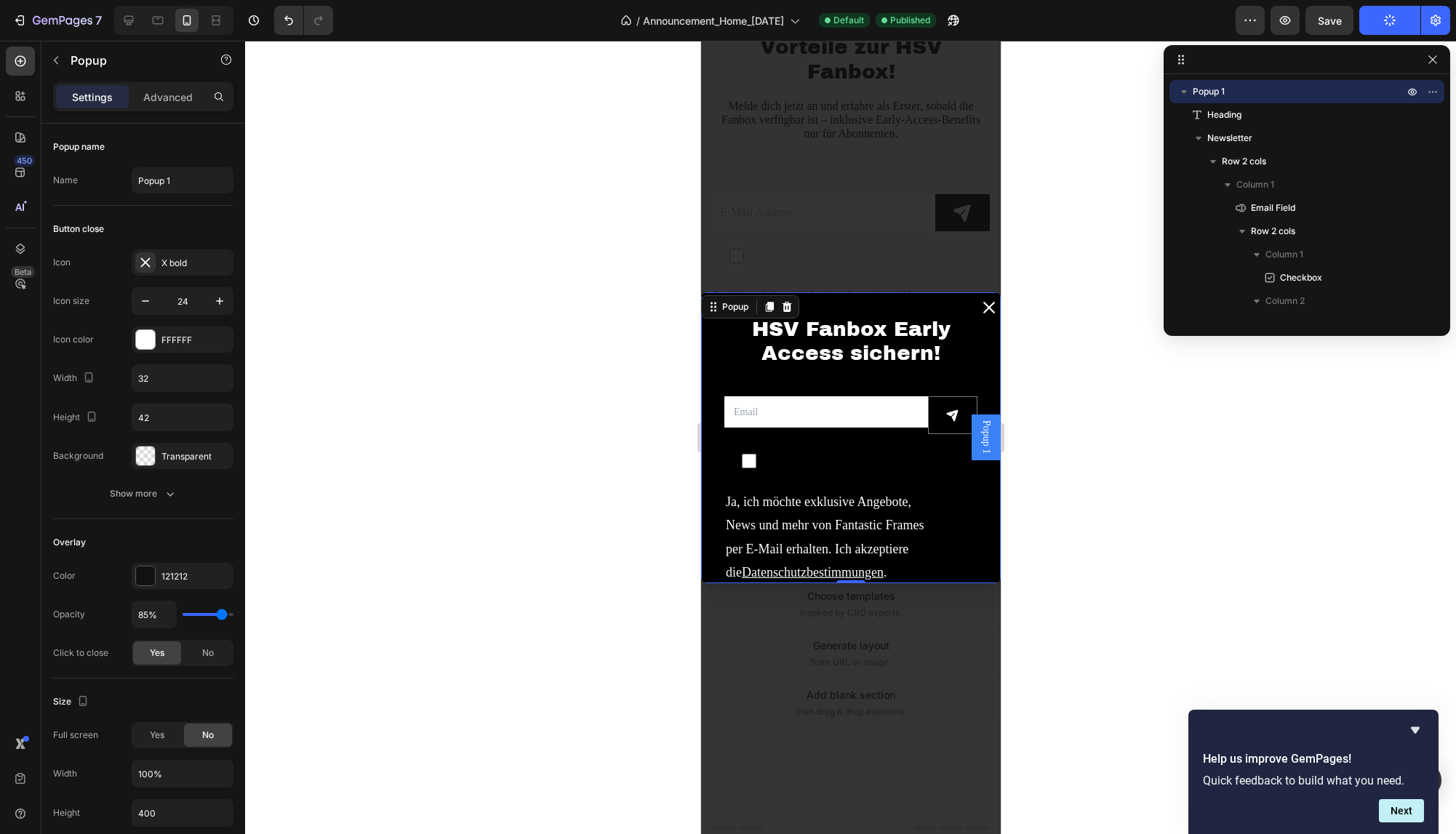
scroll to position [3836, 0]
click at [823, 460] on label "Dialog body" at bounding box center [825, 461] width 203 height 32
click at [755, 460] on input "Dialog body" at bounding box center [748, 461] width 14 height 14
checkbox input "false"
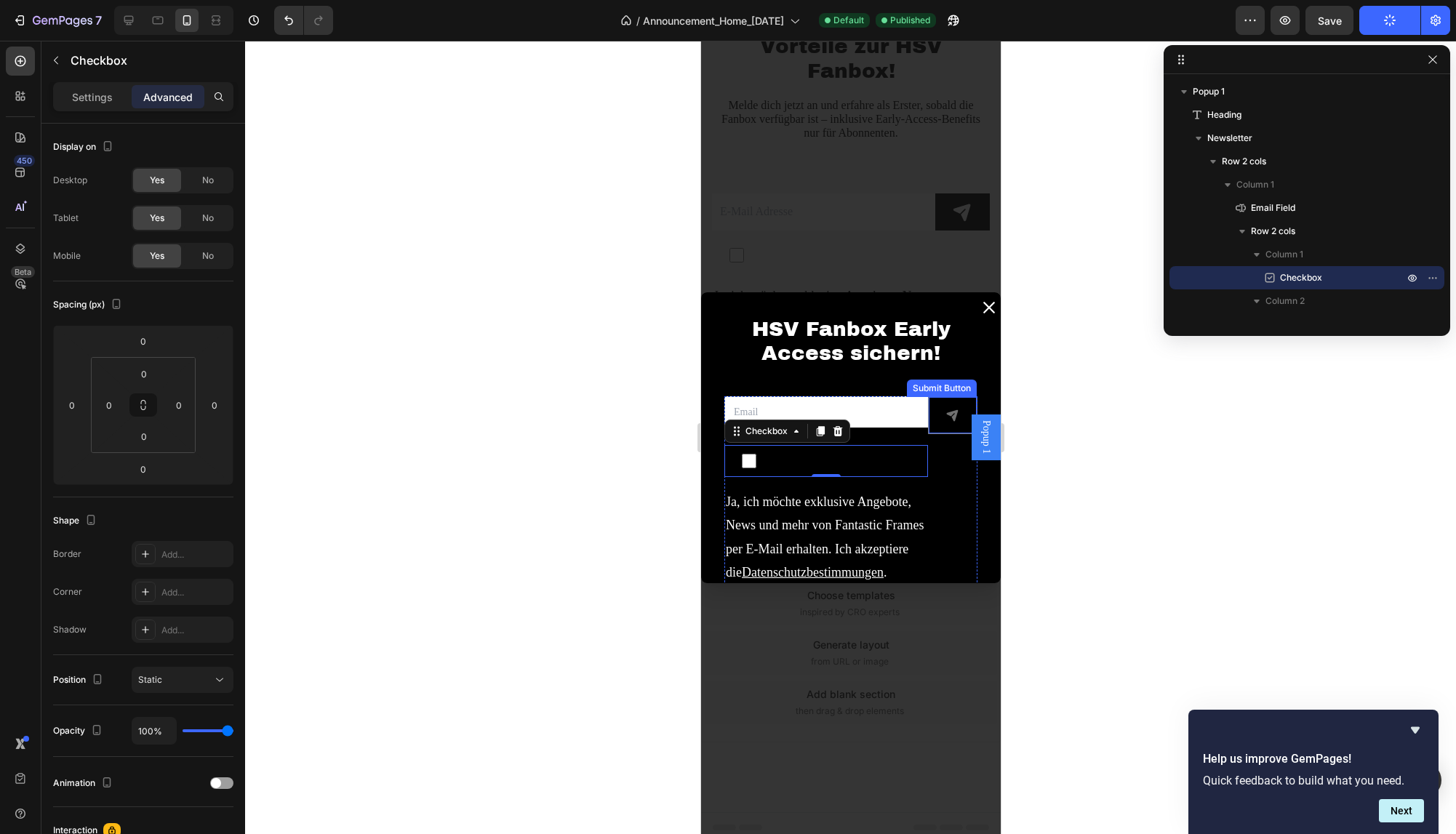
click at [939, 414] on button "Dialog body" at bounding box center [951, 415] width 48 height 36
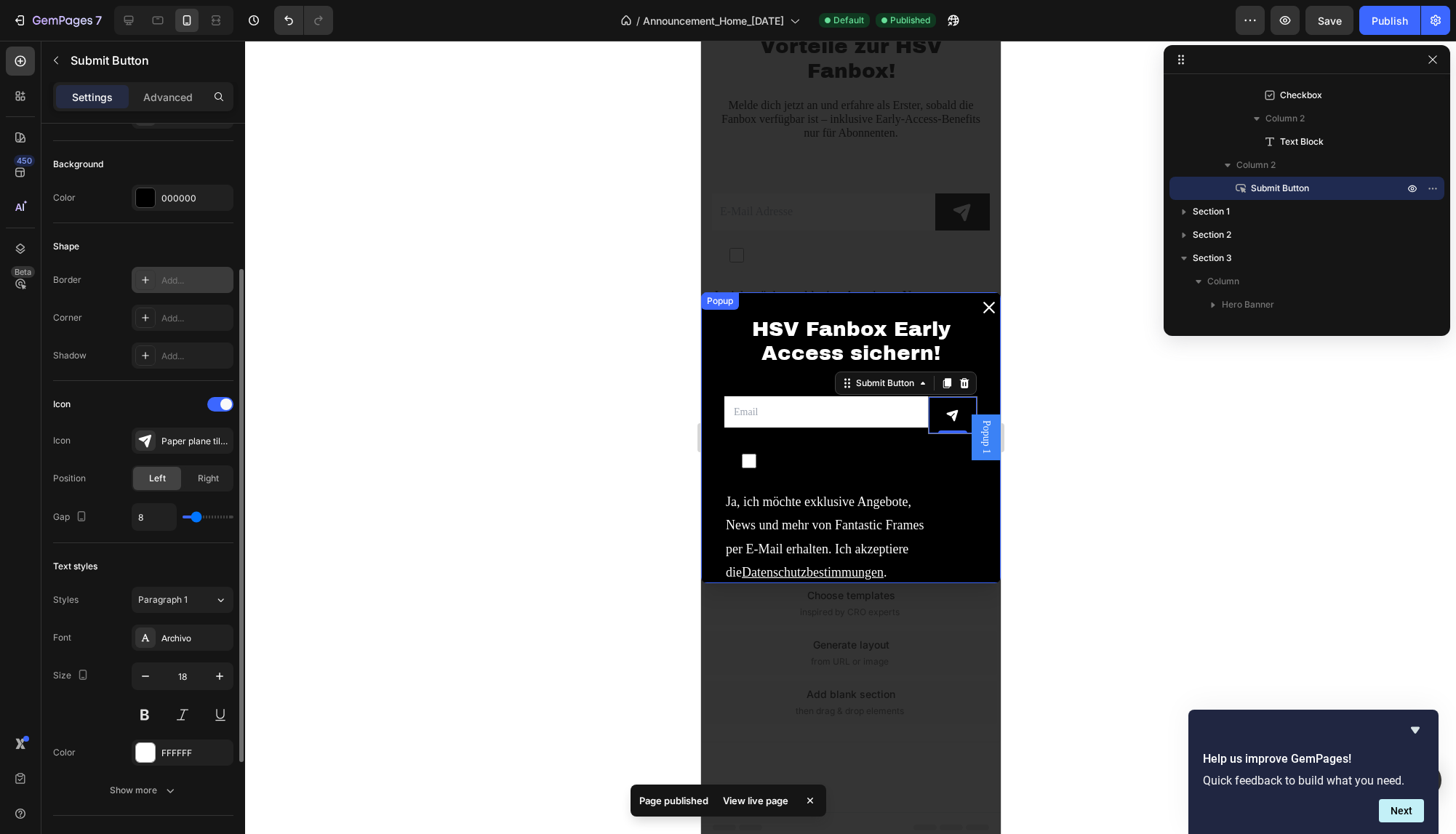
scroll to position [297, 0]
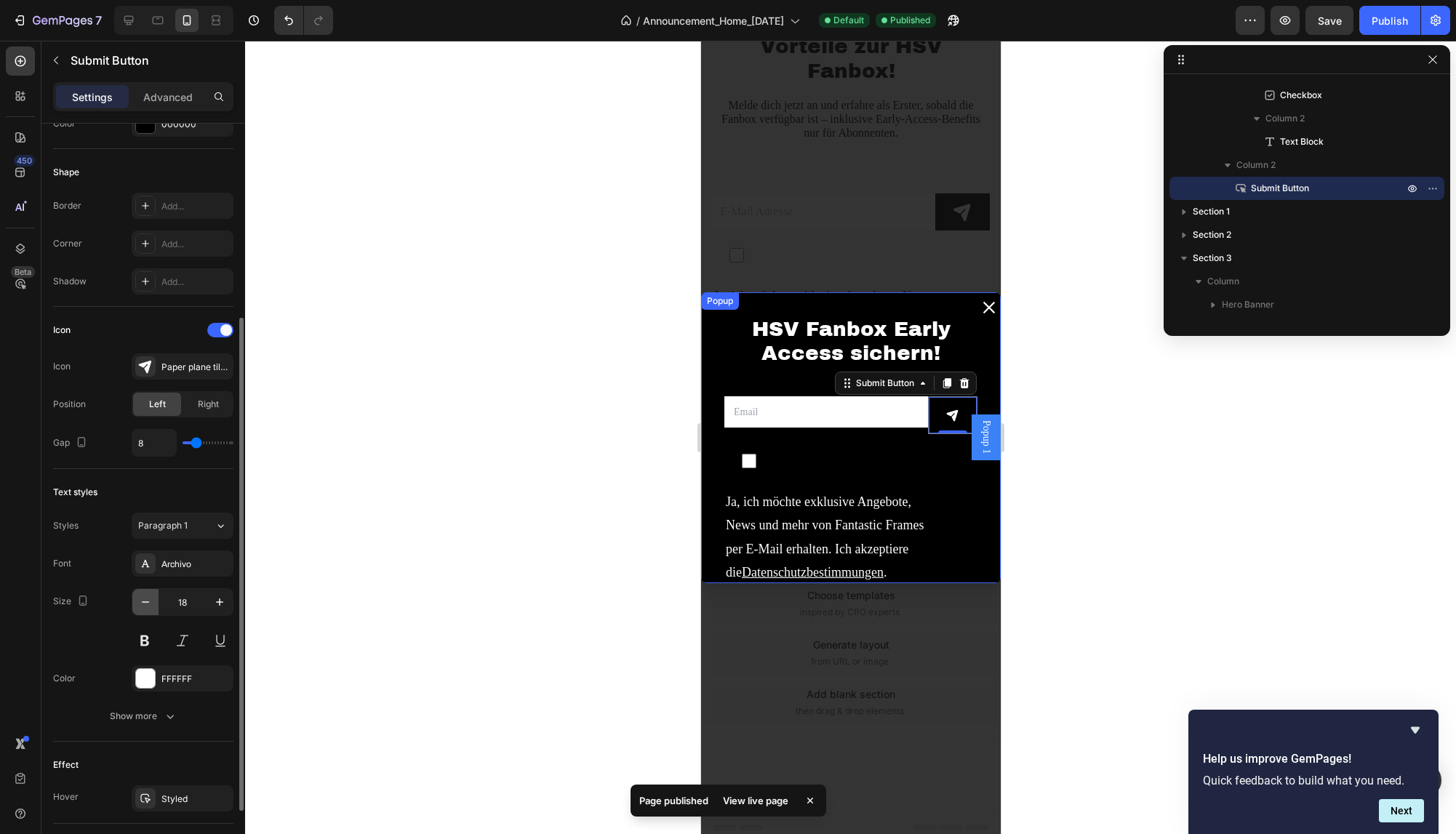
click at [149, 591] on button "button" at bounding box center [145, 602] width 26 height 26
click at [221, 600] on icon "button" at bounding box center [219, 602] width 14 height 14
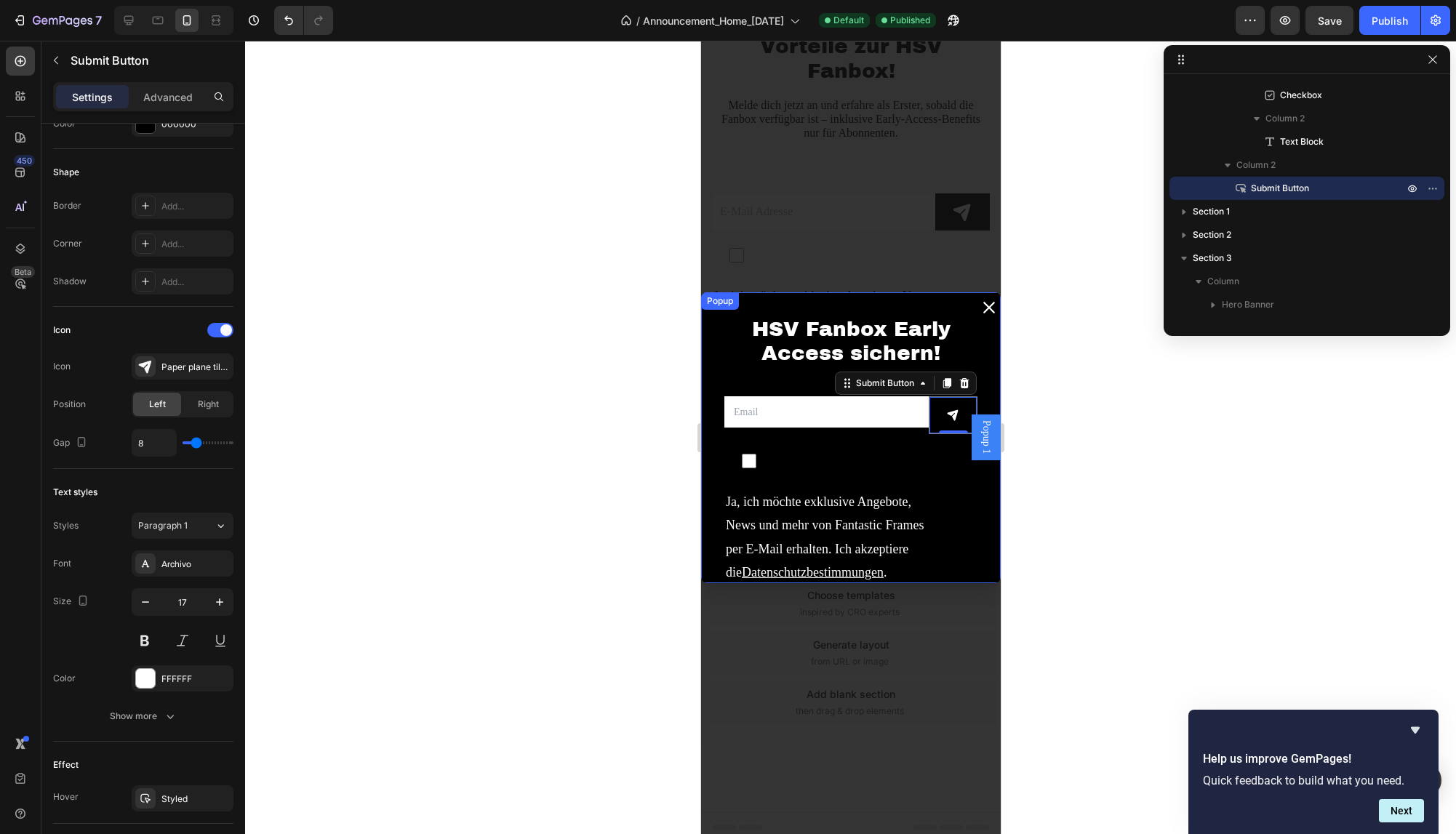
type input "18"
click at [789, 416] on input "Dialog body" at bounding box center [825, 412] width 203 height 32
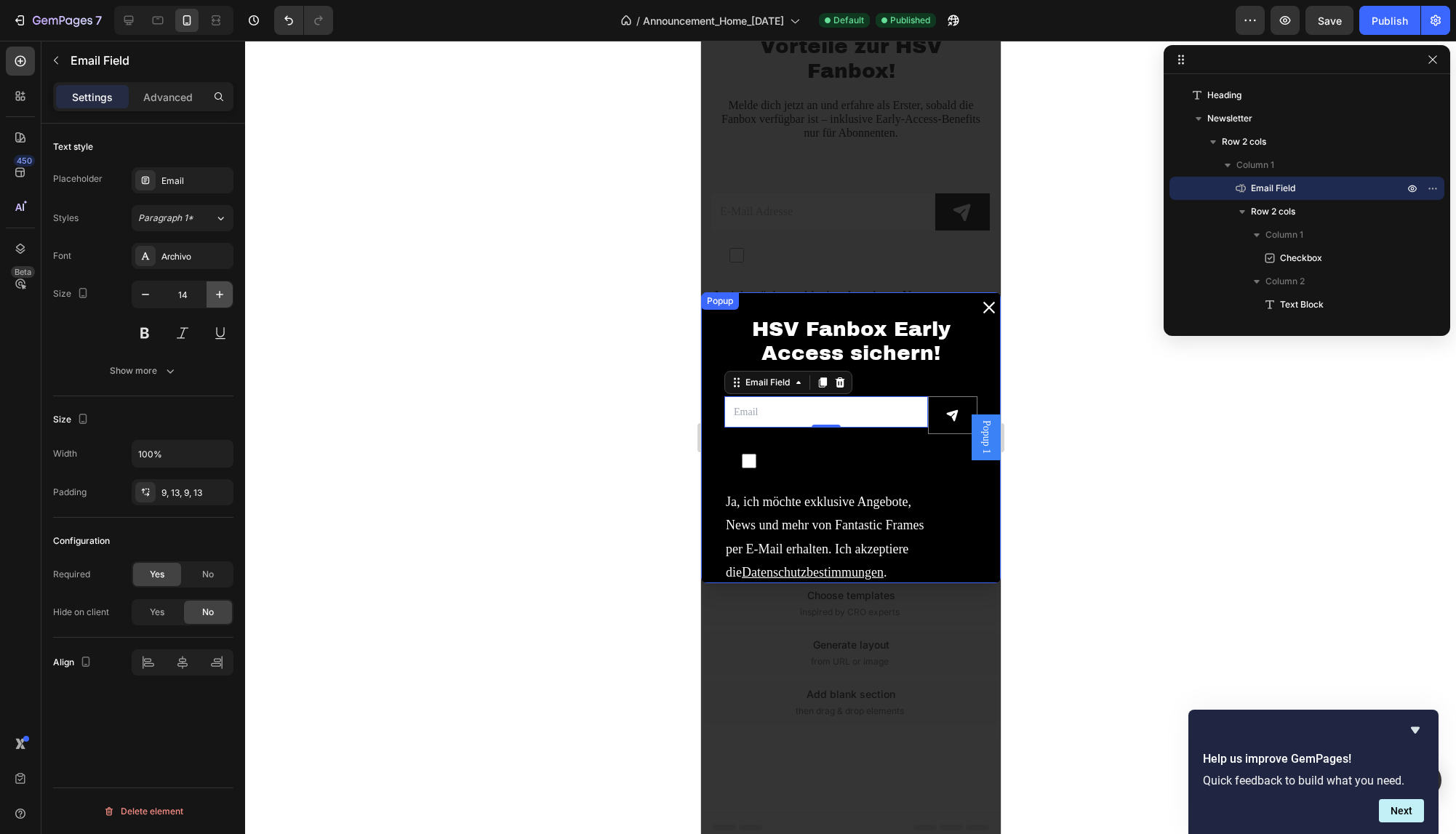
click at [226, 290] on icon "button" at bounding box center [219, 294] width 14 height 14
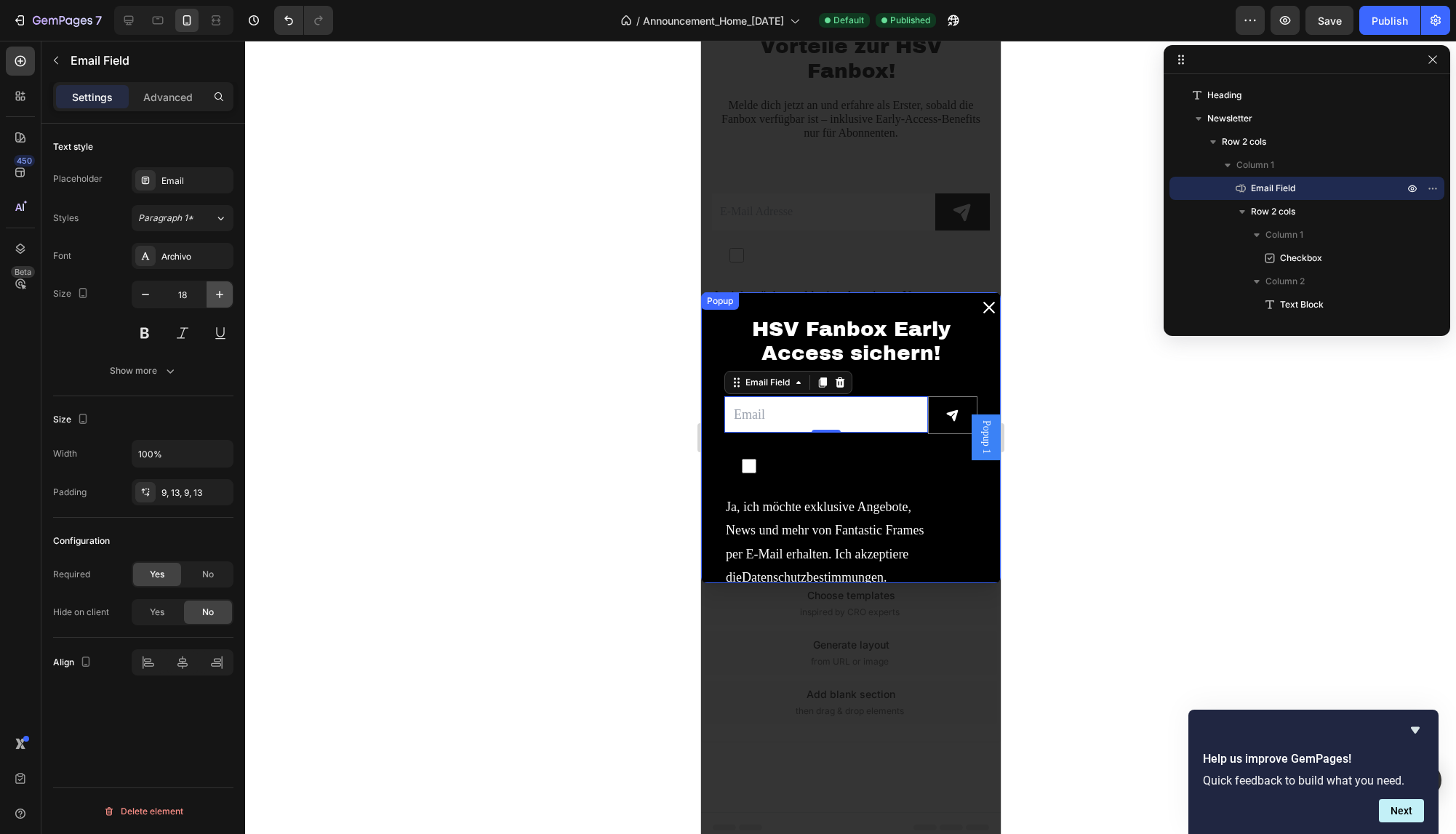
type input "19"
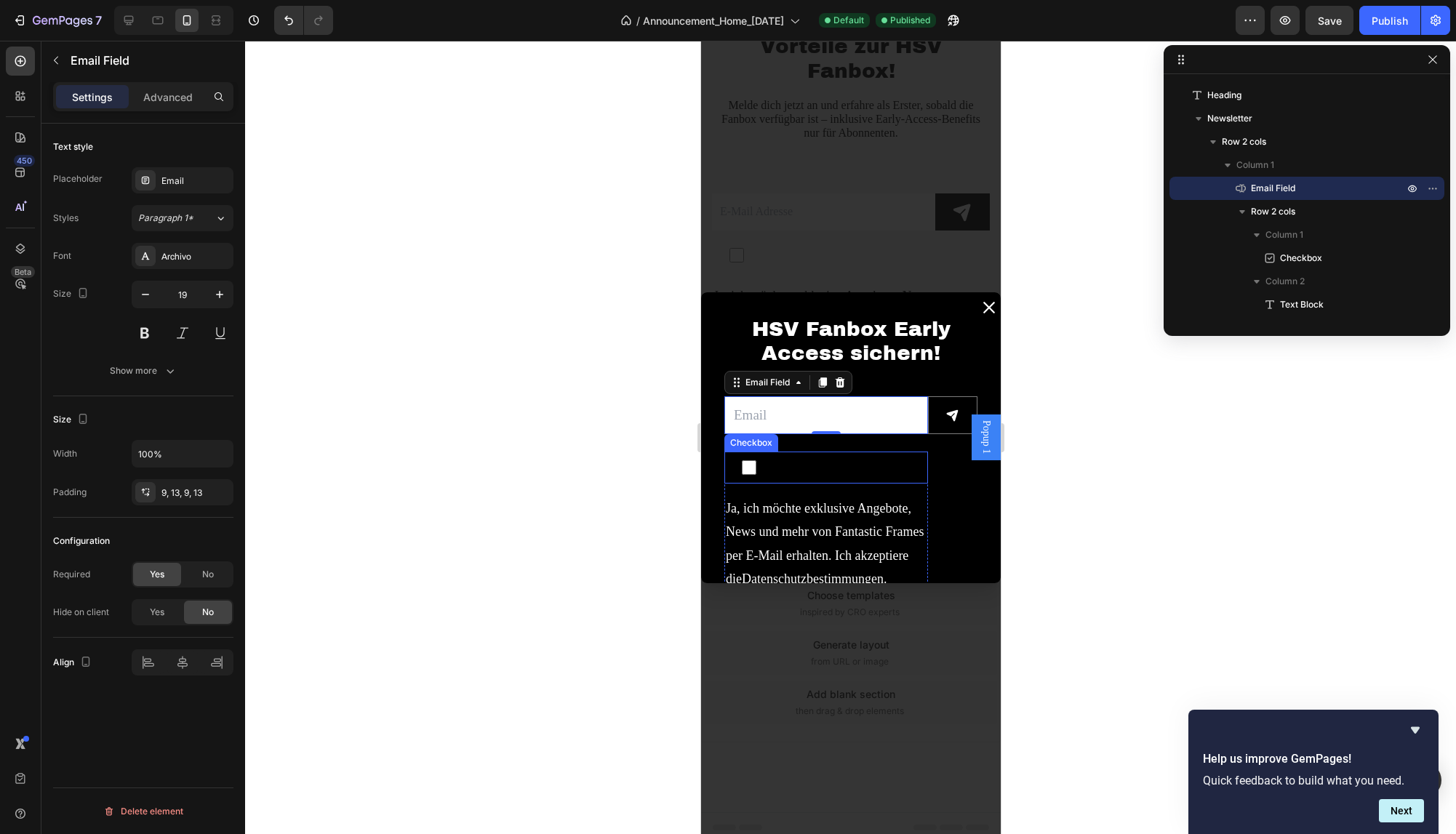
click at [790, 461] on label "Dialog body" at bounding box center [825, 468] width 203 height 32
click at [755, 461] on input "Dialog body" at bounding box center [748, 468] width 14 height 14
checkbox input "false"
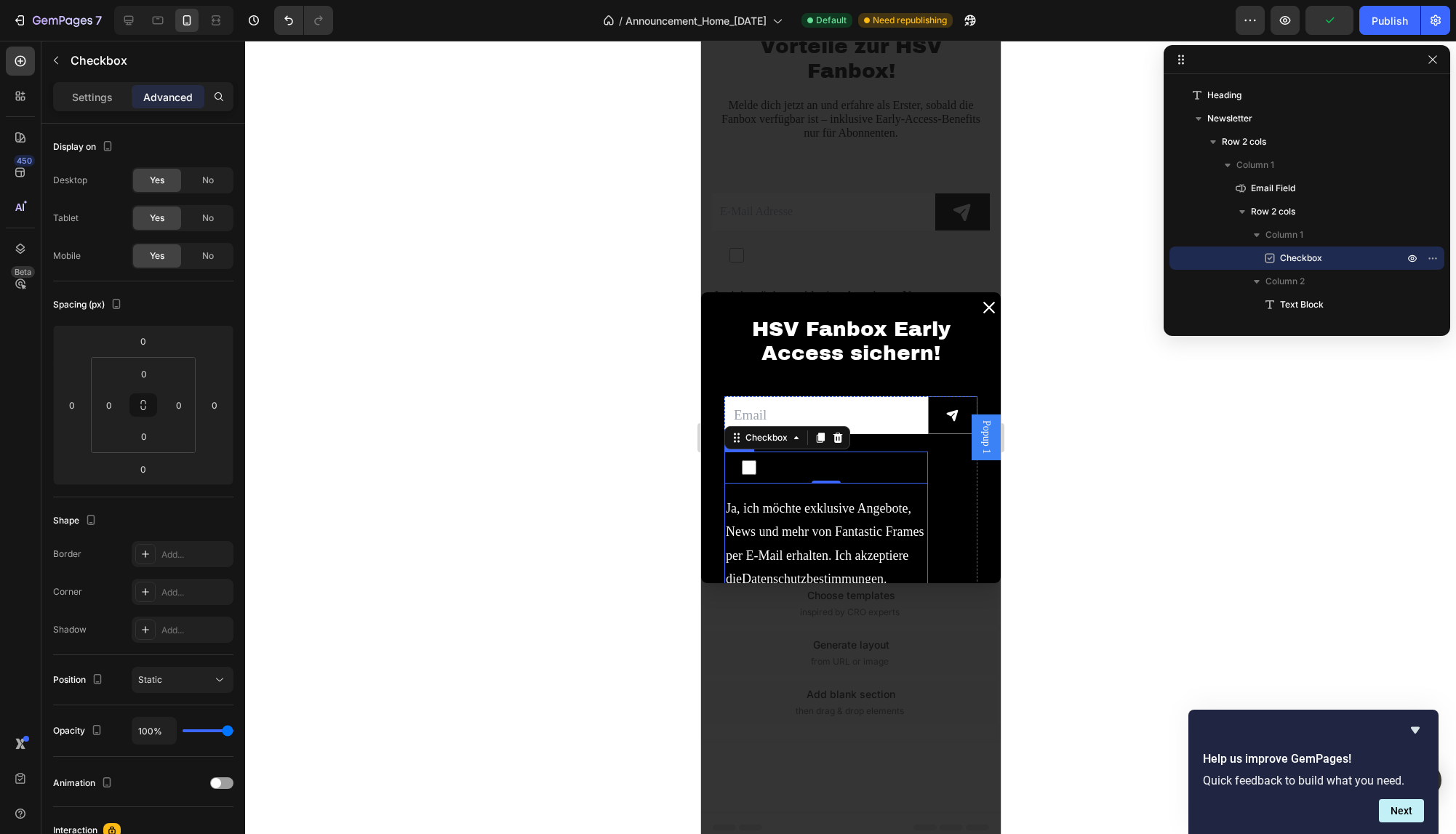
click at [926, 491] on div "Checkbox 0 Ja, ich möchte exklusive Angebote, News und mehr von Fantastic Frame…" at bounding box center [825, 522] width 203 height 141
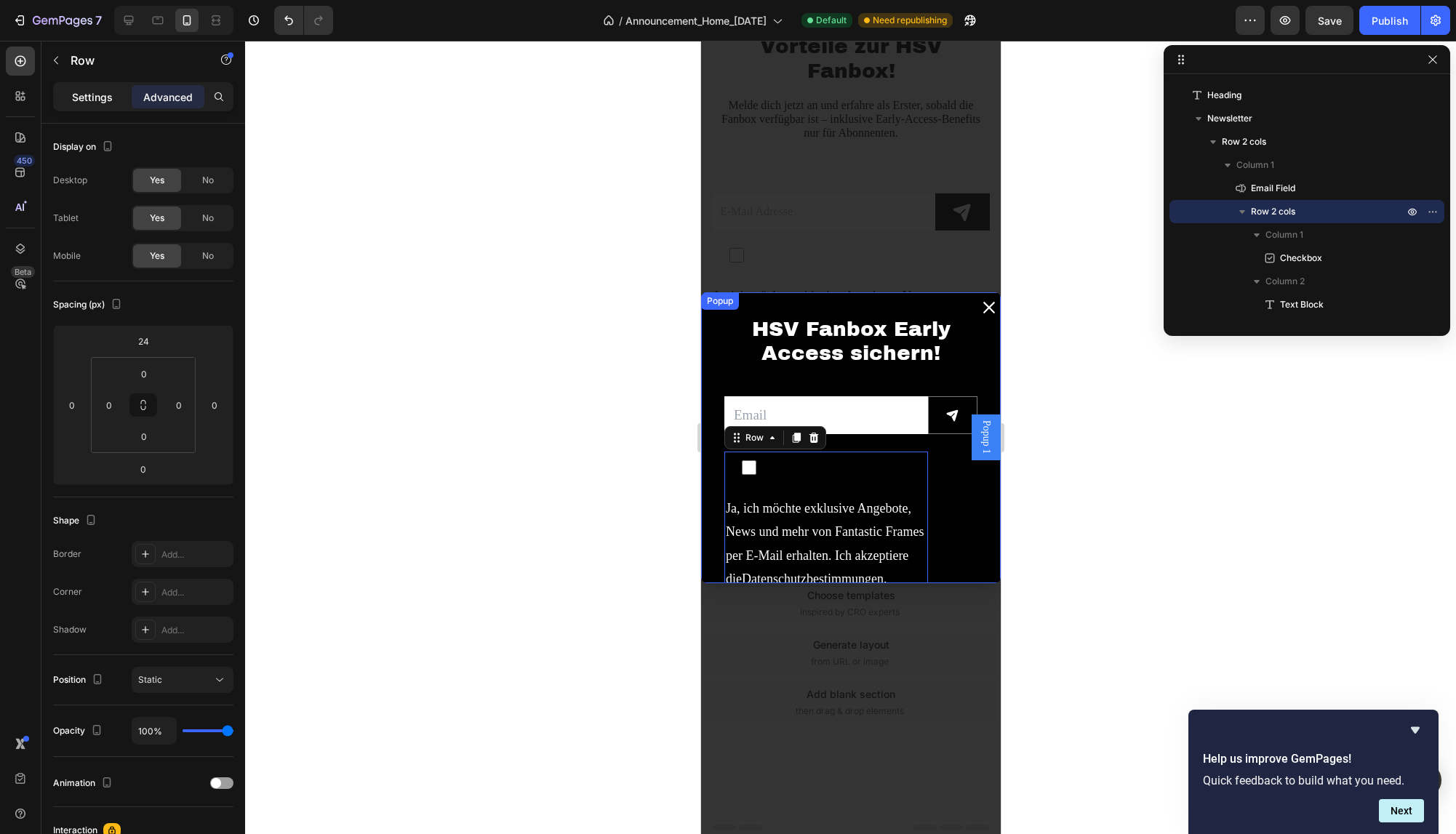
click at [103, 90] on p "Settings" at bounding box center [92, 97] width 40 height 15
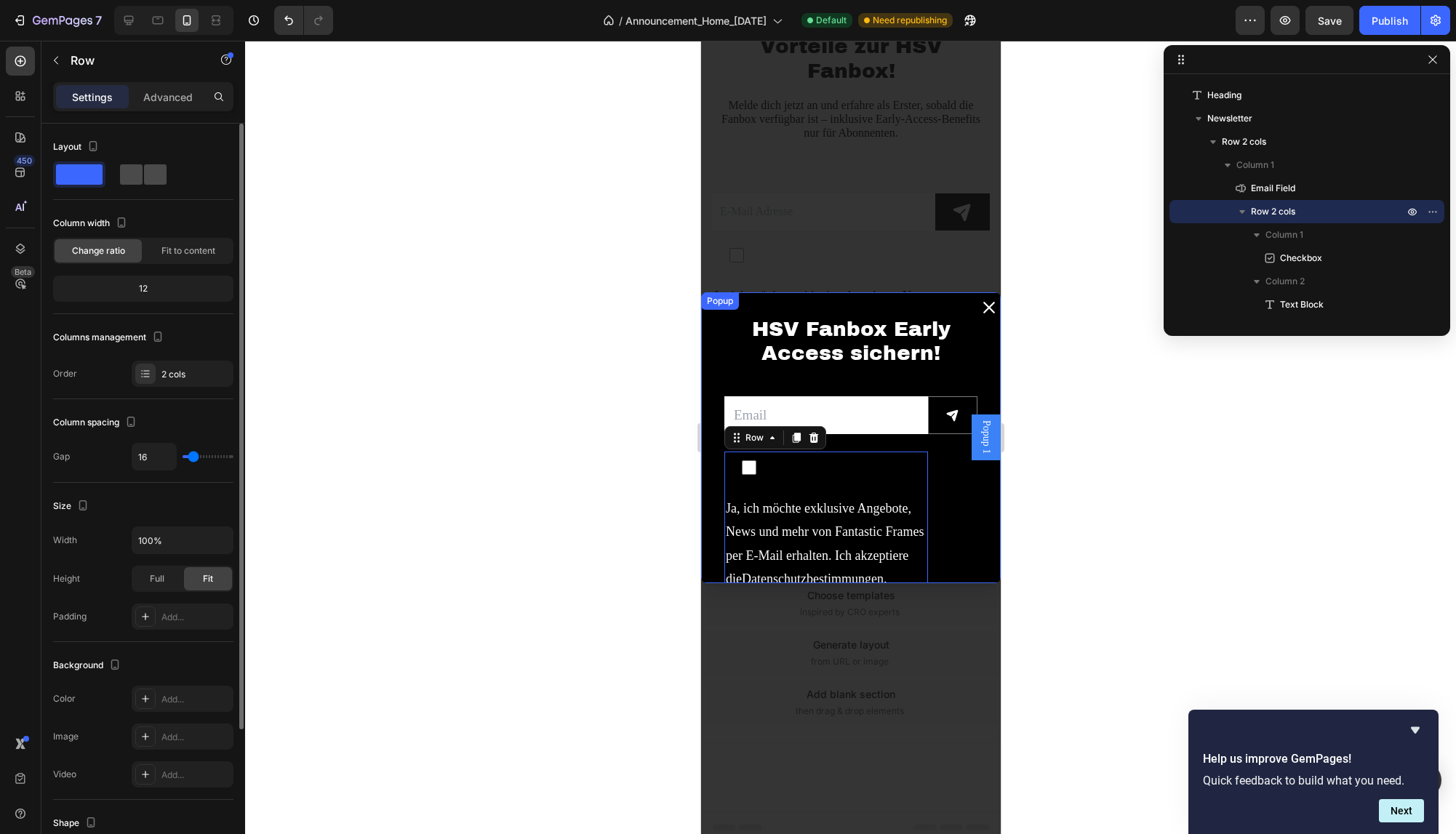
click at [142, 175] on span at bounding box center [131, 175] width 22 height 21
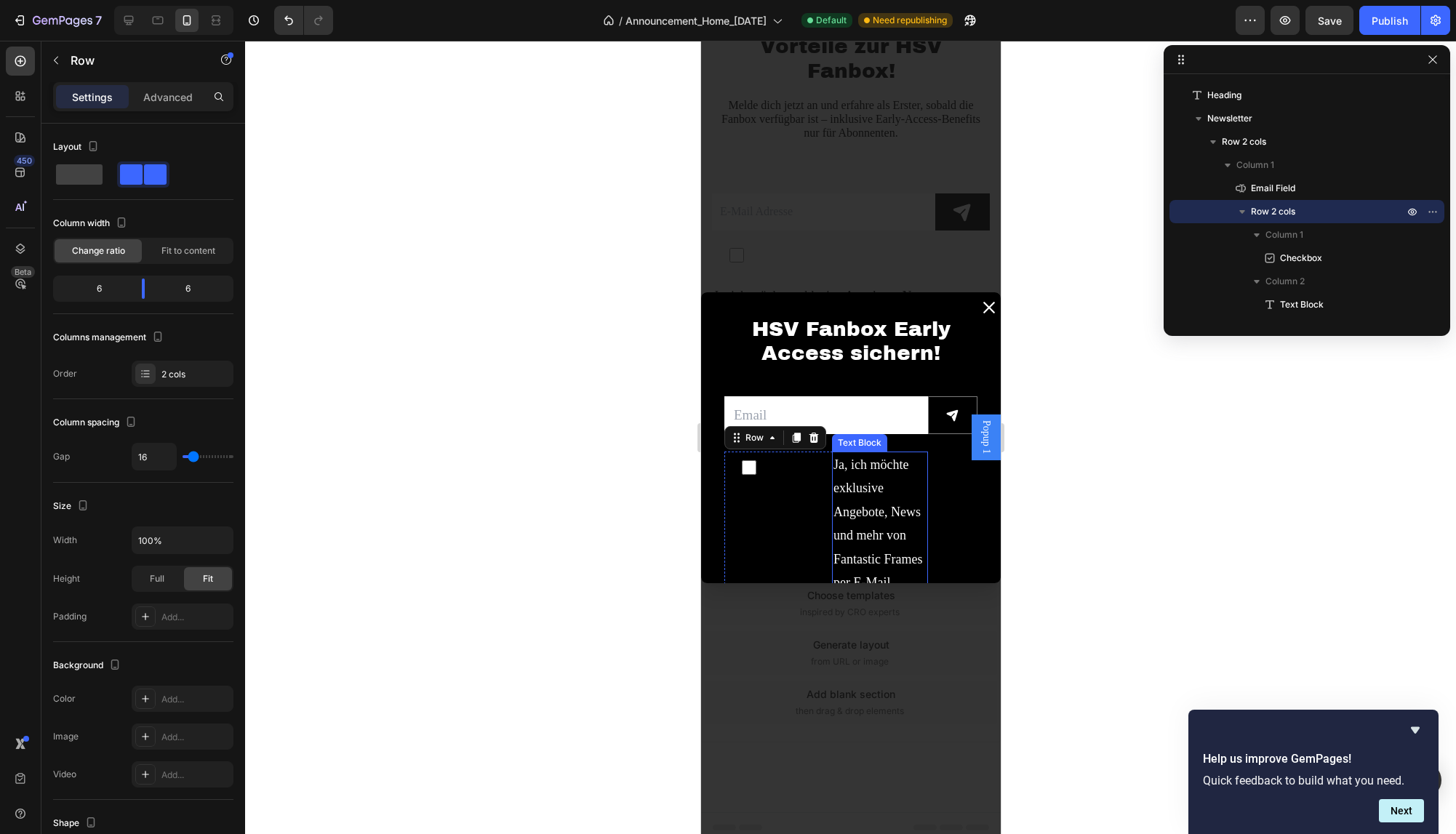
click at [884, 483] on p "Ja, ich möchte exklusive Angebote, News und mehr von Fantastic Frames per E-Mai…" at bounding box center [879, 571] width 93 height 236
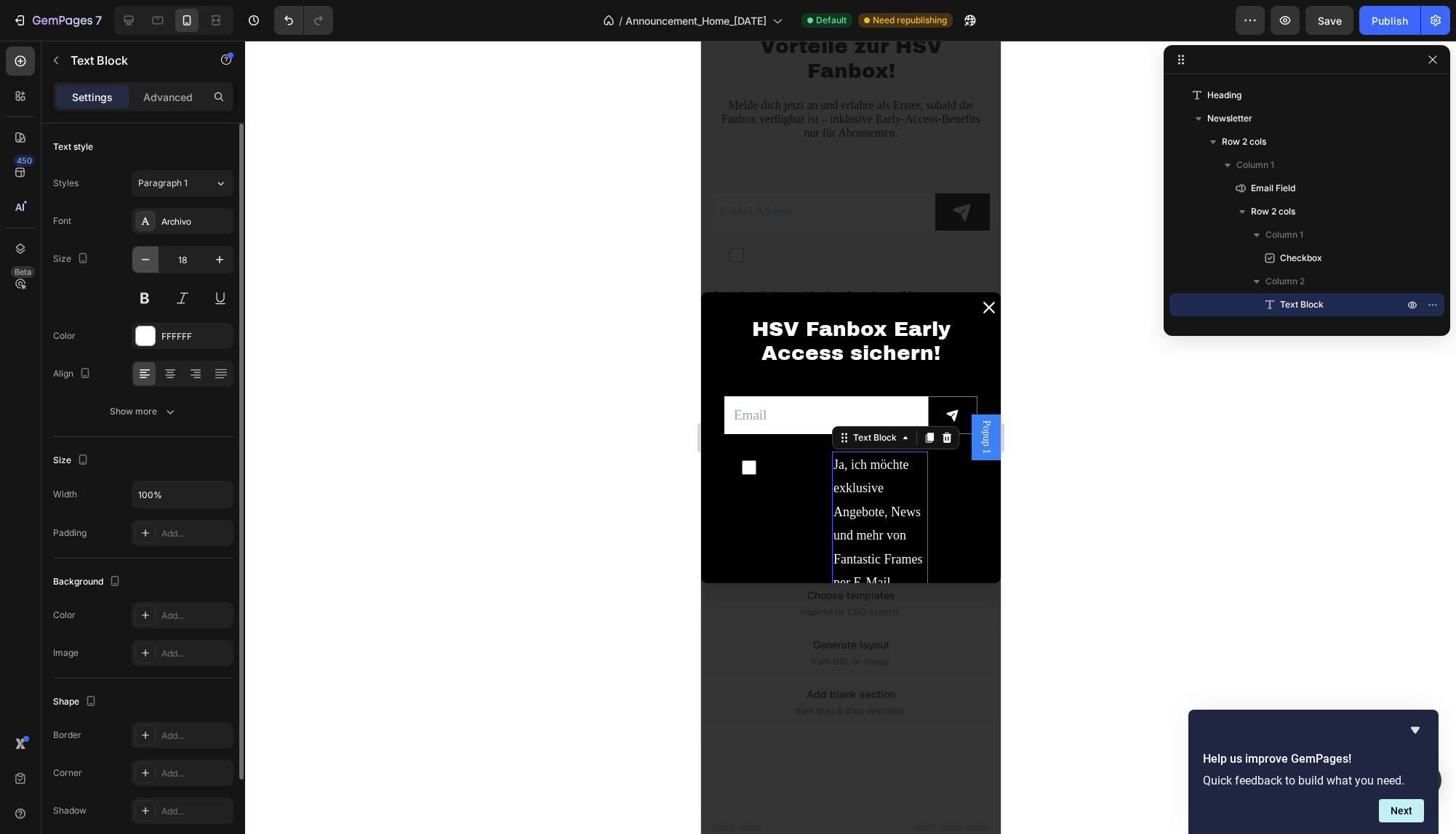
click at [136, 260] on button "button" at bounding box center [145, 260] width 26 height 26
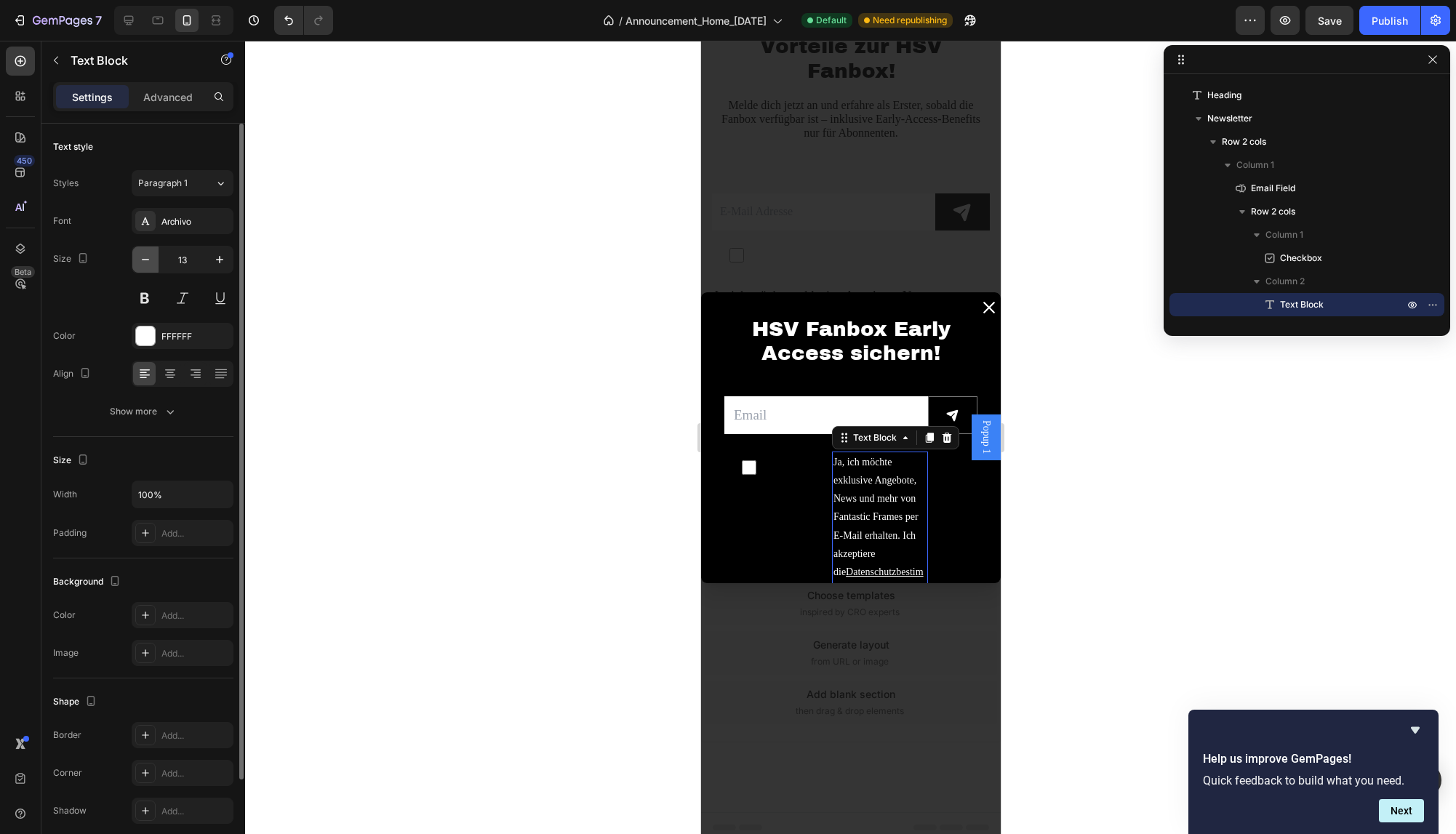
click at [136, 260] on button "button" at bounding box center [145, 260] width 26 height 26
type input "12"
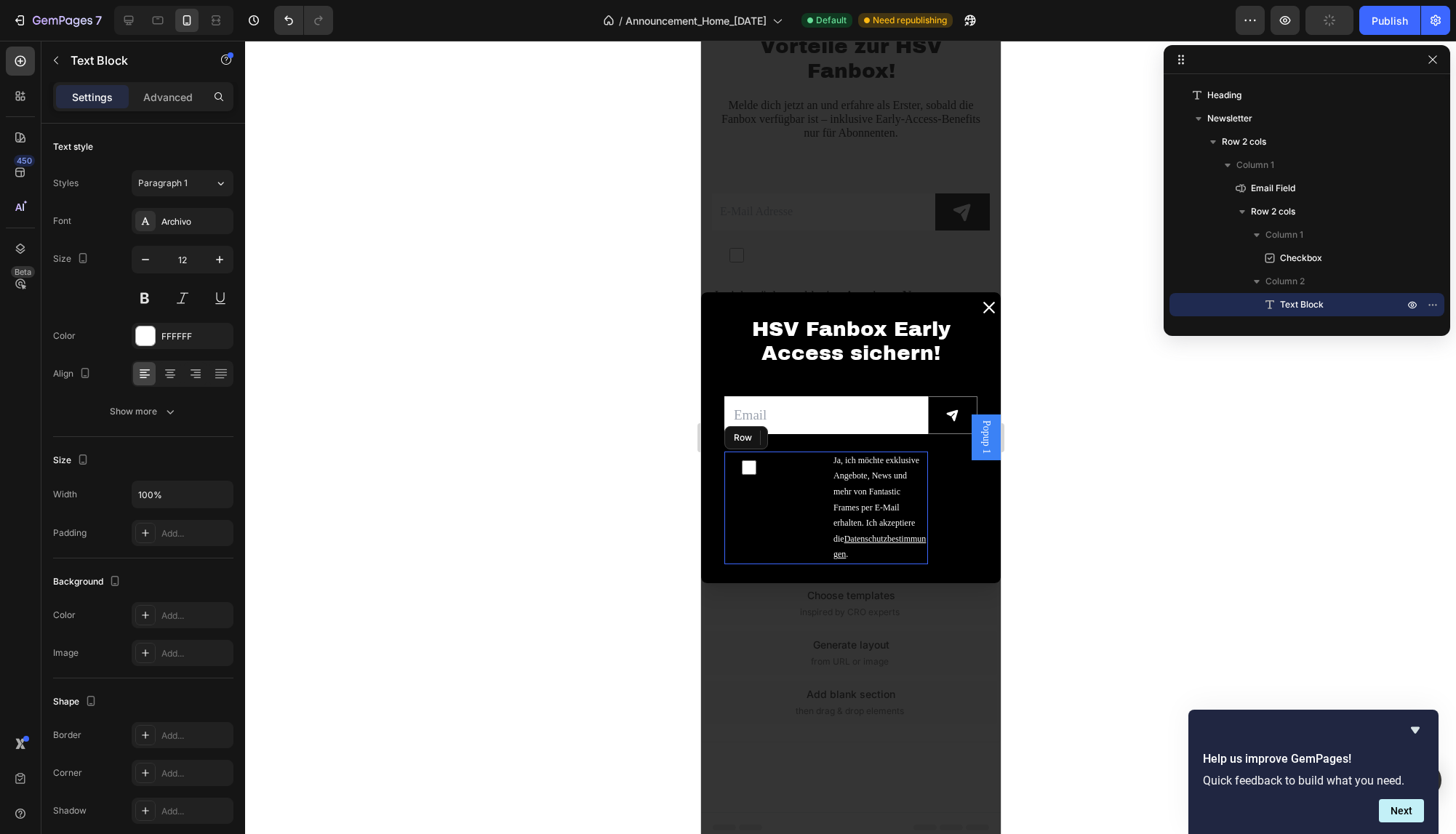
click at [778, 487] on div "Checkbox" at bounding box center [771, 508] width 96 height 112
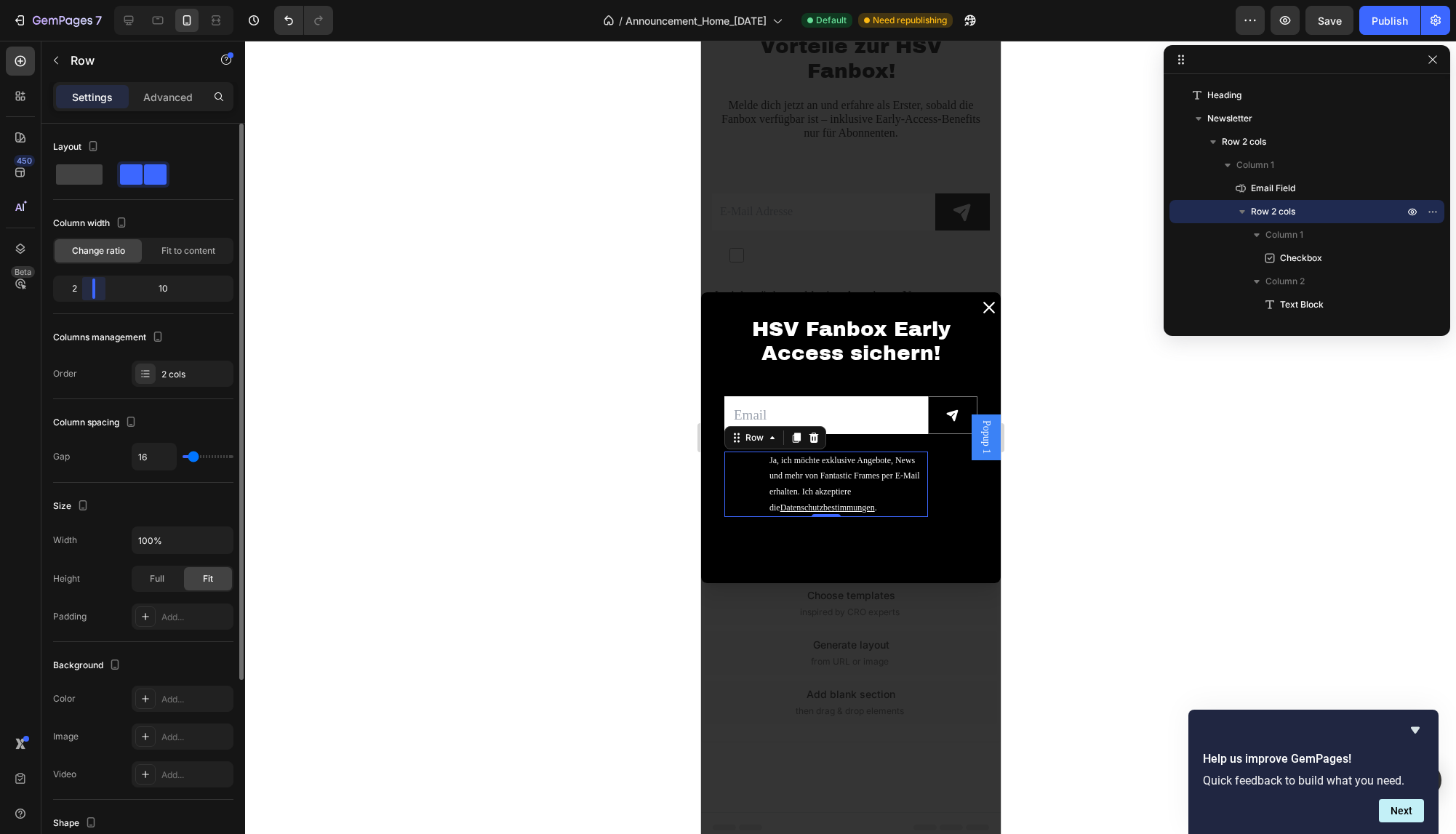
drag, startPoint x: 142, startPoint y: 290, endPoint x: 88, endPoint y: 287, distance: 54.1
click at [88, 287] on div "Layout Column width Change ratio Fit to content 2 10 Columns management Order 2…" at bounding box center [142, 499] width 203 height 752
drag, startPoint x: 87, startPoint y: 286, endPoint x: 98, endPoint y: 288, distance: 11.2
click at [98, 288] on div "Layout Column width Change ratio Fit to content 3 9 Columns management Order 2 …" at bounding box center [142, 499] width 203 height 752
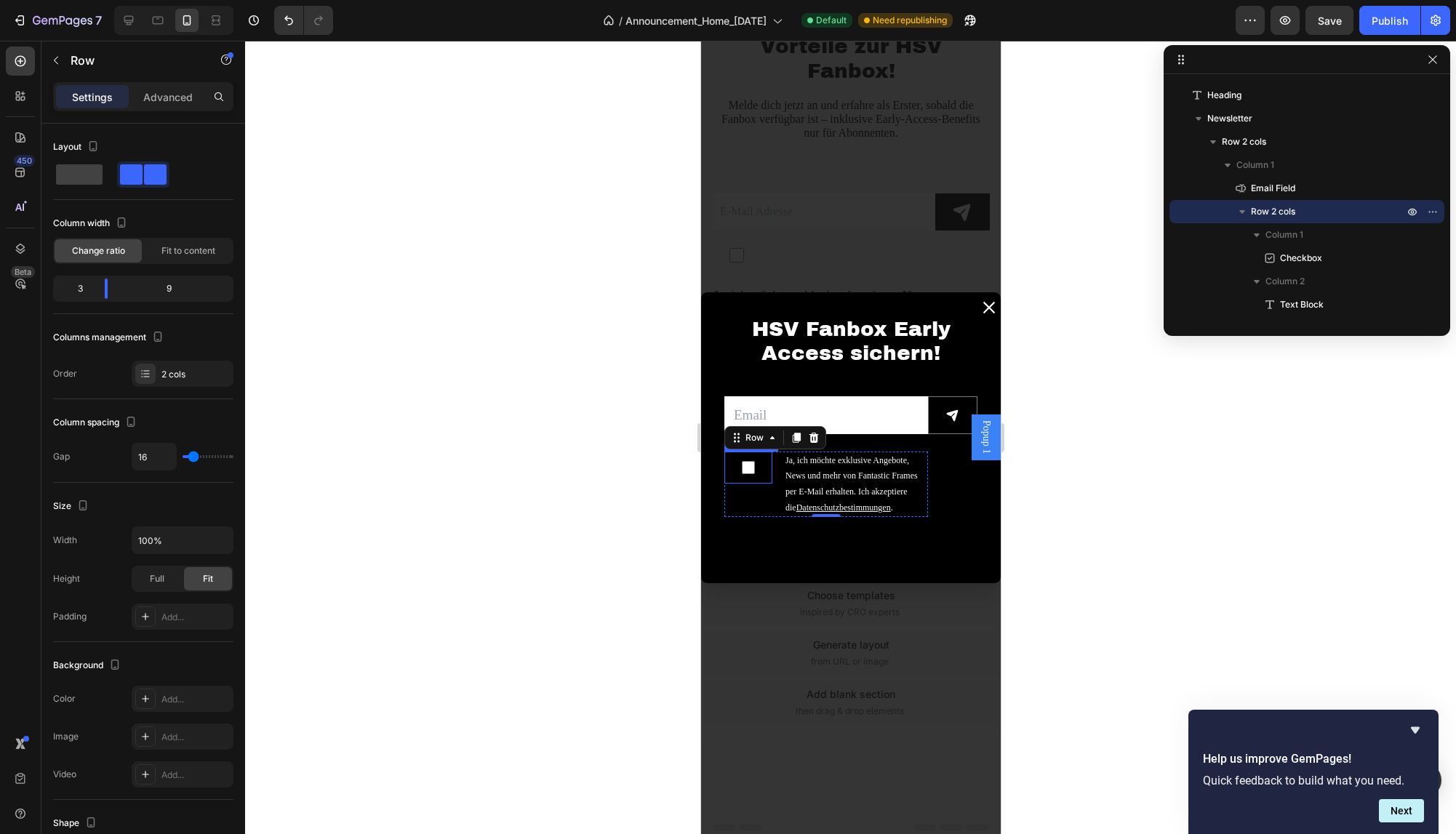
click at [751, 473] on input "Dialog body" at bounding box center [747, 468] width 13 height 14
checkbox input "false"
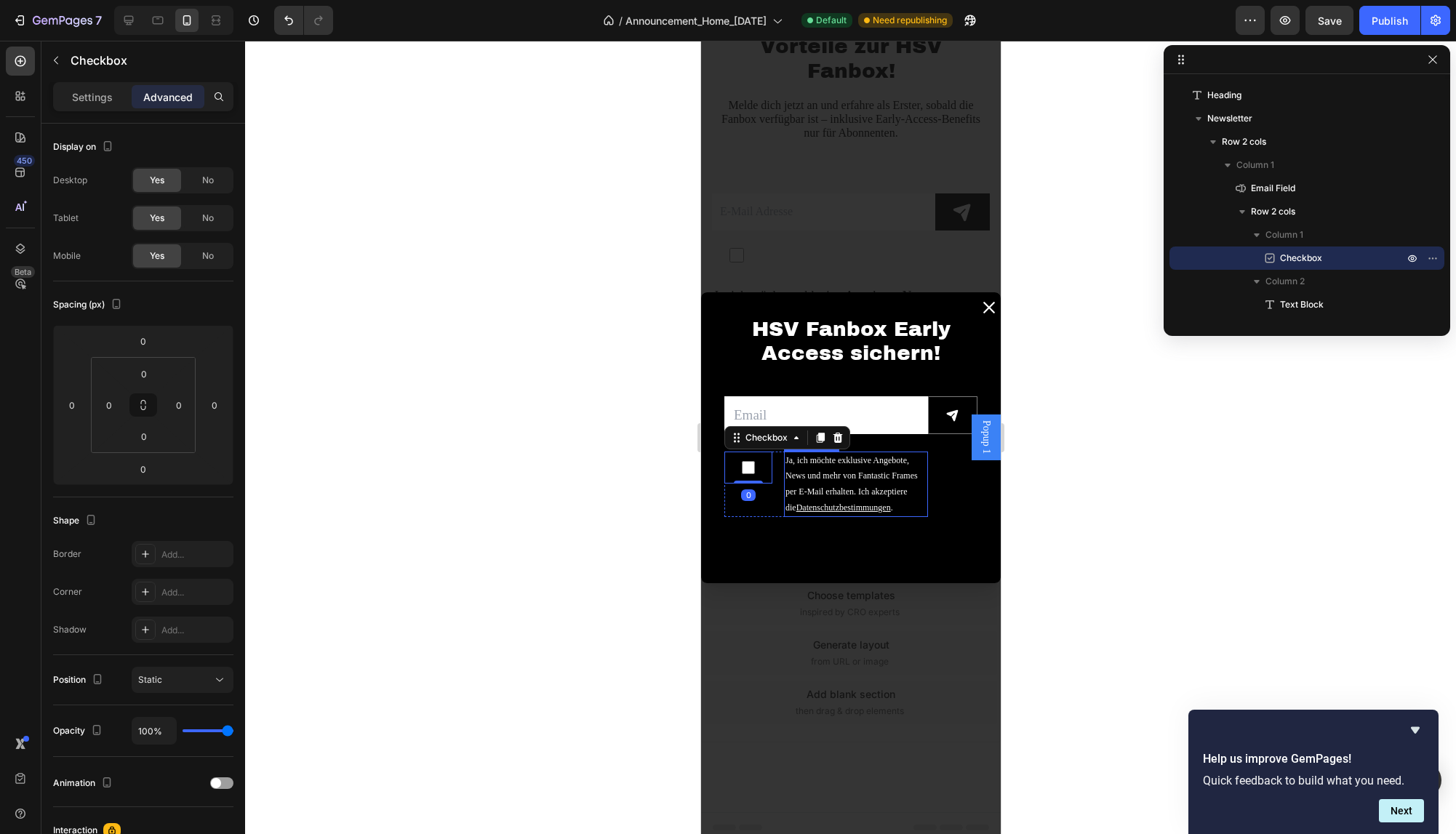
click at [845, 483] on p "Ja, ich möchte exklusive Angebote, News und mehr von Fantastic Frames per E-Mai…" at bounding box center [855, 484] width 141 height 63
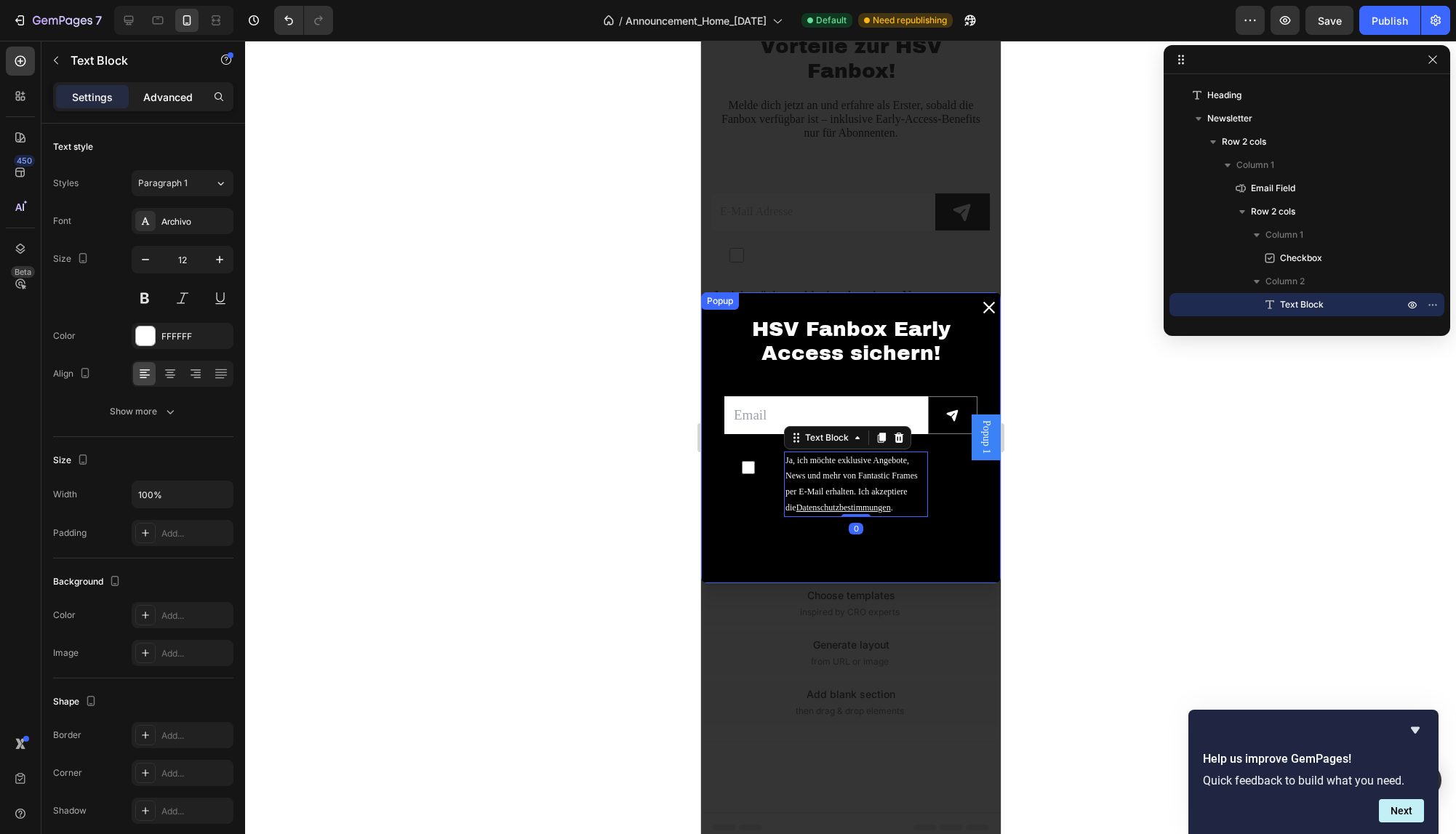
click at [157, 97] on p "Advanced" at bounding box center [168, 97] width 50 height 15
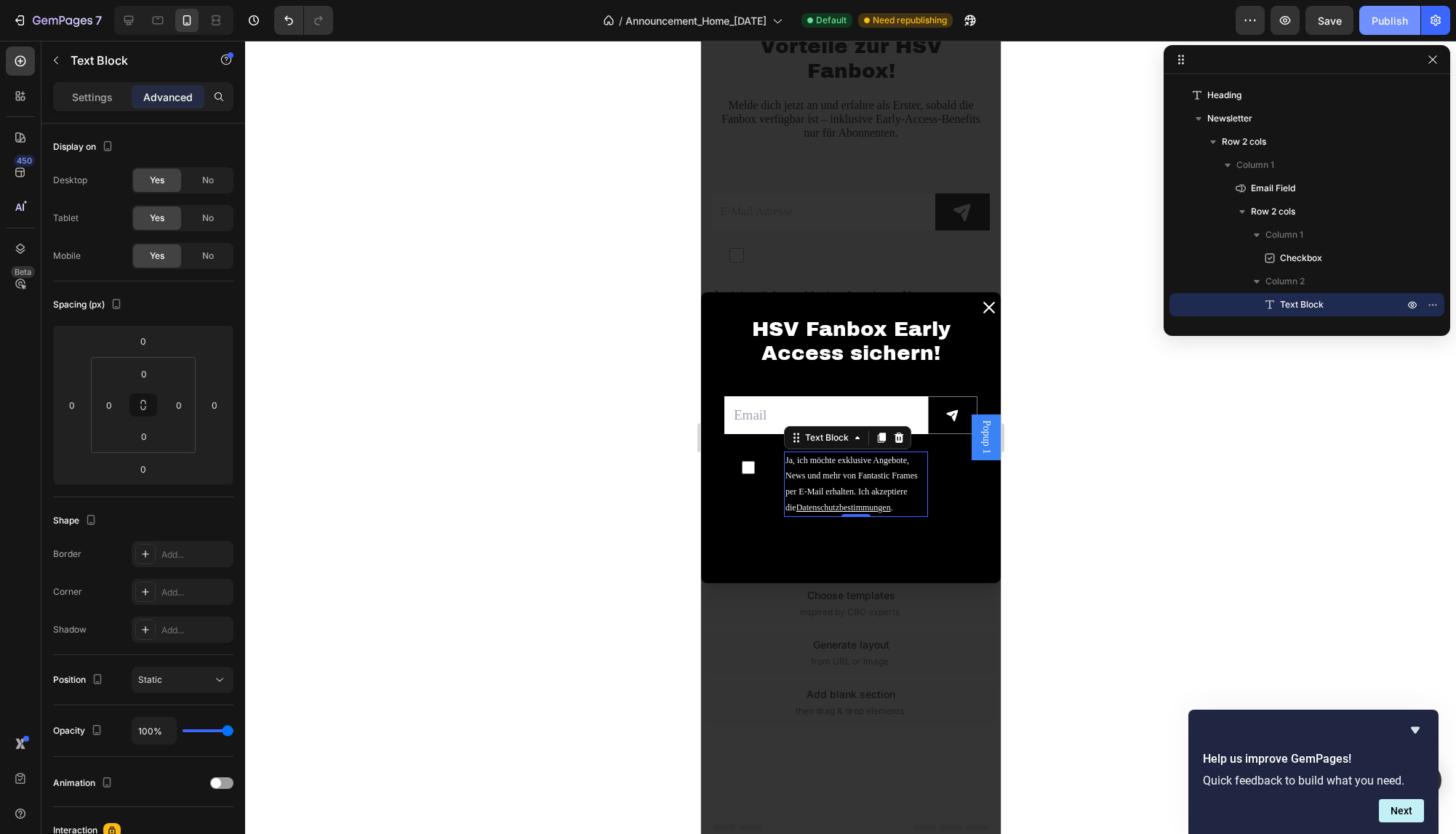
click at [1388, 29] on button "Publish" at bounding box center [1389, 20] width 61 height 29
click at [512, 184] on div at bounding box center [850, 437] width 1211 height 794
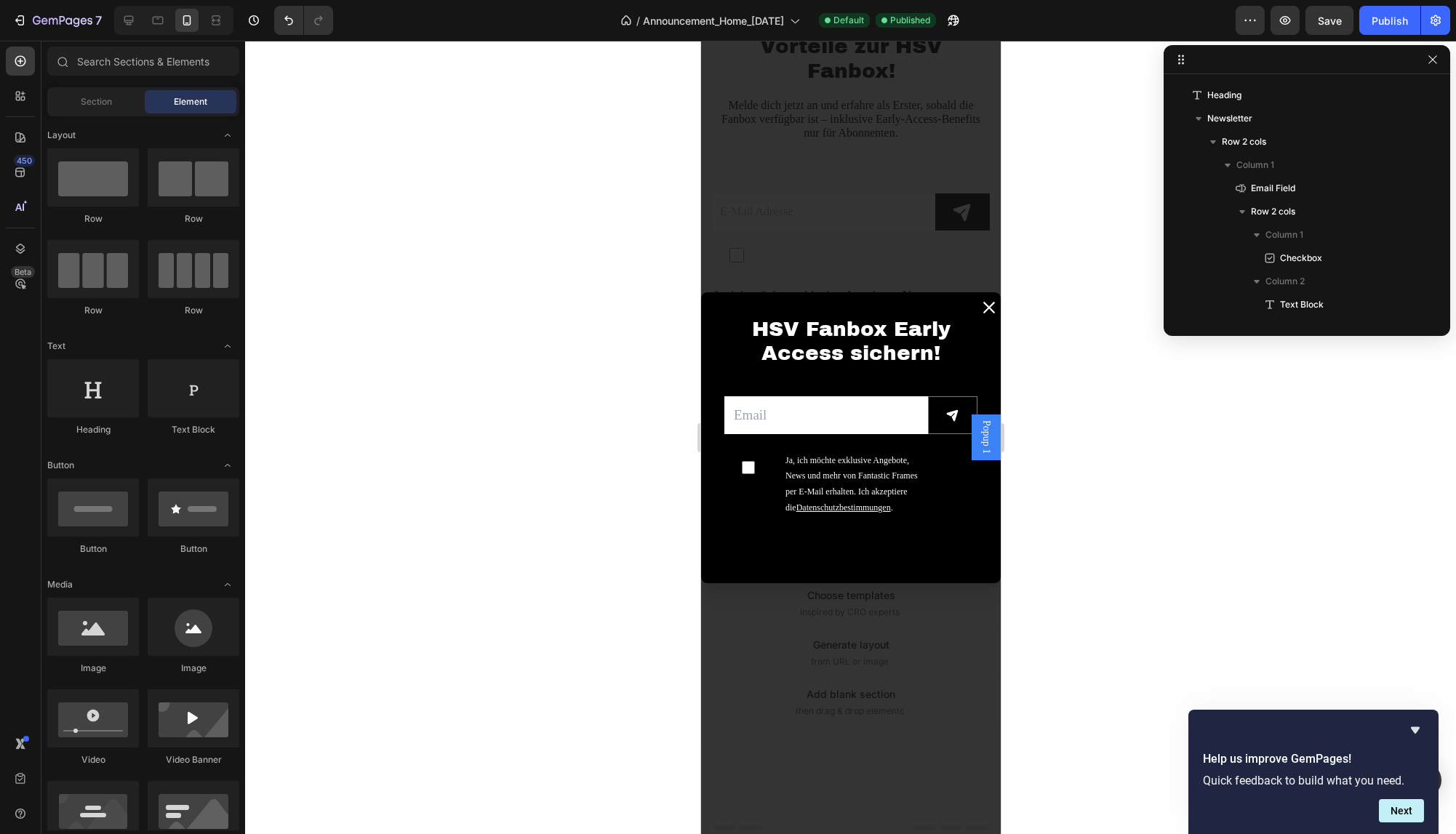
click at [982, 444] on span "Popup 1" at bounding box center [985, 437] width 14 height 33
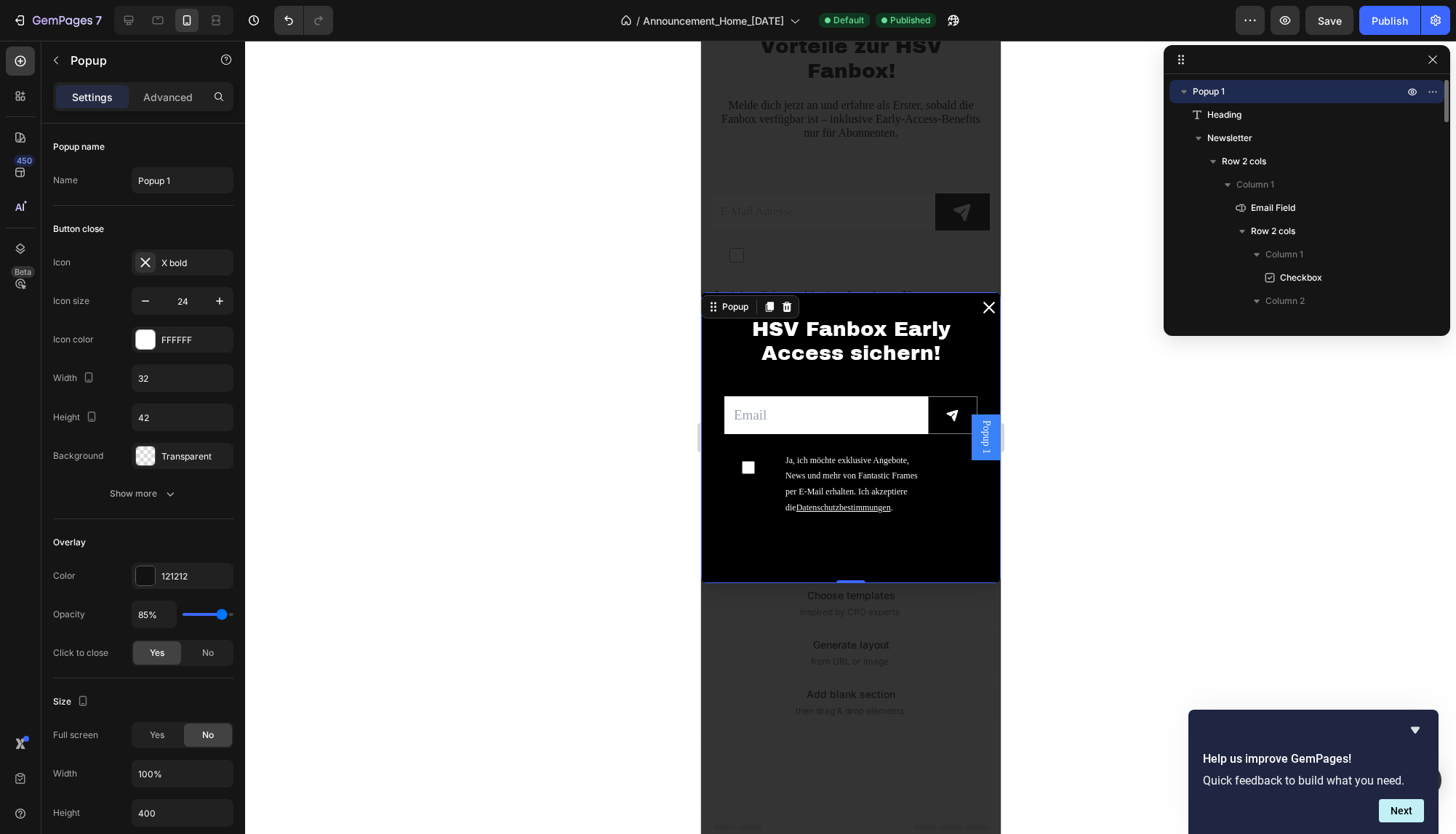
click at [1036, 374] on div at bounding box center [850, 437] width 1211 height 794
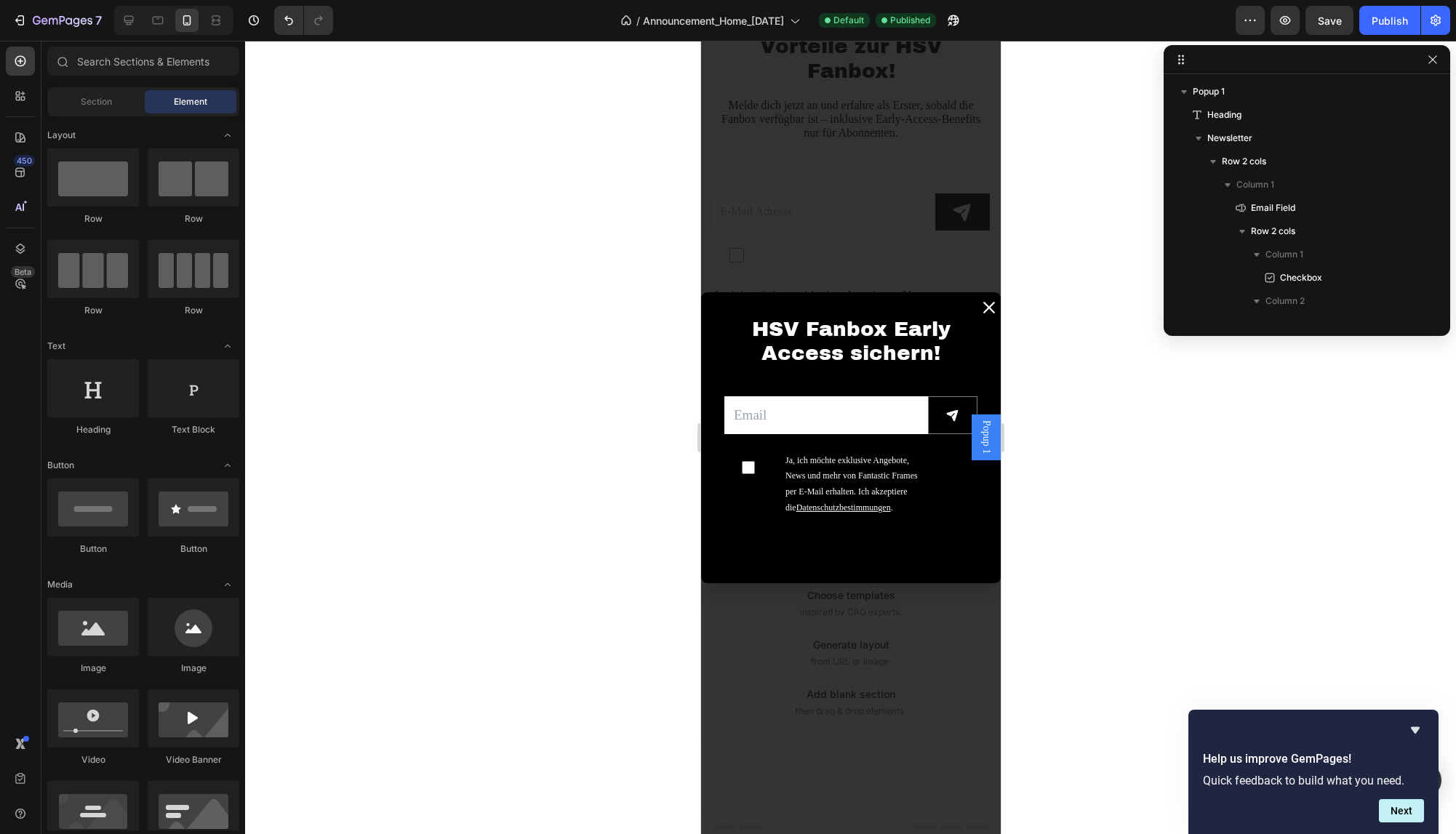
click at [960, 267] on div "Backdrop" at bounding box center [849, 437] width 300 height 794
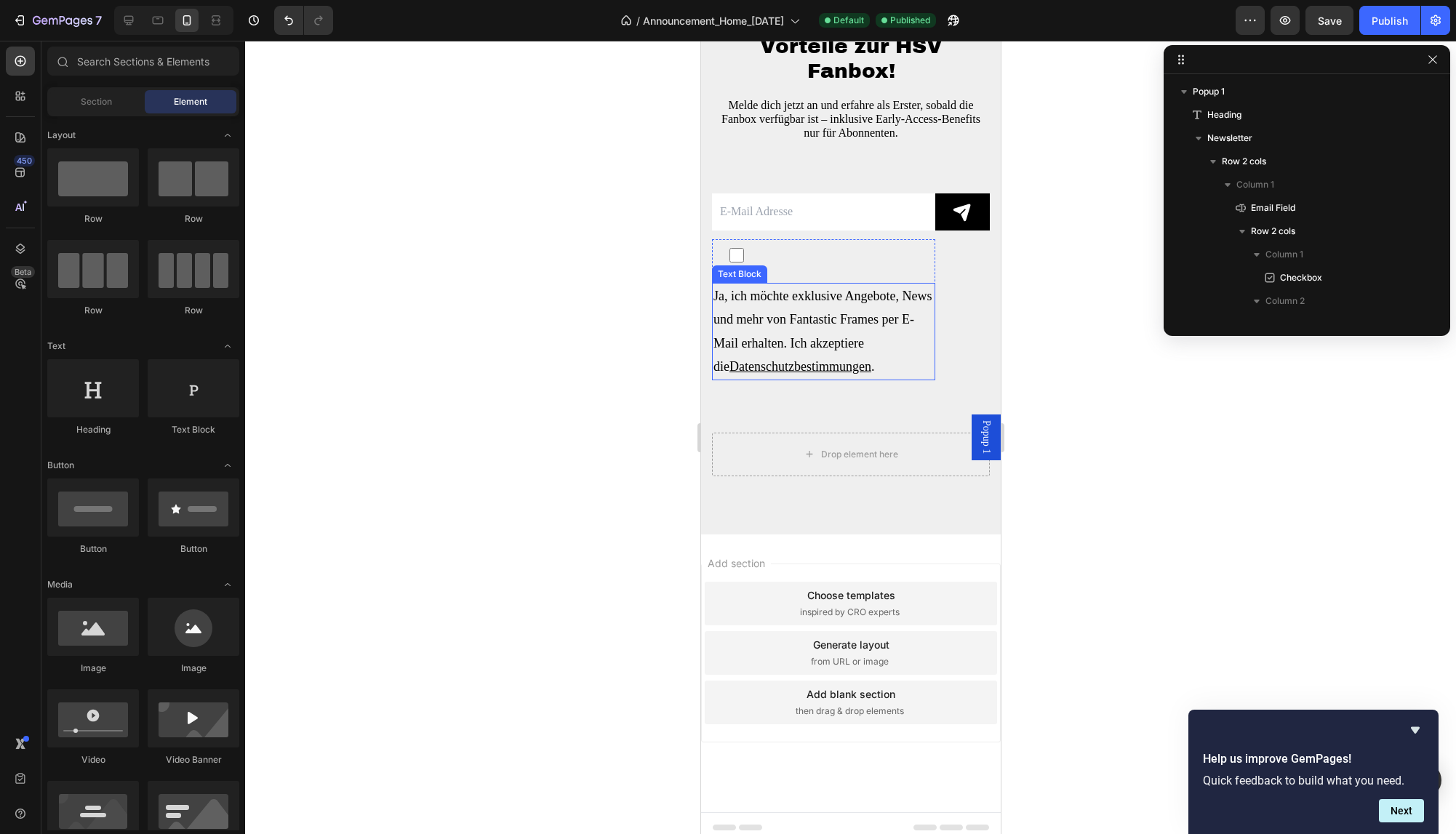
scroll to position [3845, 0]
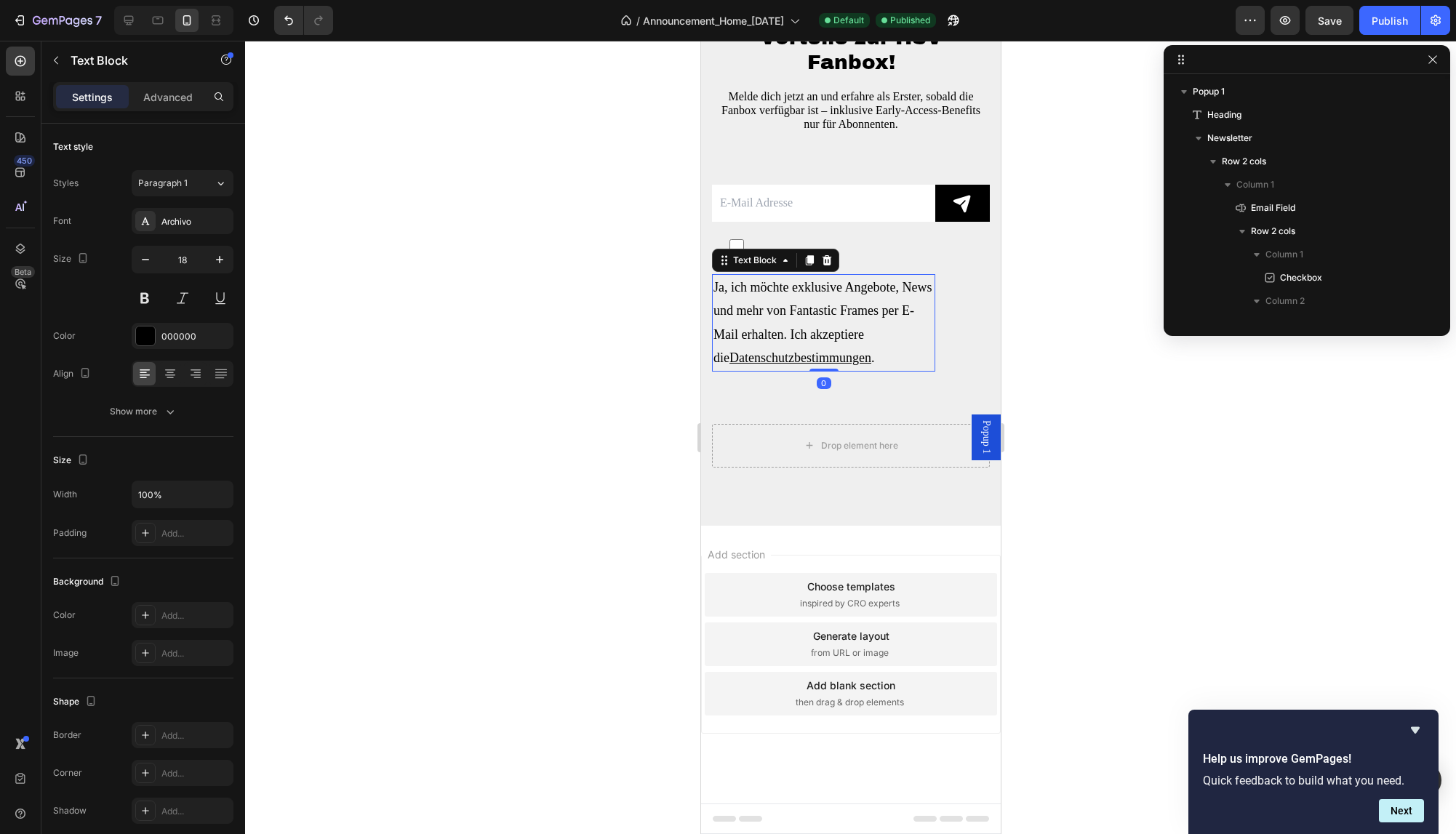
click at [823, 329] on p "Ja, ich möchte exklusive Angebote, News und mehr von Fantastic Frames per E-Mai…" at bounding box center [823, 323] width 221 height 95
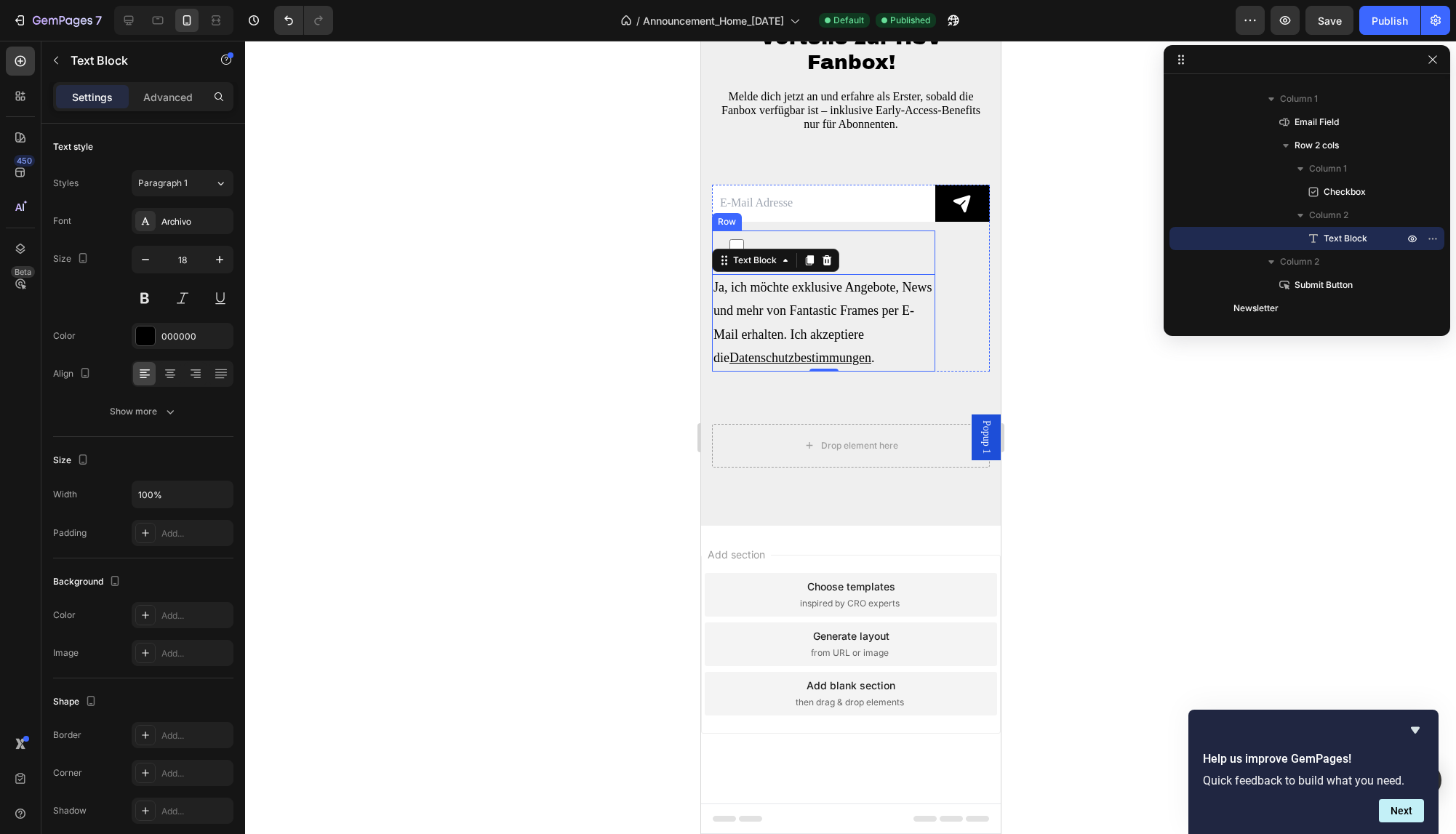
click at [934, 264] on div "Checkbox Ja, ich möchte exklusive Angebote, News und mehr von Fantastic Frames …" at bounding box center [823, 301] width 223 height 141
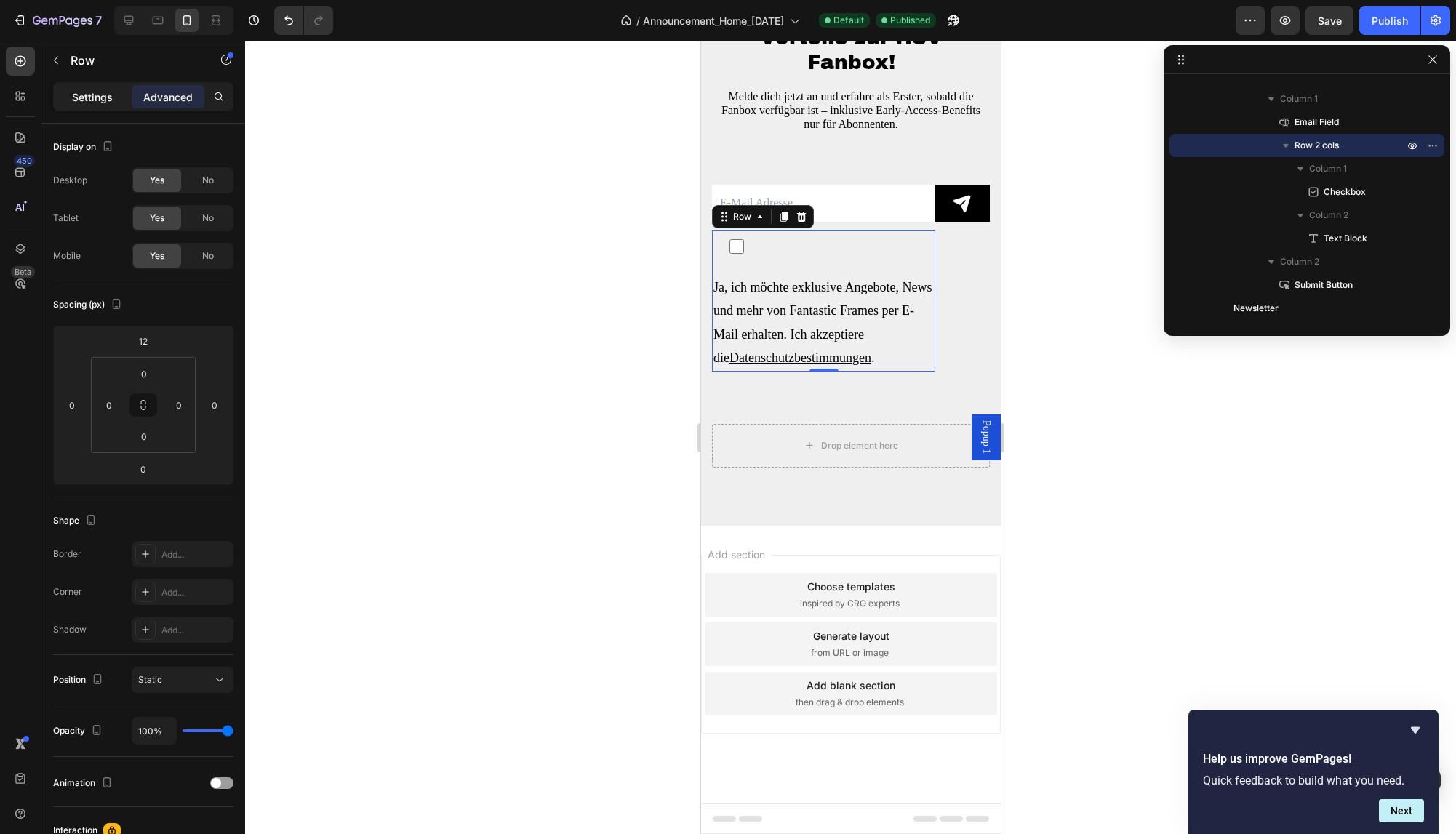
click at [91, 98] on p "Settings" at bounding box center [92, 97] width 40 height 15
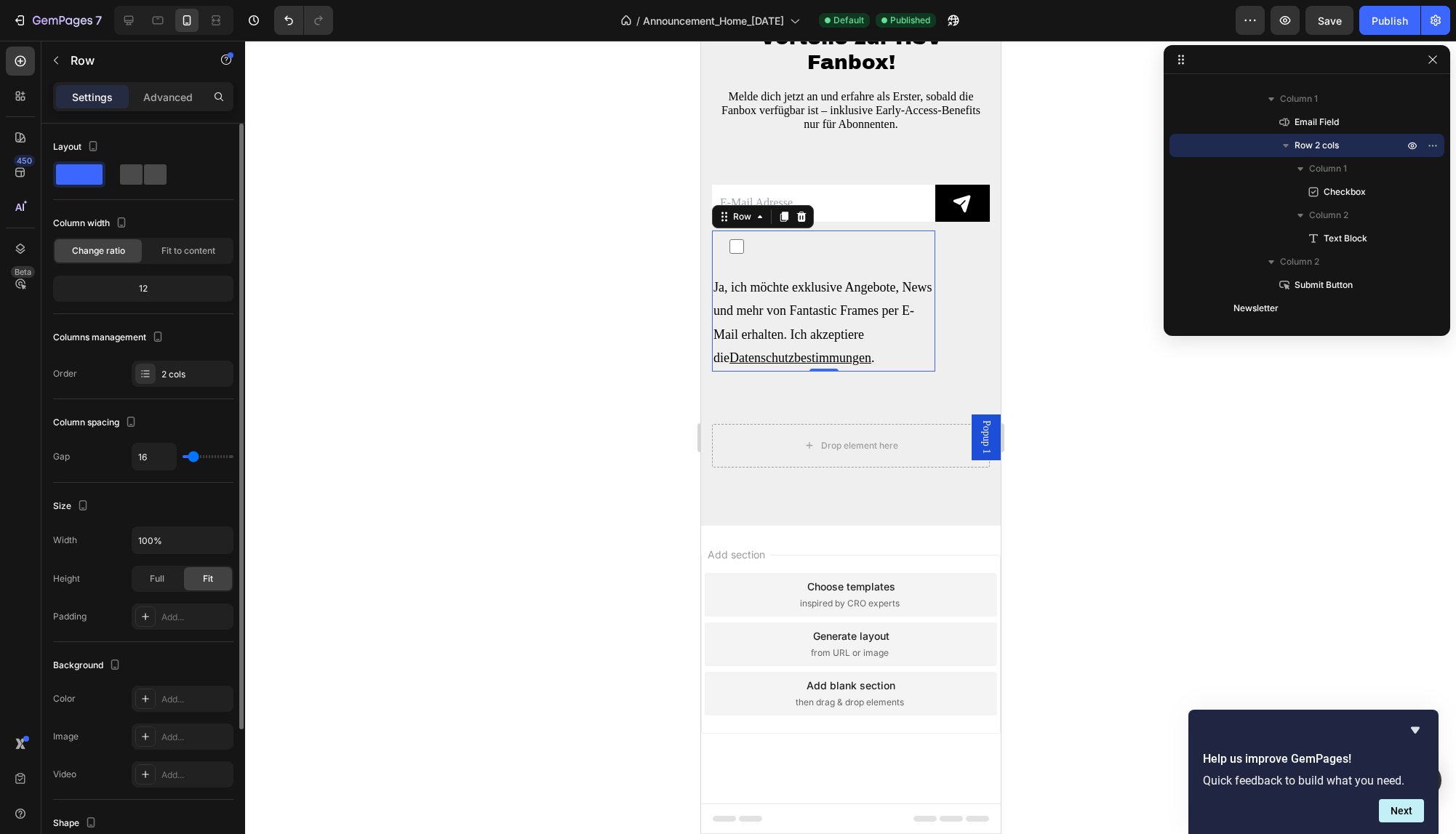
click at [131, 183] on span at bounding box center [131, 175] width 22 height 21
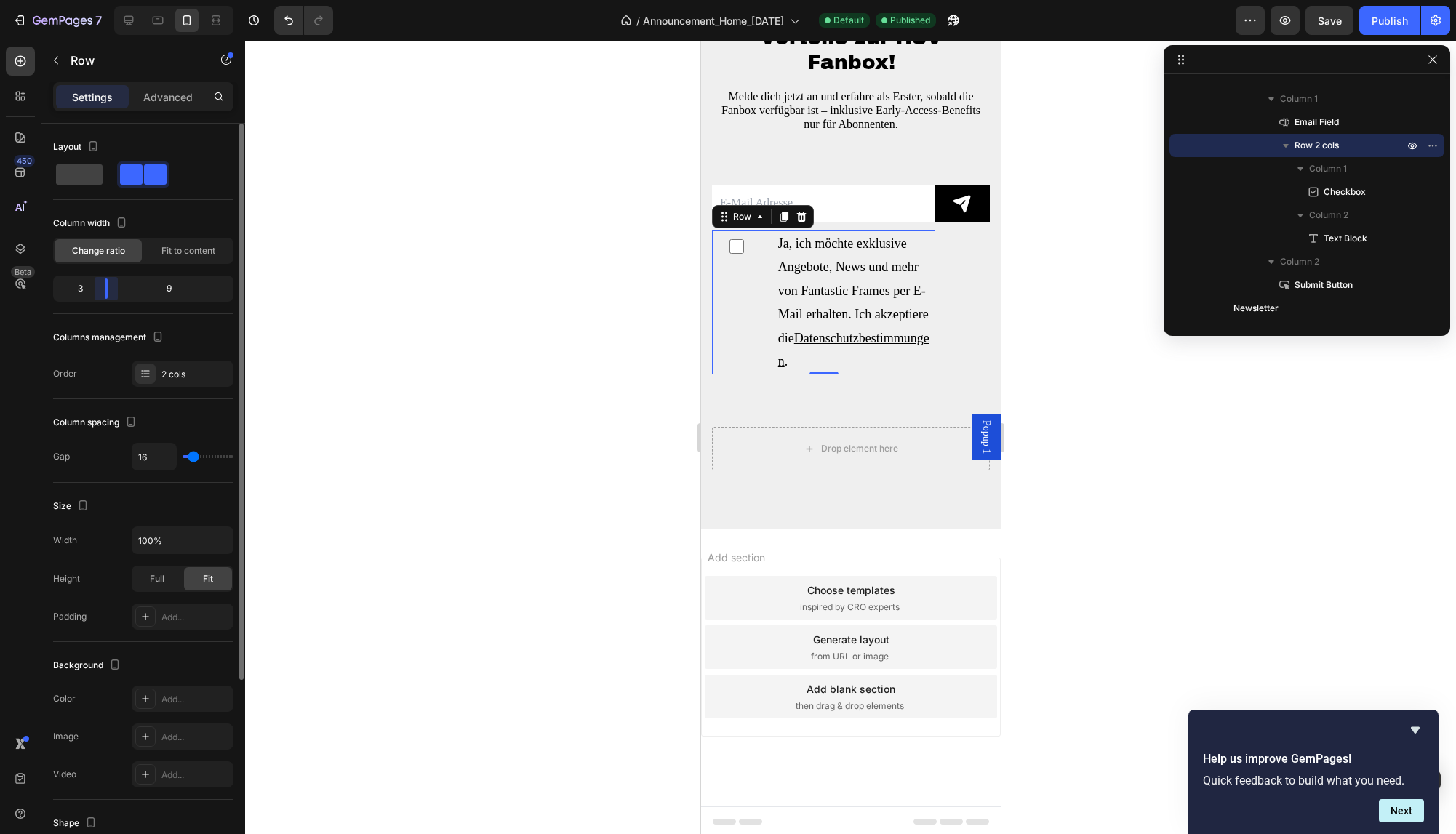
scroll to position [3824, 0]
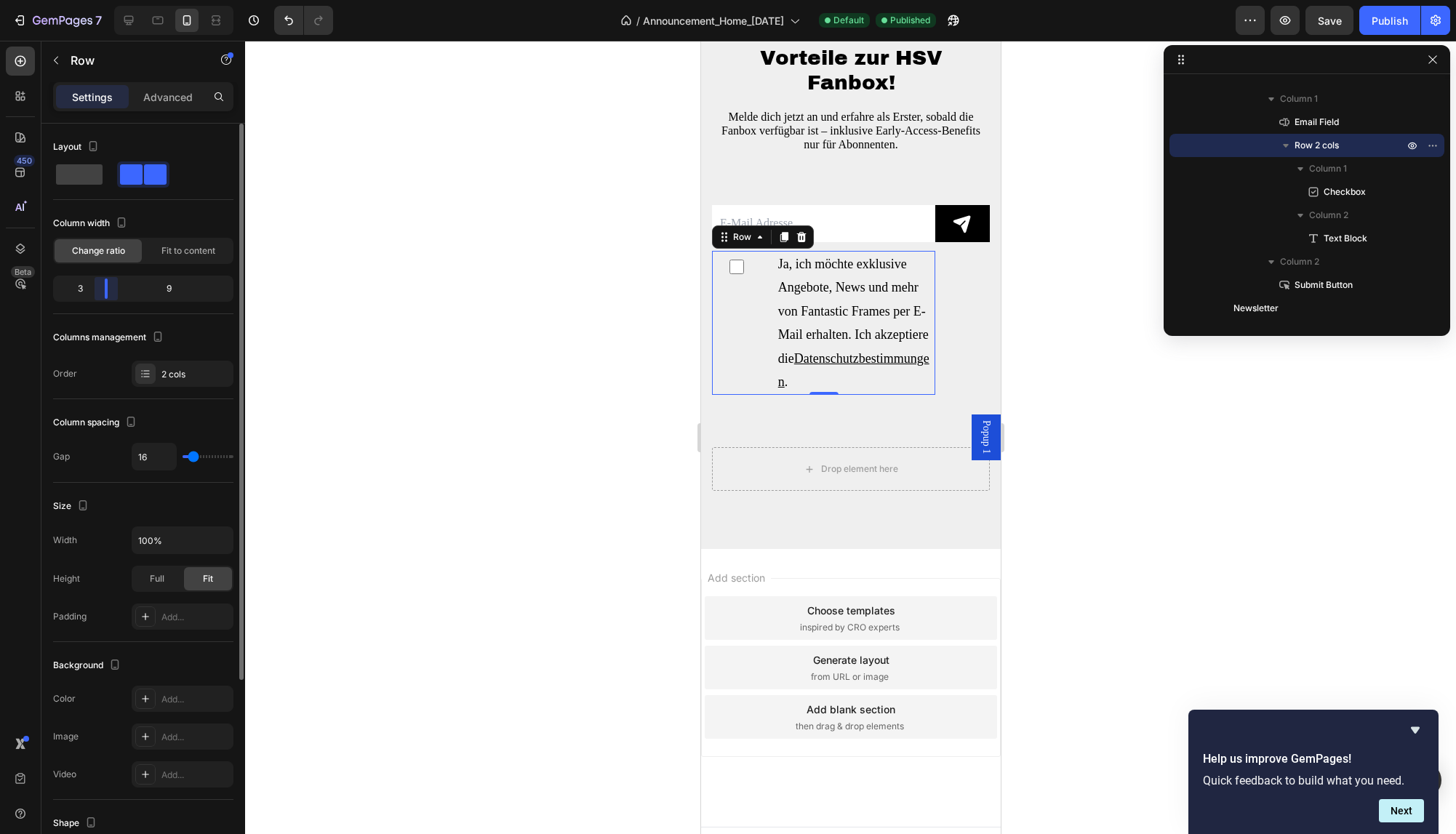
drag, startPoint x: 147, startPoint y: 292, endPoint x: 96, endPoint y: 293, distance: 51.0
click at [96, 293] on div "Layout Column width Change ratio Fit to content 3 9 Columns management Order 2 …" at bounding box center [142, 499] width 203 height 752
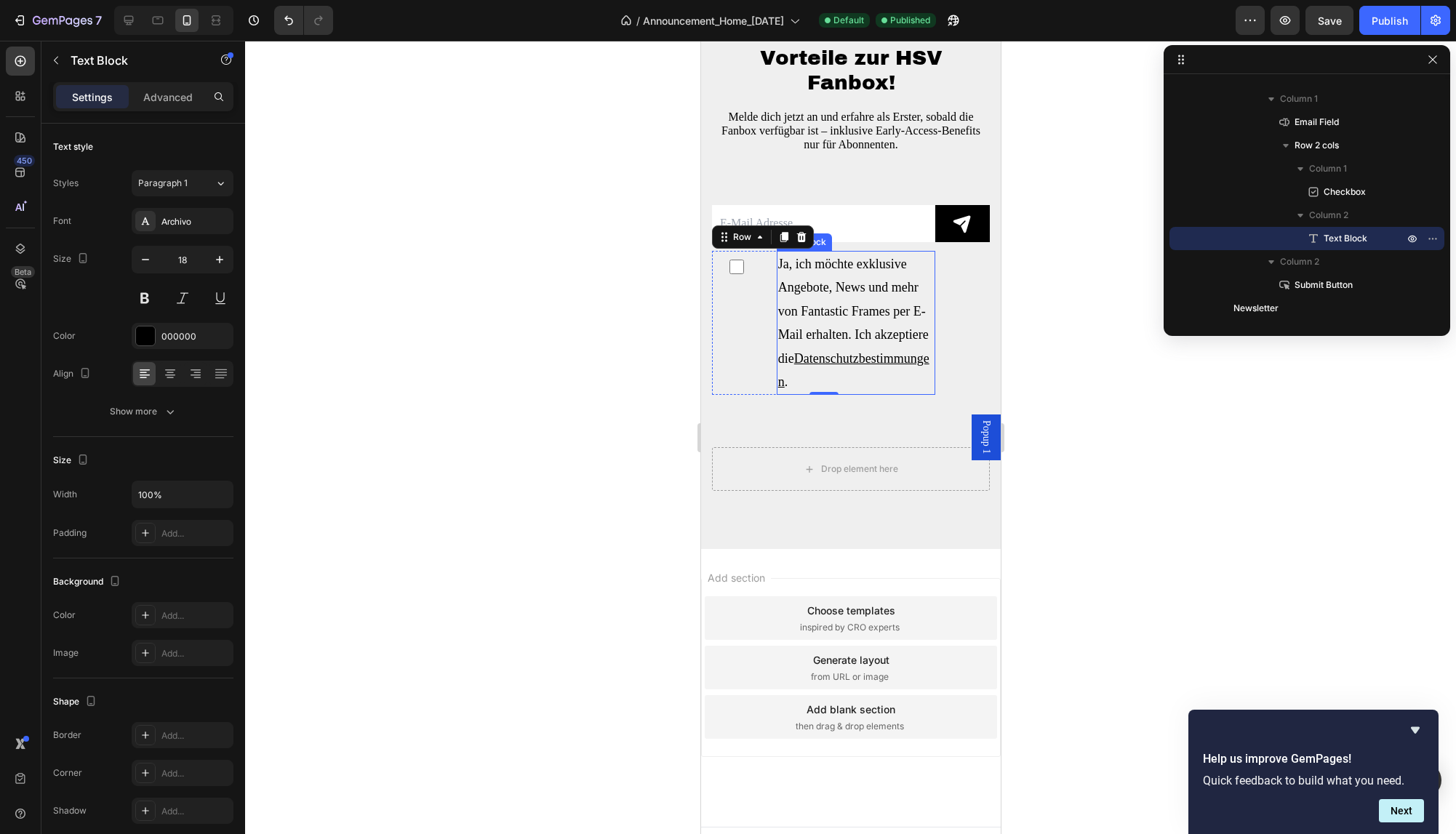
click at [810, 286] on p "Ja, ich möchte exklusive Angebote, News und mehr von Fantastic Frames per E-Mai…" at bounding box center [855, 323] width 156 height 141
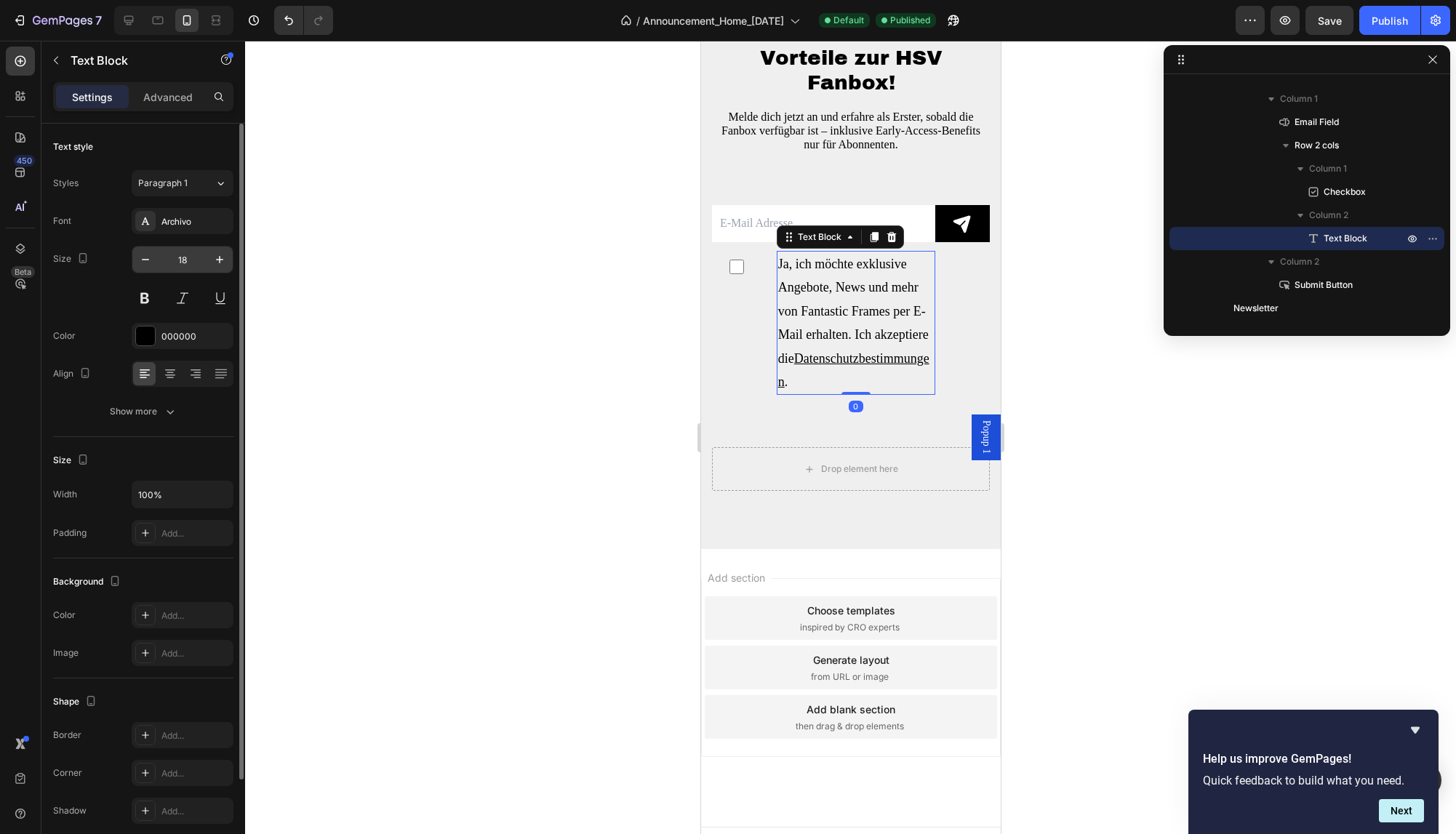
click at [185, 257] on input "18" at bounding box center [182, 260] width 48 height 26
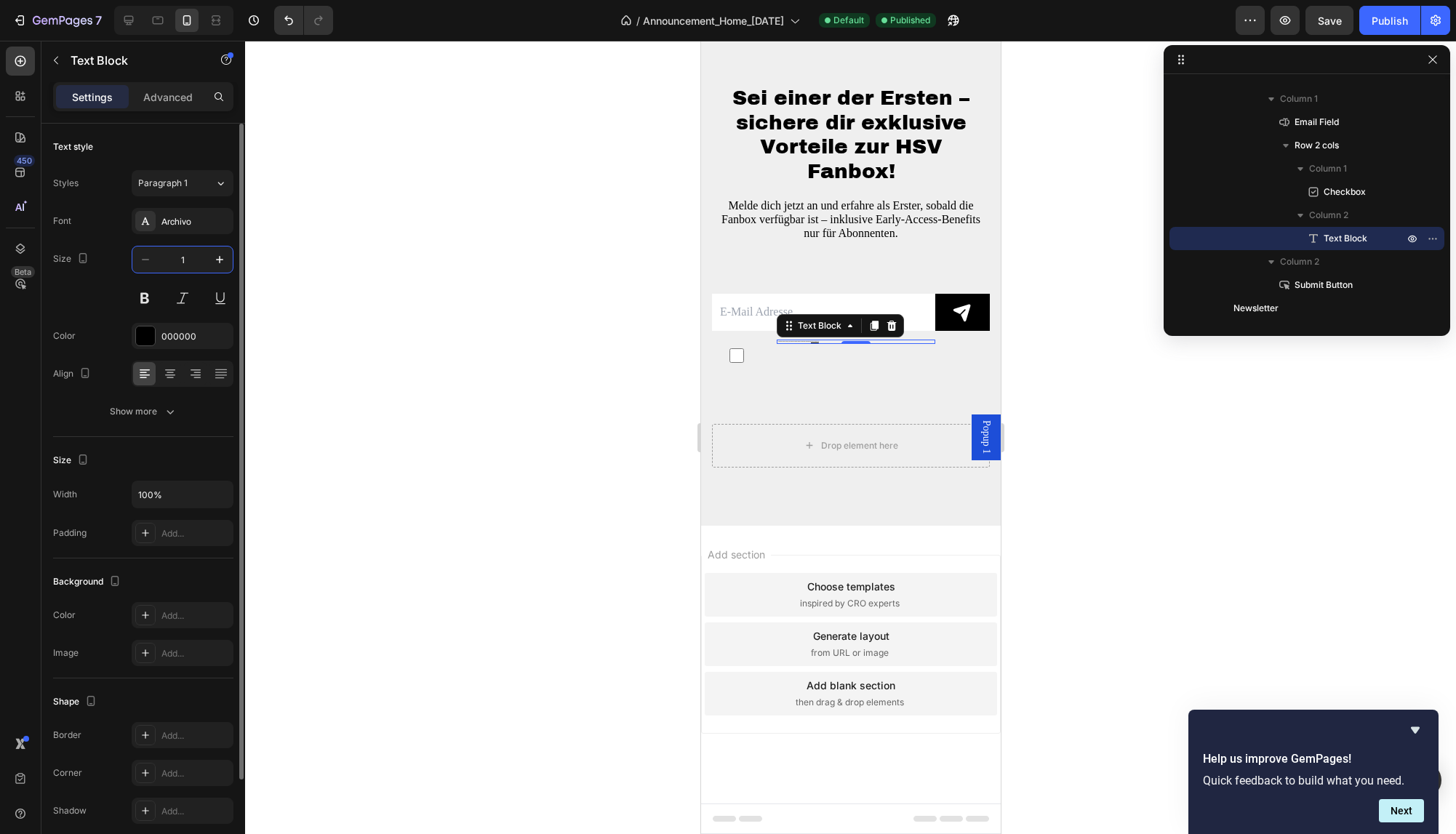
scroll to position [3736, 0]
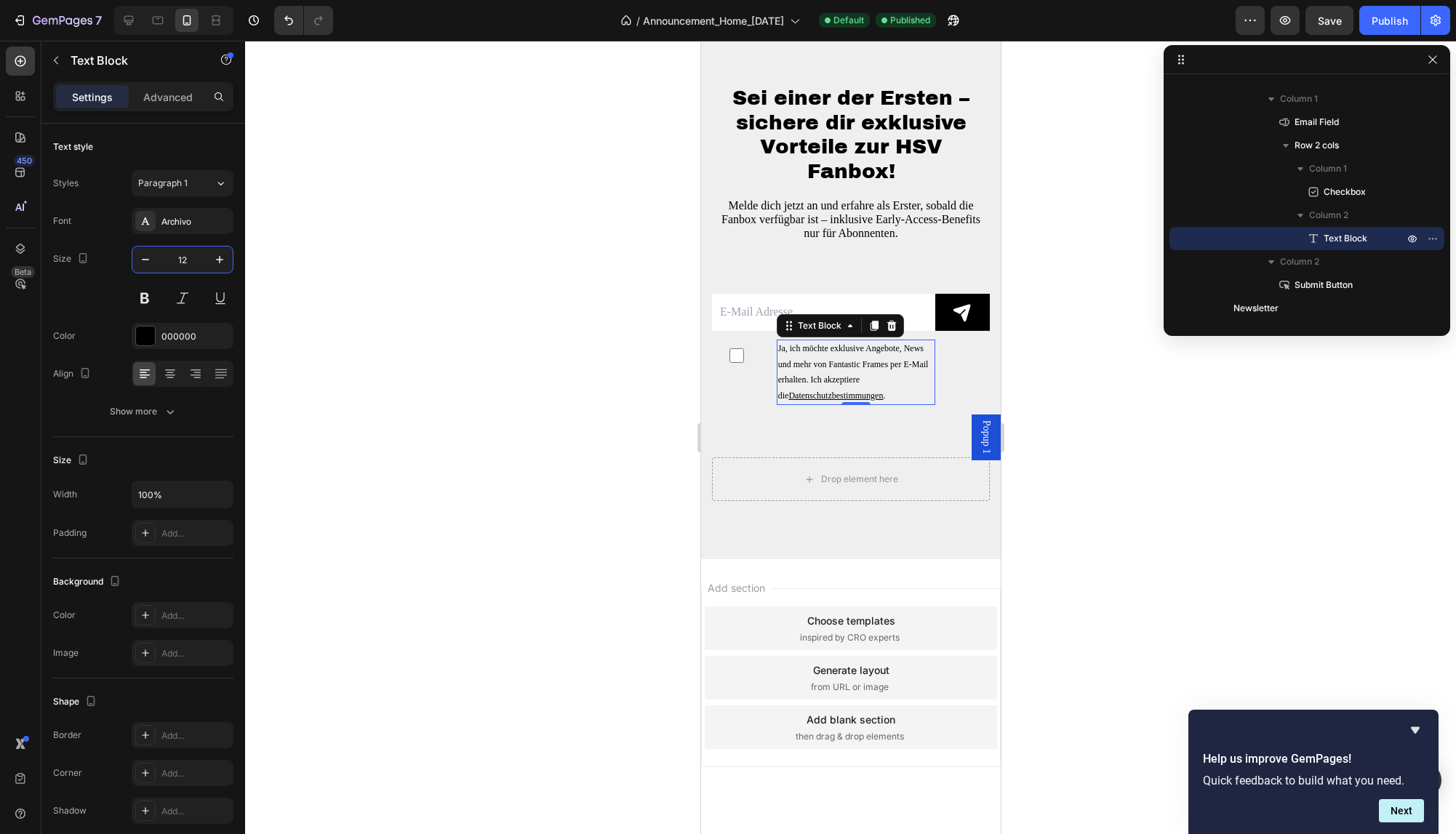
type input "12"
click at [501, 320] on div at bounding box center [850, 437] width 1211 height 794
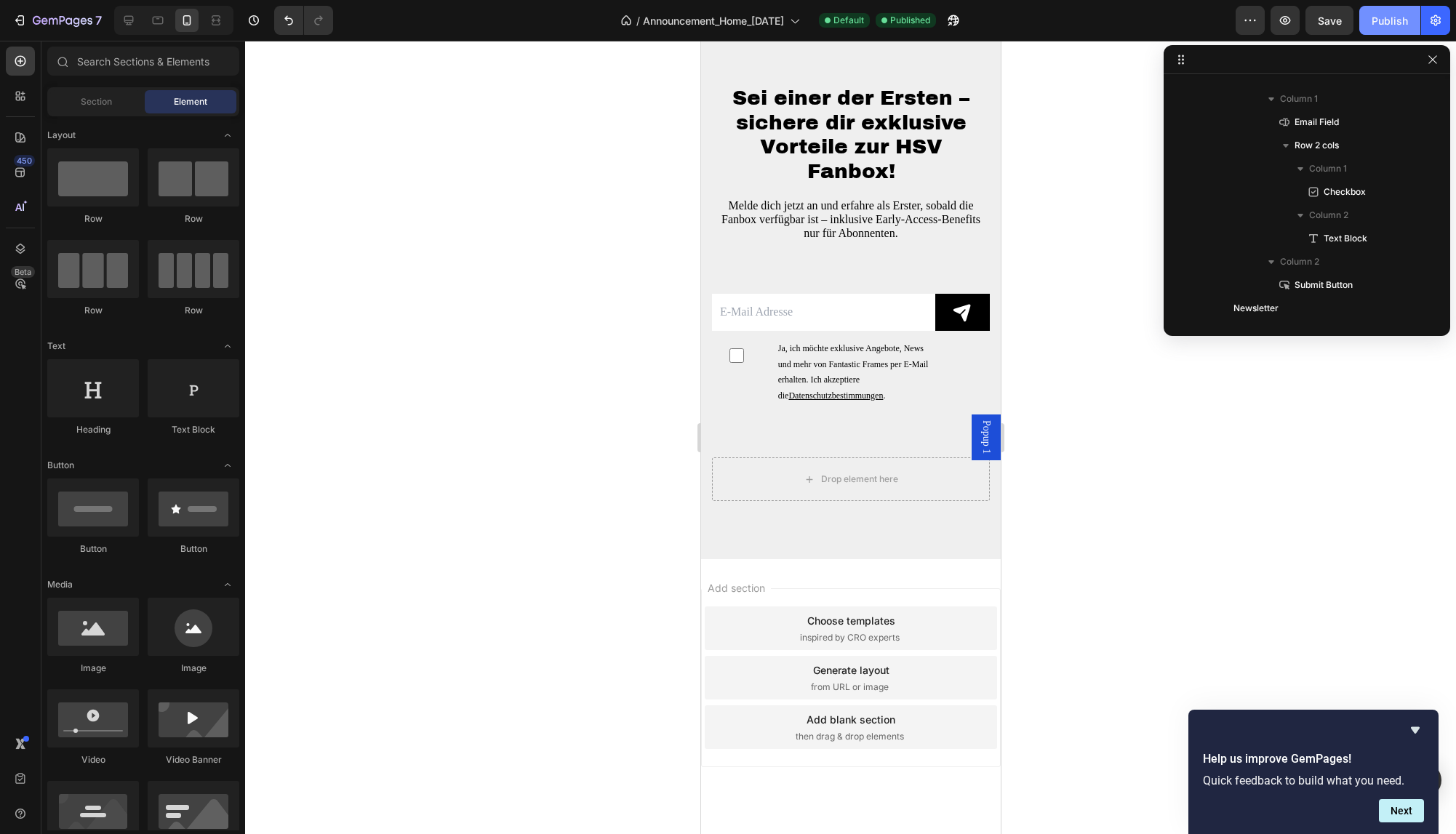
click at [1393, 19] on div "Publish" at bounding box center [1390, 21] width 36 height 15
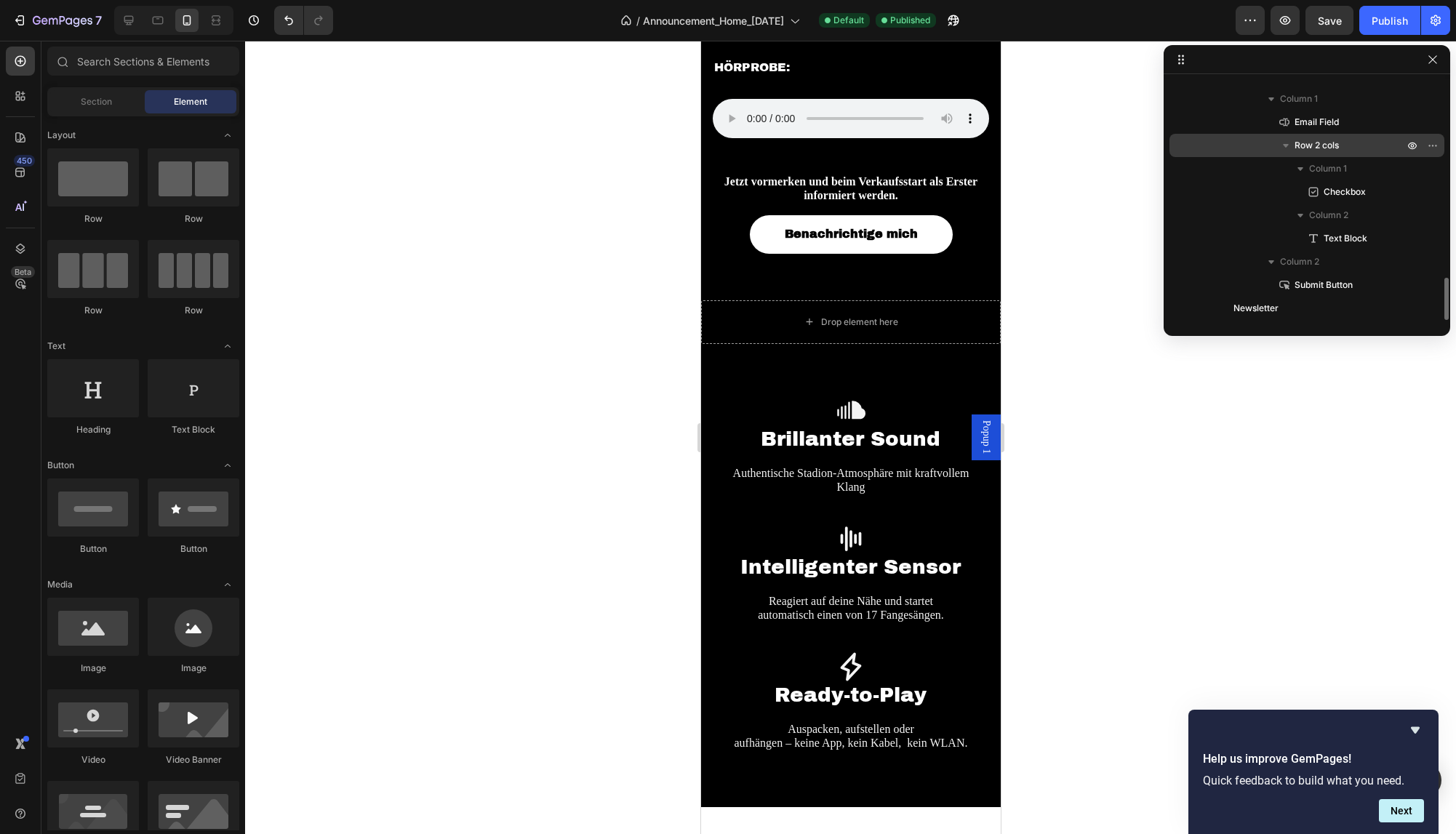
scroll to position [2103, 0]
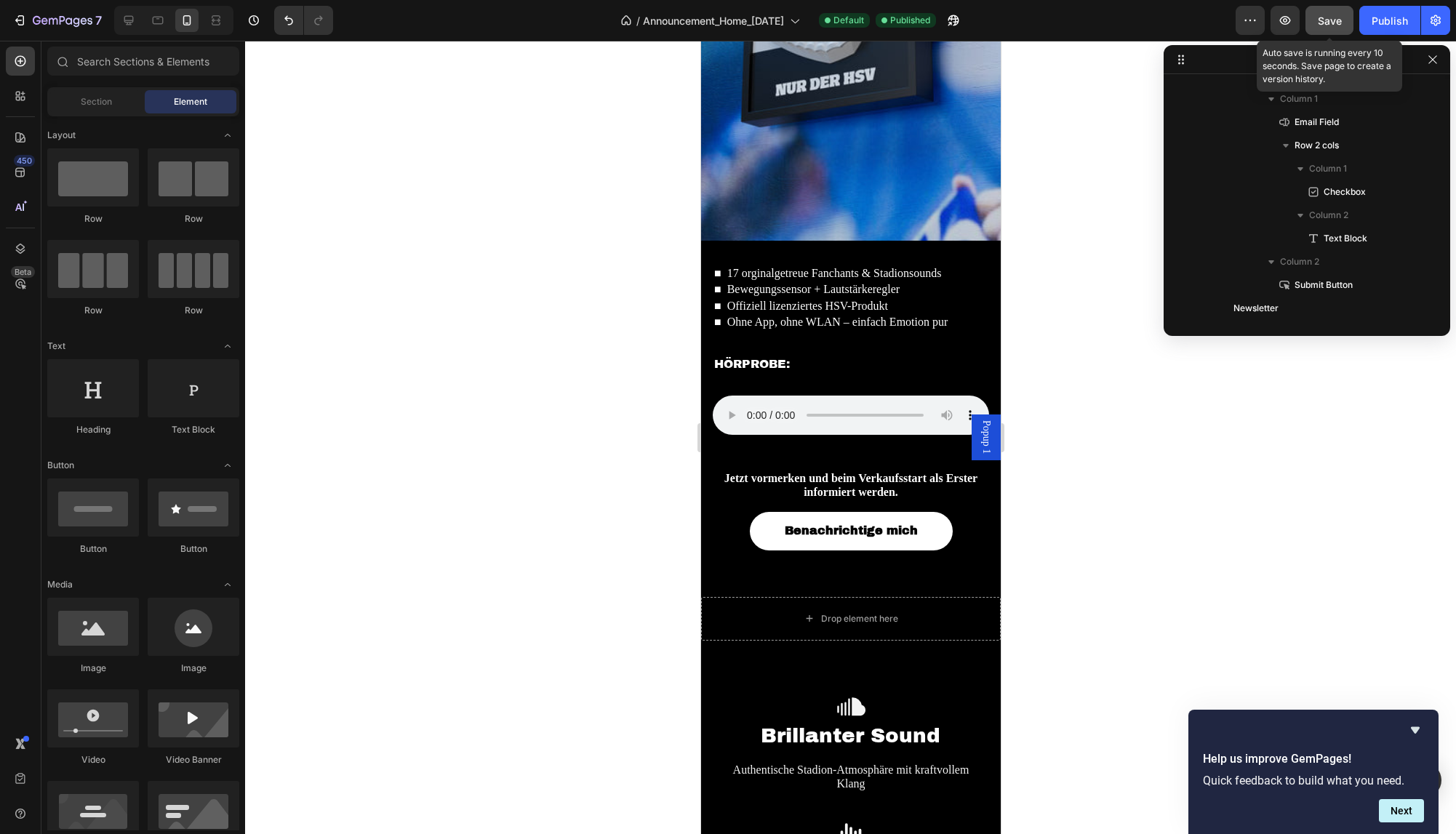
click at [1333, 25] on span "Save" at bounding box center [1329, 21] width 24 height 13
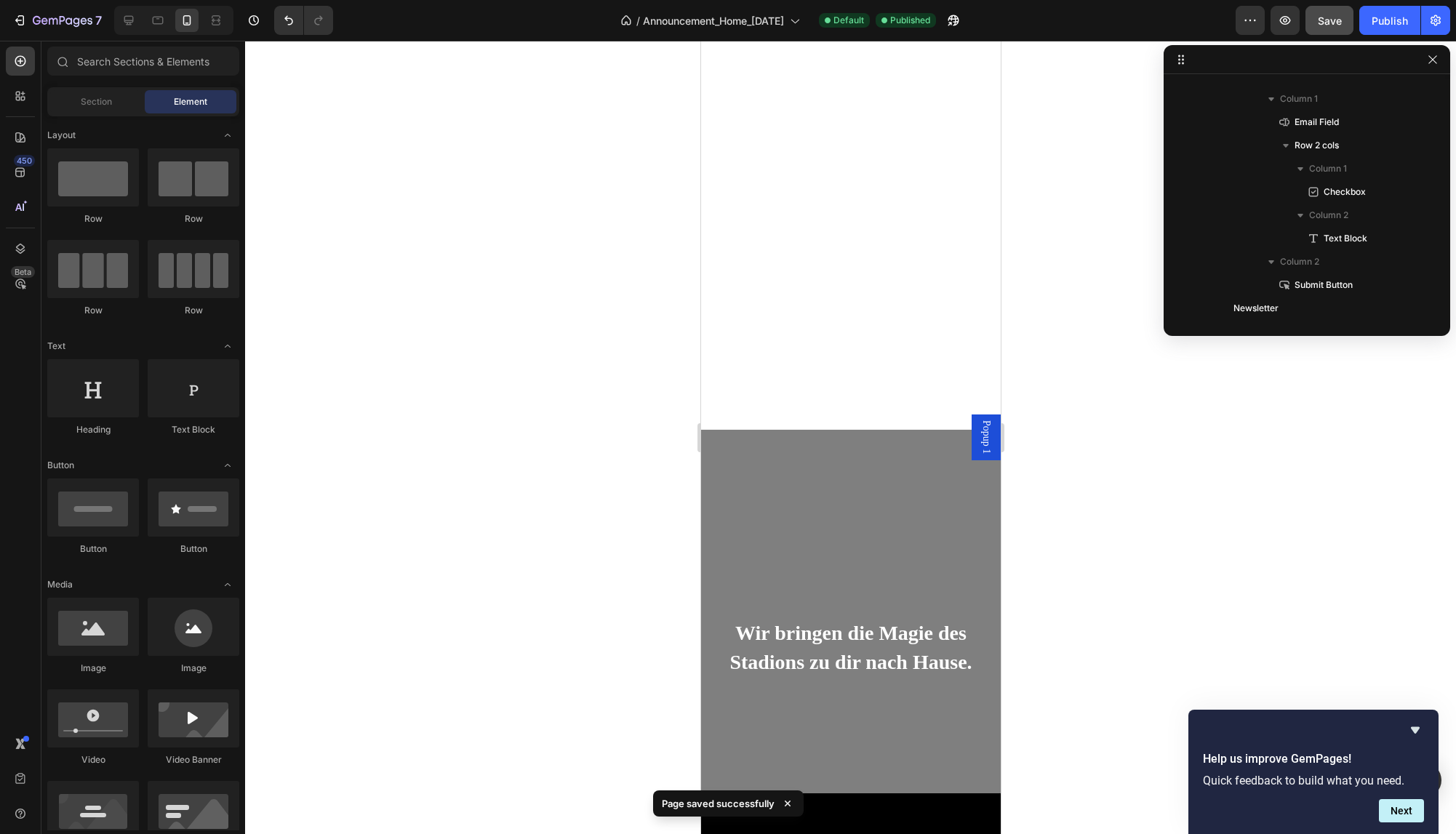
scroll to position [0, 0]
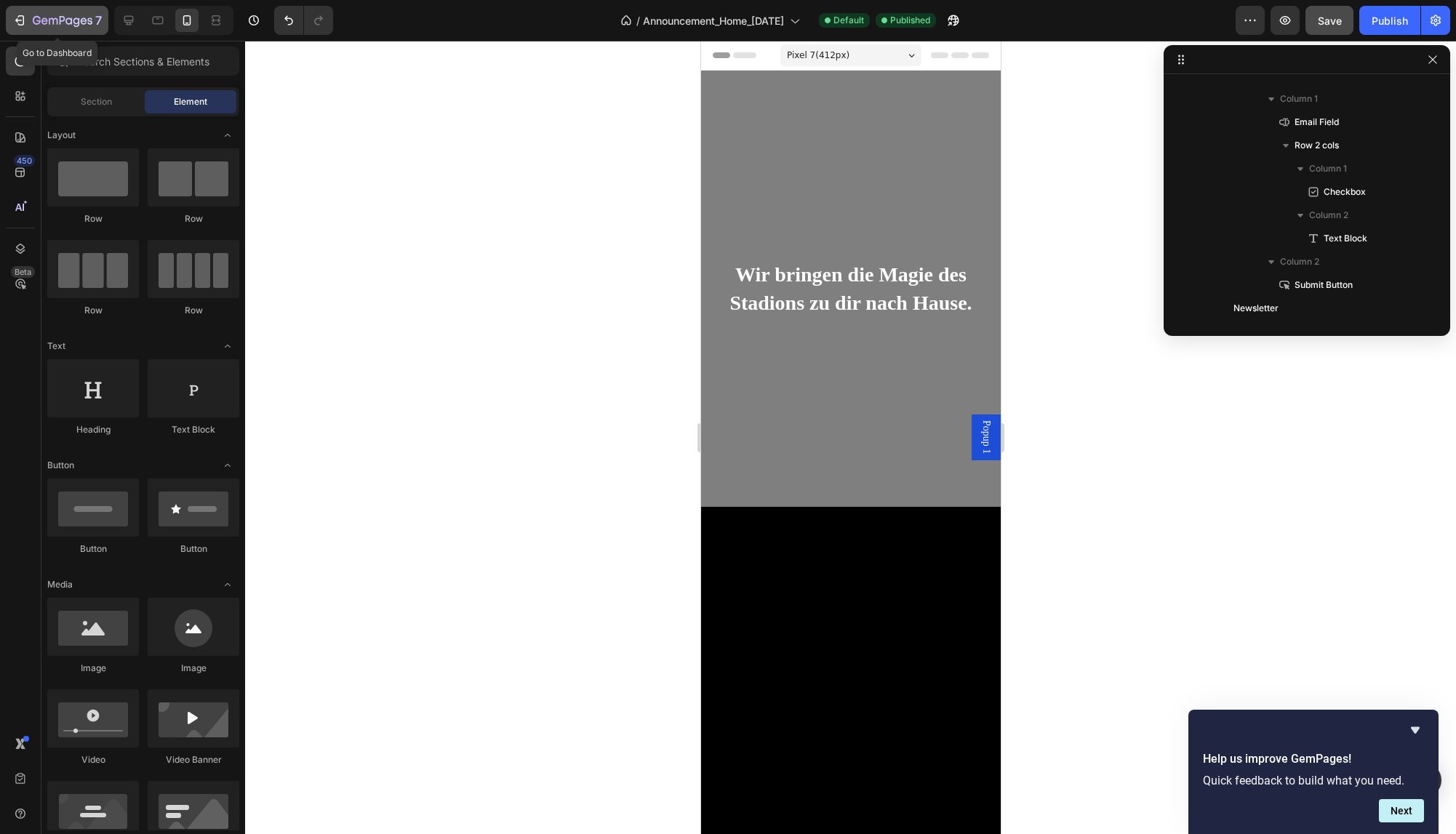
click at [59, 19] on icon "button" at bounding box center [62, 21] width 59 height 13
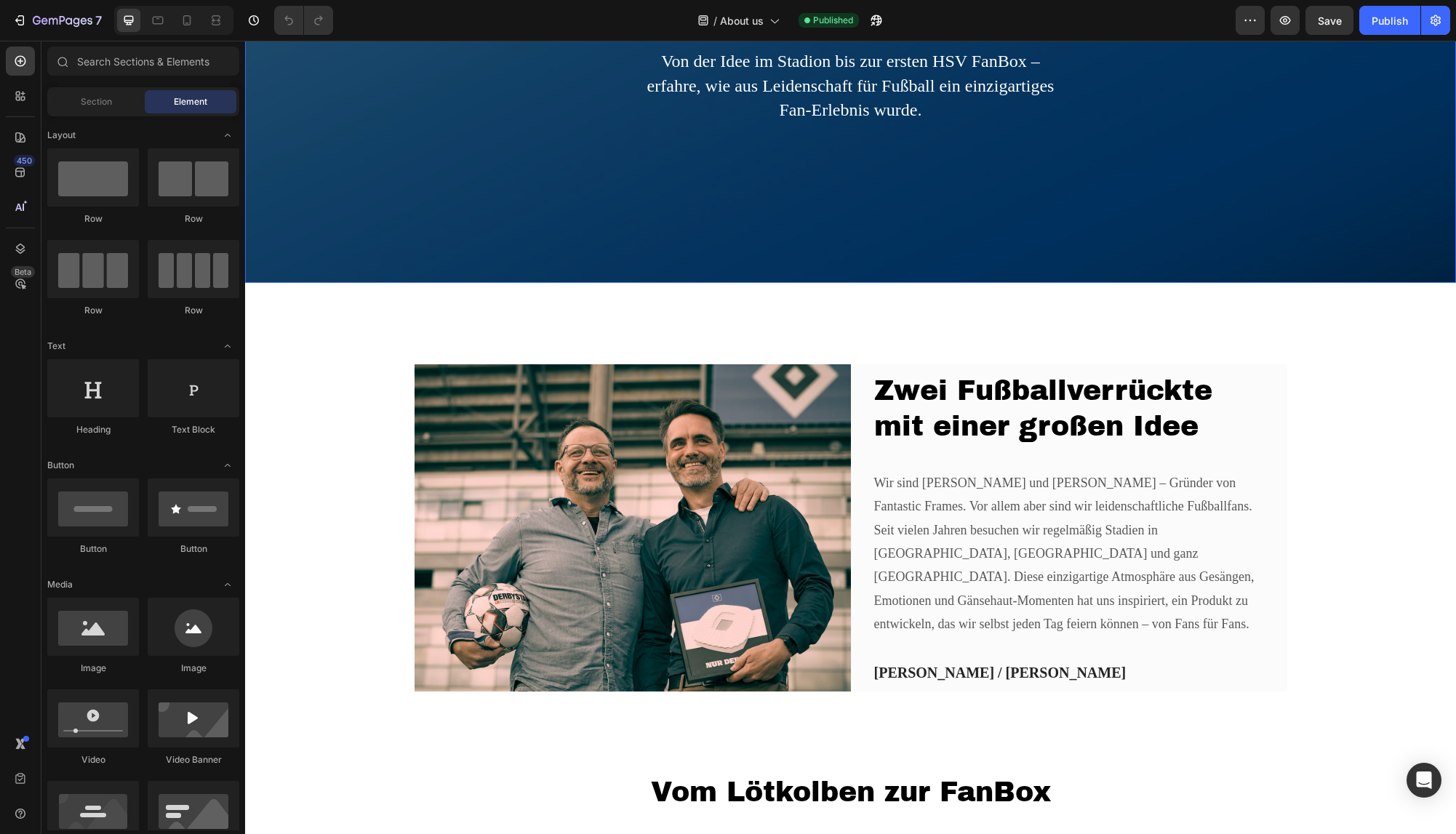
scroll to position [297, 0]
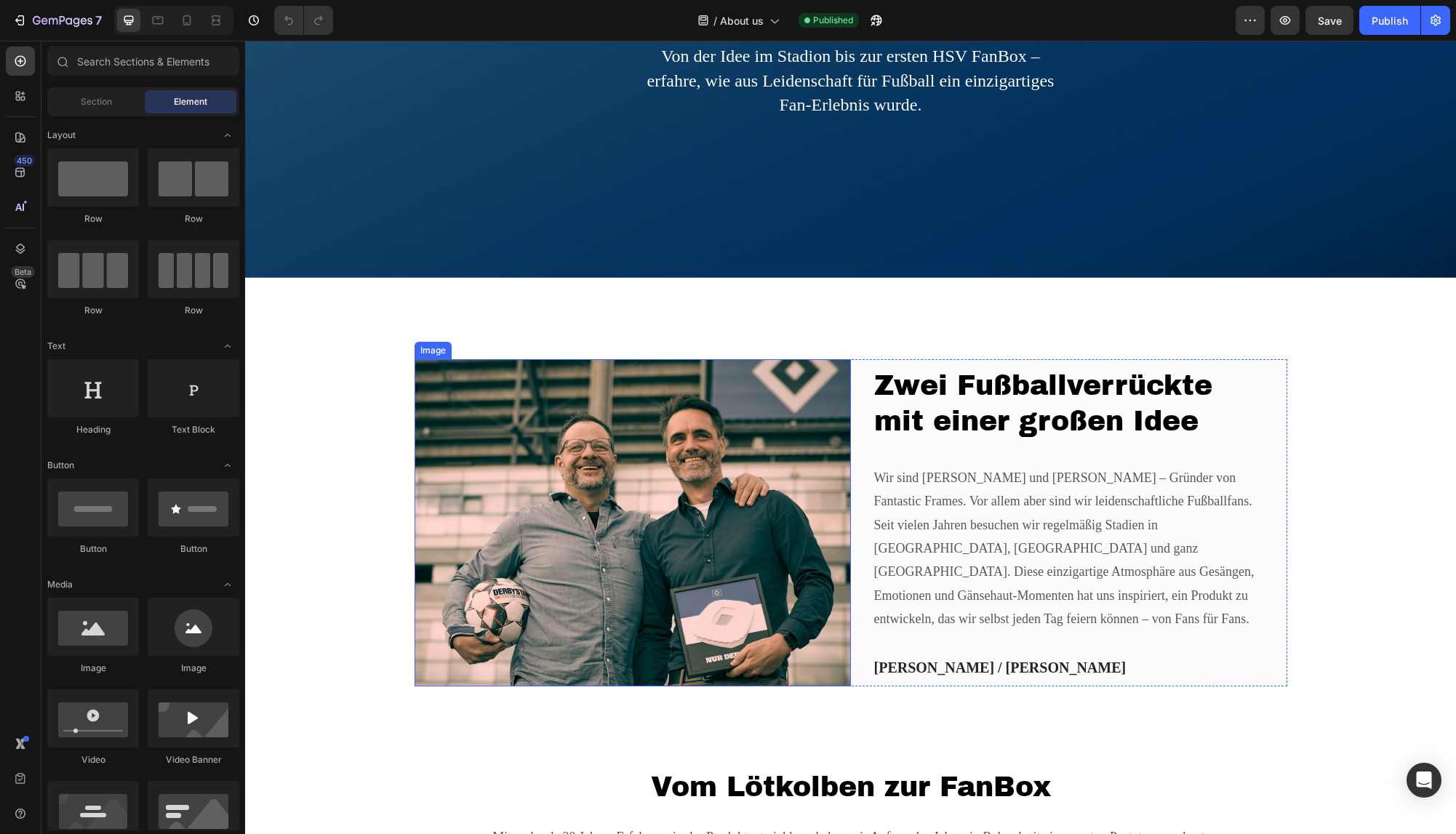
click at [705, 472] on img at bounding box center [633, 523] width 437 height 328
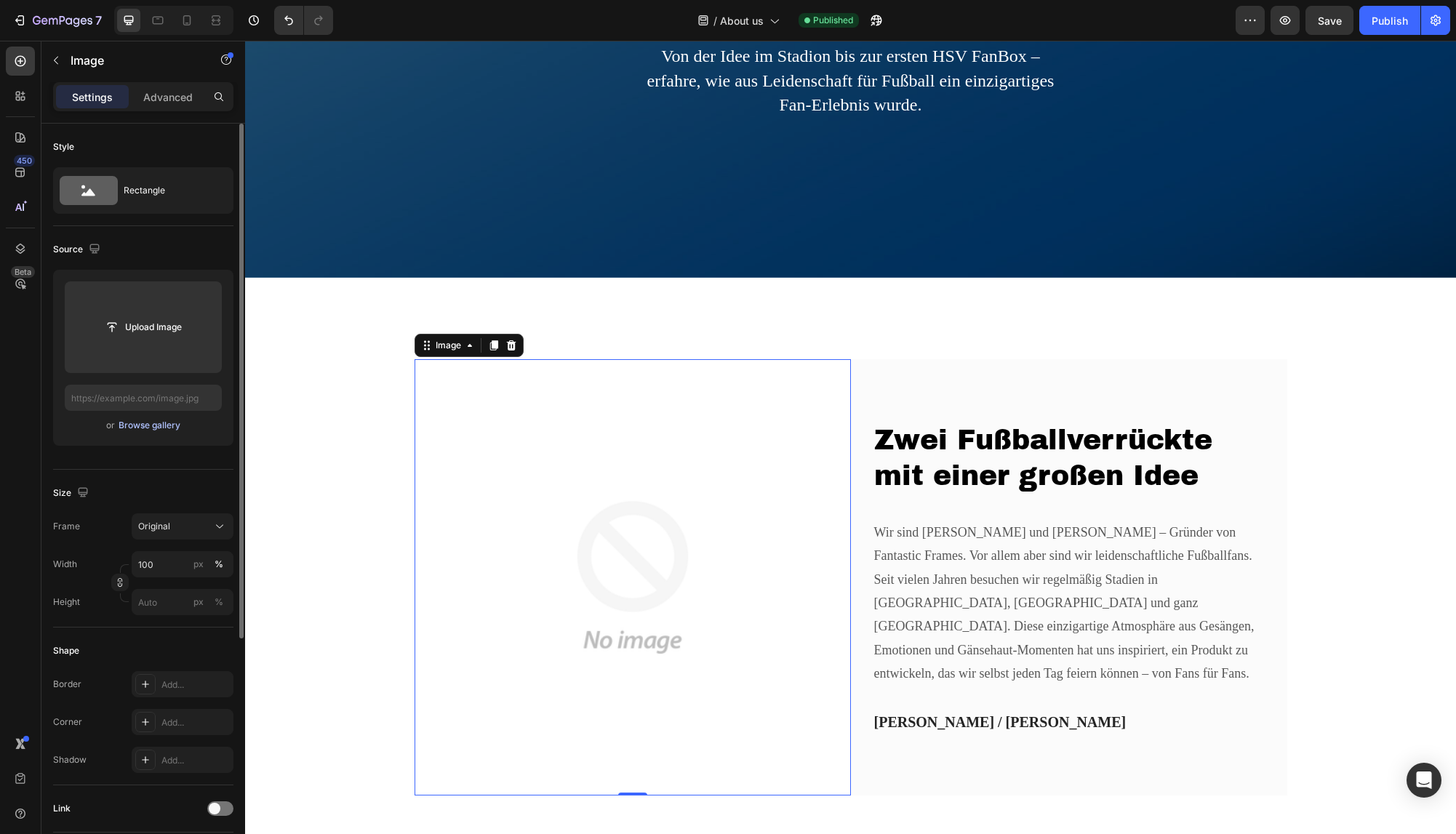
click at [165, 424] on div "Browse gallery" at bounding box center [149, 426] width 62 height 13
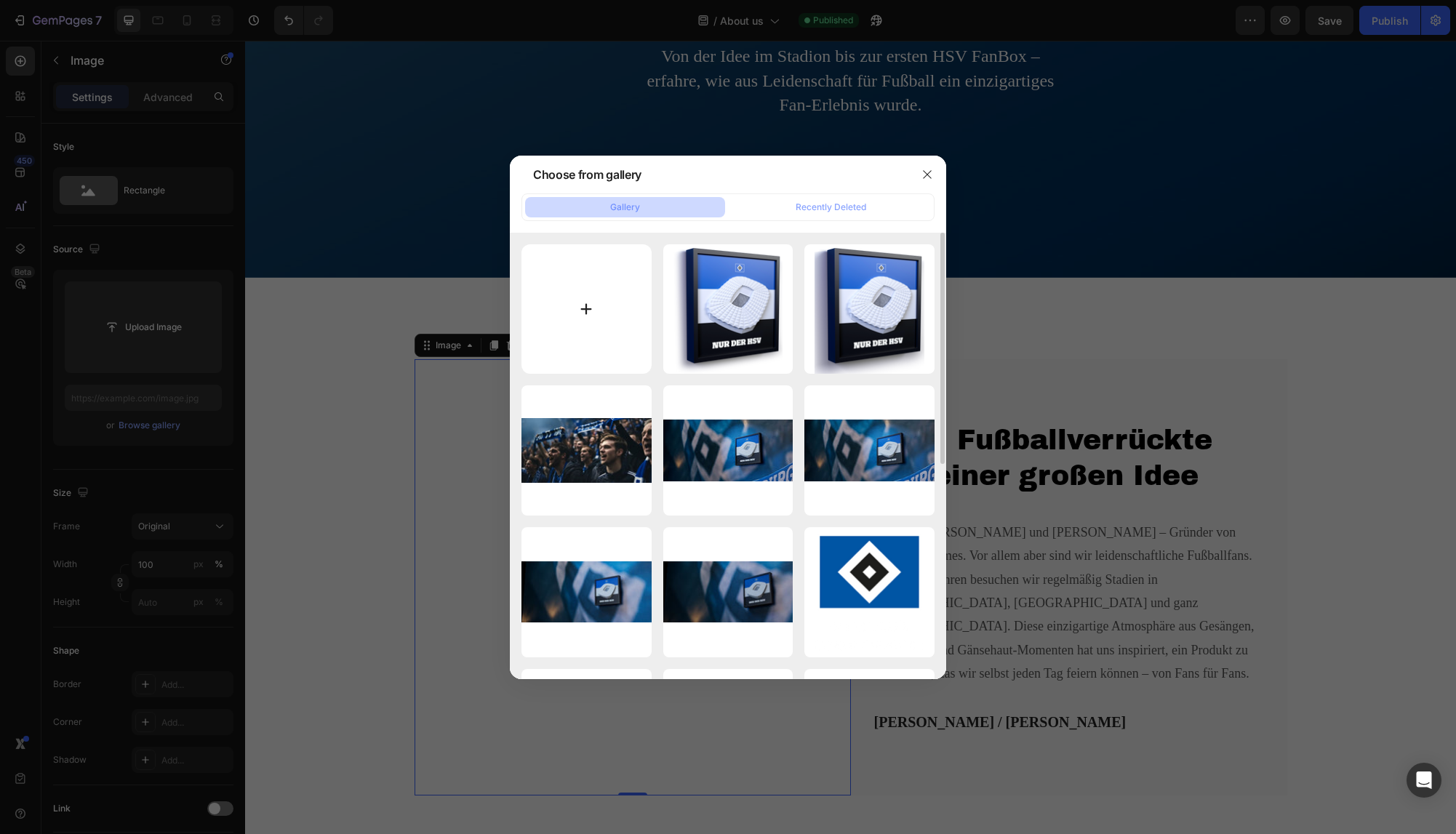
click at [633, 309] on input "file" at bounding box center [586, 309] width 130 height 131
type input "C:\fakepath\Founder_2.jpg"
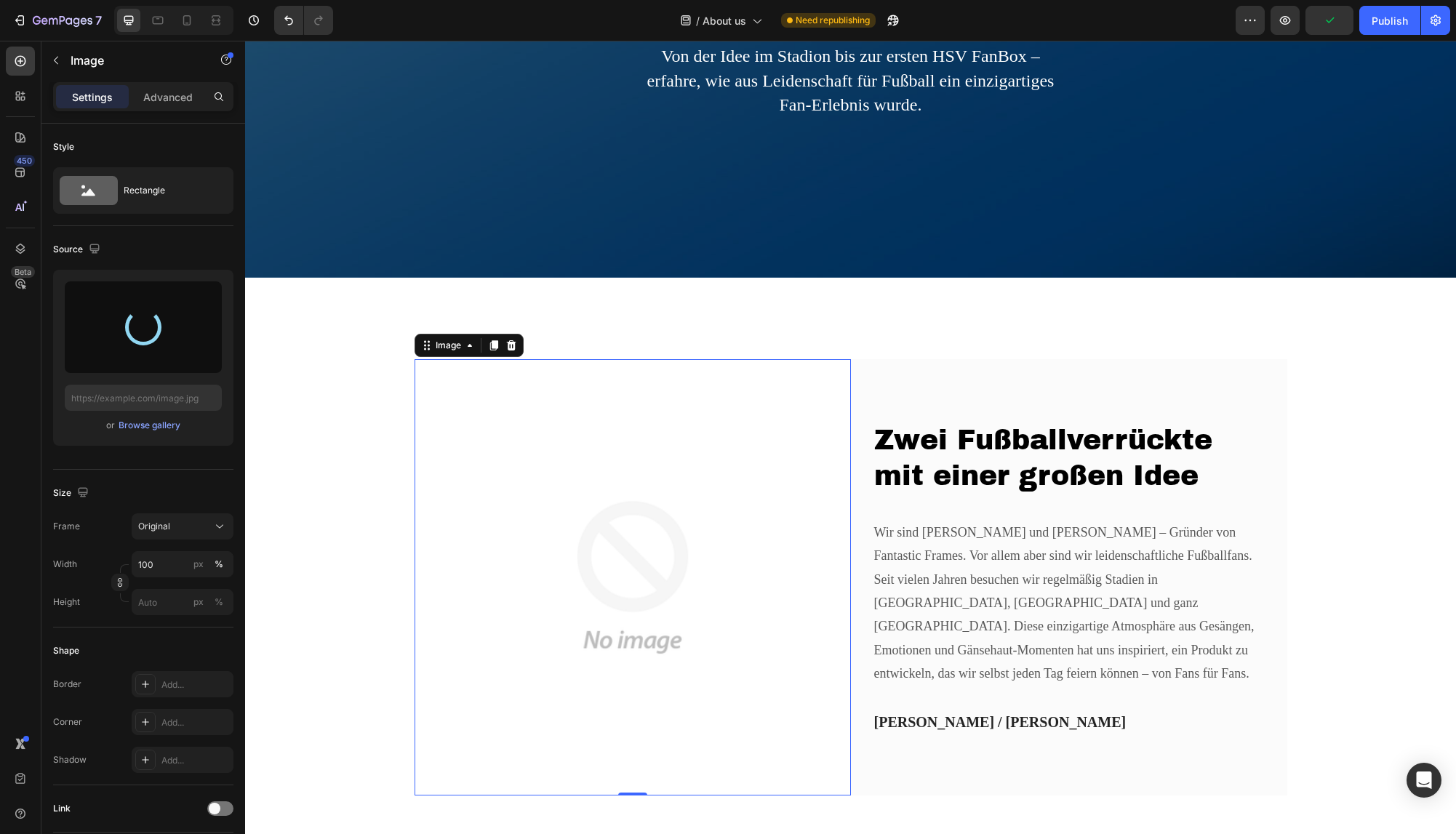
type input "https://cdn.shopify.com/s/files/1/0925/1278/0632/files/gempages_583055473008182…"
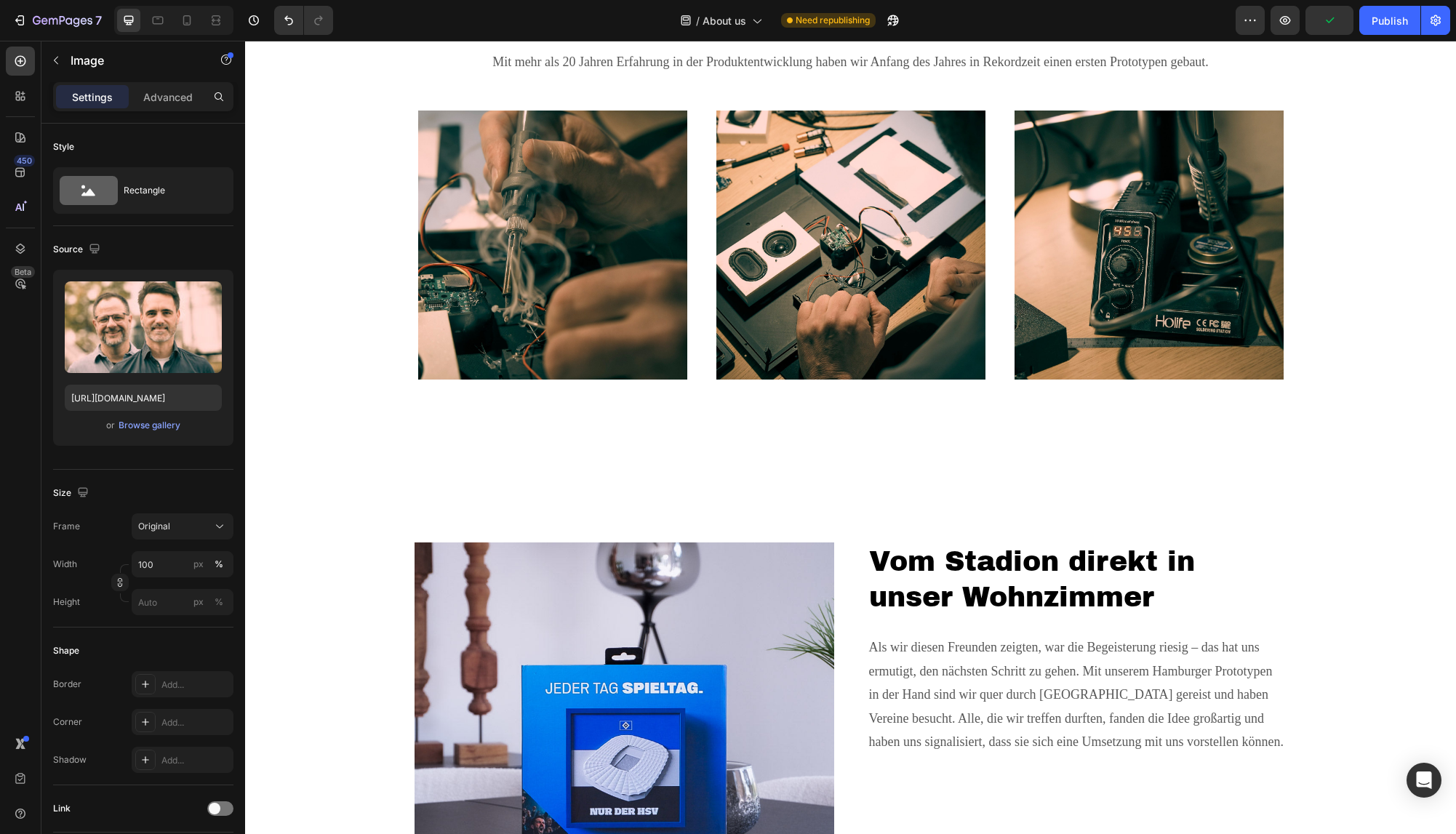
scroll to position [1255, 0]
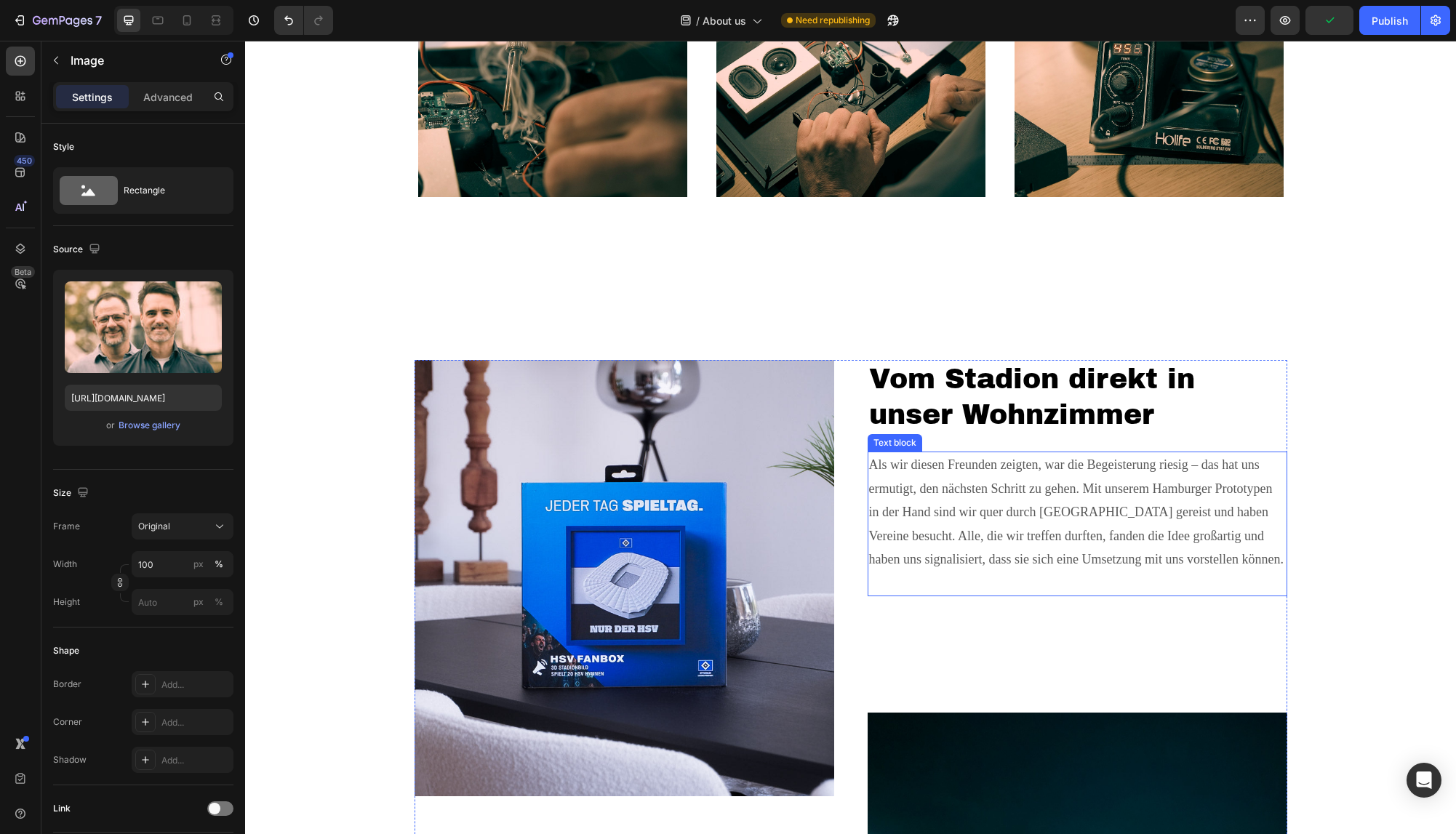
click at [1056, 548] on p "Als wir diesen Freunden zeigten, war die Begeisterung riesig – das hat uns ermu…" at bounding box center [1077, 524] width 417 height 141
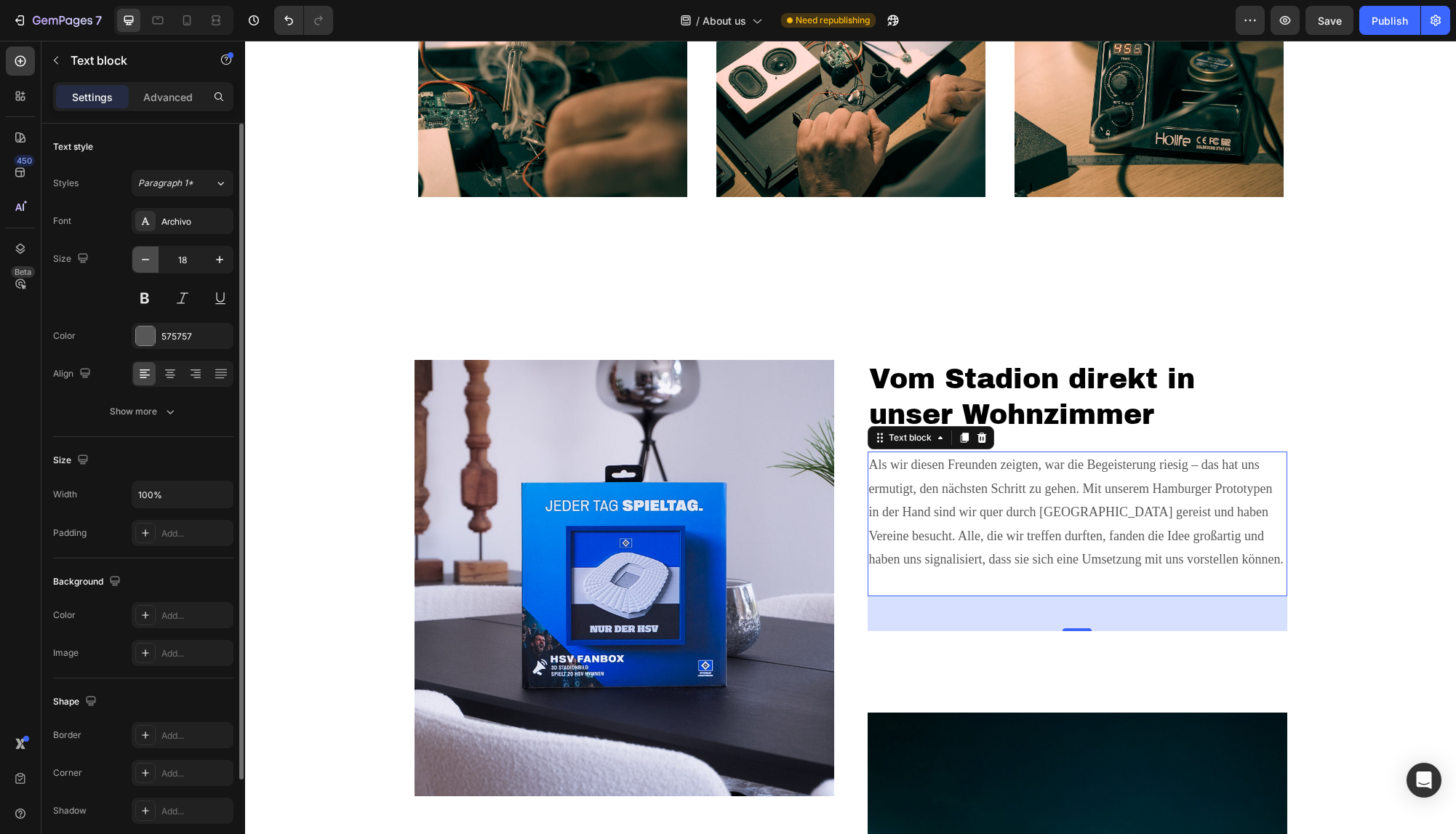
click at [142, 260] on icon "button" at bounding box center [145, 260] width 7 height 2
type input "16"
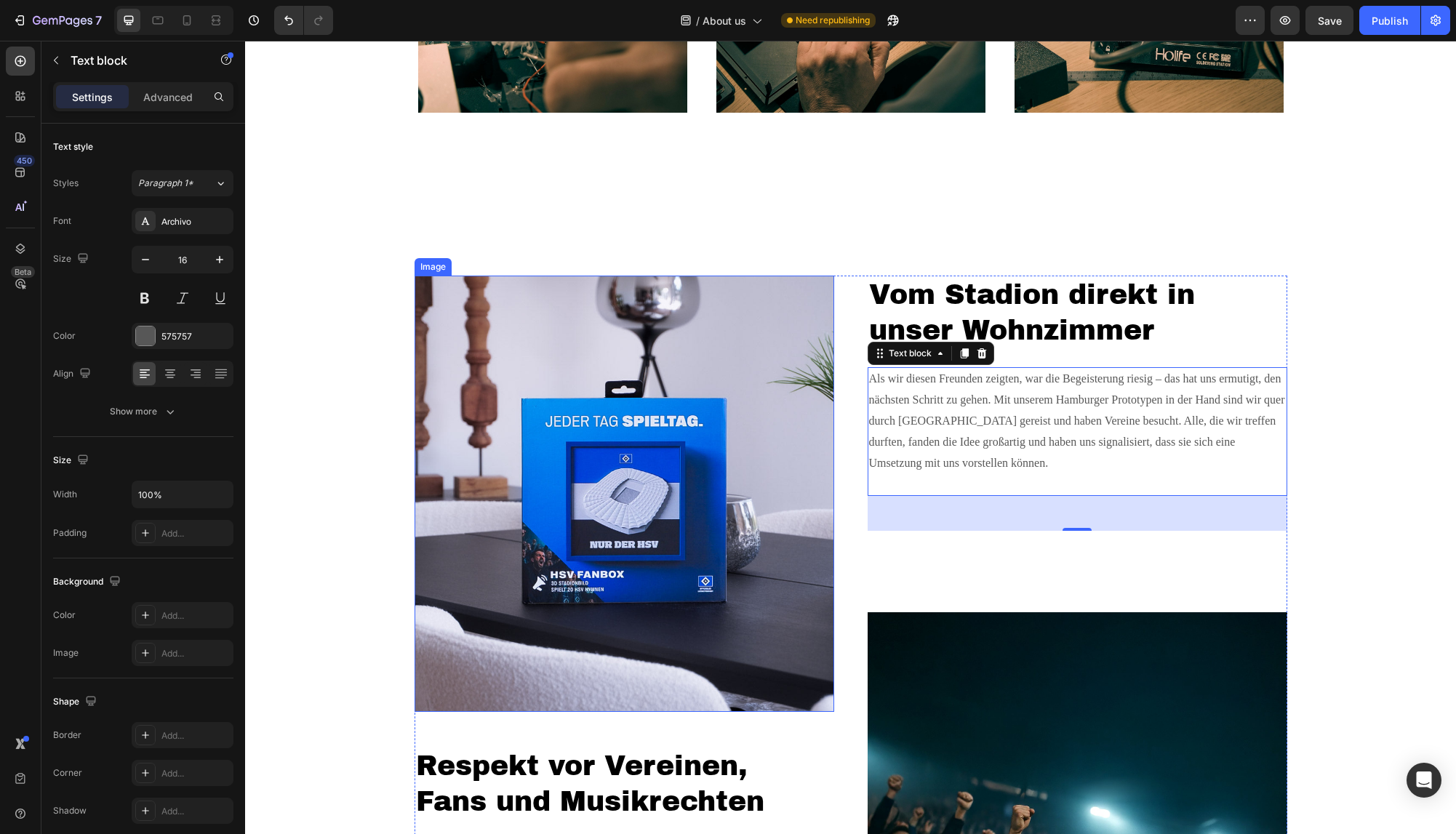
scroll to position [1552, 0]
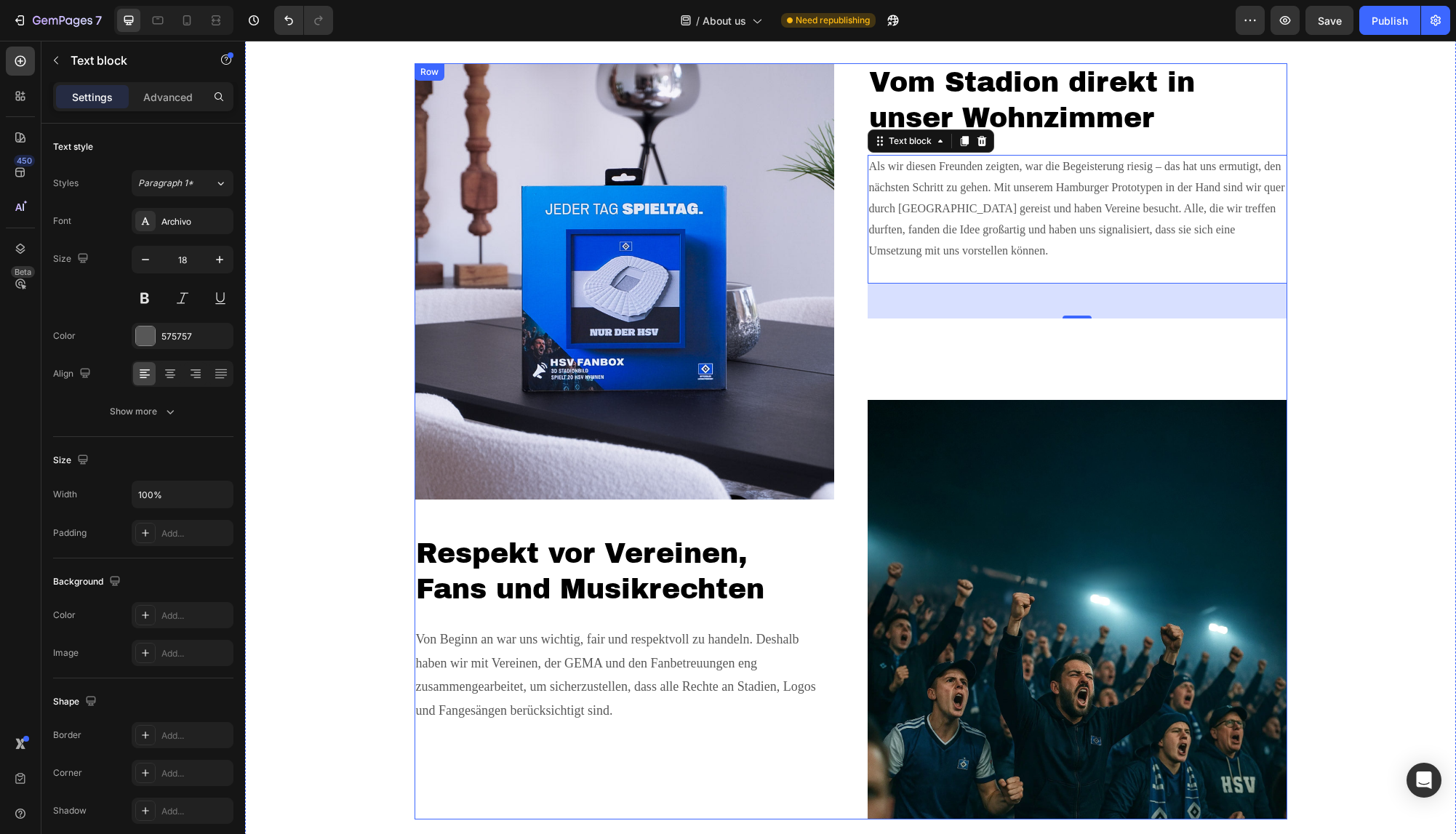
click at [546, 645] on p "Von Beginn an war uns wichtig, fair und respektvoll zu handeln. Deshalb haben w…" at bounding box center [624, 686] width 417 height 118
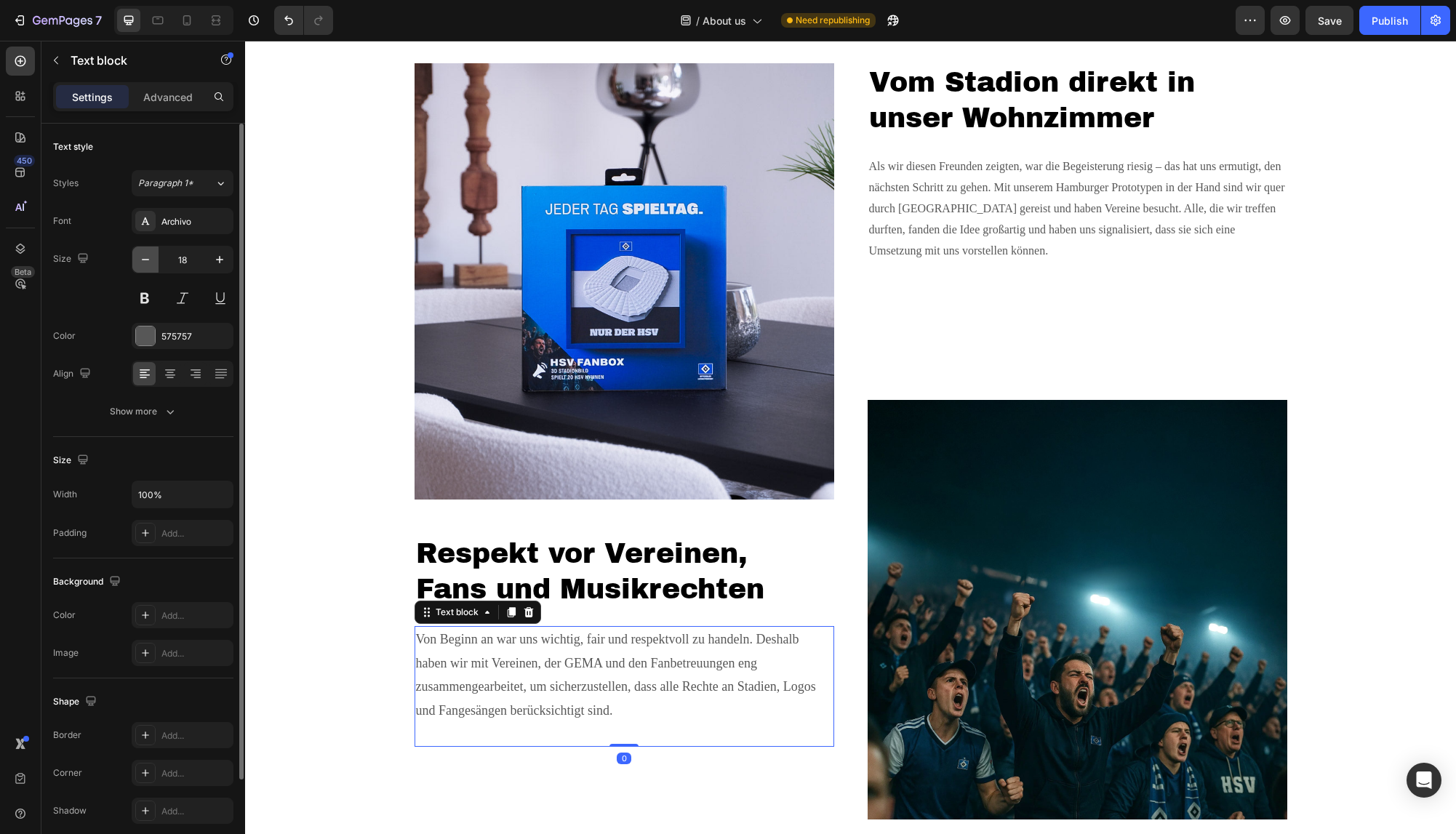
click at [147, 260] on icon "button" at bounding box center [145, 260] width 7 height 2
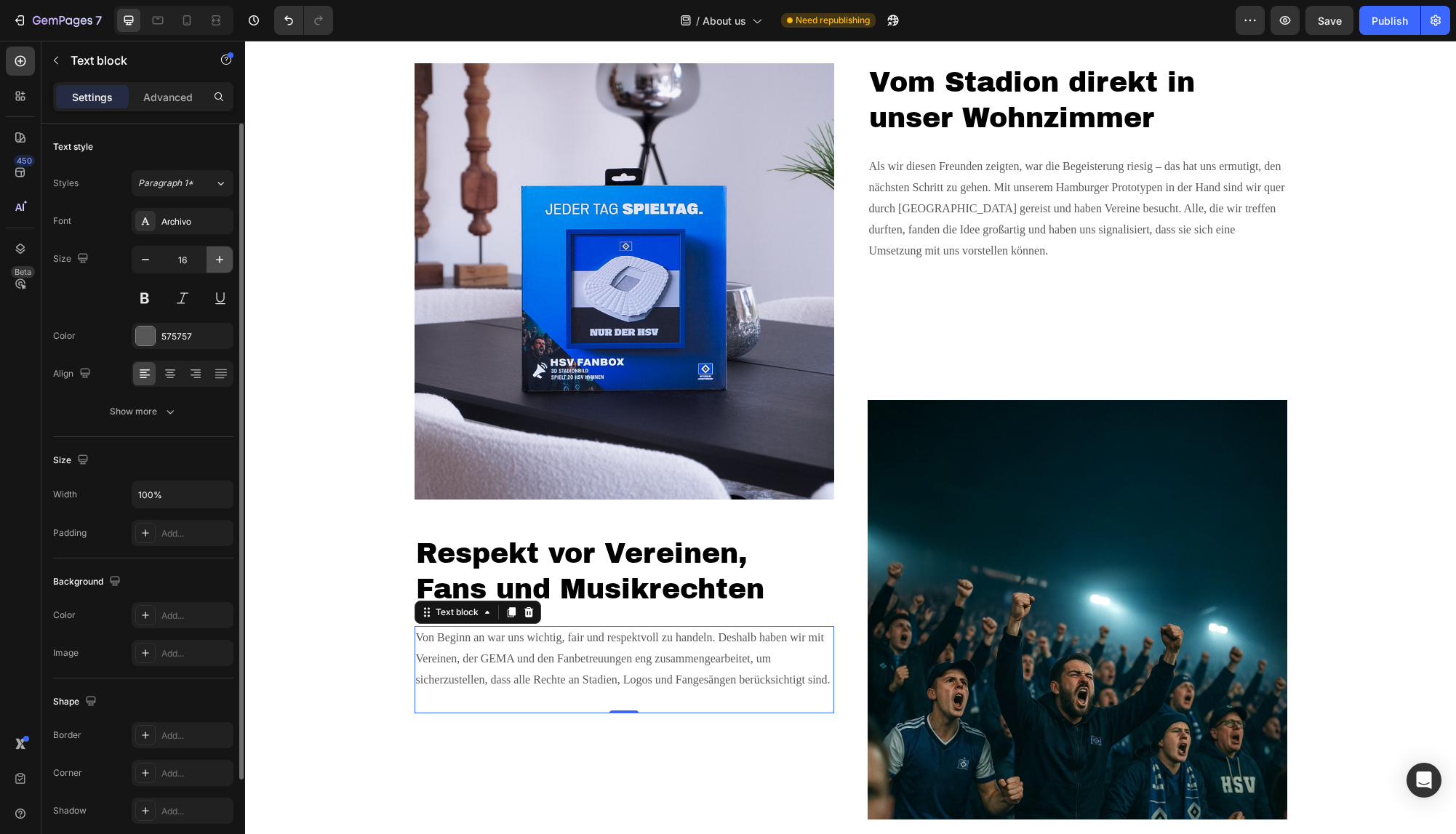
click at [219, 257] on icon "button" at bounding box center [219, 260] width 14 height 14
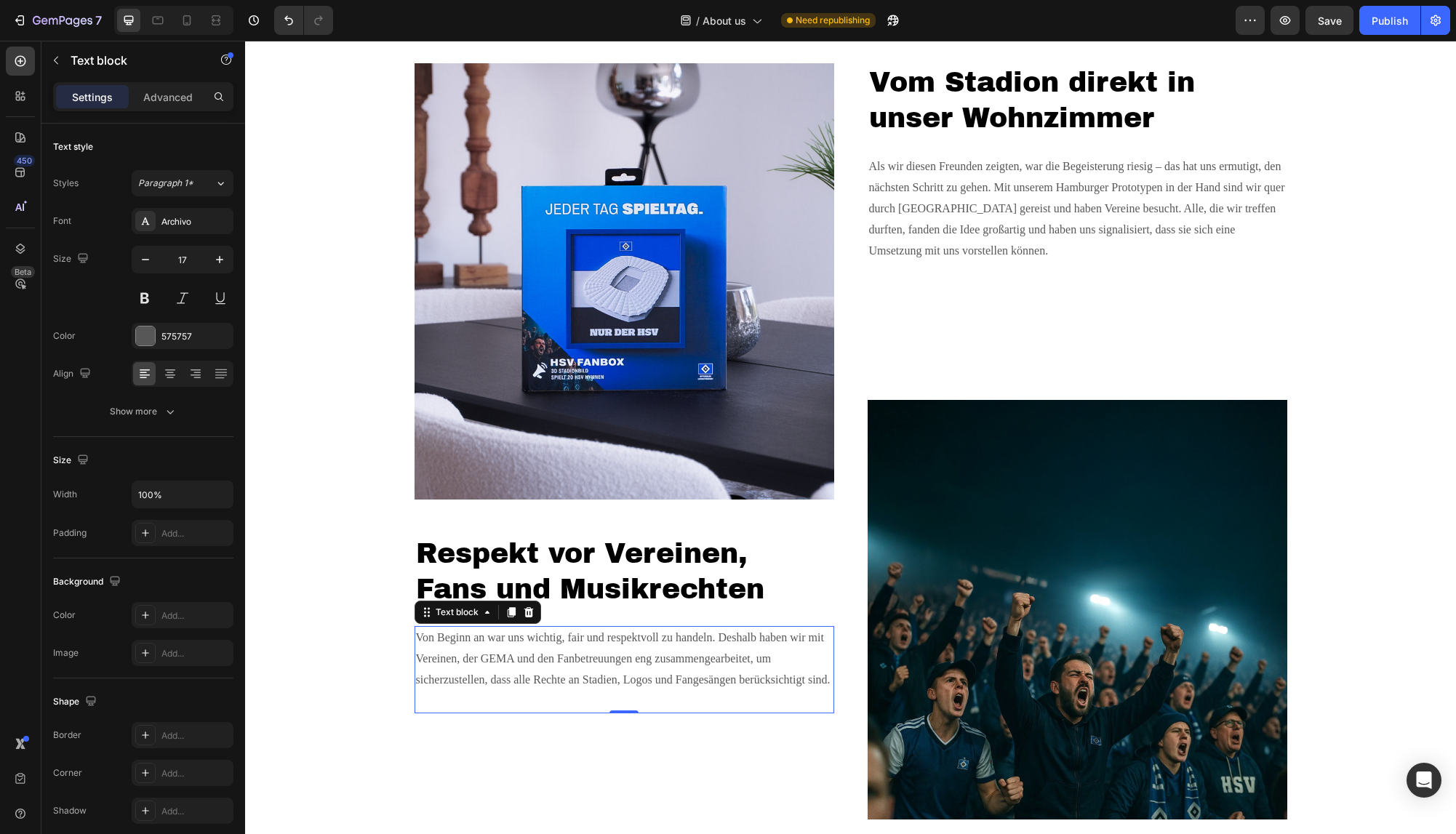
type input "18"
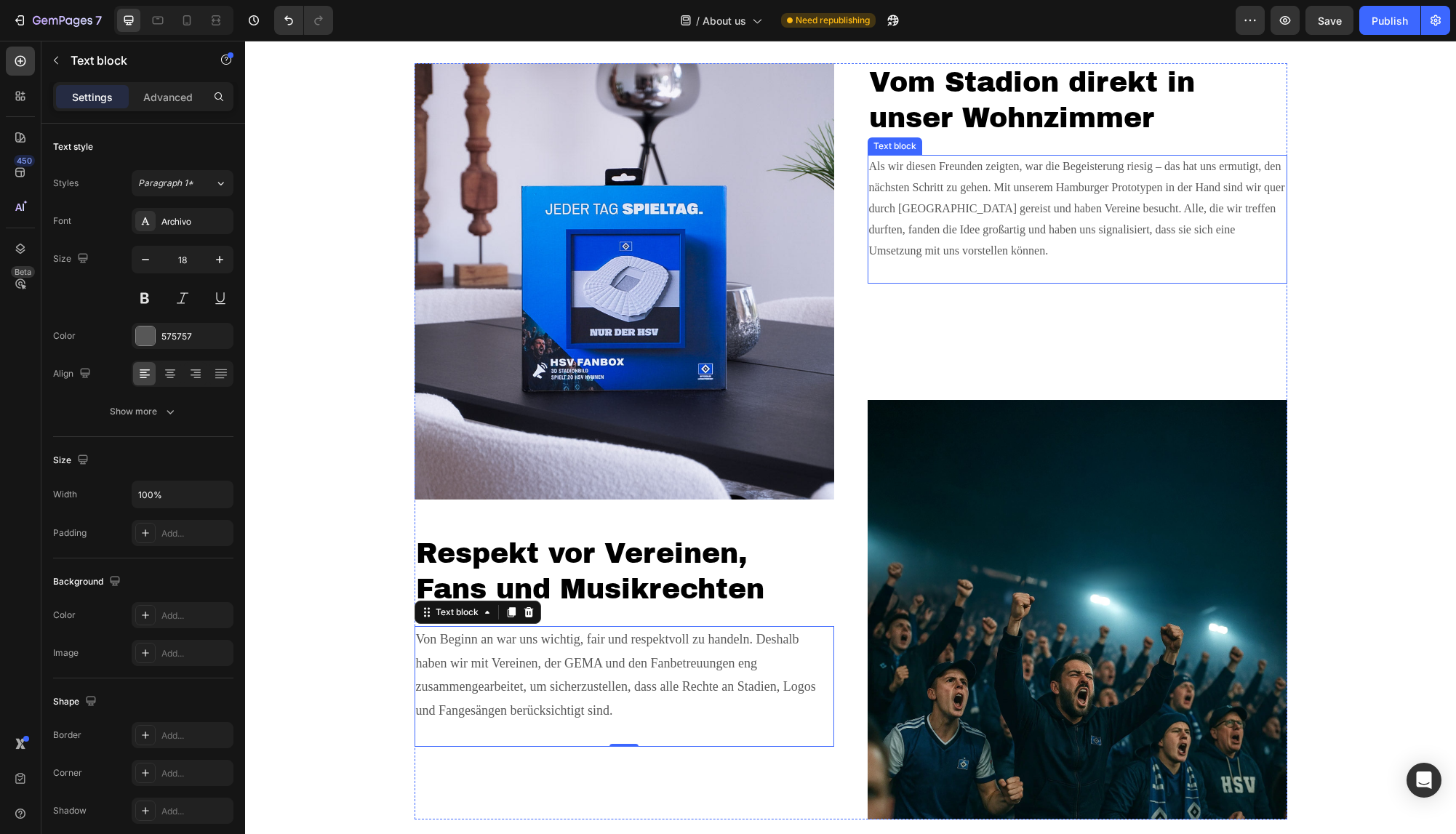
click at [972, 214] on p "Als wir diesen Freunden zeigten, war die Begeisterung riesig – das hat uns ermu…" at bounding box center [1077, 219] width 417 height 126
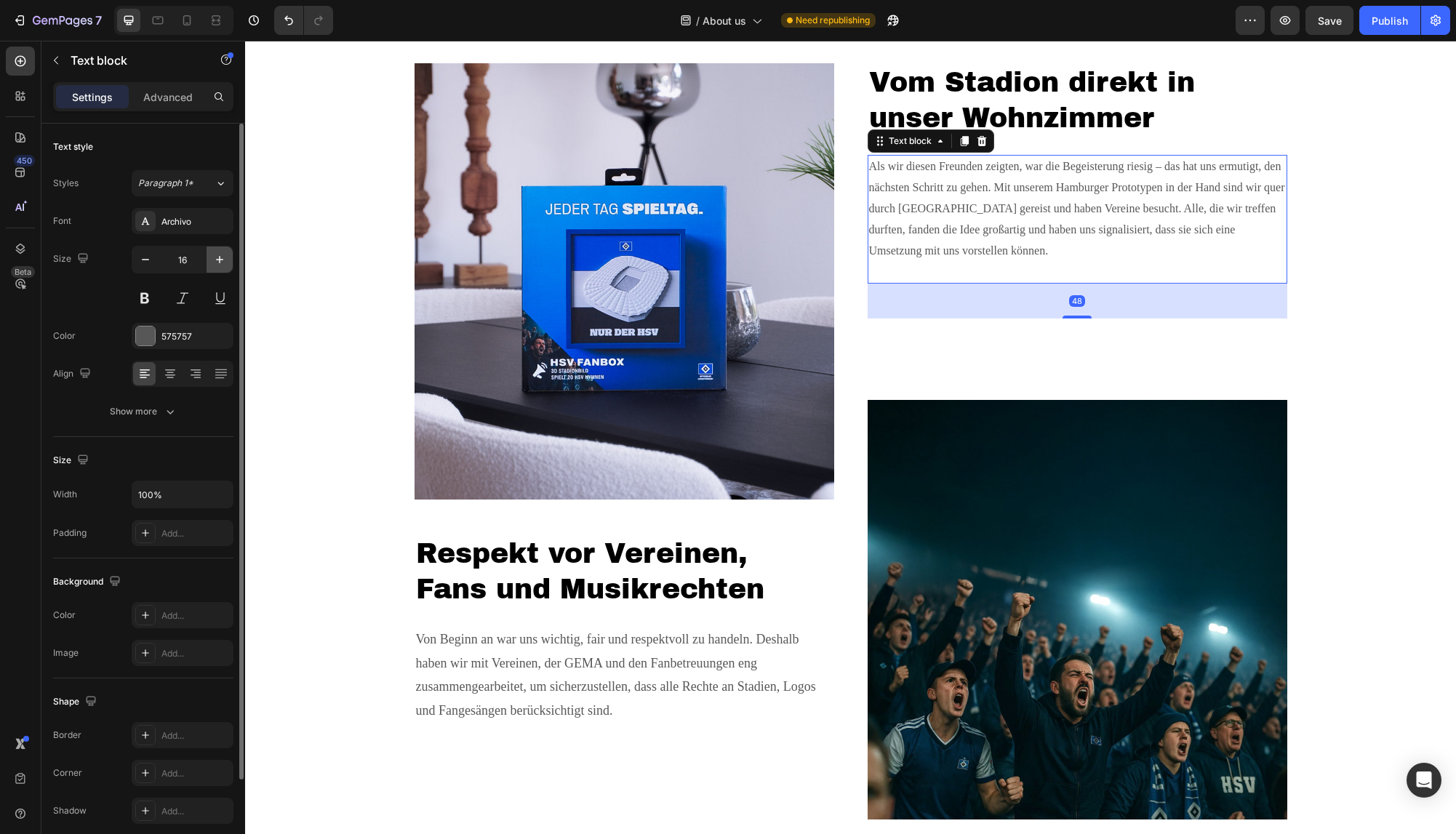
click at [223, 264] on icon "button" at bounding box center [219, 260] width 14 height 14
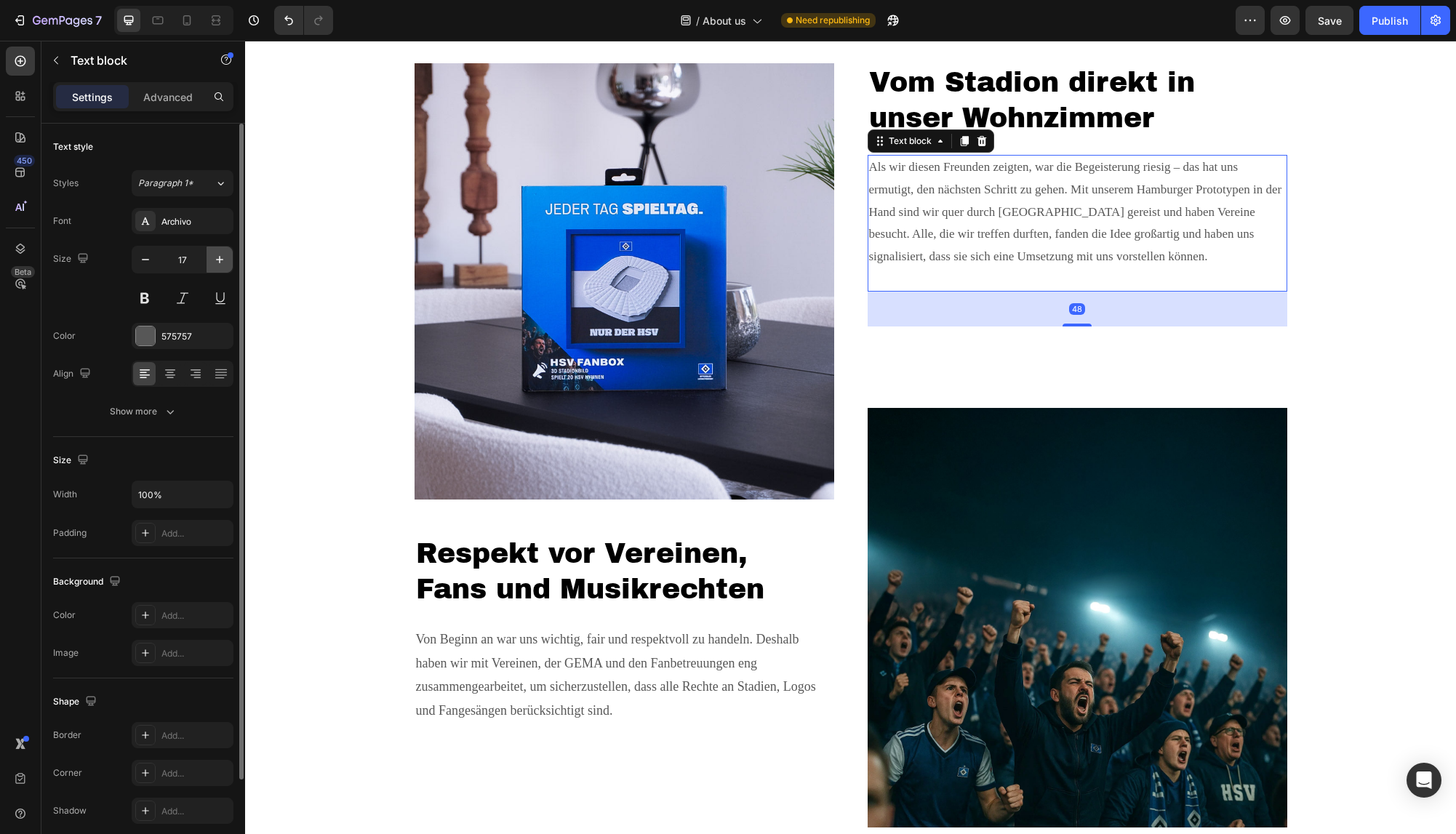
click at [223, 264] on icon "button" at bounding box center [219, 260] width 14 height 14
type input "18"
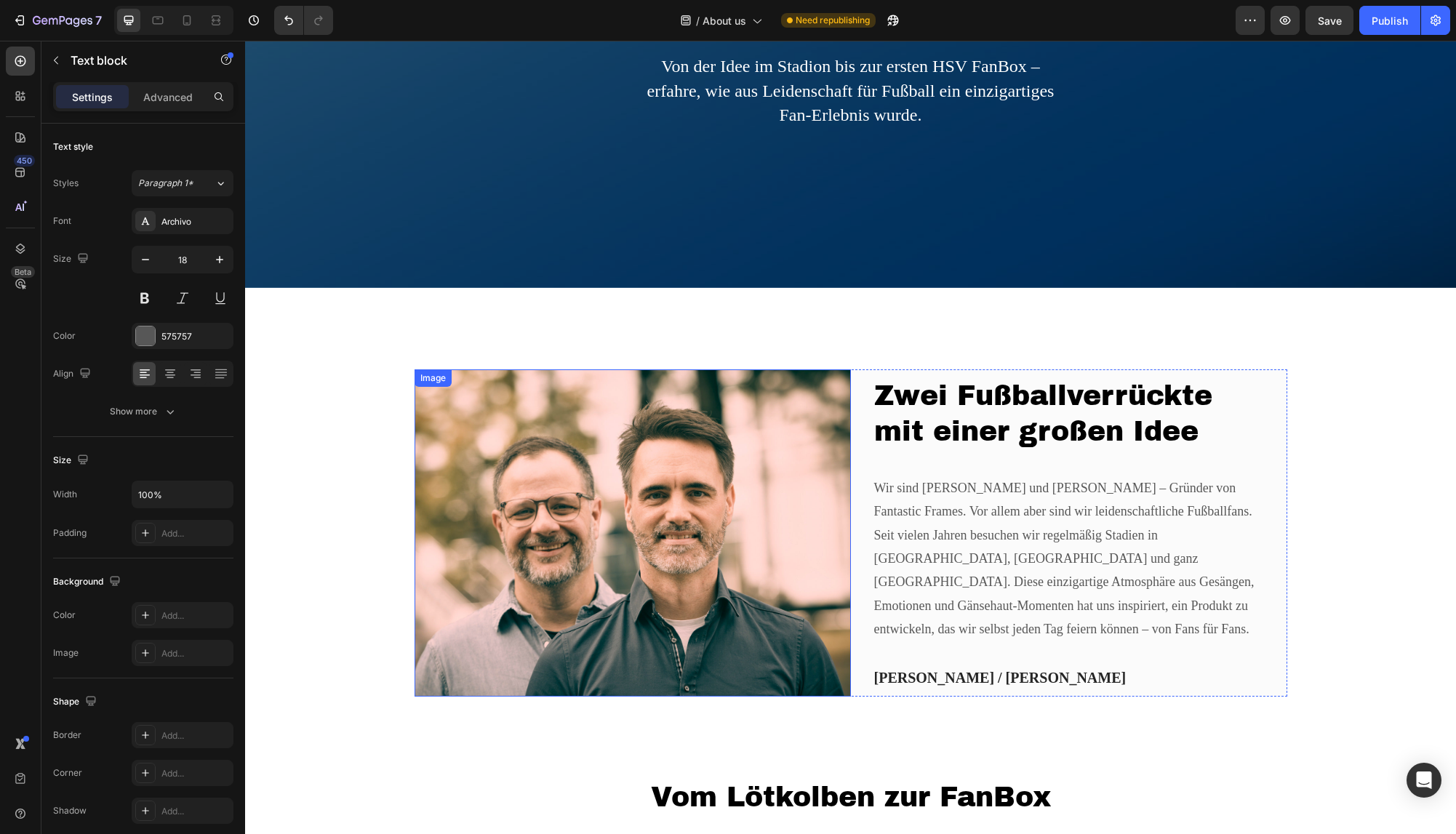
scroll to position [0, 0]
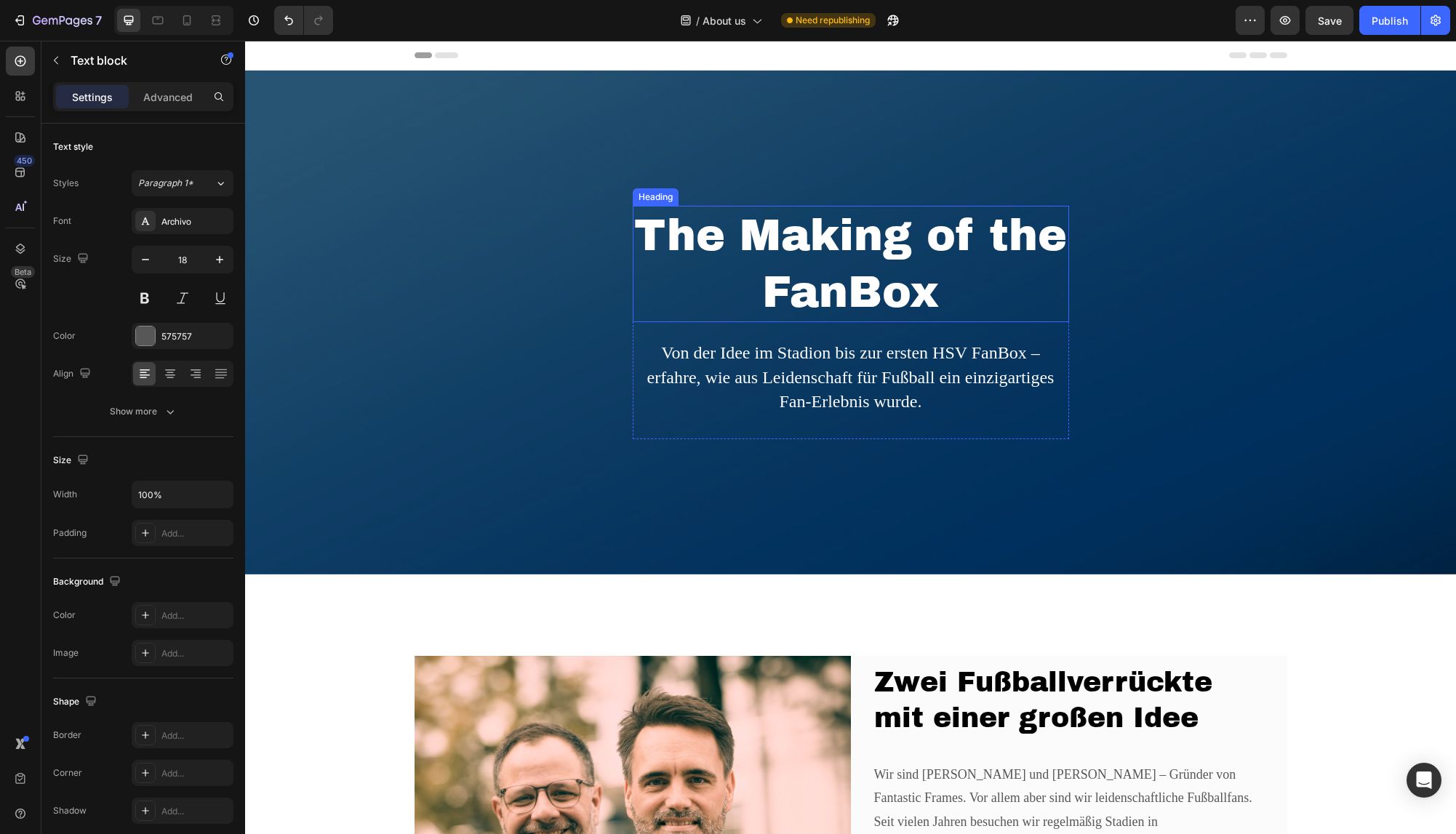
click at [571, 325] on div "The Making of the FanBox Heading Von der Idee im Stadion bis zur ersten HSV Fan…" at bounding box center [850, 322] width 1211 height 504
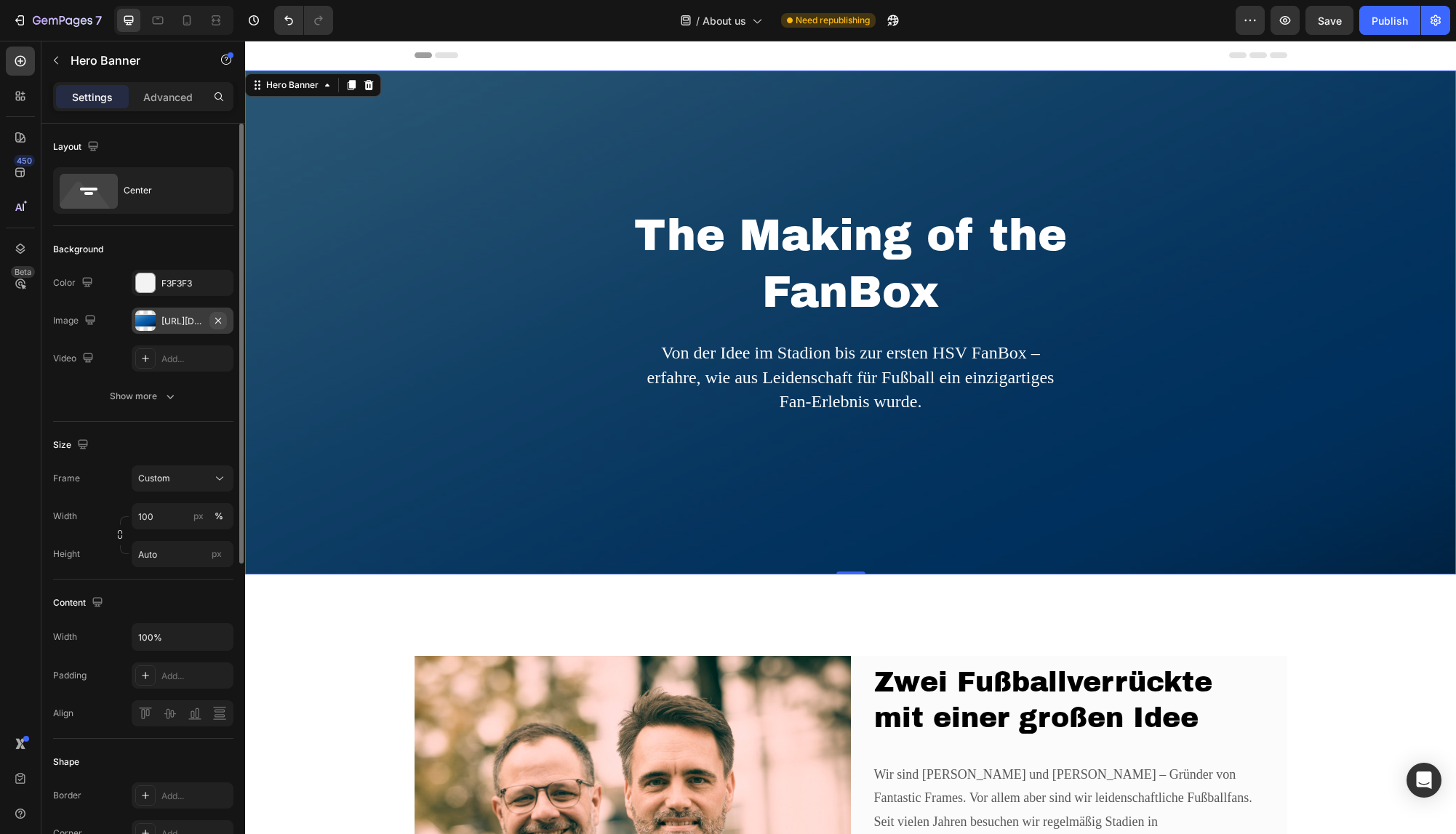
click at [218, 320] on icon "button" at bounding box center [217, 320] width 12 height 12
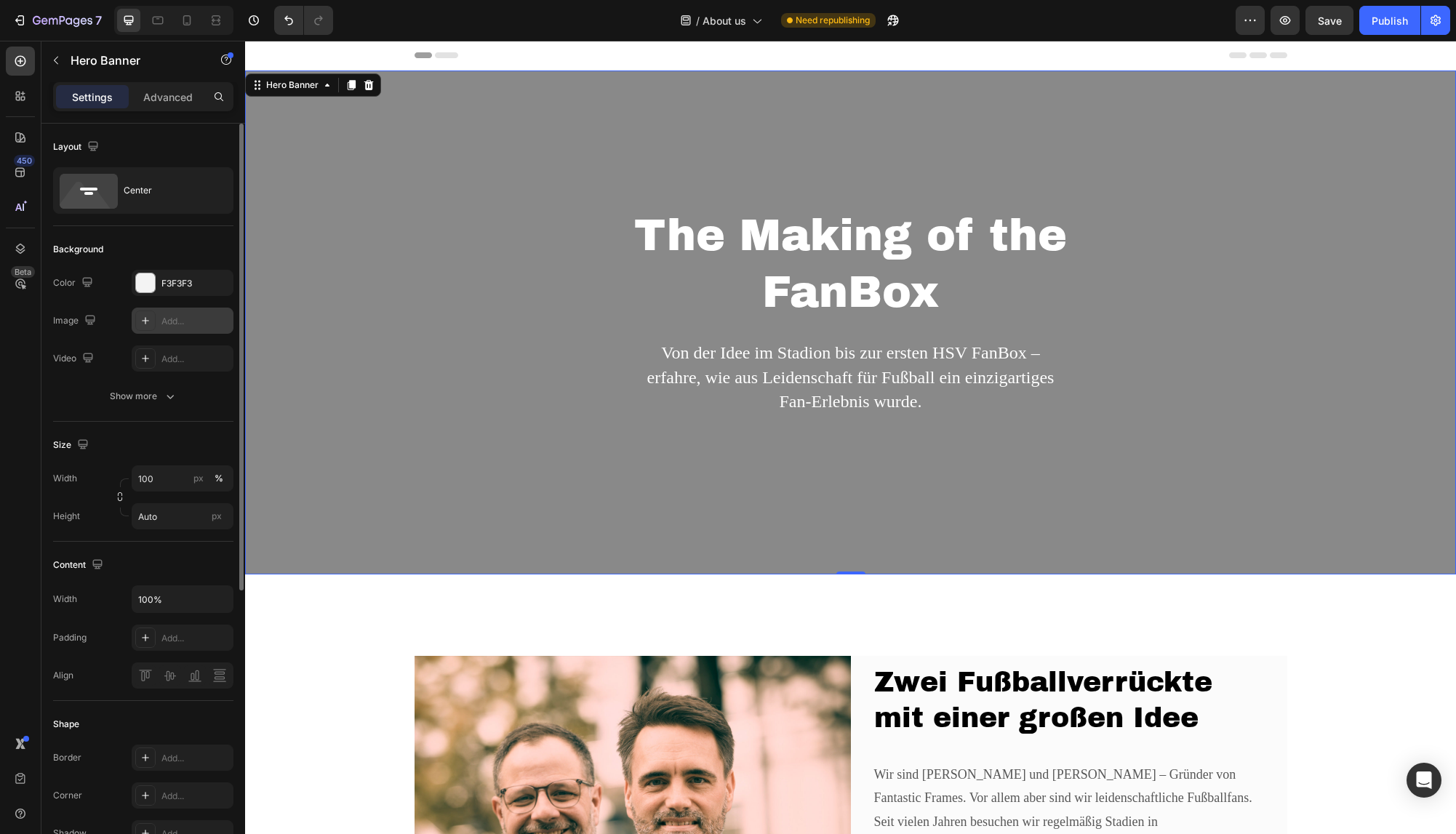
click at [205, 321] on div "Add..." at bounding box center [195, 321] width 68 height 13
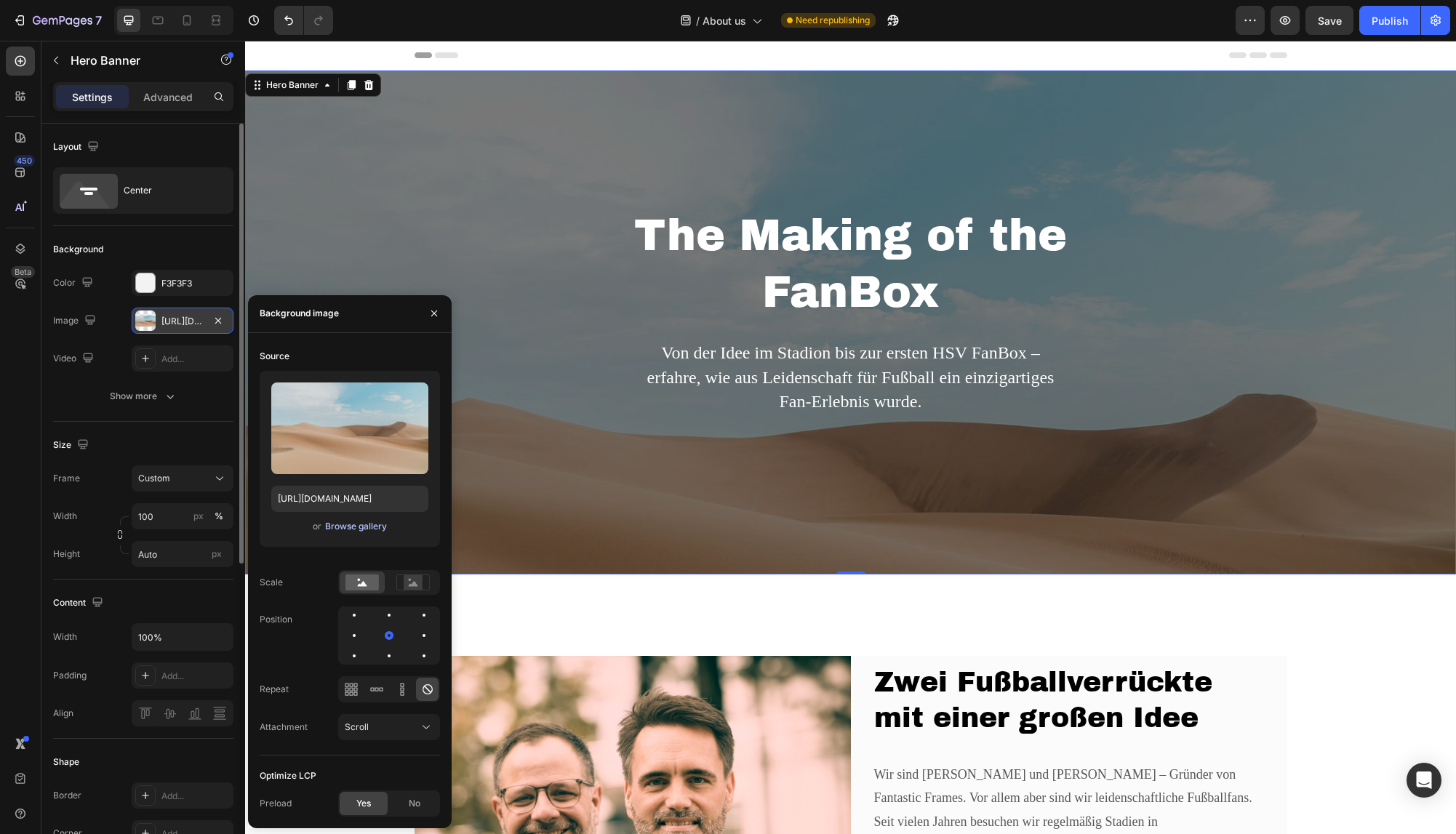
click at [350, 533] on div "Browse gallery" at bounding box center [356, 526] width 62 height 13
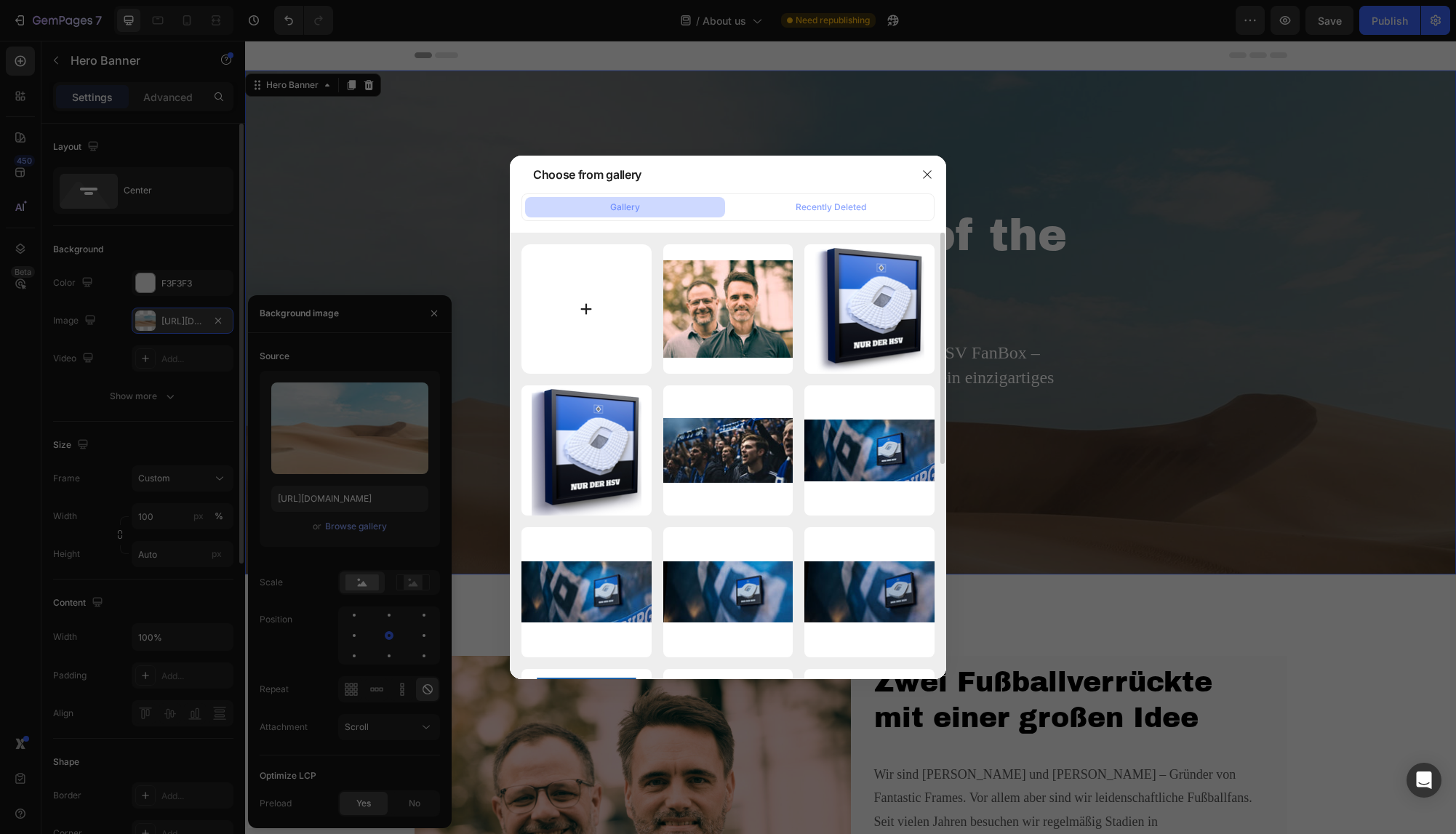
click at [565, 301] on input "file" at bounding box center [586, 309] width 130 height 131
type input "C:\fakepath\3D-Print.jpg"
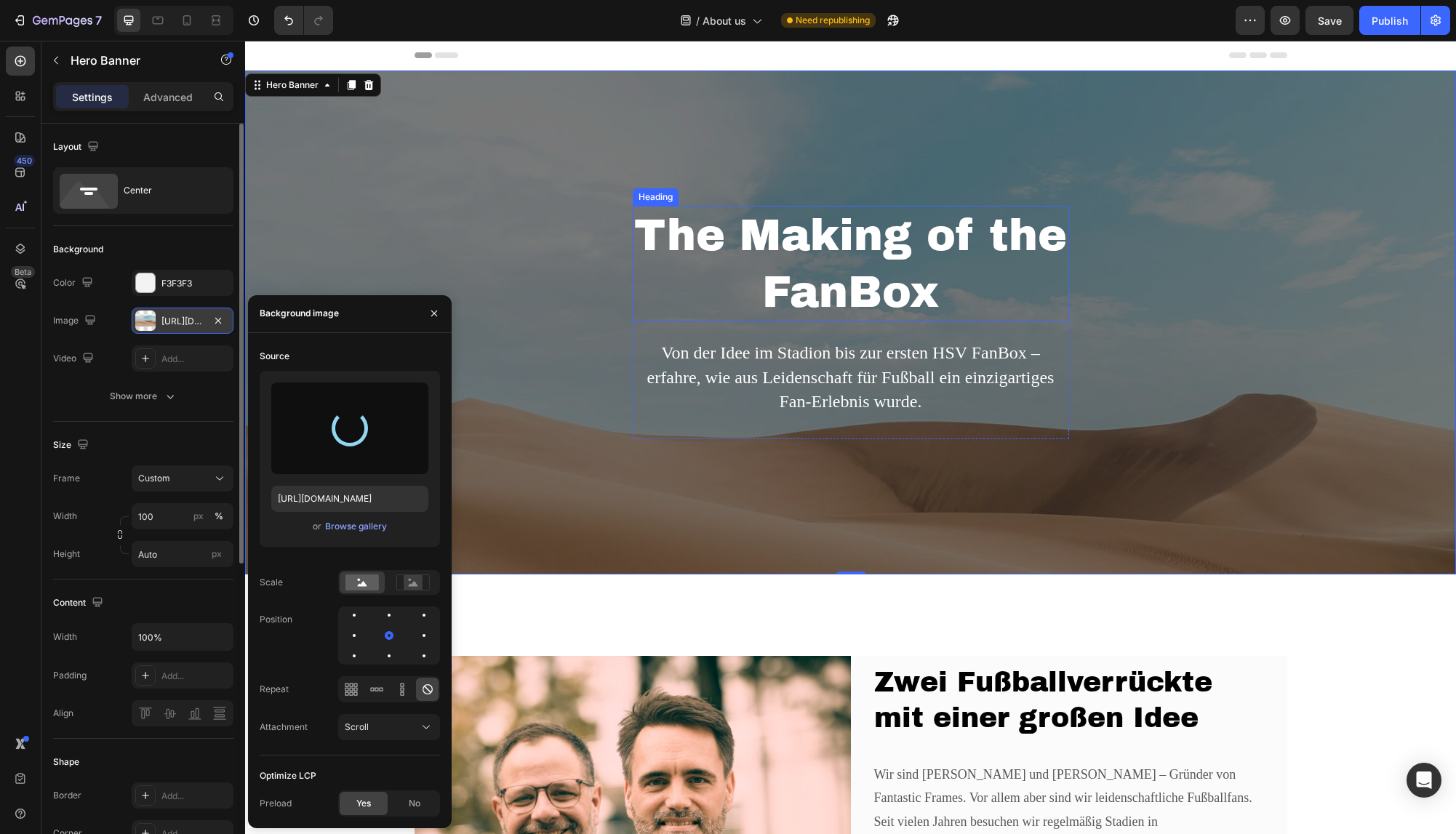
type input "https://cdn.shopify.com/s/files/1/0925/1278/0632/files/gempages_583055473008182…"
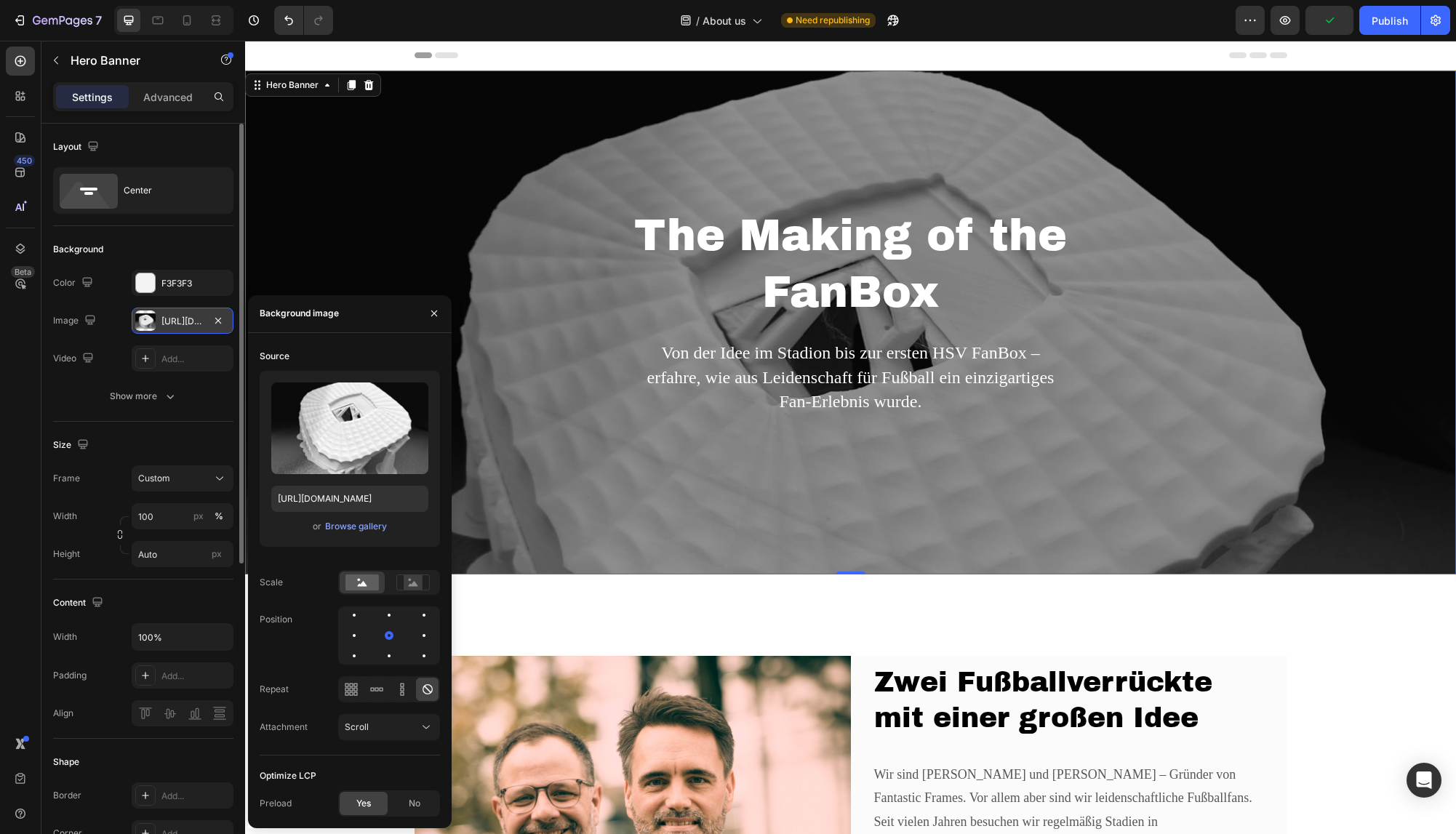
click at [1266, 294] on div "The Making of the FanBox Heading Von der Idee im Stadion bis zur ersten HSV Fan…" at bounding box center [850, 322] width 1211 height 504
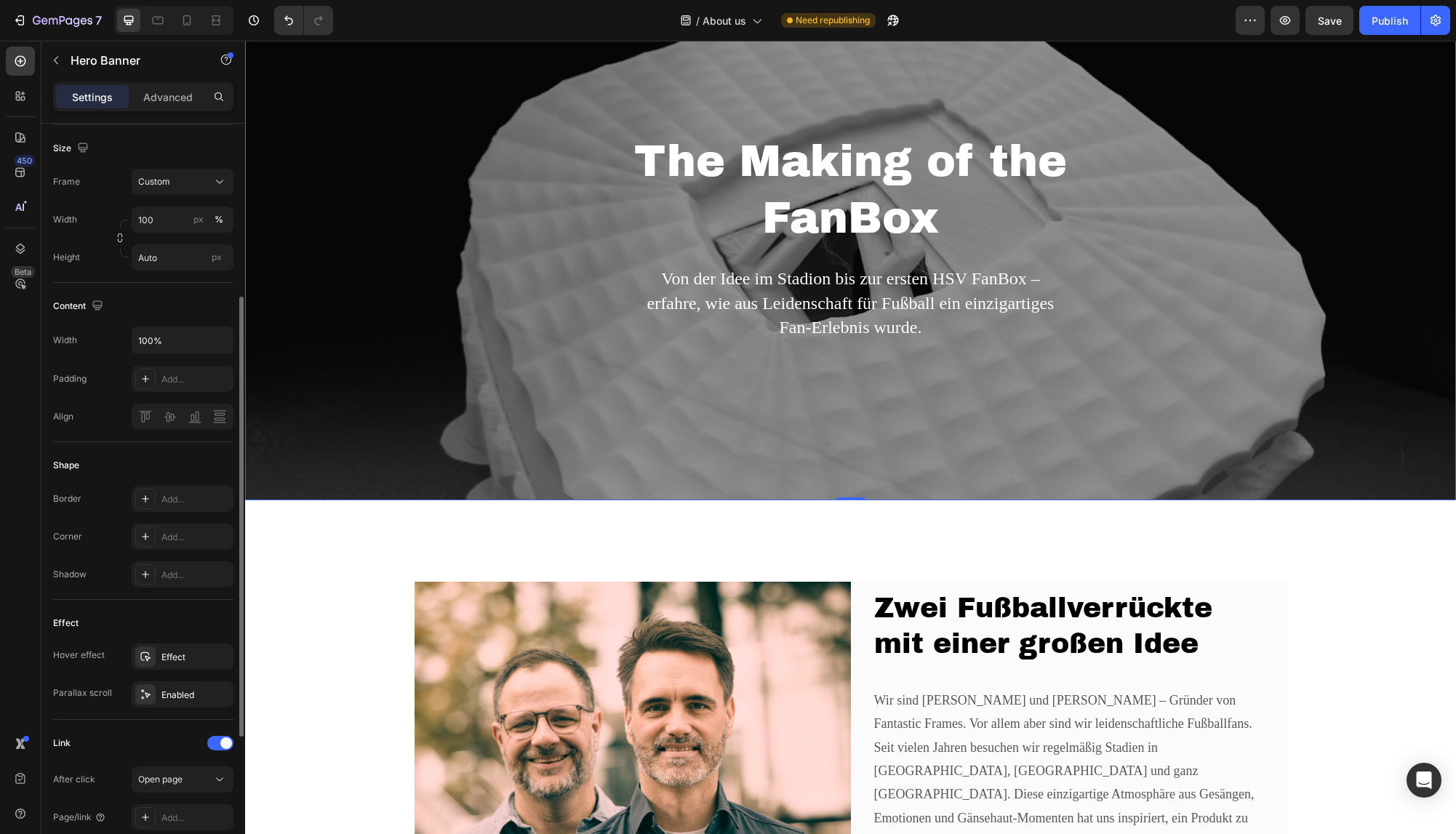
scroll to position [445, 0]
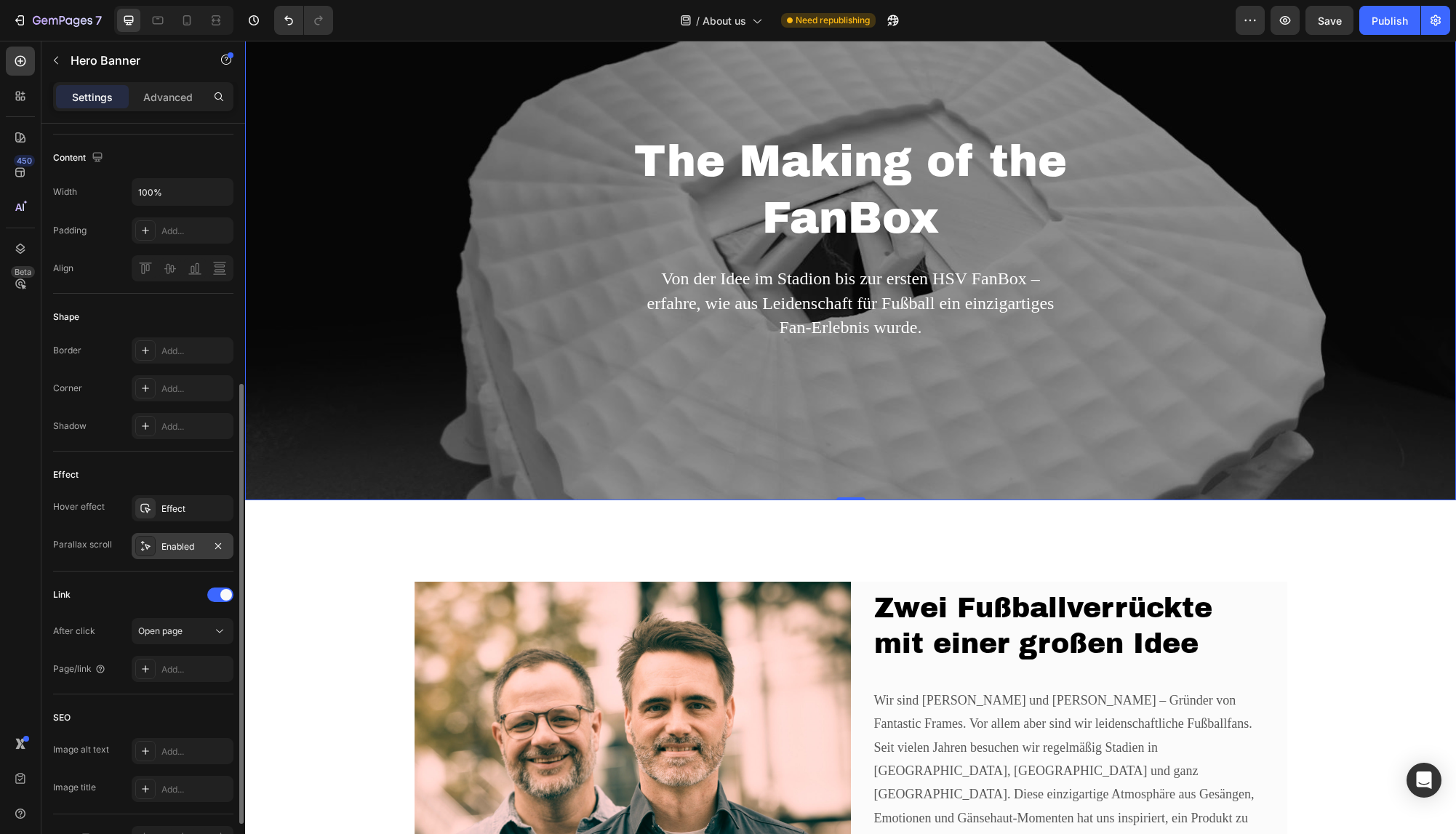
click at [175, 555] on div "Enabled" at bounding box center [182, 546] width 102 height 26
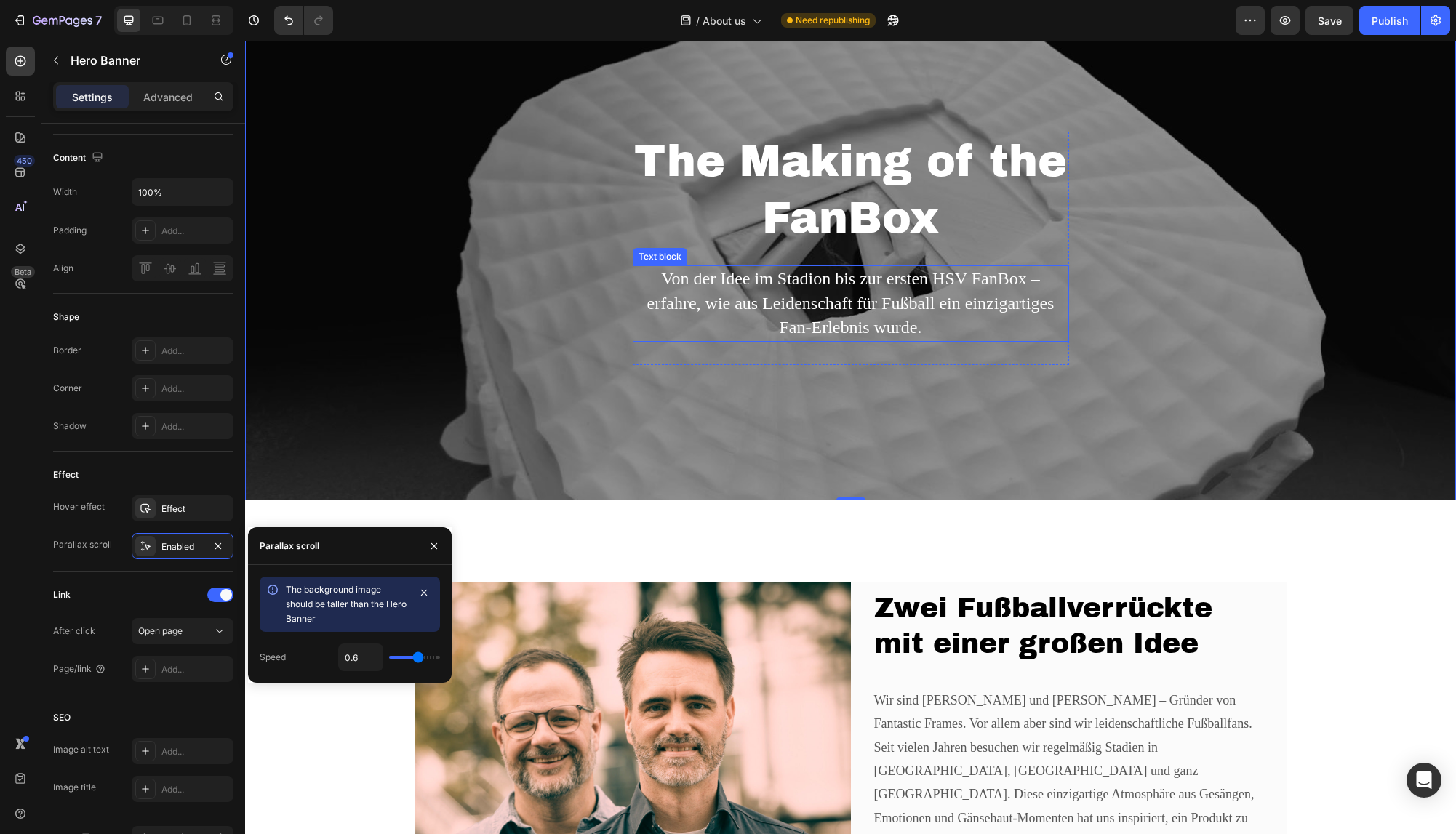
click at [1057, 317] on p "Von der Idee im Stadion bis zur ersten HSV FanBox – erfahre, wie aus Leidenscha…" at bounding box center [851, 303] width 433 height 74
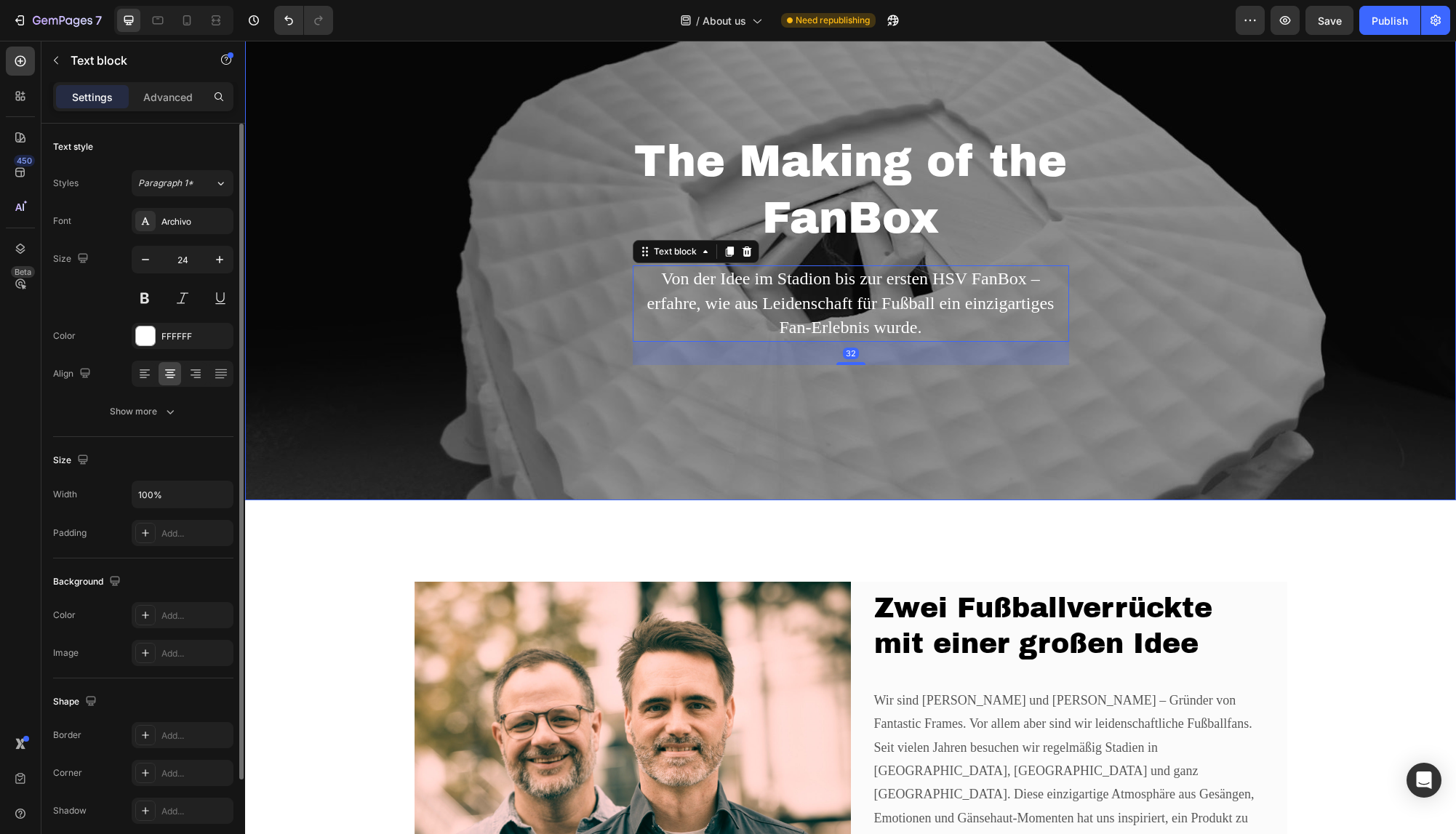
click at [1212, 332] on div "The Making of the FanBox Heading Von der Idee im Stadion bis zur ersten HSV Fan…" at bounding box center [850, 248] width 1211 height 504
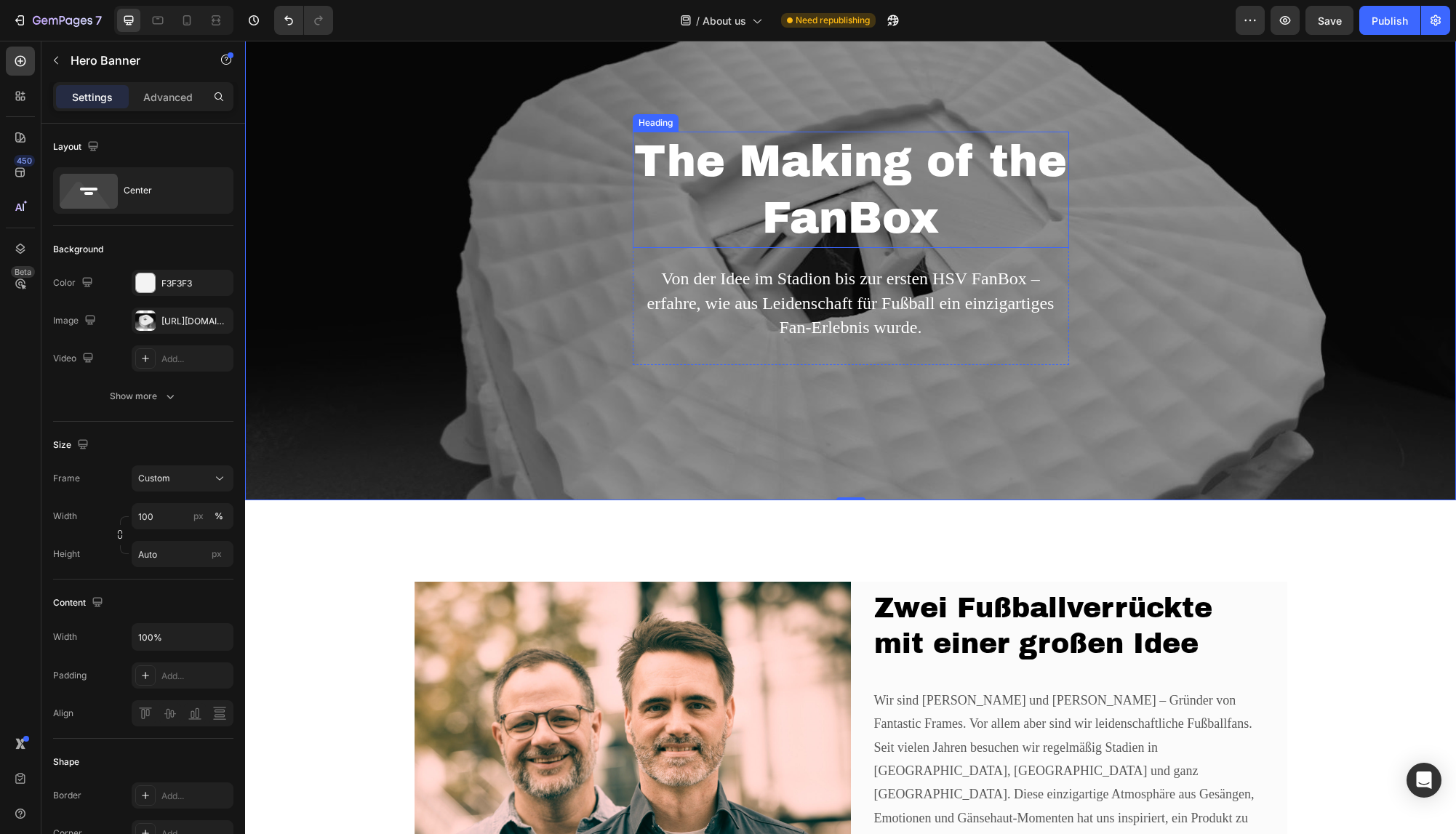
click at [925, 199] on h2 "The Making of the FanBox" at bounding box center [851, 189] width 437 height 116
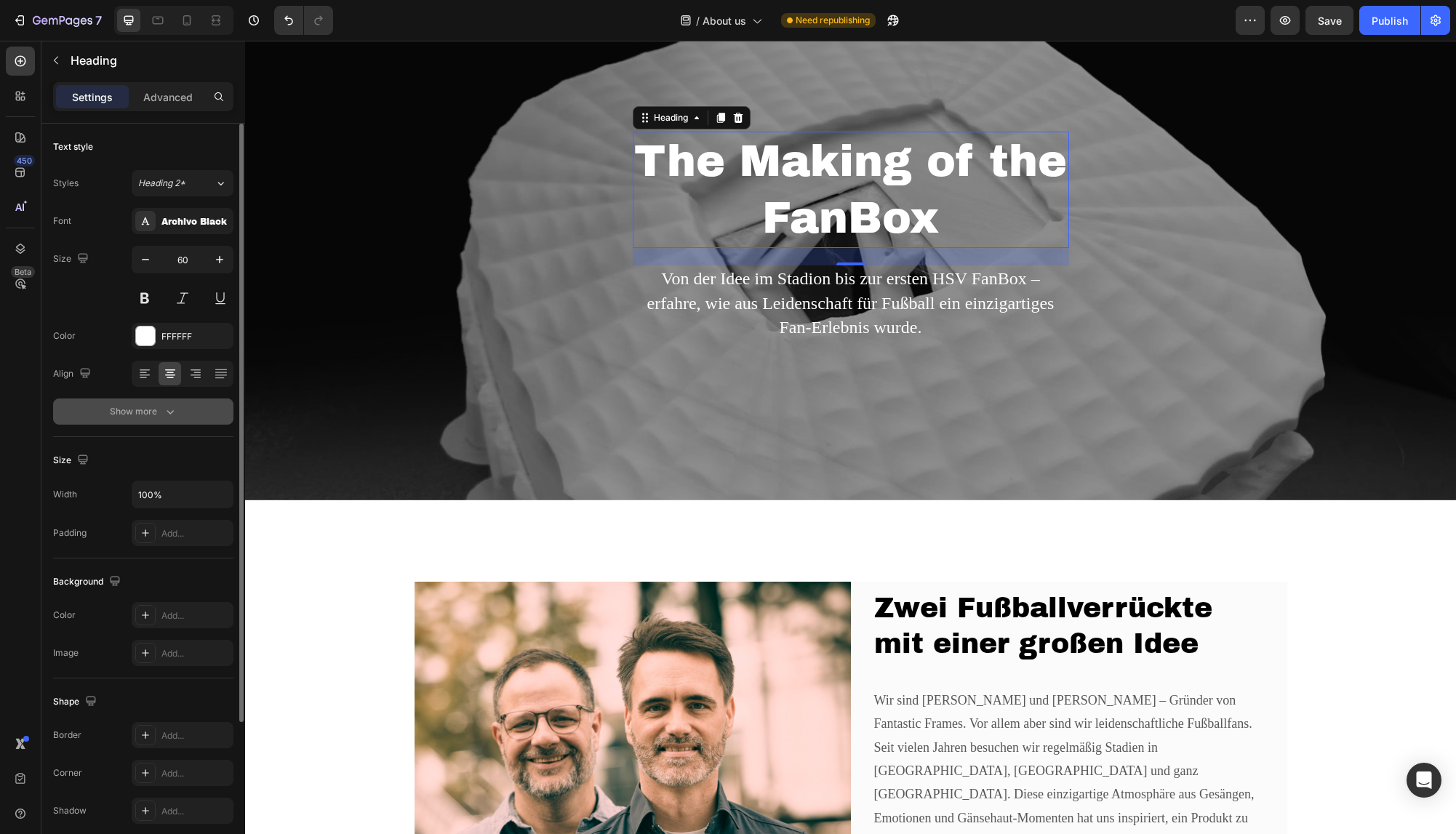
click at [171, 411] on icon "button" at bounding box center [170, 411] width 14 height 14
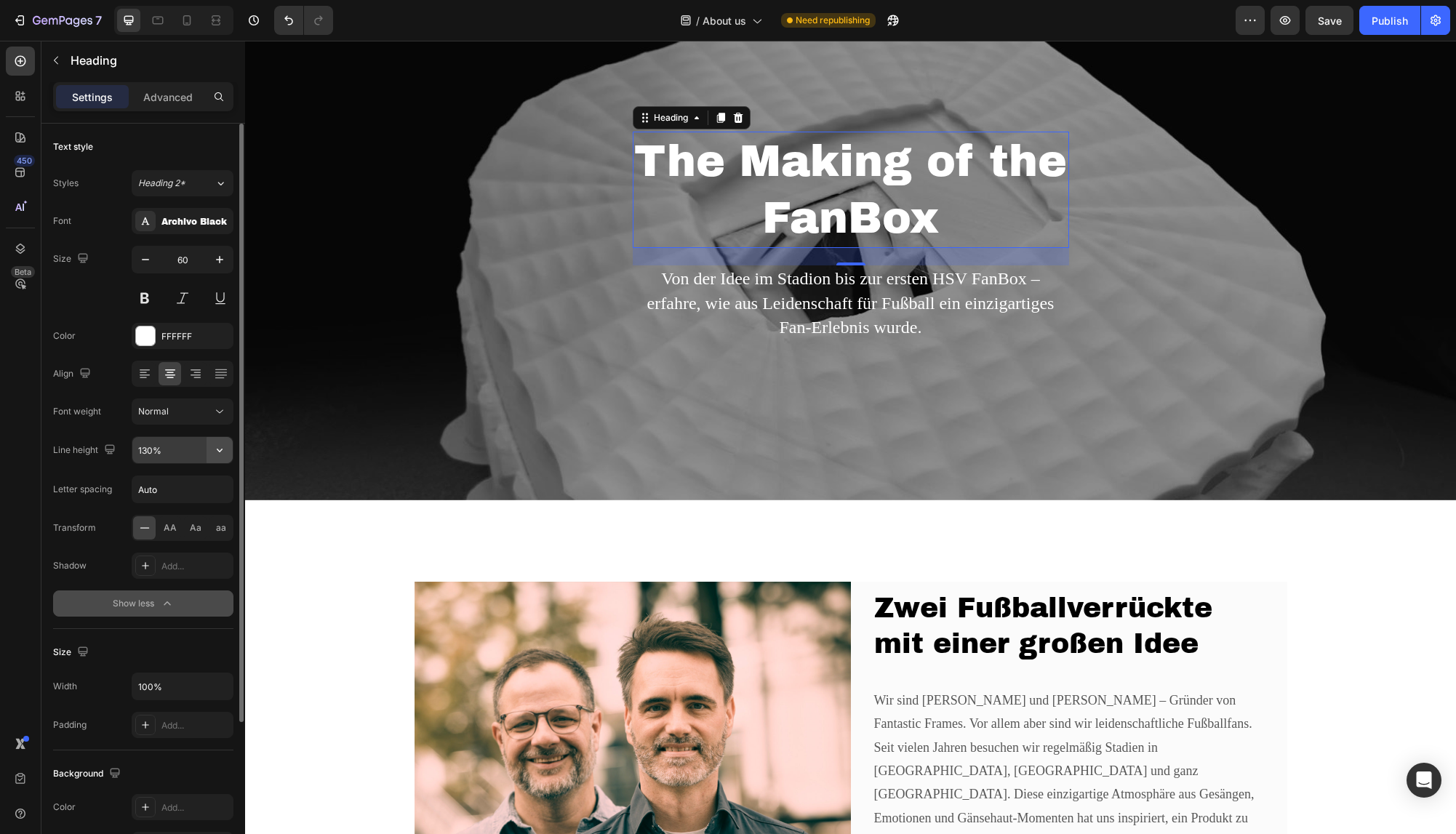
click at [223, 454] on icon "button" at bounding box center [219, 450] width 14 height 14
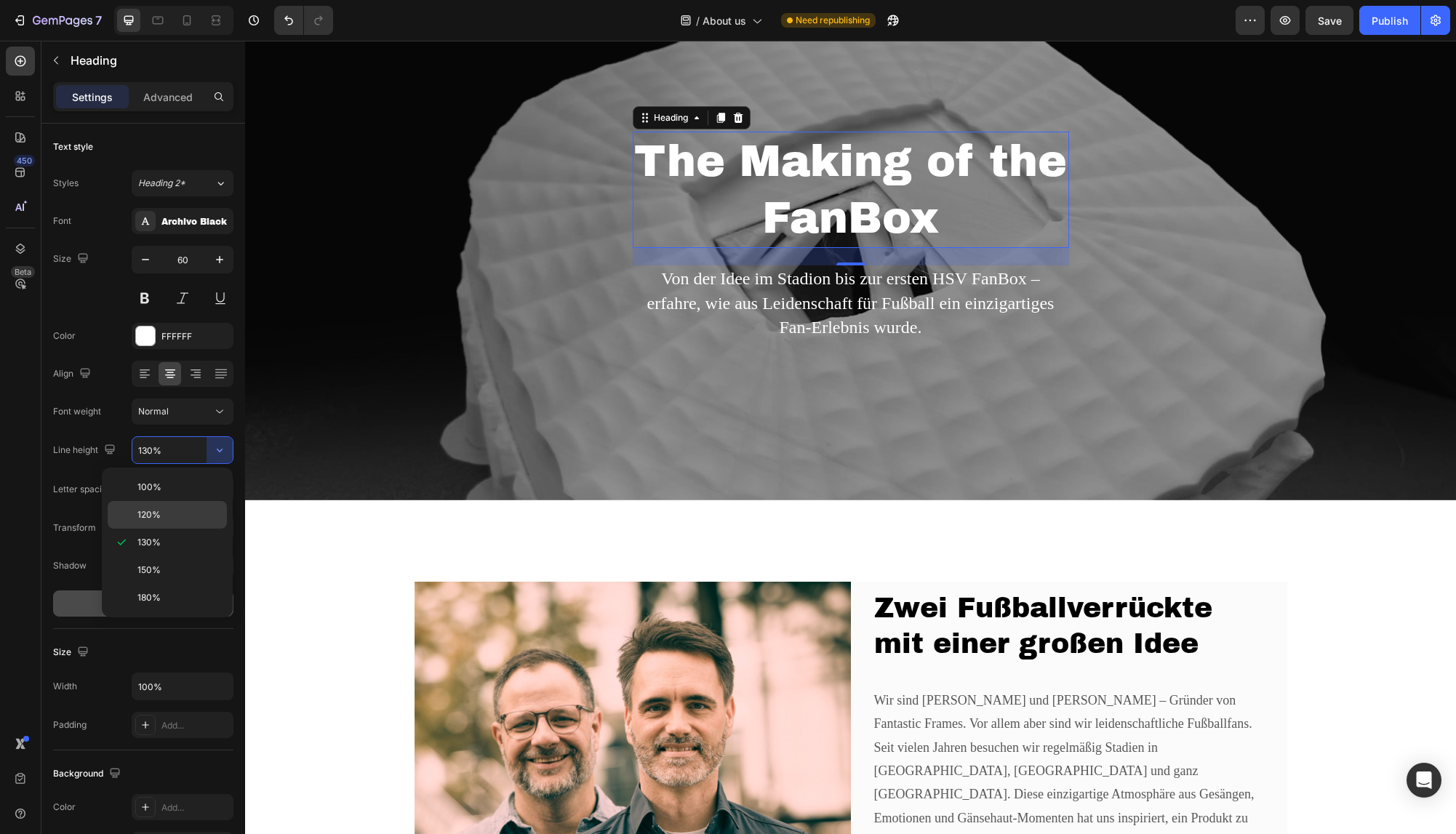
click at [185, 517] on p "120%" at bounding box center [179, 515] width 83 height 13
type input "120%"
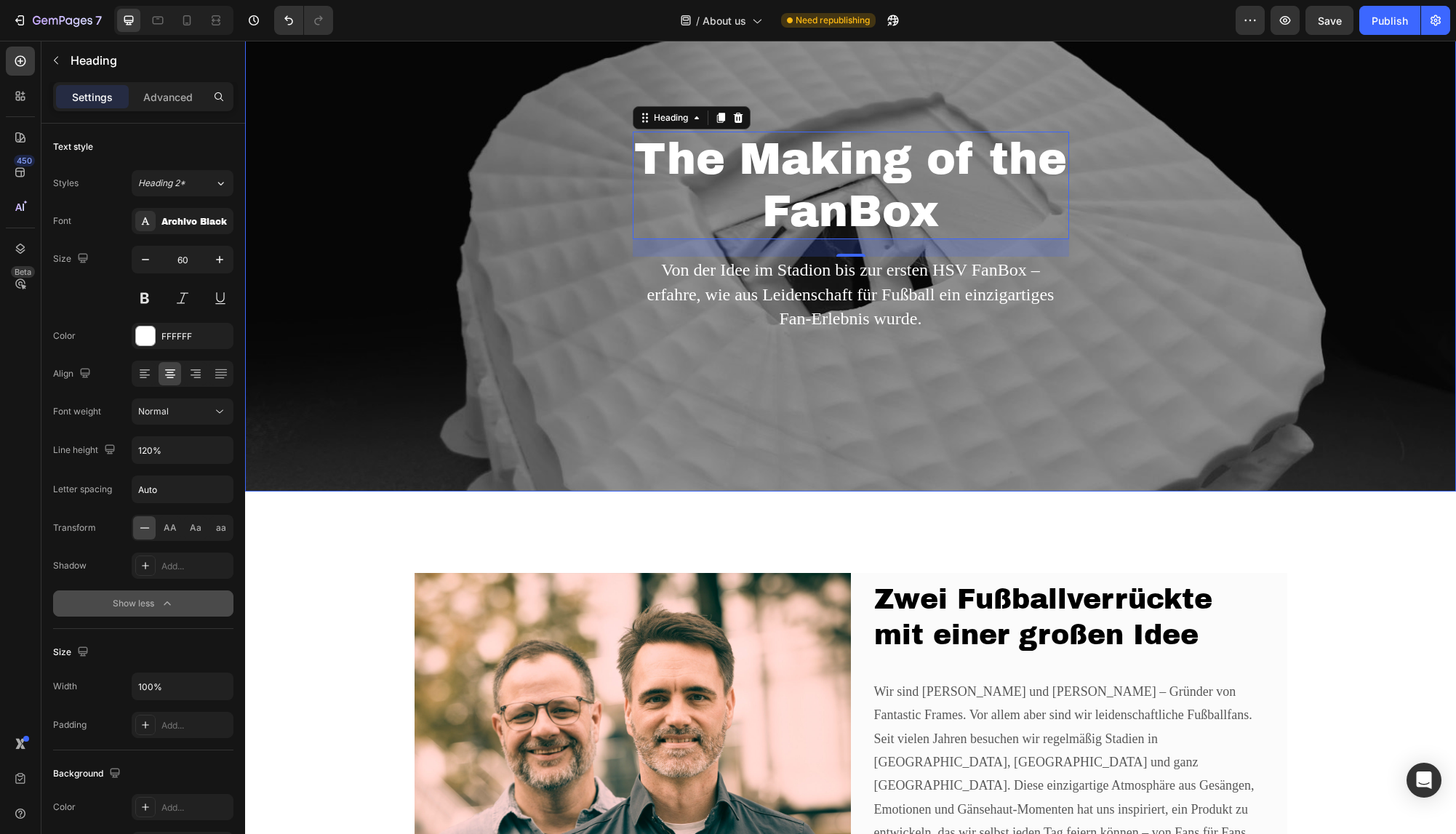
click at [1076, 396] on div "The Making of the FanBox Heading 24 Von der Idee im Stadion bis zur ersten HSV …" at bounding box center [850, 244] width 1211 height 495
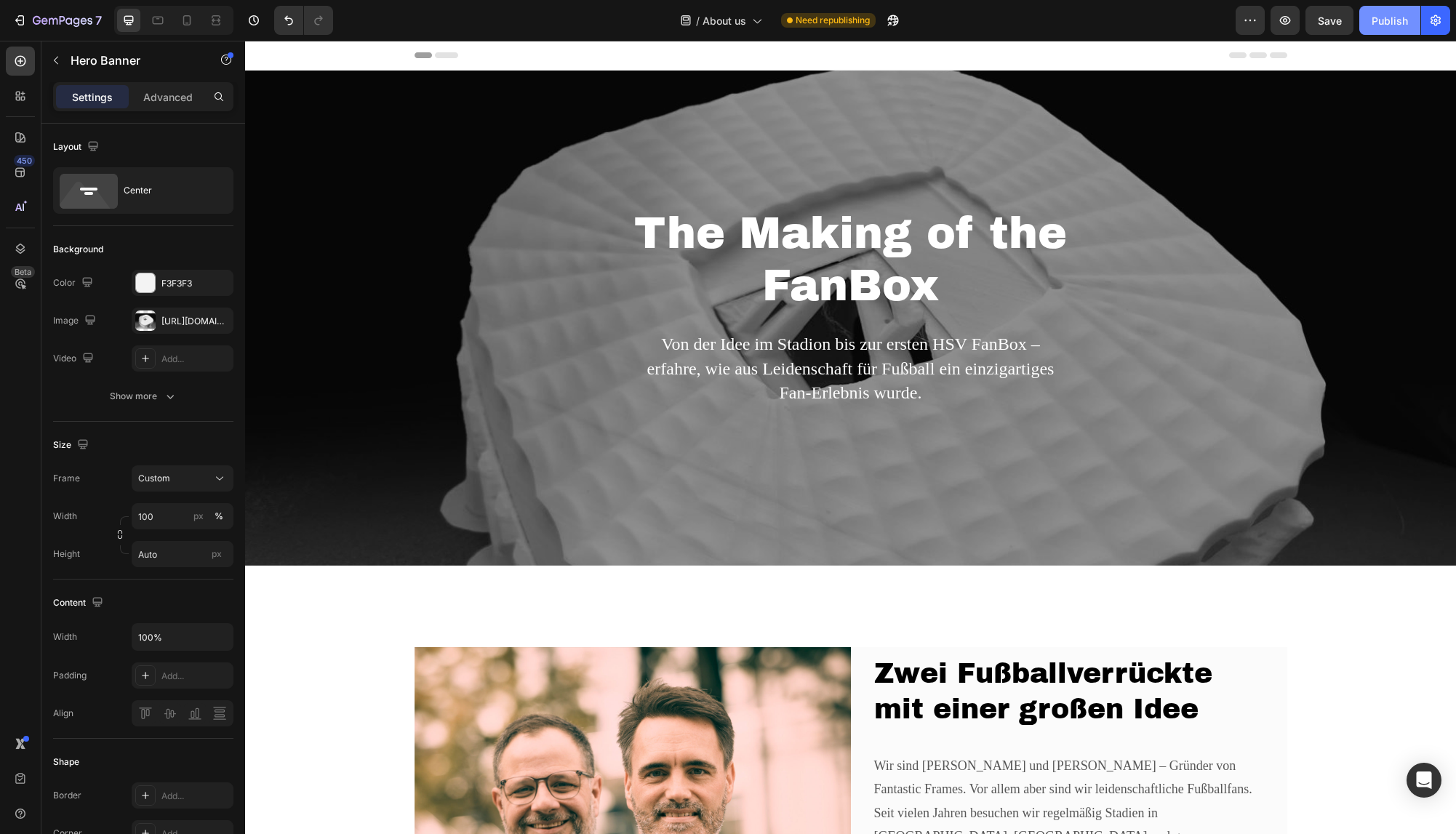
click at [1387, 19] on div "Publish" at bounding box center [1390, 21] width 36 height 15
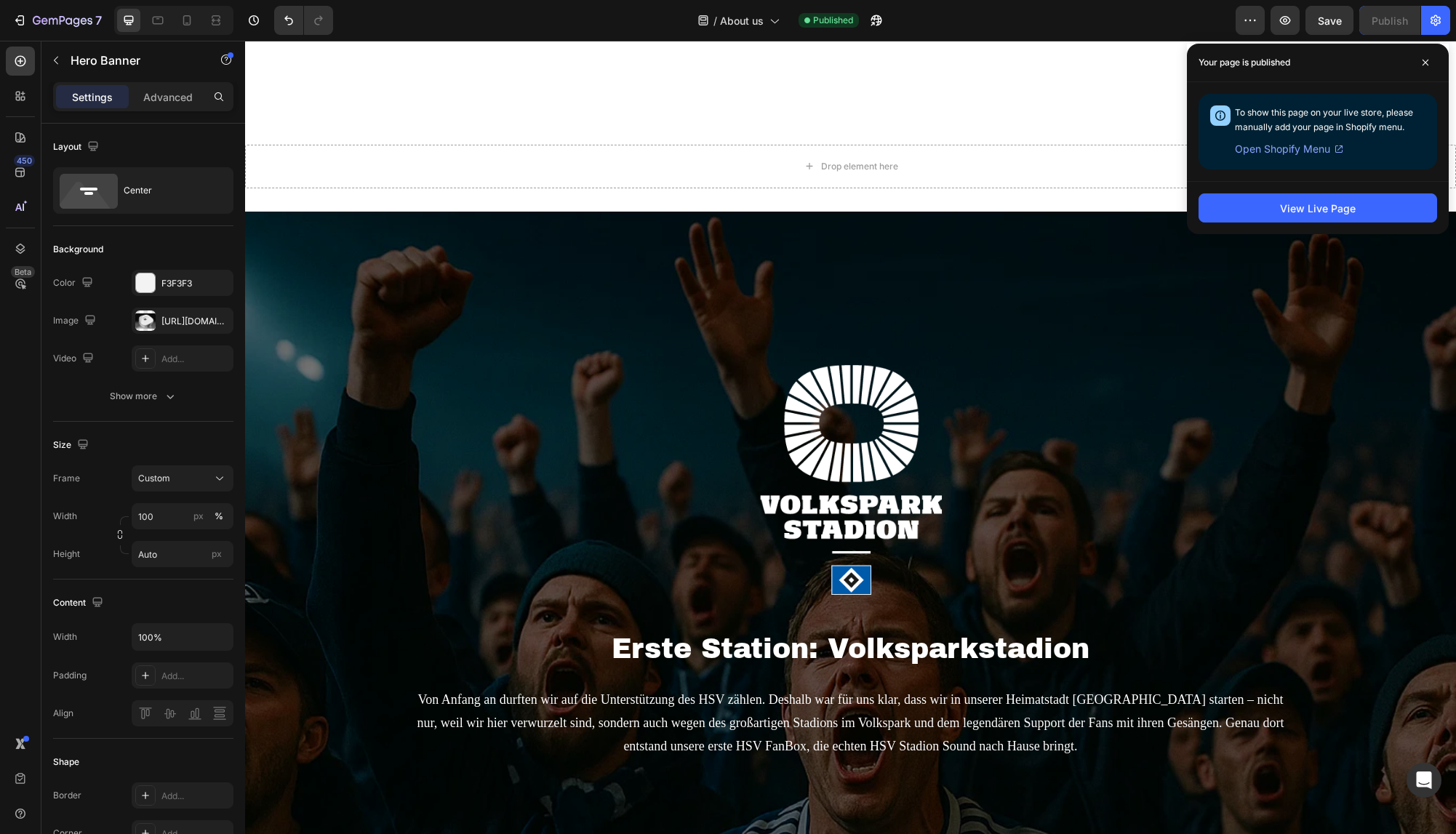
scroll to position [2448, 0]
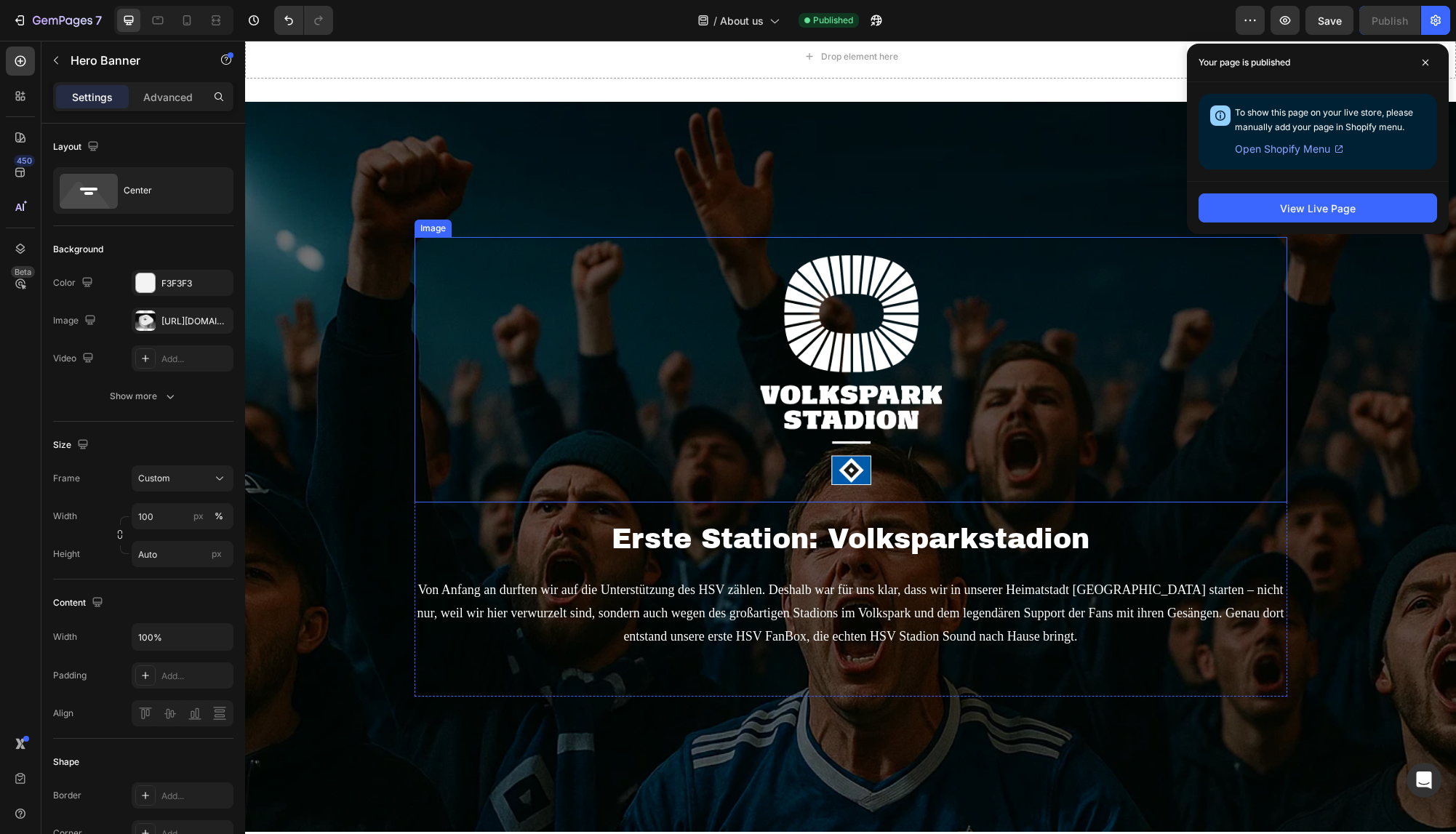
click at [590, 328] on div at bounding box center [850, 370] width 872 height 266
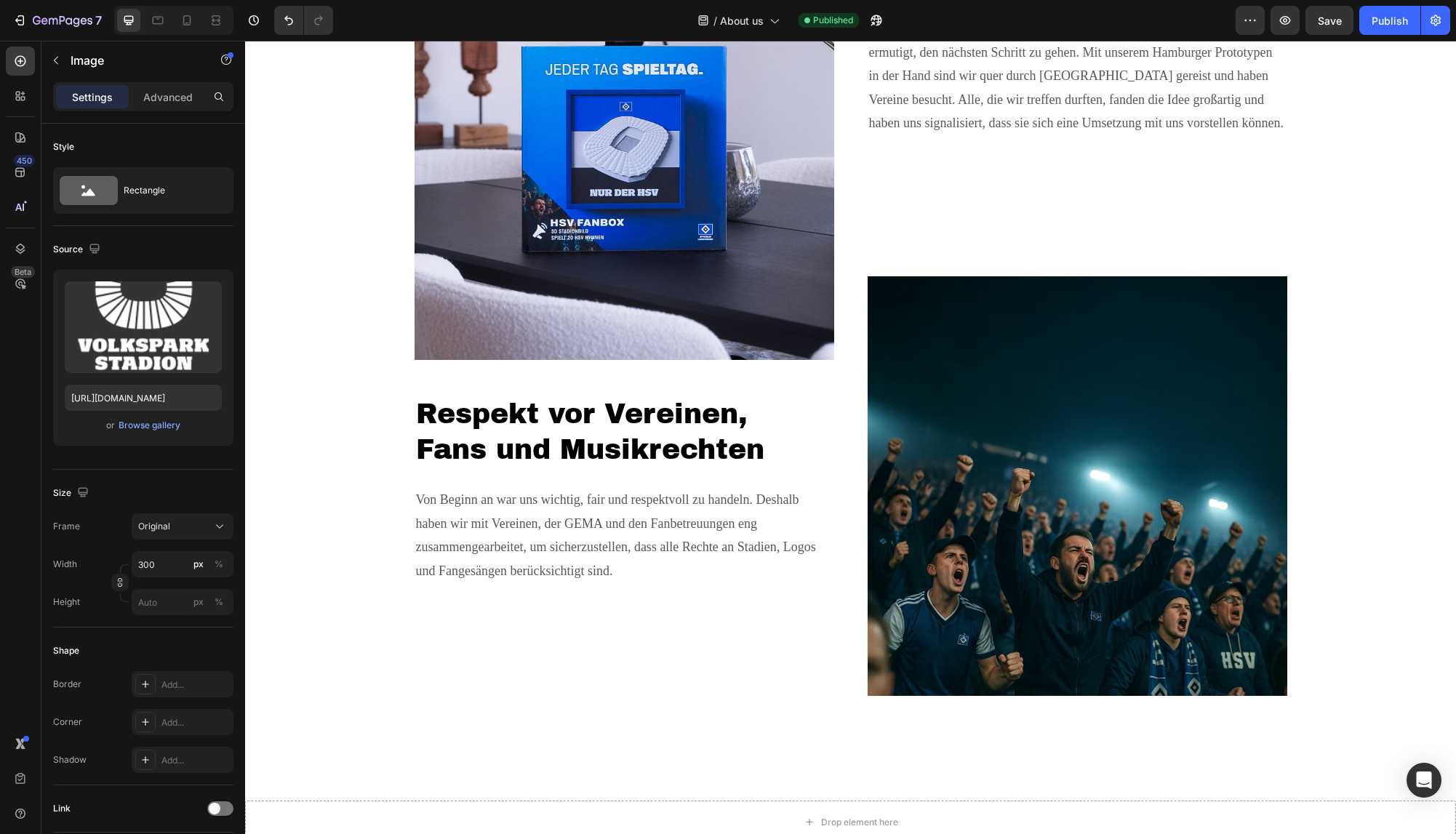
scroll to position [1691, 0]
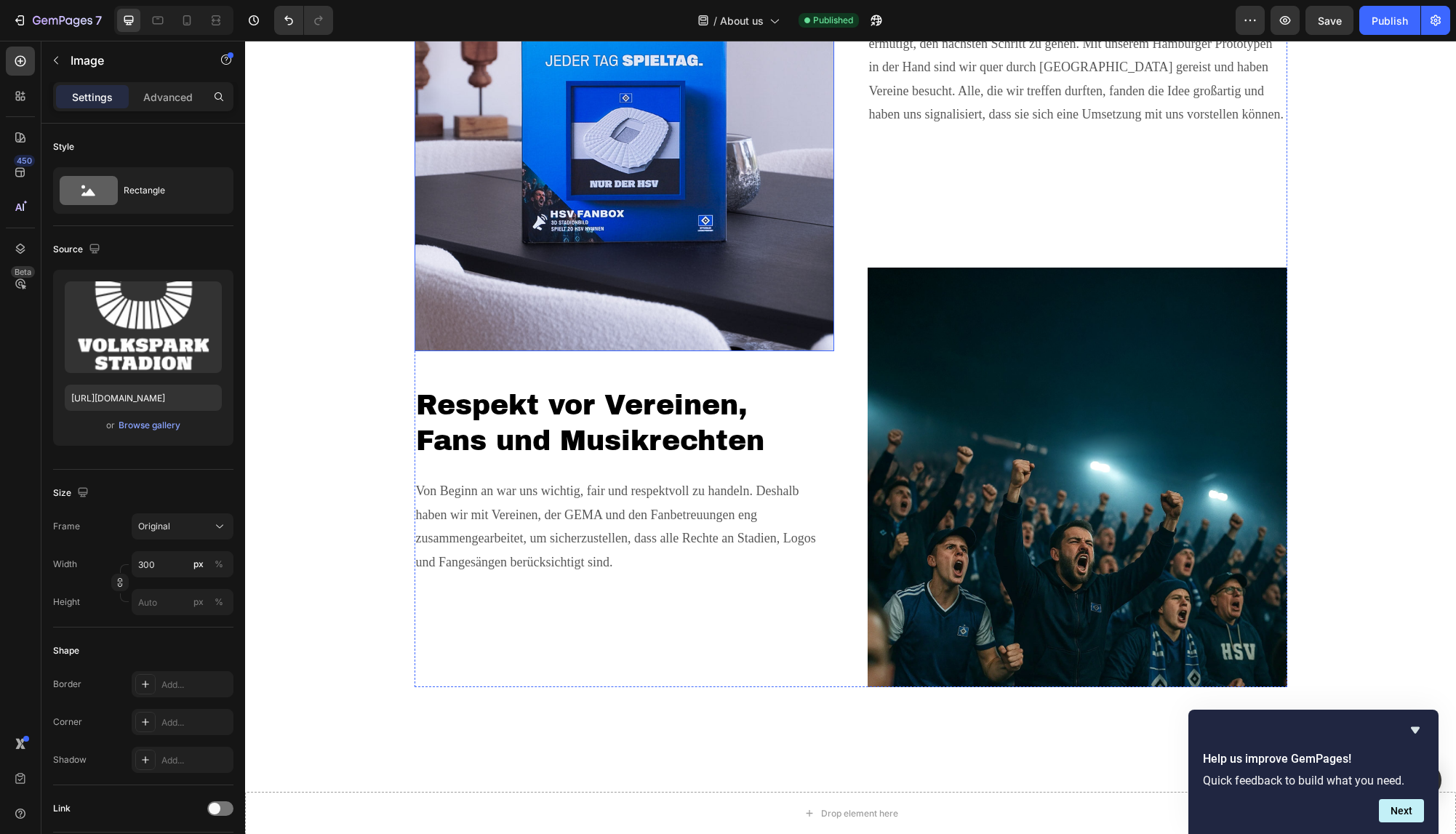
click at [738, 207] on img at bounding box center [624, 133] width 419 height 437
